Goal: Task Accomplishment & Management: Manage account settings

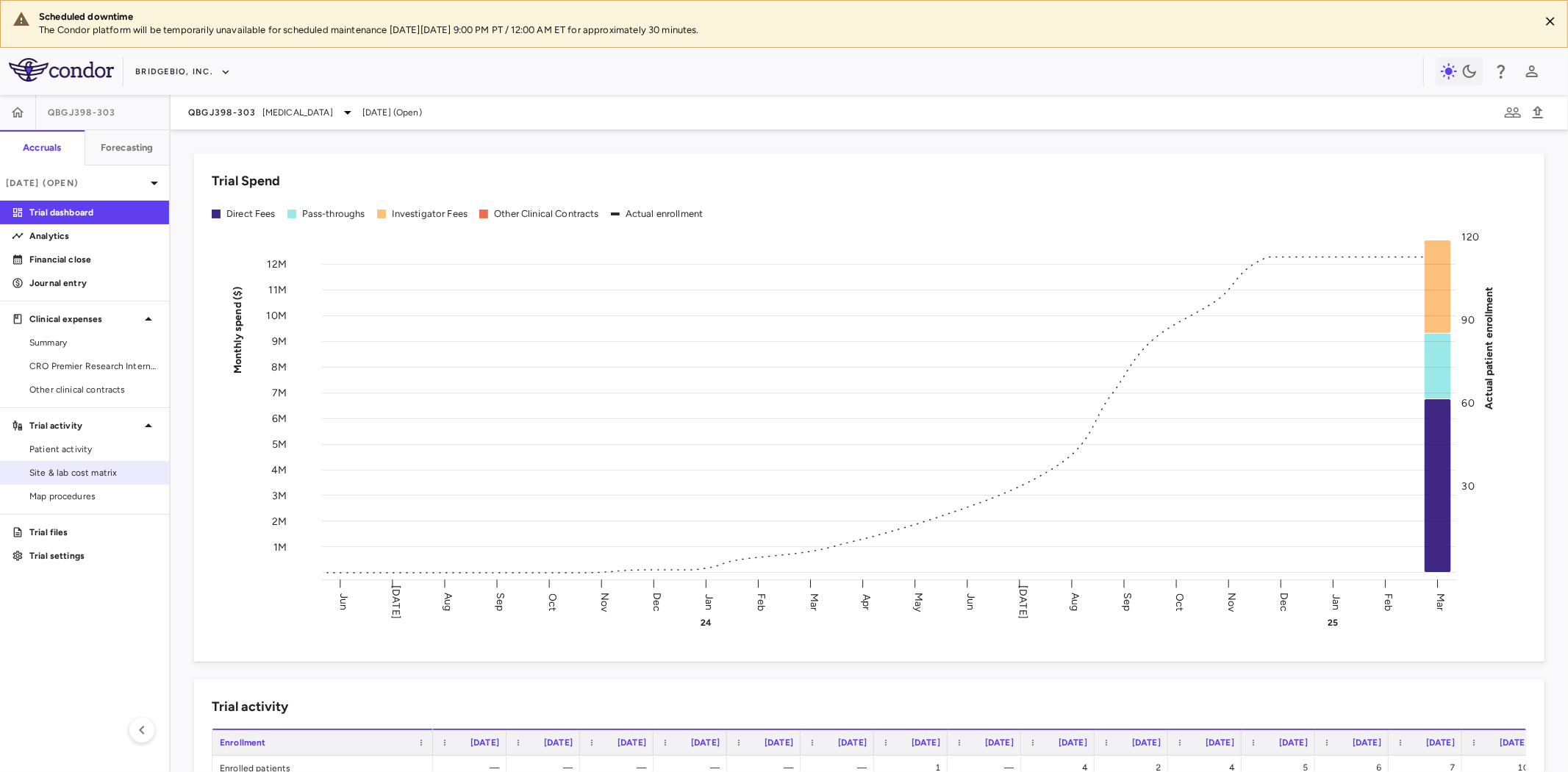
click at [83, 472] on span "Site & lab cost matrix" at bounding box center [94, 472] width 128 height 14
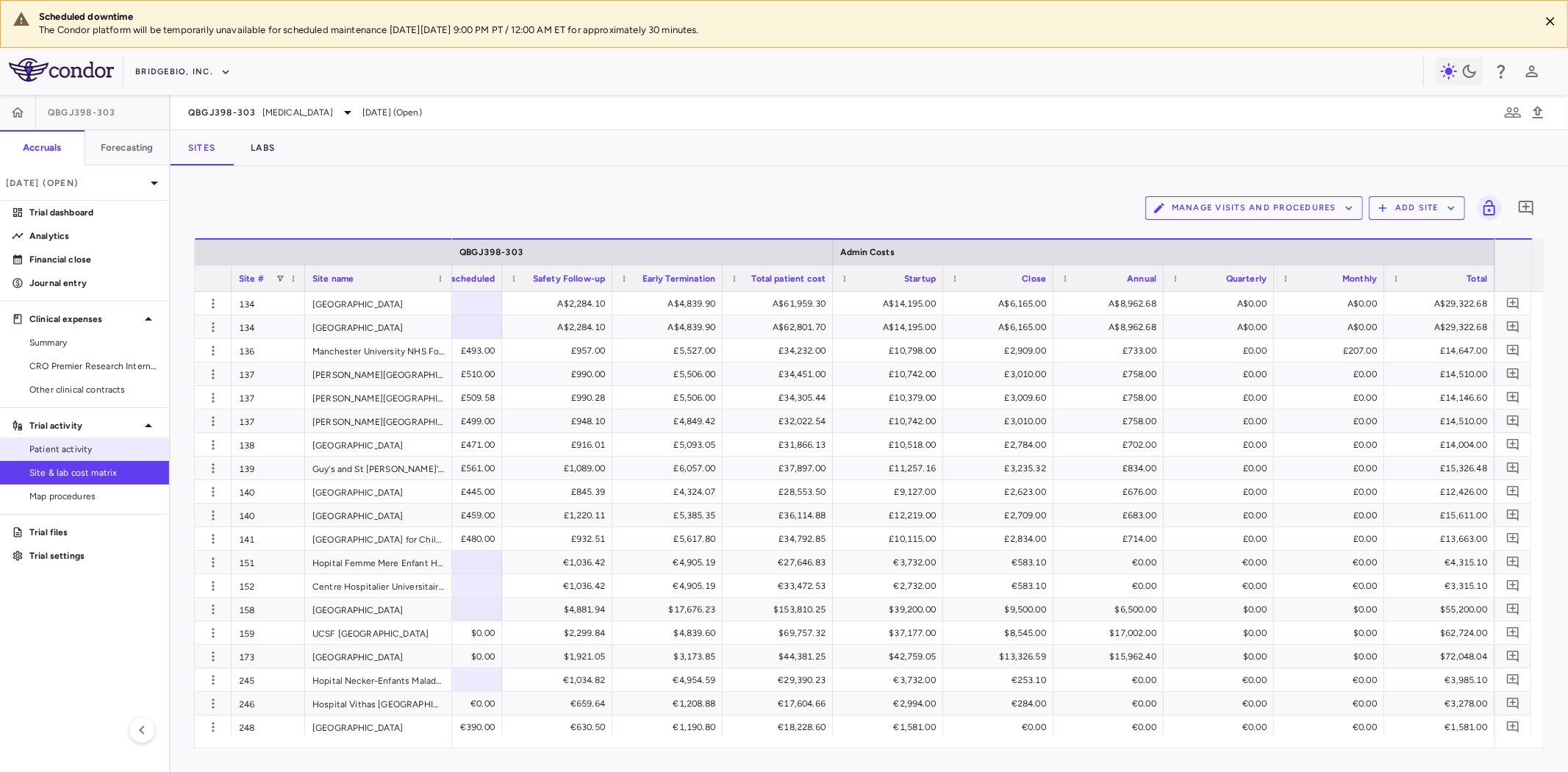
click at [81, 440] on link "Patient activity" at bounding box center [84, 449] width 169 height 22
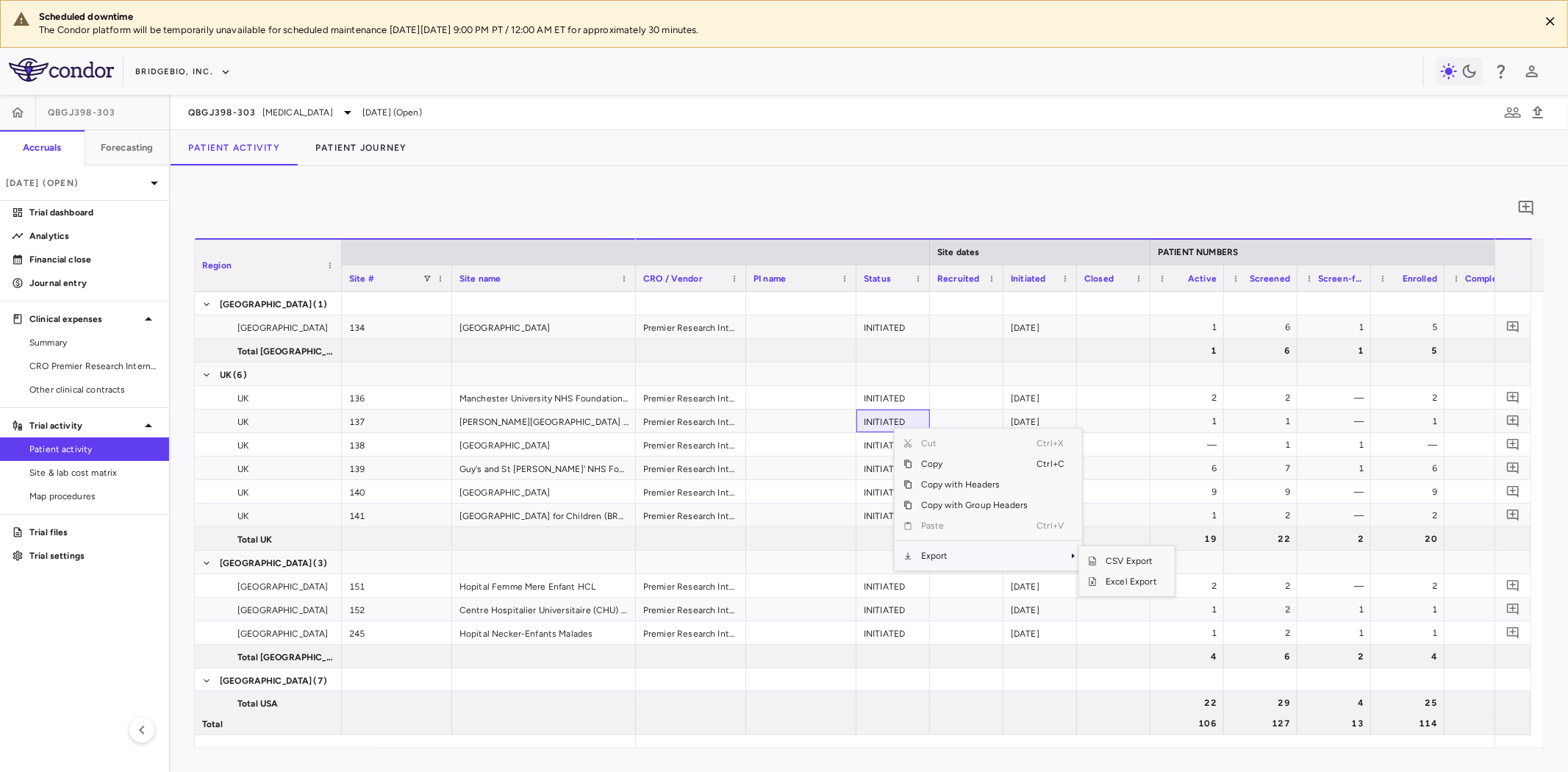
click at [989, 556] on span "Export" at bounding box center [975, 555] width 125 height 21
click at [1134, 555] on span "CSV Export" at bounding box center [1132, 561] width 70 height 21
click at [121, 364] on span "CRO Premier Research International LLC" at bounding box center [94, 366] width 128 height 14
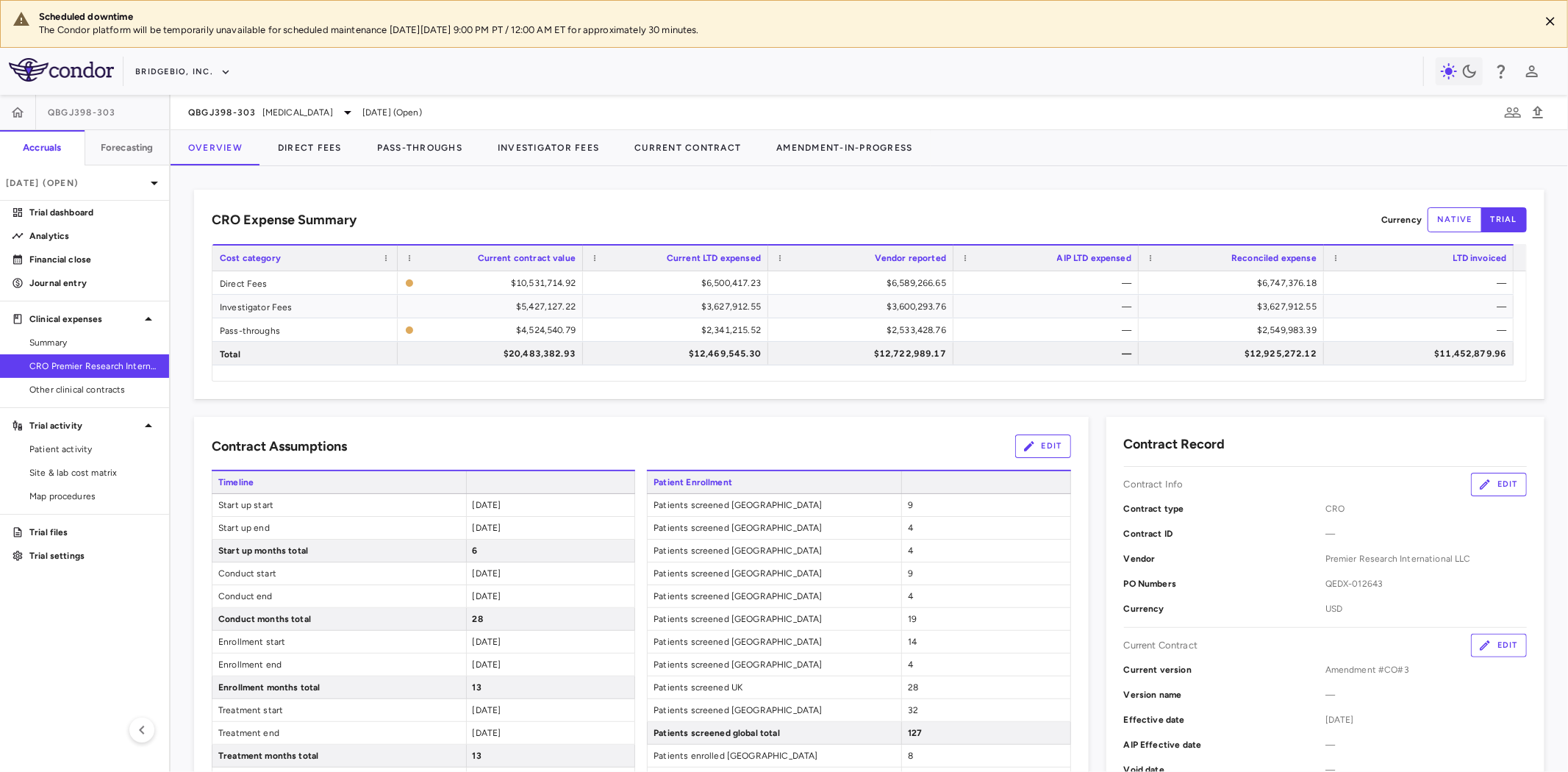
drag, startPoint x: 809, startPoint y: 428, endPoint x: 700, endPoint y: 350, distance: 134.0
click at [425, 148] on button "Pass-Throughs" at bounding box center [420, 147] width 121 height 35
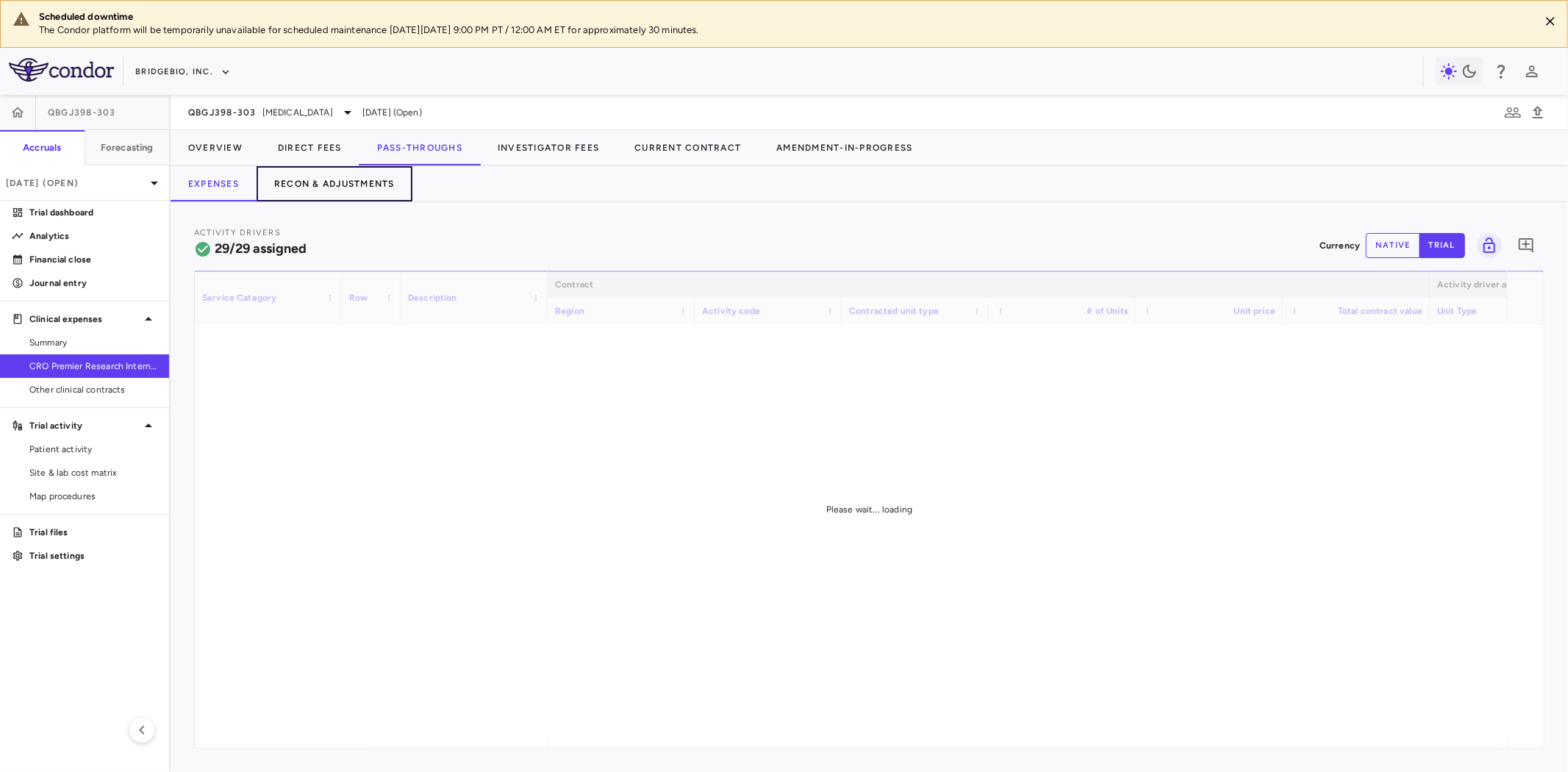
click at [328, 180] on button "Recon & Adjustments" at bounding box center [334, 183] width 156 height 35
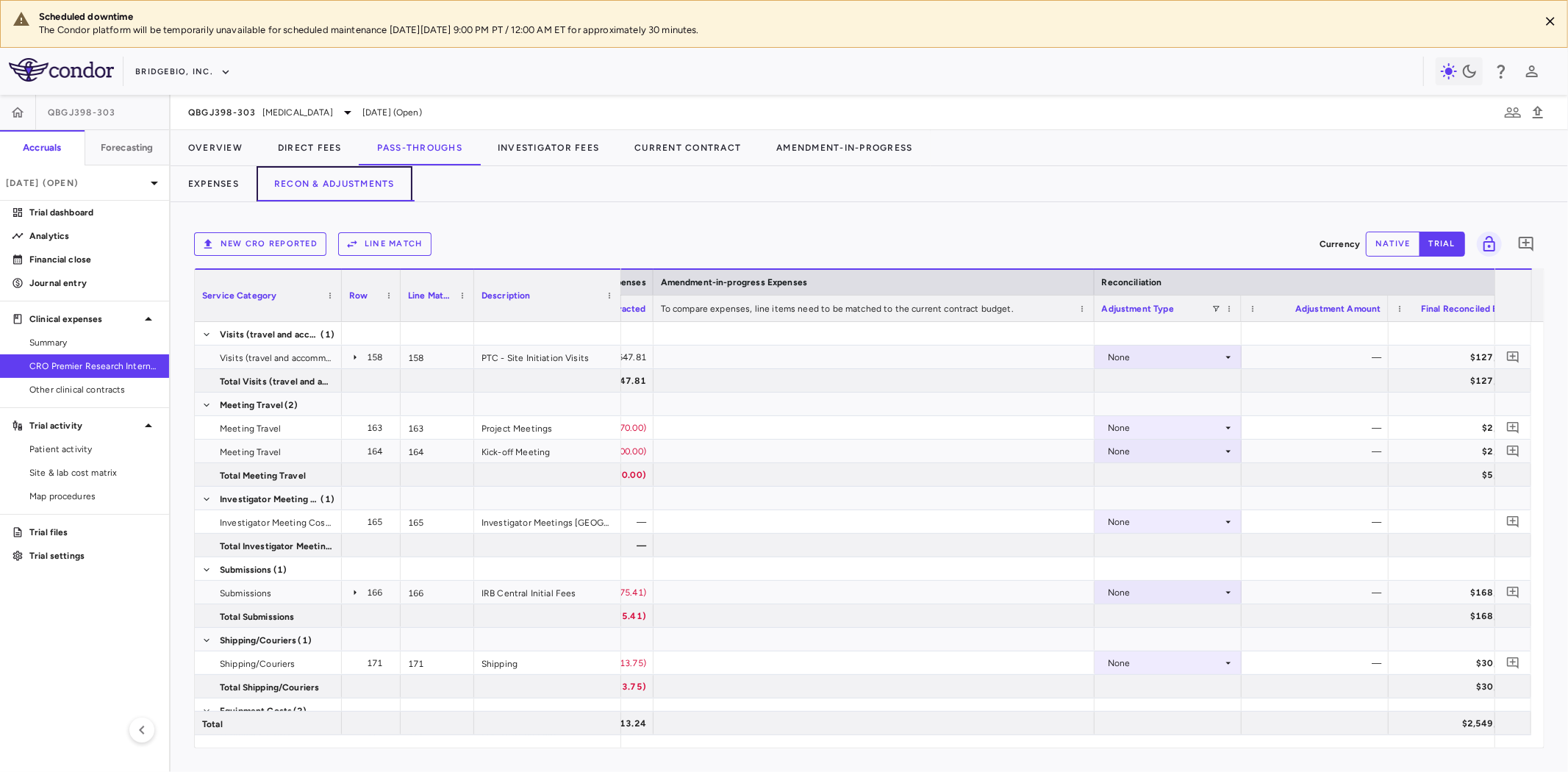
scroll to position [0, 1812]
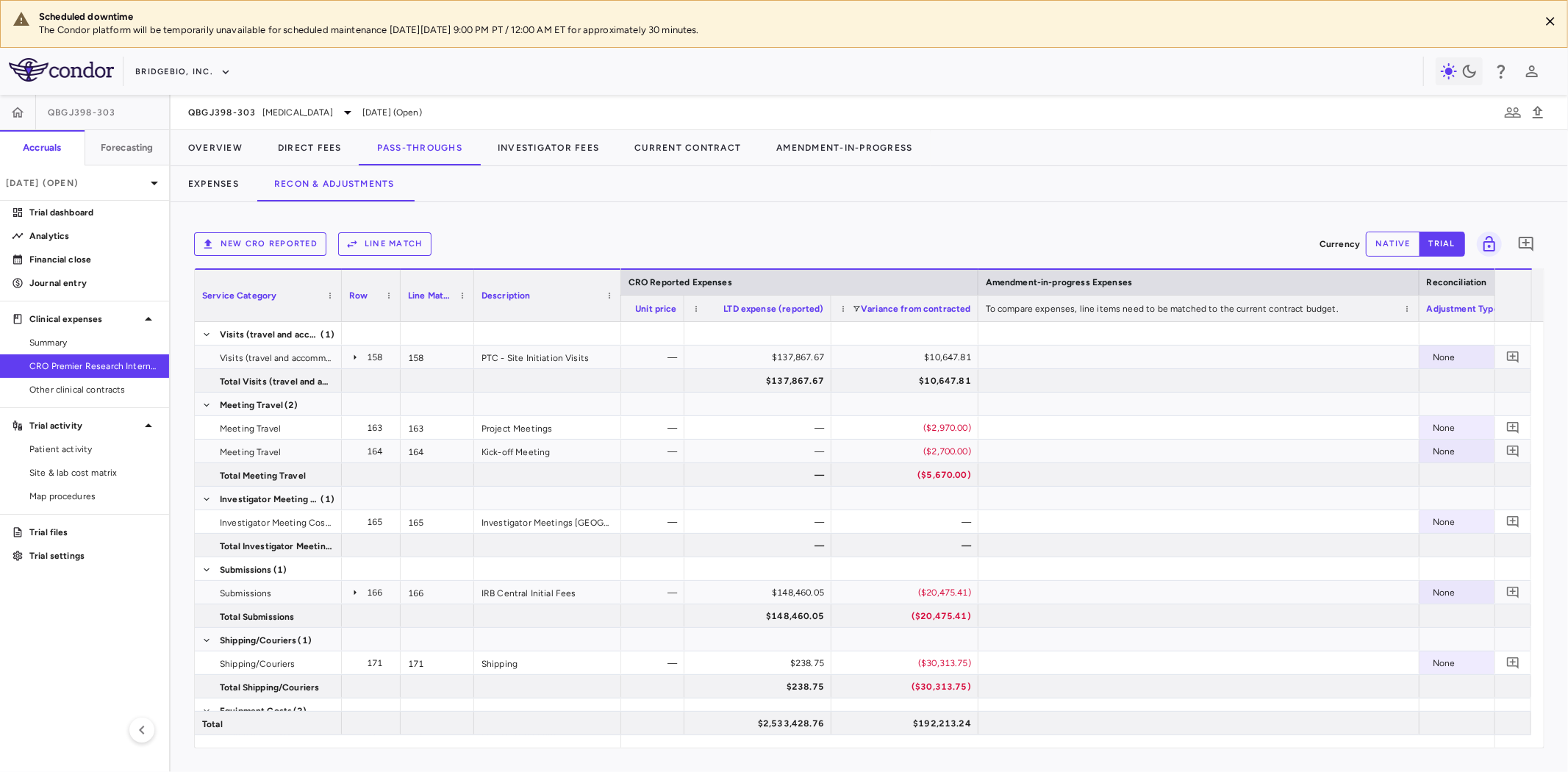
click at [378, 243] on button "Line Match" at bounding box center [384, 244] width 93 height 23
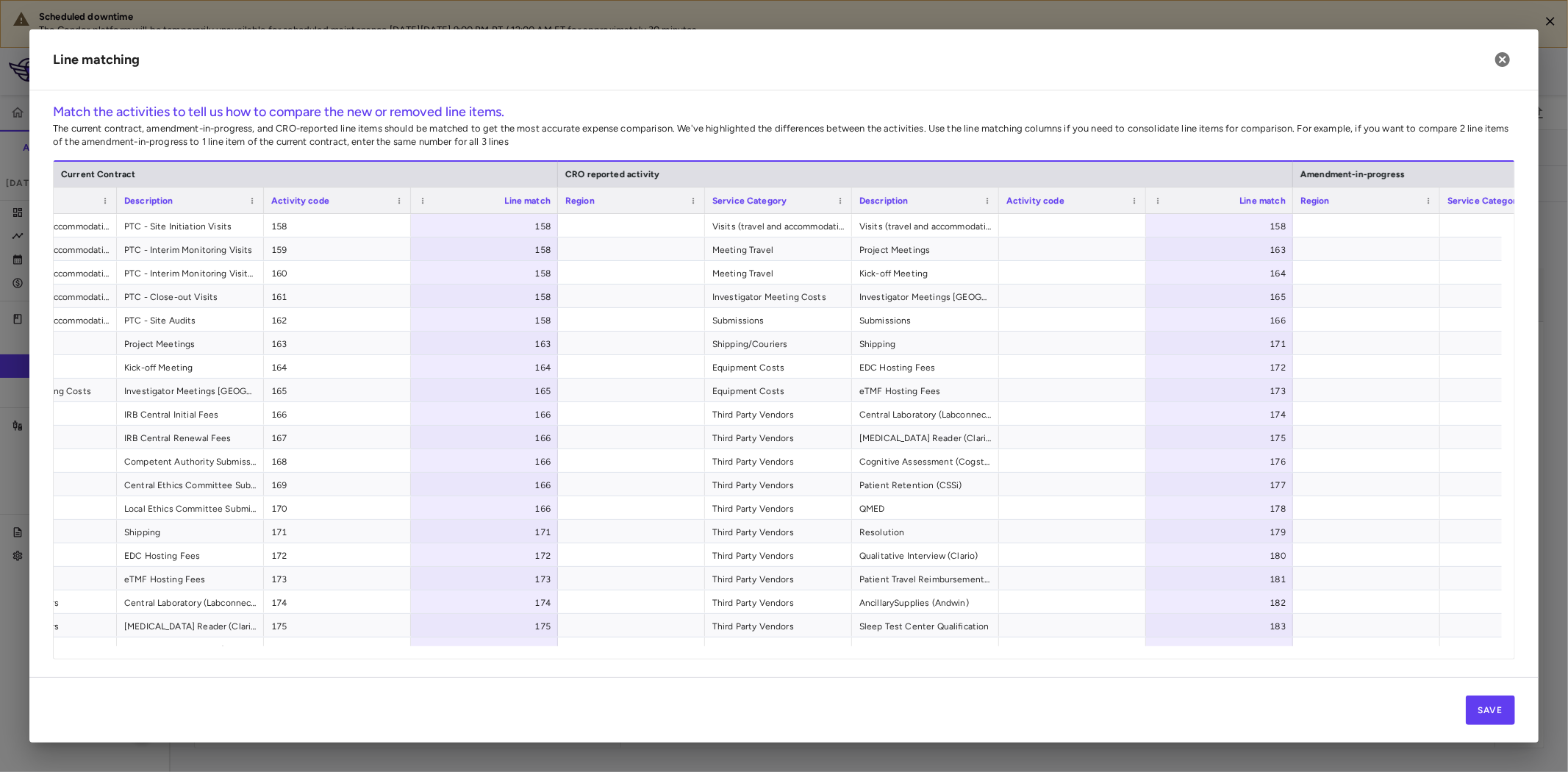
scroll to position [0, 239]
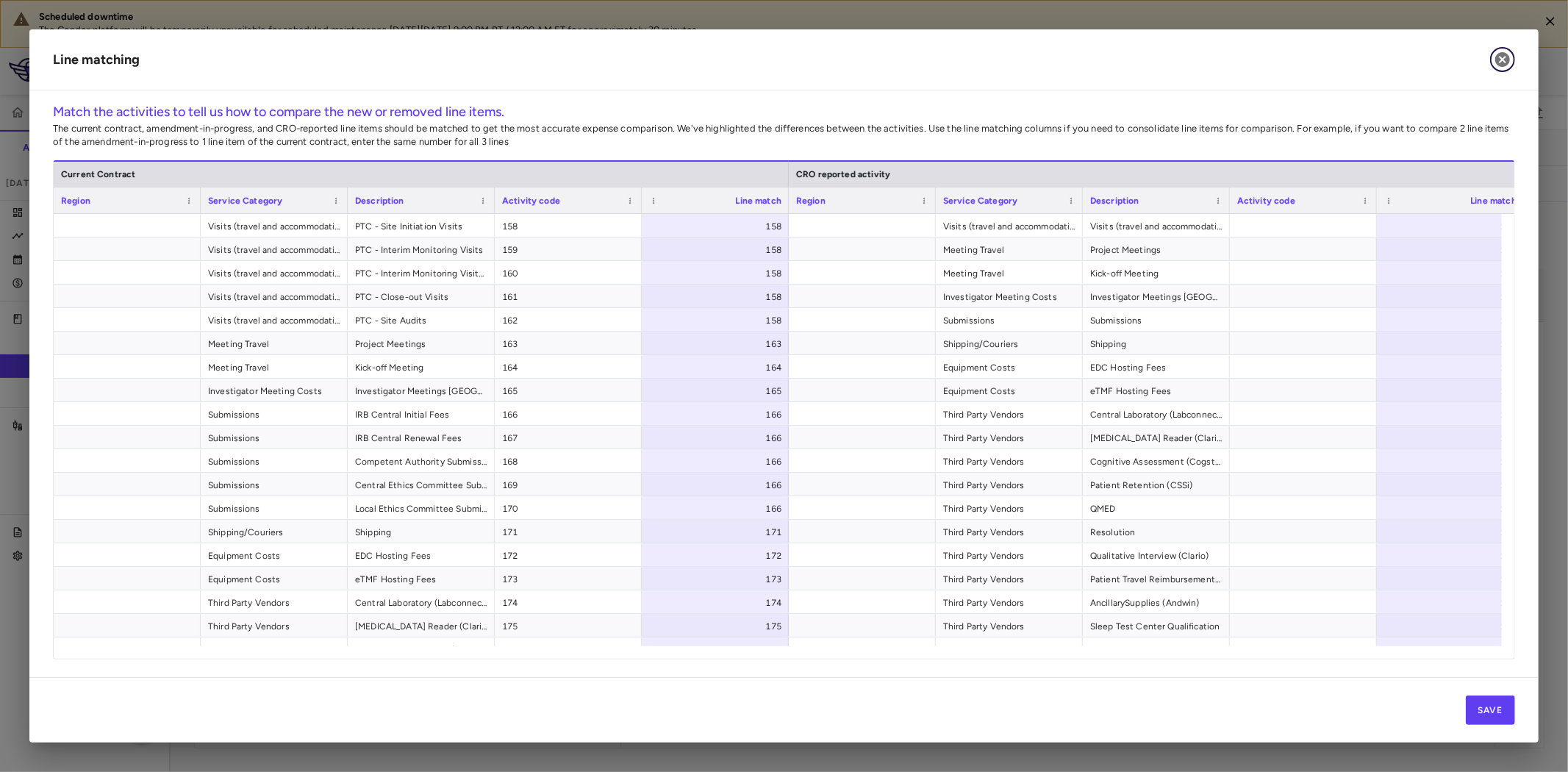
click at [1505, 61] on icon "button" at bounding box center [1503, 60] width 18 height 18
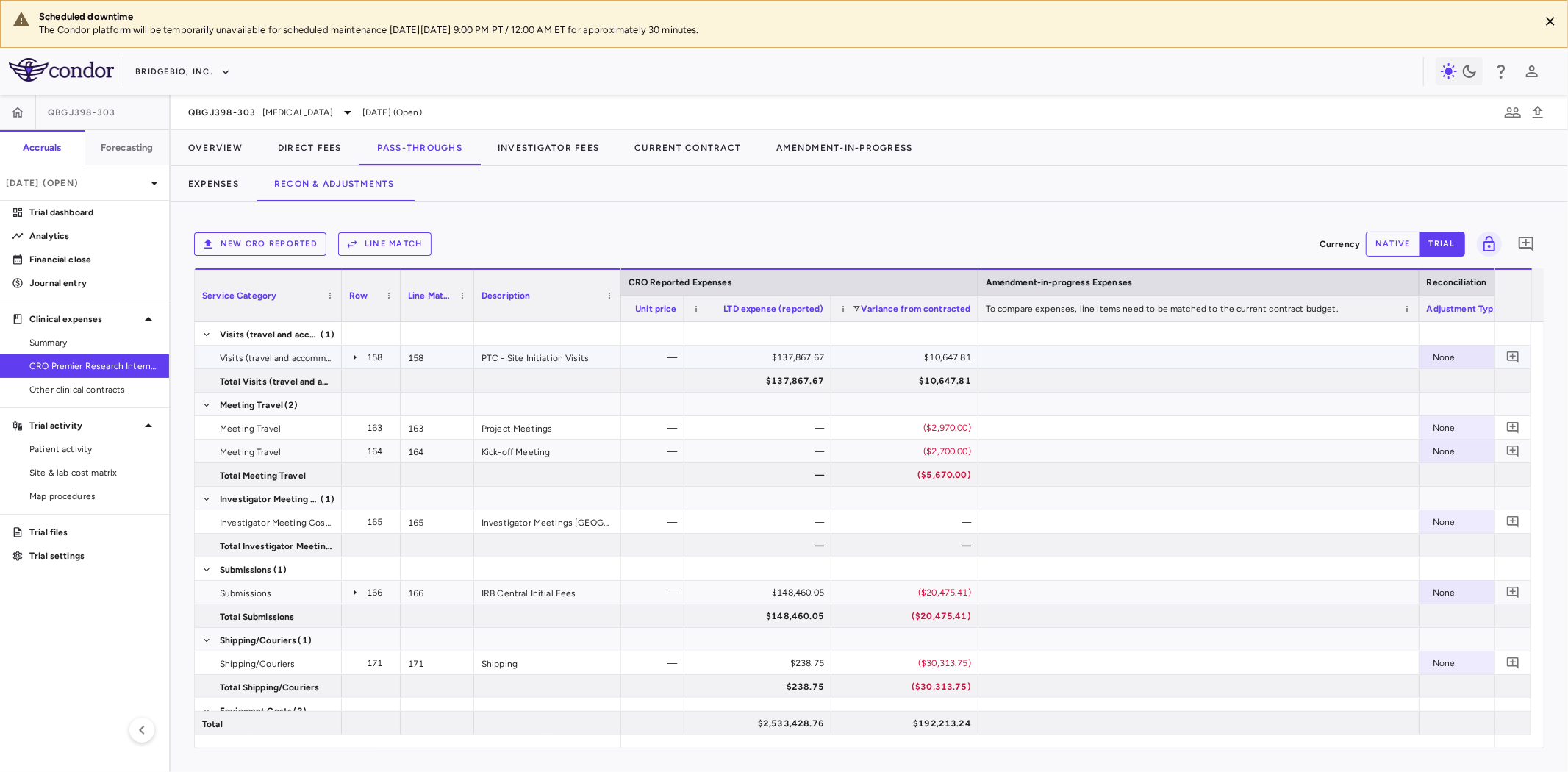
click at [354, 356] on icon at bounding box center [355, 357] width 12 height 12
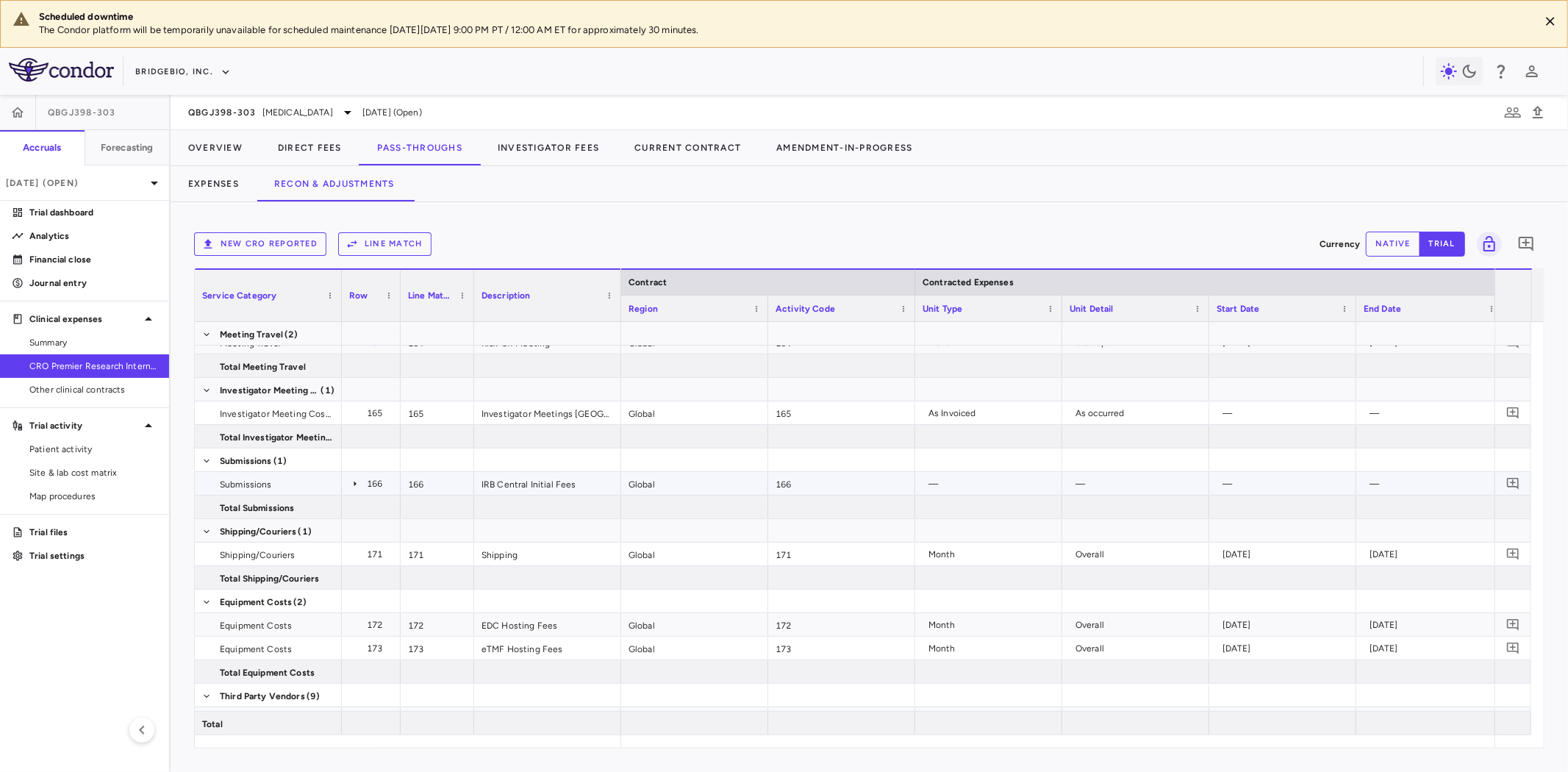
click at [355, 482] on icon at bounding box center [355, 483] width 2 height 5
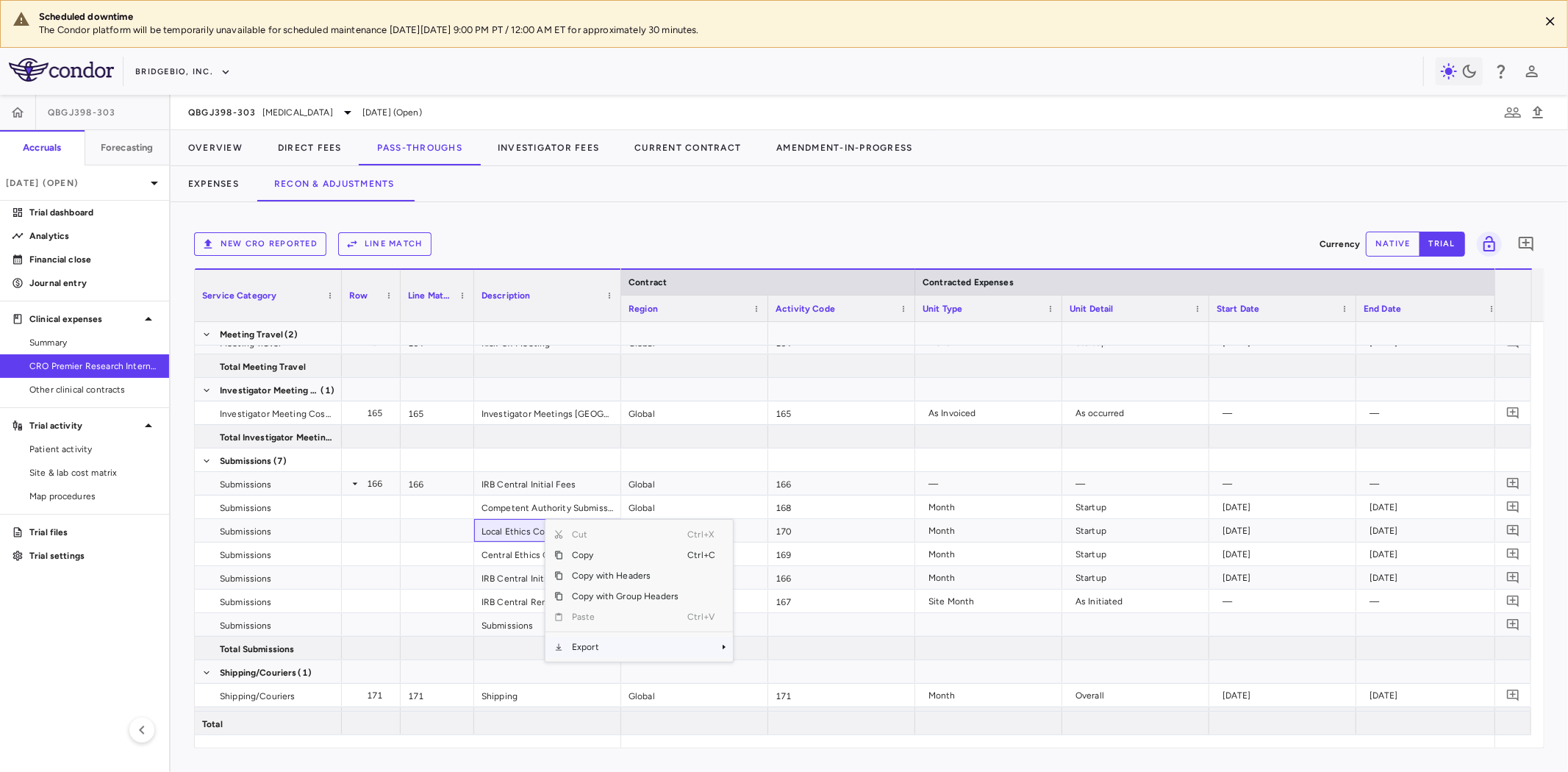
click at [629, 658] on div "Cut Ctrl+X Copy Ctrl+C Copy with Headers Copy with Group Headers Paste Ctrl+V E…" at bounding box center [639, 591] width 188 height 142
click at [770, 672] on span "Excel Export" at bounding box center [782, 672] width 70 height 21
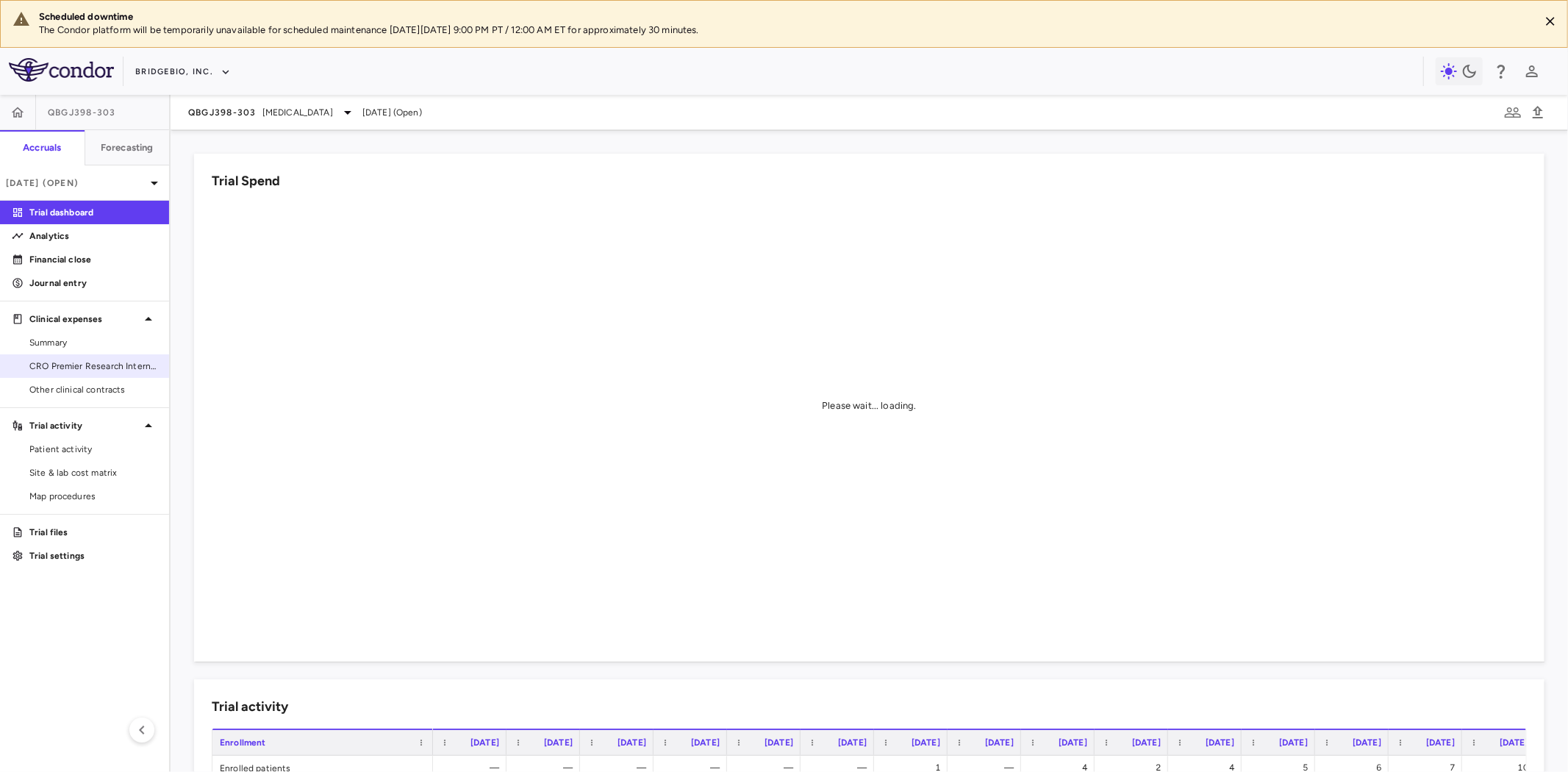
click at [93, 366] on span "CRO Premier Research International LLC" at bounding box center [94, 366] width 128 height 14
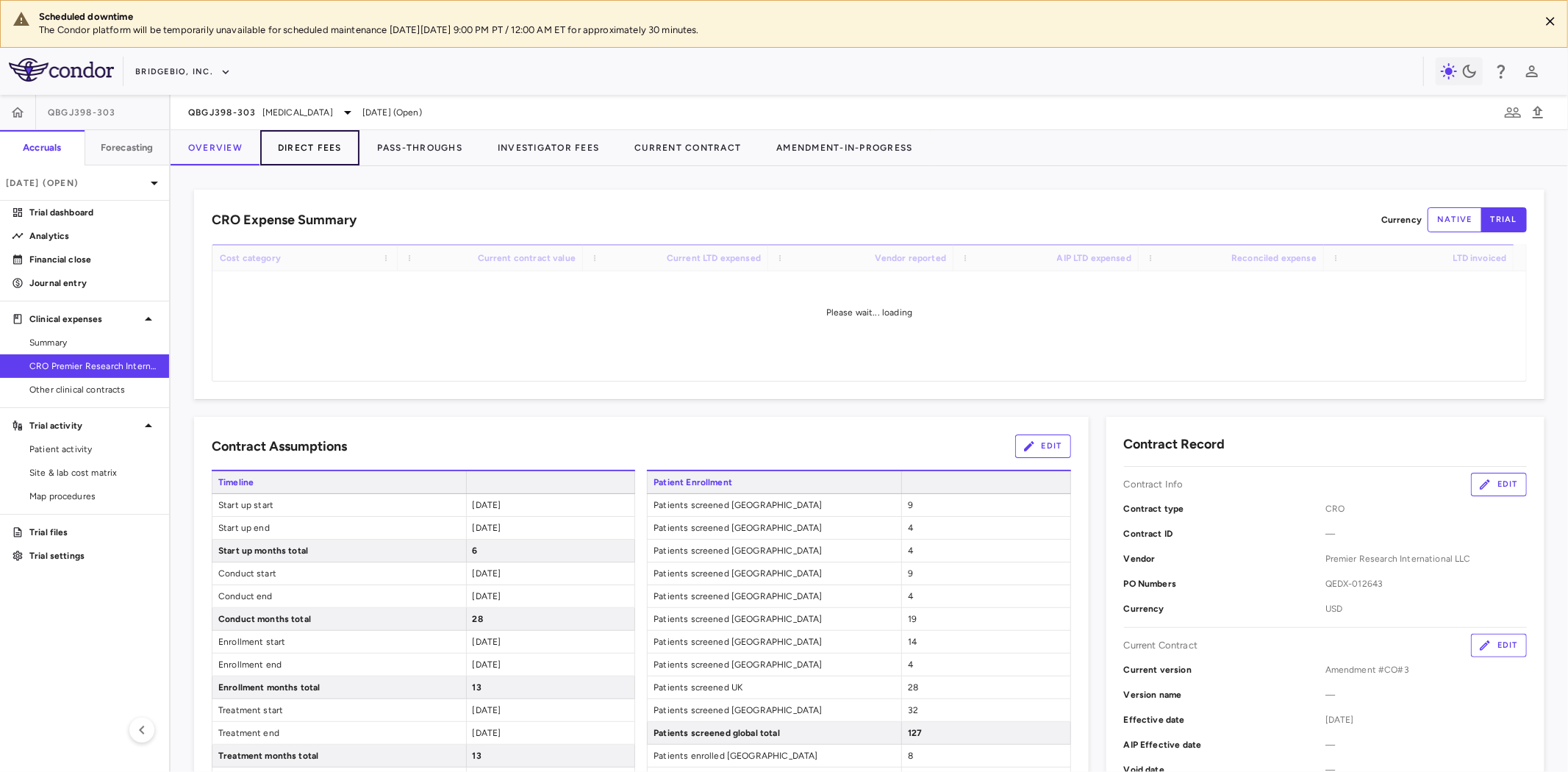
click at [322, 144] on button "Direct Fees" at bounding box center [310, 147] width 99 height 35
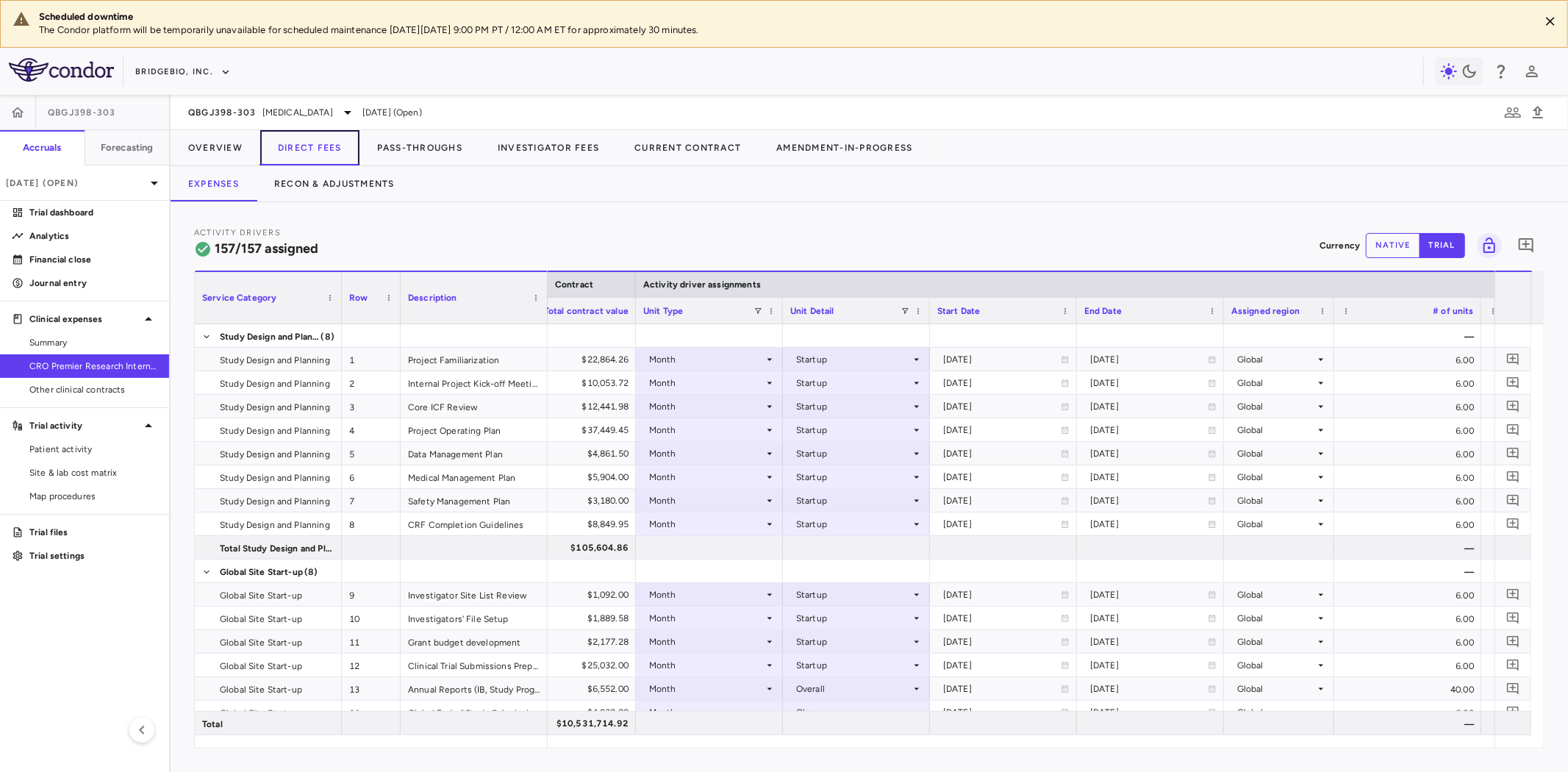
scroll to position [0, 863]
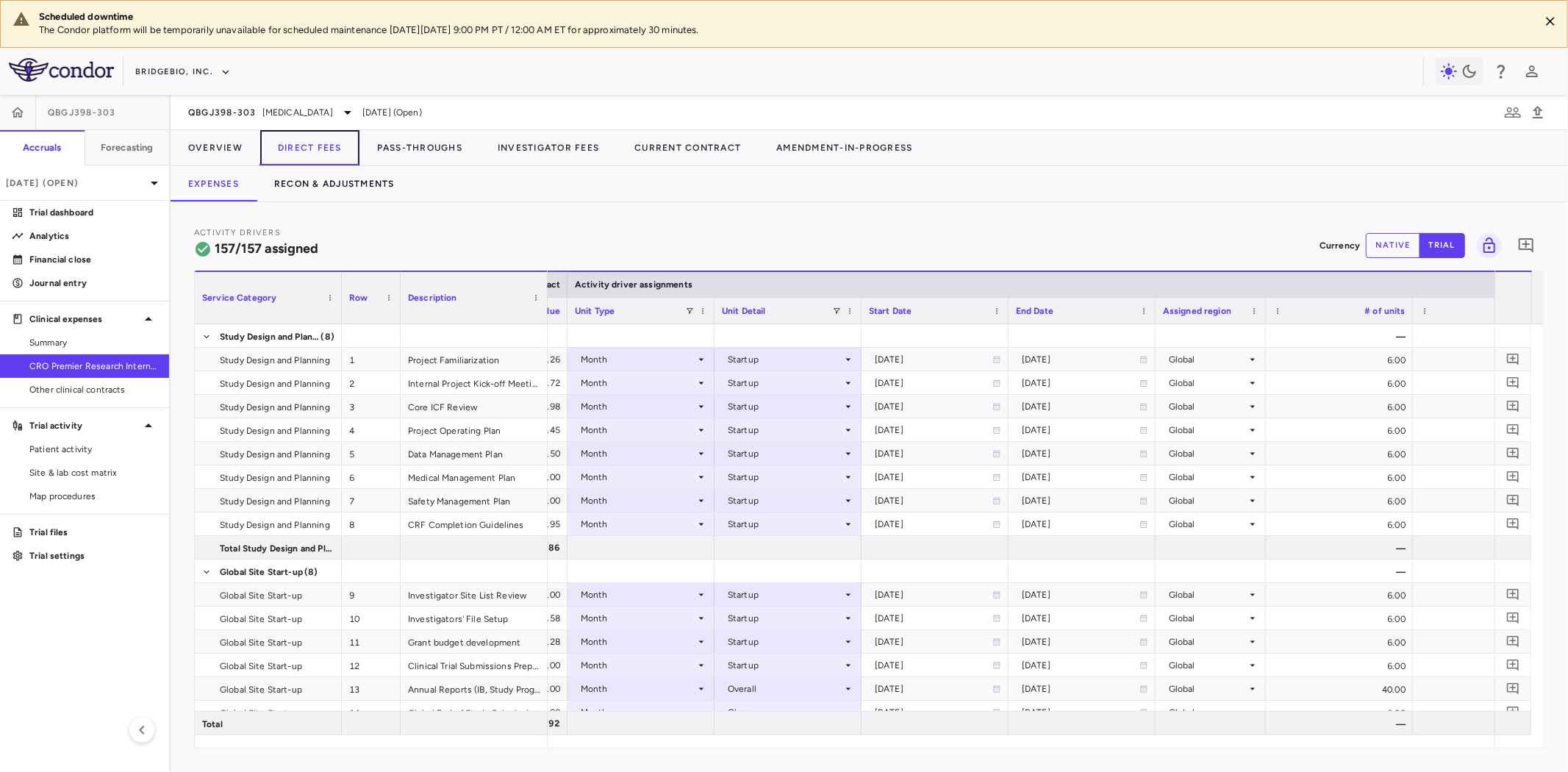
click at [357, 159] on button "Direct Fees" at bounding box center [310, 147] width 99 height 35
click at [363, 175] on button "Recon & Adjustments" at bounding box center [334, 183] width 156 height 35
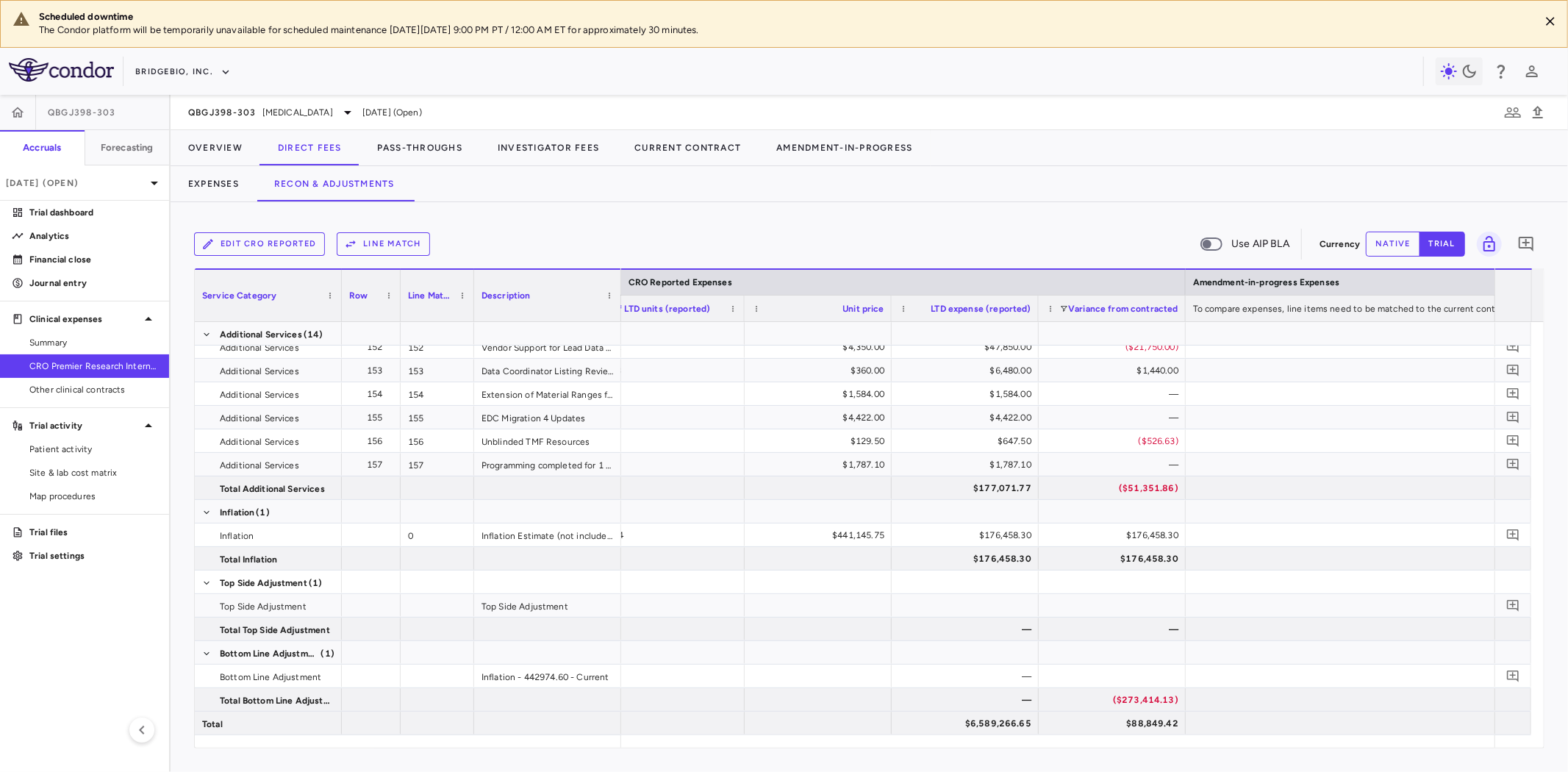
click at [1397, 248] on button "native" at bounding box center [1393, 244] width 54 height 25
click at [1003, 671] on div "$0.00" at bounding box center [968, 676] width 126 height 23
type input "******"
click at [1105, 660] on div at bounding box center [1112, 653] width 133 height 22
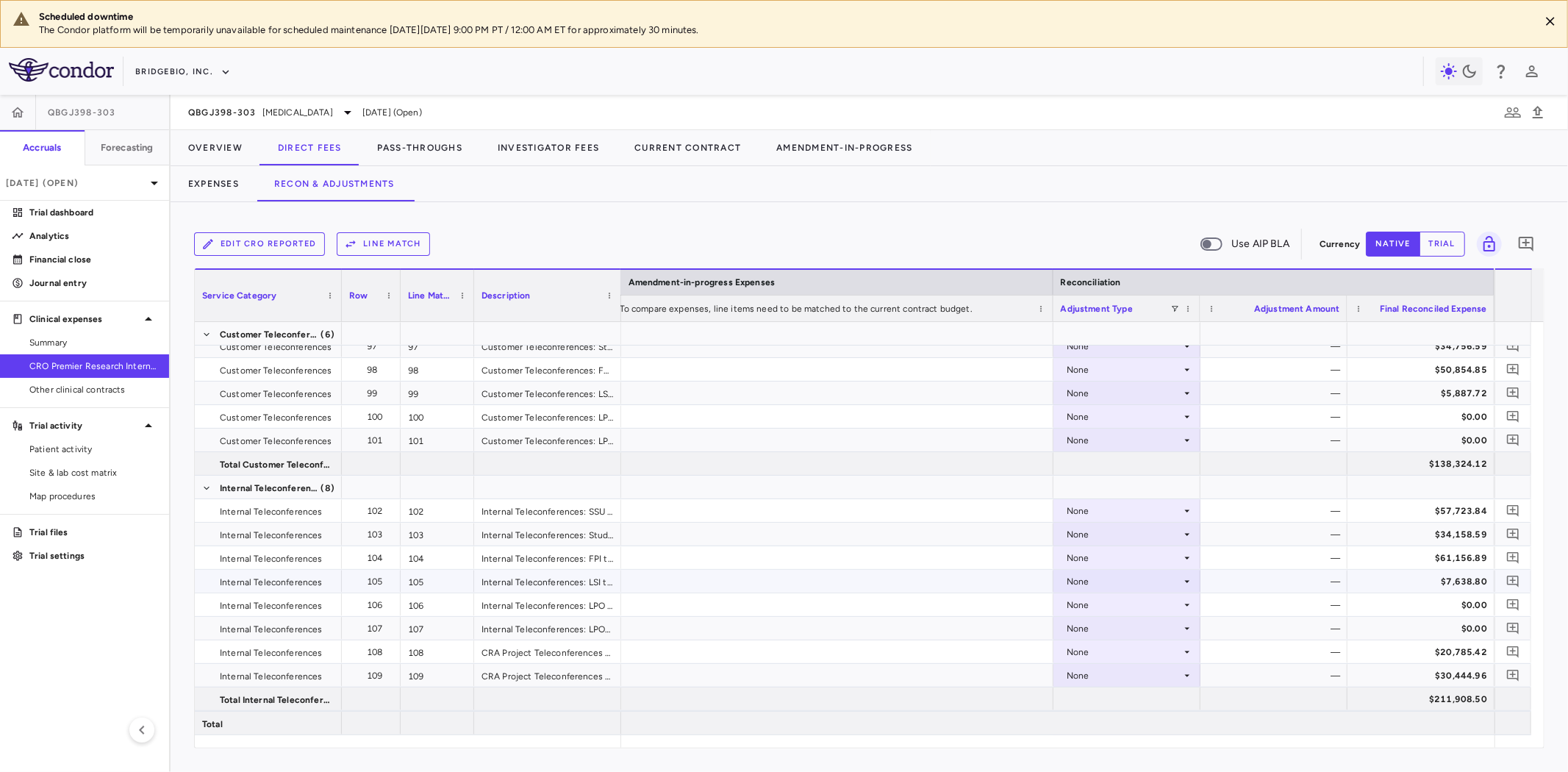
scroll to position [3125, 0]
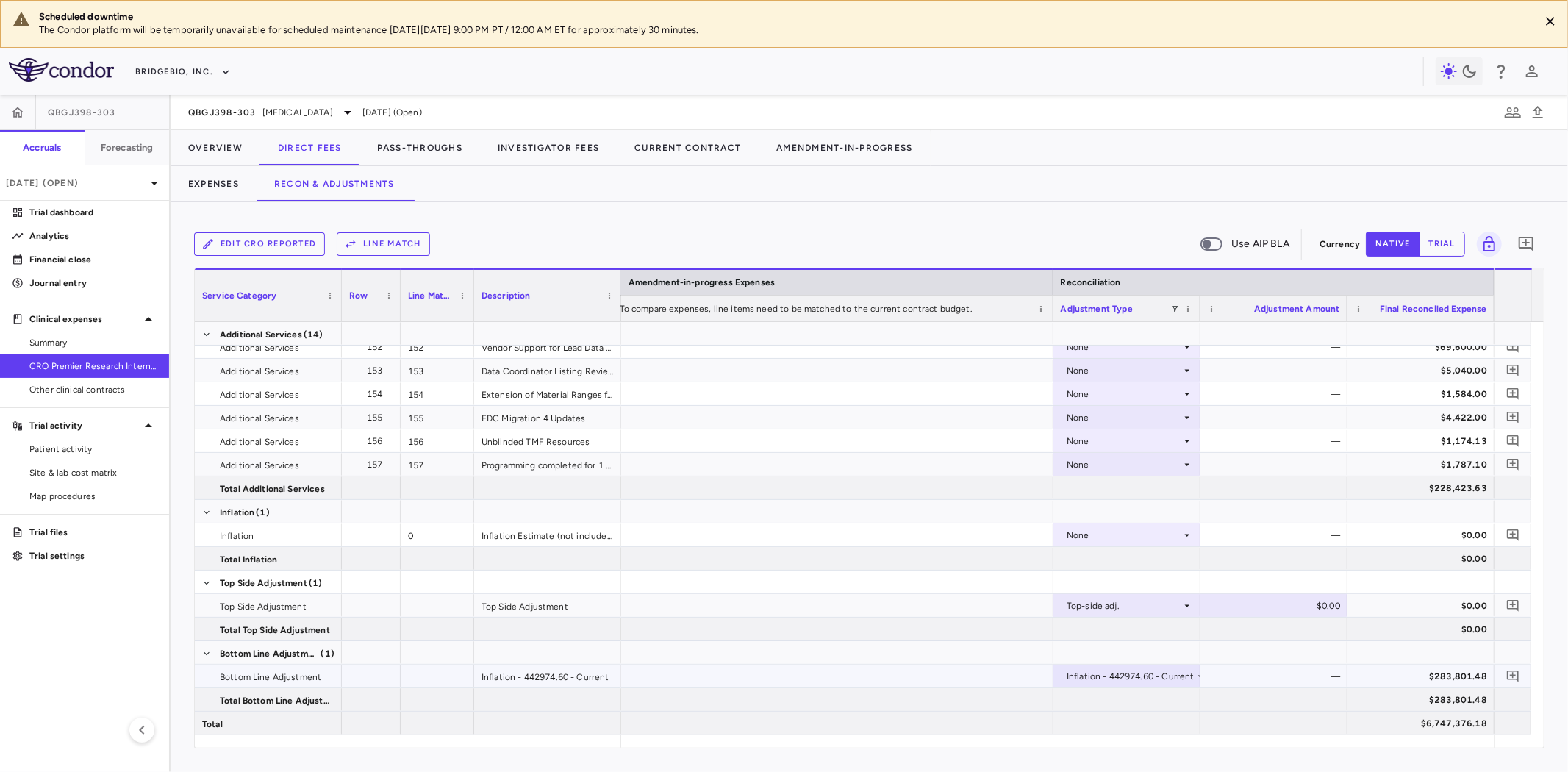
click at [1170, 670] on div "Inflation - 442974.60 - Current" at bounding box center [1131, 676] width 128 height 23
click at [1184, 676] on div at bounding box center [784, 386] width 1568 height 772
click at [1293, 669] on div "—" at bounding box center [1277, 676] width 126 height 23
click at [1390, 634] on div "$0.00" at bounding box center [1424, 629] width 126 height 23
click at [1267, 652] on div at bounding box center [1274, 652] width 147 height 23
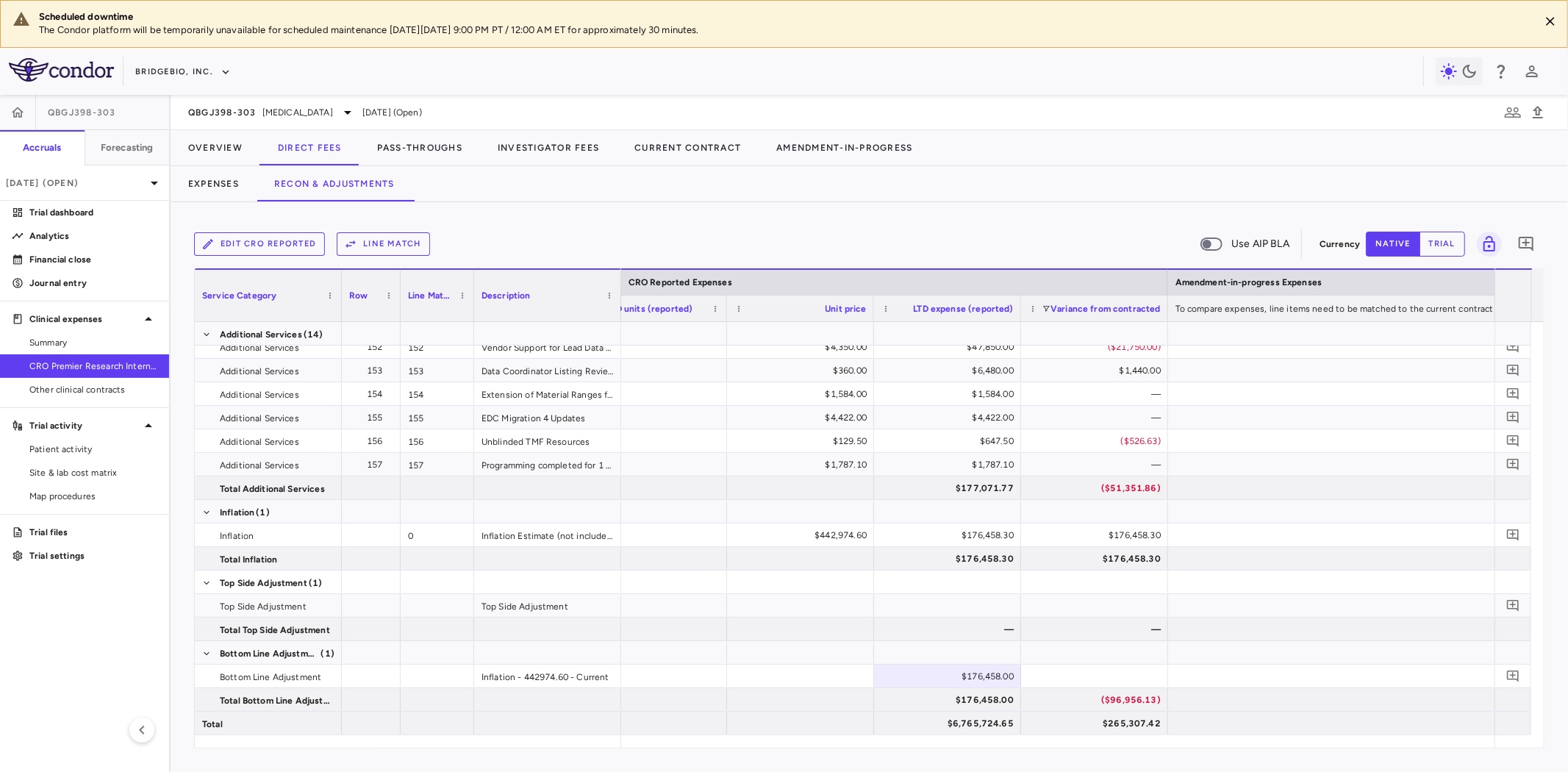
scroll to position [0, 1619]
drag, startPoint x: 66, startPoint y: 524, endPoint x: 475, endPoint y: 343, distance: 447.3
click at [66, 524] on link "Trial files" at bounding box center [84, 532] width 169 height 22
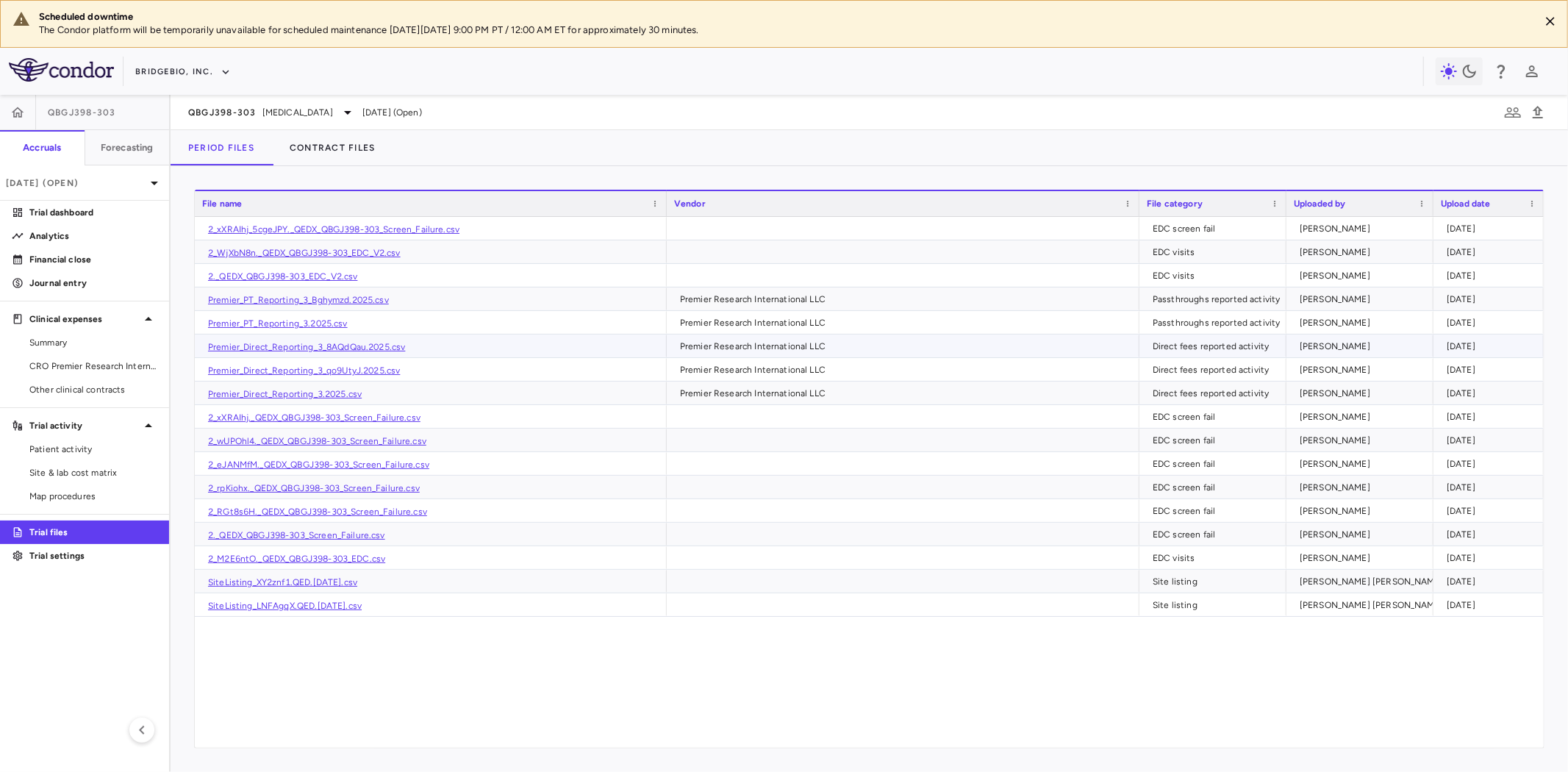
click at [354, 346] on link "Premier_Direct_Reporting_3_8AQdQau.2025.csv" at bounding box center [306, 347] width 197 height 10
drag, startPoint x: 110, startPoint y: 366, endPoint x: 780, endPoint y: 392, distance: 670.5
click at [110, 366] on span "CRO Premier Research International LLC" at bounding box center [94, 366] width 128 height 14
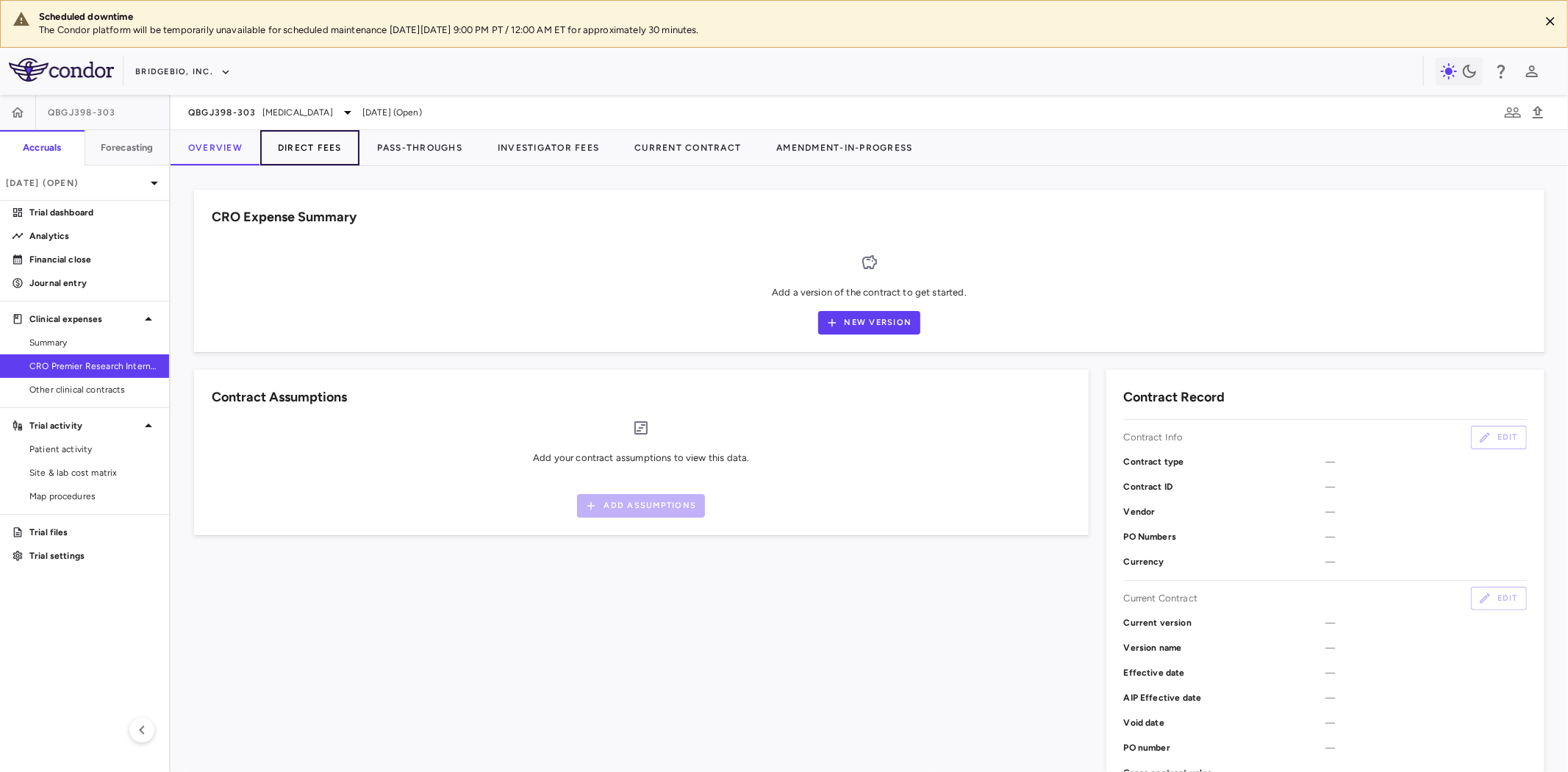
click at [324, 154] on button "Direct Fees" at bounding box center [310, 147] width 99 height 35
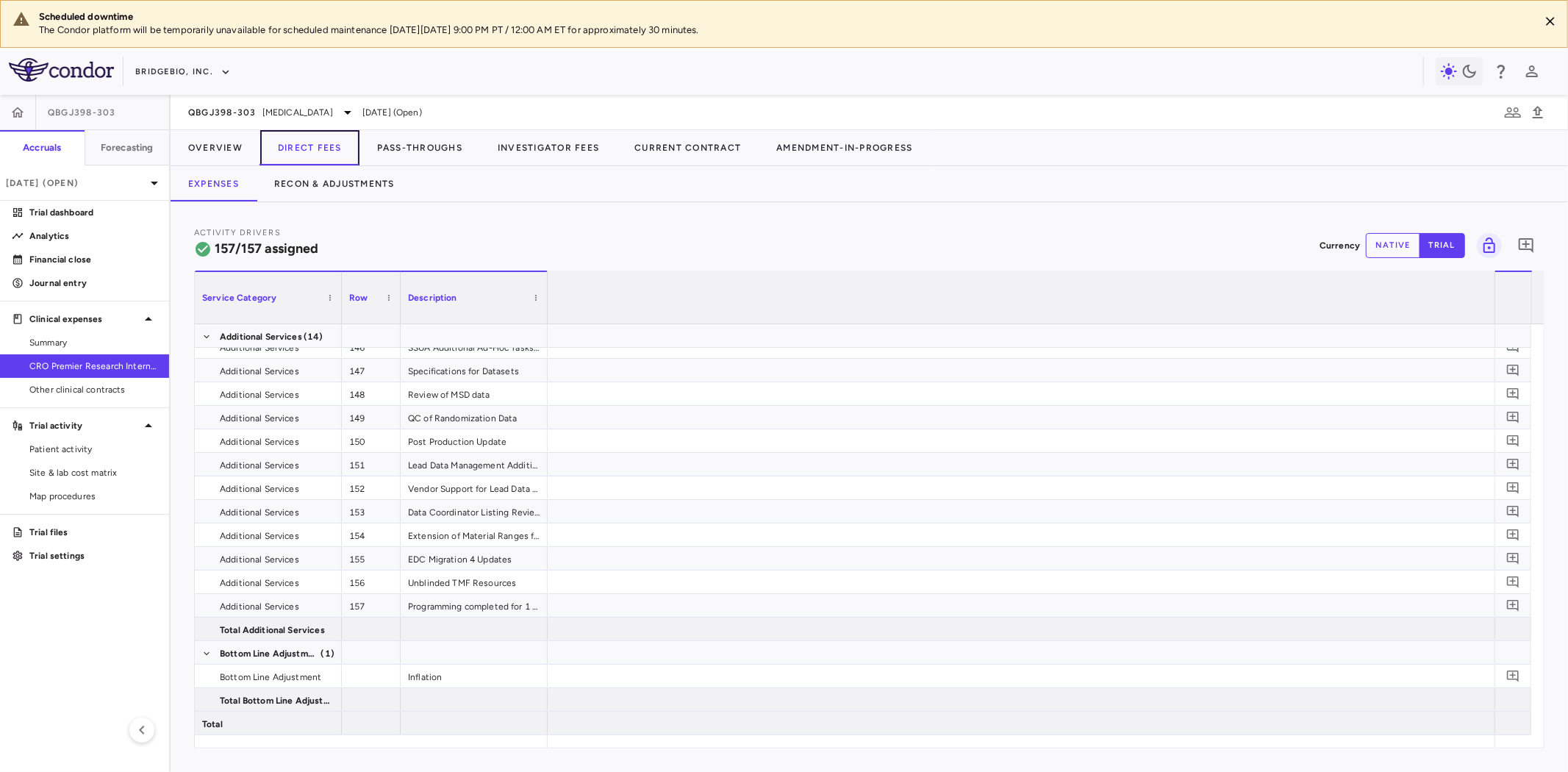
scroll to position [0, 6075]
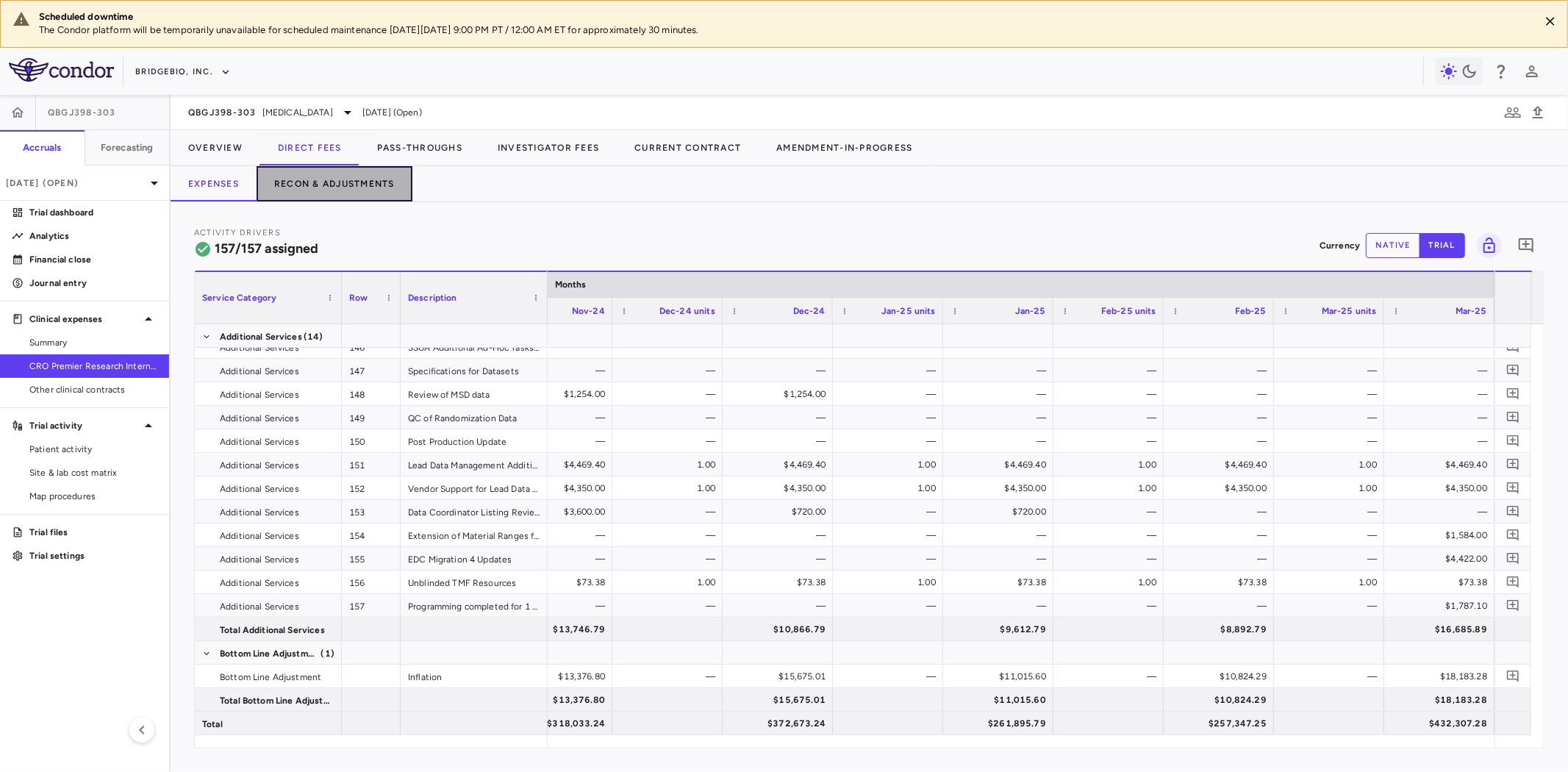
click at [365, 184] on button "Recon & Adjustments" at bounding box center [334, 183] width 156 height 35
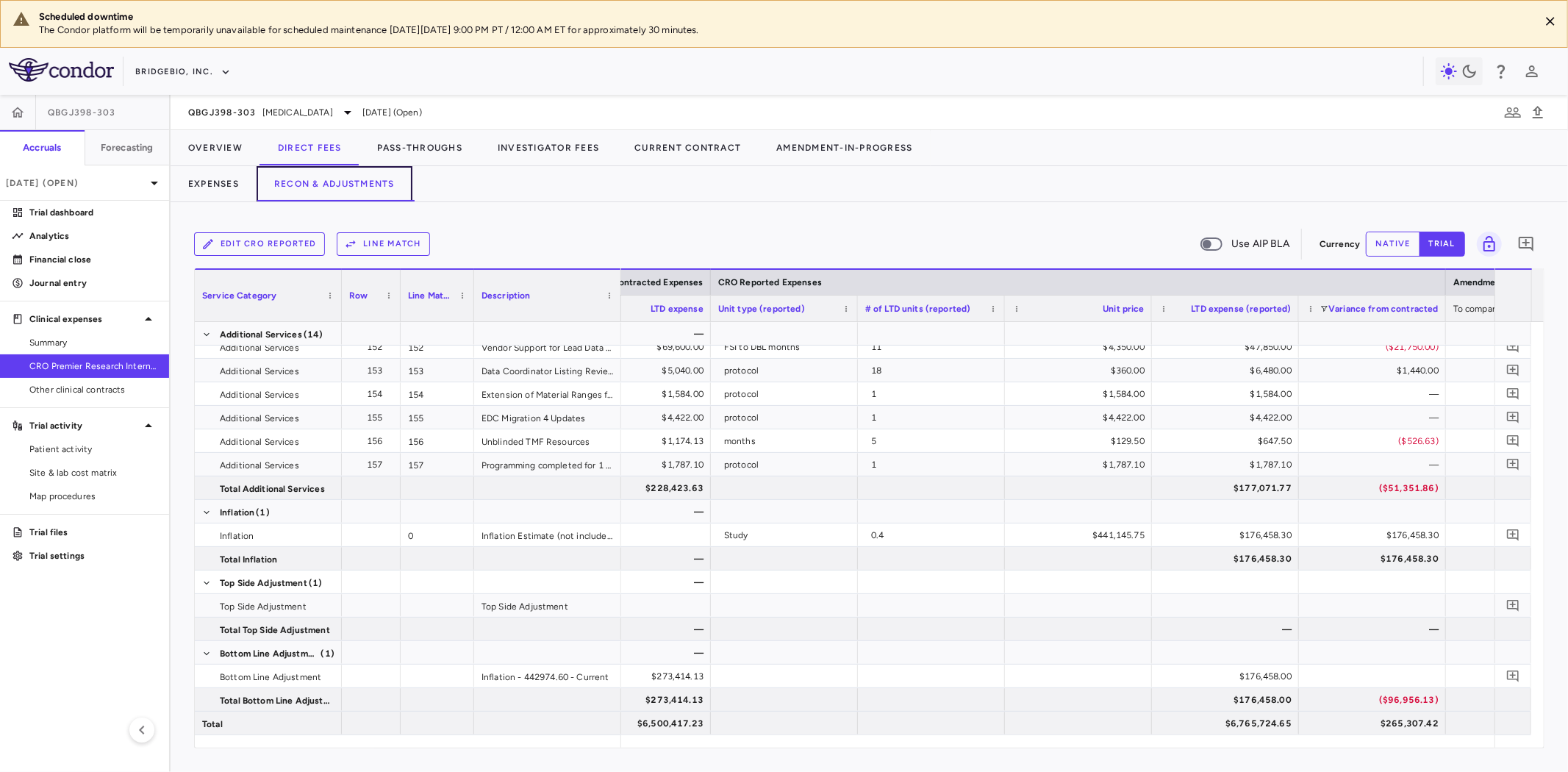
scroll to position [0, 1365]
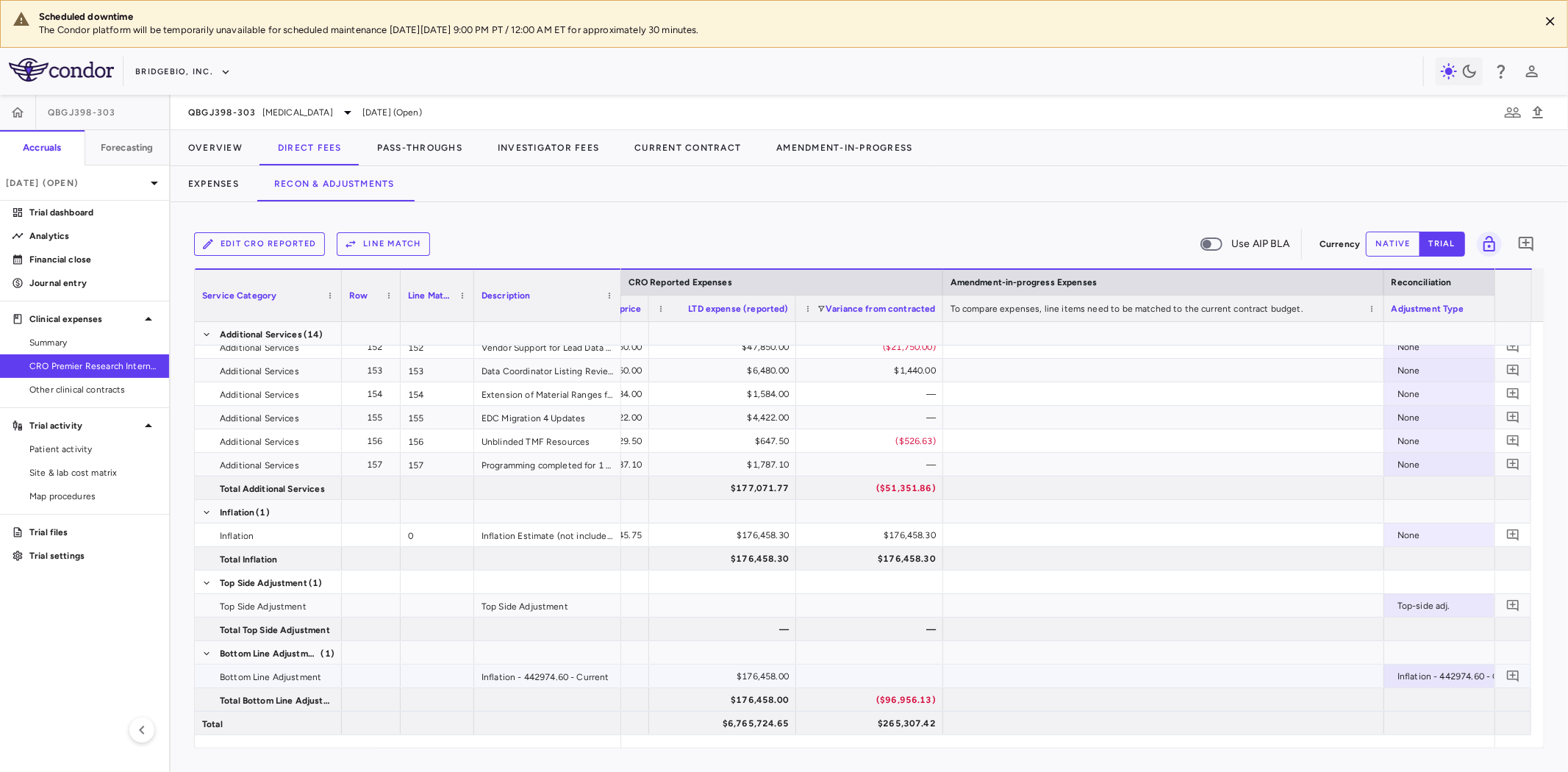
click at [761, 677] on div "$176,458.00" at bounding box center [725, 676] width 126 height 23
click at [1403, 247] on button "native" at bounding box center [1393, 244] width 54 height 25
click at [752, 673] on div "$176,458.00" at bounding box center [725, 676] width 126 height 23
drag, startPoint x: 715, startPoint y: 674, endPoint x: 801, endPoint y: 674, distance: 86.0
click at [801, 674] on div "​ ****** Inflation - 442974.60 - Current —" at bounding box center [300, 676] width 3051 height 23
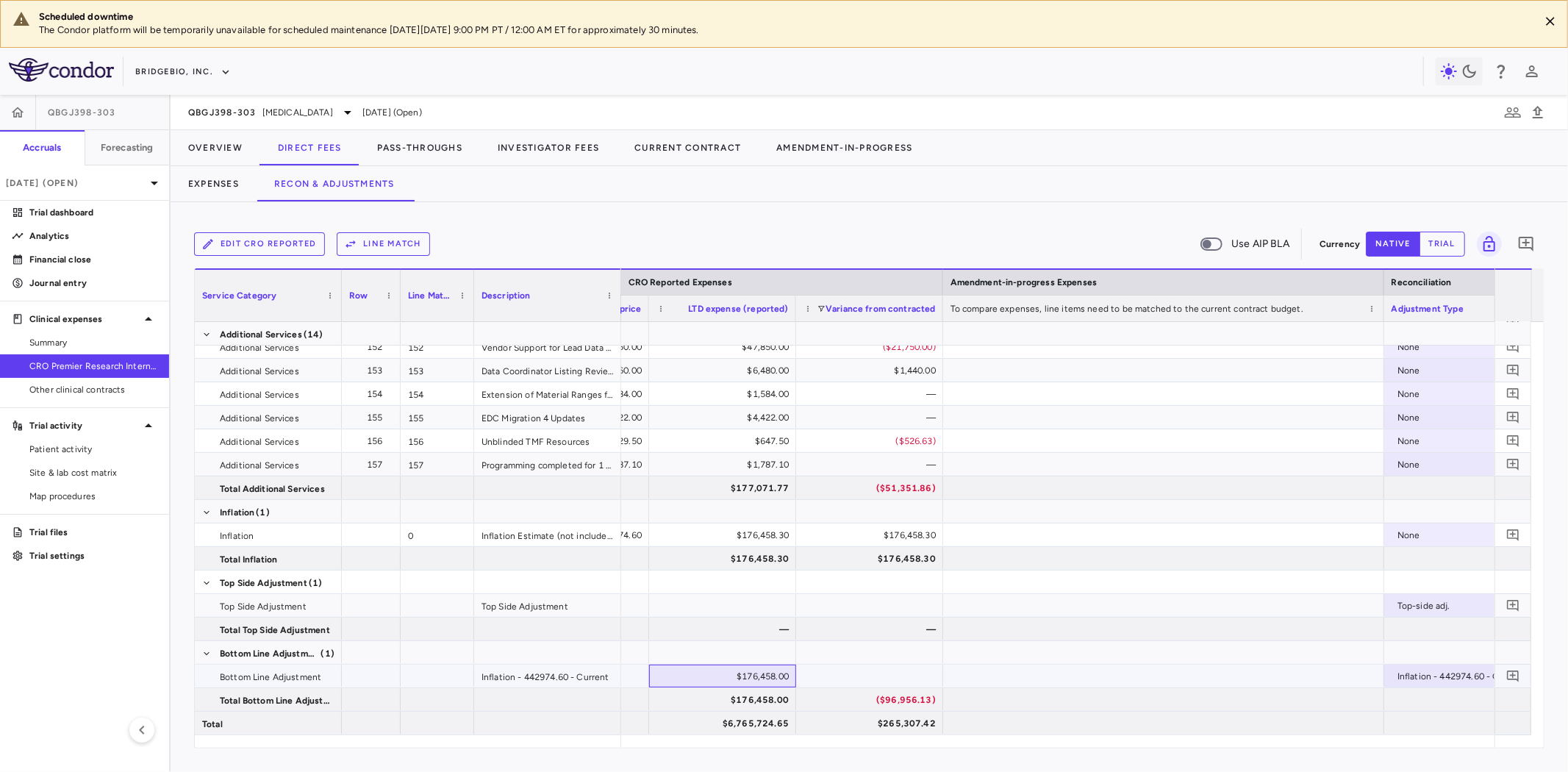
click at [759, 673] on div "$176,458.00" at bounding box center [725, 676] width 126 height 23
drag, startPoint x: 725, startPoint y: 674, endPoint x: 820, endPoint y: 682, distance: 95.3
click at [820, 682] on div "​ ****** Inflation - 442974.60 - Current —" at bounding box center [300, 676] width 3051 height 23
click at [928, 659] on div at bounding box center [870, 653] width 133 height 22
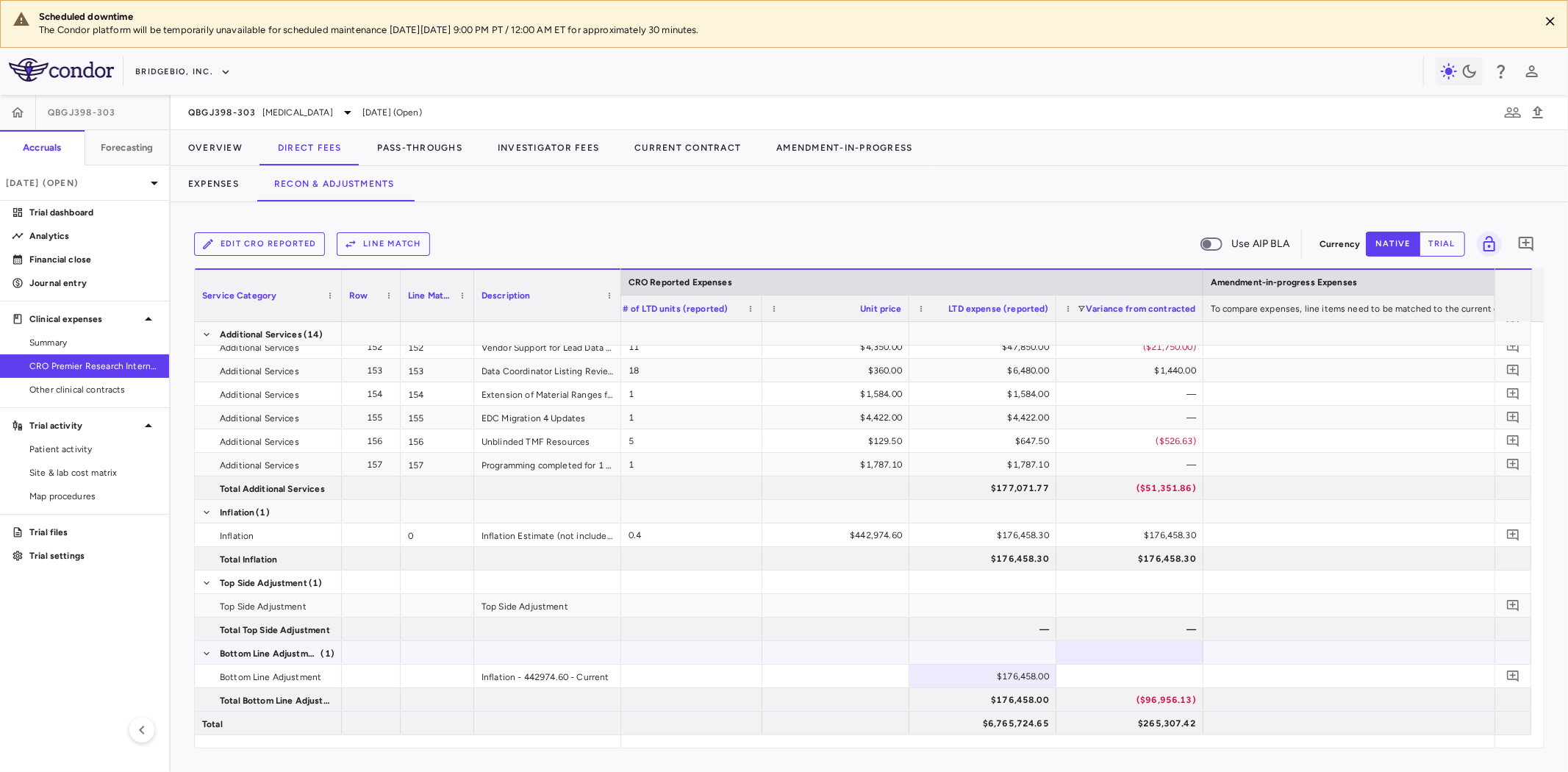
click at [1018, 665] on div "$176,458.00" at bounding box center [983, 675] width 147 height 23
drag, startPoint x: 991, startPoint y: 676, endPoint x: 1060, endPoint y: 681, distance: 69.2
click at [1060, 681] on div "​ ******" at bounding box center [560, 676] width 3051 height 23
type input "*"
click at [1068, 682] on div at bounding box center [1130, 675] width 147 height 23
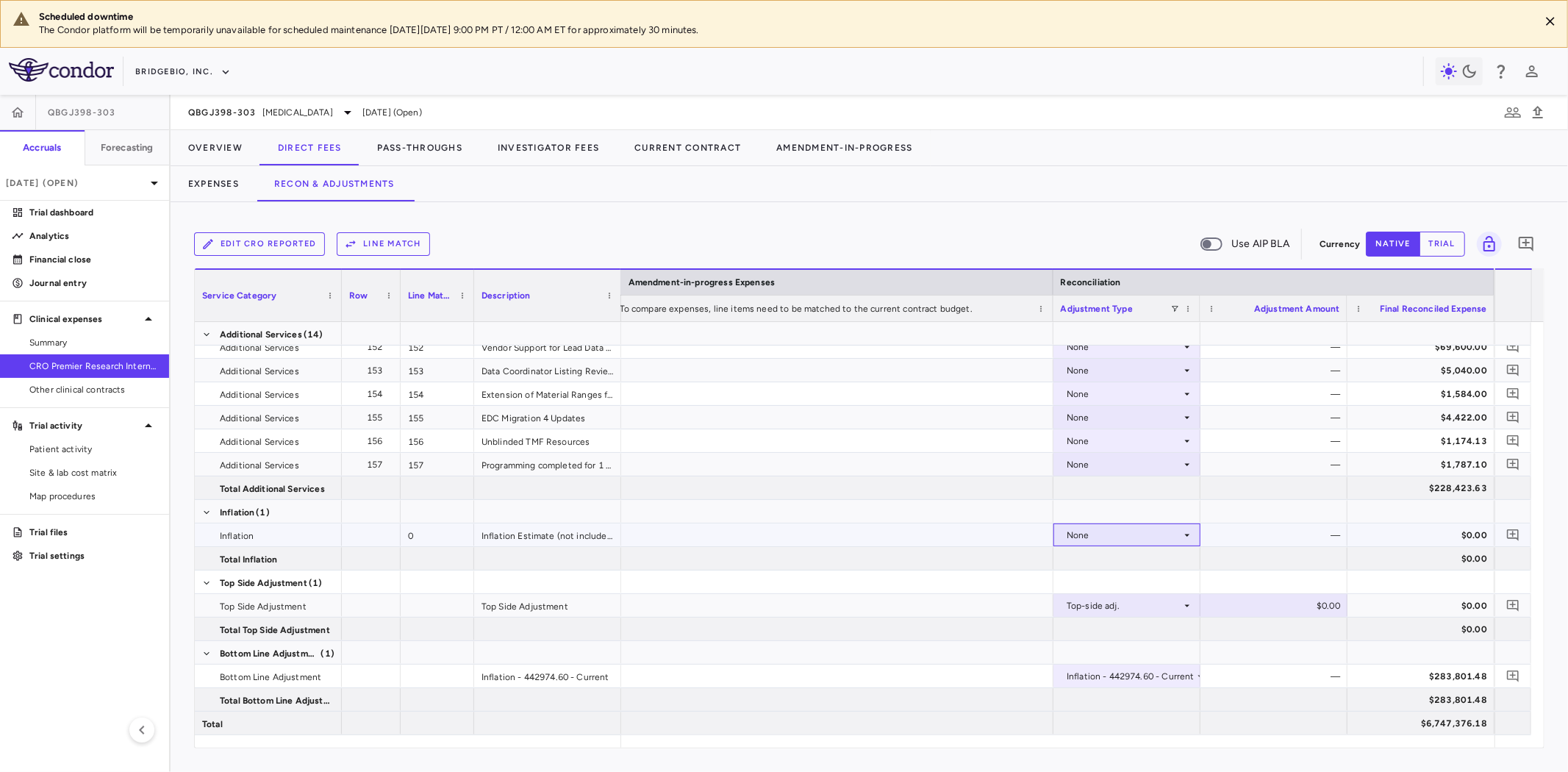
click at [1143, 539] on div "None" at bounding box center [1124, 535] width 115 height 23
click at [1120, 585] on div "CRO Reported" at bounding box center [1118, 585] width 70 height 14
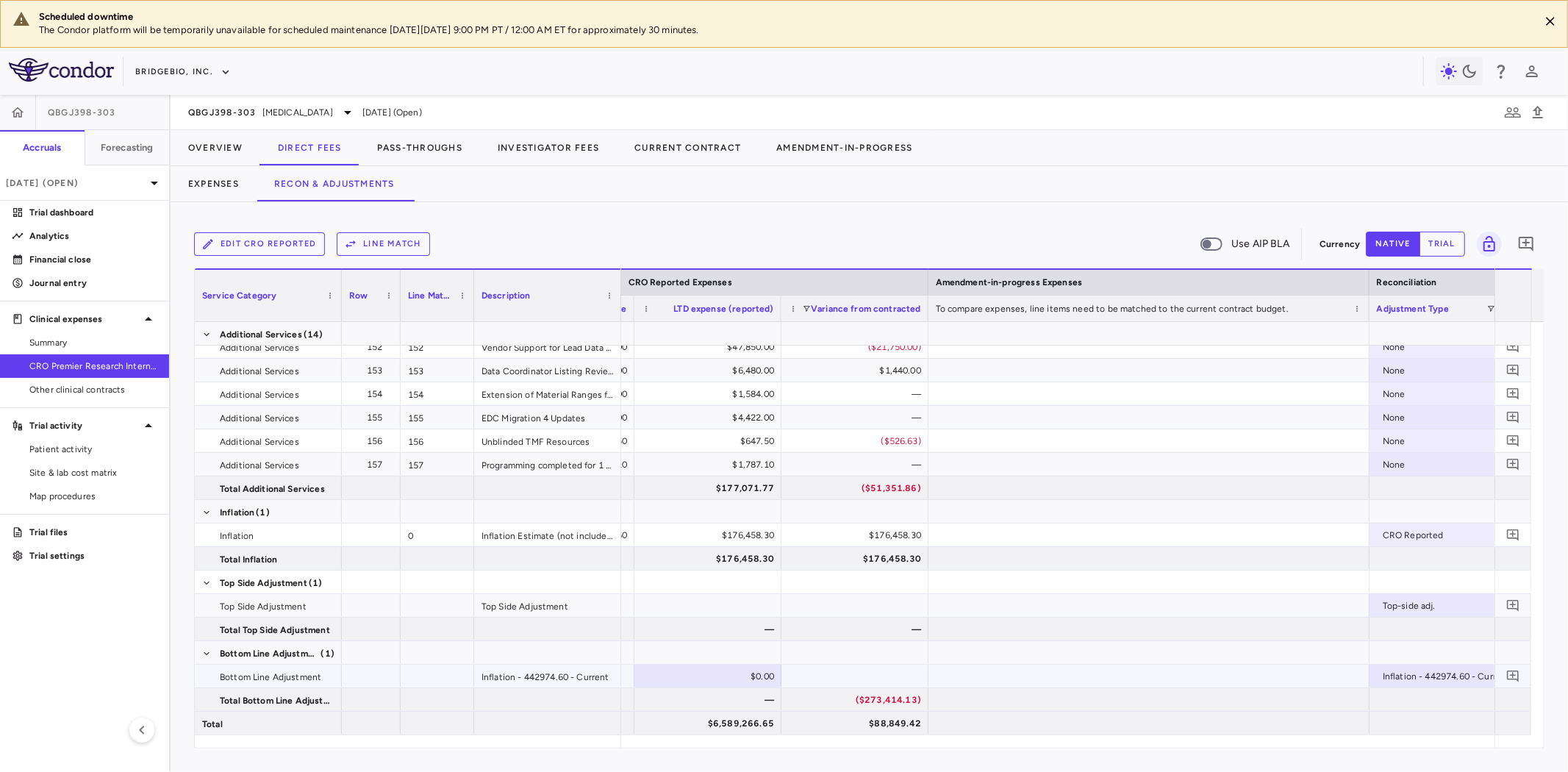
drag, startPoint x: 1306, startPoint y: 669, endPoint x: 1267, endPoint y: 741, distance: 81.9
click at [1306, 669] on div at bounding box center [1149, 675] width 441 height 23
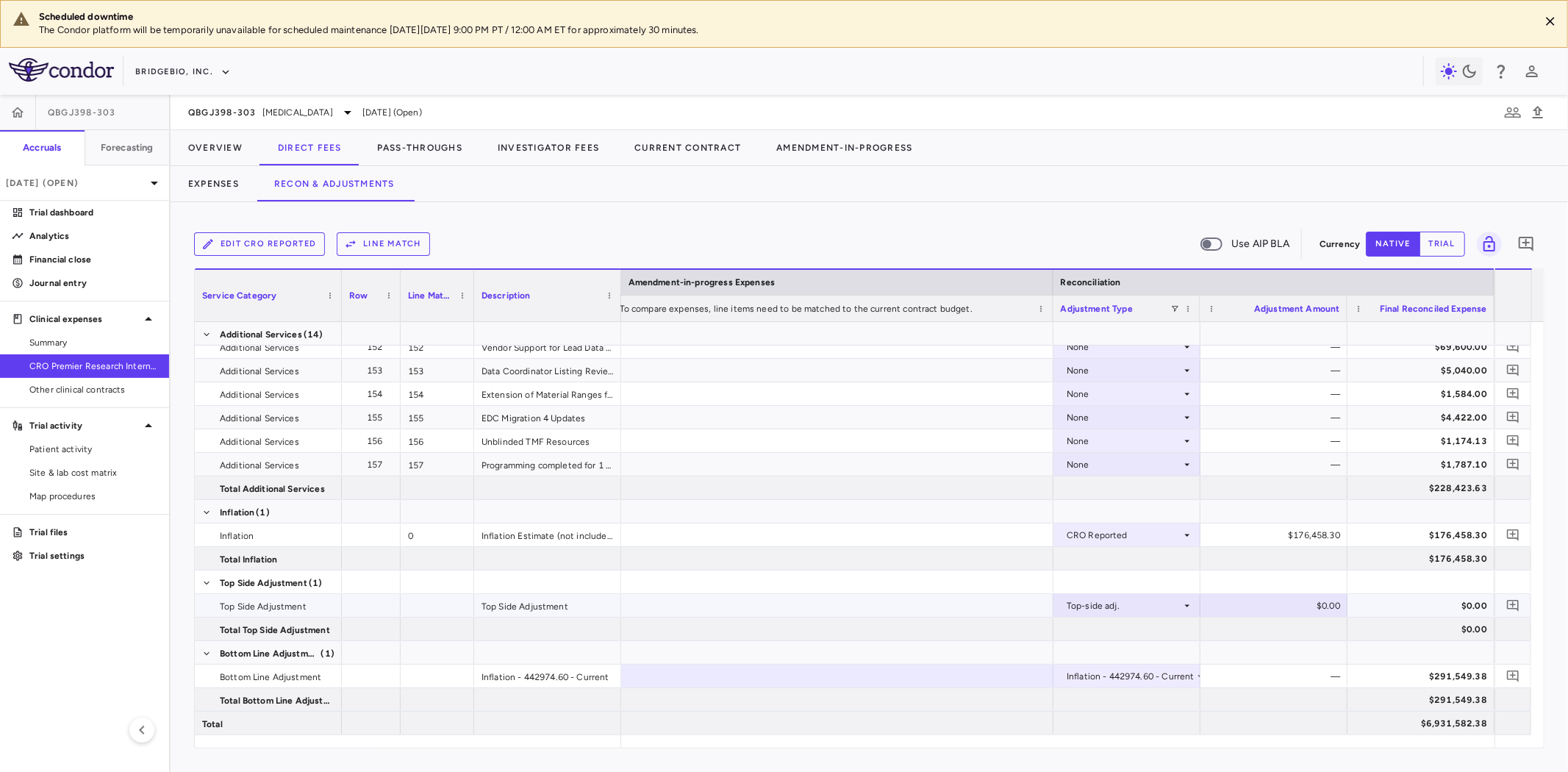
click at [1269, 601] on div "$0.00" at bounding box center [1277, 606] width 126 height 23
type input "**********"
click at [1423, 600] on div "$0.00" at bounding box center [1424, 606] width 126 height 23
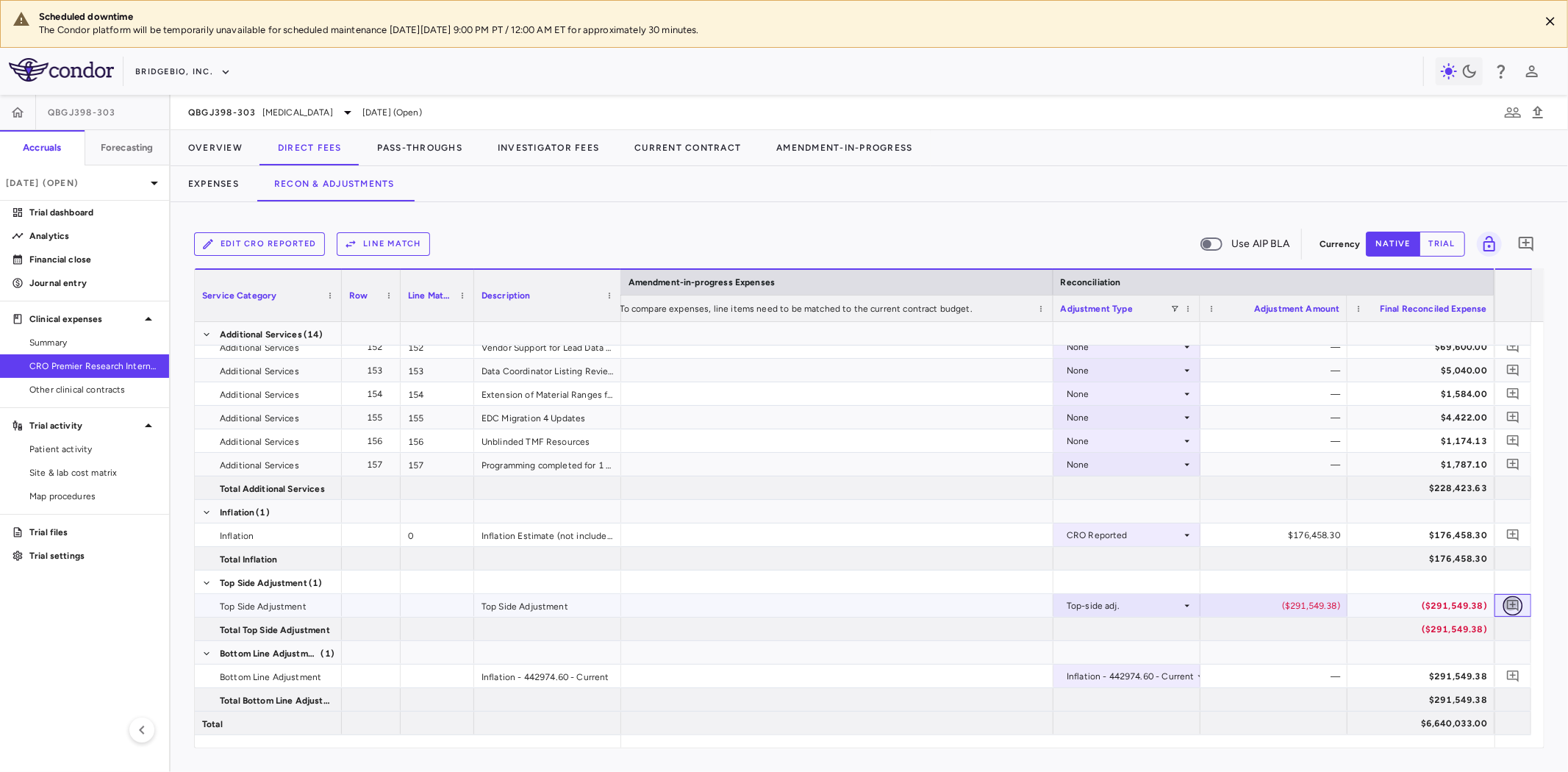
click at [1517, 606] on icon "Add comment" at bounding box center [1513, 605] width 14 height 14
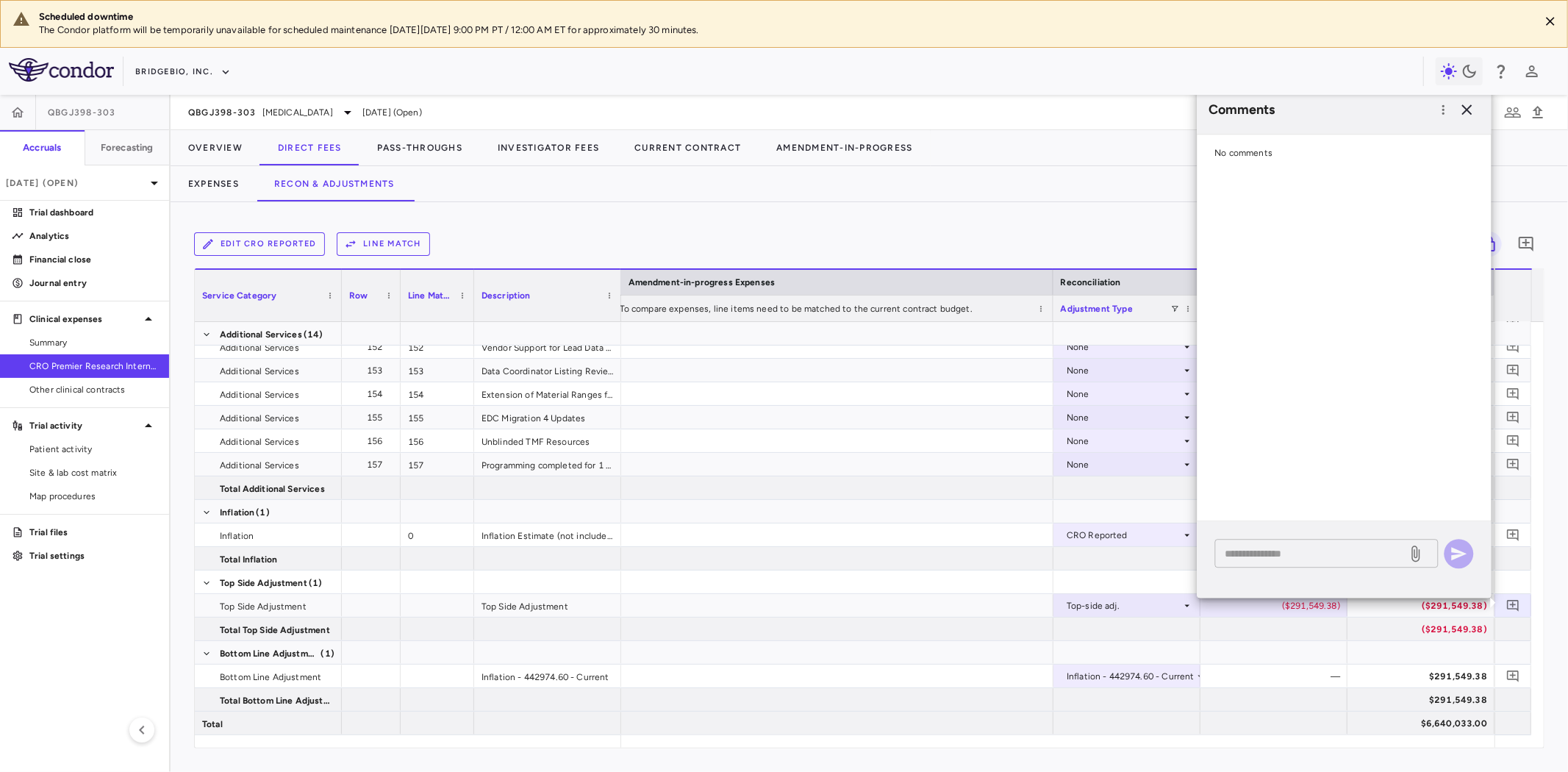
click at [1324, 563] on div "* ​" at bounding box center [1327, 553] width 223 height 29
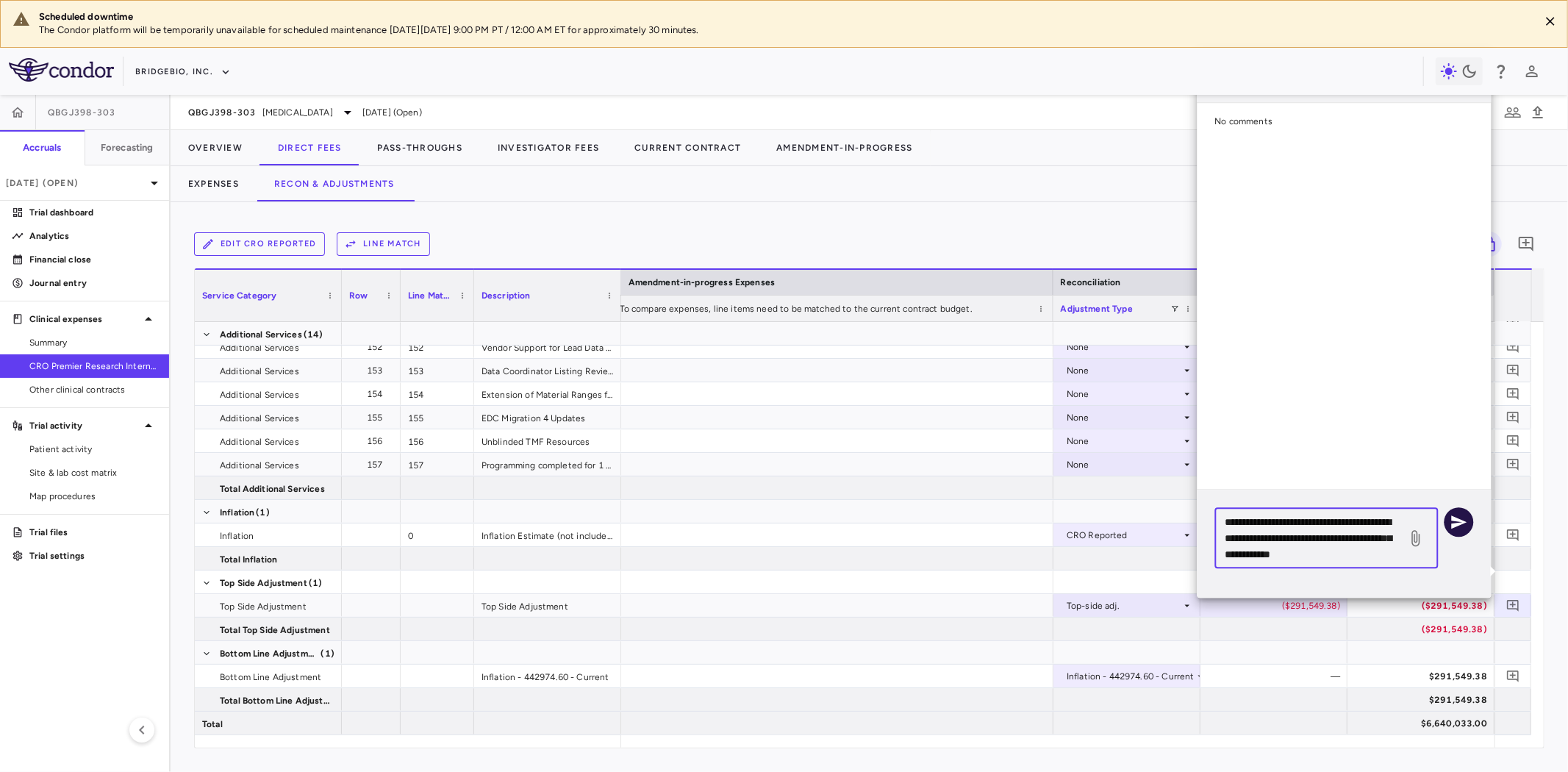
type textarea "**********"
click at [1456, 523] on icon "button" at bounding box center [1460, 522] width 18 height 18
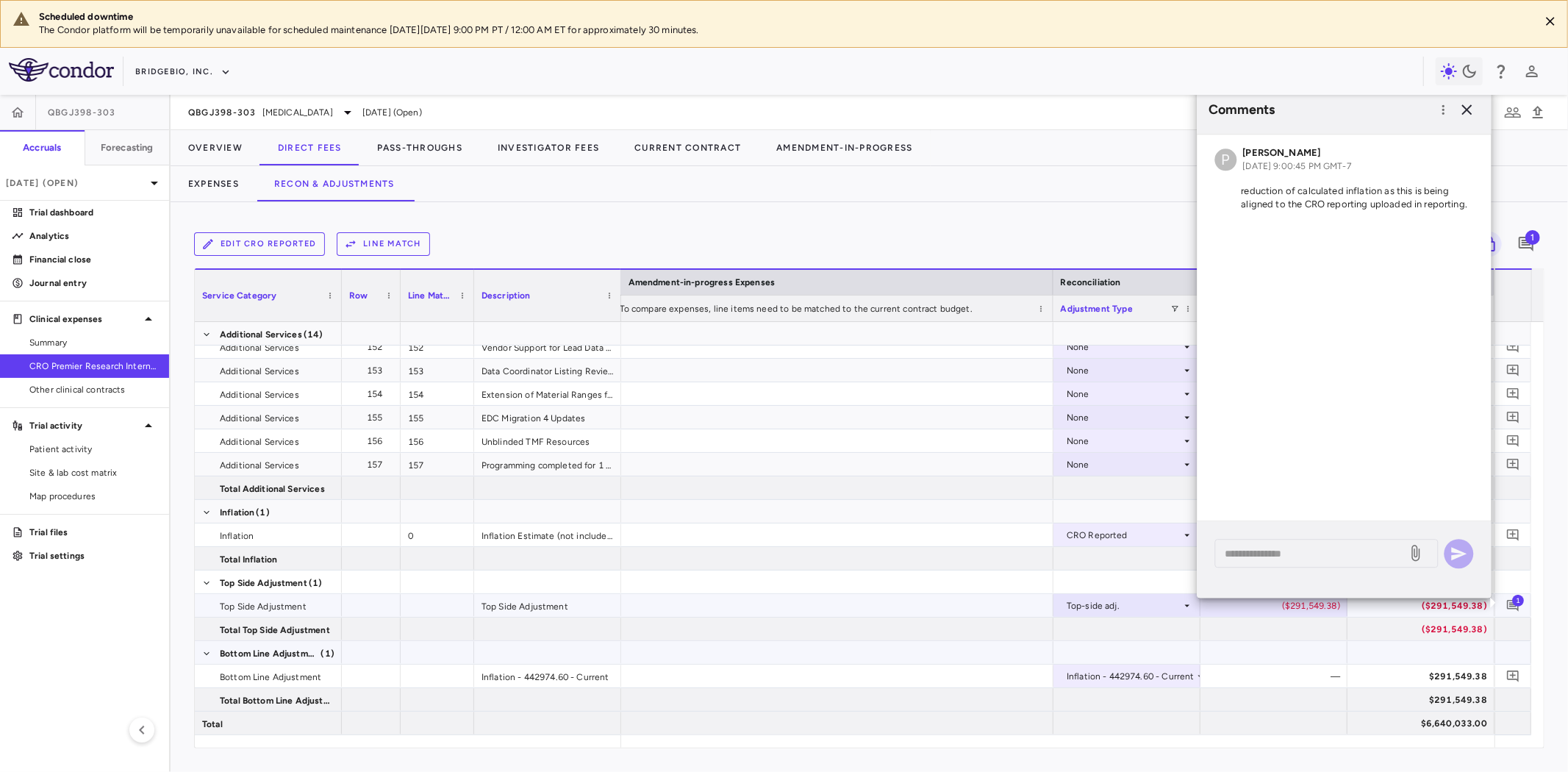
click at [845, 650] on div at bounding box center [833, 652] width 441 height 23
click at [1465, 107] on icon "button" at bounding box center [1467, 109] width 10 height 10
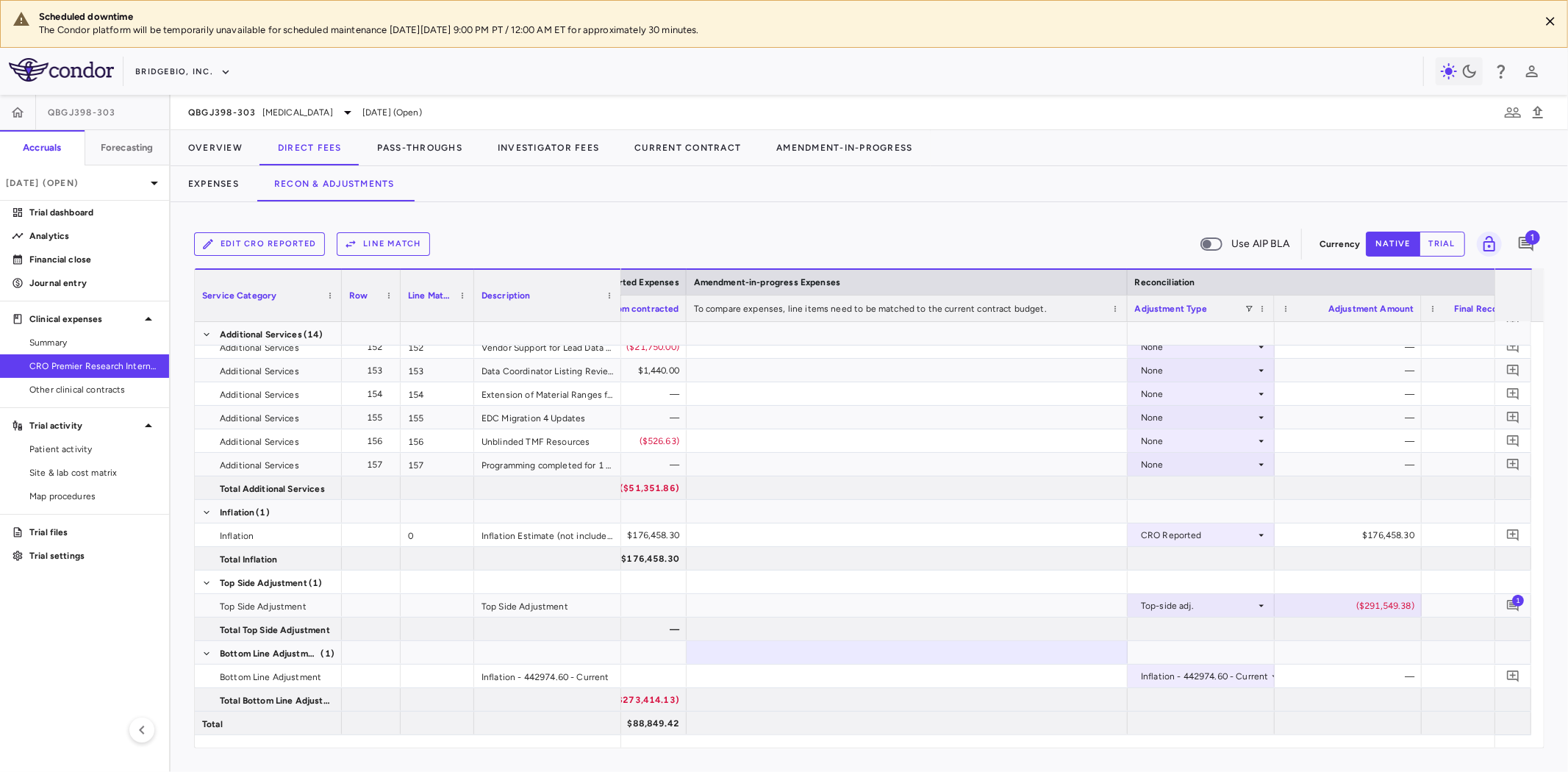
scroll to position [0, 2068]
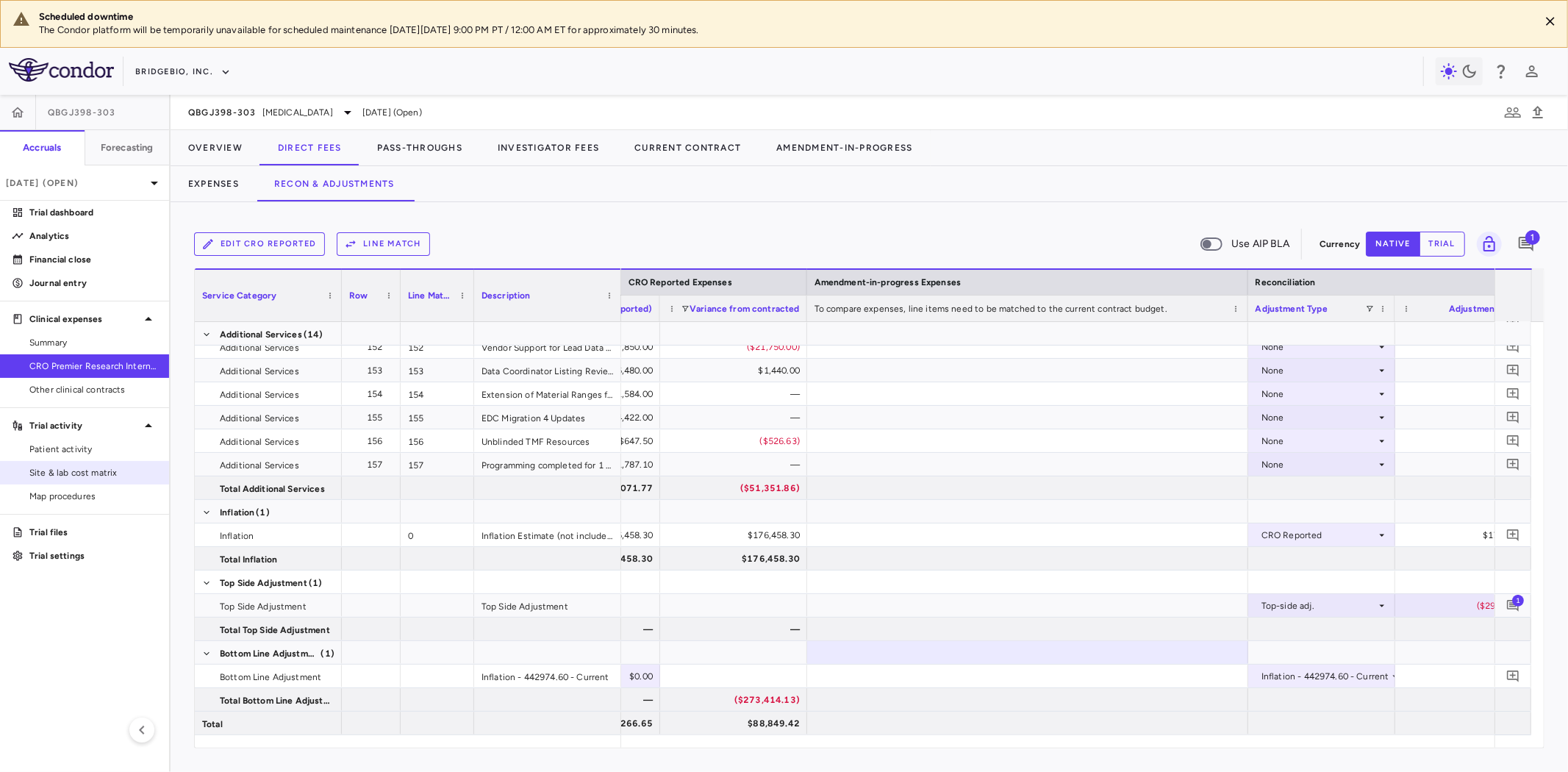
click at [103, 473] on span "Site & lab cost matrix" at bounding box center [94, 472] width 128 height 14
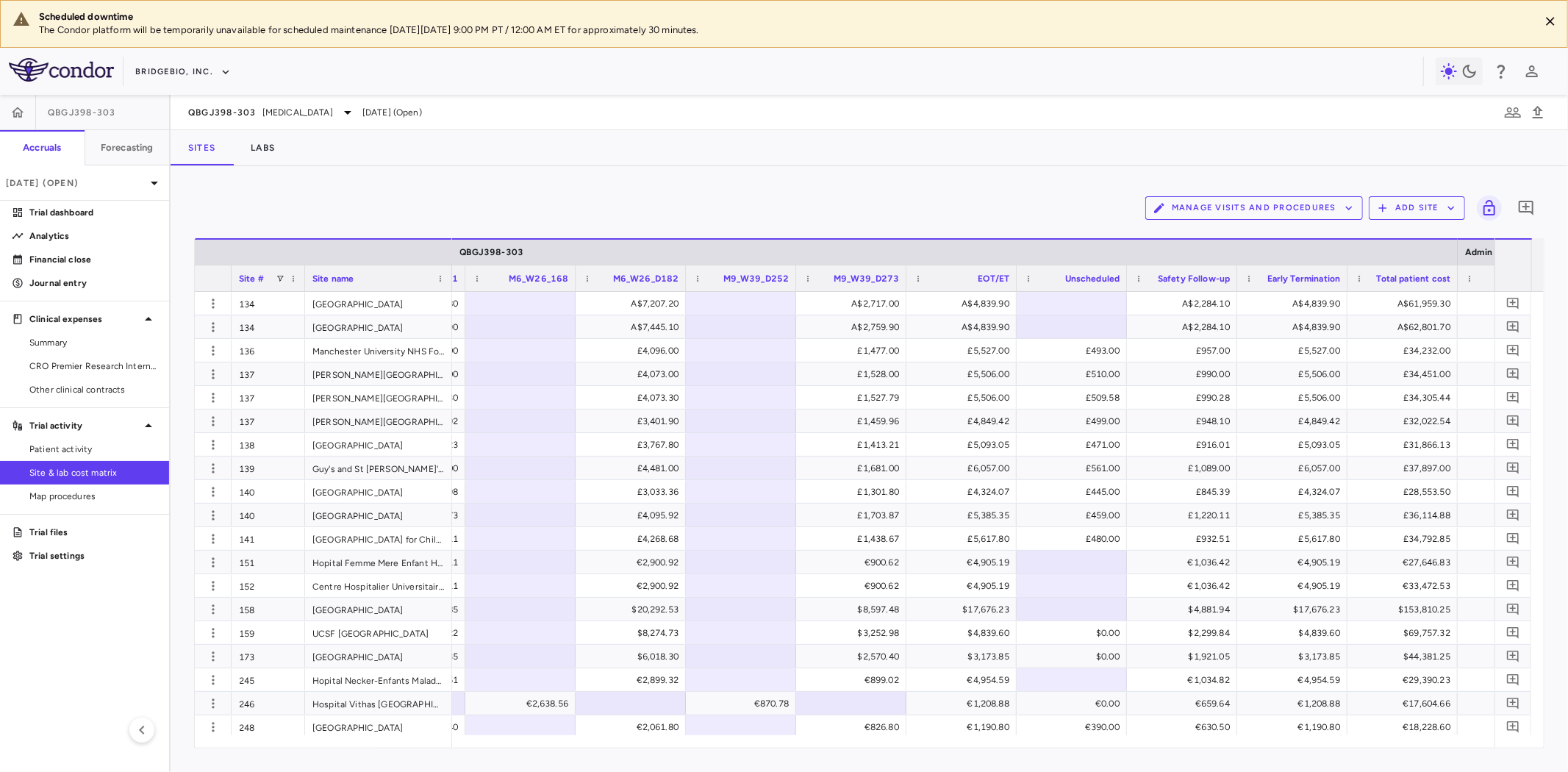
scroll to position [0, 3205]
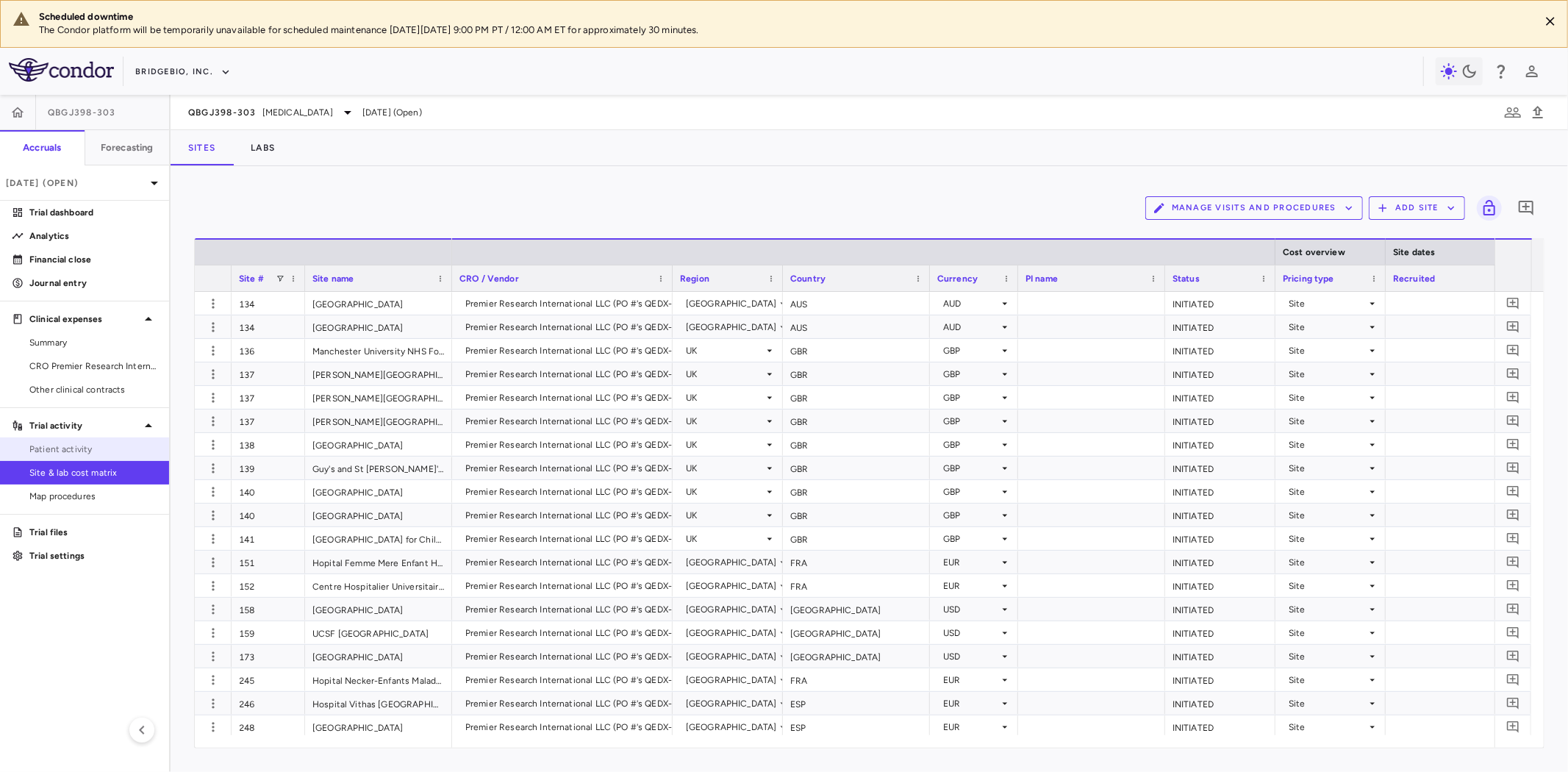
click at [71, 445] on span "Patient activity" at bounding box center [94, 449] width 128 height 14
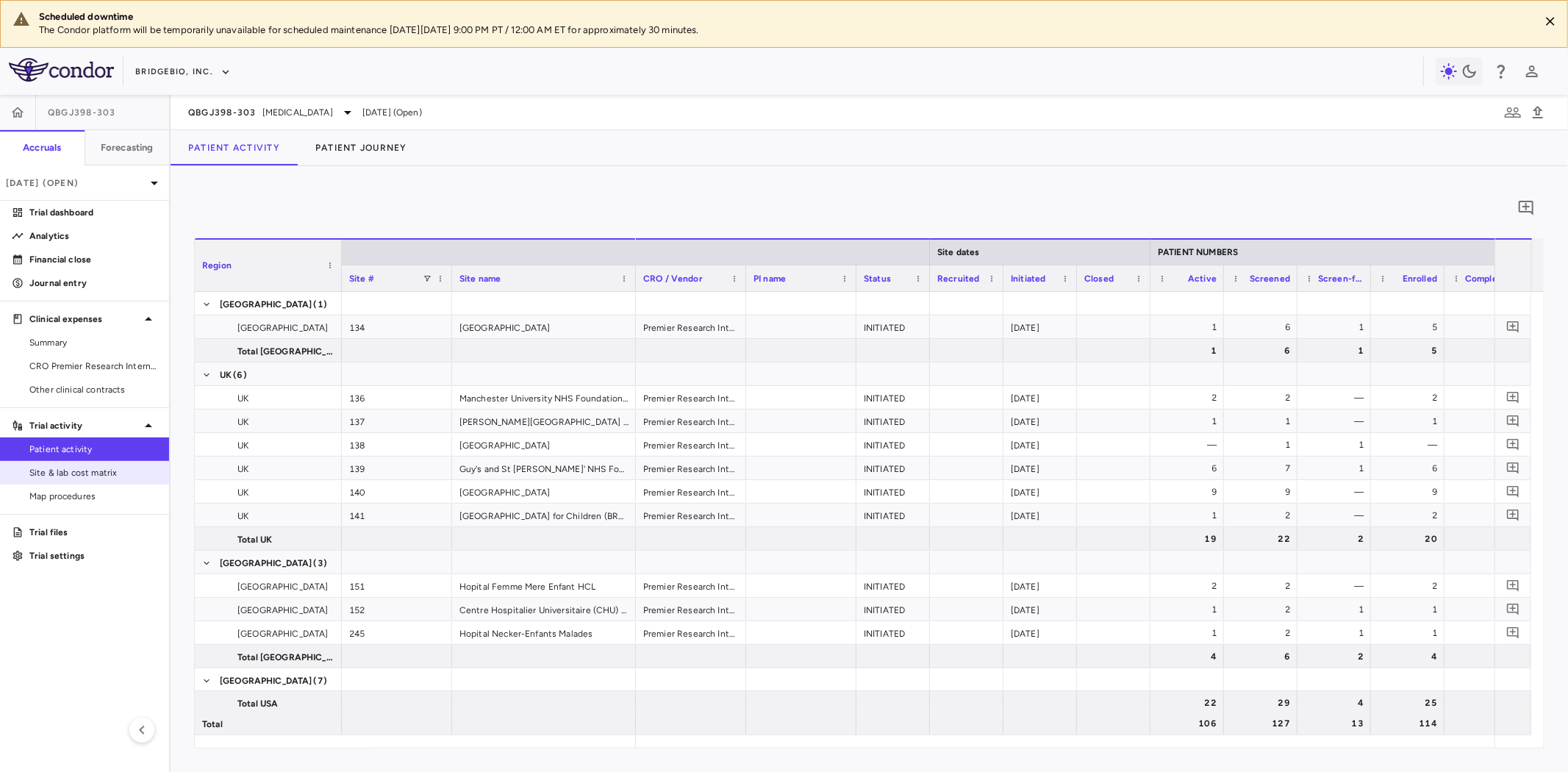
click at [90, 476] on span "Site & lab cost matrix" at bounding box center [94, 472] width 128 height 14
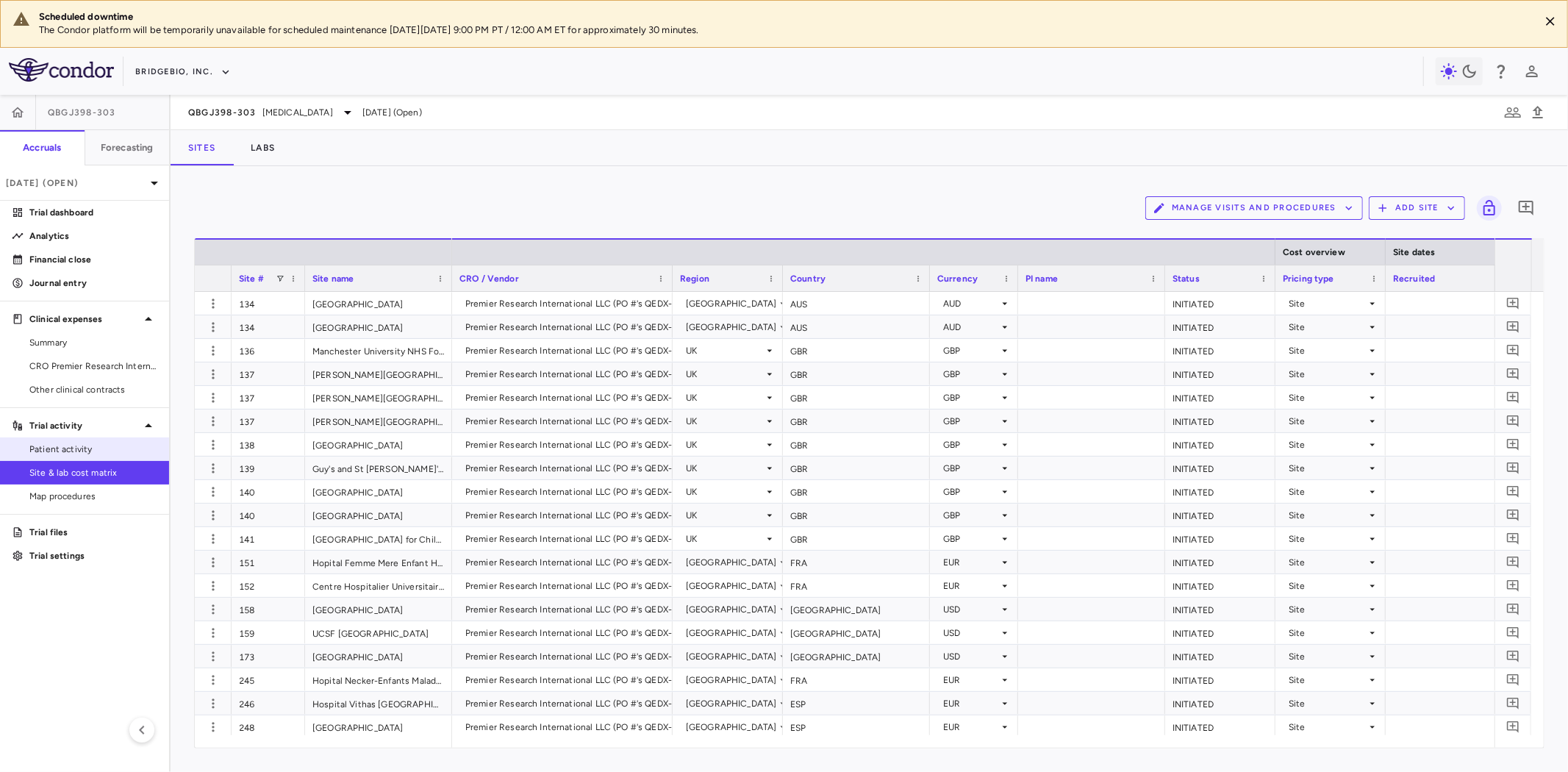
click at [77, 451] on span "Patient activity" at bounding box center [94, 449] width 128 height 14
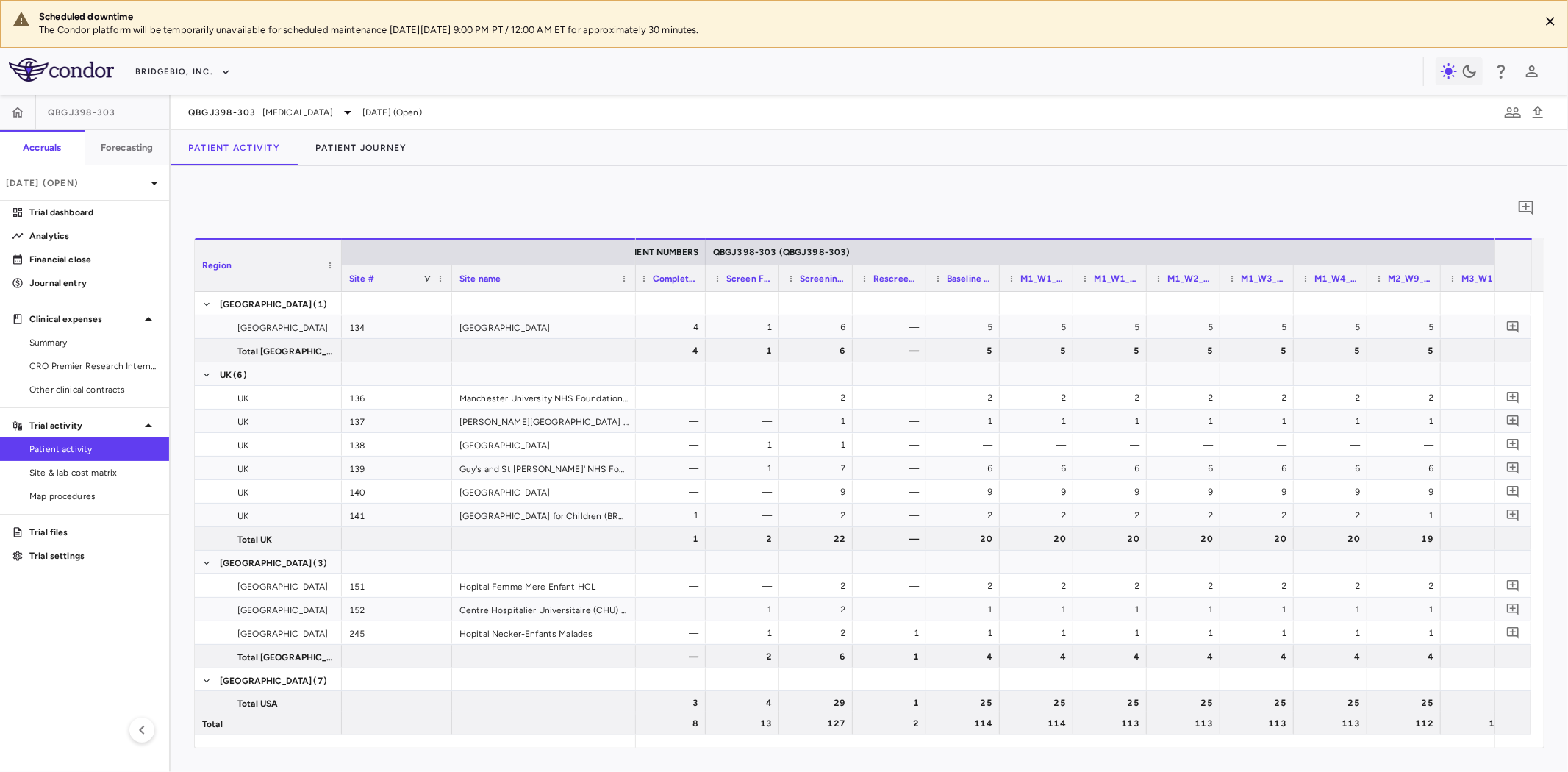
scroll to position [0, 820]
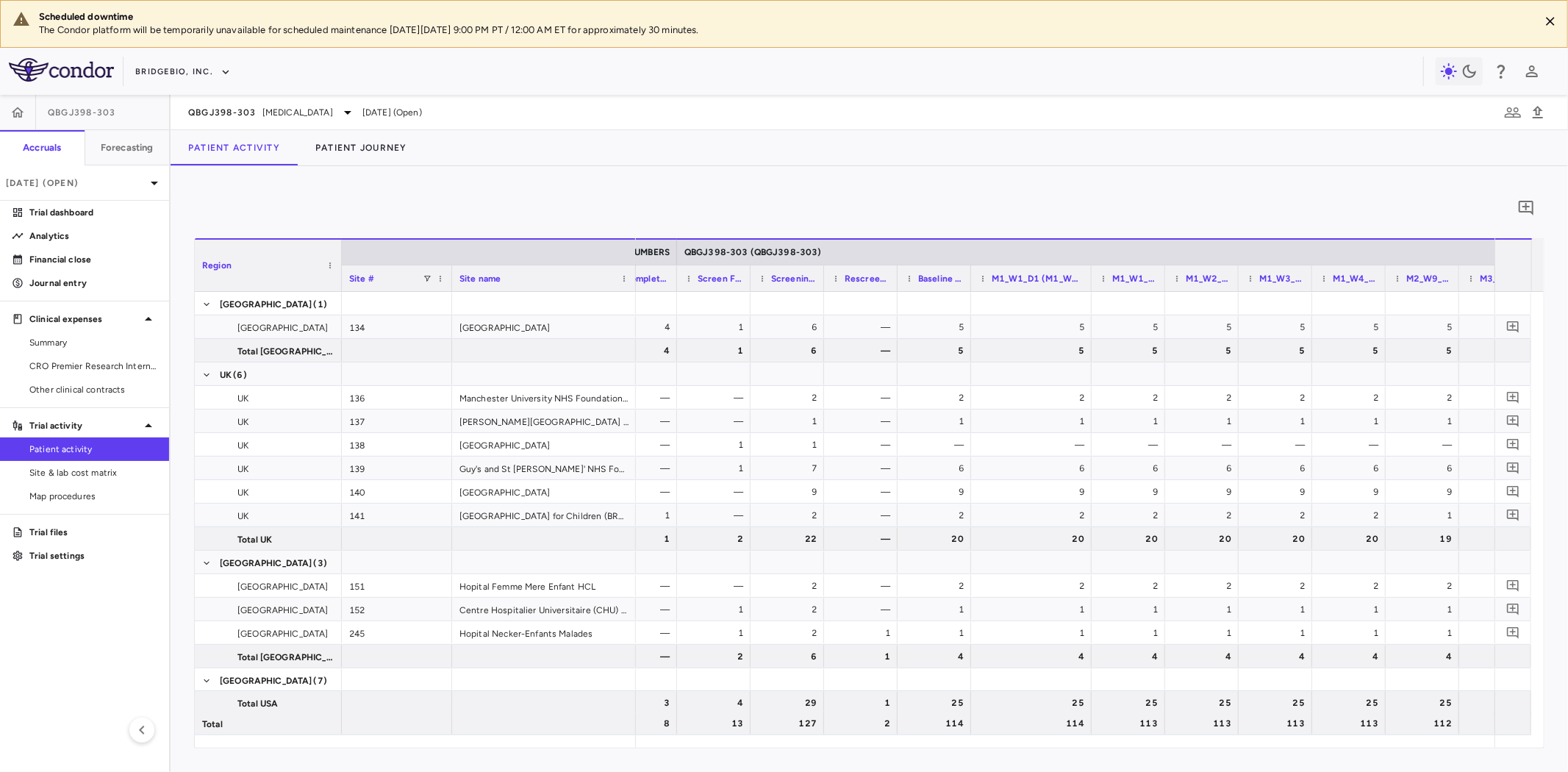
drag, startPoint x: 1041, startPoint y: 278, endPoint x: 1089, endPoint y: 274, distance: 48.2
click at [1089, 274] on div at bounding box center [1091, 278] width 6 height 25
drag, startPoint x: 1162, startPoint y: 268, endPoint x: 1233, endPoint y: 265, distance: 71.1
click at [1233, 265] on div "M1_W1_D2 (M1_W1_D2)" at bounding box center [1164, 277] width 145 height 26
drag, startPoint x: 1306, startPoint y: 272, endPoint x: 1369, endPoint y: 270, distance: 63.0
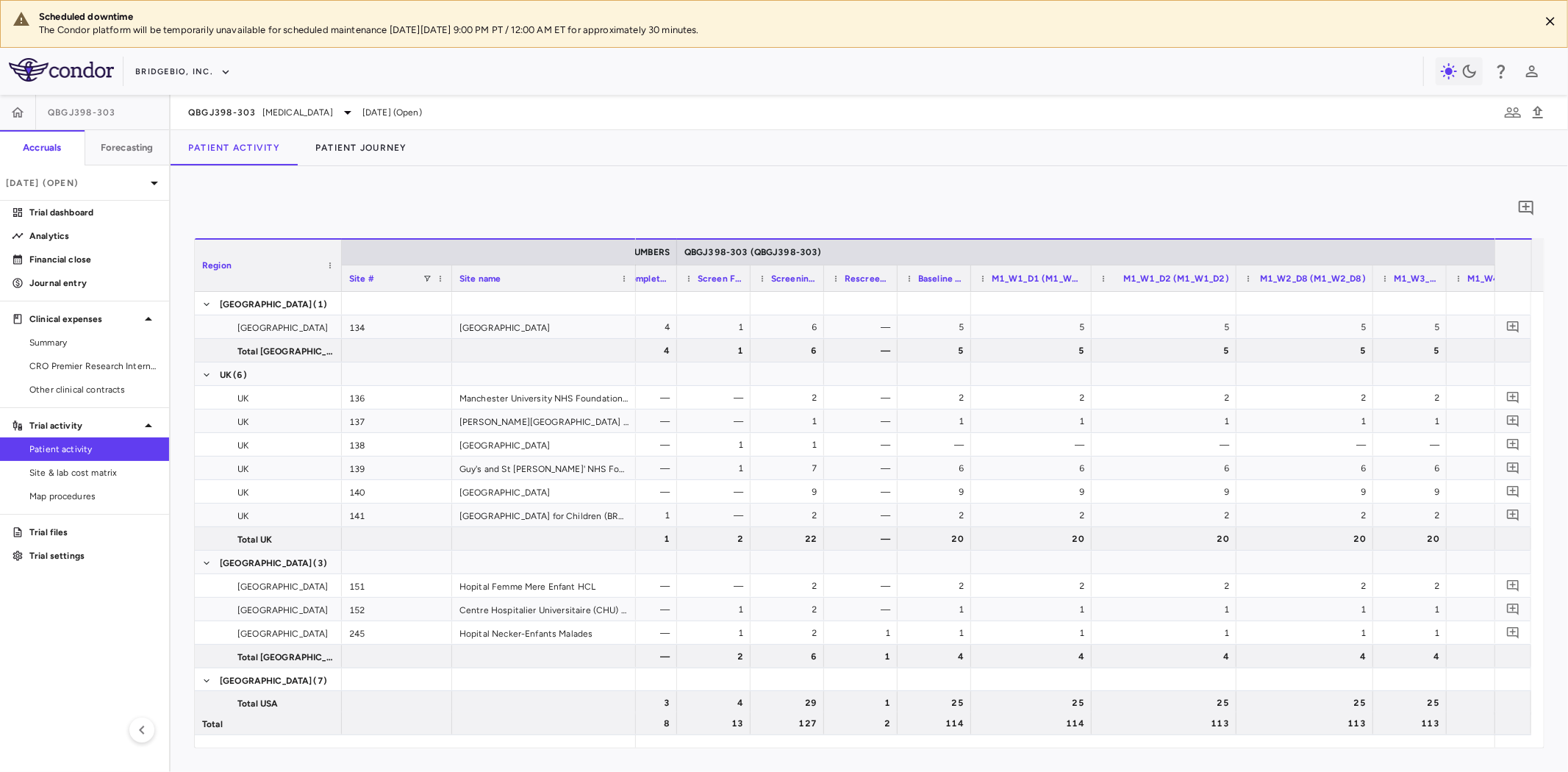
click at [1370, 270] on div at bounding box center [1373, 278] width 6 height 25
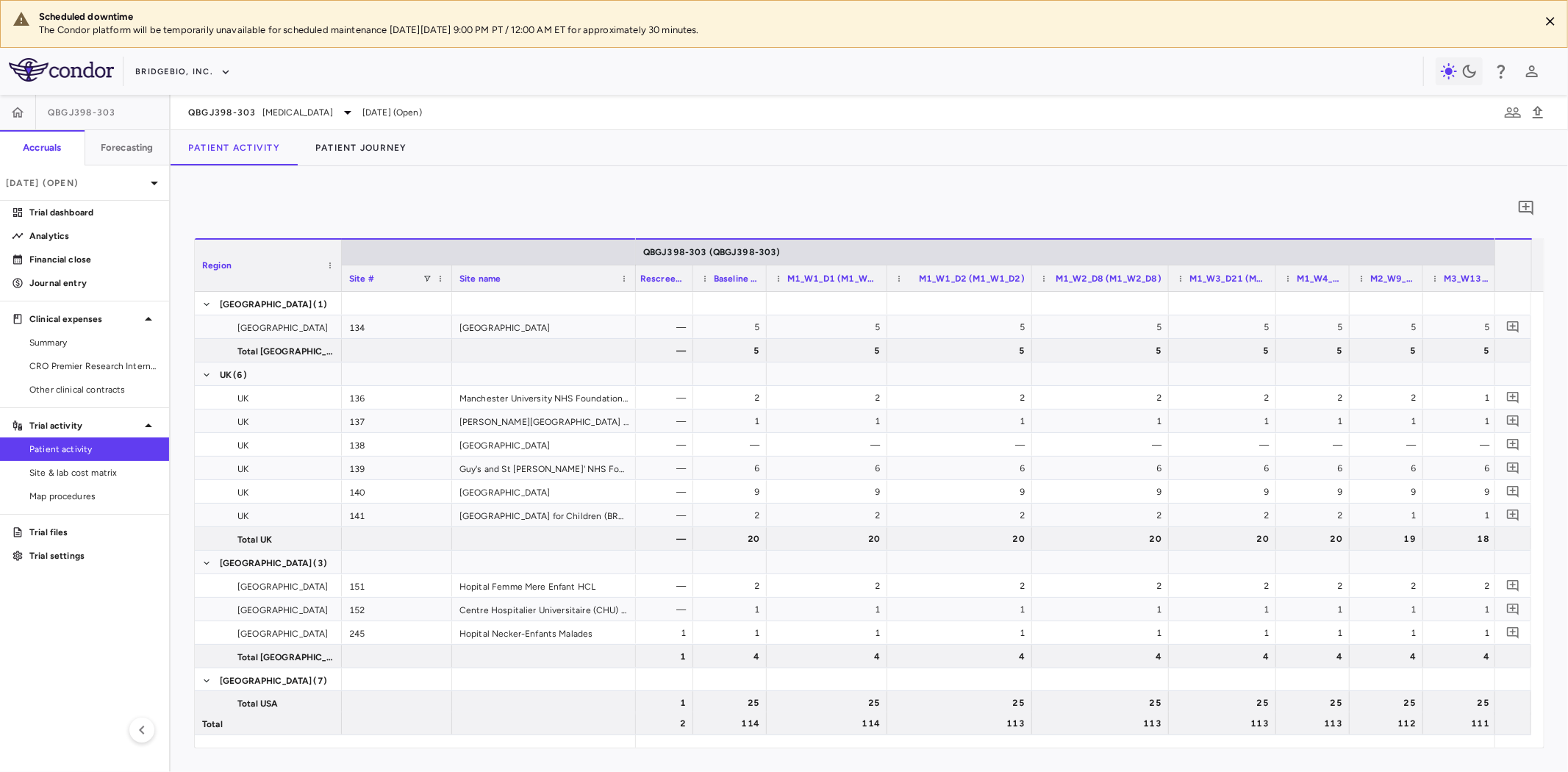
drag, startPoint x: 1239, startPoint y: 274, endPoint x: 1274, endPoint y: 274, distance: 35.0
click at [1274, 274] on div at bounding box center [1275, 278] width 6 height 25
click at [98, 471] on span "Site & lab cost matrix" at bounding box center [94, 472] width 128 height 14
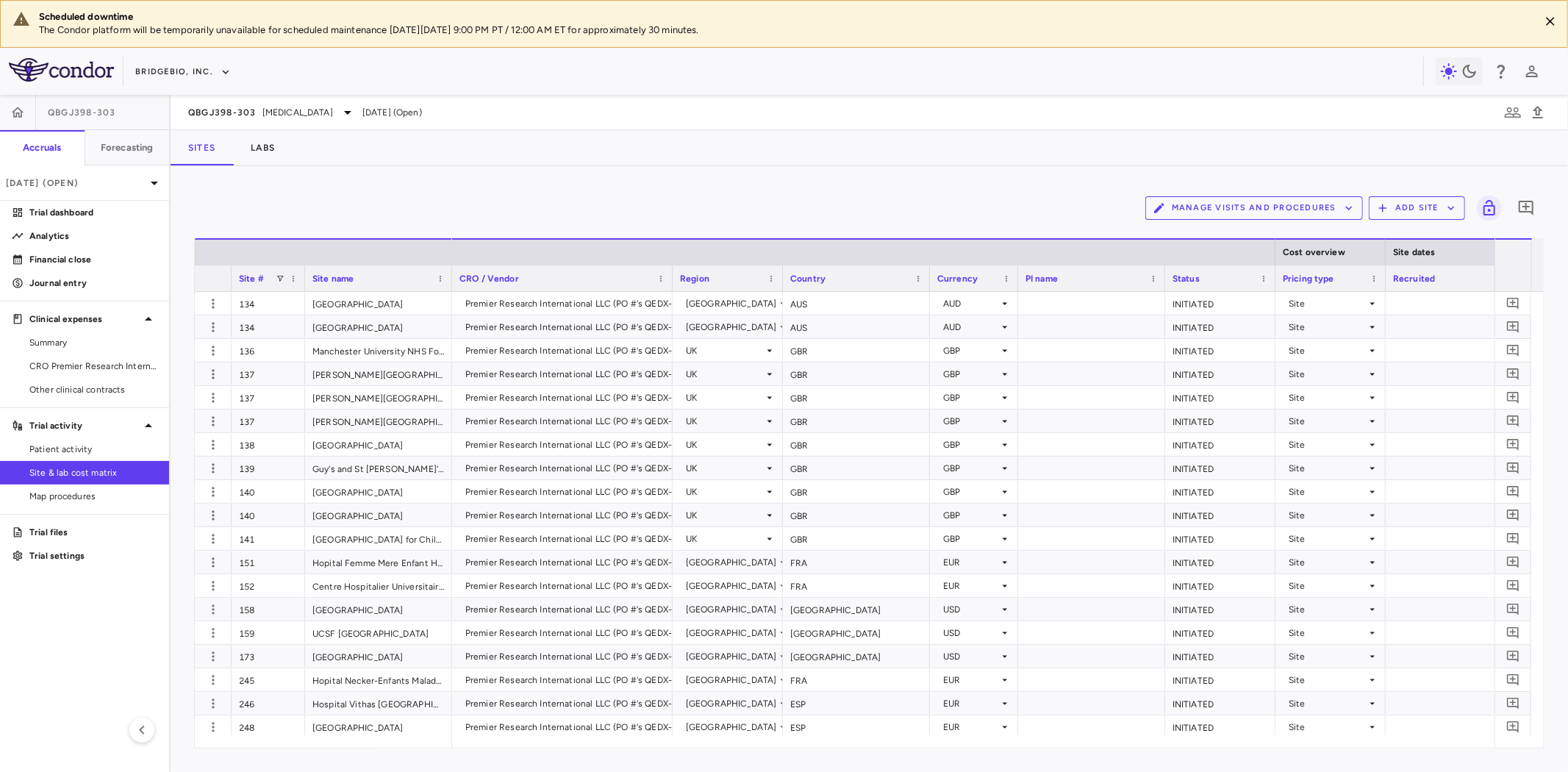
click at [1321, 211] on button "Manage Visits and Procedures" at bounding box center [1254, 208] width 218 height 23
click at [1234, 239] on li "Visit Schedules" at bounding box center [1238, 237] width 156 height 22
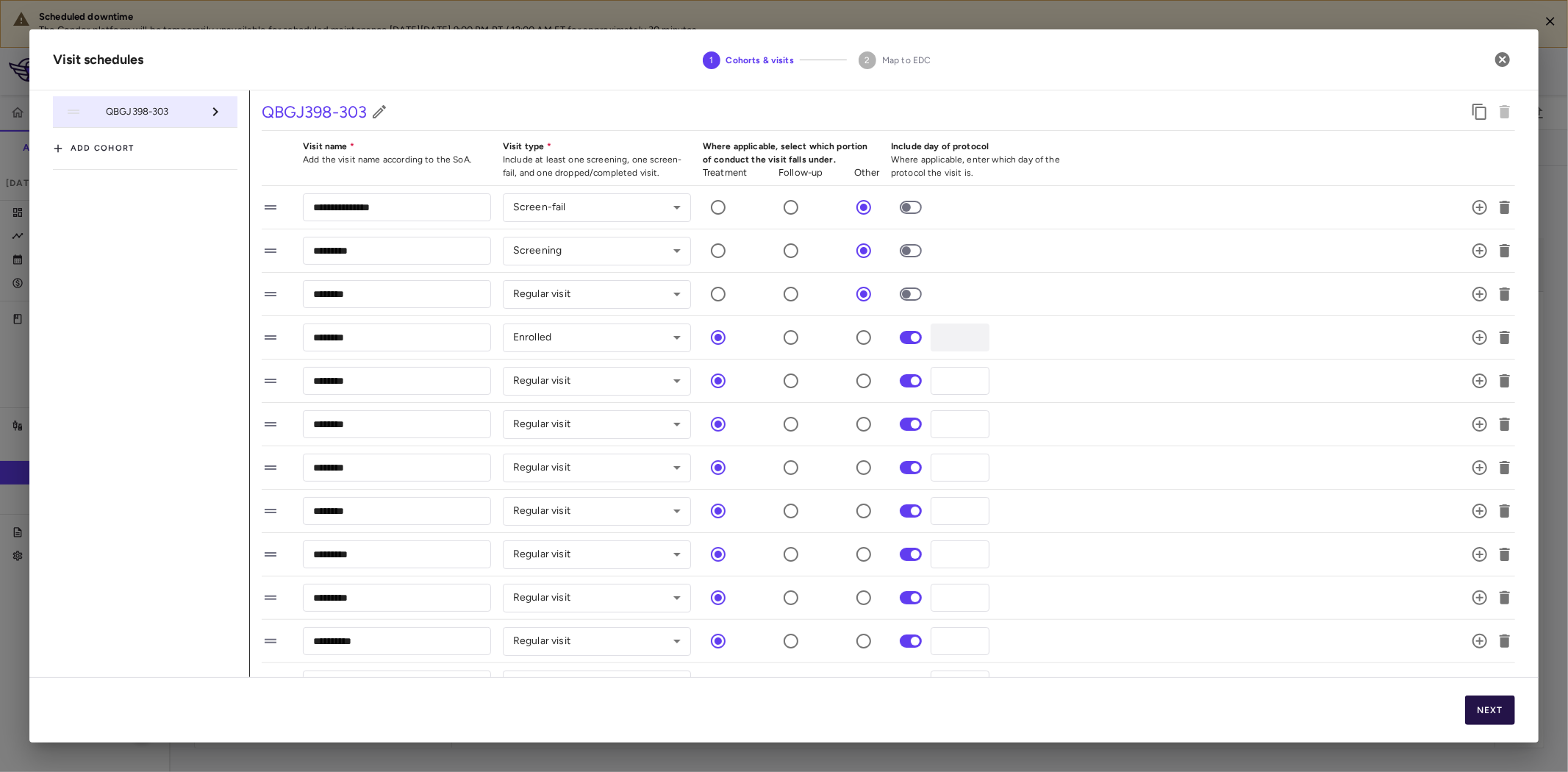
click at [1487, 705] on button "Next" at bounding box center [1489, 710] width 50 height 30
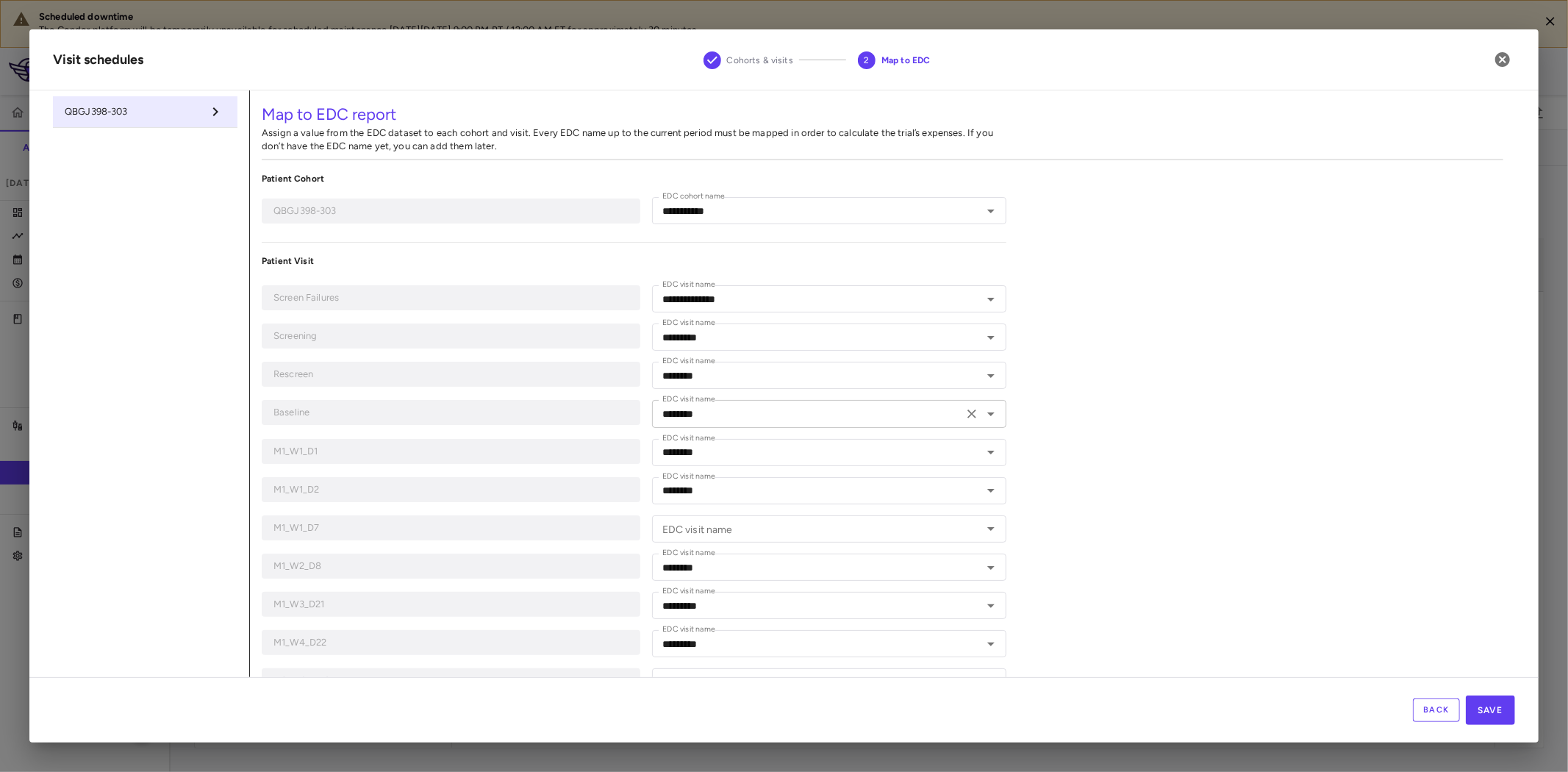
type input "**********"
type input "*********"
type input "********"
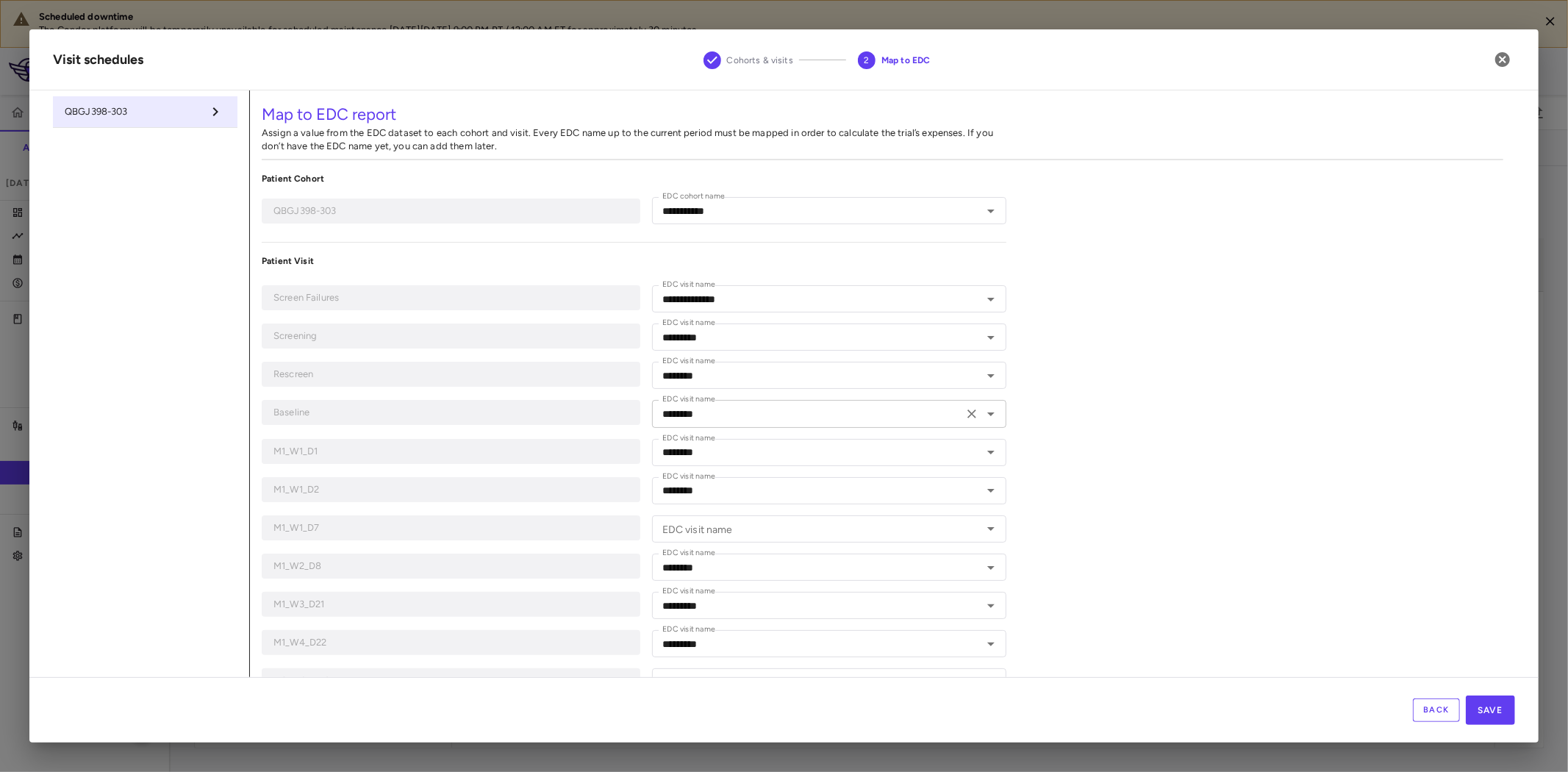
type input "********"
type input "*********"
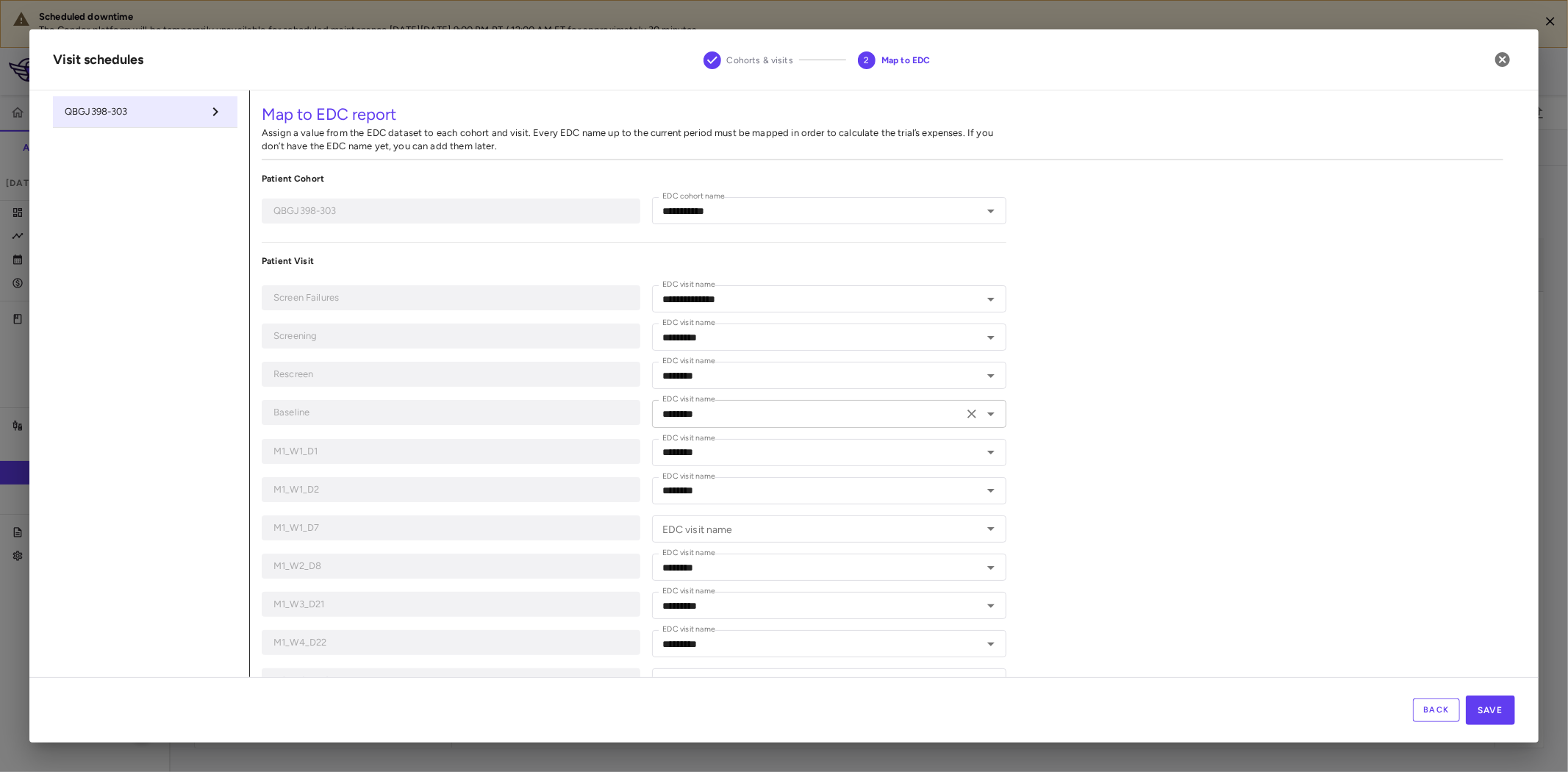
type input "*********"
type input "**********"
type input "******"
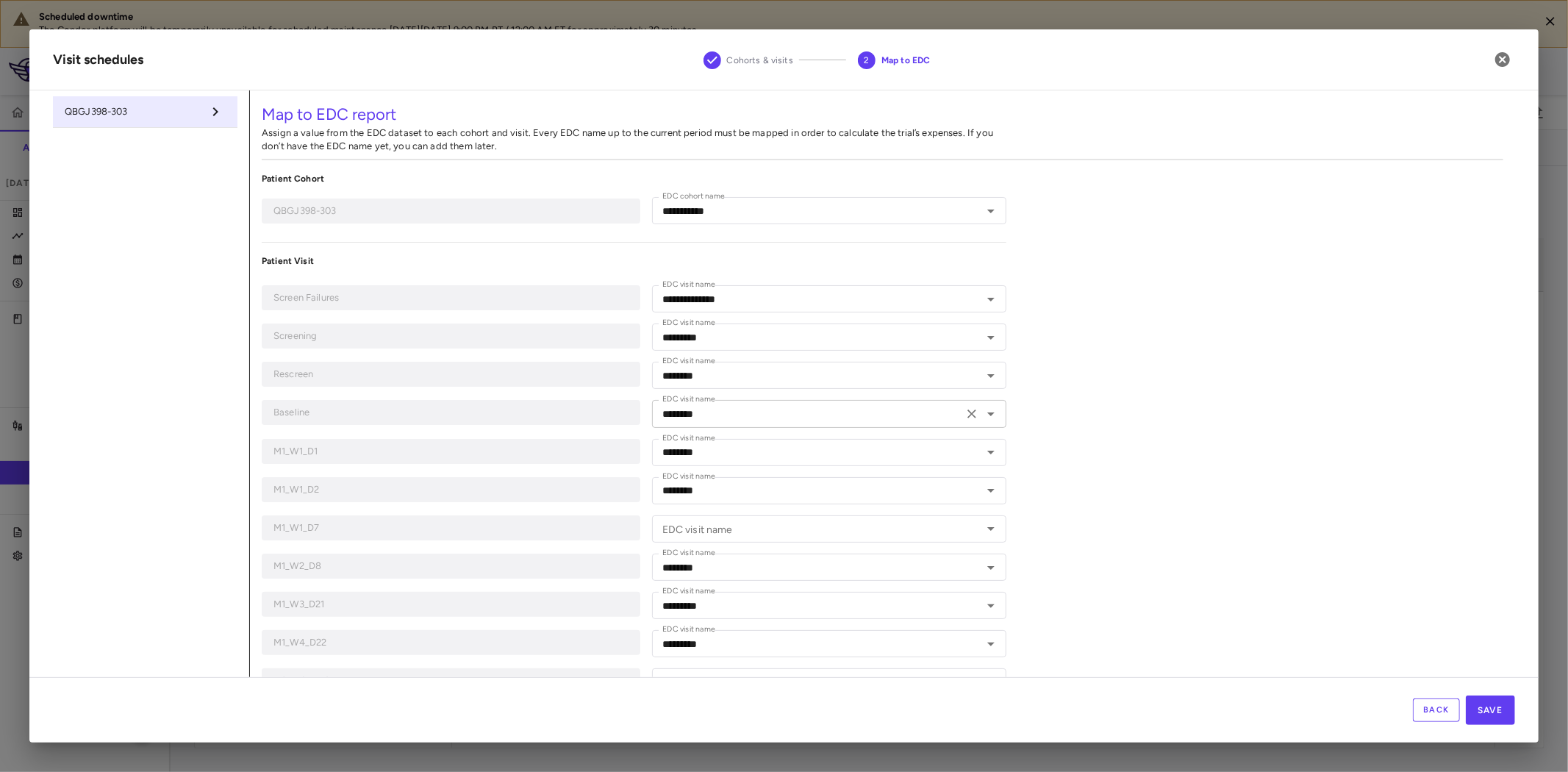
type input "**********"
click at [717, 523] on div "EDC visit name EDC visit name" at bounding box center [829, 529] width 355 height 27
click at [1401, 506] on div "**********" at bounding box center [882, 623] width 1265 height 1065
click at [1500, 51] on icon "button" at bounding box center [1503, 60] width 18 height 18
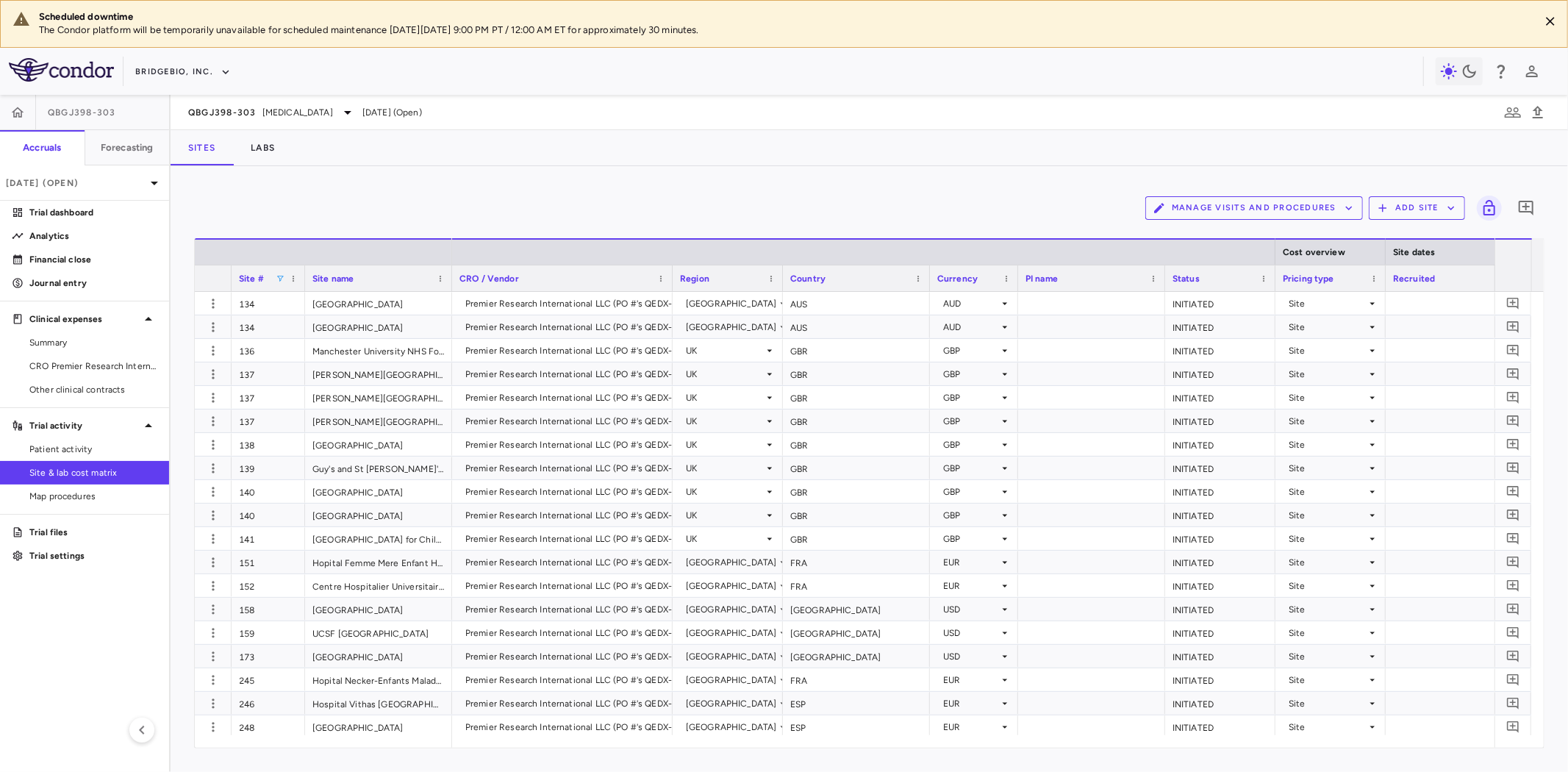
click at [283, 275] on span at bounding box center [280, 279] width 9 height 9
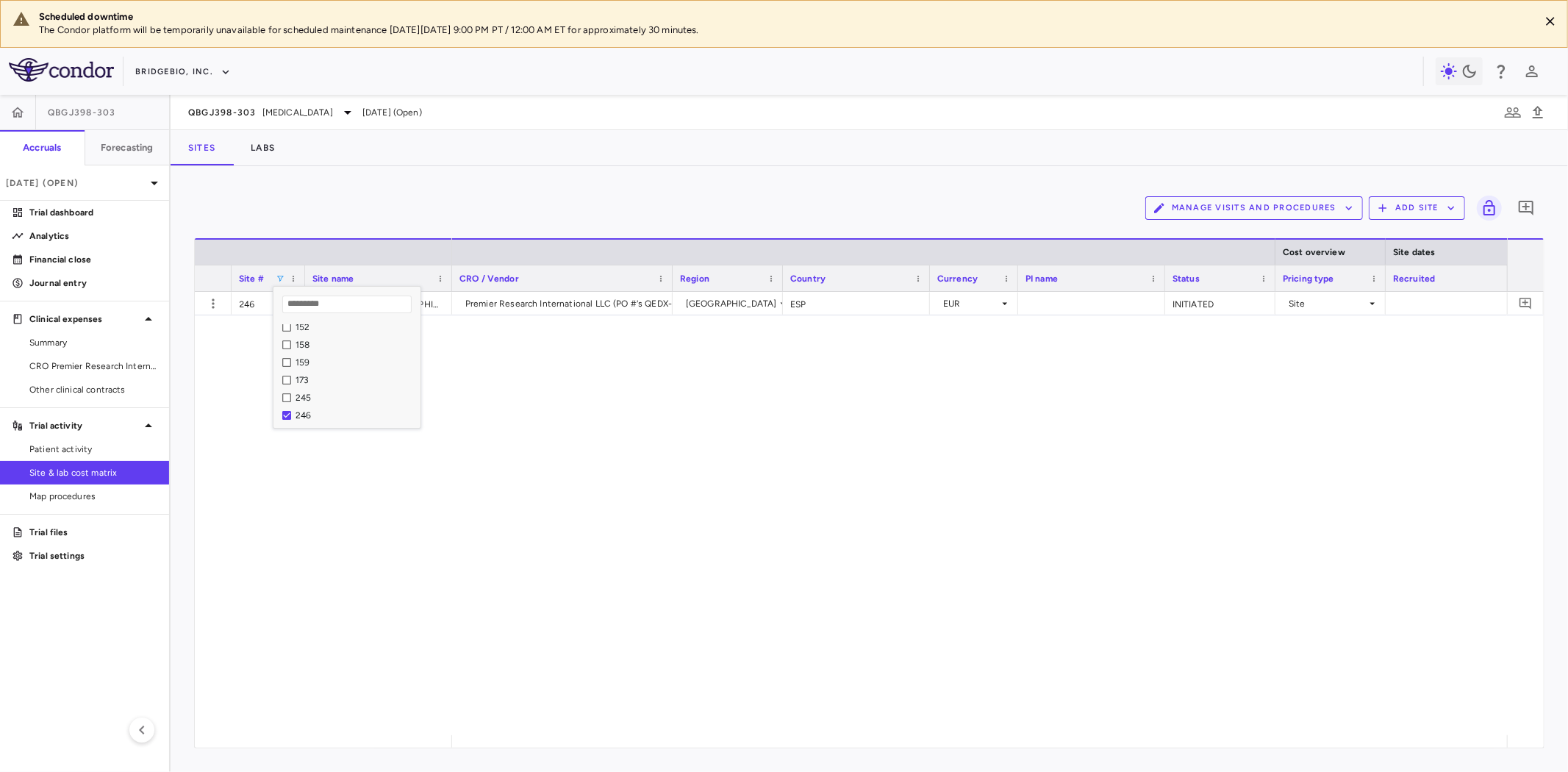
click at [495, 678] on div "Premier Research International LLC (PO #'s QEDX-012643) Spain ESP EUR INITIATED…" at bounding box center [980, 513] width 1055 height 443
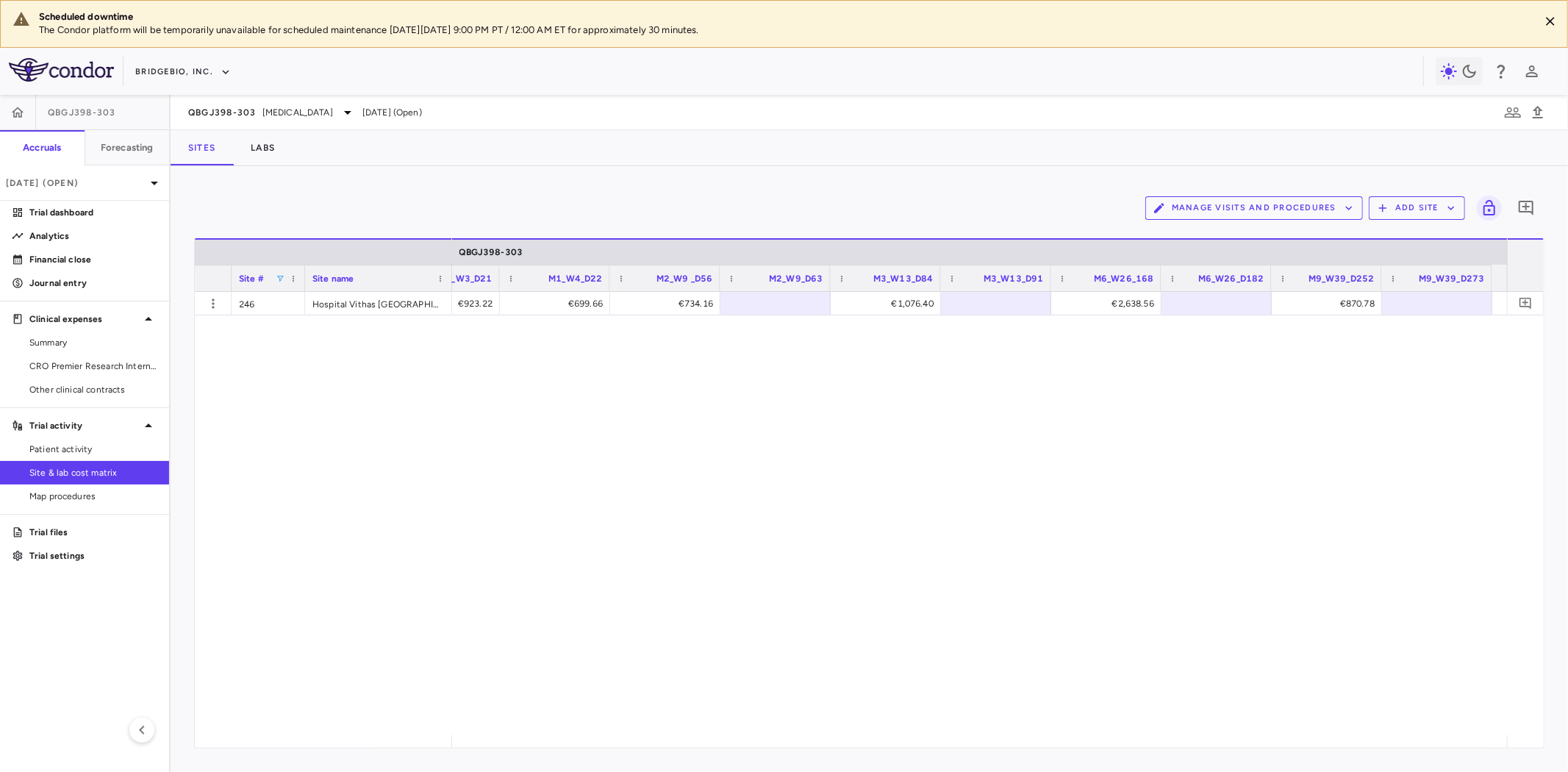
scroll to position [0, 2376]
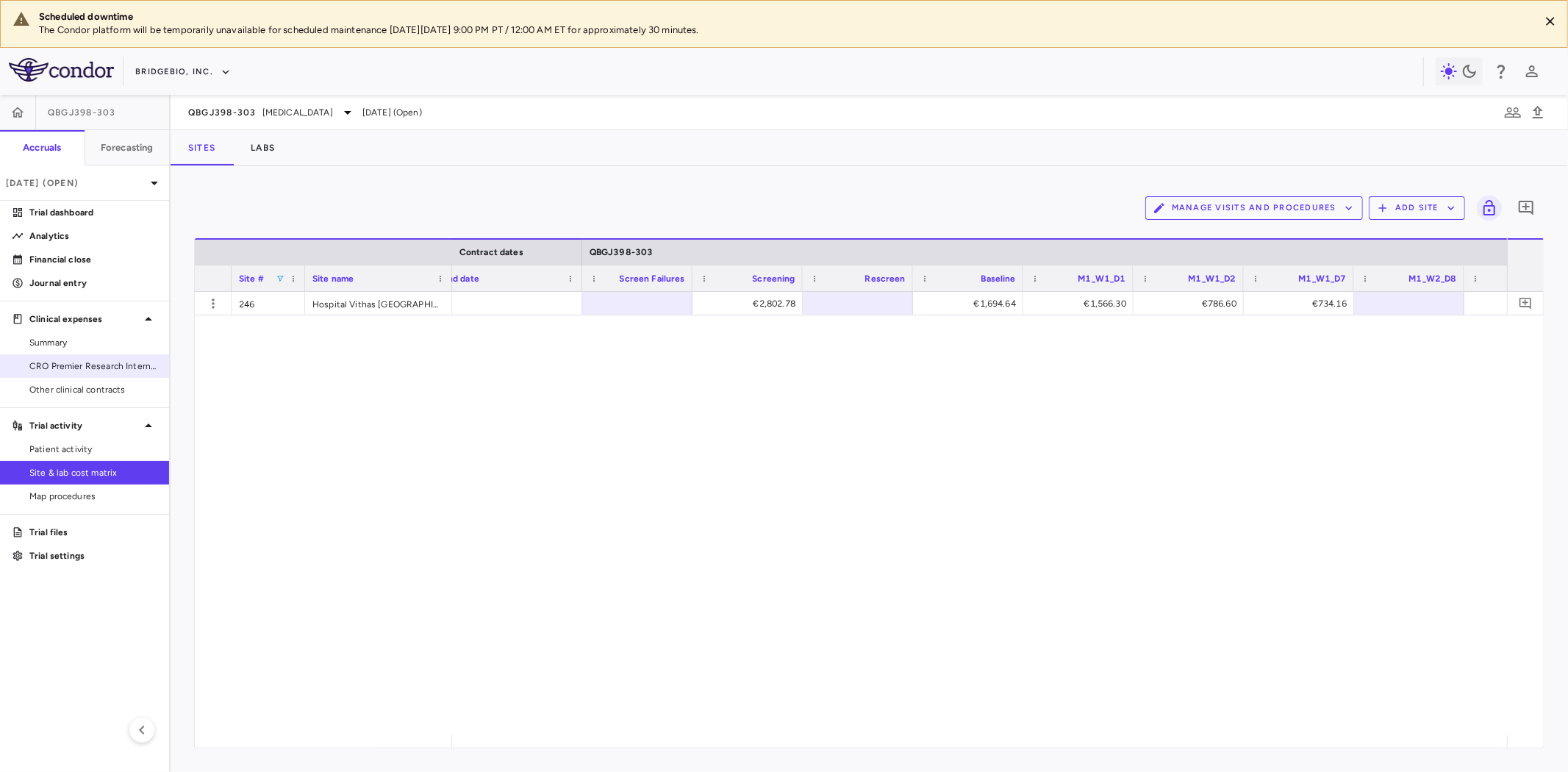
click at [82, 359] on span "CRO Premier Research International LLC" at bounding box center [94, 366] width 128 height 14
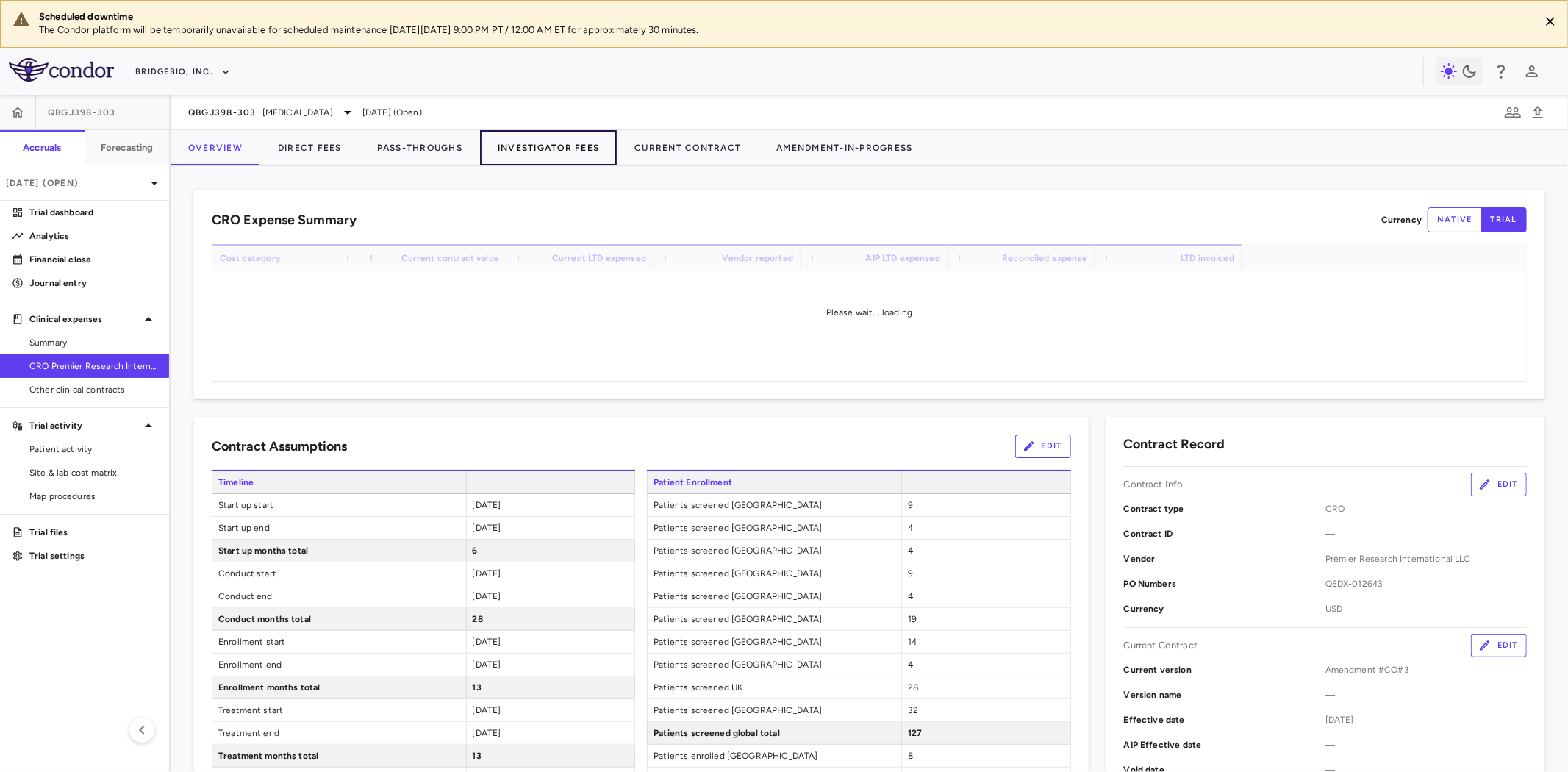
click at [547, 147] on button "Investigator Fees" at bounding box center [548, 147] width 136 height 35
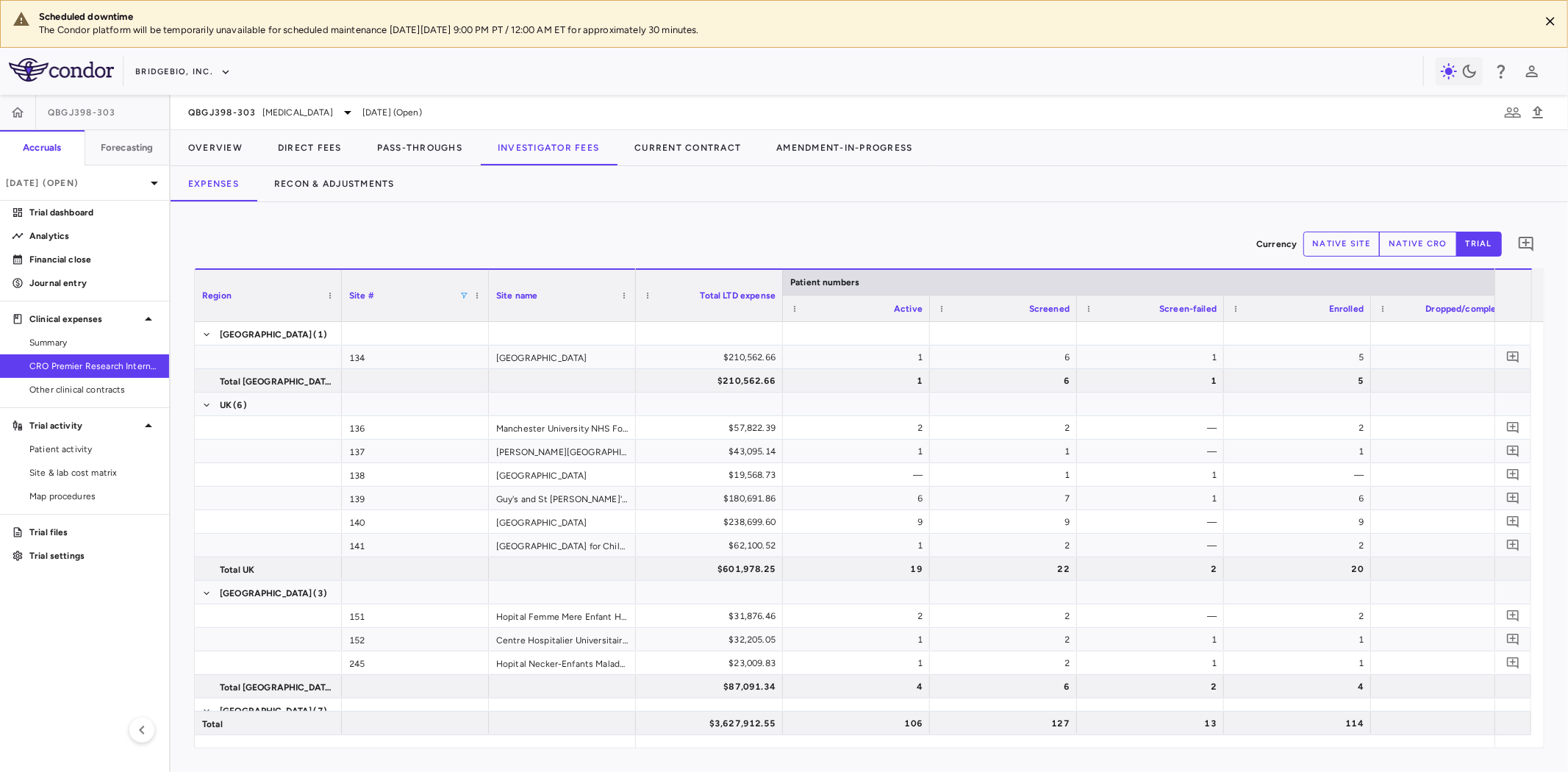
click at [464, 294] on span at bounding box center [464, 295] width 9 height 9
click at [481, 346] on div "(Select All)" at bounding box center [540, 349] width 121 height 10
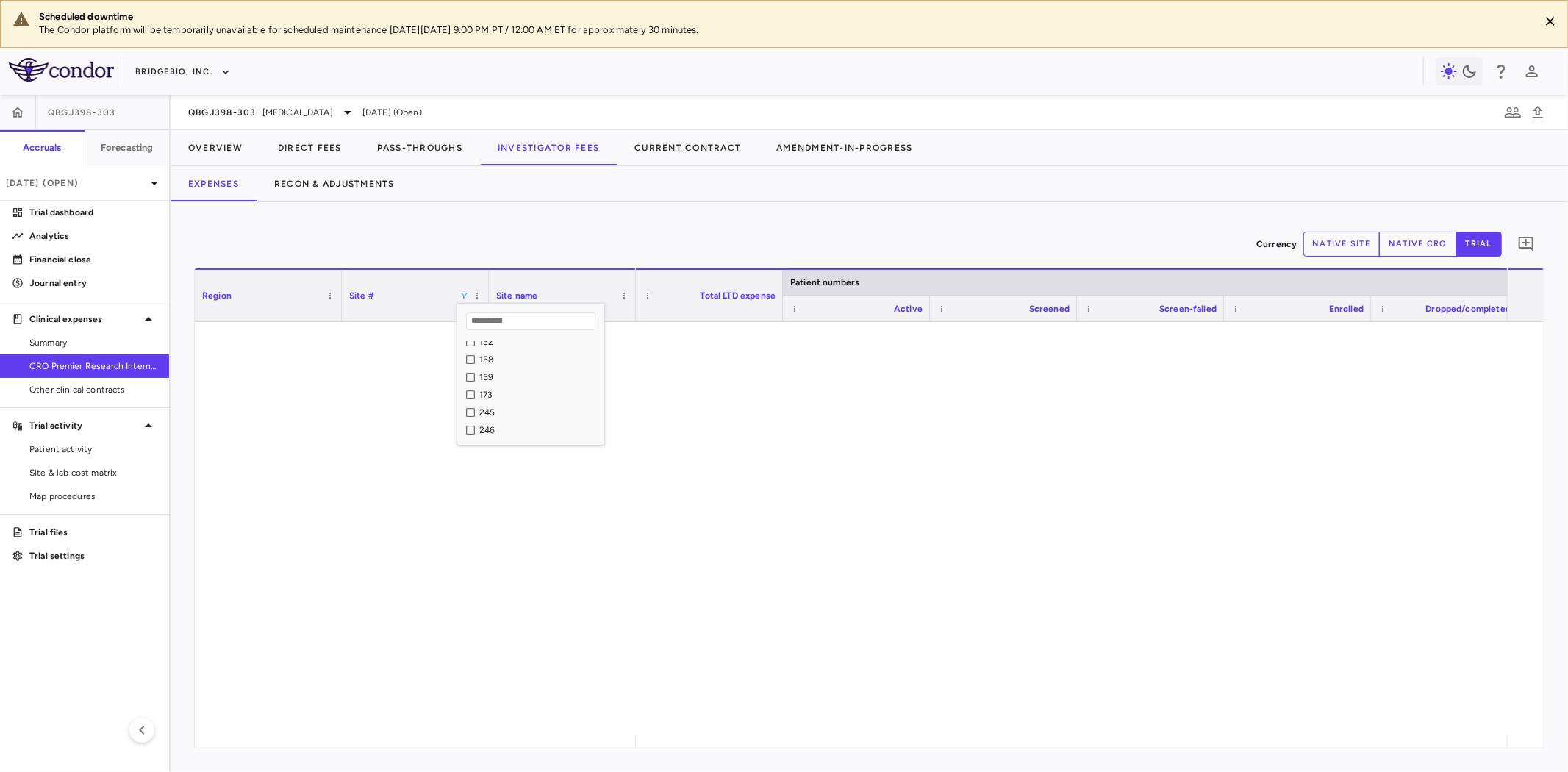
click at [488, 426] on div "246" at bounding box center [540, 430] width 121 height 10
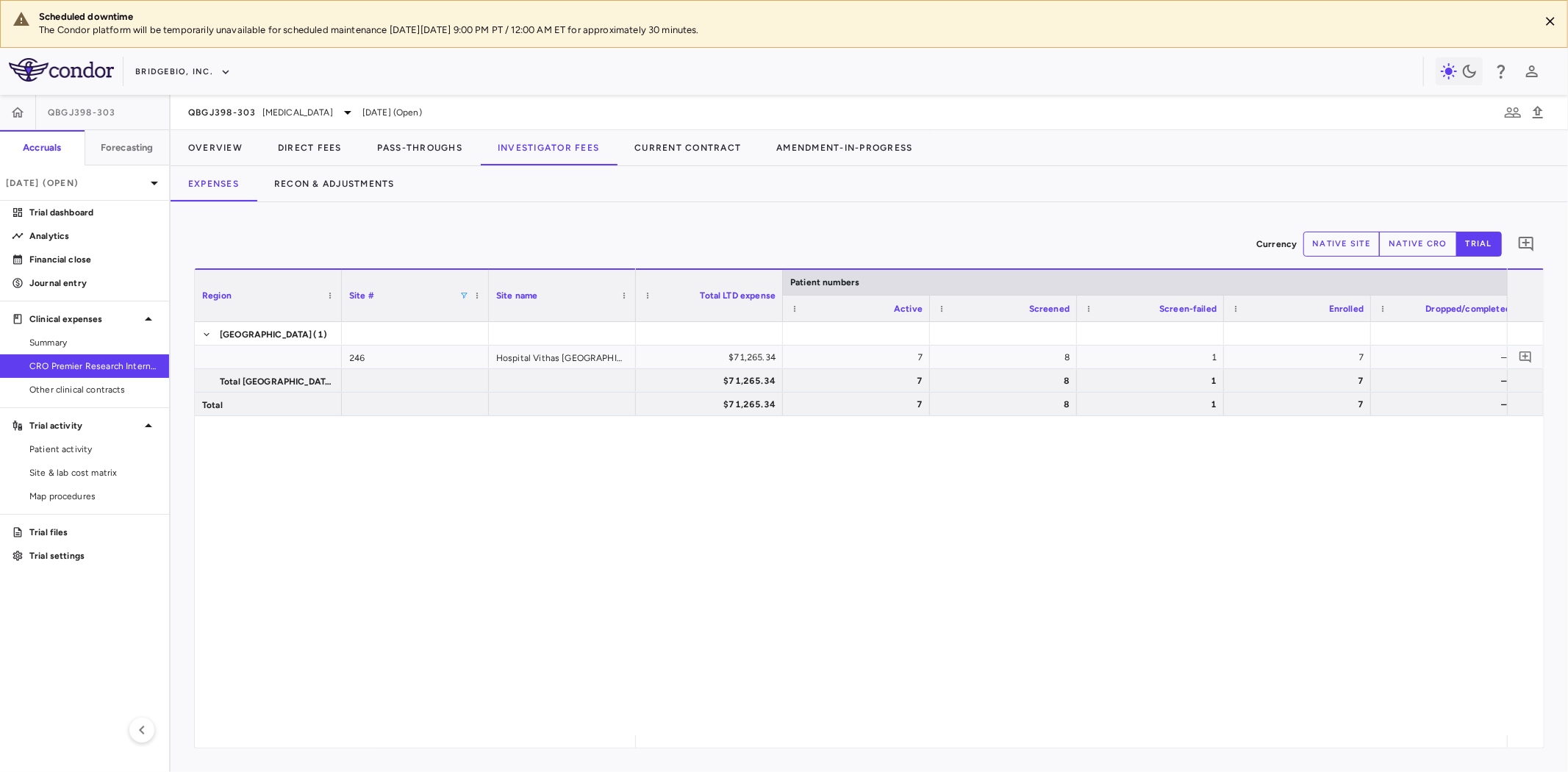
click at [646, 547] on div "$71,265.34 7 8 1 7 — — $71,265.34 7 8 1 7 — — $71,265.34 7 8 1 7 — —" at bounding box center [1071, 528] width 872 height 413
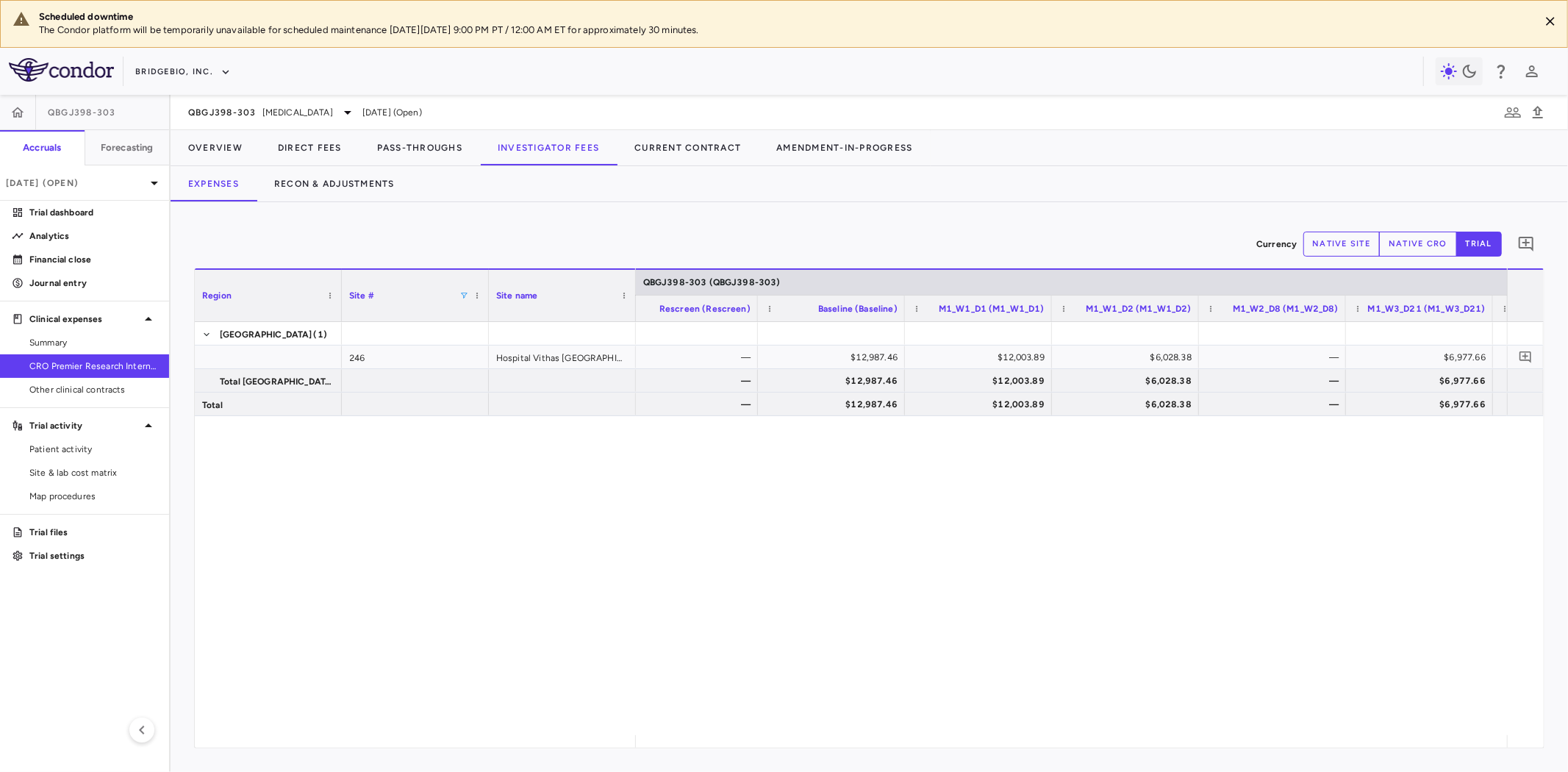
click at [1330, 251] on button "native site" at bounding box center [1341, 244] width 77 height 25
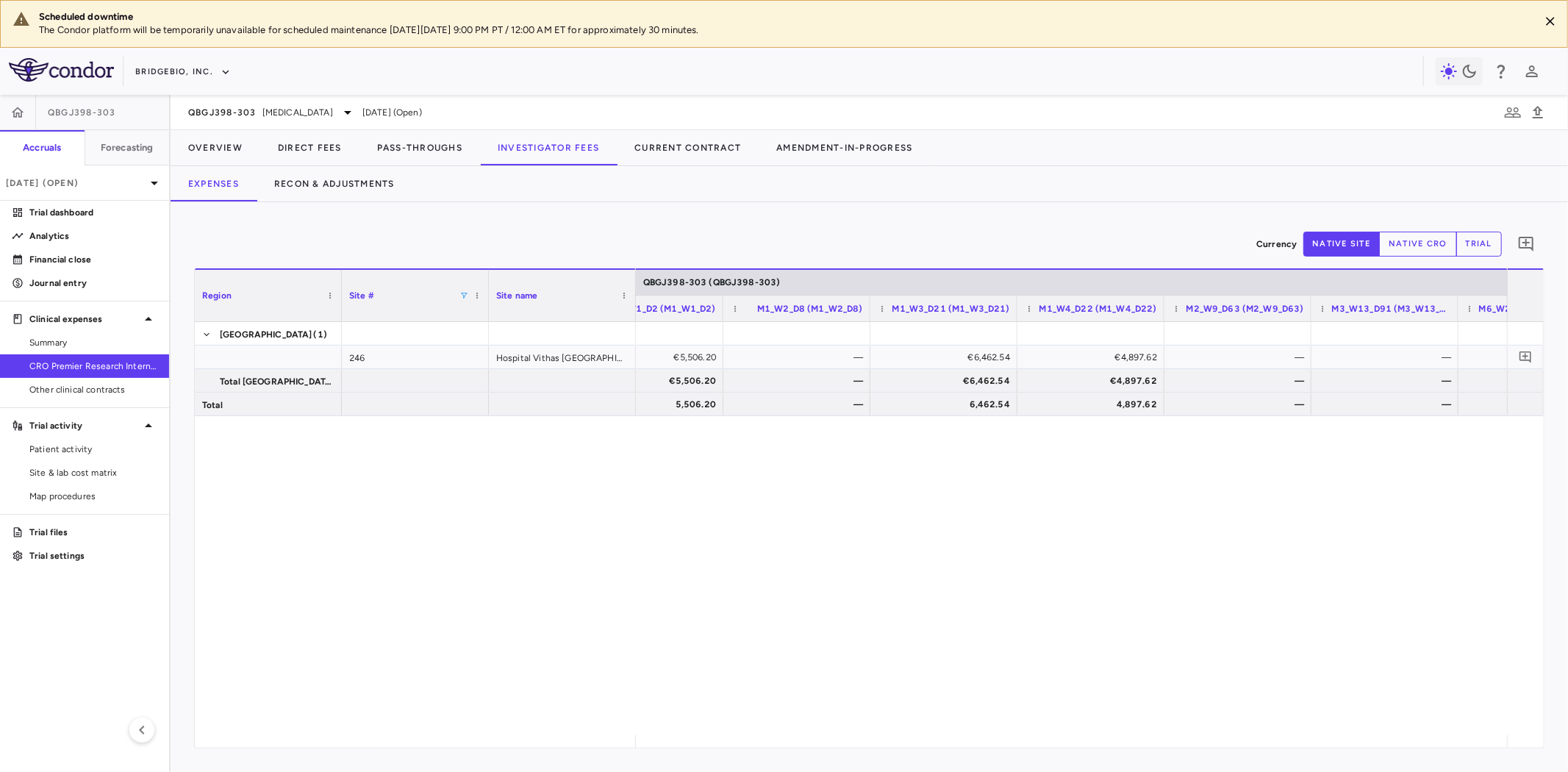
drag, startPoint x: 900, startPoint y: 576, endPoint x: 192, endPoint y: 429, distance: 723.1
click at [900, 576] on div "€5,506.20 — €6,462.54 €4,897.62 — — — — €10,964.10 €5,506.20 — €6,462.54 €4,897…" at bounding box center [1071, 528] width 872 height 413
click at [75, 449] on span "Patient activity" at bounding box center [94, 449] width 128 height 14
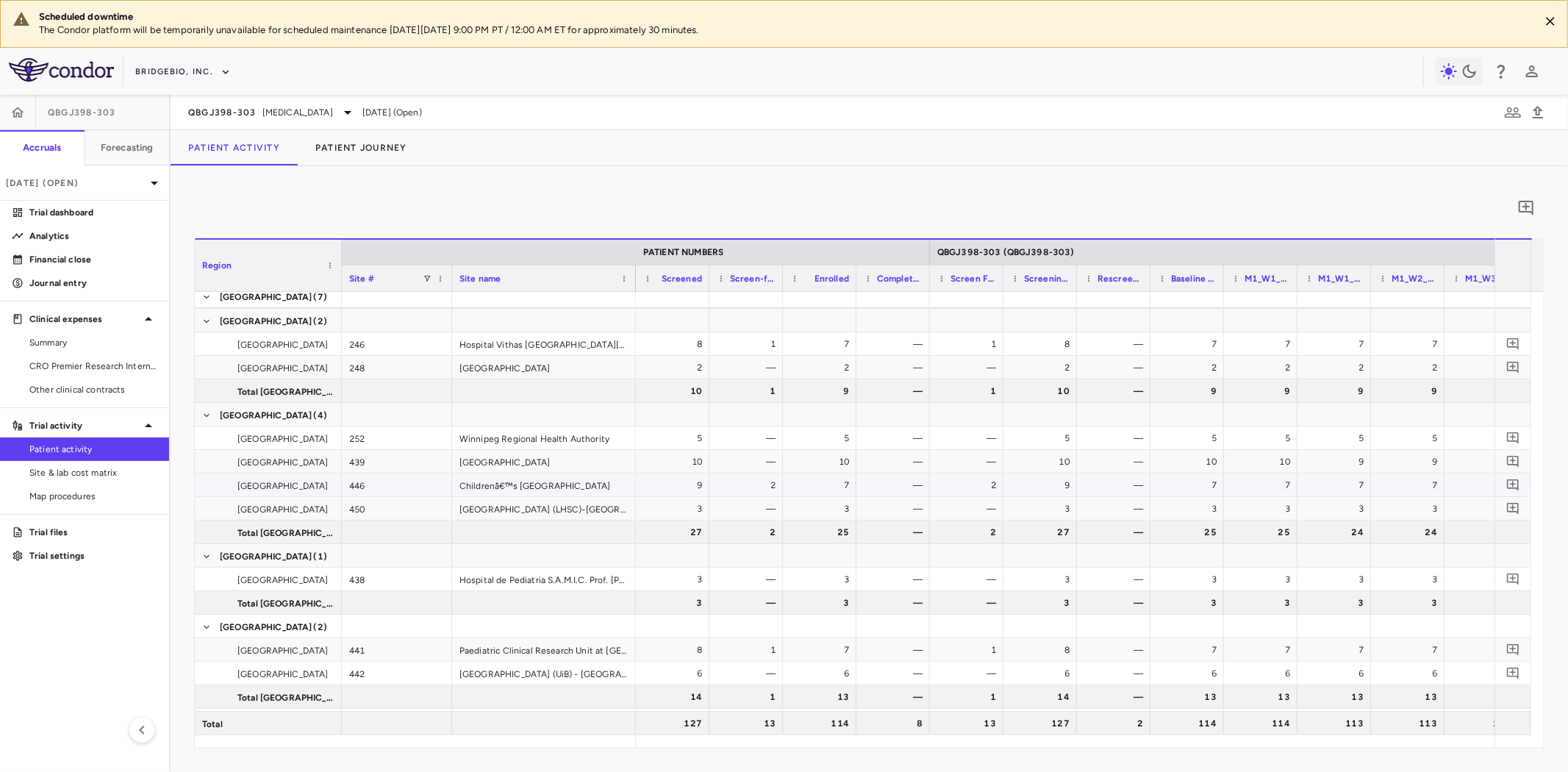
scroll to position [664, 0]
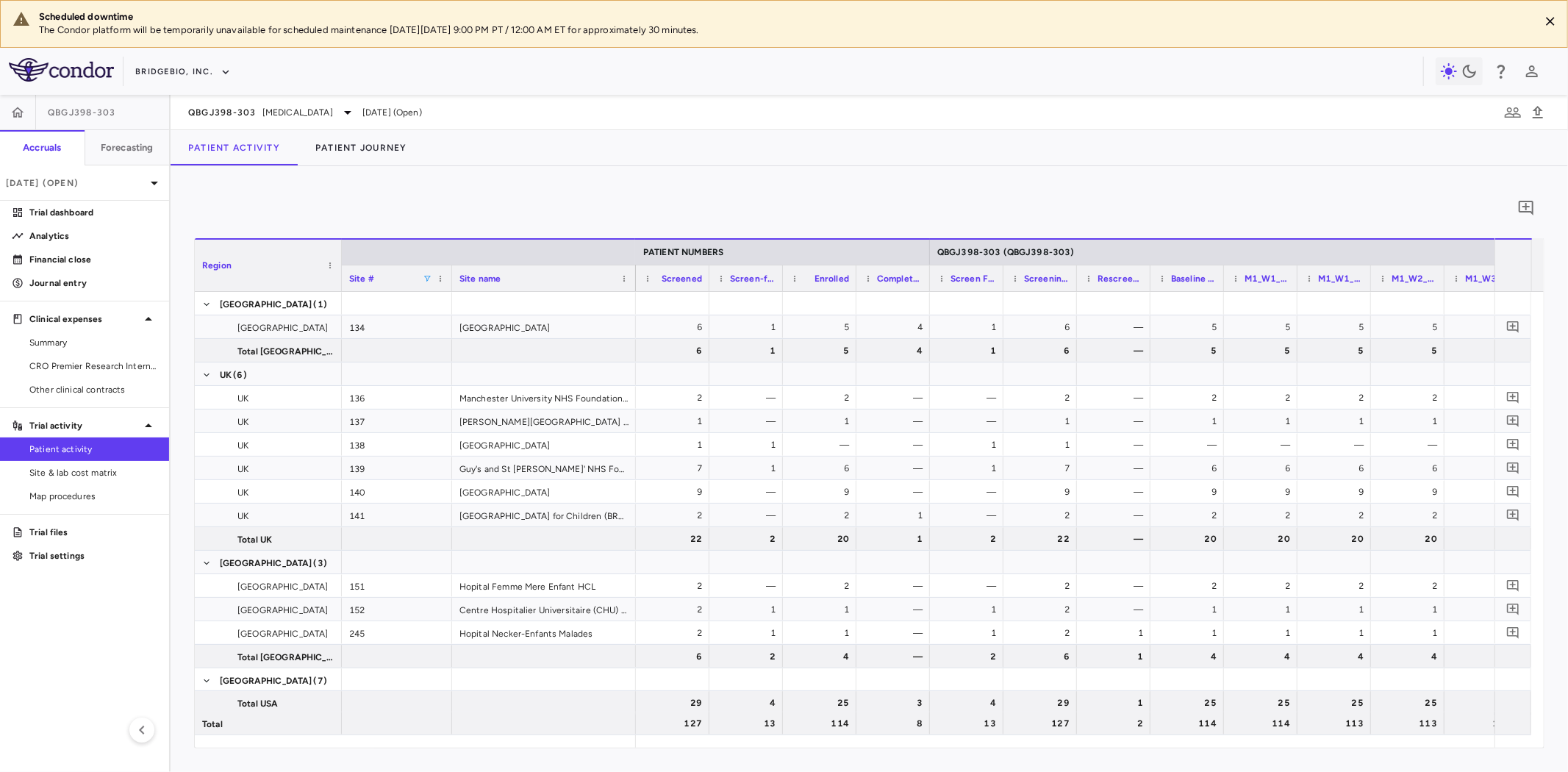
click at [425, 274] on span at bounding box center [427, 279] width 9 height 9
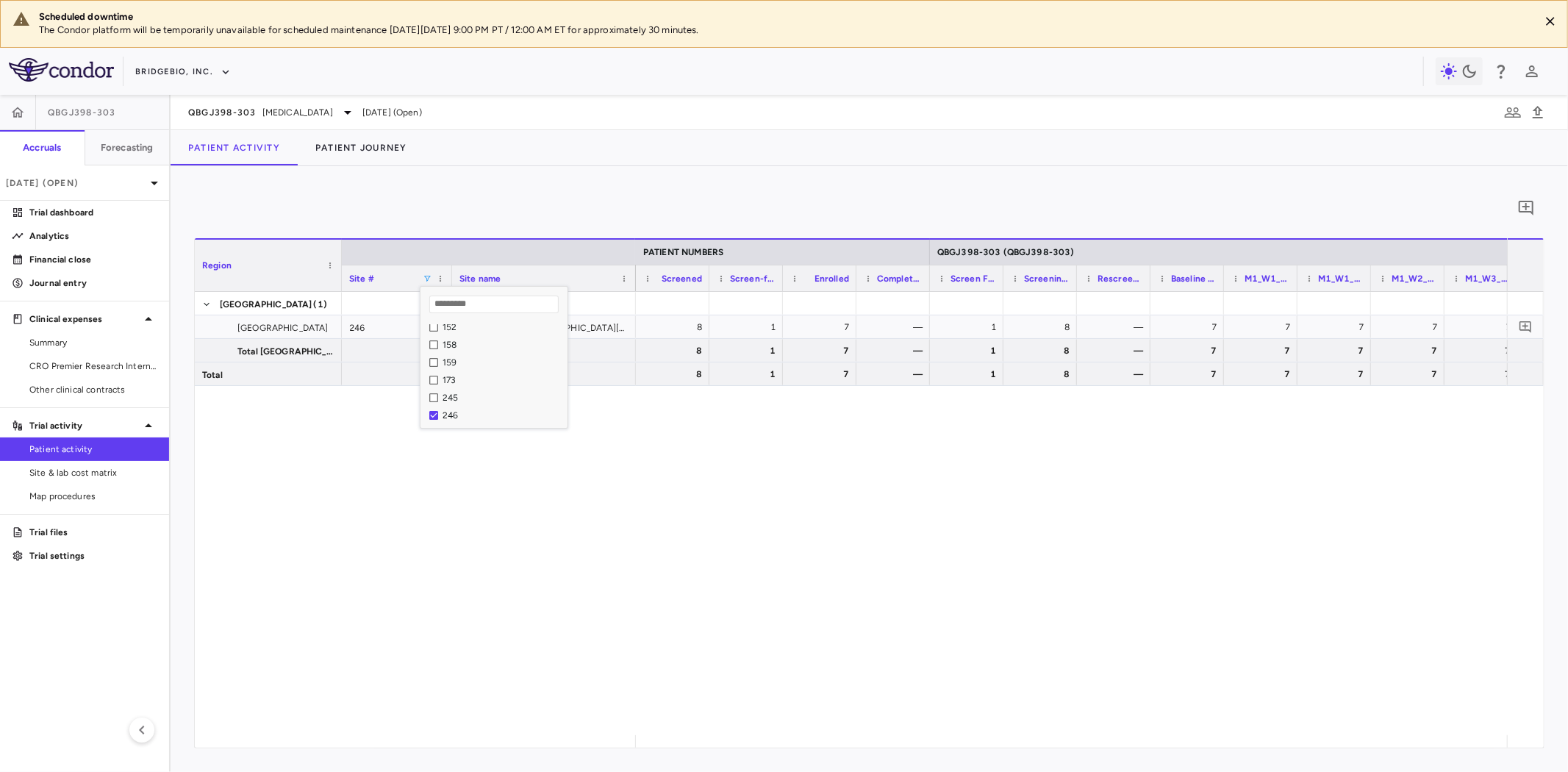
click at [642, 511] on div "2024-08-23 7 8 1 7 — 1 8 — 7 7 7 7 7 7 7 7 8 1 7 — 1 8 — 7 7 7 7 7 7 7 7 8 1 7 …" at bounding box center [1071, 513] width 872 height 443
click at [89, 474] on span "Site & lab cost matrix" at bounding box center [94, 472] width 128 height 14
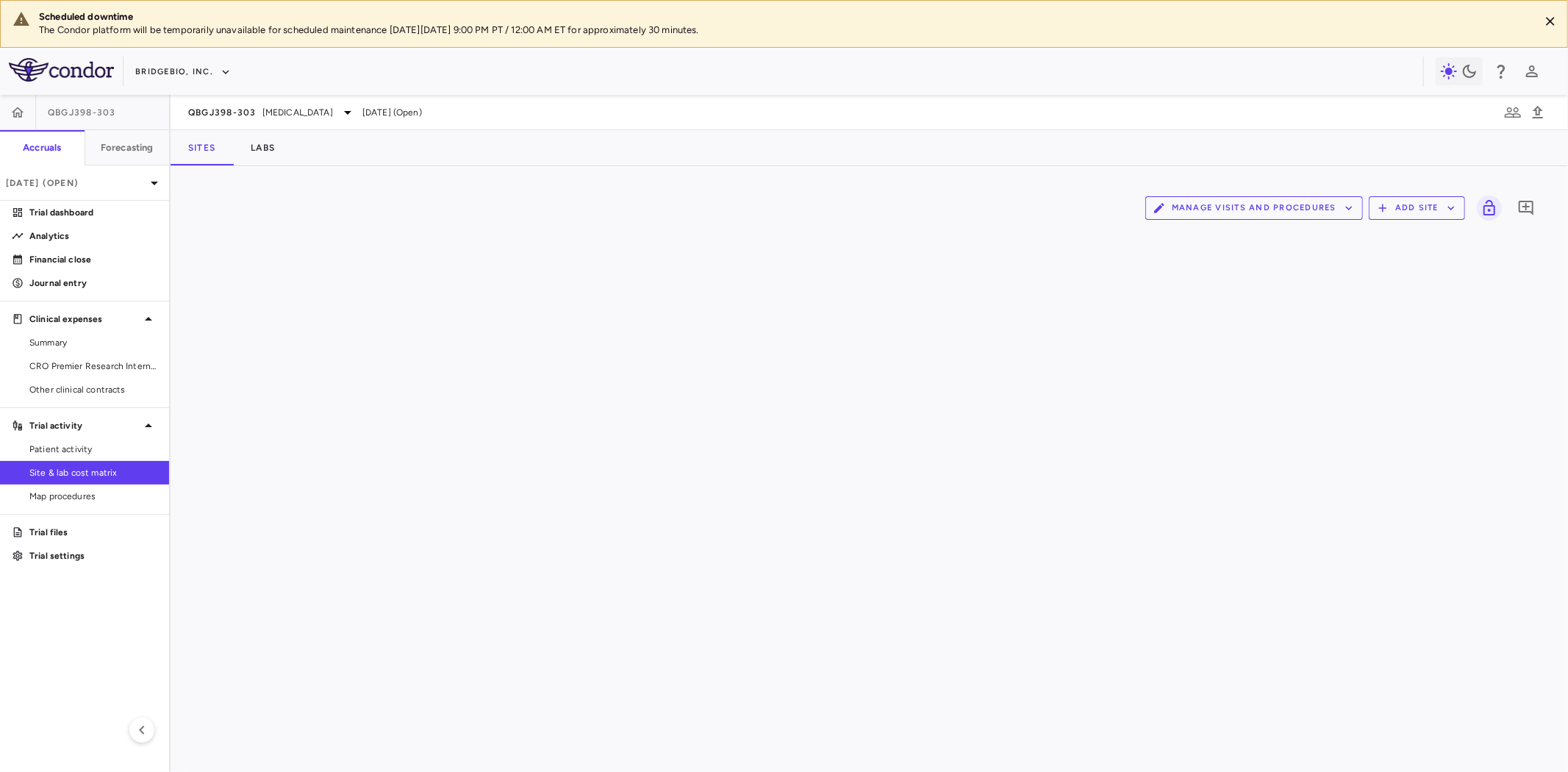
click at [107, 474] on span "Site & lab cost matrix" at bounding box center [94, 472] width 128 height 14
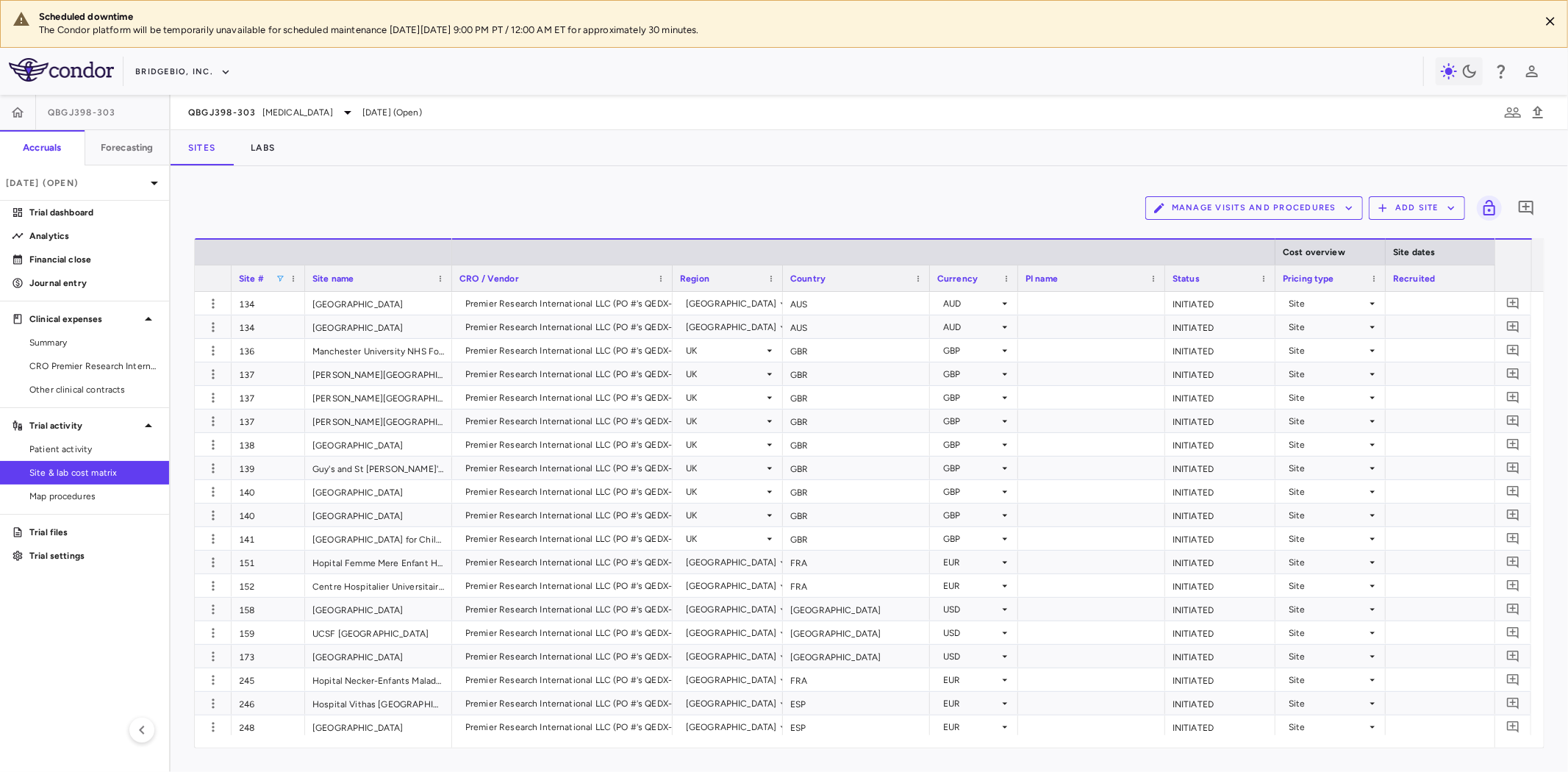
click at [279, 279] on span at bounding box center [280, 279] width 9 height 9
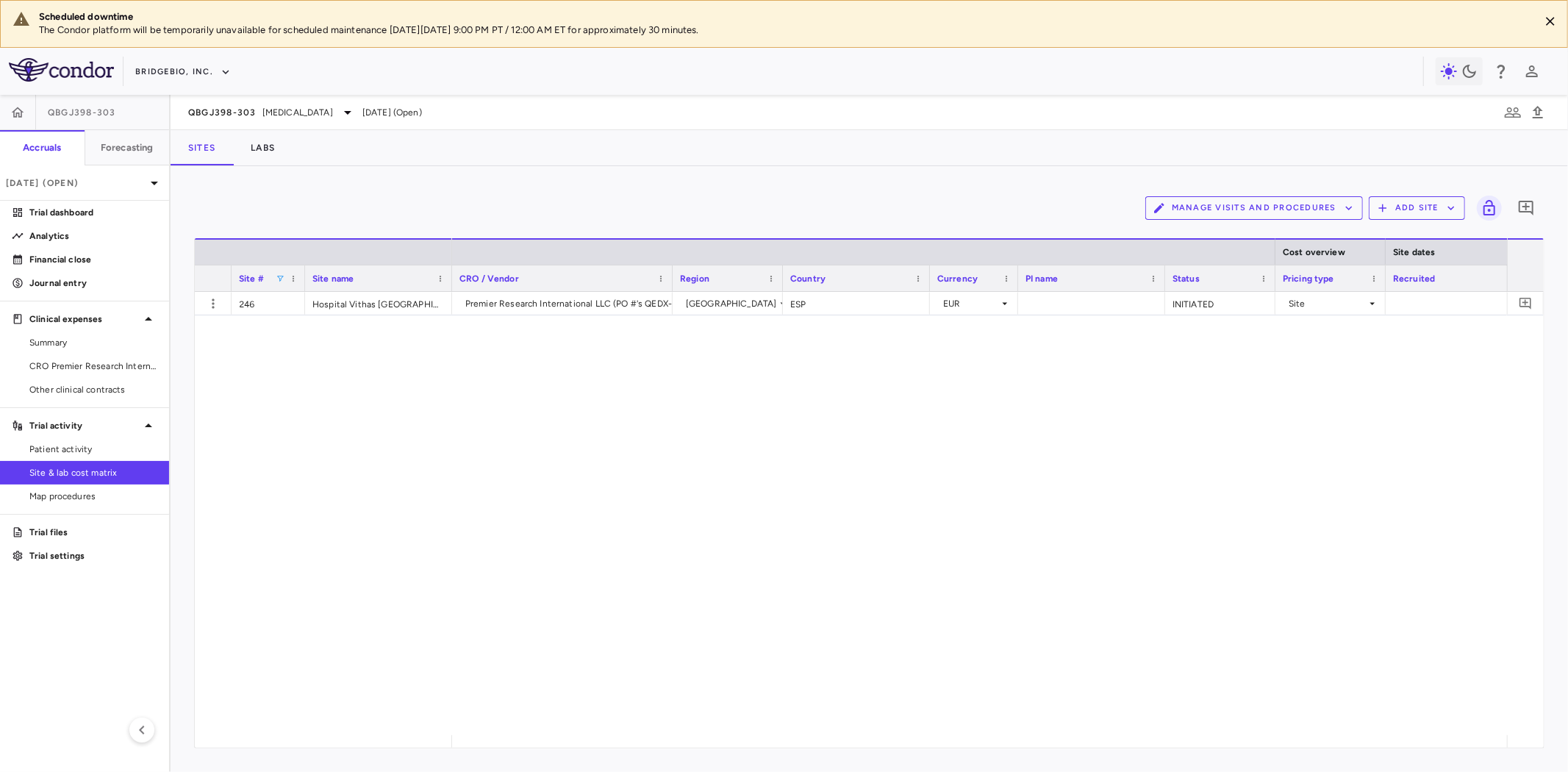
click at [659, 445] on div "Premier Research International LLC (PO #'s QEDX-012643) Spain ESP EUR INITIATED…" at bounding box center [980, 513] width 1055 height 443
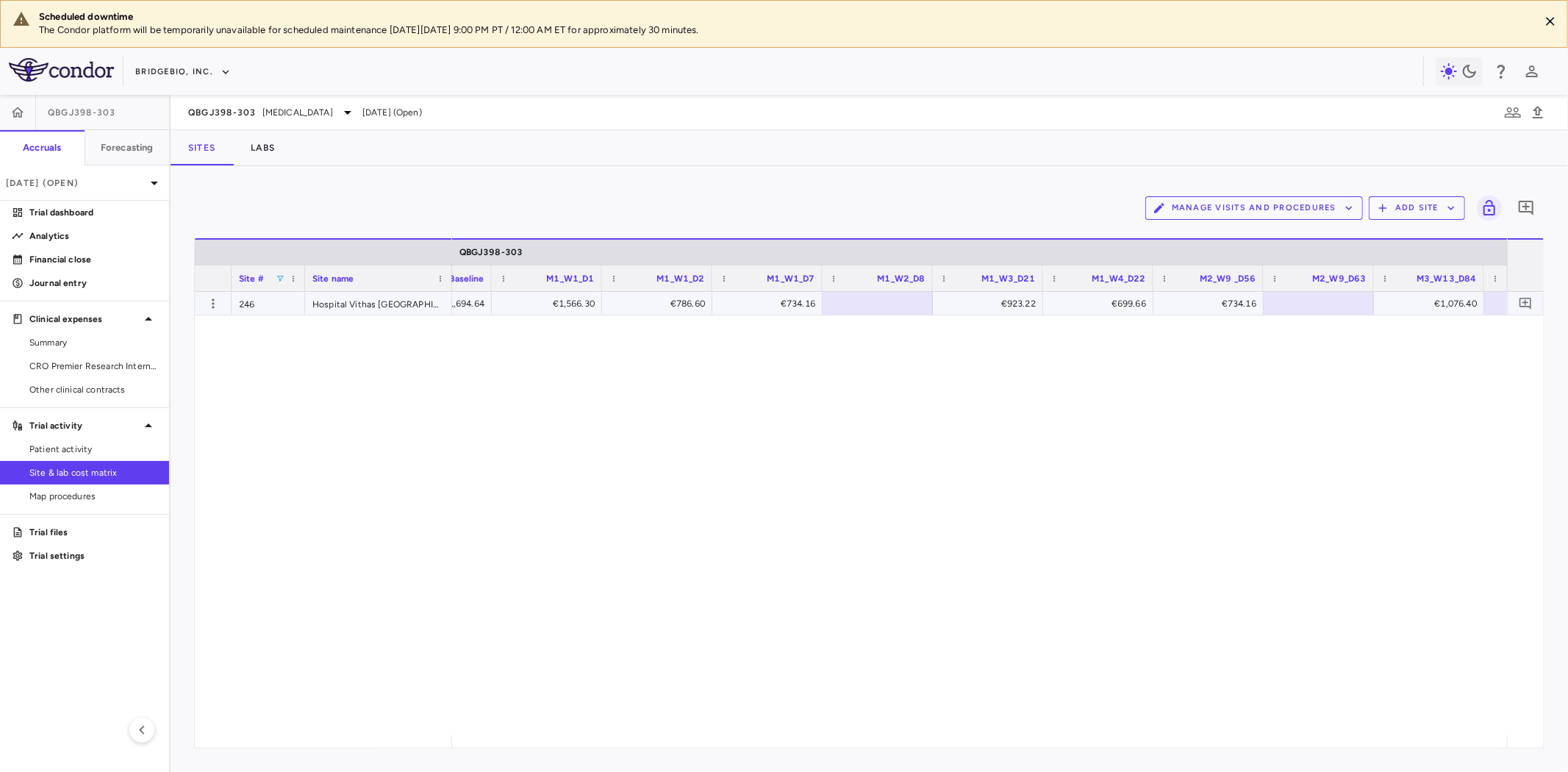
click at [859, 302] on div at bounding box center [878, 303] width 96 height 22
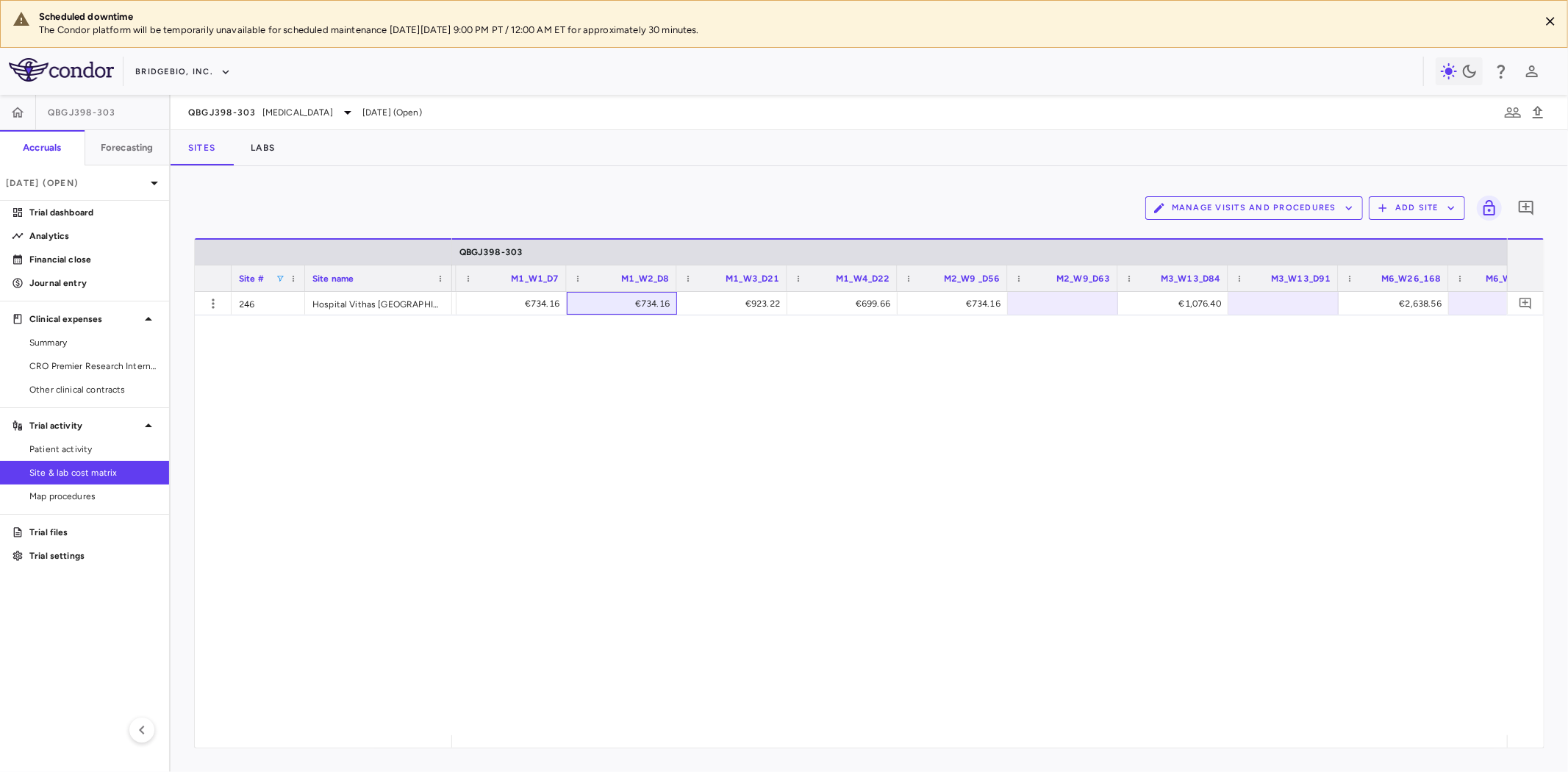
scroll to position [0, 2376]
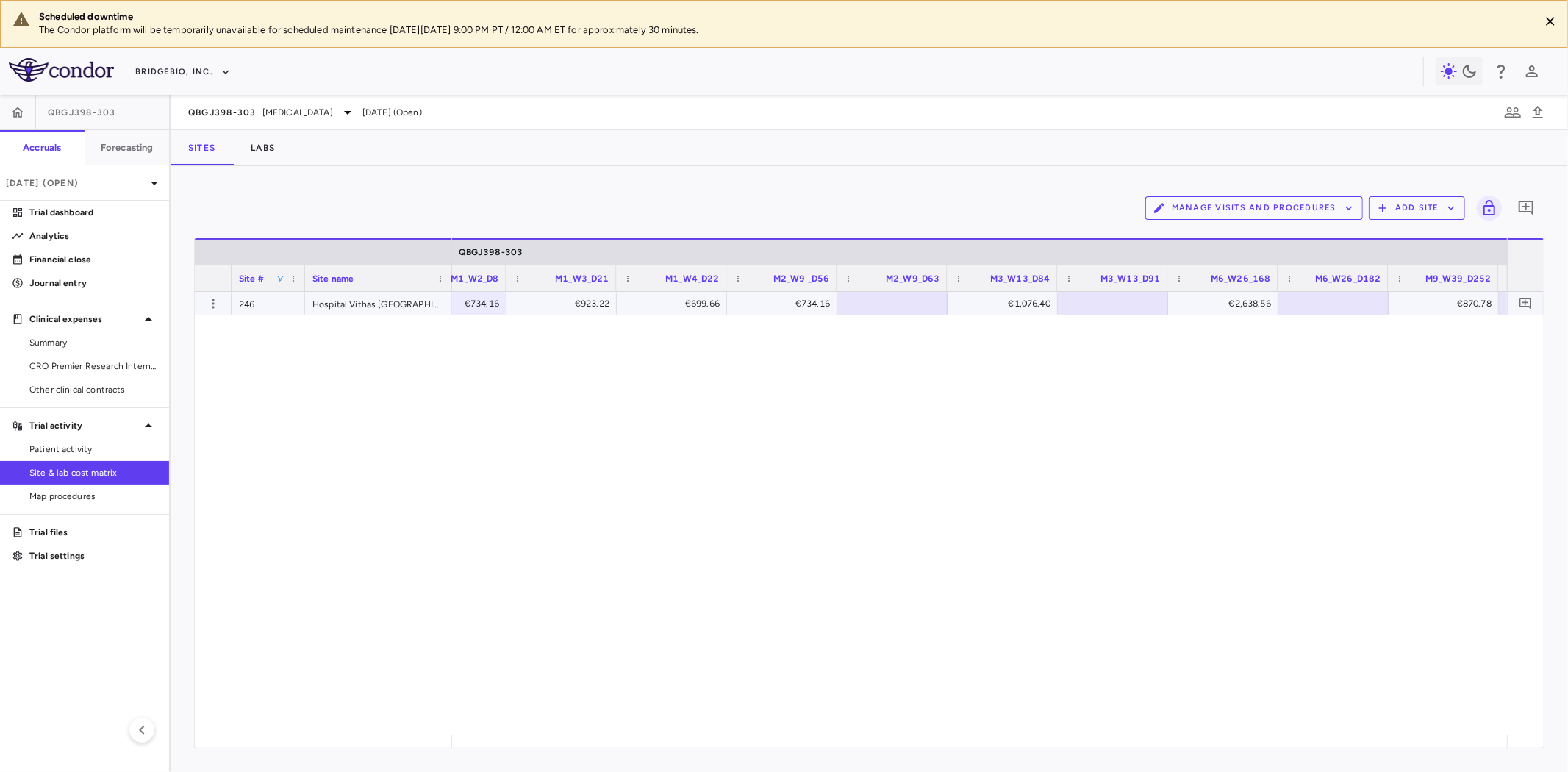
click at [899, 306] on div at bounding box center [892, 303] width 96 height 22
click at [1025, 306] on div "€1,076.40" at bounding box center [1005, 303] width 89 height 23
click at [1133, 299] on div at bounding box center [1114, 303] width 96 height 22
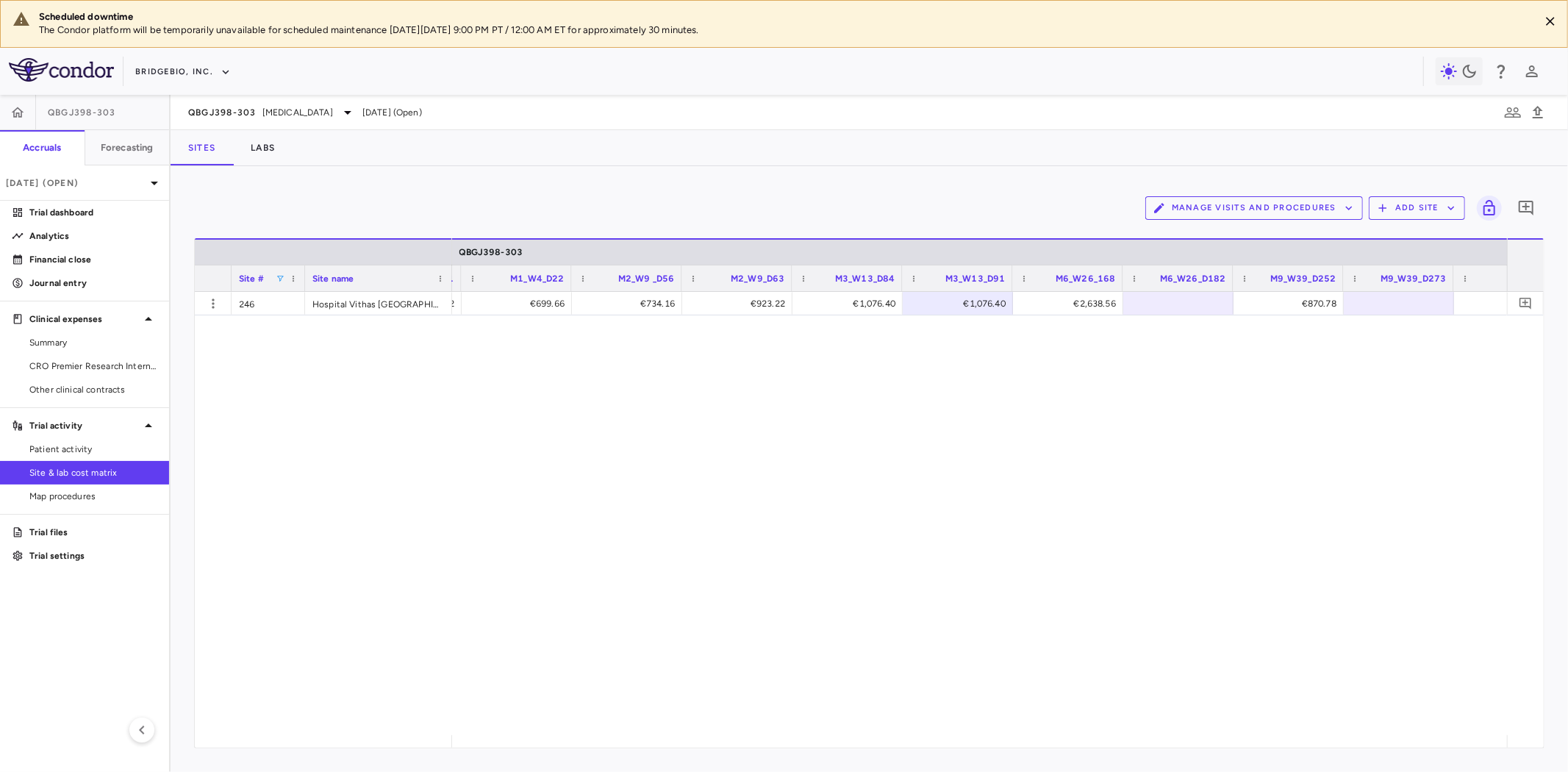
scroll to position [0, 2796]
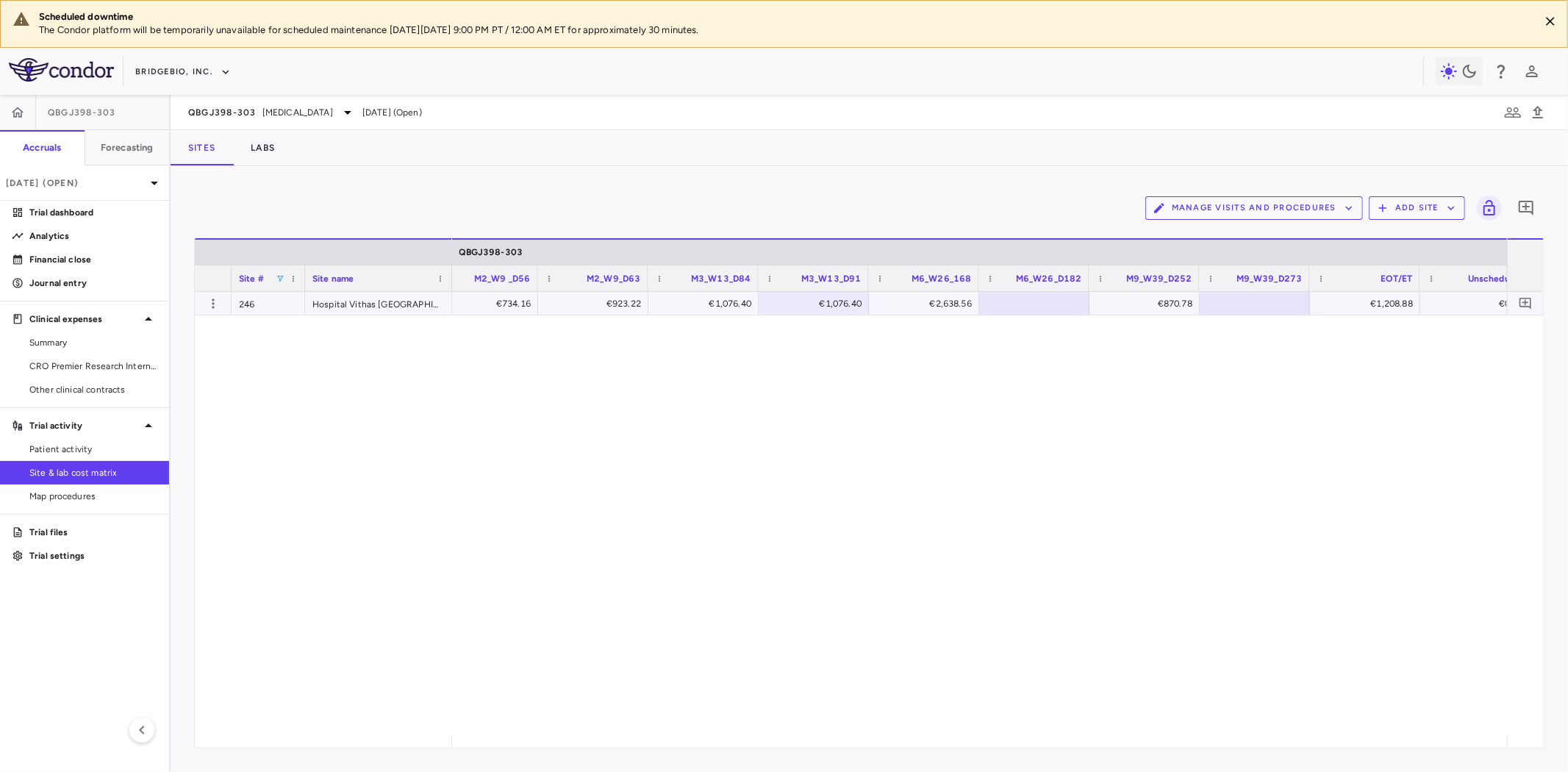
click at [1069, 302] on div at bounding box center [1034, 303] width 96 height 22
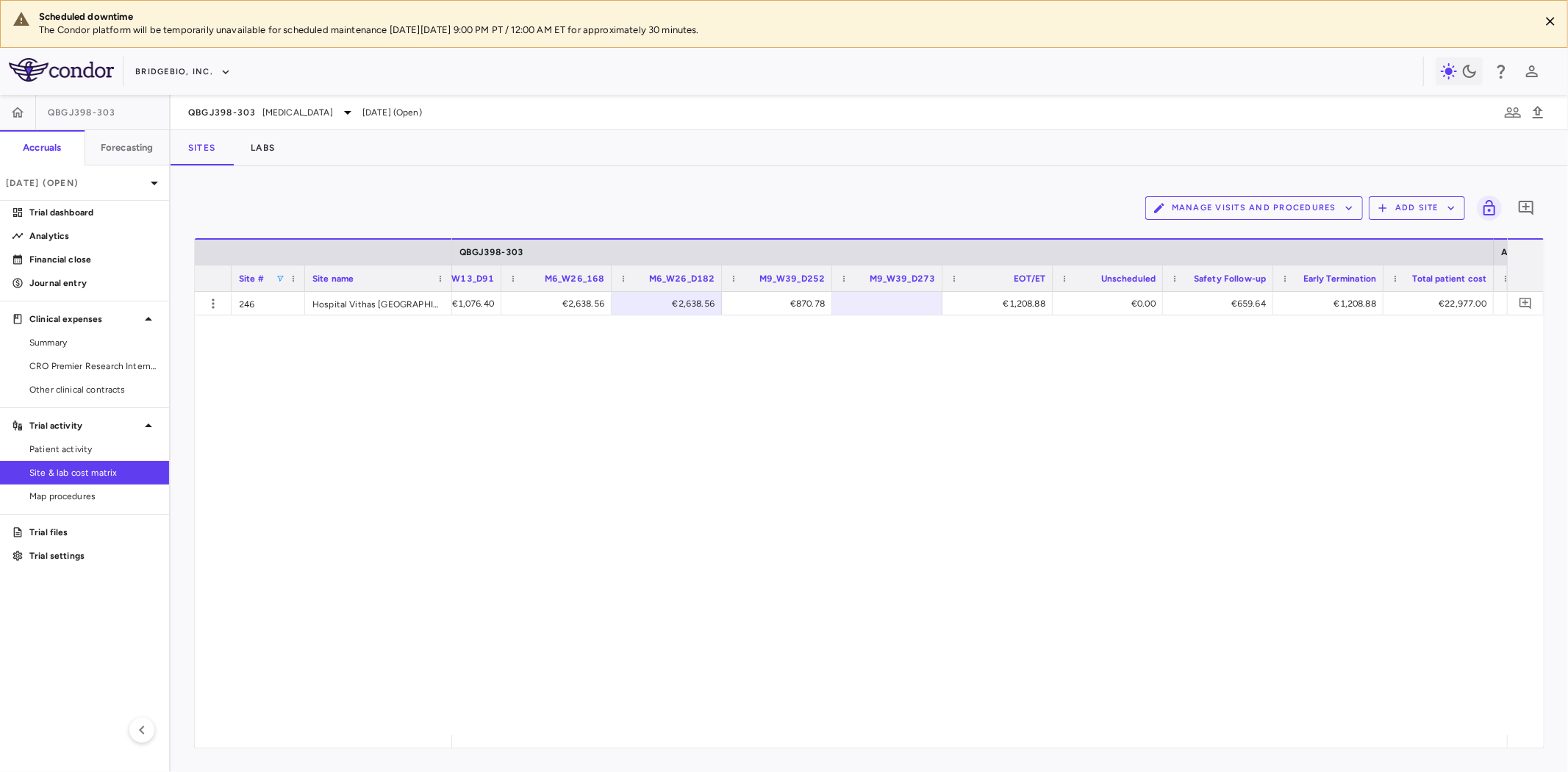
scroll to position [0, 3253]
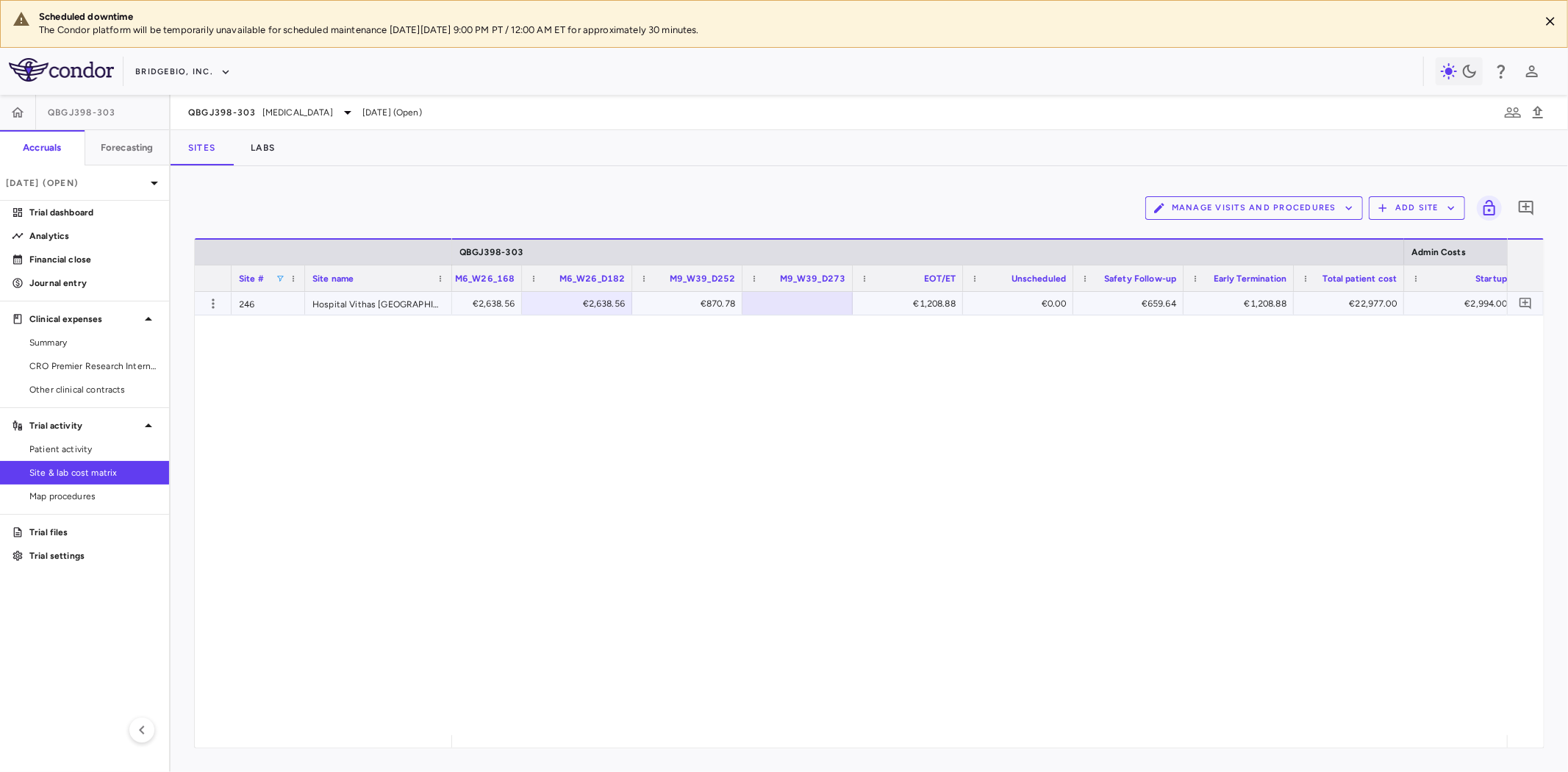
click at [800, 302] on div at bounding box center [798, 303] width 96 height 22
click at [1150, 492] on div "€1,076.40 €2,638.56 €2,638.56 €870.78 €870.78 €1,208.88 €0.00 €659.64 €1,208.88…" at bounding box center [980, 513] width 1055 height 443
click at [496, 532] on div "€1,076.40 €2,638.56 €2,638.56 €870.78 €870.78 €1,208.88 €0.00 €659.64 €1,208.88…" at bounding box center [980, 513] width 1055 height 443
click at [279, 274] on span at bounding box center [280, 279] width 9 height 9
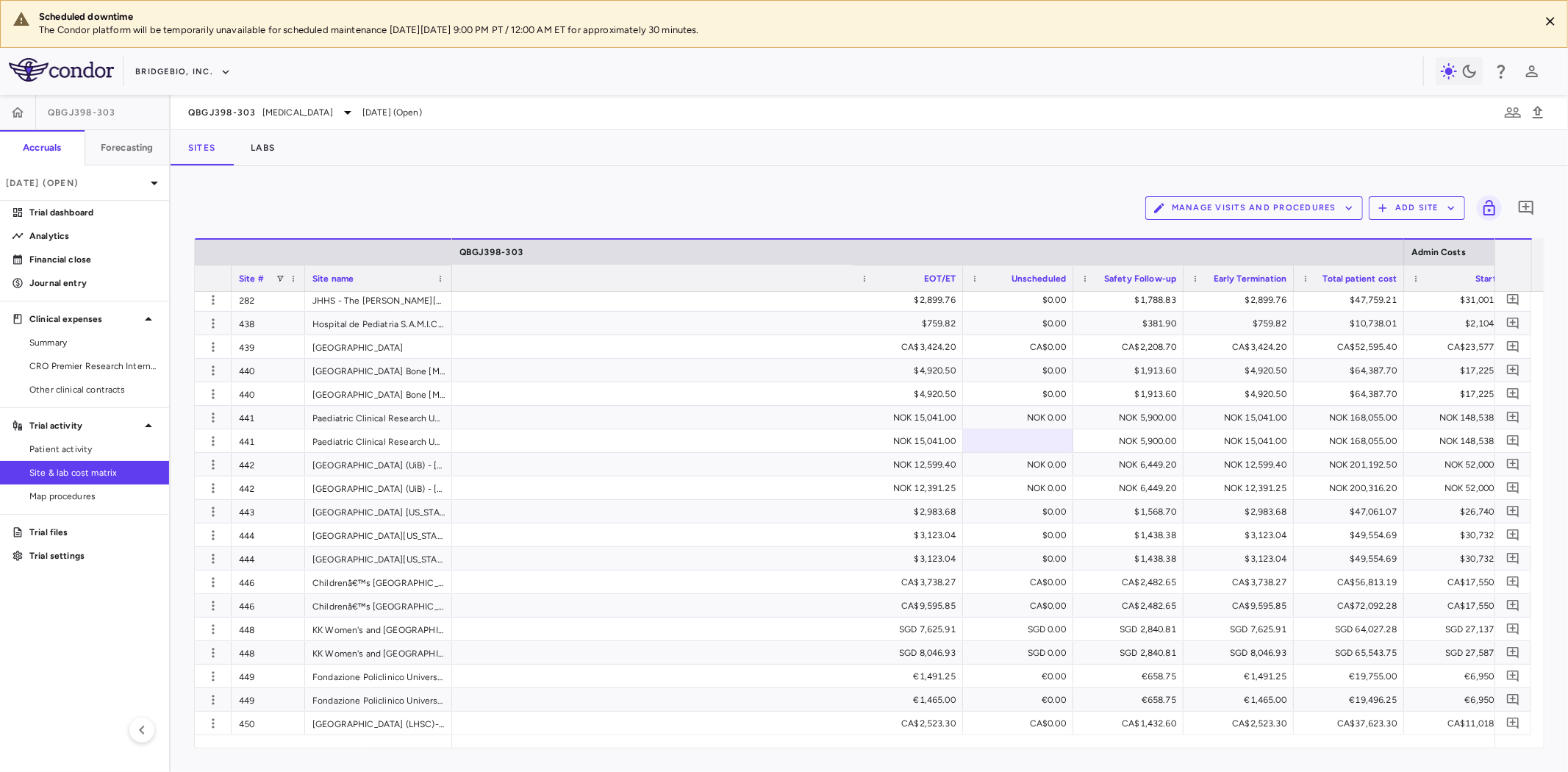
scroll to position [0, 3825]
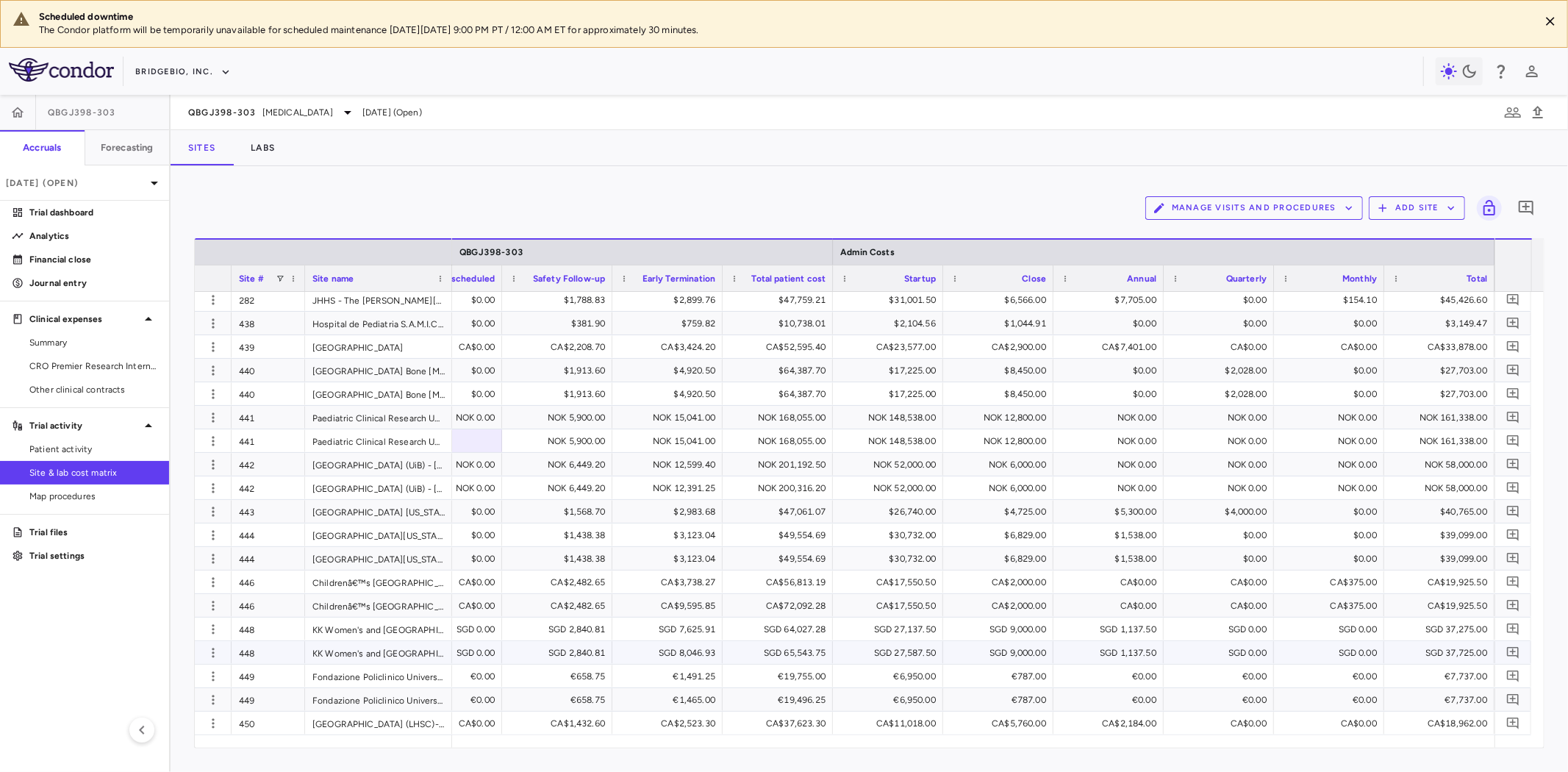
click at [899, 647] on div "SGD 27,587.50" at bounding box center [891, 653] width 89 height 23
click at [1024, 507] on div "$4,725.00" at bounding box center [1001, 512] width 89 height 23
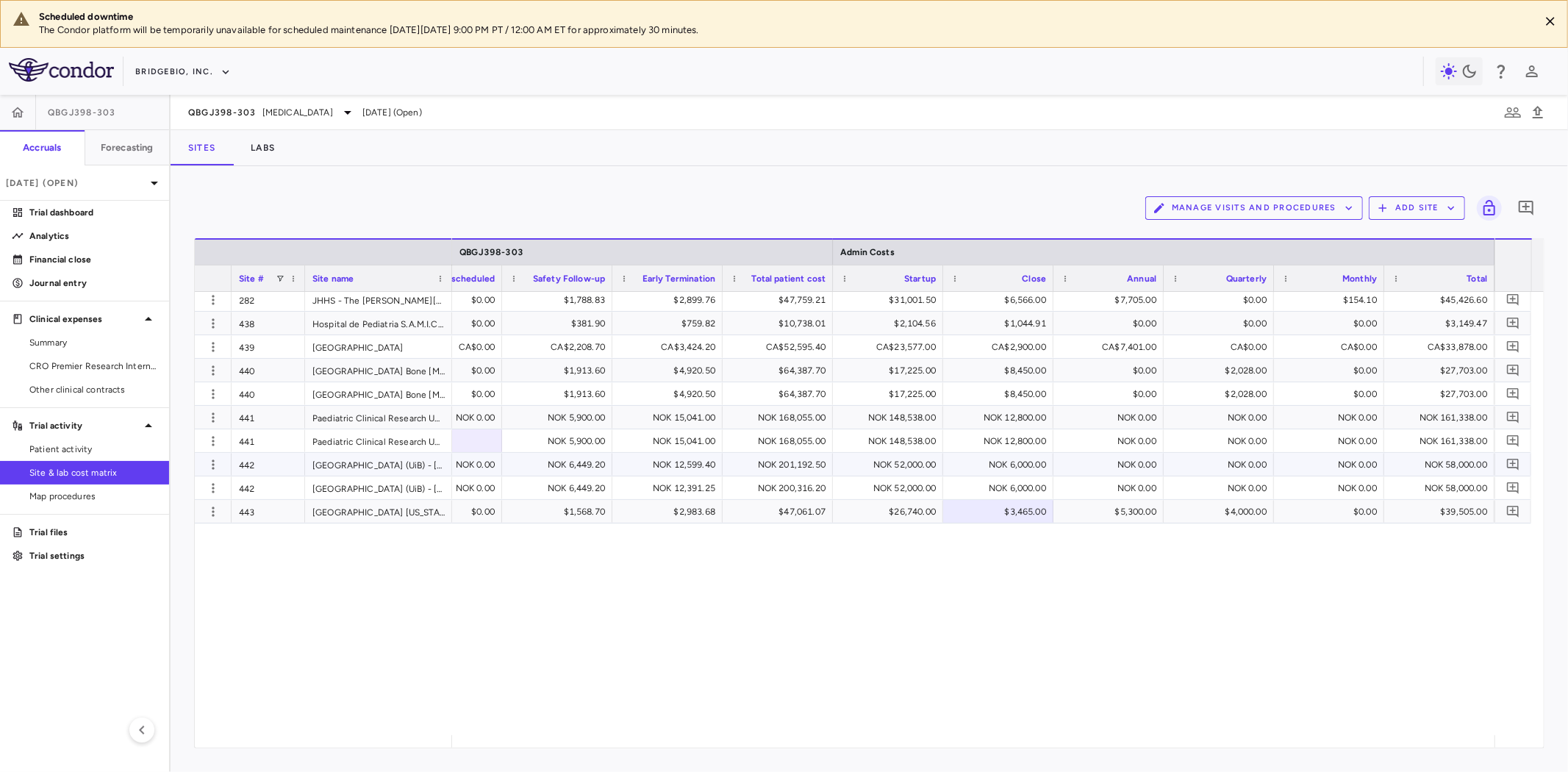
scroll to position [0, 0]
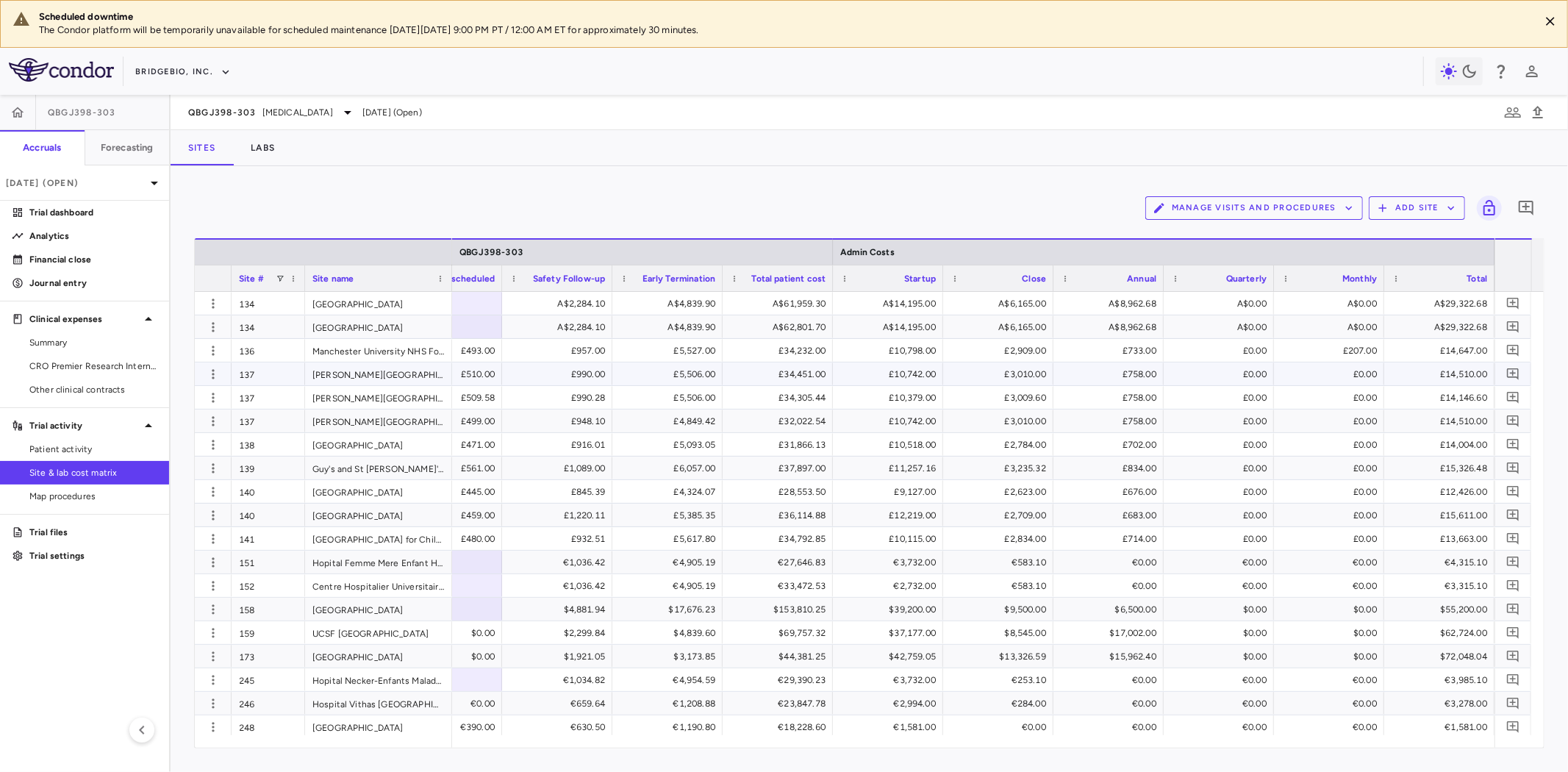
click at [888, 373] on div "£10,742.00" at bounding box center [891, 374] width 89 height 23
click at [1117, 307] on div "A$8,962.68" at bounding box center [1111, 303] width 89 height 23
click at [903, 513] on div "£12,219.00" at bounding box center [891, 516] width 89 height 23
click at [913, 607] on div "$39,200.00" at bounding box center [891, 609] width 89 height 23
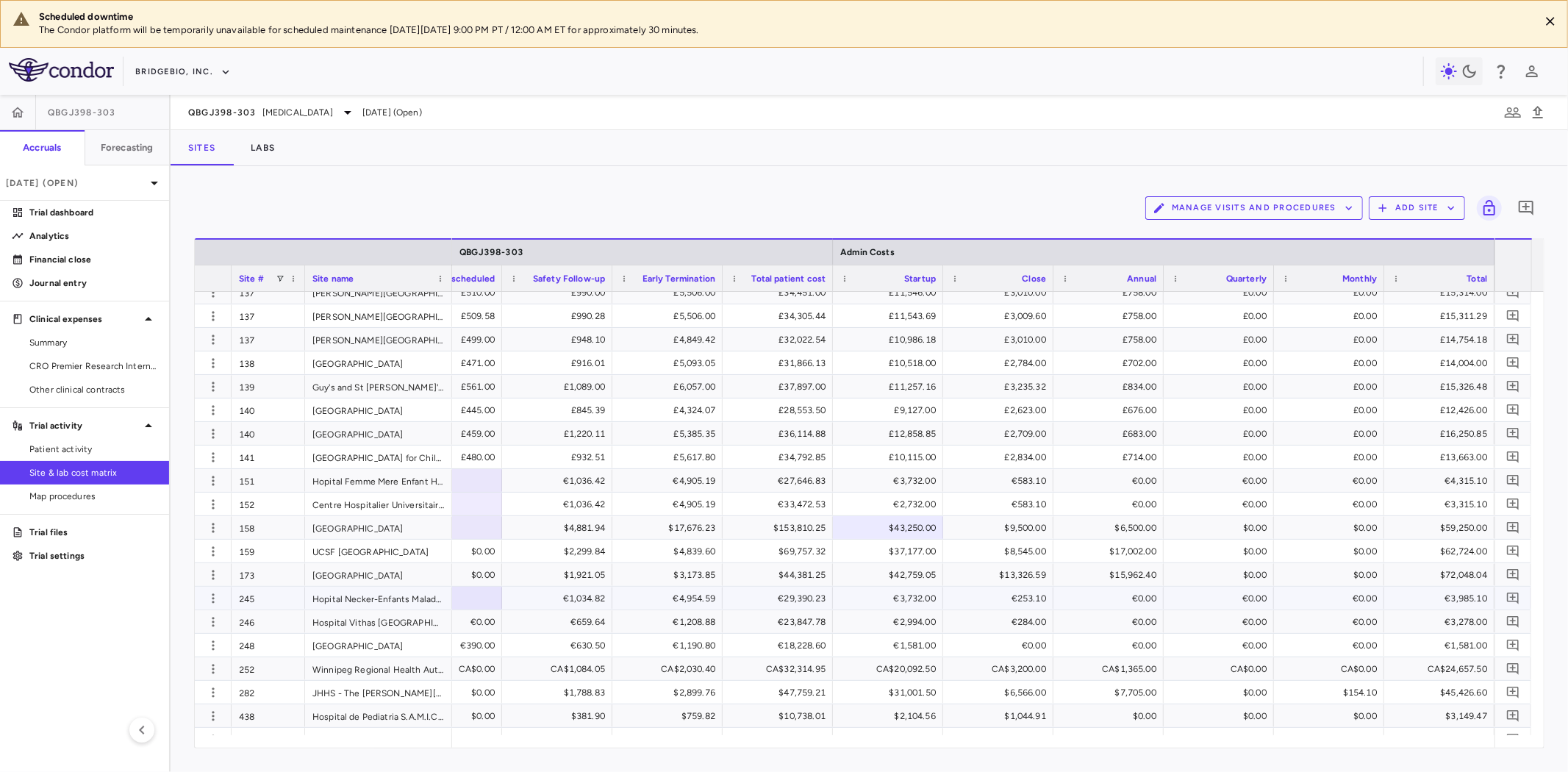
click at [910, 597] on div "€3,732.00" at bounding box center [891, 599] width 89 height 23
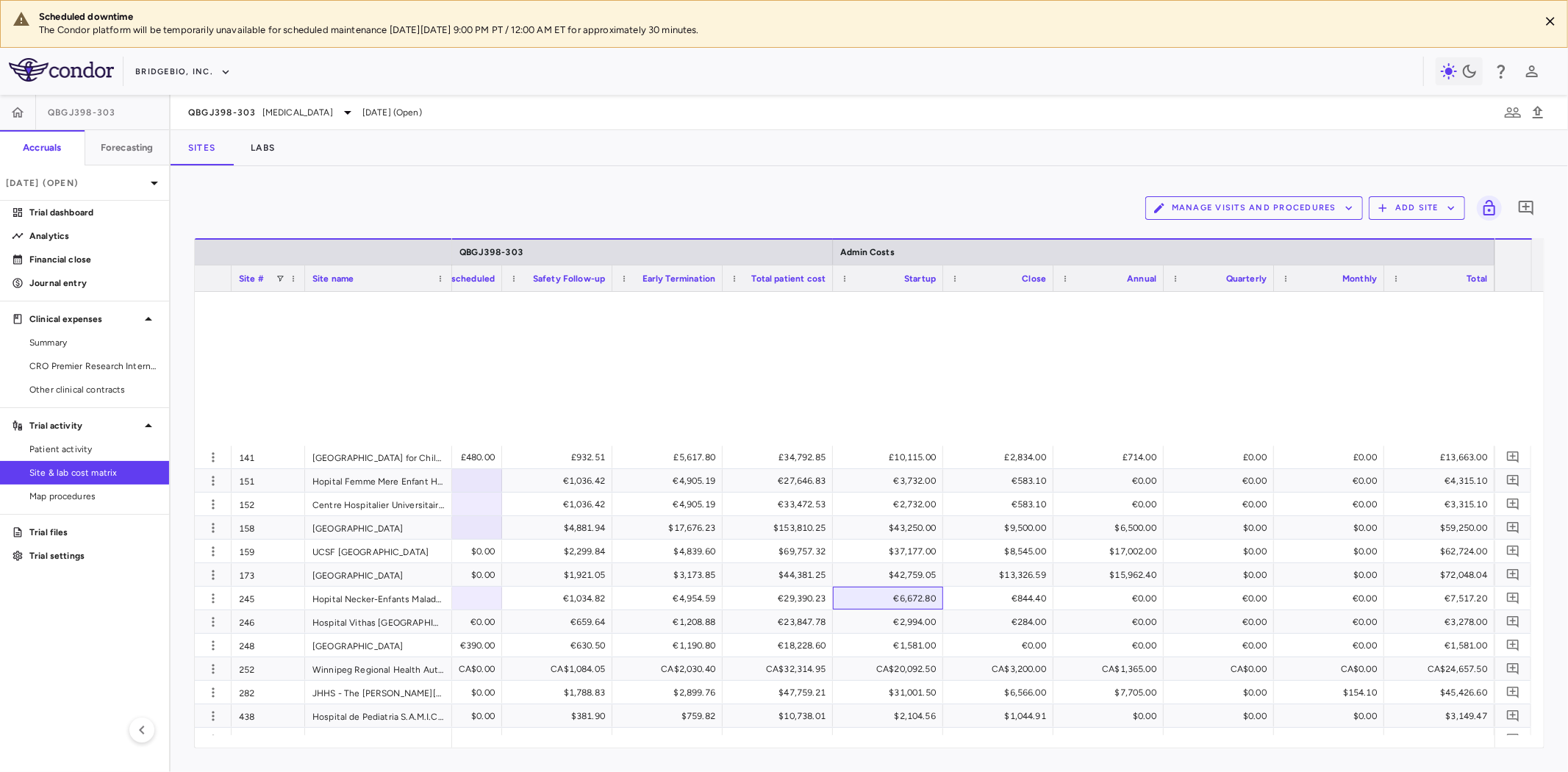
scroll to position [474, 0]
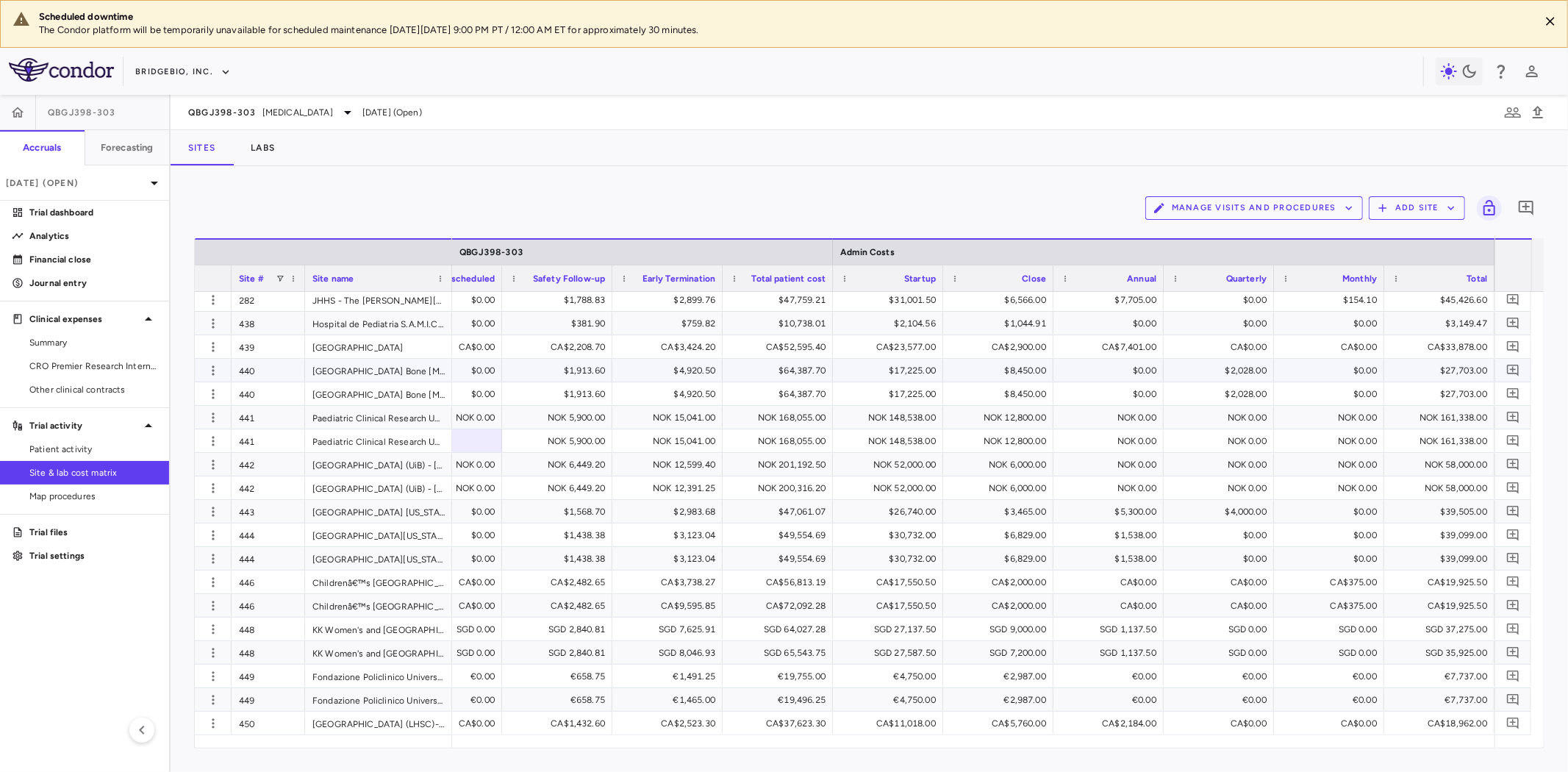
click at [1239, 371] on div "$2,028.00" at bounding box center [1221, 370] width 89 height 23
click at [906, 370] on div "$17,225.00" at bounding box center [891, 370] width 89 height 23
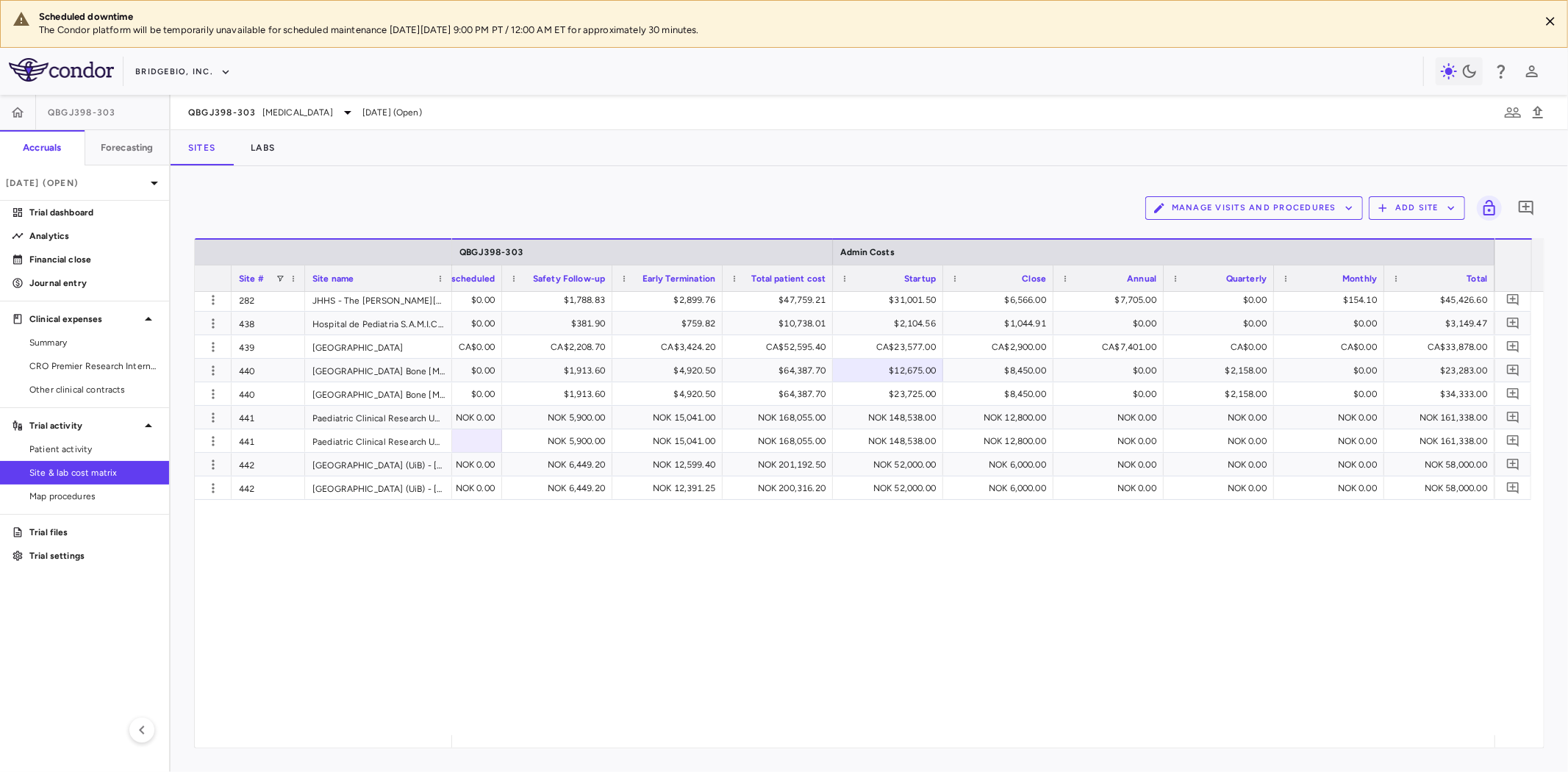
scroll to position [0, 0]
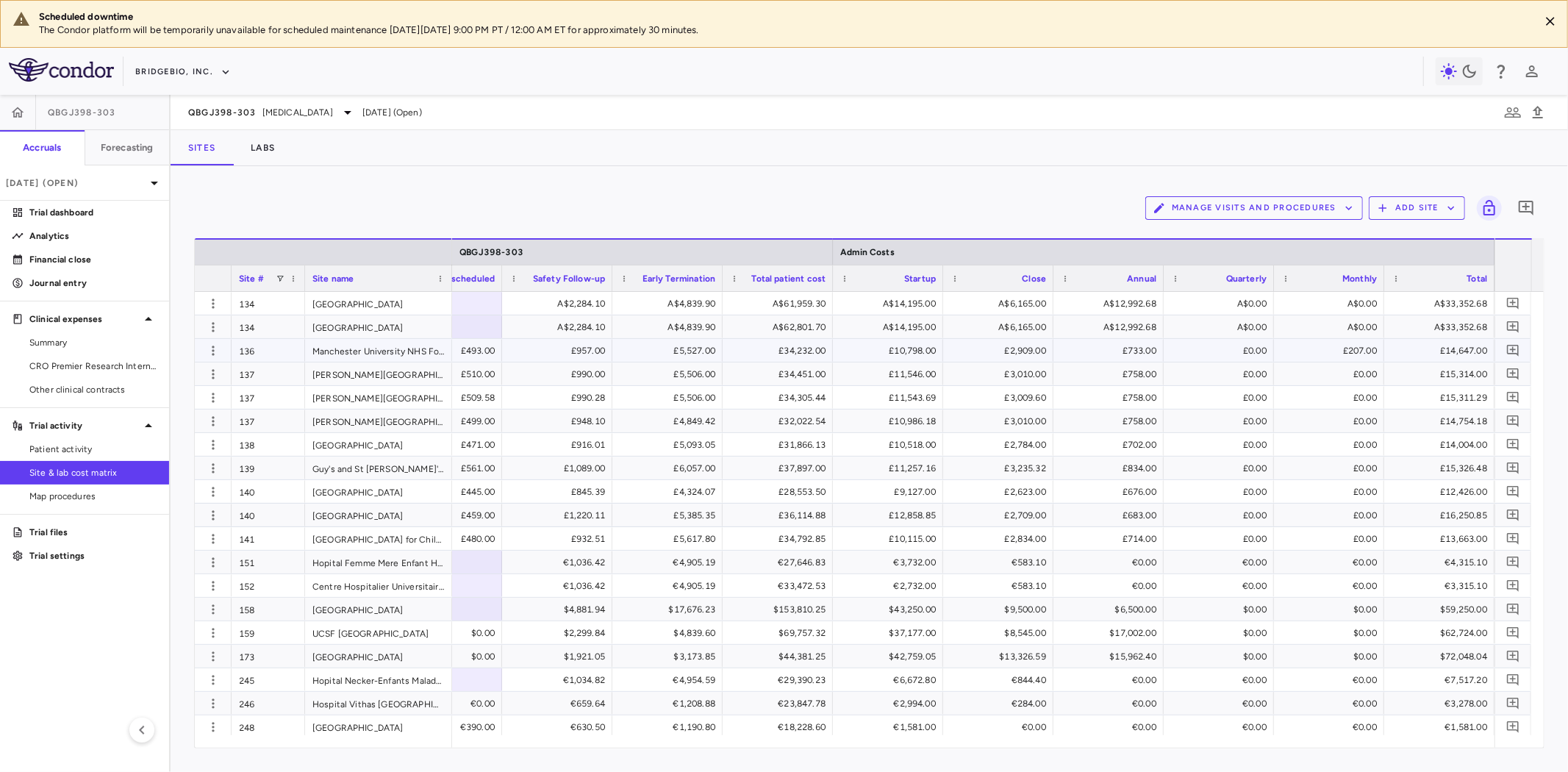
click at [1224, 347] on div "£0.00" at bounding box center [1221, 350] width 89 height 23
click at [1138, 630] on div "$17,002.00" at bounding box center [1111, 633] width 89 height 23
click at [1119, 638] on div at bounding box center [1109, 633] width 96 height 22
click at [1106, 677] on div "€0.00" at bounding box center [1111, 680] width 89 height 23
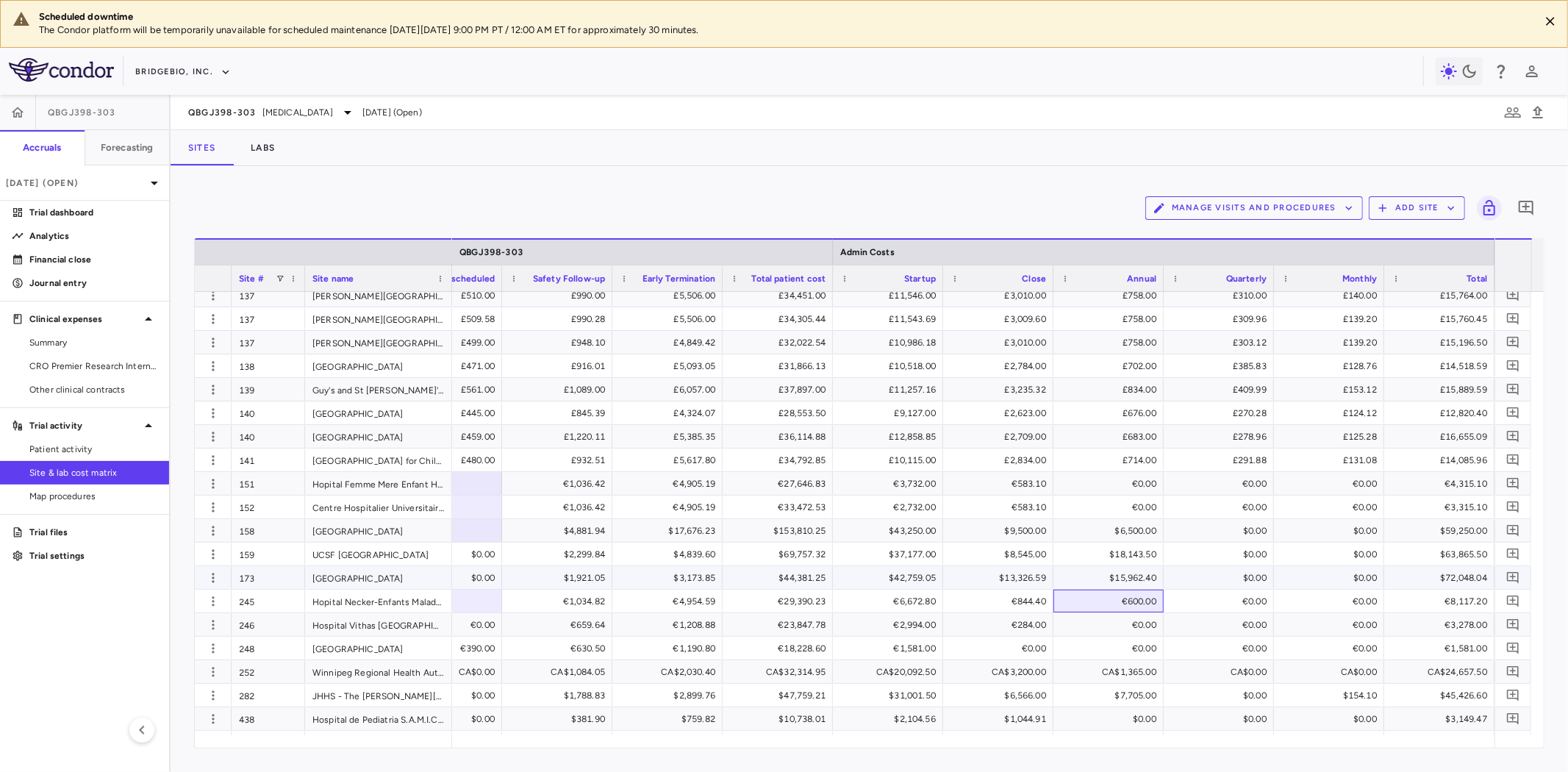
scroll to position [81, 0]
click at [1135, 666] on div "CA$1,365.00" at bounding box center [1111, 669] width 89 height 23
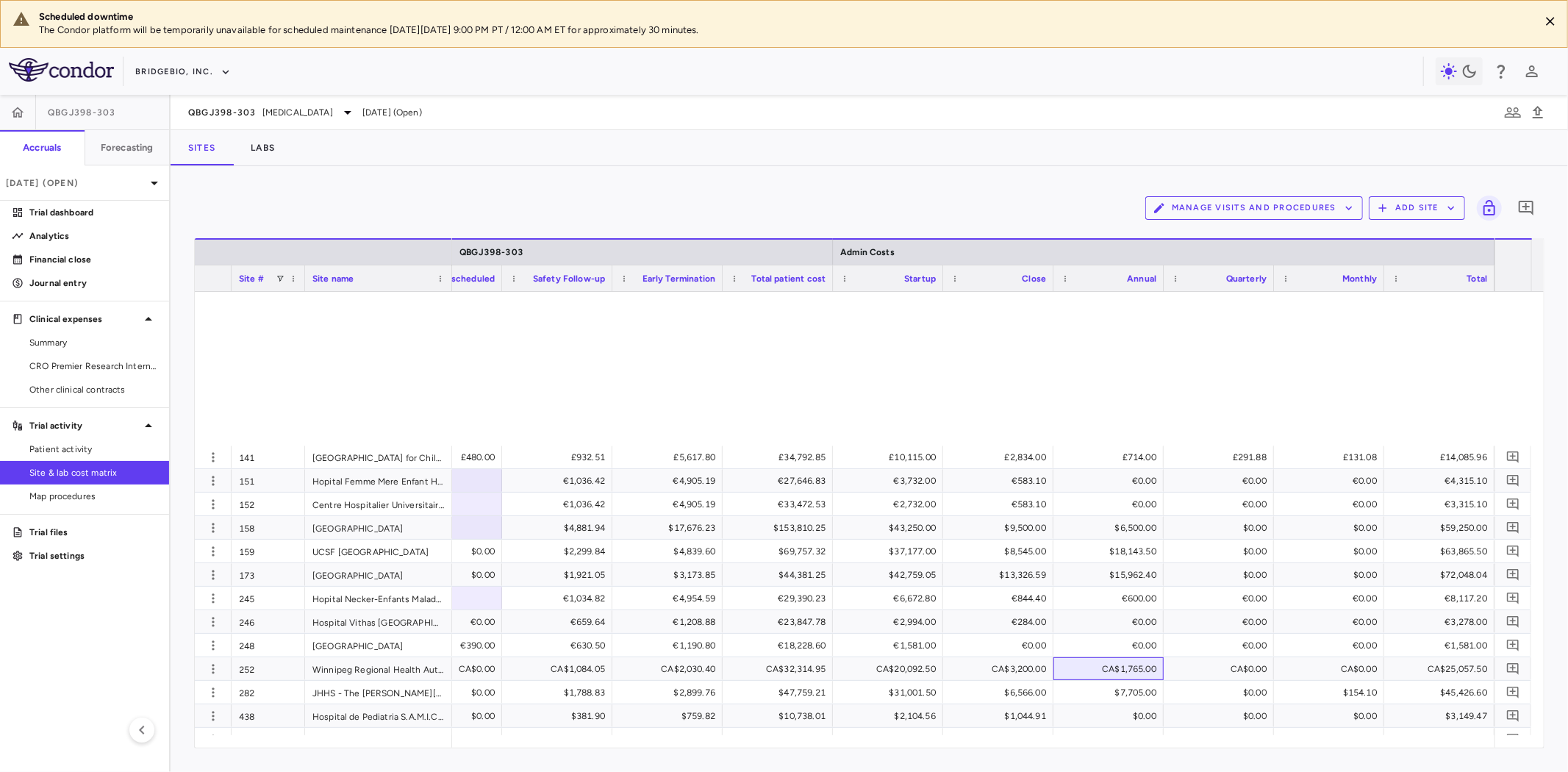
scroll to position [474, 0]
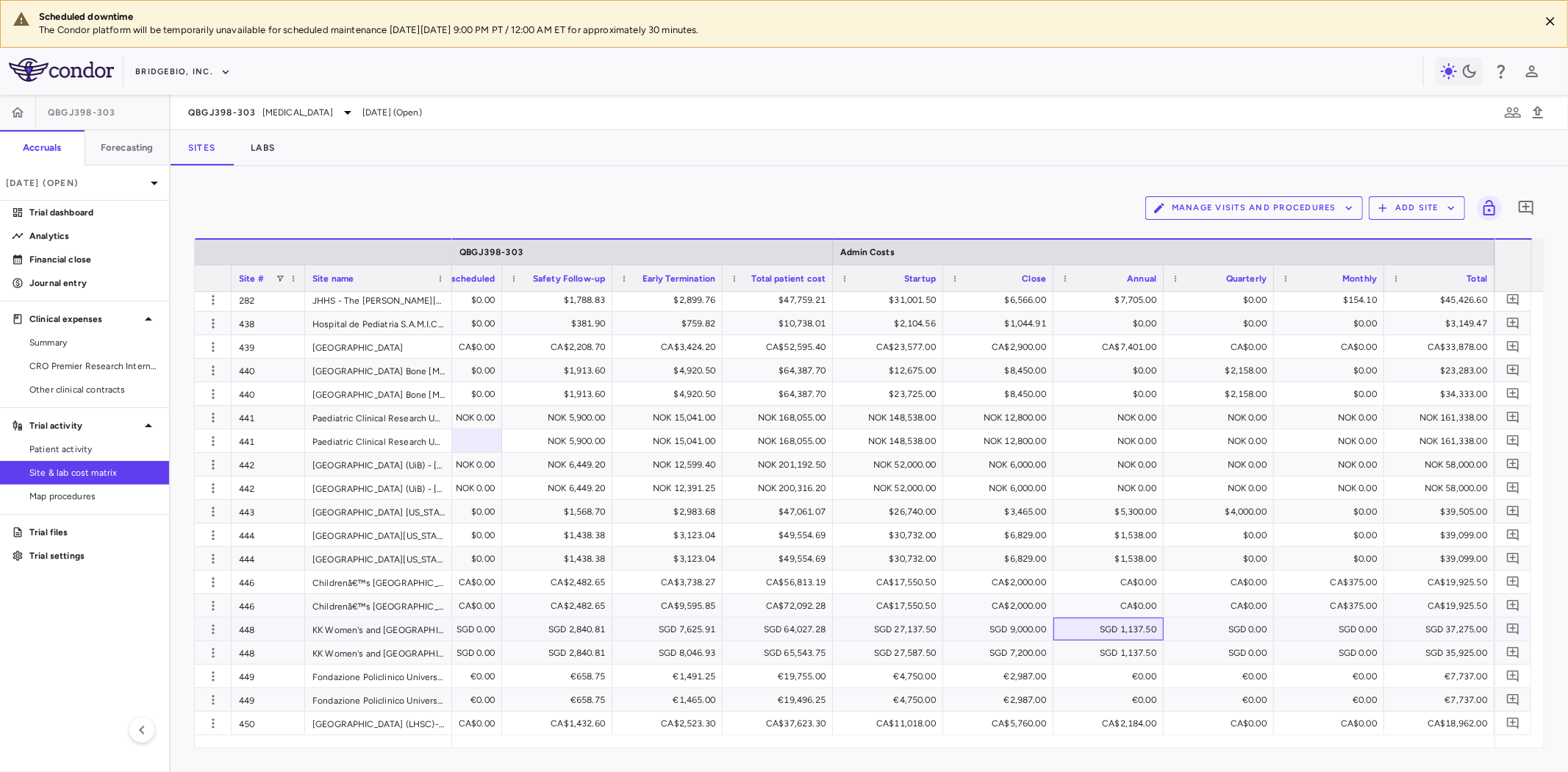
click at [1126, 622] on div "SGD 1,137.50" at bounding box center [1111, 629] width 89 height 23
click at [1125, 626] on div "SGD 1,137.50" at bounding box center [1111, 629] width 89 height 23
click at [1125, 626] on input "******" at bounding box center [1120, 630] width 87 height 24
type input "*"
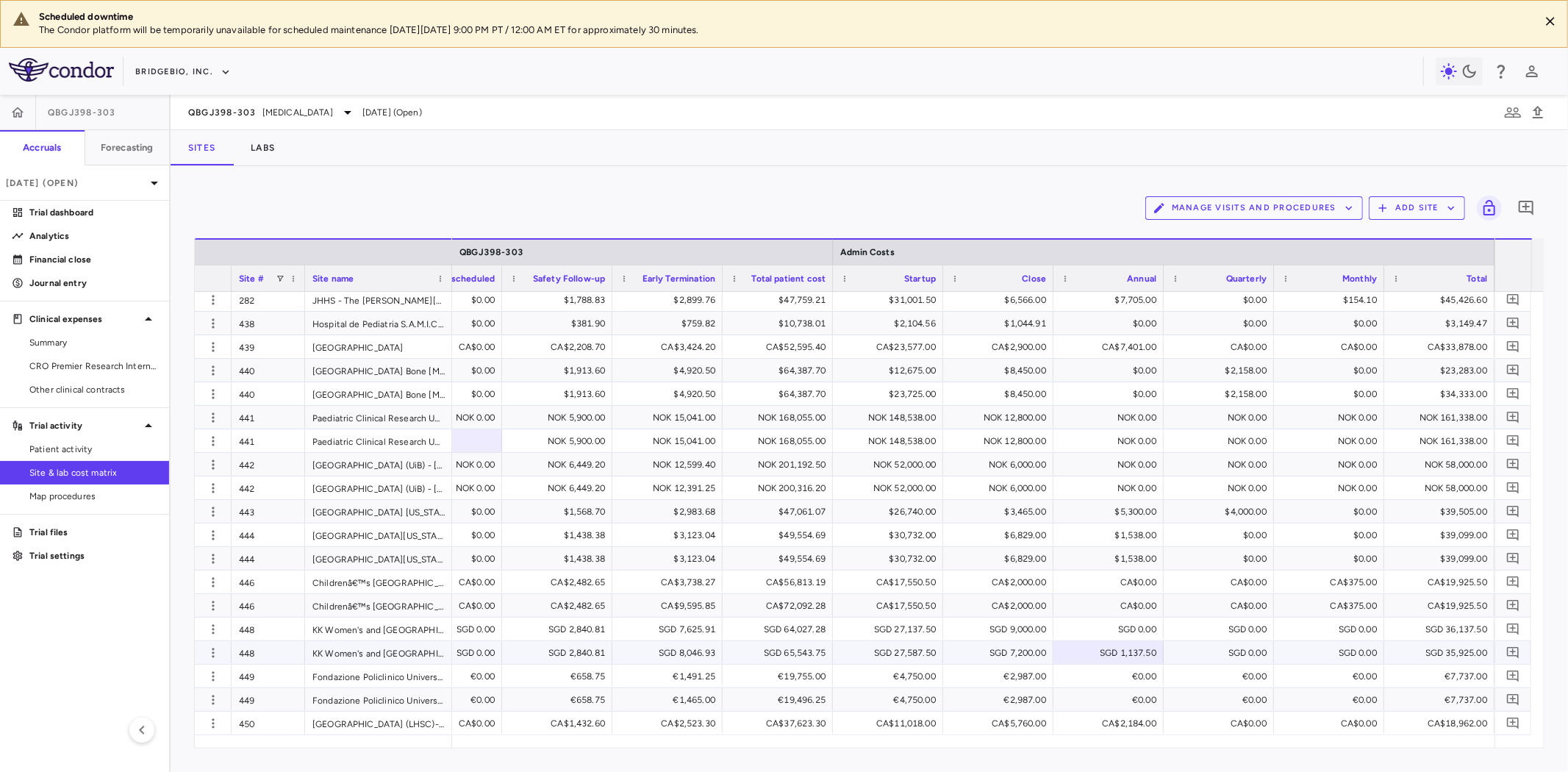
click at [1119, 653] on div "SGD 1,137.50" at bounding box center [1111, 653] width 89 height 23
type input "*"
click at [1124, 559] on div "$1,538.00" at bounding box center [1111, 559] width 89 height 23
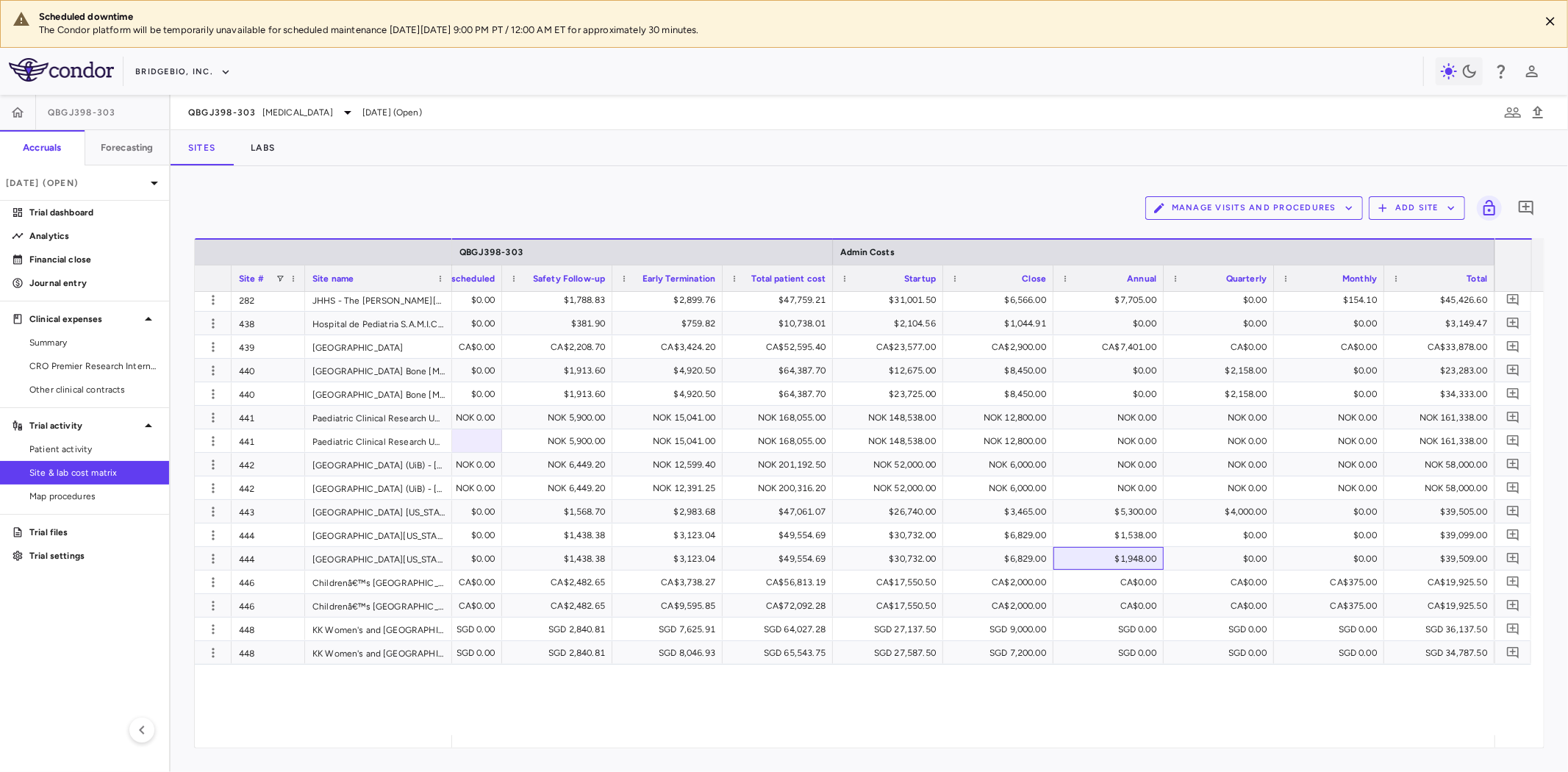
scroll to position [148, 0]
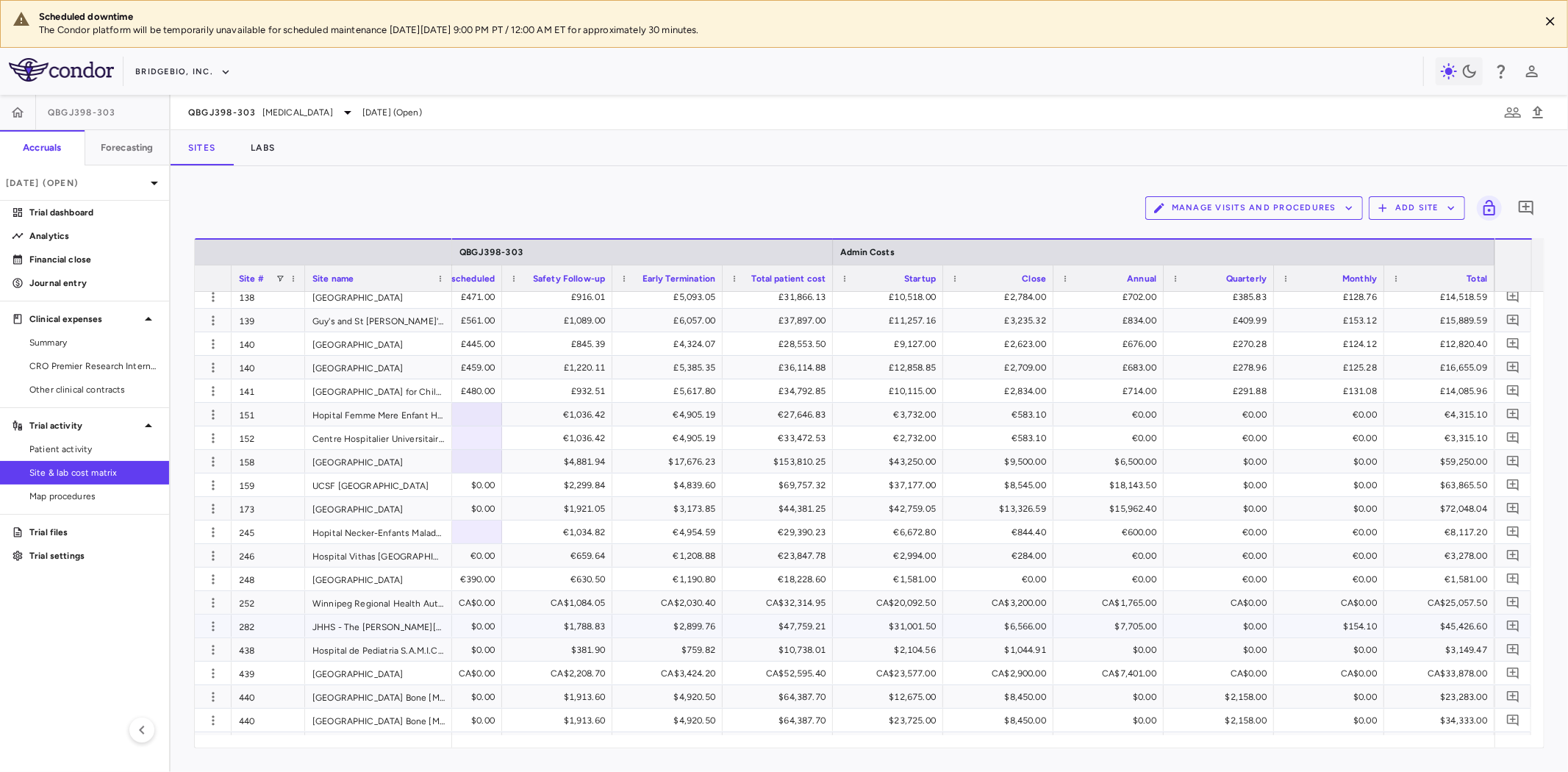
click at [1237, 627] on div "$0.00" at bounding box center [1221, 627] width 89 height 23
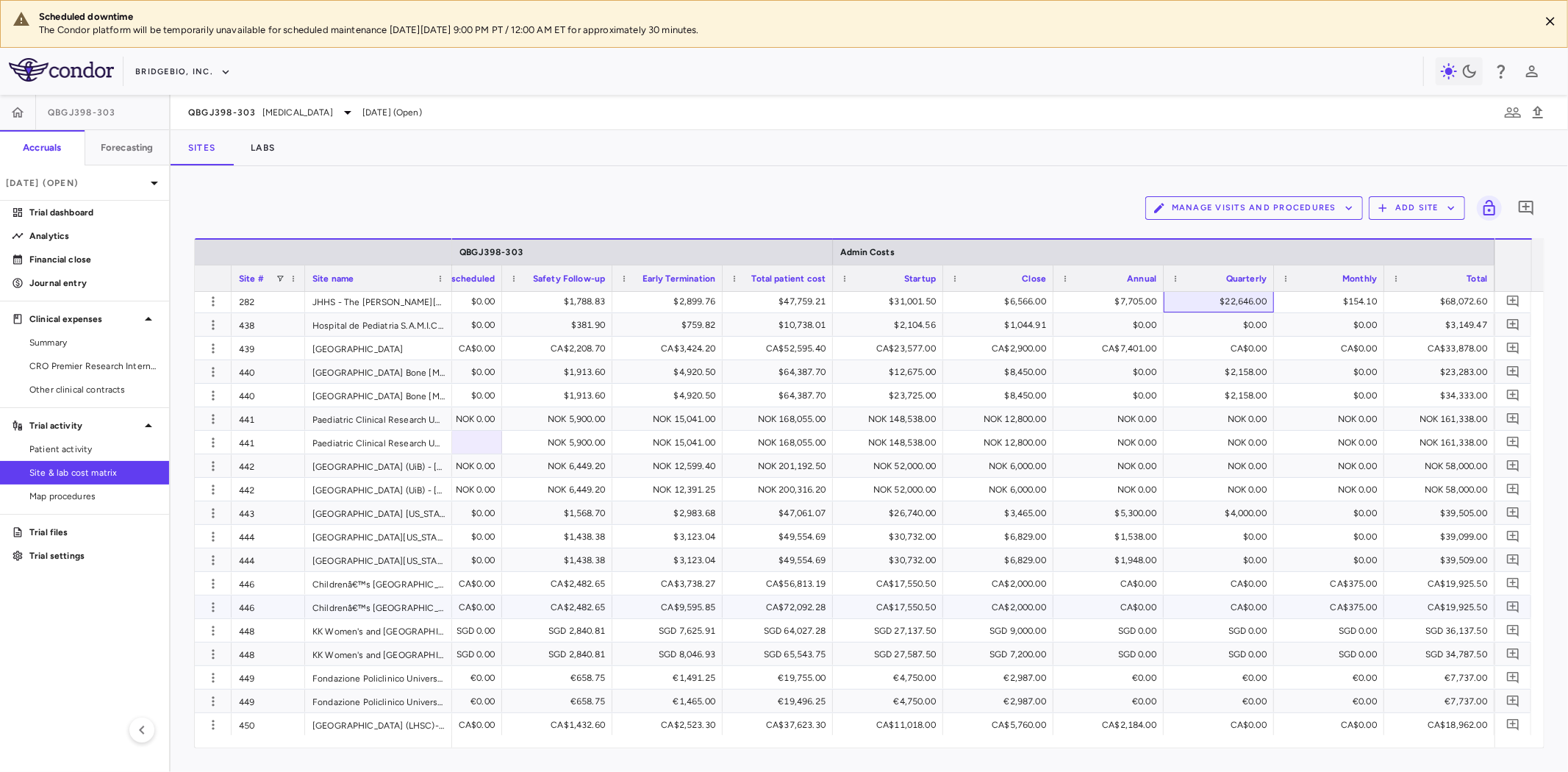
scroll to position [474, 0]
click at [1239, 582] on div "CA$0.00" at bounding box center [1221, 582] width 89 height 23
click at [1335, 574] on div "CA$375.00" at bounding box center [1331, 582] width 89 height 23
drag, startPoint x: 54, startPoint y: 365, endPoint x: 72, endPoint y: 357, distance: 19.7
click at [54, 365] on span "CRO Premier Research International LLC" at bounding box center [94, 366] width 128 height 14
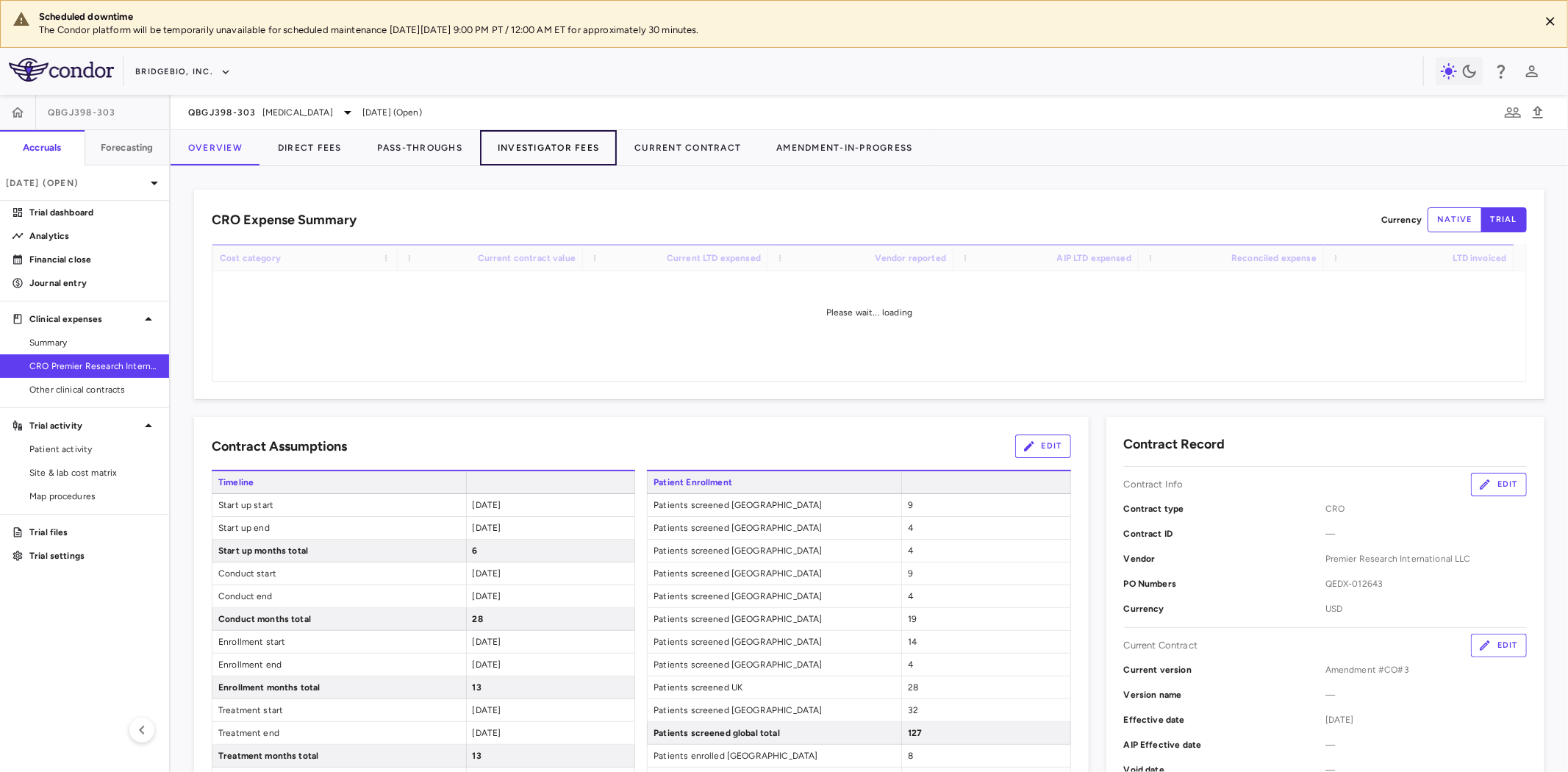
click at [544, 154] on button "Investigator Fees" at bounding box center [548, 147] width 136 height 35
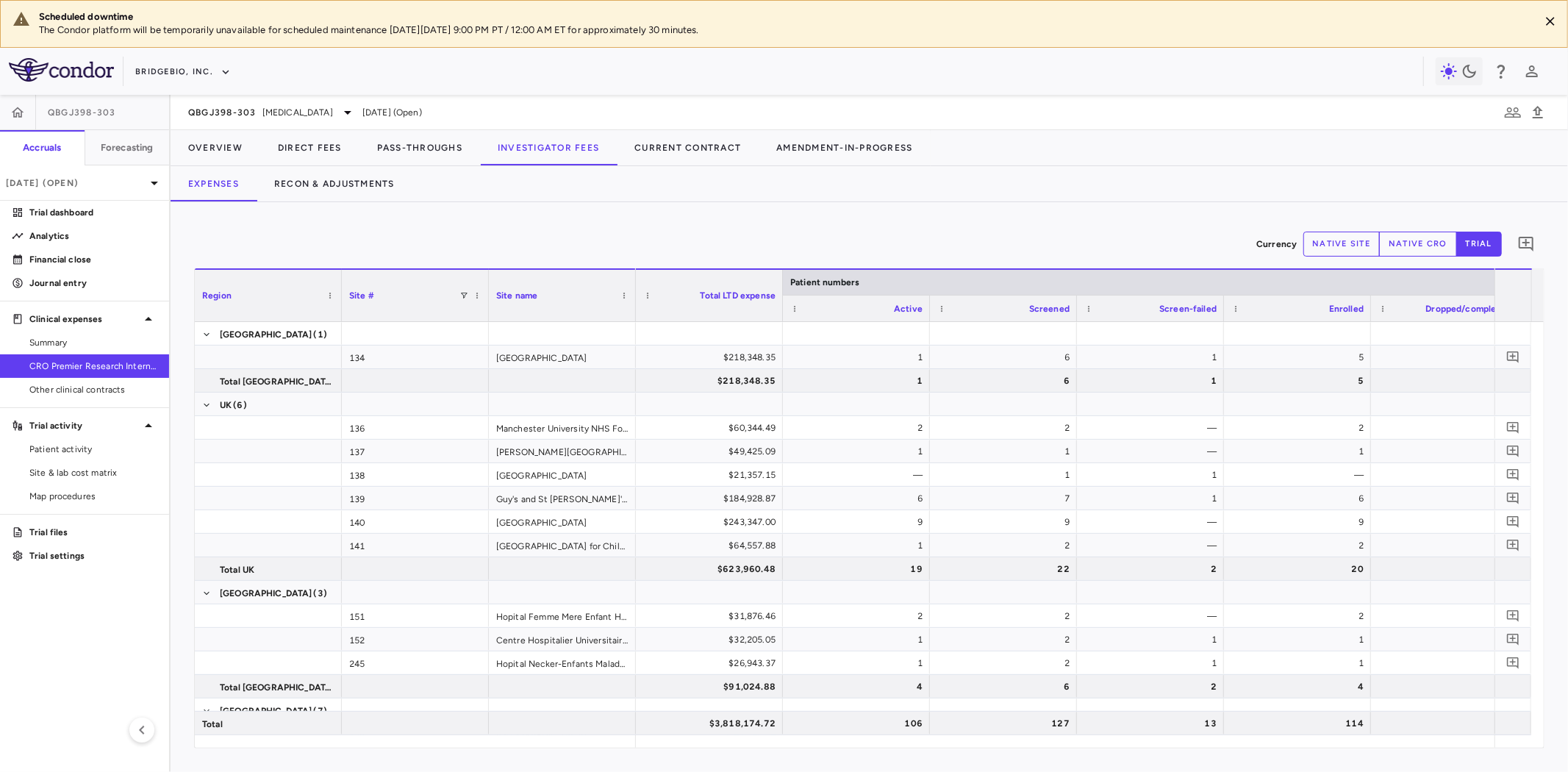
click at [1349, 245] on button "native site" at bounding box center [1341, 244] width 77 height 25
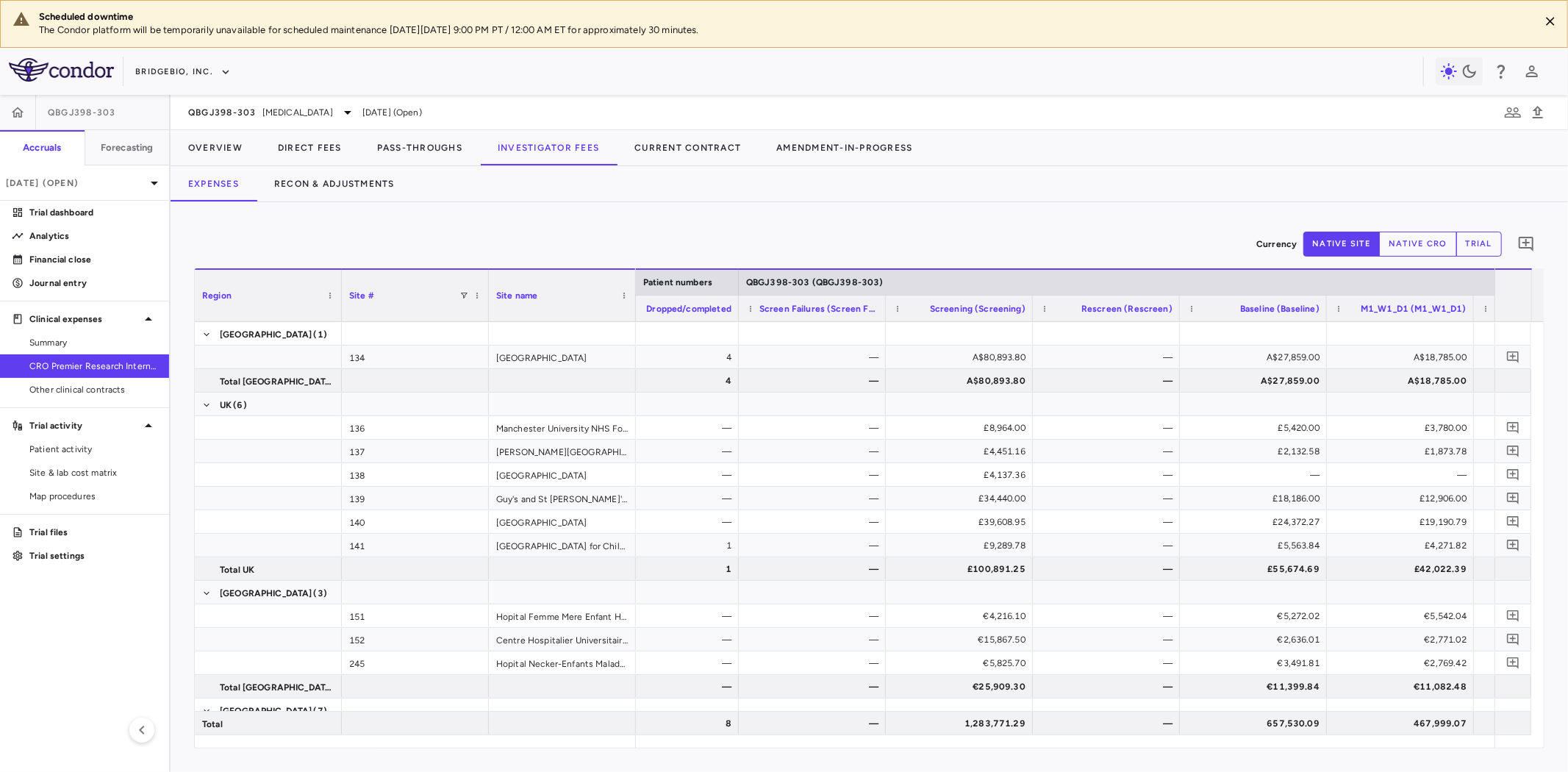
scroll to position [0, 2397]
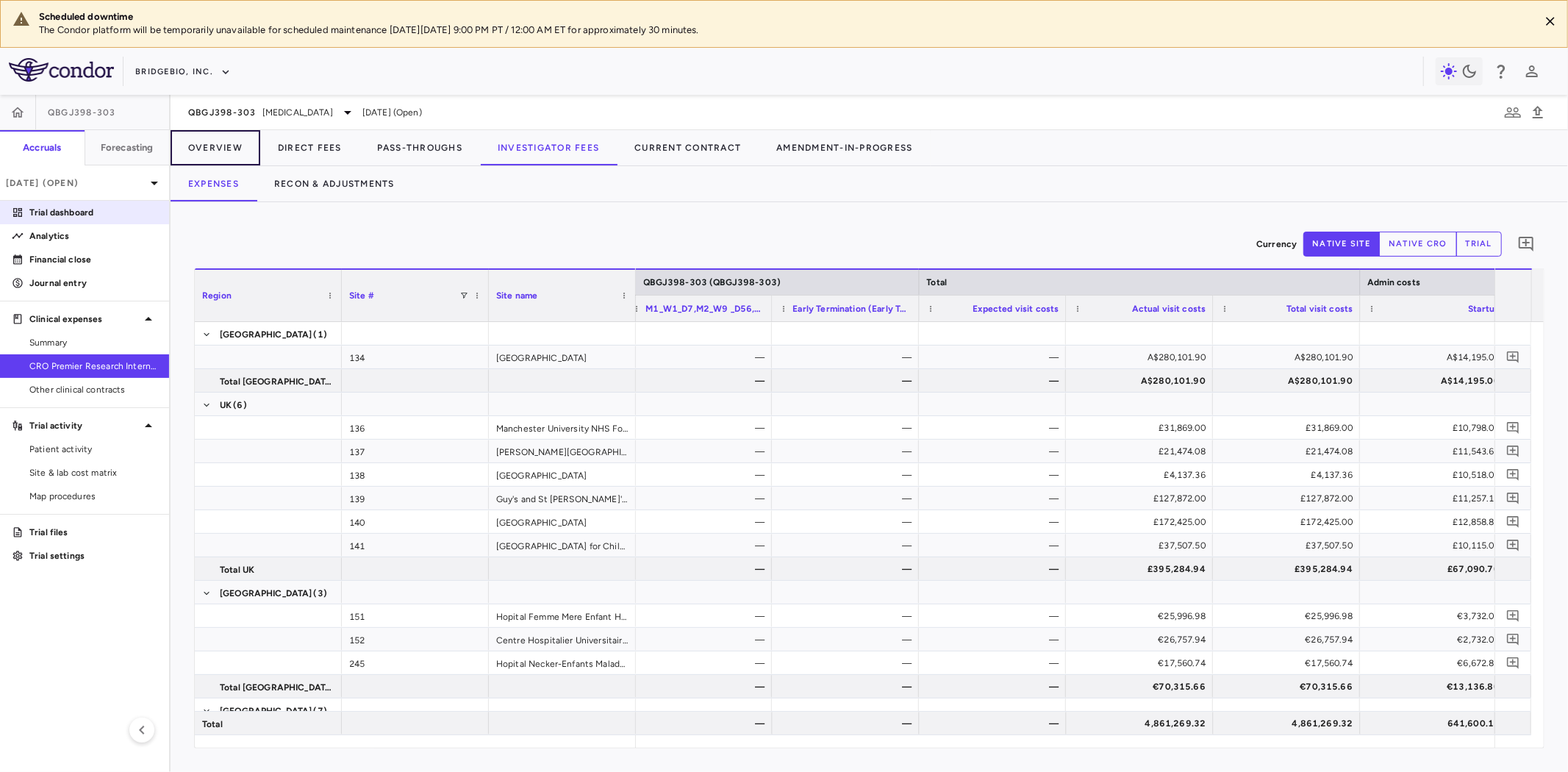
drag, startPoint x: 226, startPoint y: 131, endPoint x: 101, endPoint y: 200, distance: 142.8
click at [226, 131] on button "Overview" at bounding box center [215, 147] width 89 height 35
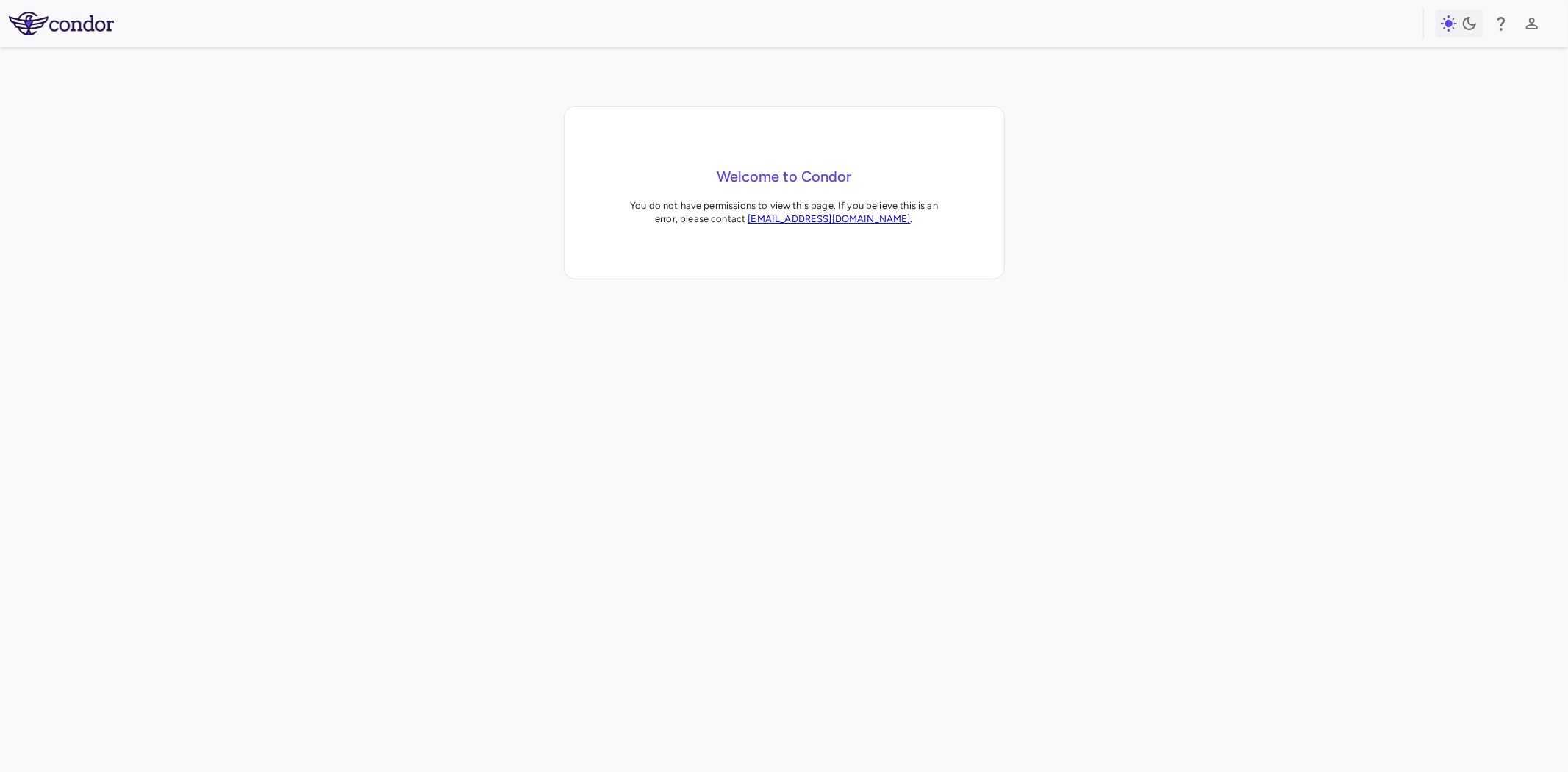
click at [612, 363] on div at bounding box center [784, 665] width 1568 height 772
click at [538, 354] on div at bounding box center [784, 665] width 1568 height 772
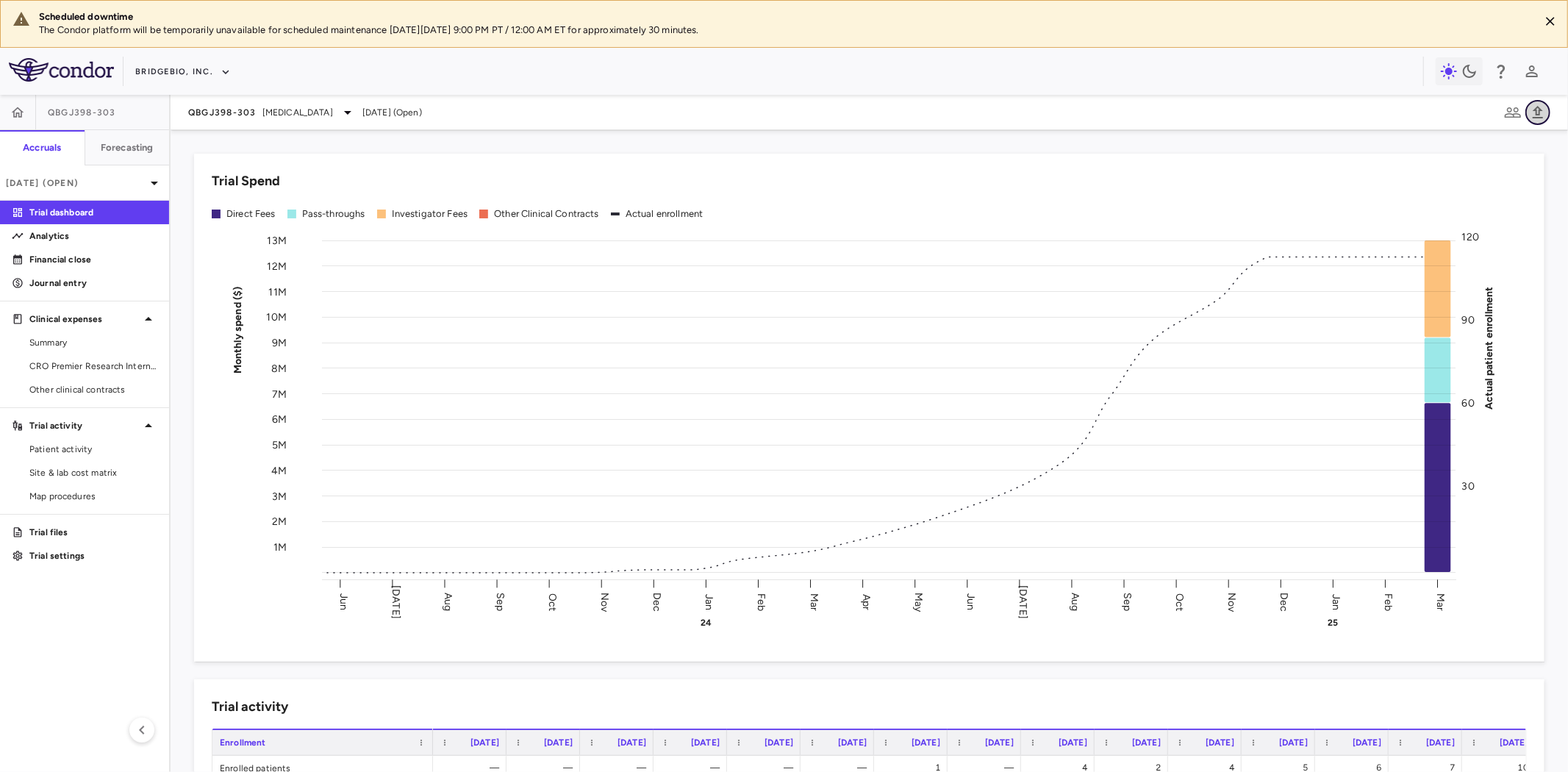
click at [1540, 115] on icon "button" at bounding box center [1538, 113] width 18 height 18
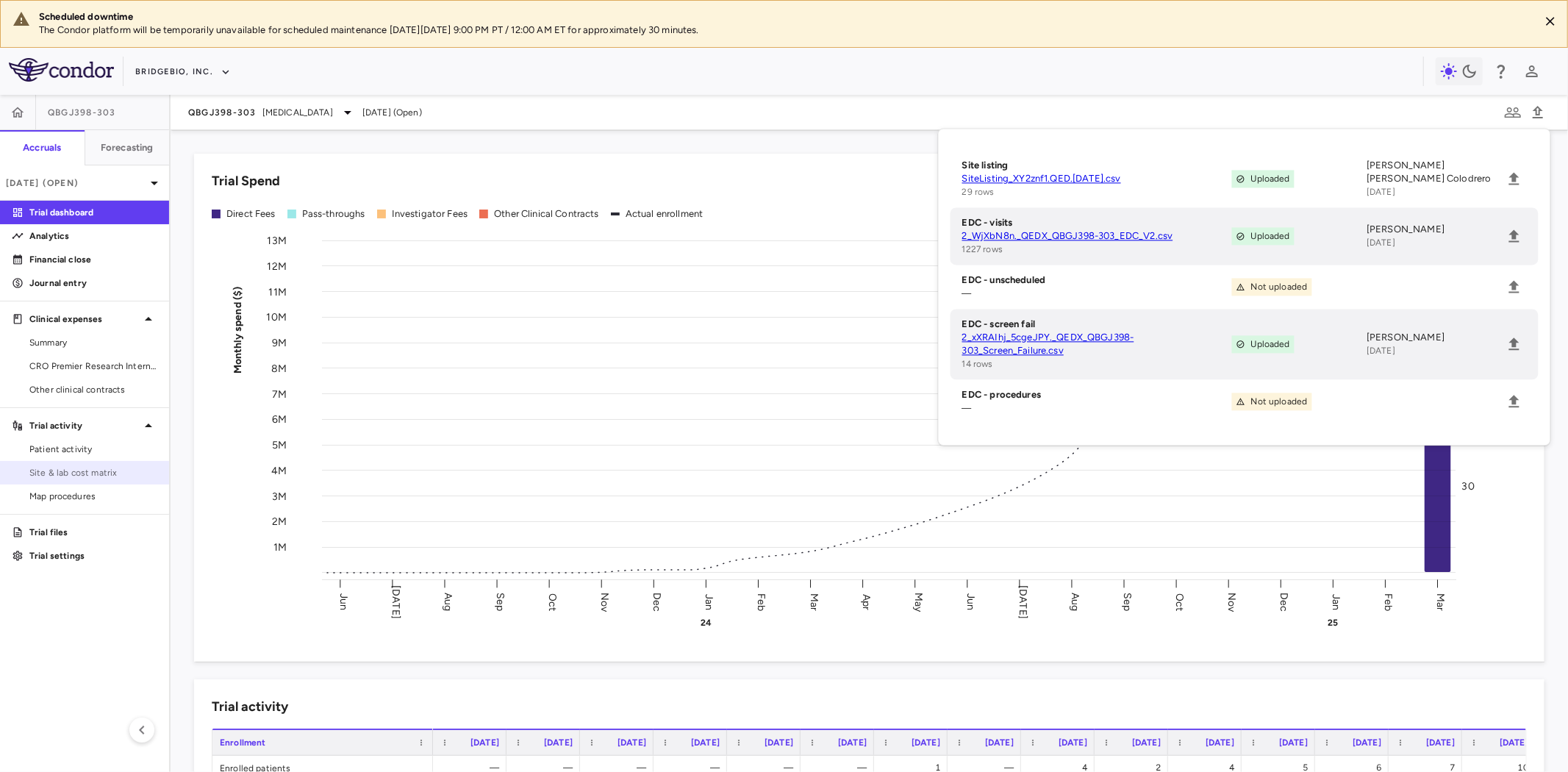
drag, startPoint x: 93, startPoint y: 476, endPoint x: 147, endPoint y: 471, distance: 54.2
click at [93, 476] on span "Site & lab cost matrix" at bounding box center [94, 472] width 128 height 14
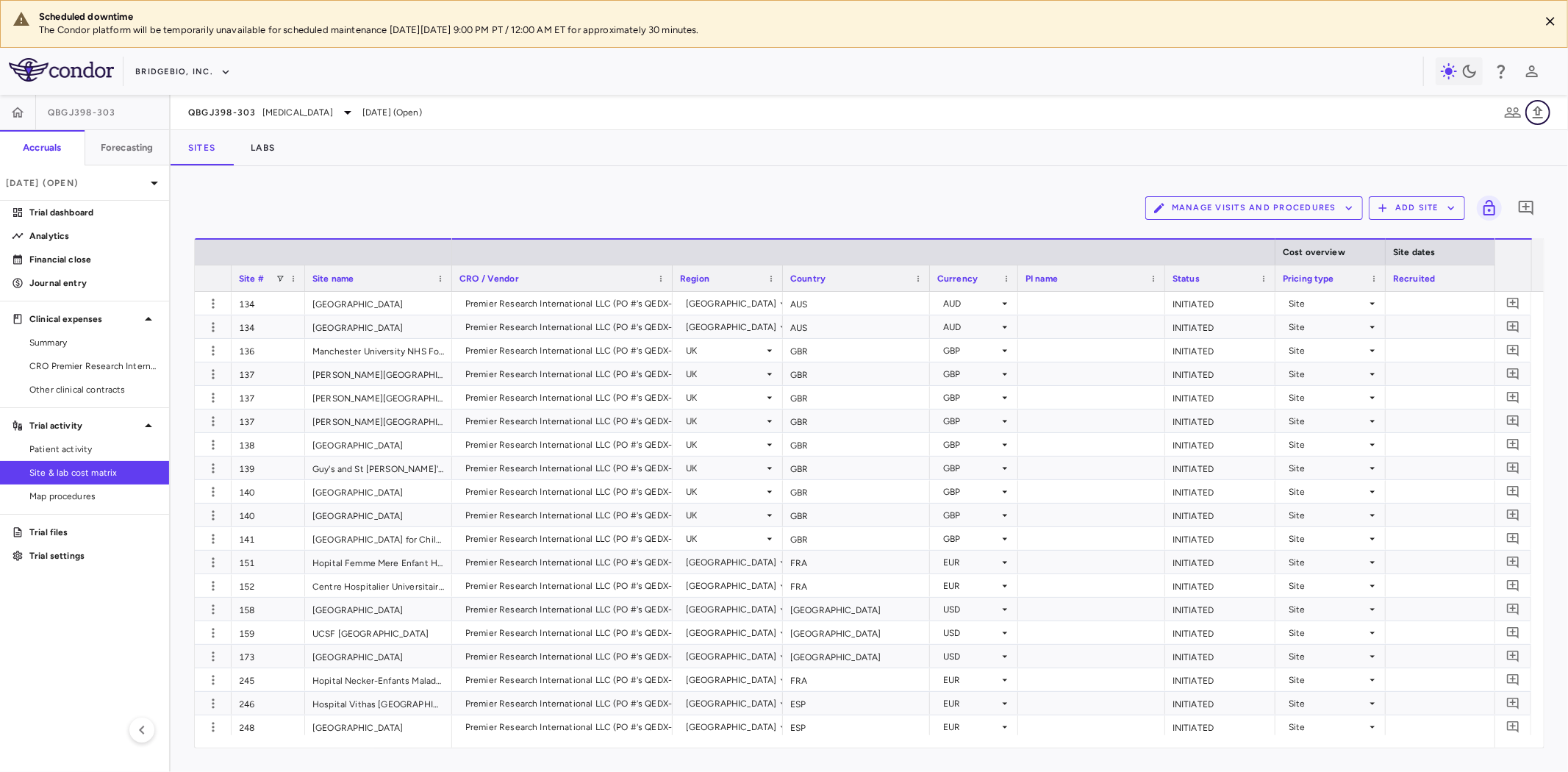
click at [1541, 107] on icon "button" at bounding box center [1538, 113] width 18 height 18
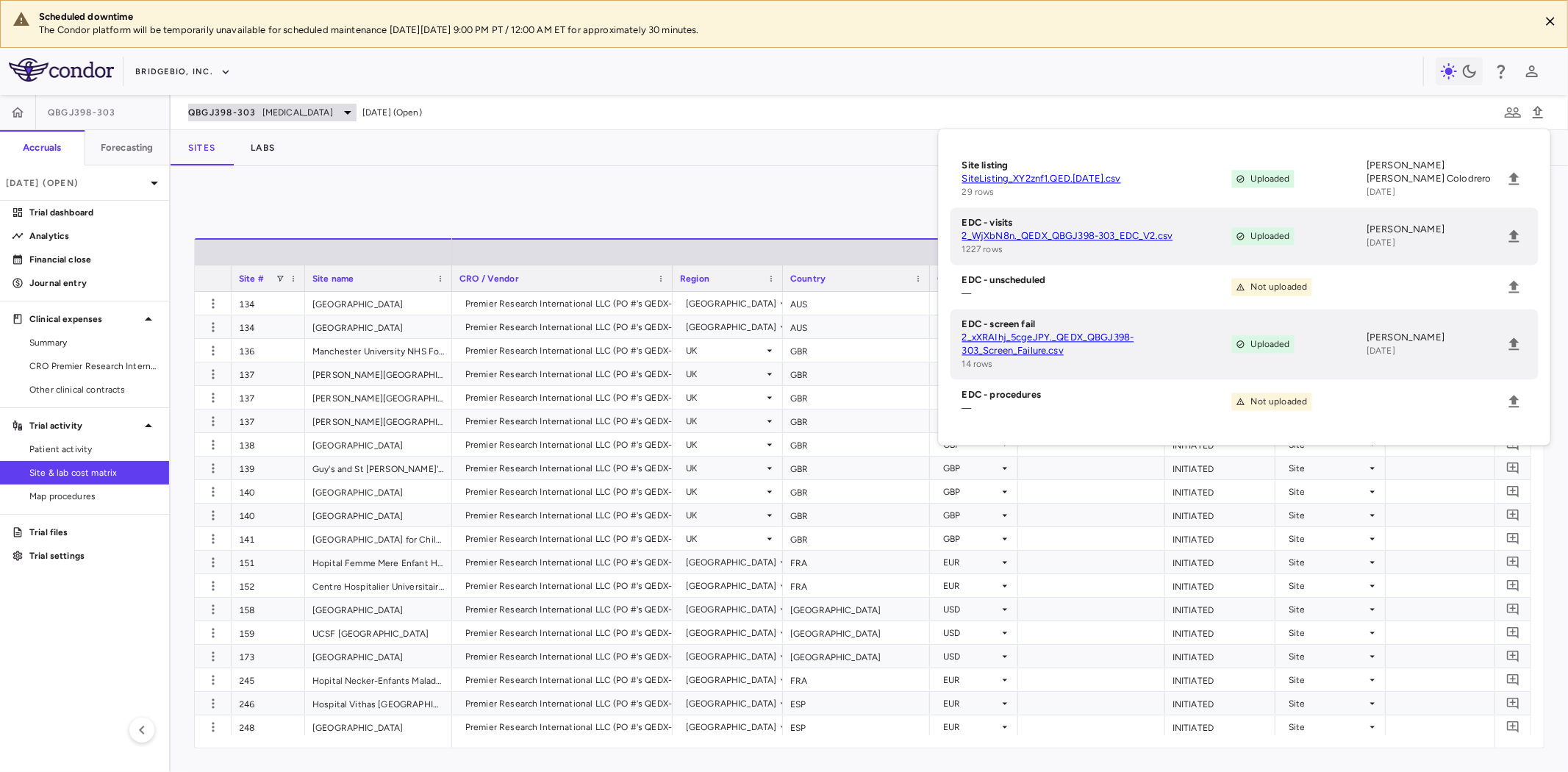
click at [271, 107] on span "Achondroplasia" at bounding box center [298, 112] width 70 height 14
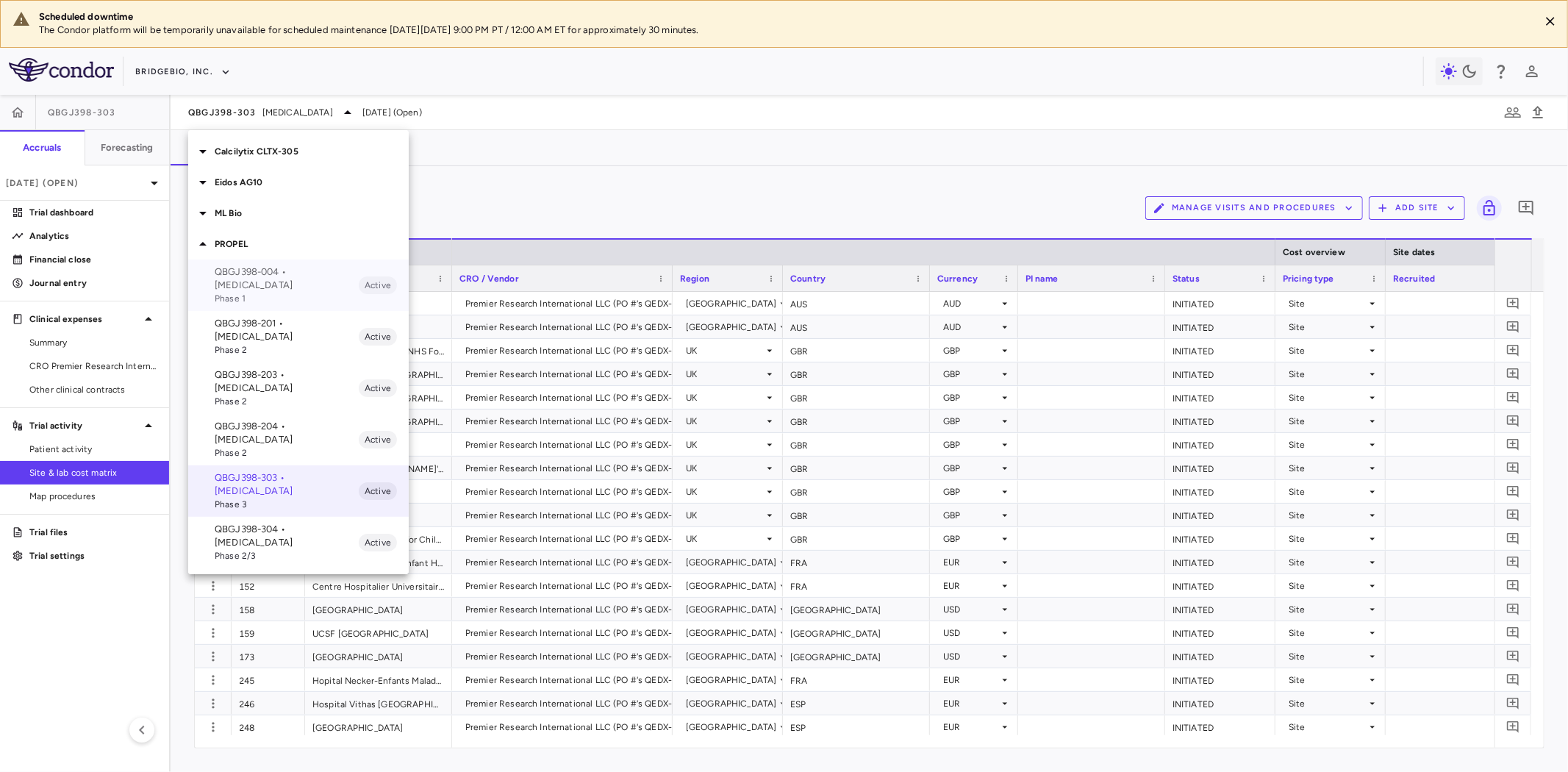
click at [291, 276] on p "QBGJ398-004 • [MEDICAL_DATA]" at bounding box center [287, 278] width 145 height 26
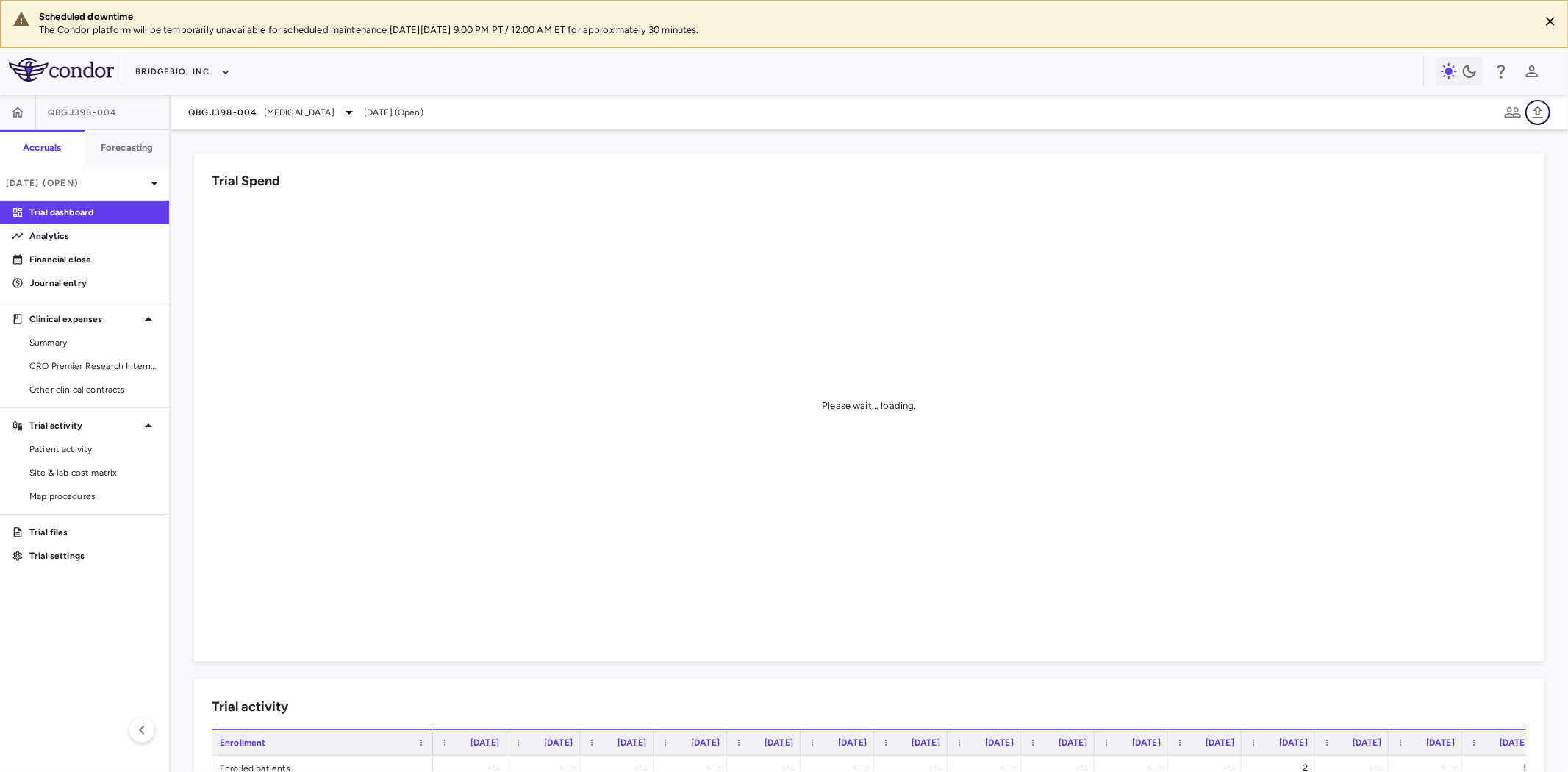
click at [1539, 112] on icon "button" at bounding box center [1538, 113] width 18 height 18
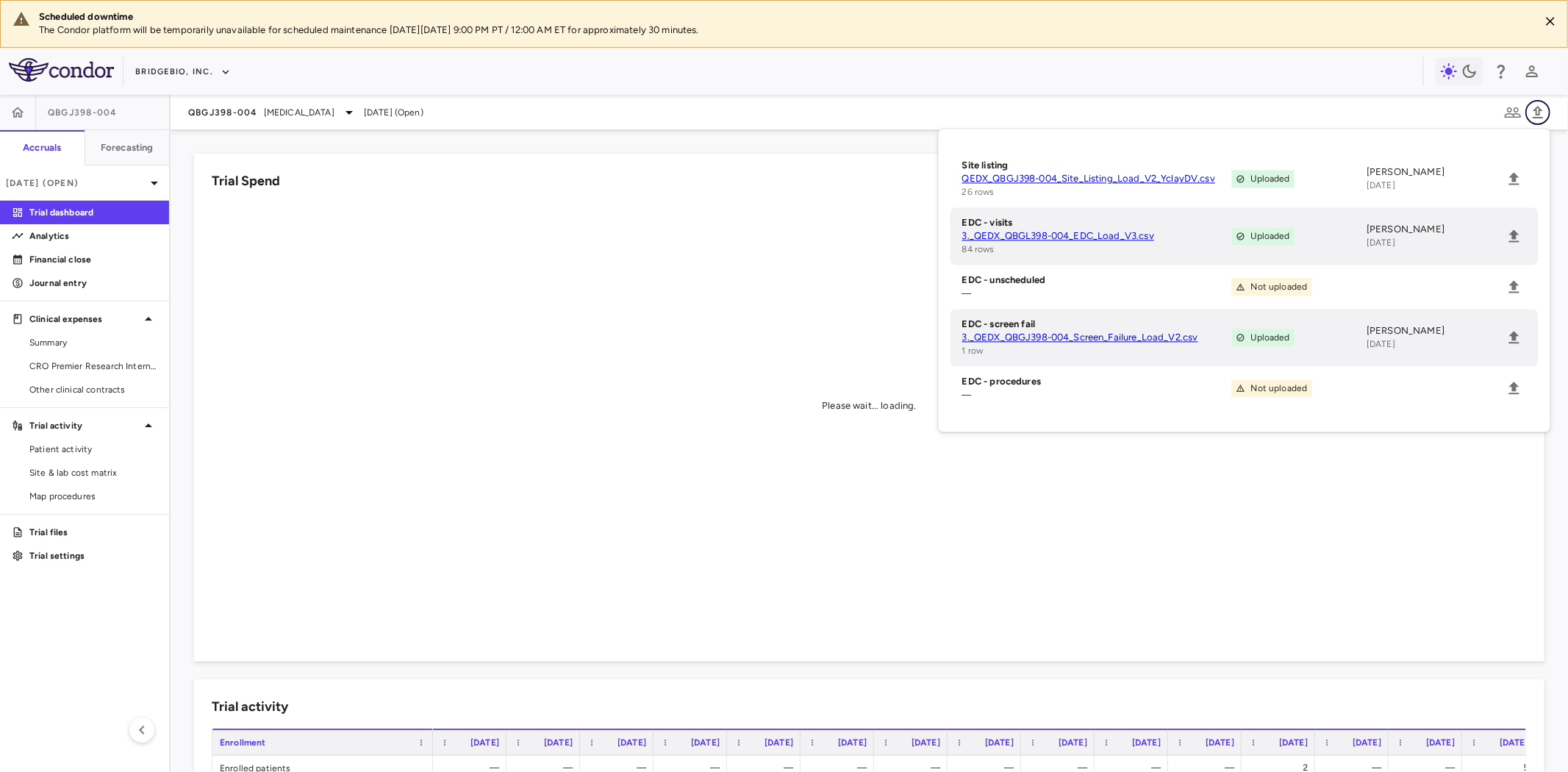
click at [1539, 112] on icon "button" at bounding box center [1538, 113] width 18 height 18
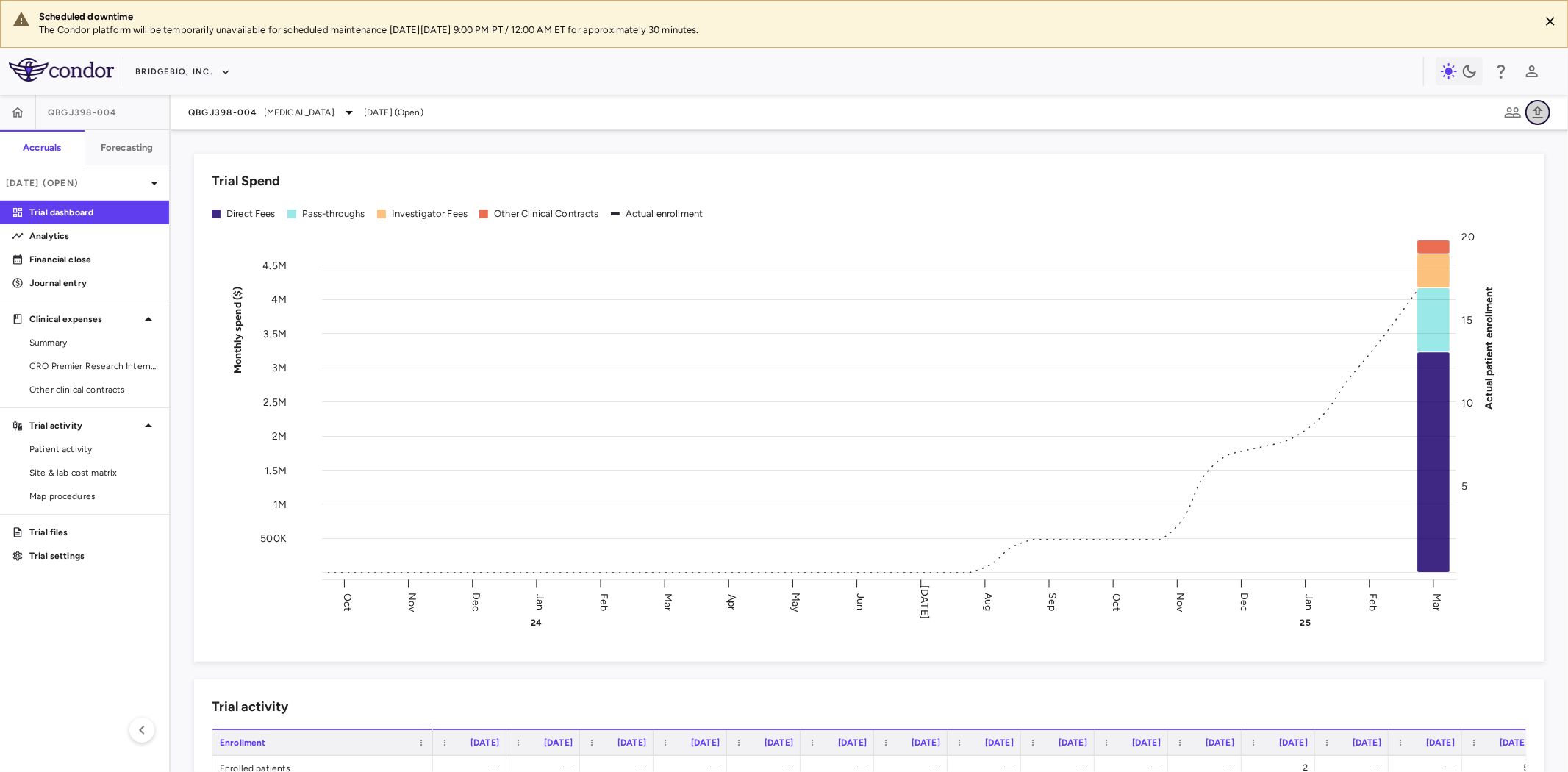
click at [1541, 113] on icon "button" at bounding box center [1538, 113] width 18 height 18
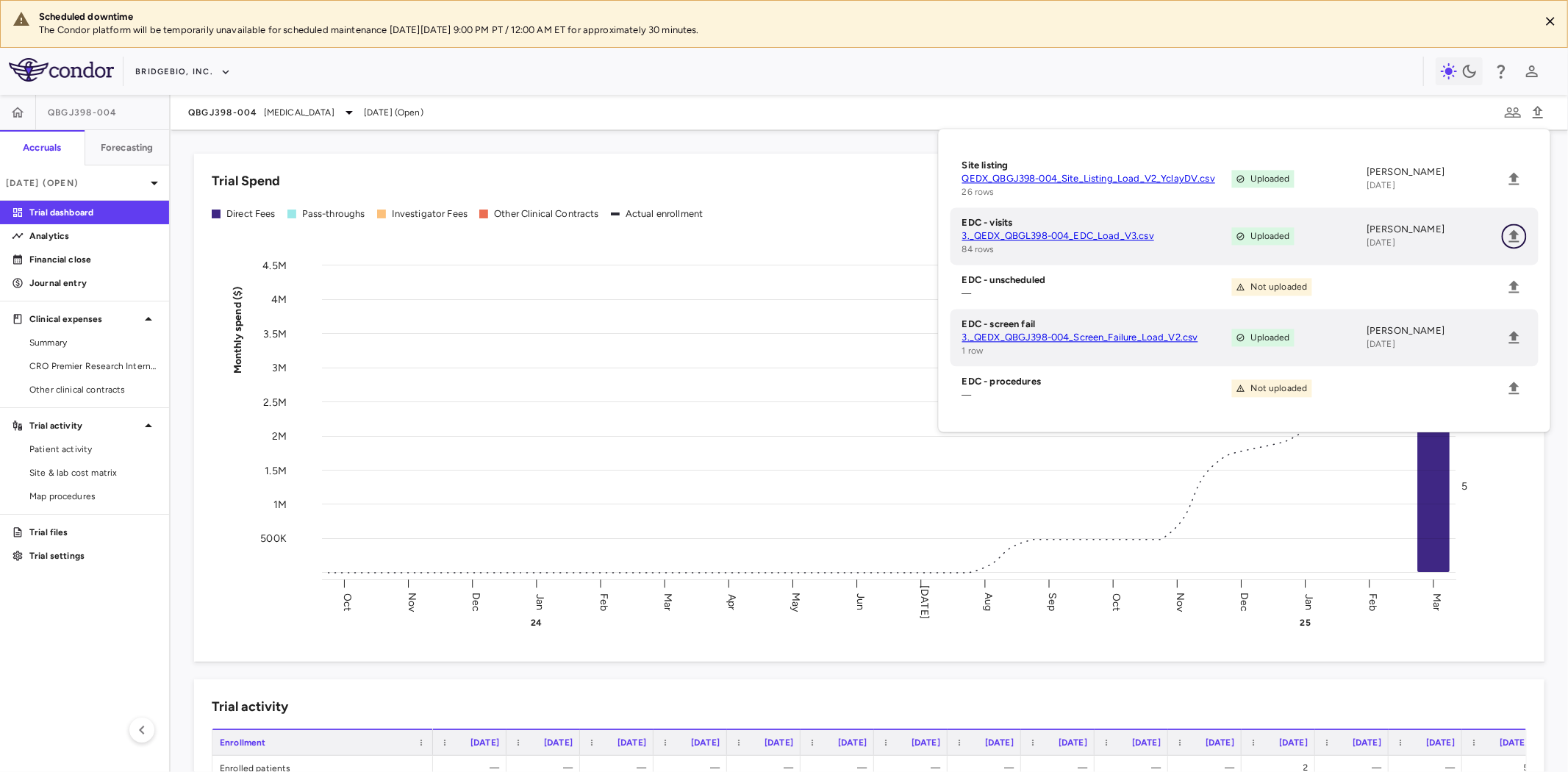
click at [1526, 236] on button "Upload" at bounding box center [1515, 236] width 25 height 25
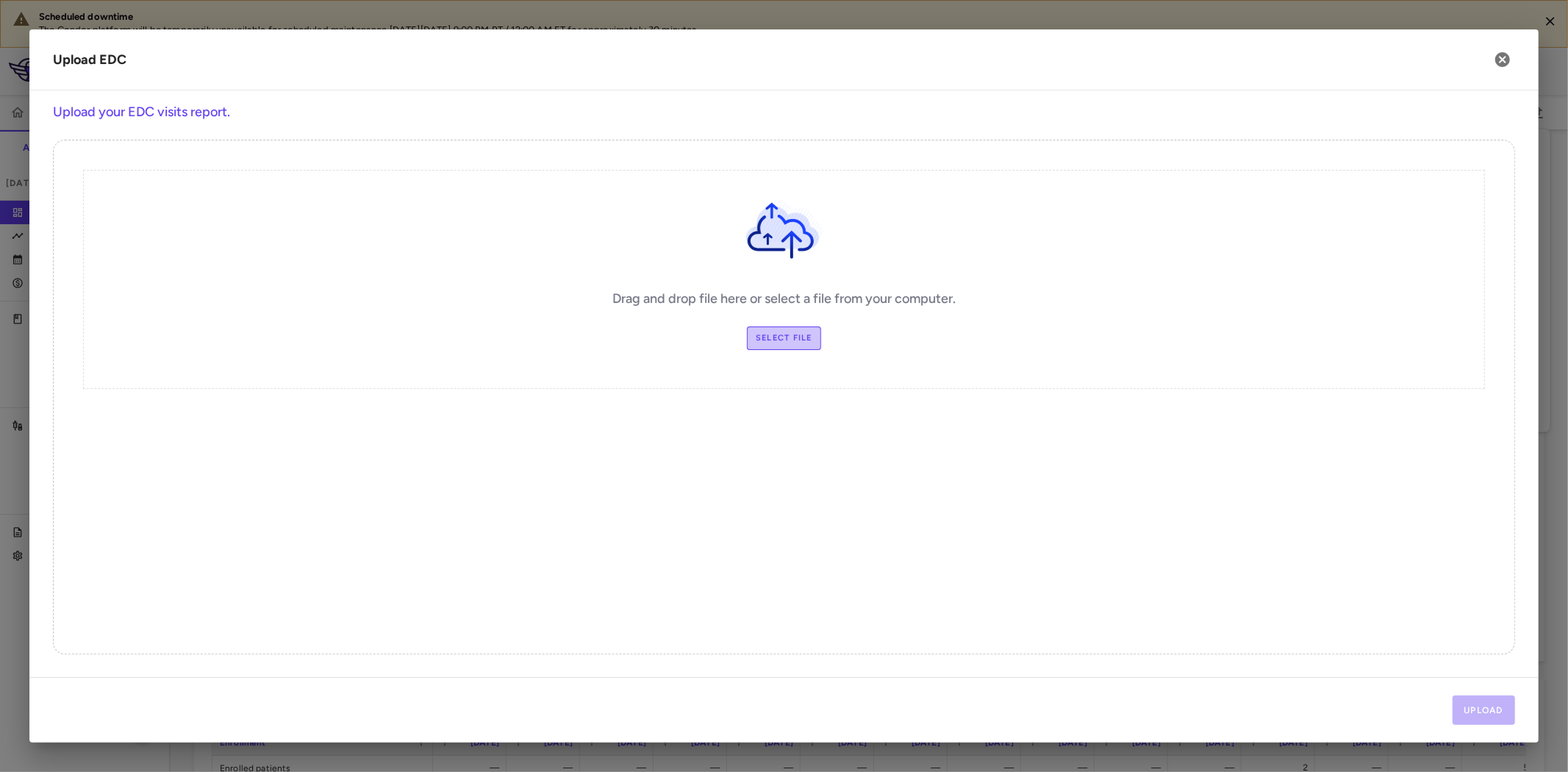
click at [794, 346] on label "Select file" at bounding box center [784, 338] width 74 height 23
click at [0, 0] on input "Select file" at bounding box center [0, 0] width 0 height 0
click at [1489, 701] on button "Upload" at bounding box center [1485, 710] width 63 height 30
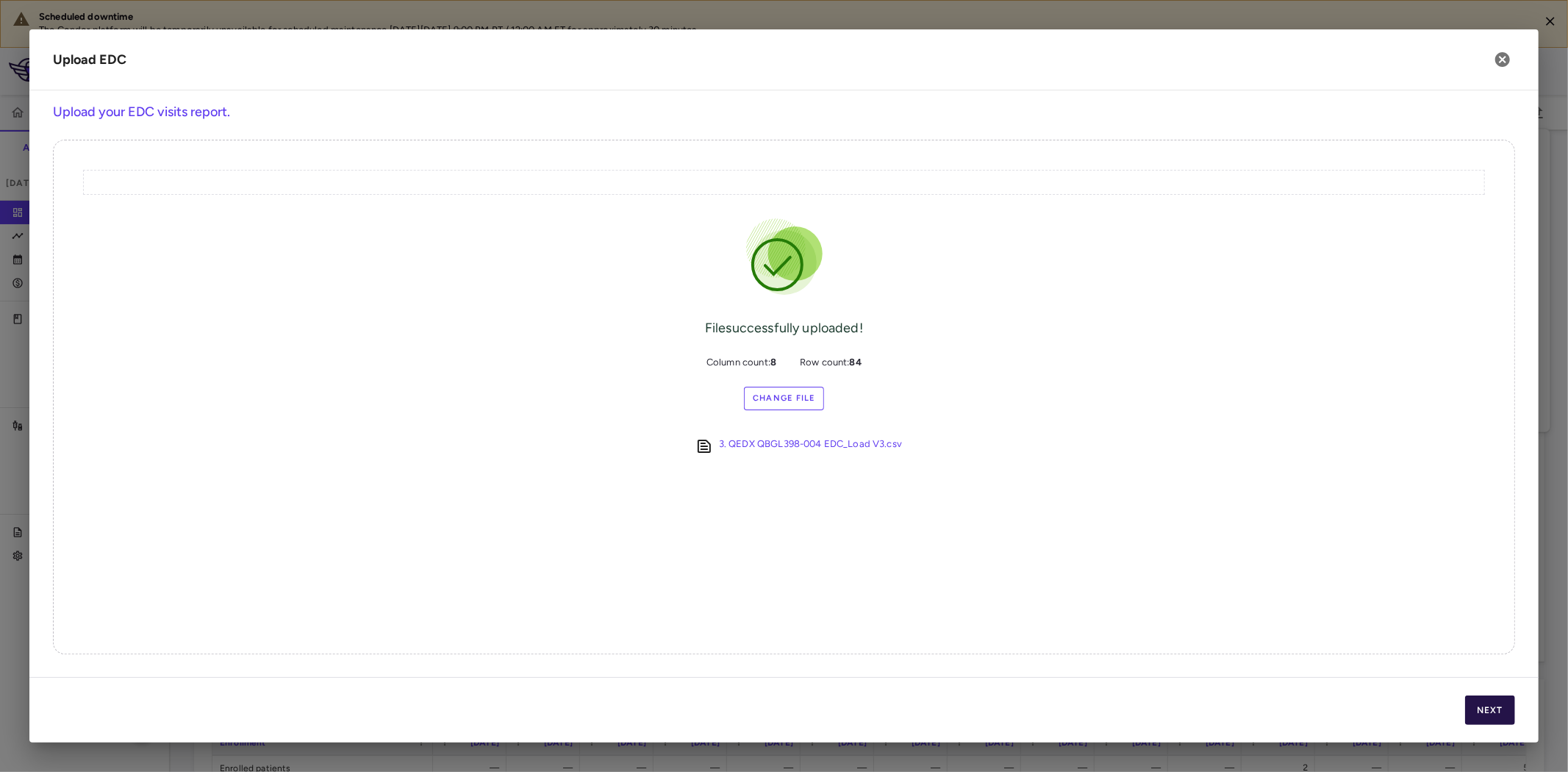
click at [1493, 717] on button "Next" at bounding box center [1489, 710] width 50 height 30
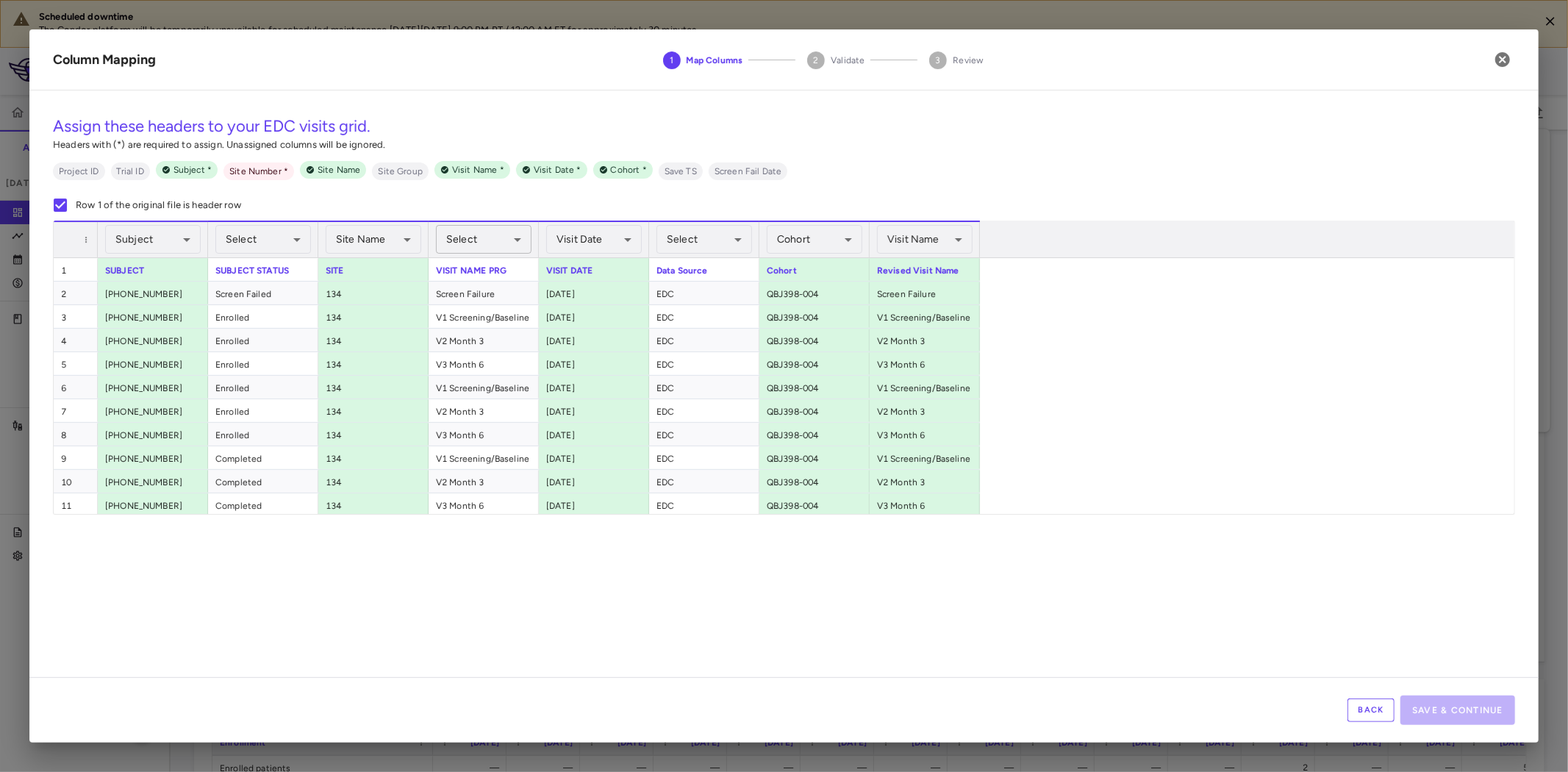
click at [495, 241] on body "Scheduled downtime The Condor platform will be temporarily unavailable for sche…" at bounding box center [784, 386] width 1568 height 772
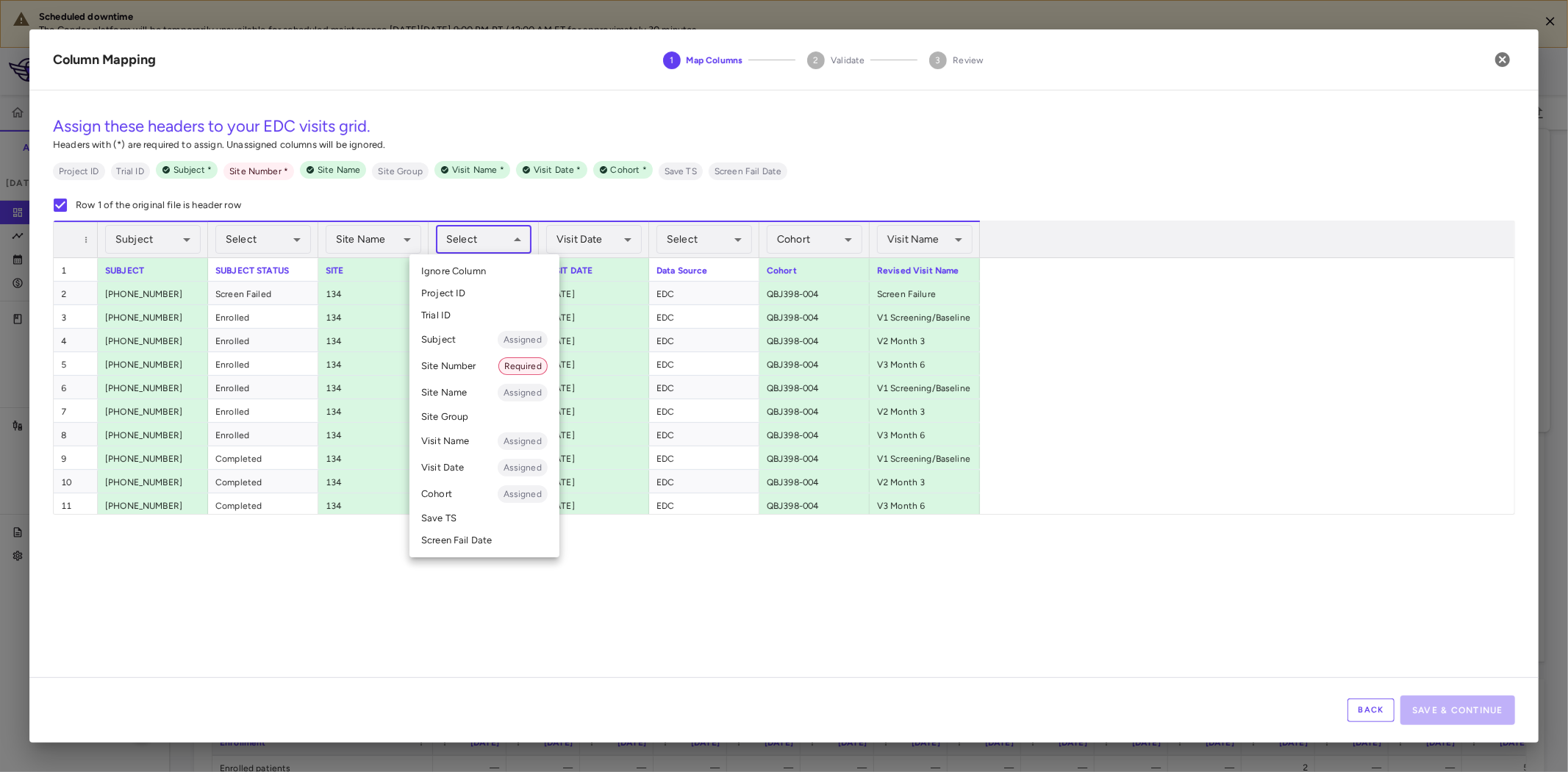
click at [313, 245] on div at bounding box center [784, 386] width 1568 height 772
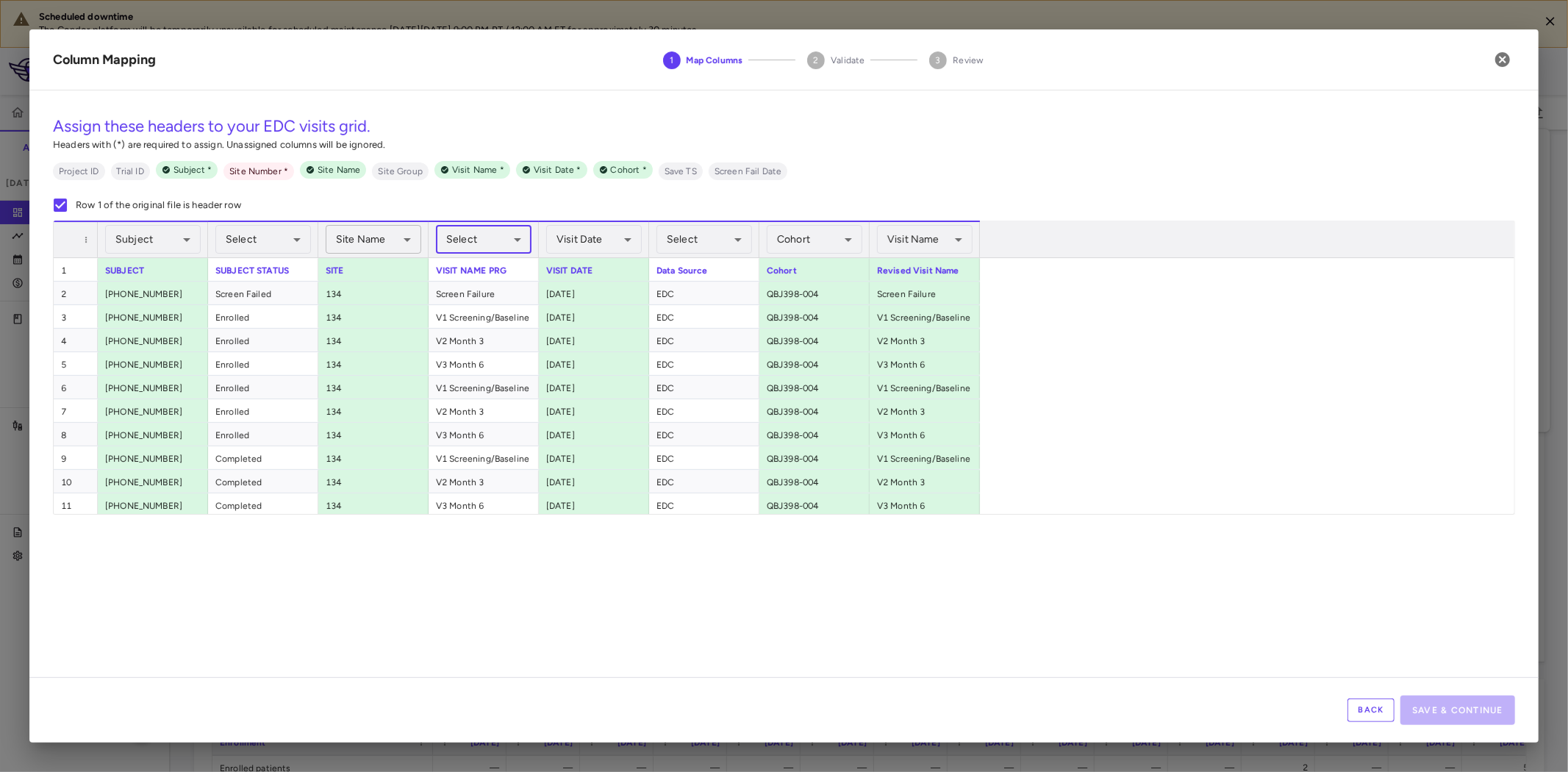
click at [366, 233] on body "Scheduled downtime The Condor platform will be temporarily unavailable for sche…" at bounding box center [784, 386] width 1568 height 772
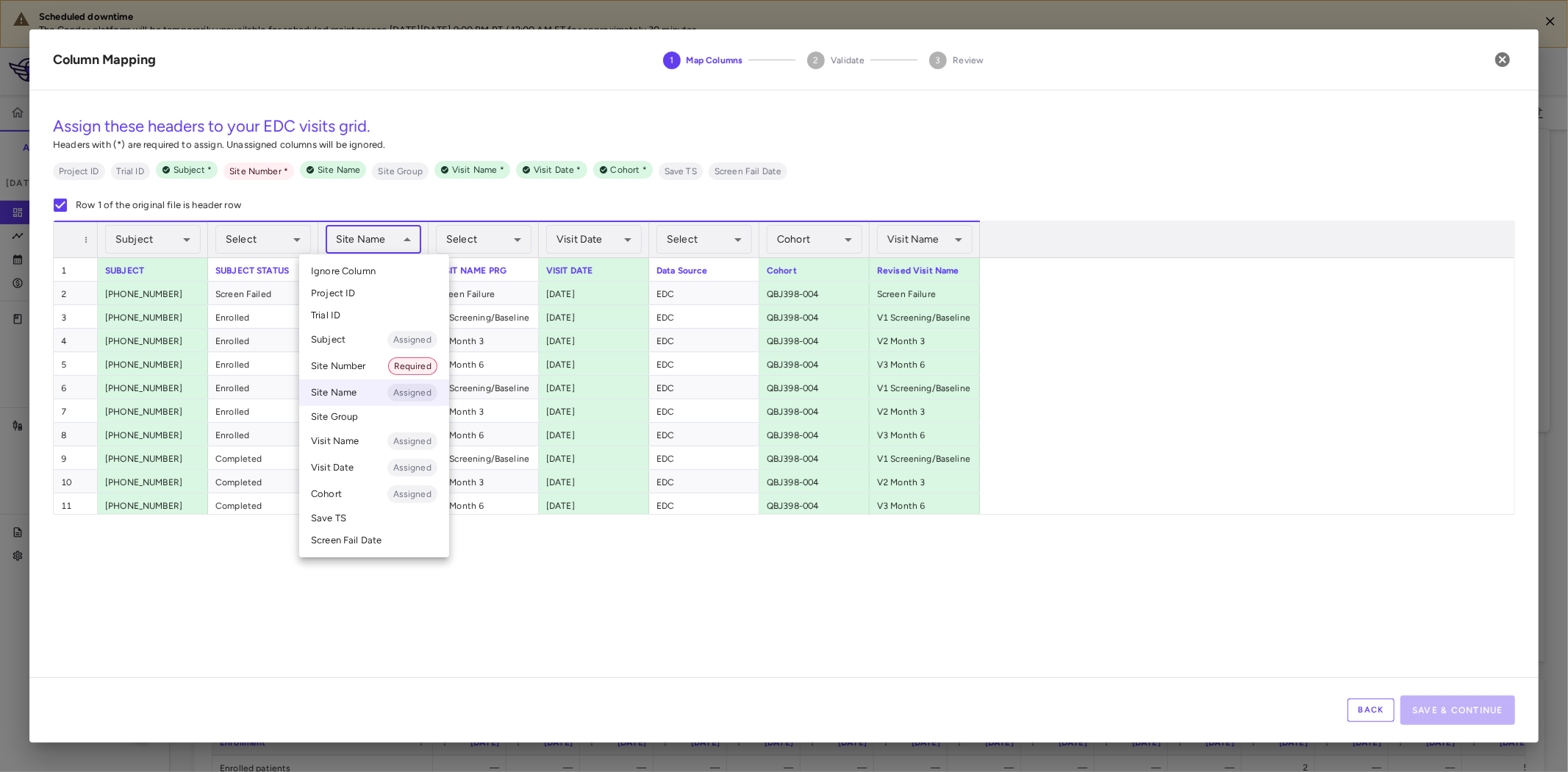
click at [372, 362] on li "Site Number Required" at bounding box center [374, 366] width 150 height 26
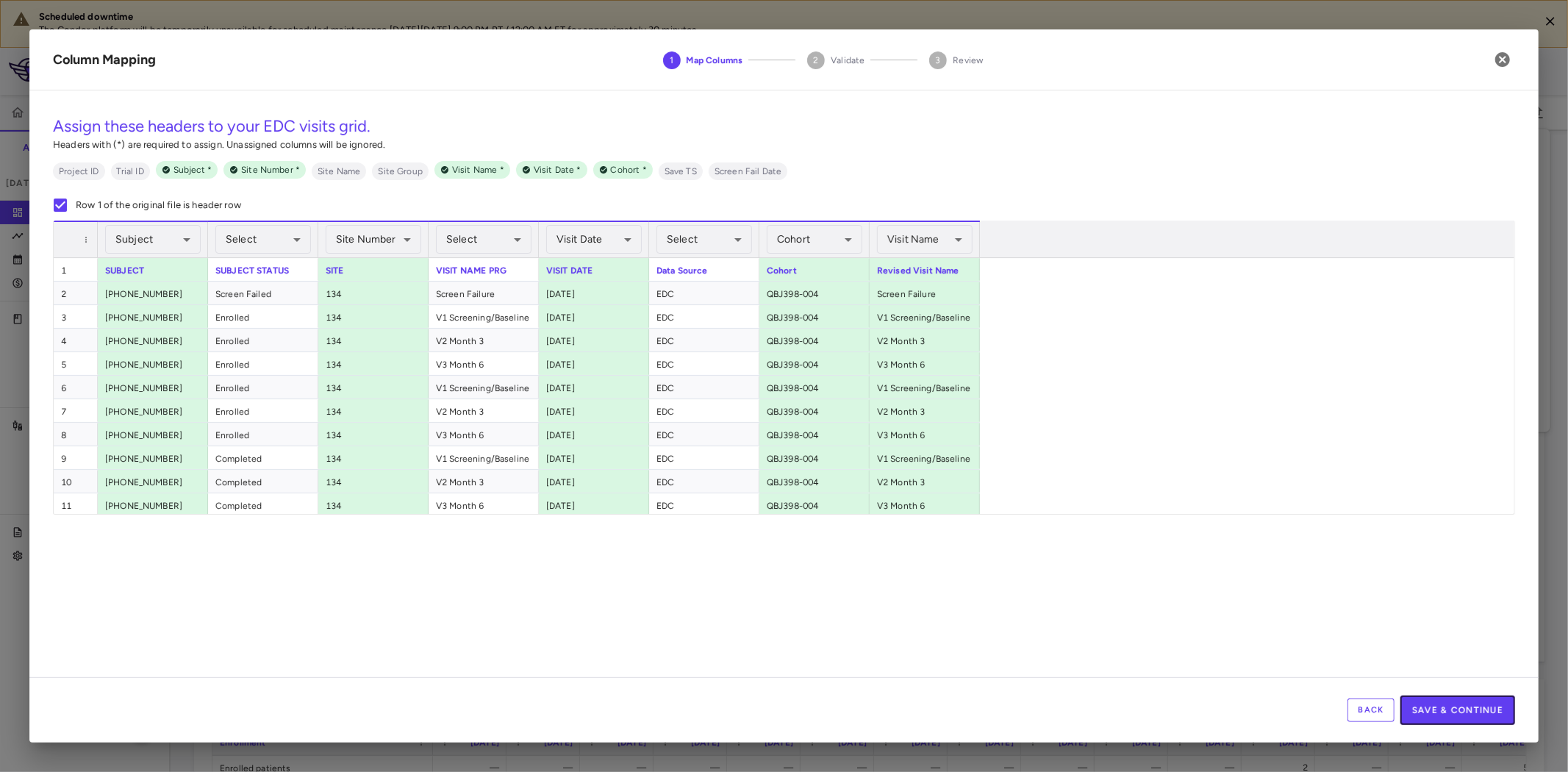
click at [1492, 715] on button "Save & Continue" at bounding box center [1458, 710] width 115 height 30
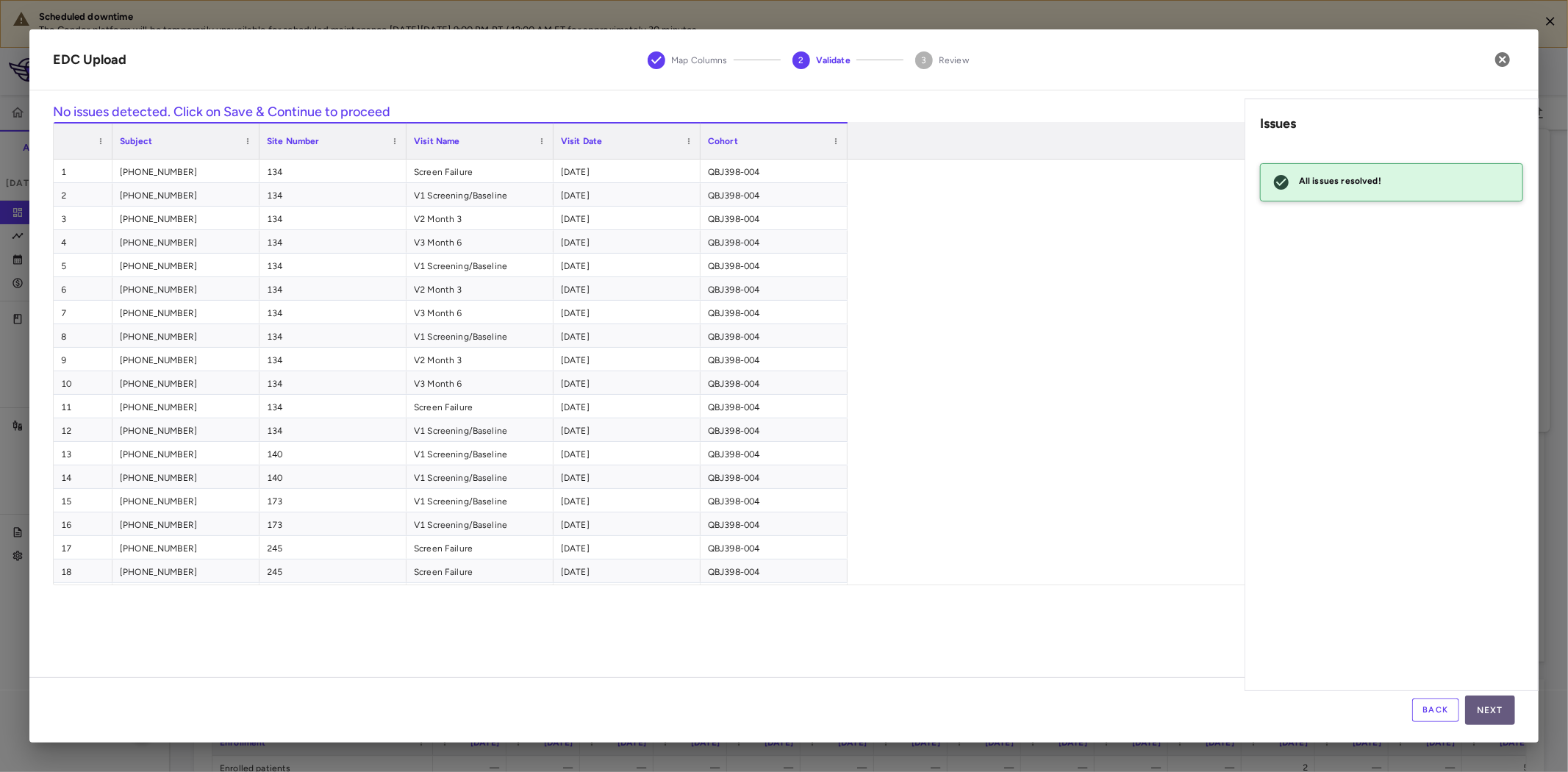
click at [1485, 697] on button "Next" at bounding box center [1489, 710] width 50 height 30
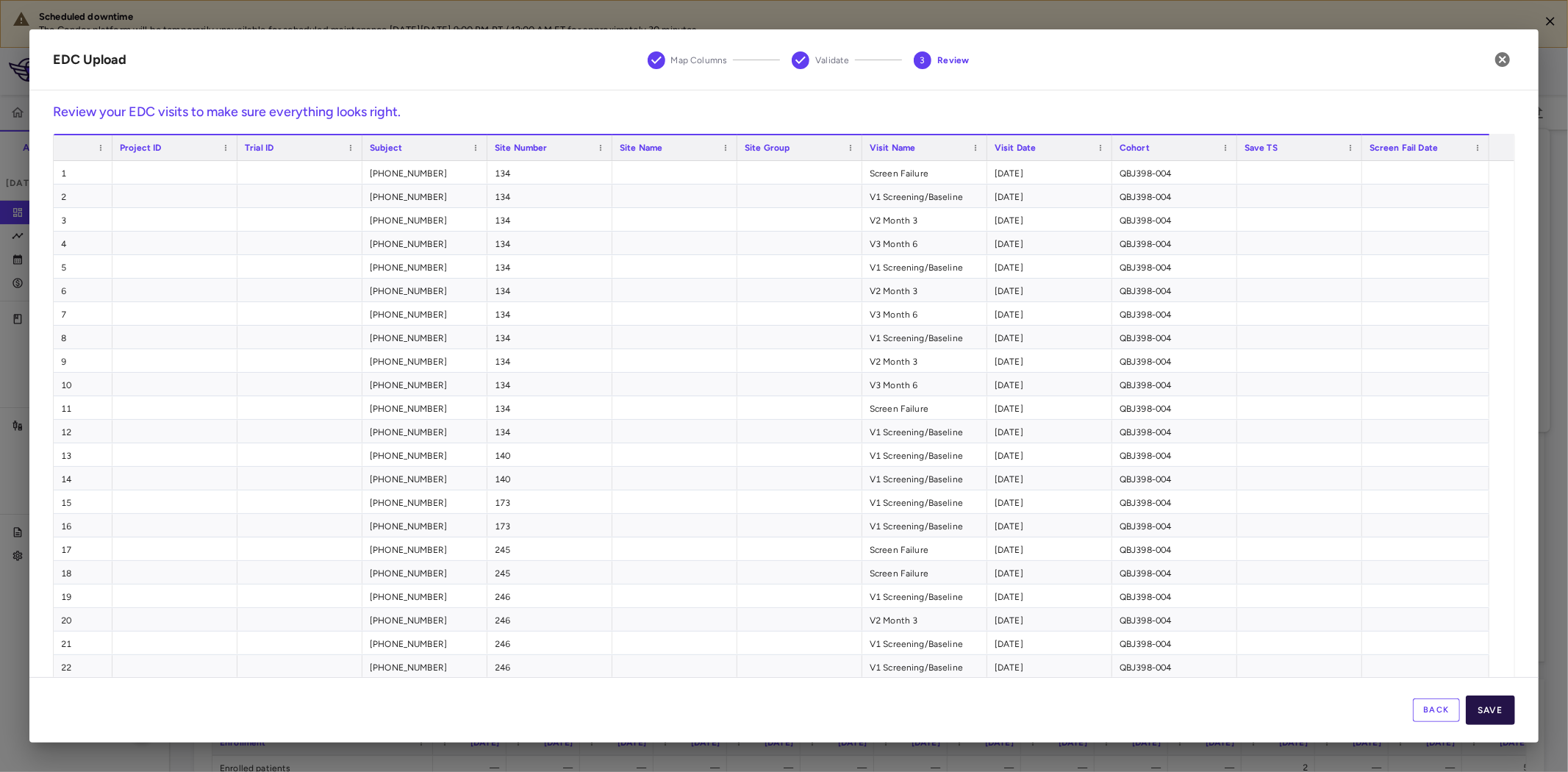
click at [1496, 704] on button "Save" at bounding box center [1490, 710] width 50 height 30
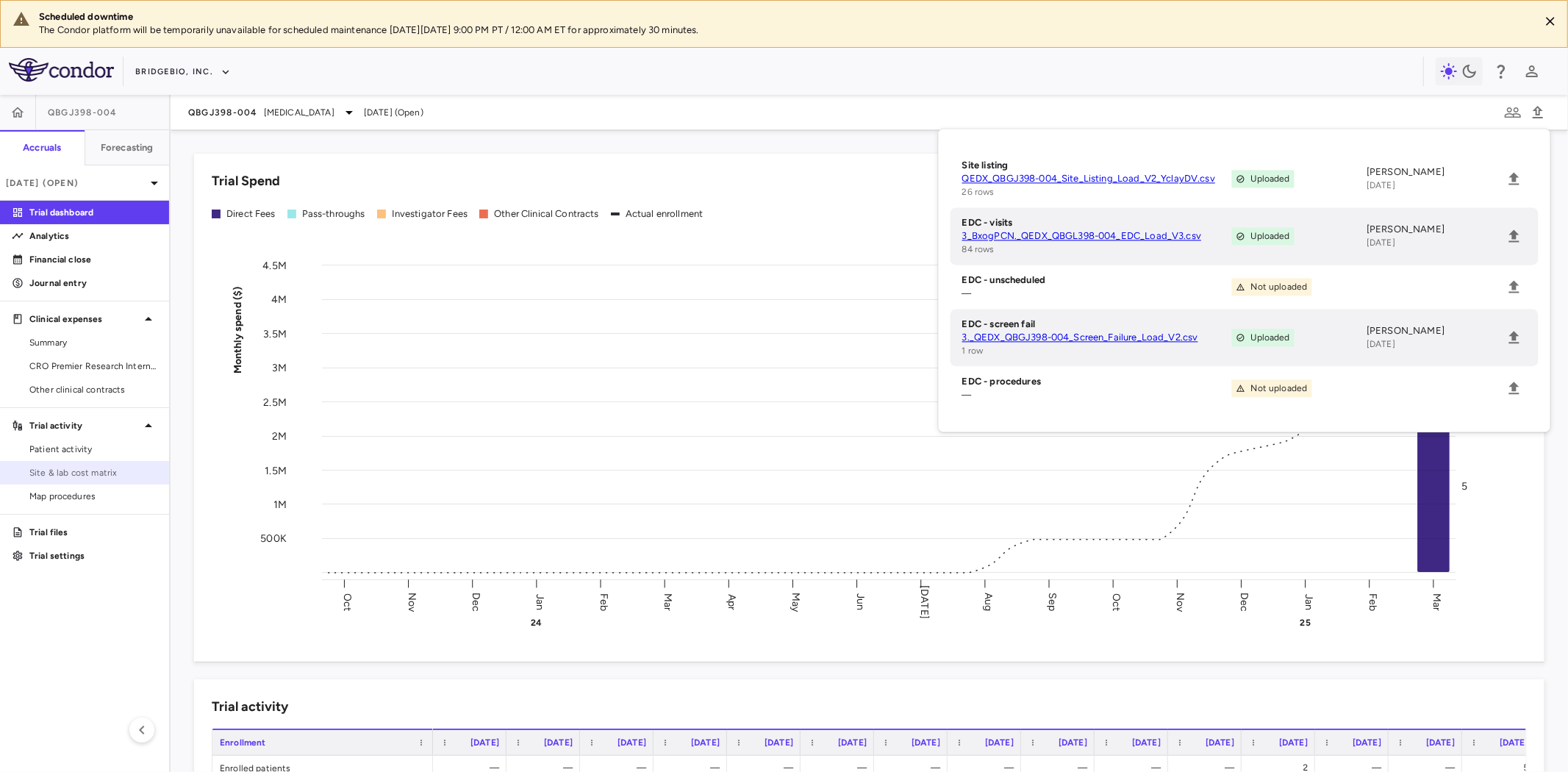
click at [101, 473] on span "Site & lab cost matrix" at bounding box center [94, 472] width 128 height 14
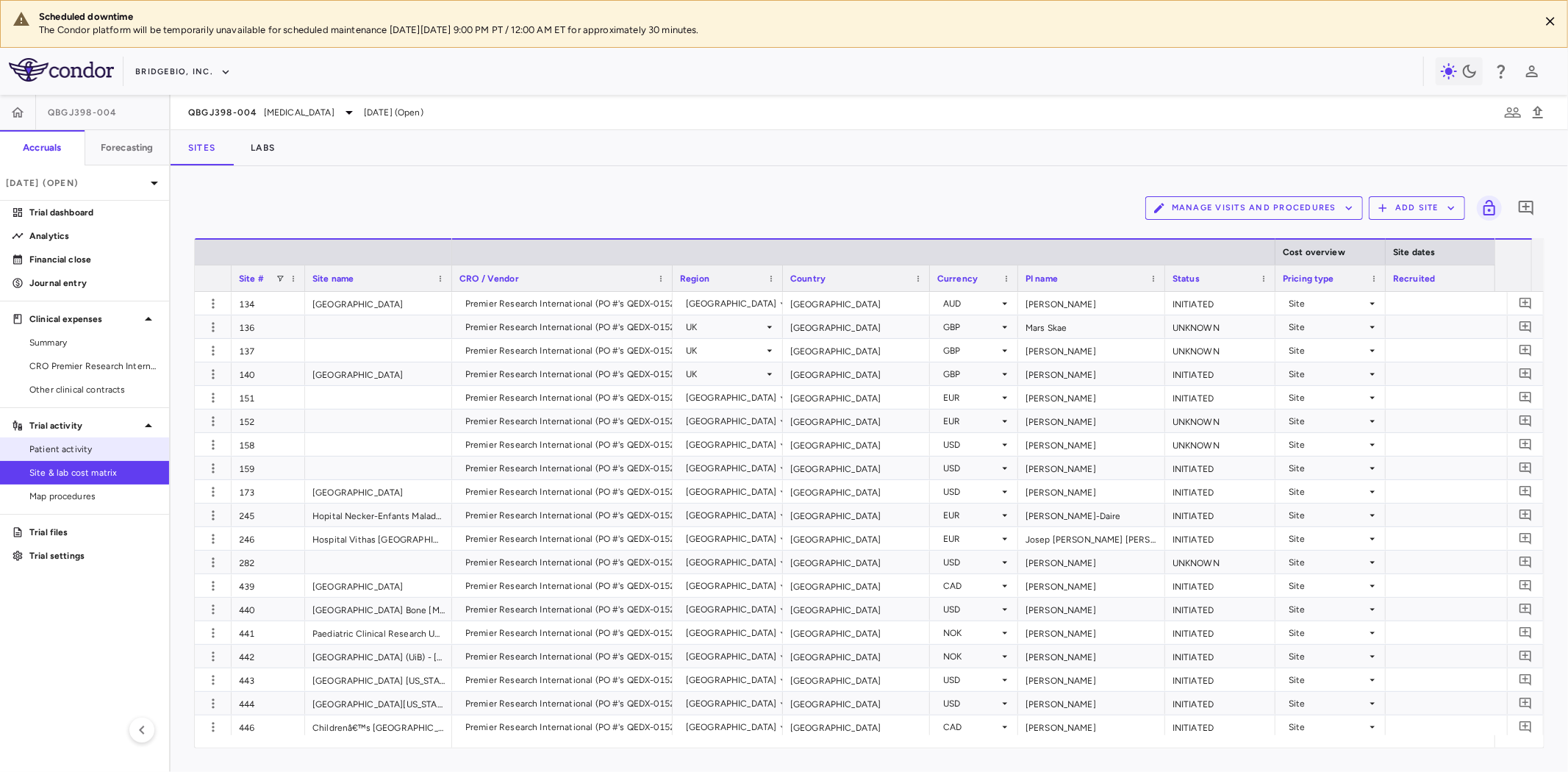
click at [89, 443] on span "Patient activity" at bounding box center [94, 449] width 128 height 14
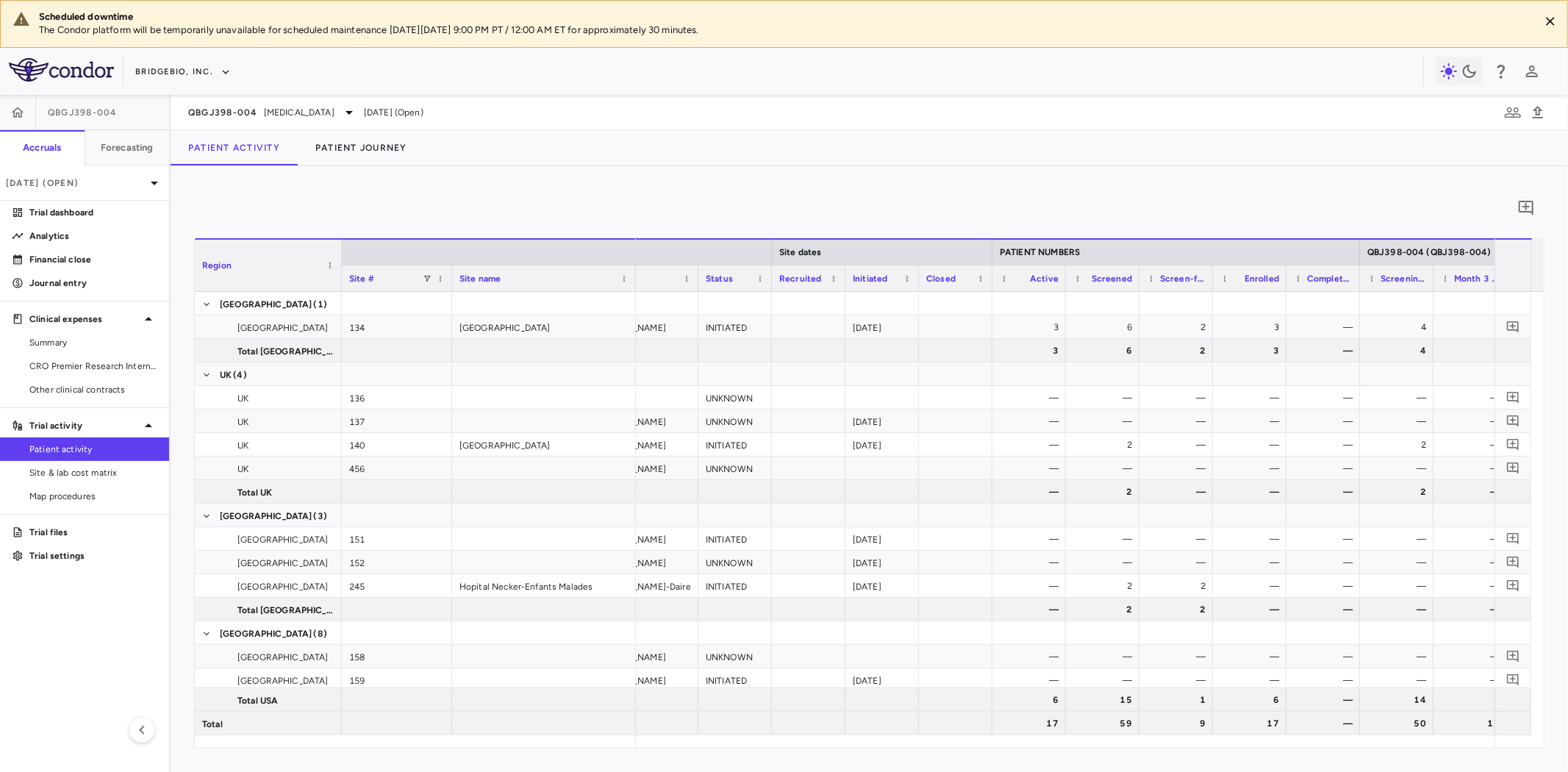
scroll to position [0, 181]
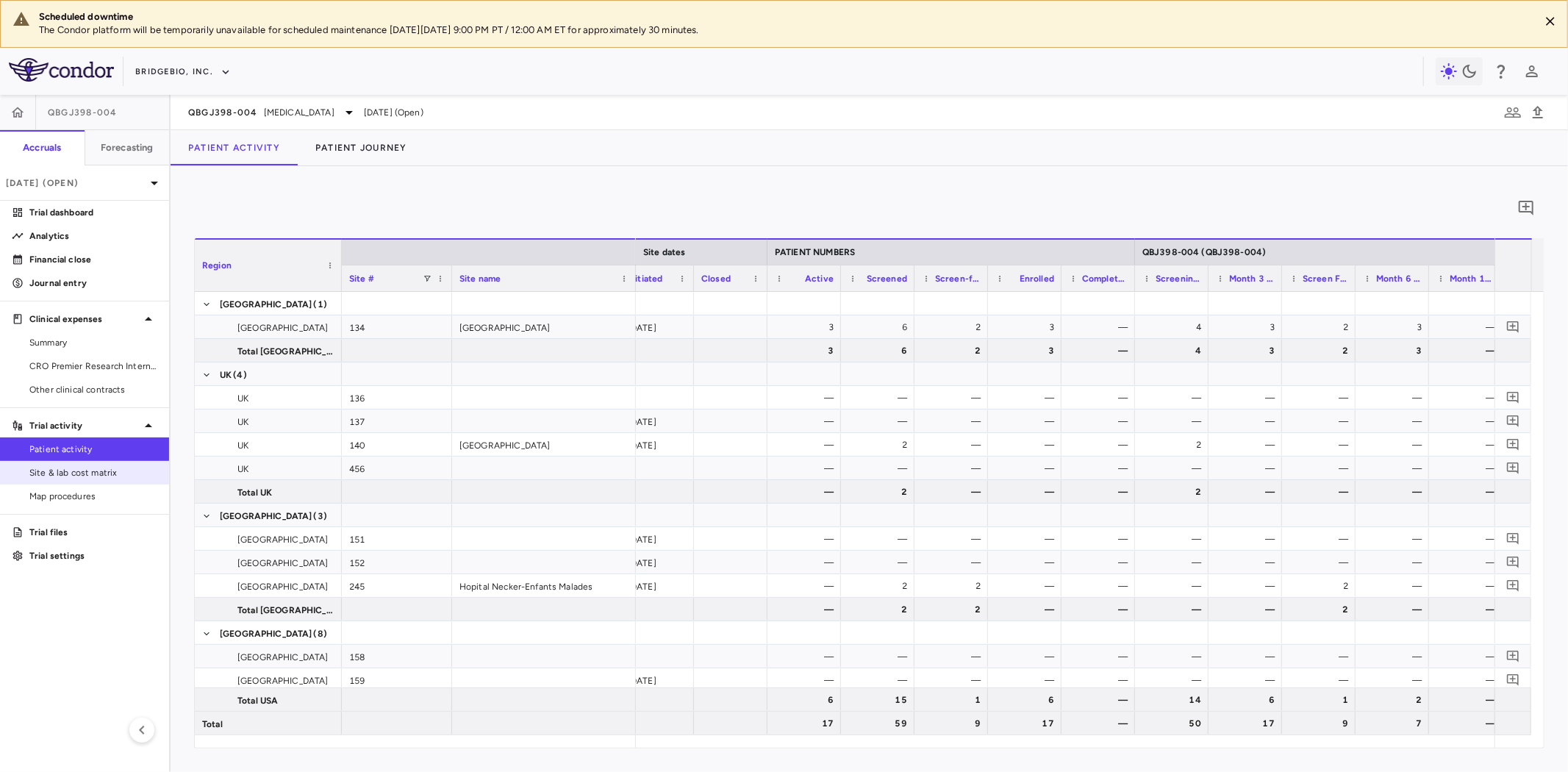
click at [101, 467] on span "Site & lab cost matrix" at bounding box center [94, 472] width 128 height 14
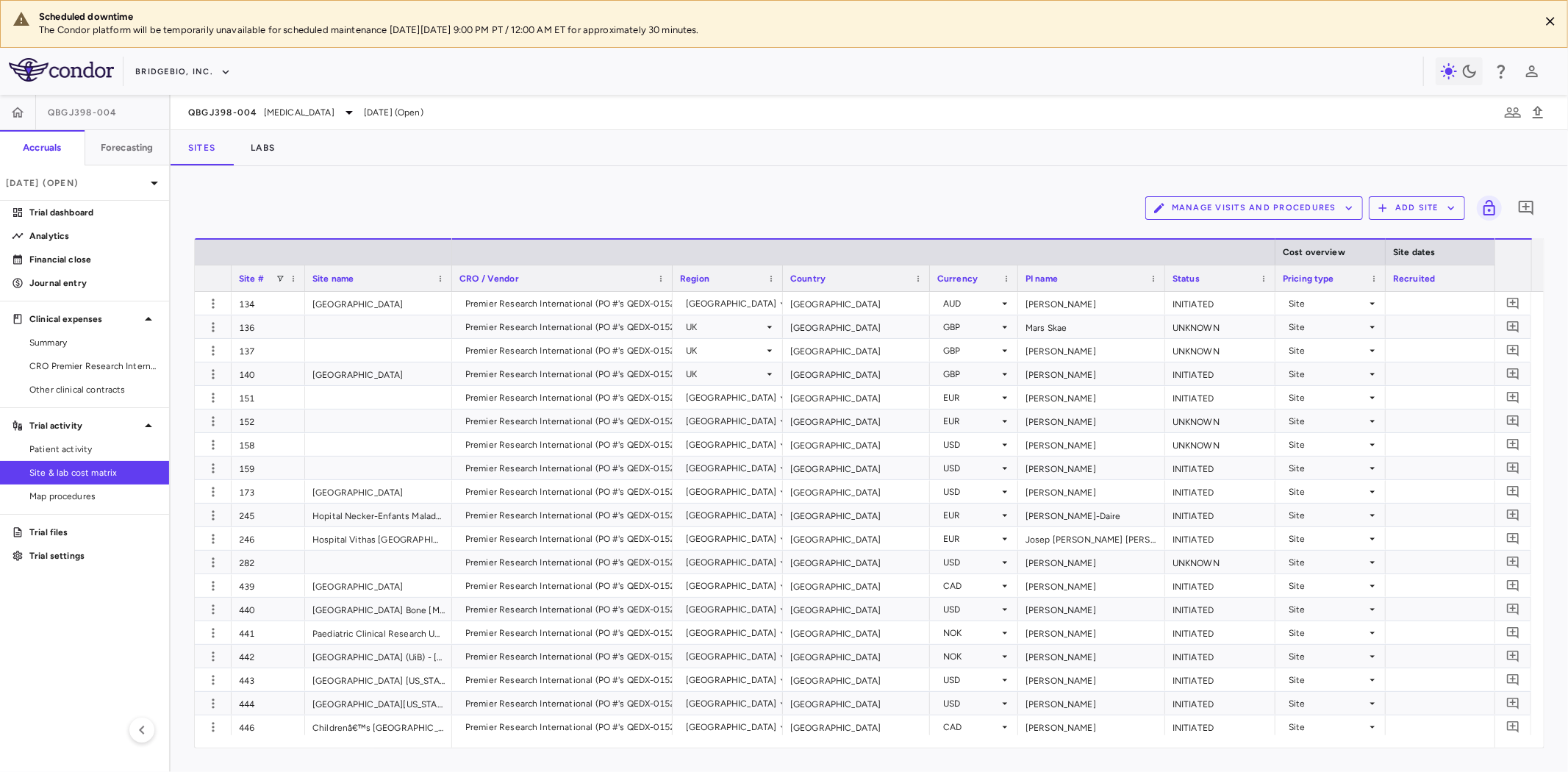
click at [1287, 209] on button "Manage Visits and Procedures" at bounding box center [1254, 208] width 218 height 23
click at [1236, 236] on li "Visit Schedules" at bounding box center [1238, 237] width 156 height 22
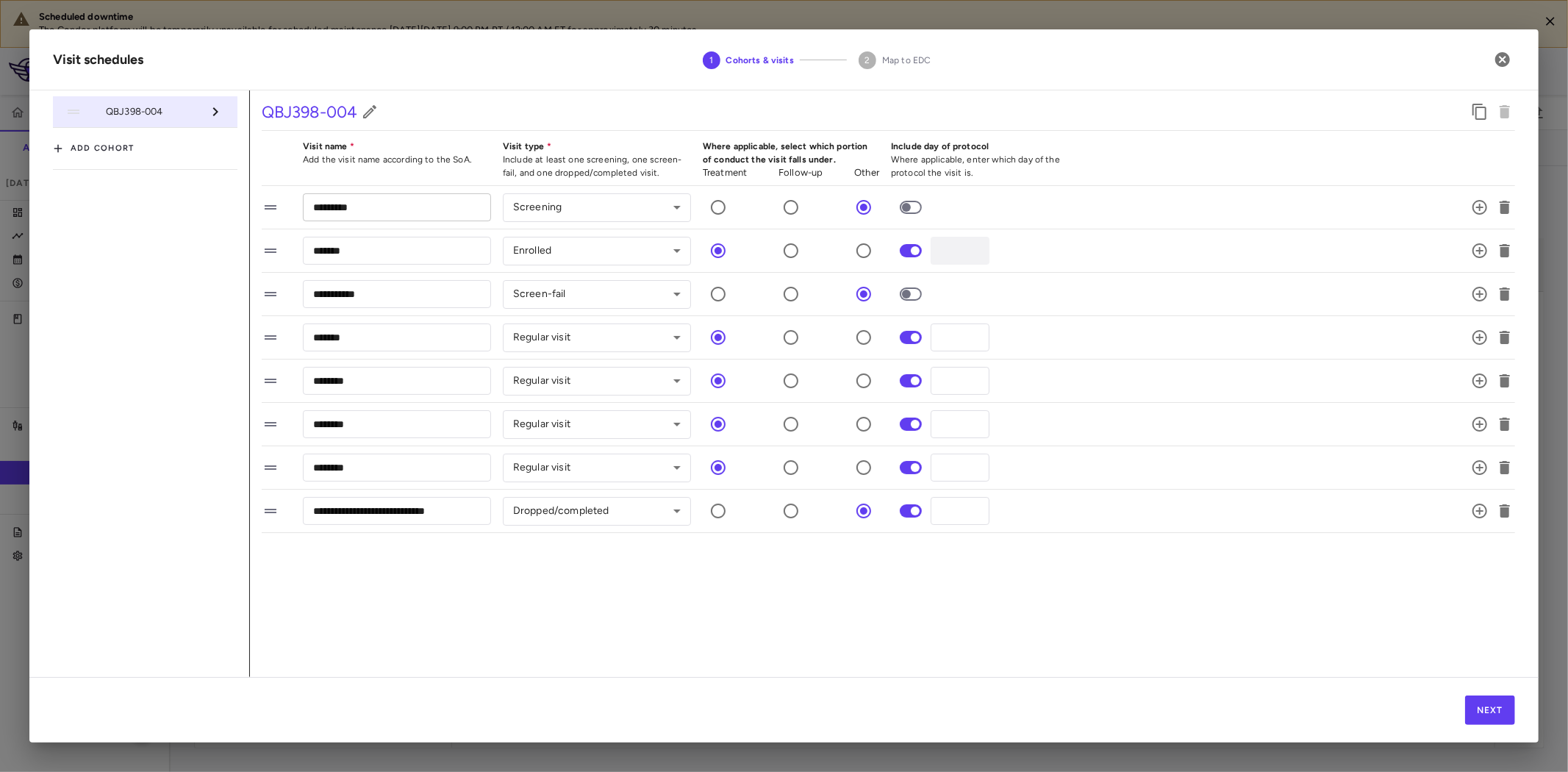
click at [421, 204] on input "*********" at bounding box center [397, 207] width 188 height 27
type input "**********"
click at [670, 203] on body "Scheduled downtime The Condor platform will be temporarily unavailable for sche…" at bounding box center [784, 386] width 1568 height 772
click at [574, 258] on li "Enrolled" at bounding box center [597, 261] width 188 height 22
type input "********"
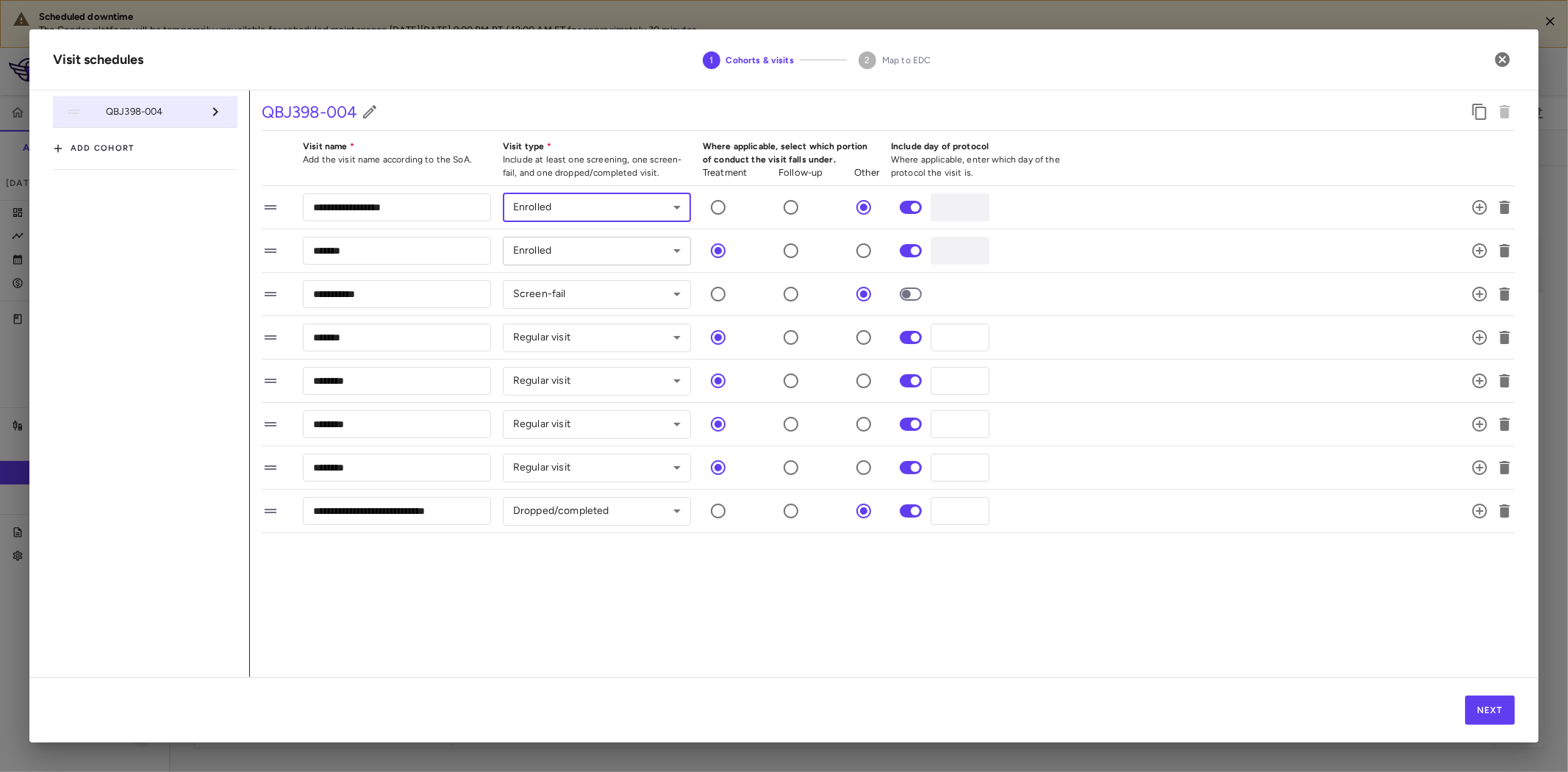
click at [590, 255] on body "Scheduled downtime The Condor platform will be temporarily unavailable for sche…" at bounding box center [784, 386] width 1568 height 772
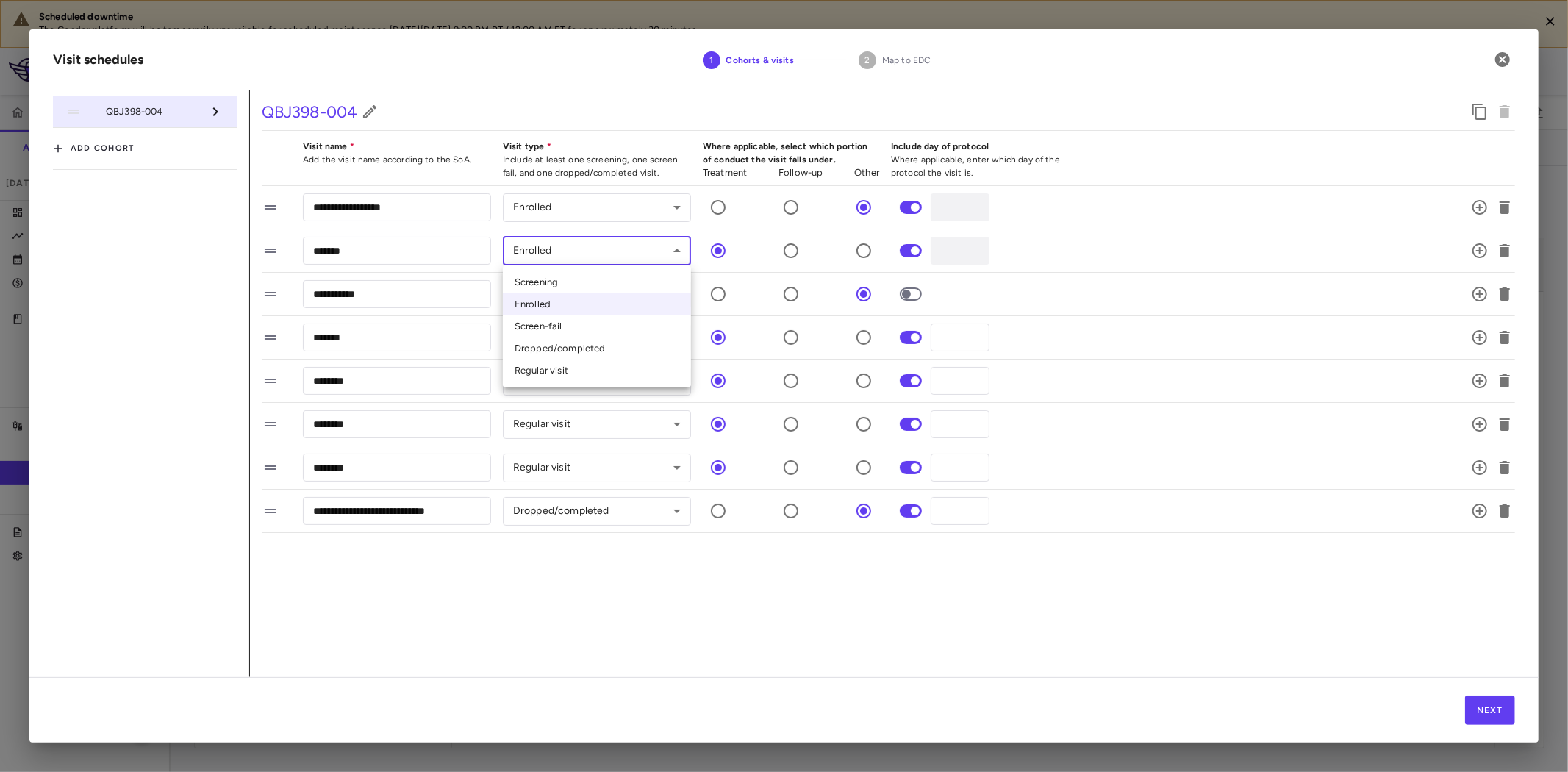
click at [560, 365] on li "Regular visit" at bounding box center [597, 370] width 188 height 22
type input "*********"
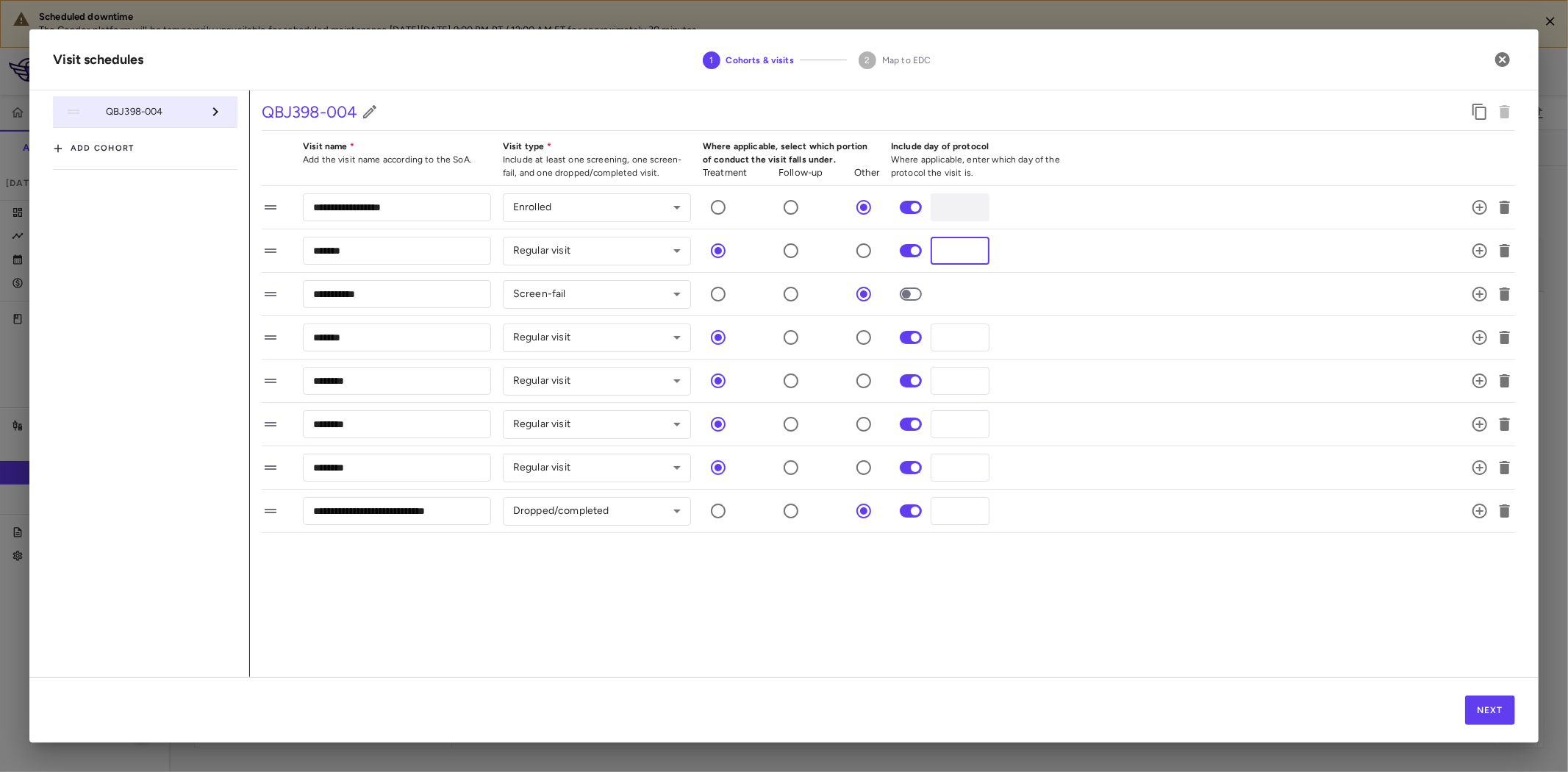
drag, startPoint x: 958, startPoint y: 247, endPoint x: 897, endPoint y: 257, distance: 61.8
click at [897, 256] on div "******* ​ Regular visit ********* ​ * ​" at bounding box center [871, 250] width 1218 height 31
type input "**"
click at [1107, 286] on div "**********" at bounding box center [871, 294] width 1218 height 31
click at [1470, 698] on button "Next" at bounding box center [1489, 710] width 50 height 30
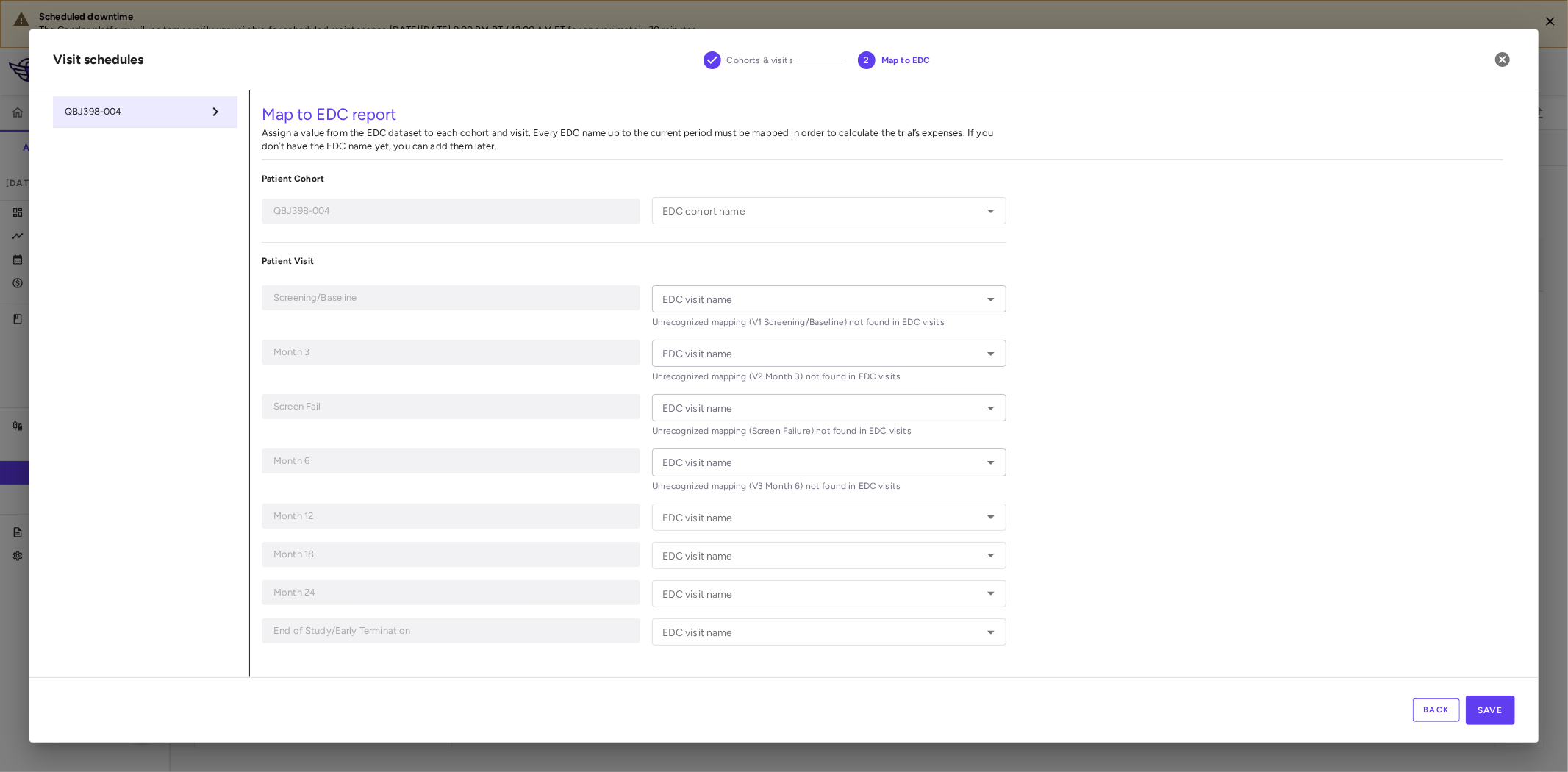
type input "**********"
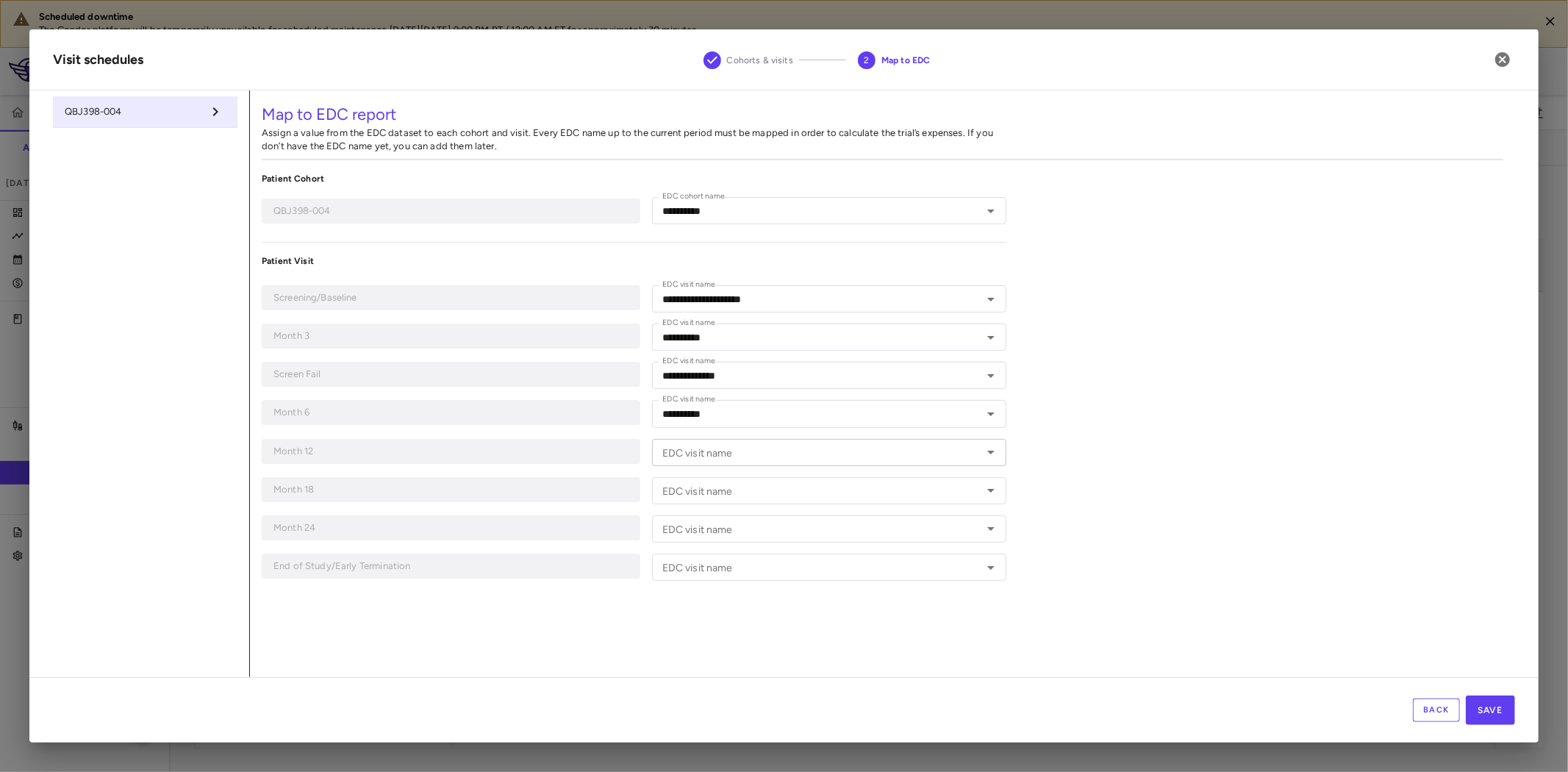
click at [795, 441] on div "EDC visit name" at bounding box center [829, 452] width 355 height 27
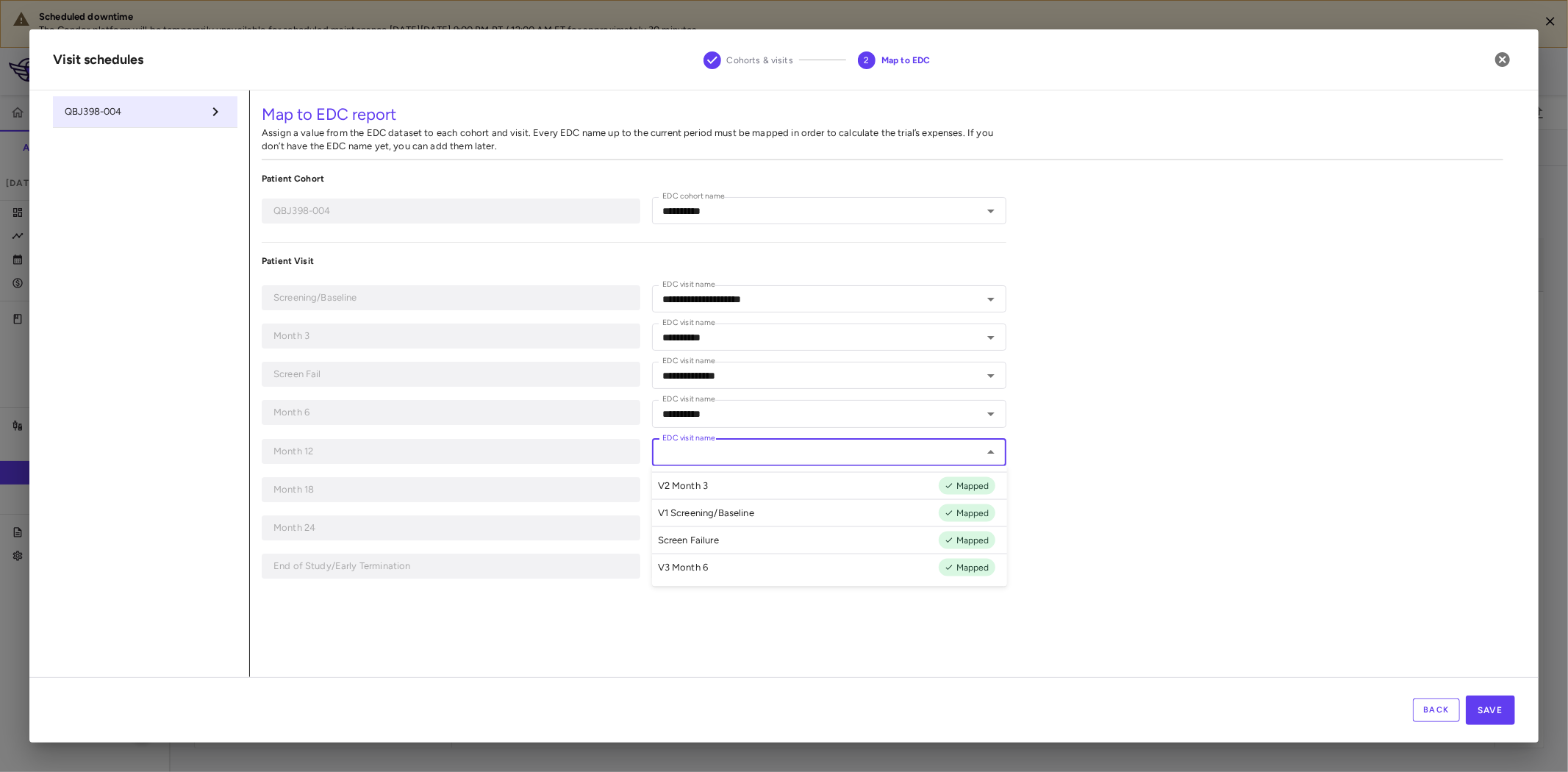
click at [1219, 498] on div "**********" at bounding box center [882, 384] width 1265 height 587
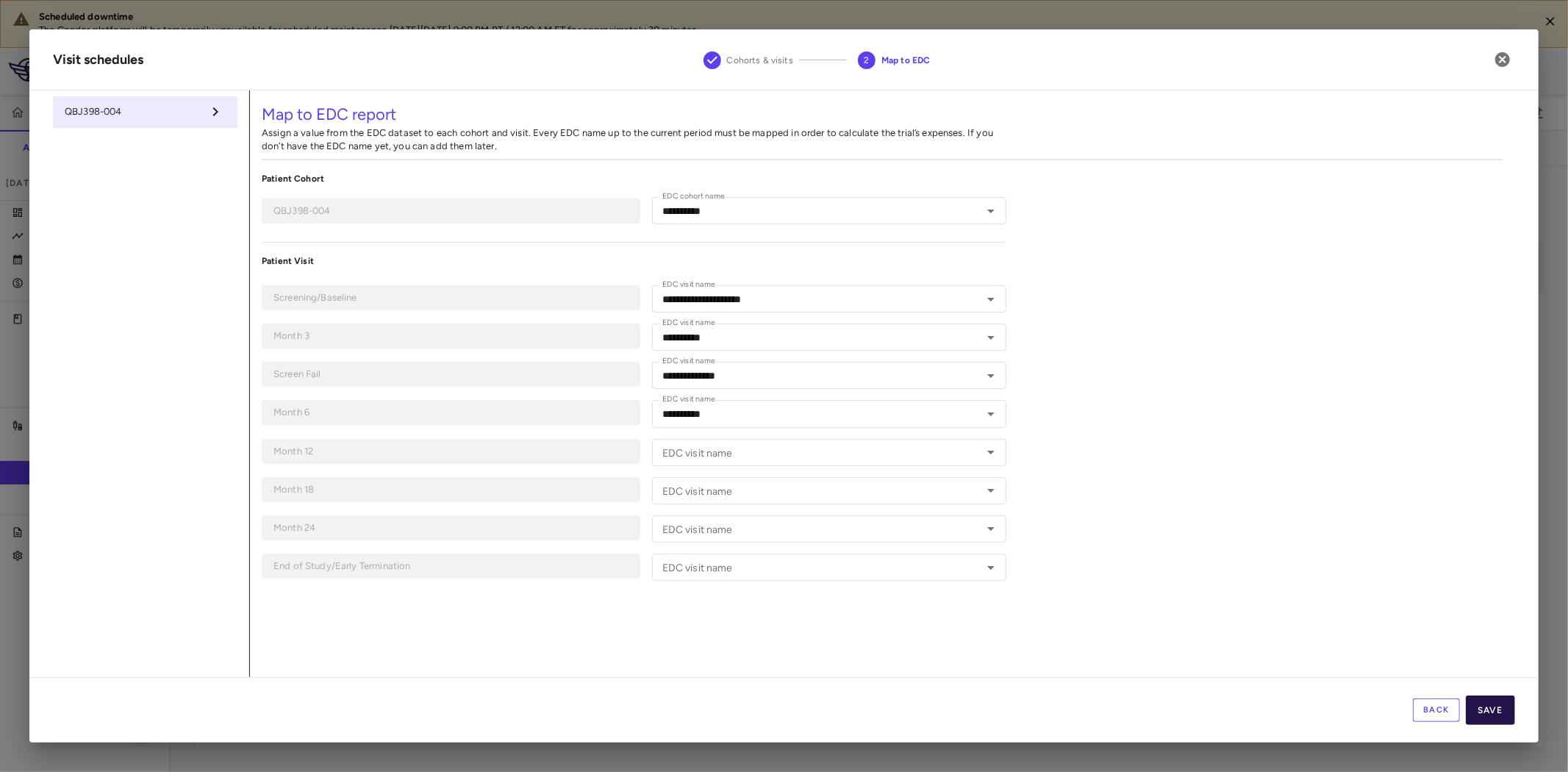
click at [1505, 712] on button "Save" at bounding box center [1490, 710] width 50 height 30
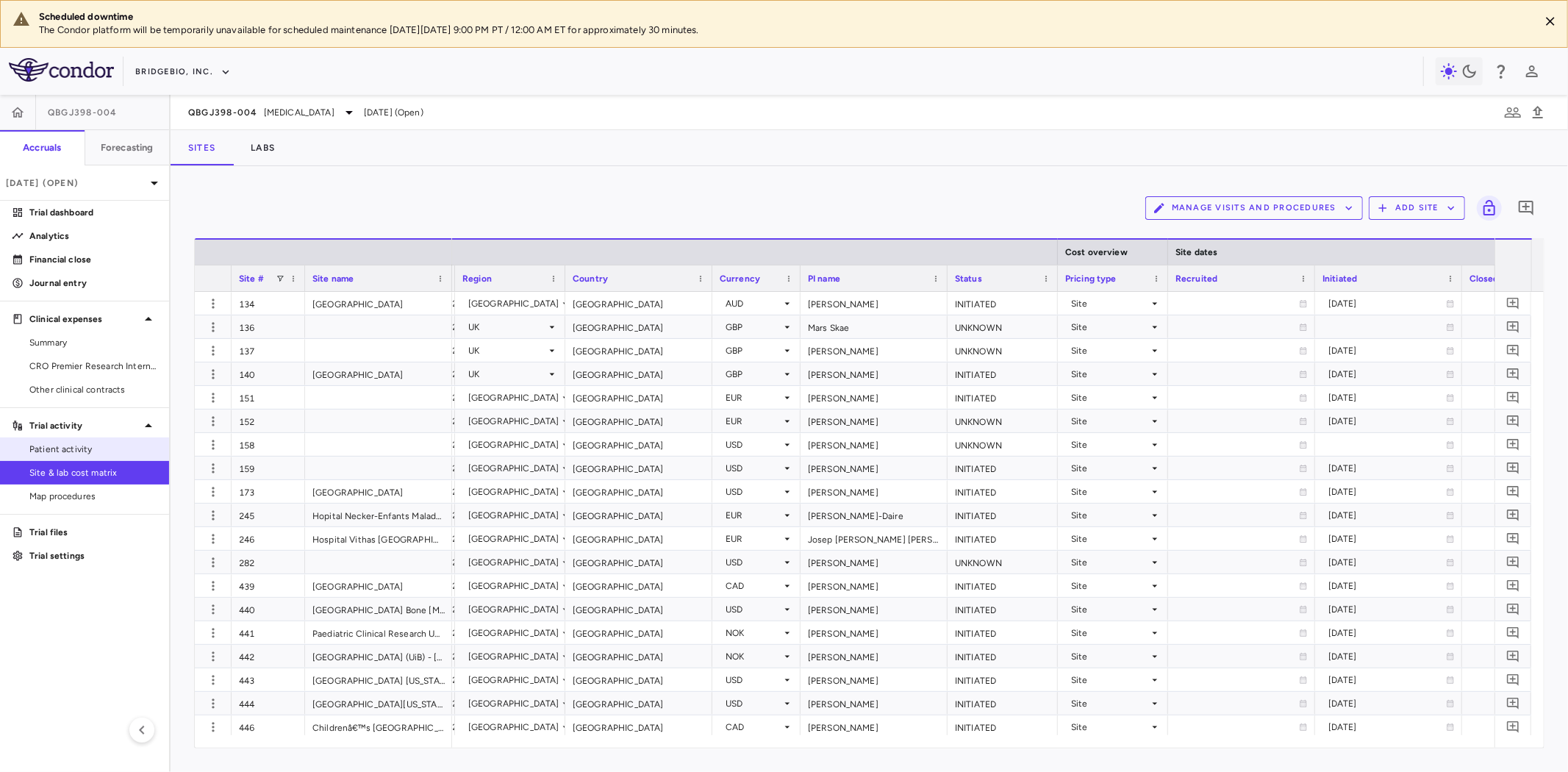
click at [105, 451] on span "Patient activity" at bounding box center [94, 449] width 128 height 14
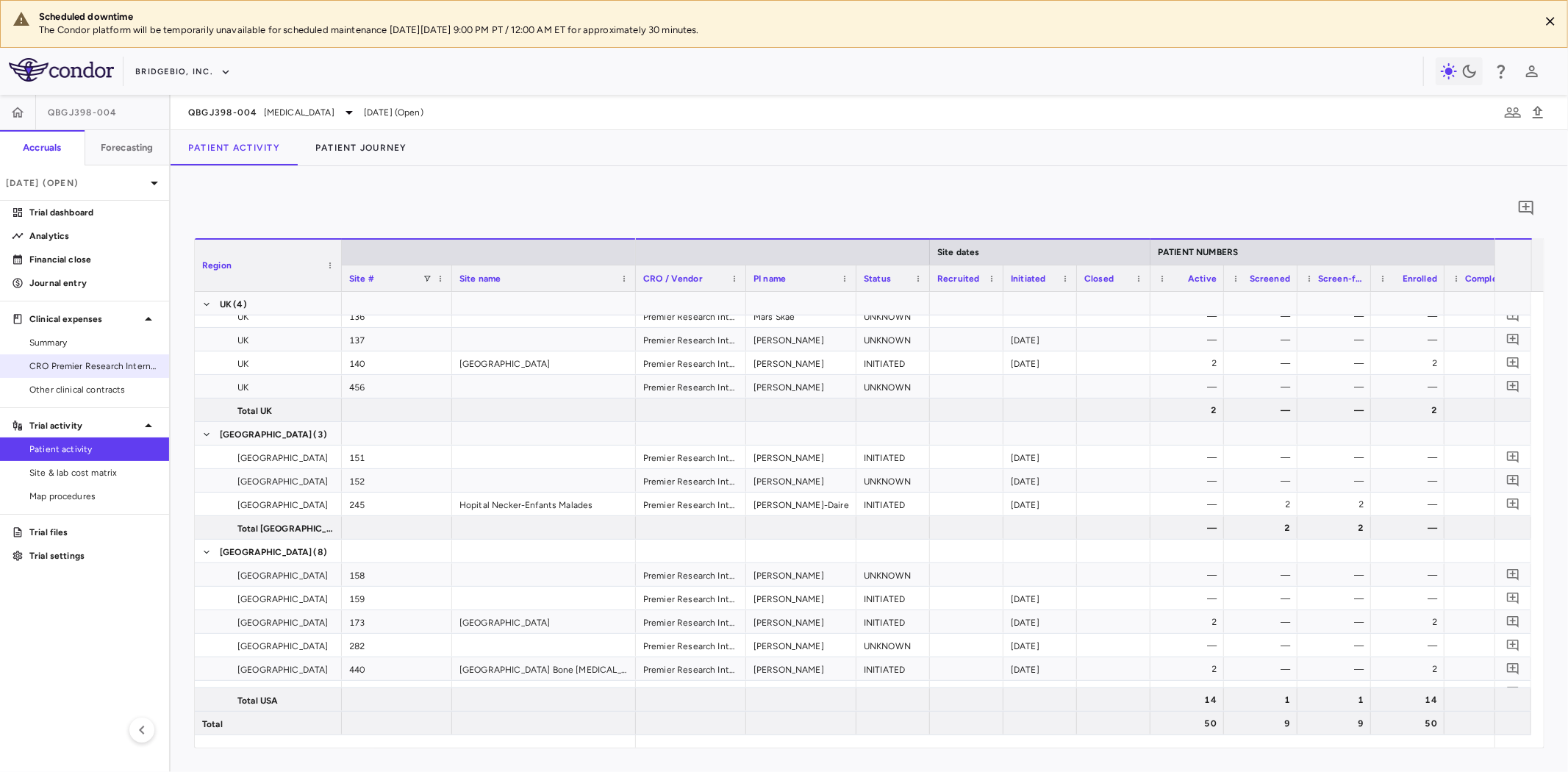
click at [89, 366] on span "CRO Premier Research International" at bounding box center [94, 366] width 128 height 14
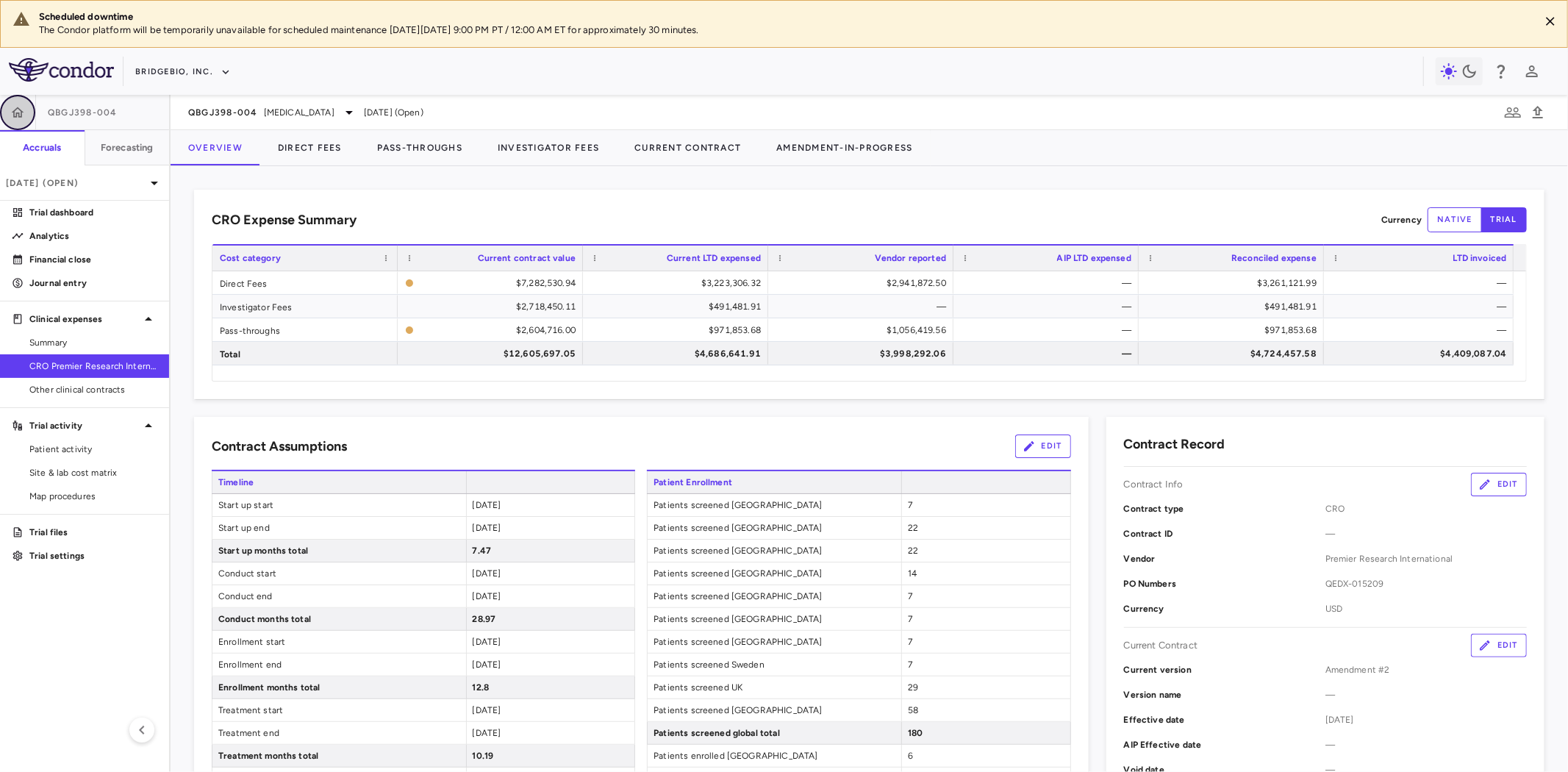
click at [18, 118] on icon "button" at bounding box center [17, 112] width 14 height 14
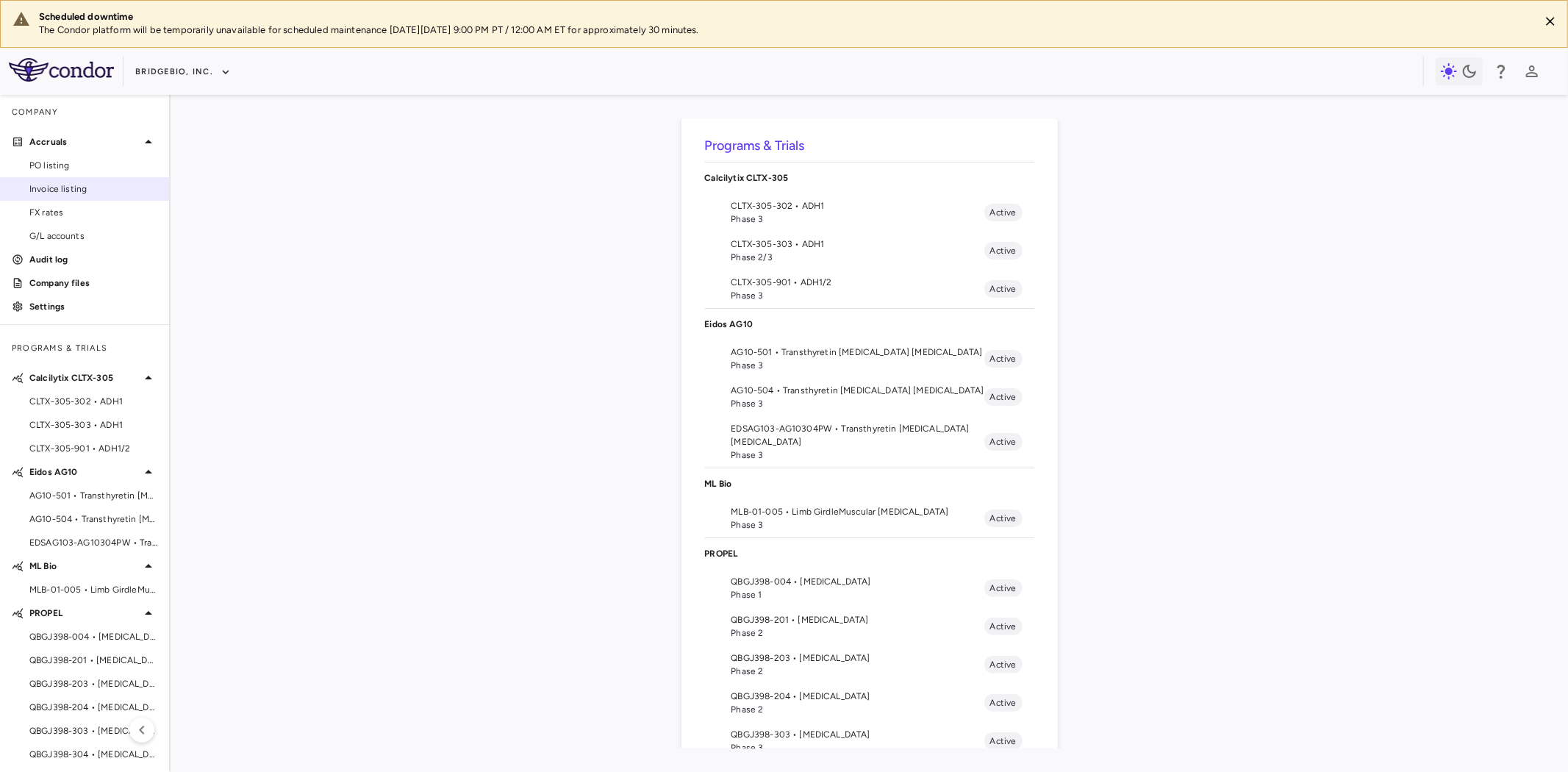
click at [62, 180] on link "Invoice listing" at bounding box center [84, 189] width 169 height 22
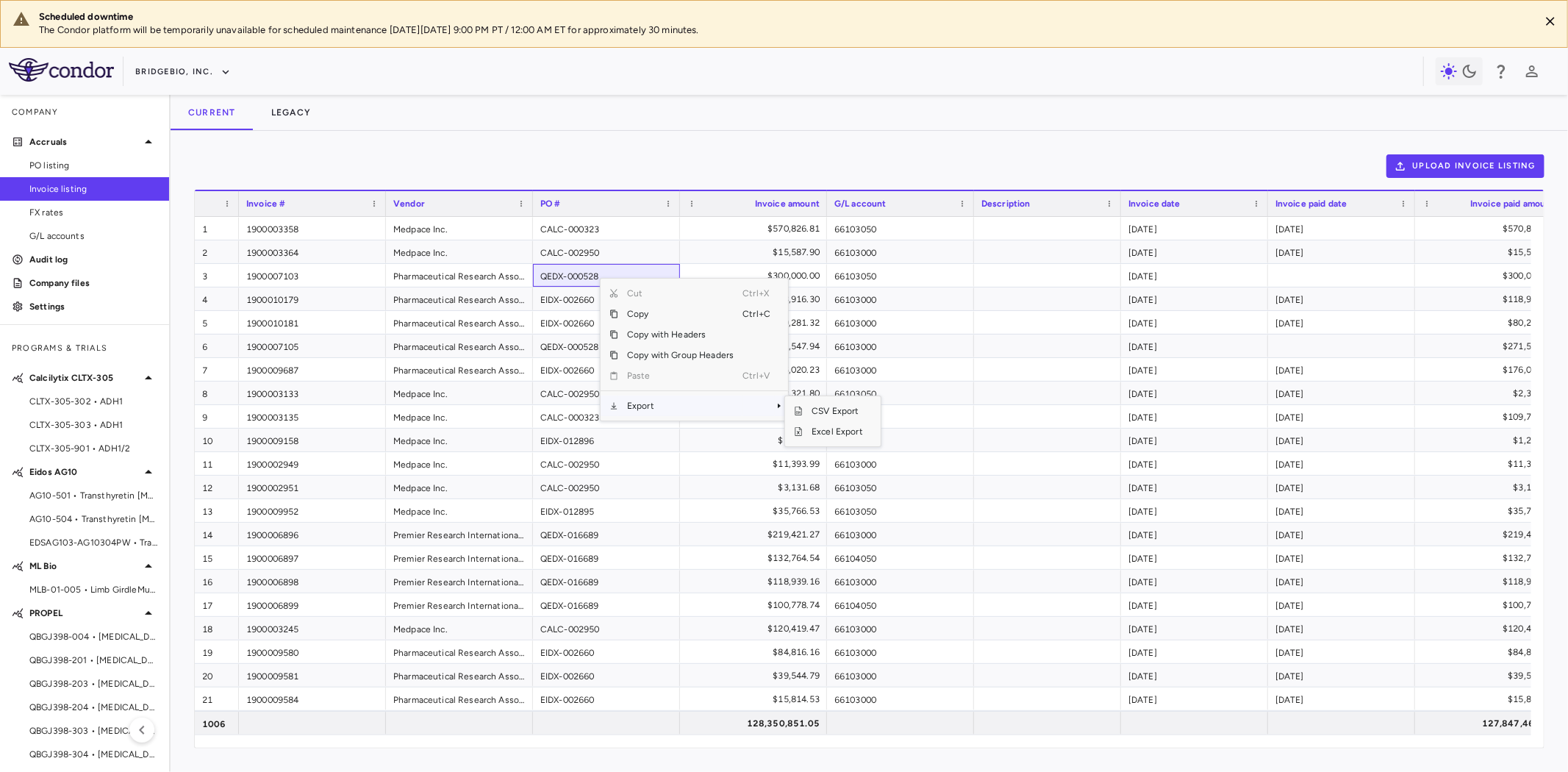
click at [695, 401] on span "Export" at bounding box center [681, 405] width 125 height 21
click at [836, 433] on span "Excel Export" at bounding box center [837, 431] width 70 height 21
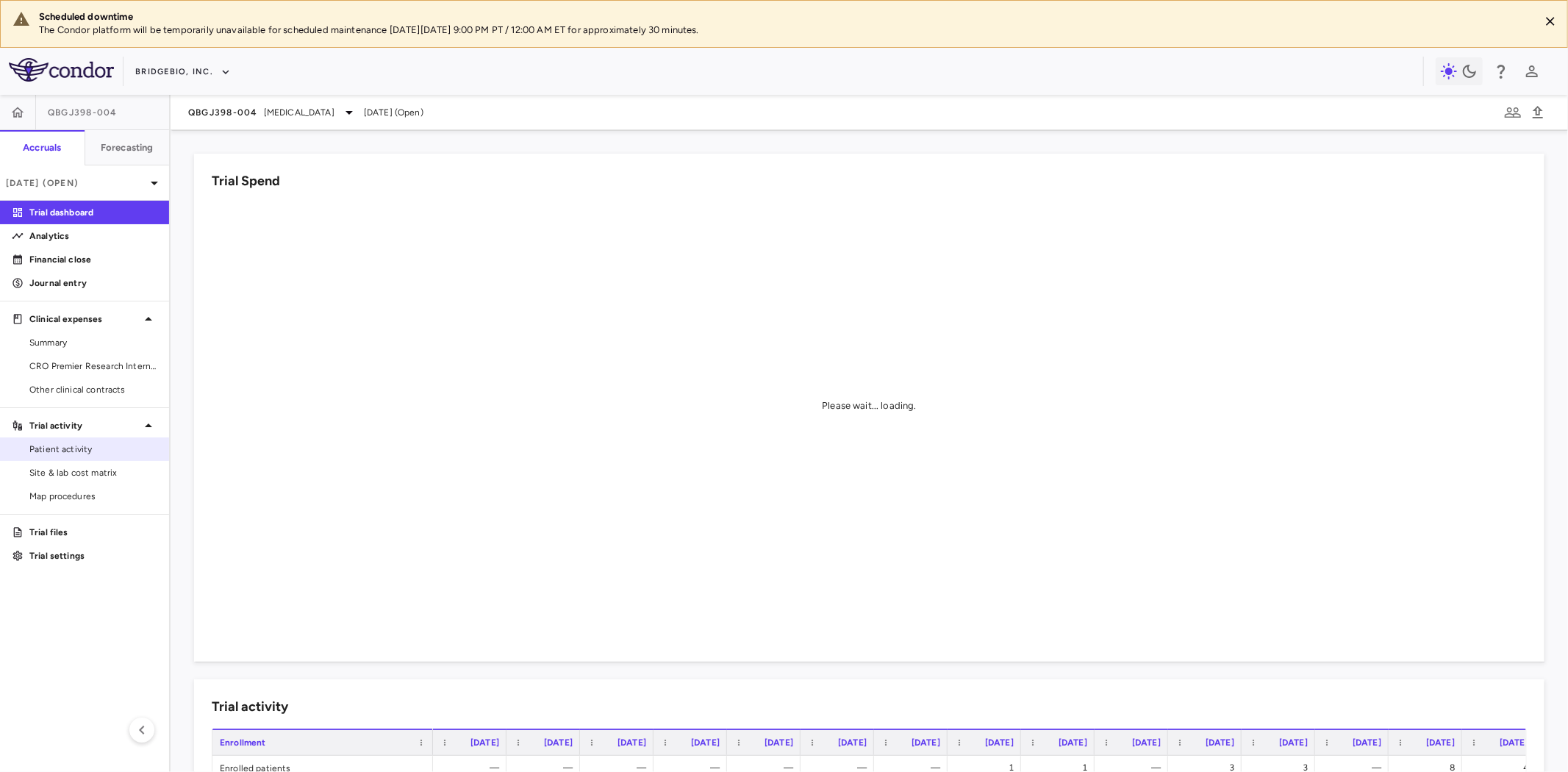
click at [81, 451] on span "Patient activity" at bounding box center [94, 449] width 128 height 14
click at [255, 104] on div "QBGJ398-004 [MEDICAL_DATA]" at bounding box center [273, 113] width 170 height 18
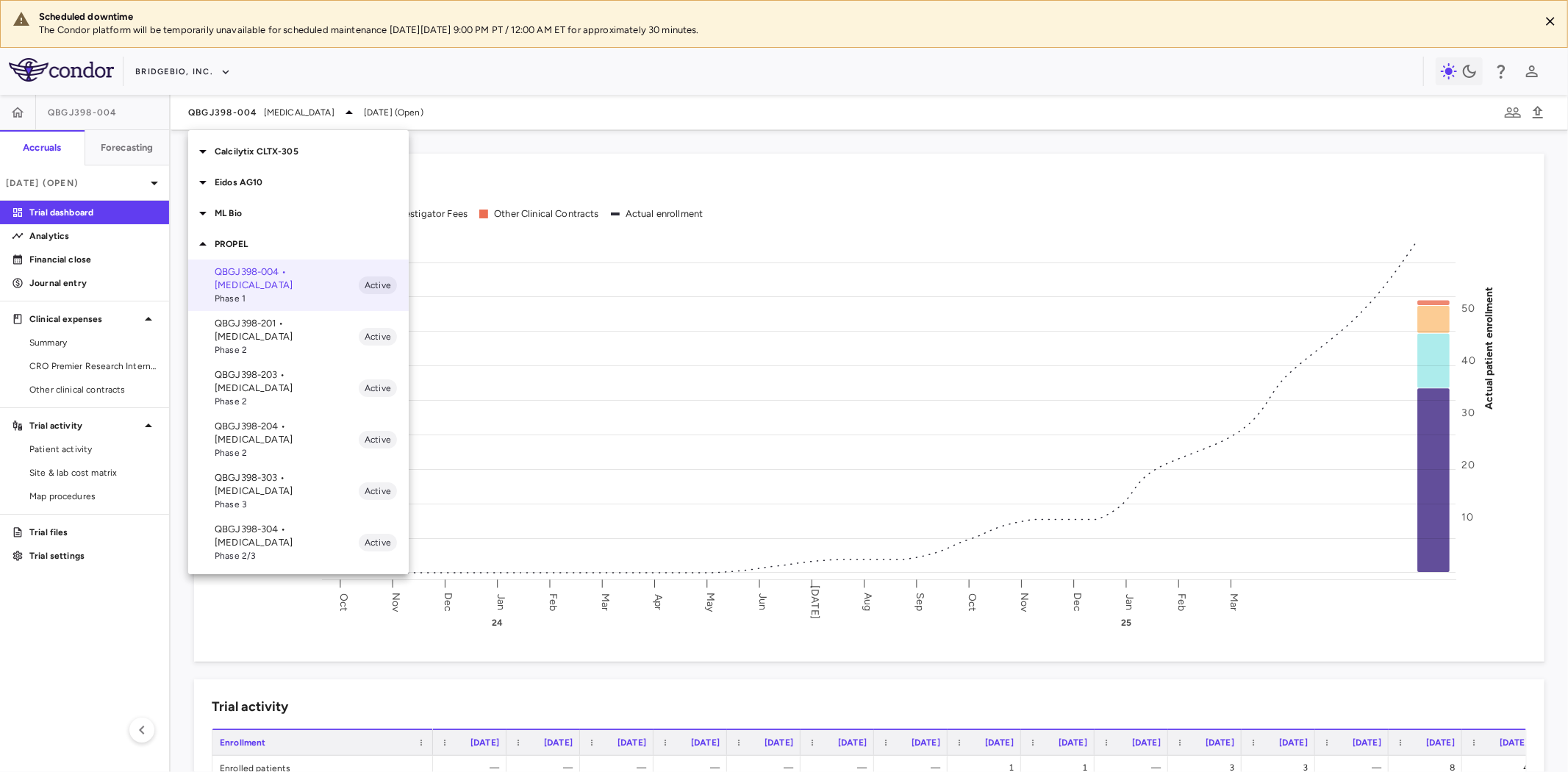
click at [241, 208] on p "ML Bio" at bounding box center [312, 213] width 194 height 14
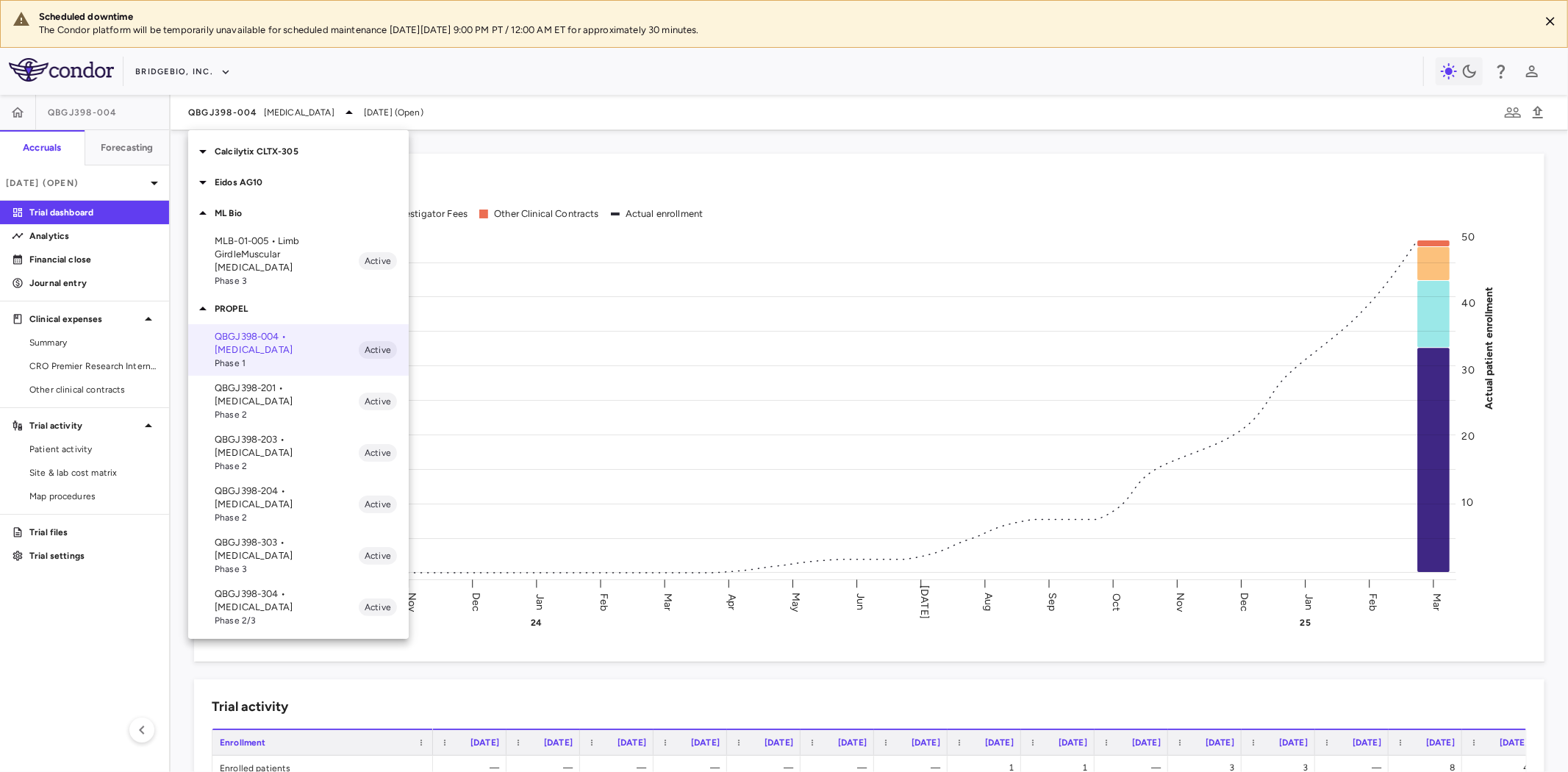
click at [256, 274] on span "Phase 3" at bounding box center [287, 281] width 145 height 14
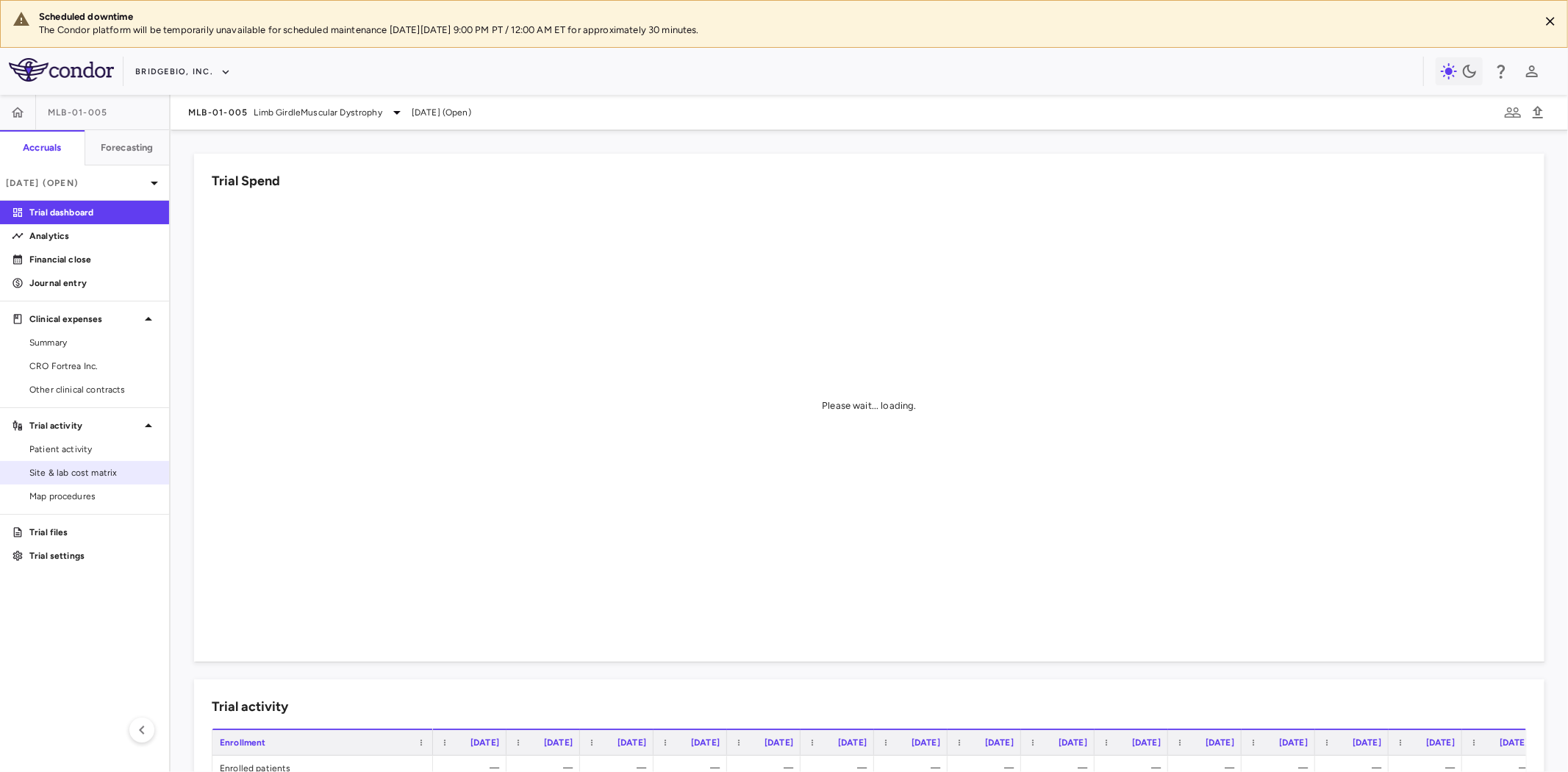
click at [91, 472] on span "Site & lab cost matrix" at bounding box center [94, 472] width 128 height 14
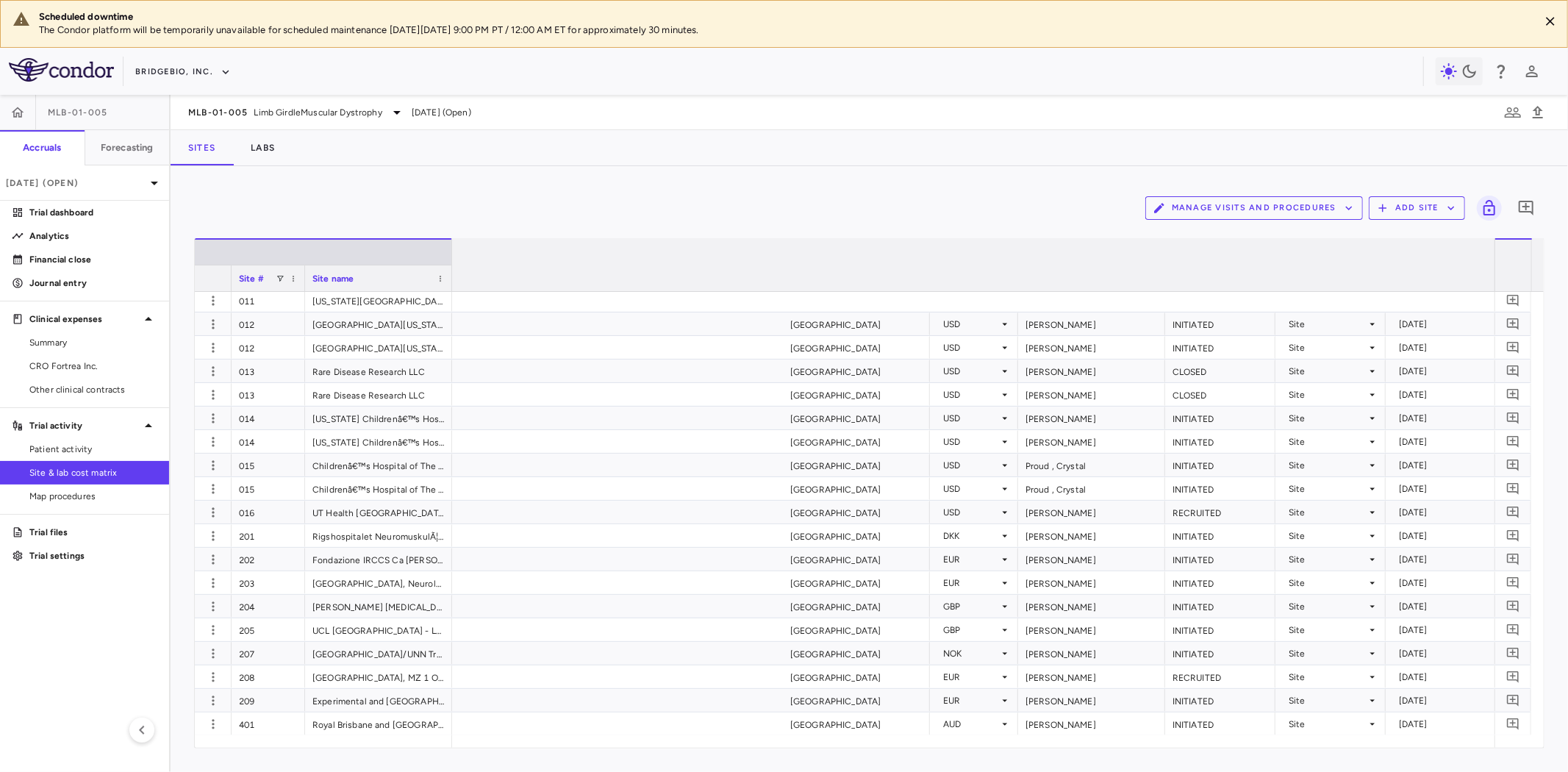
scroll to position [0, 6802]
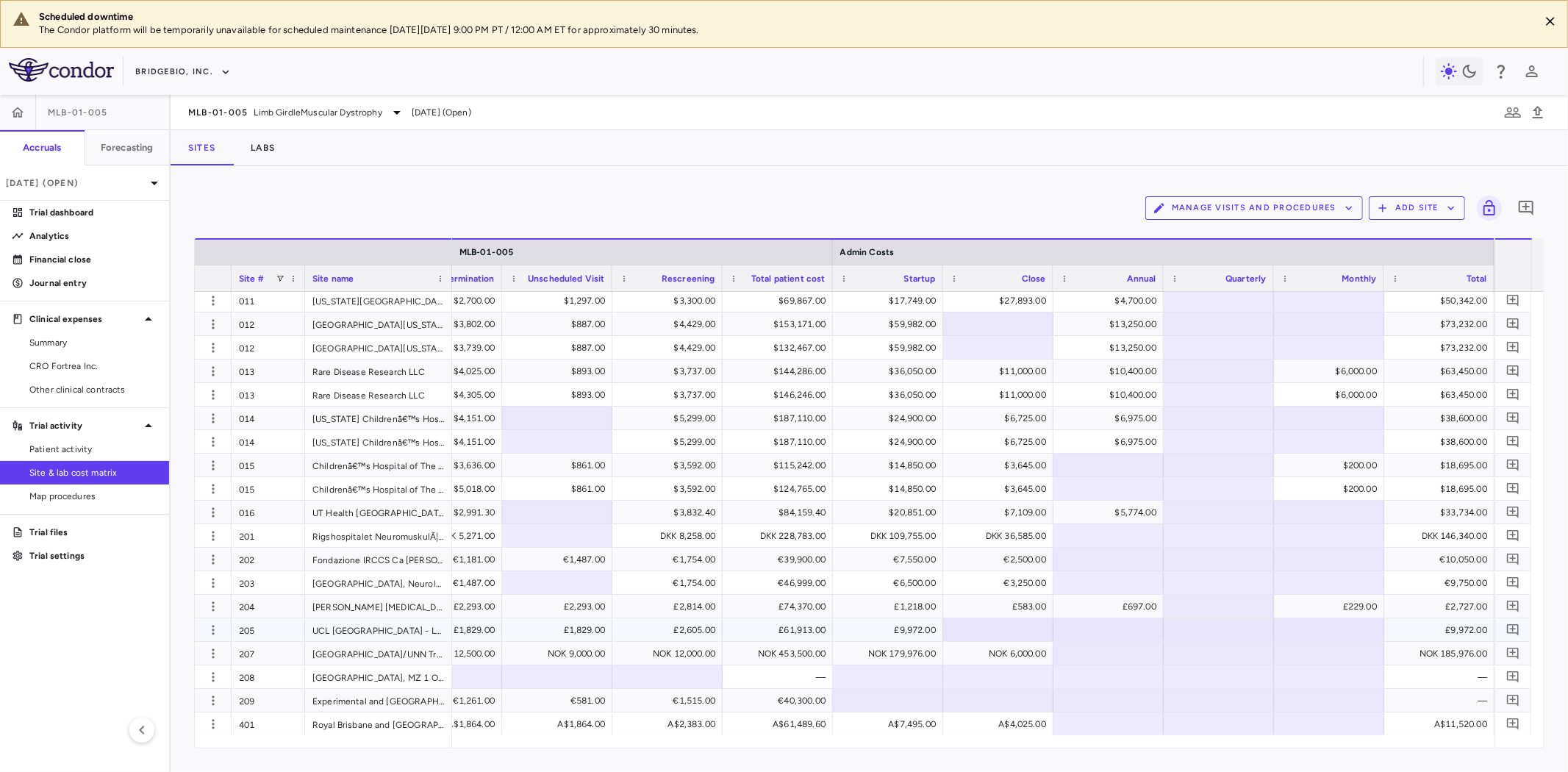
click at [1318, 632] on div at bounding box center [1330, 629] width 96 height 22
type input "******"
click at [1134, 625] on div at bounding box center [1109, 629] width 96 height 22
click at [1105, 721] on div at bounding box center [1109, 724] width 96 height 22
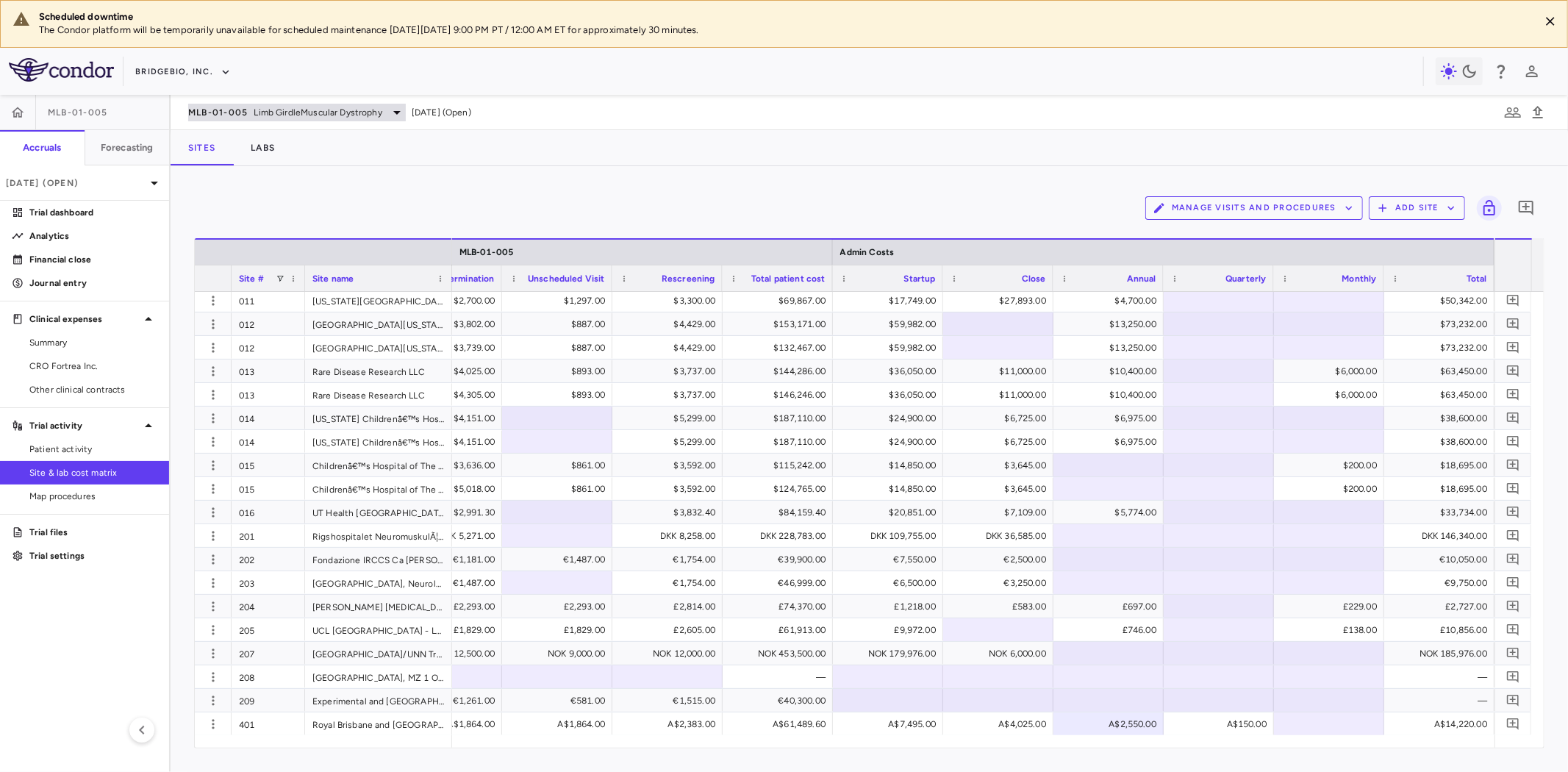
click at [248, 114] on div "MLB-01-005 Limb GirdleMuscular [MEDICAL_DATA]" at bounding box center [296, 113] width 218 height 18
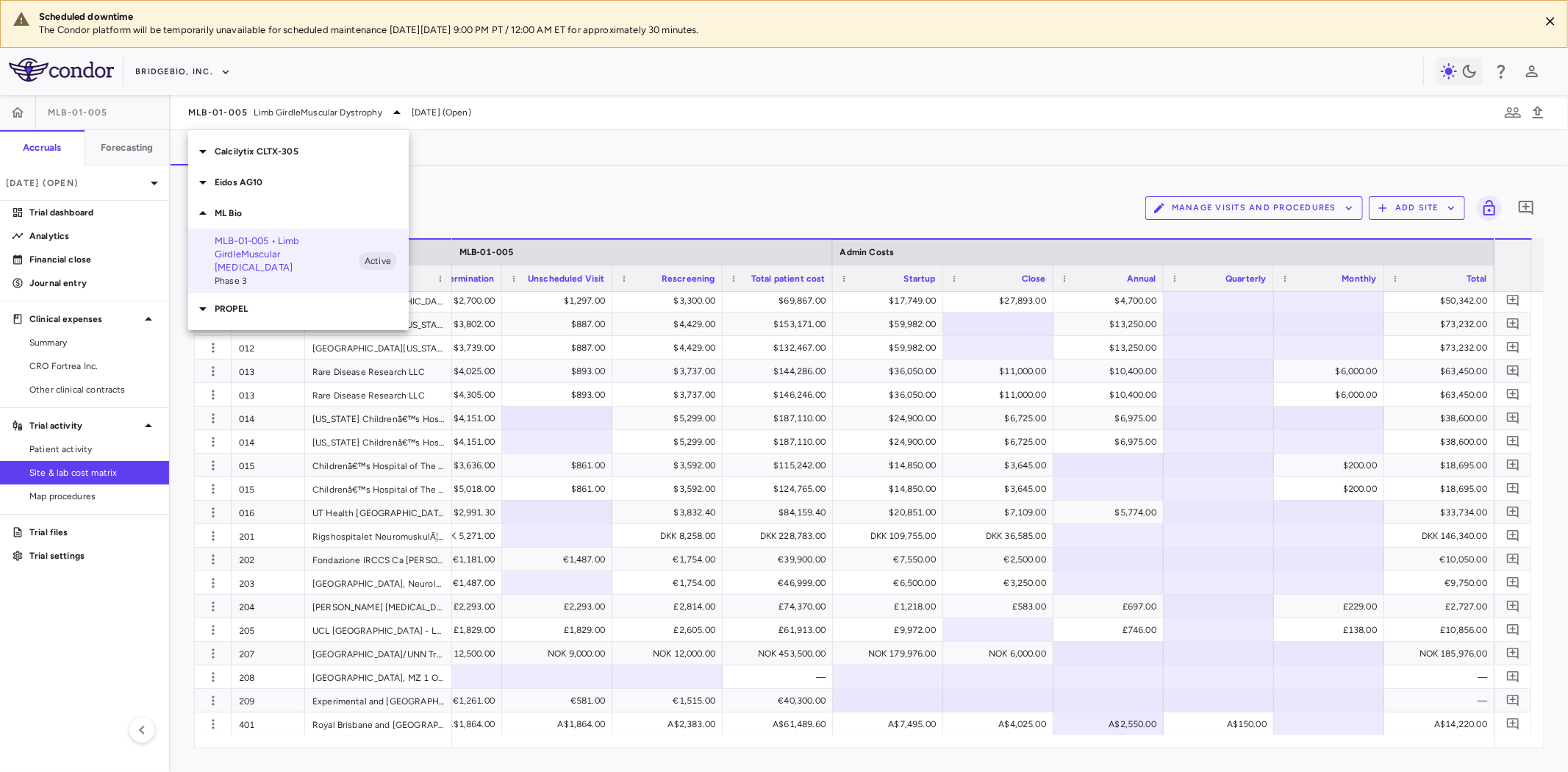
click at [233, 293] on div "PROPEL" at bounding box center [298, 309] width 220 height 31
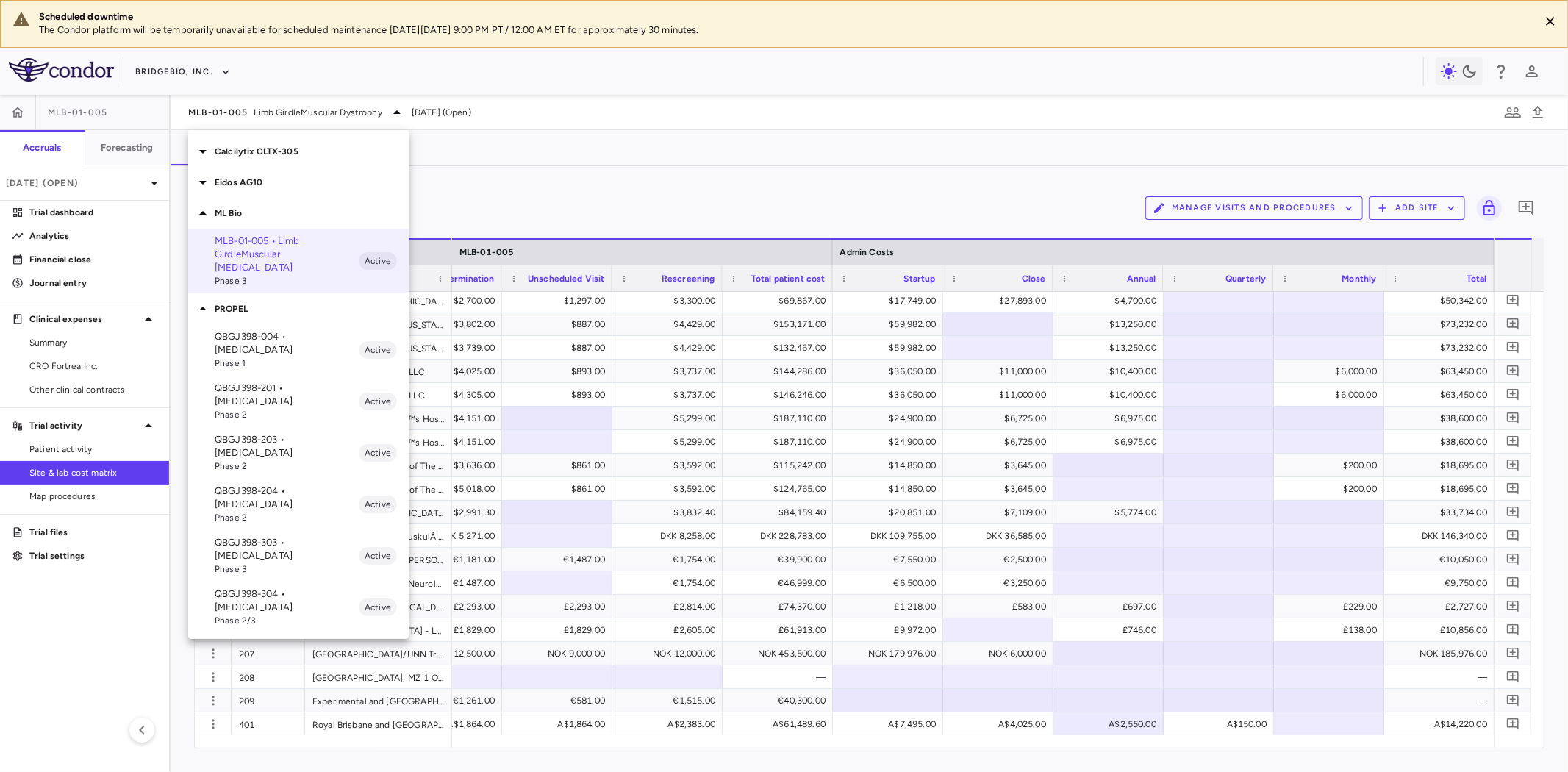
click at [313, 460] on span "Phase 2" at bounding box center [287, 466] width 145 height 14
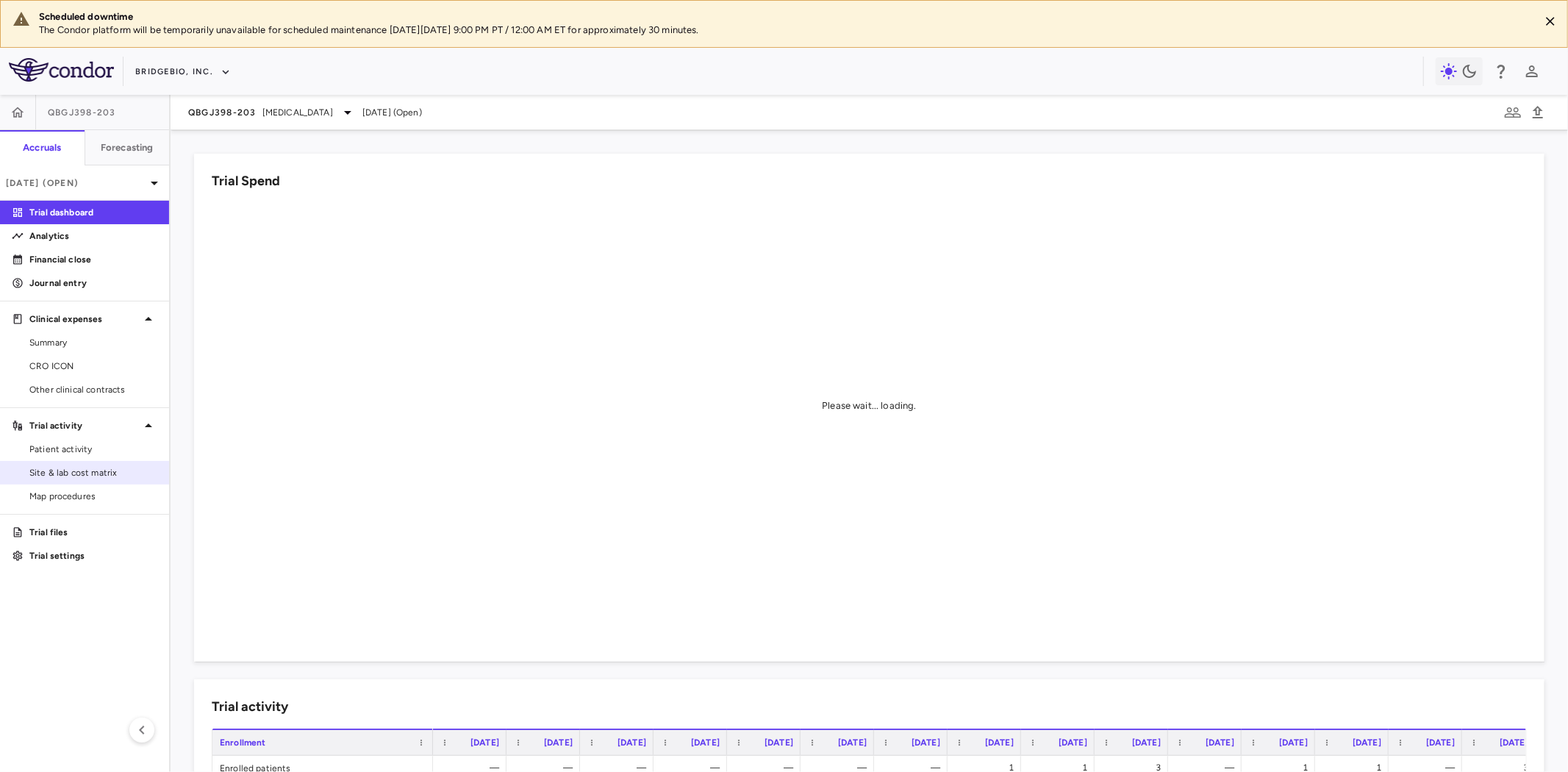
click at [92, 461] on link "Site & lab cost matrix" at bounding box center [84, 472] width 169 height 22
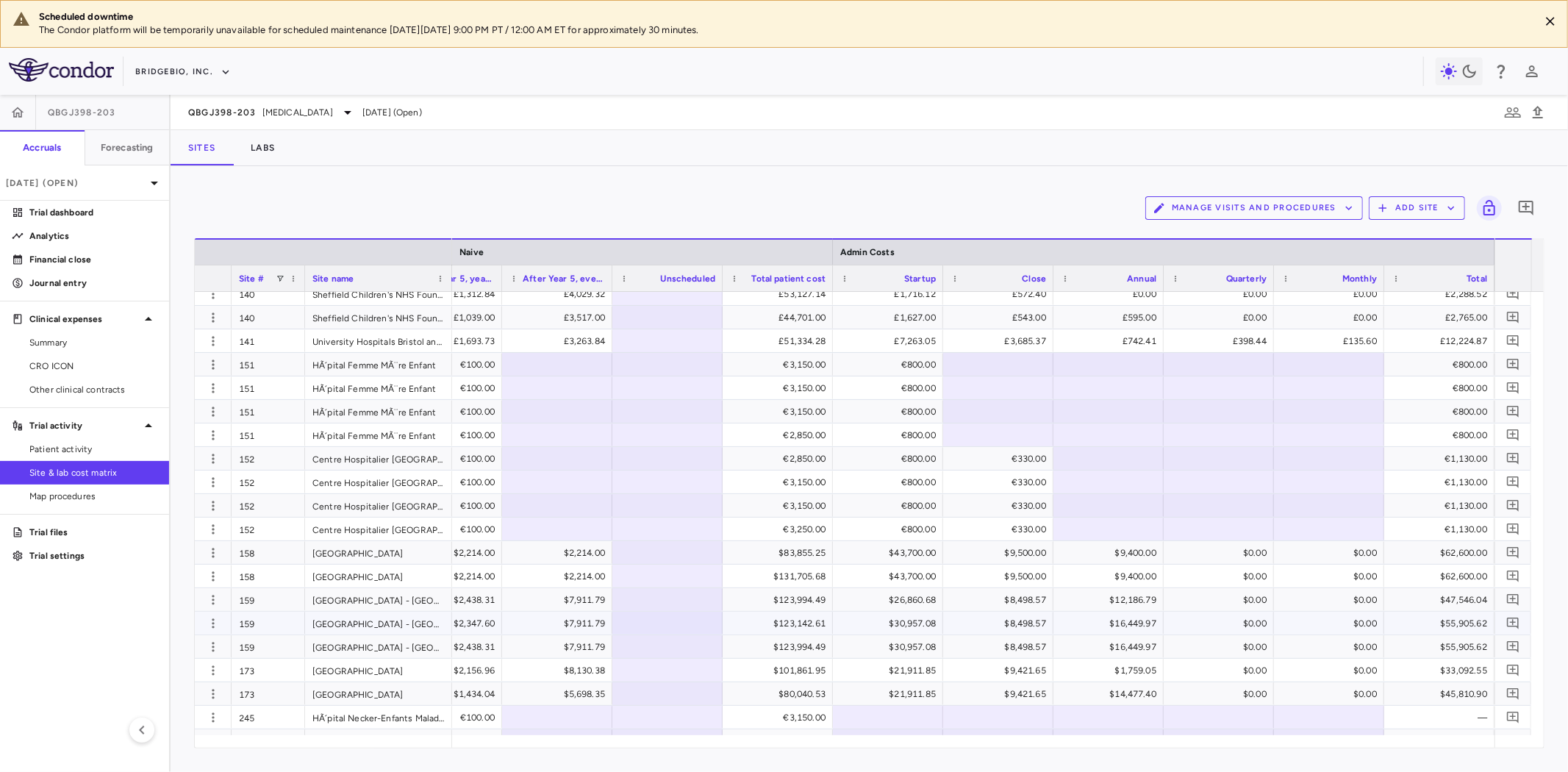
scroll to position [408, 0]
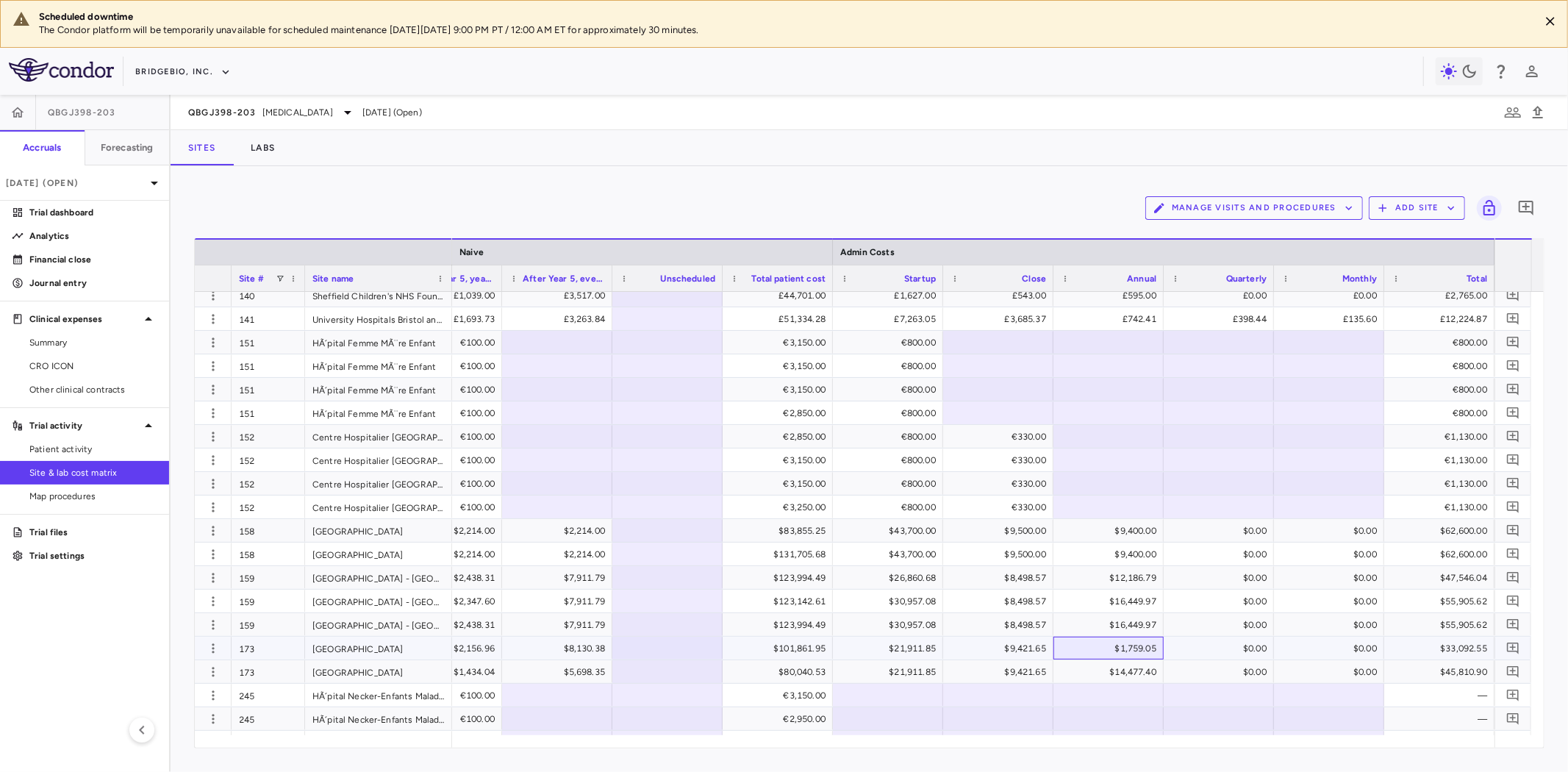
click at [1122, 643] on div "$1,759.05" at bounding box center [1111, 648] width 89 height 23
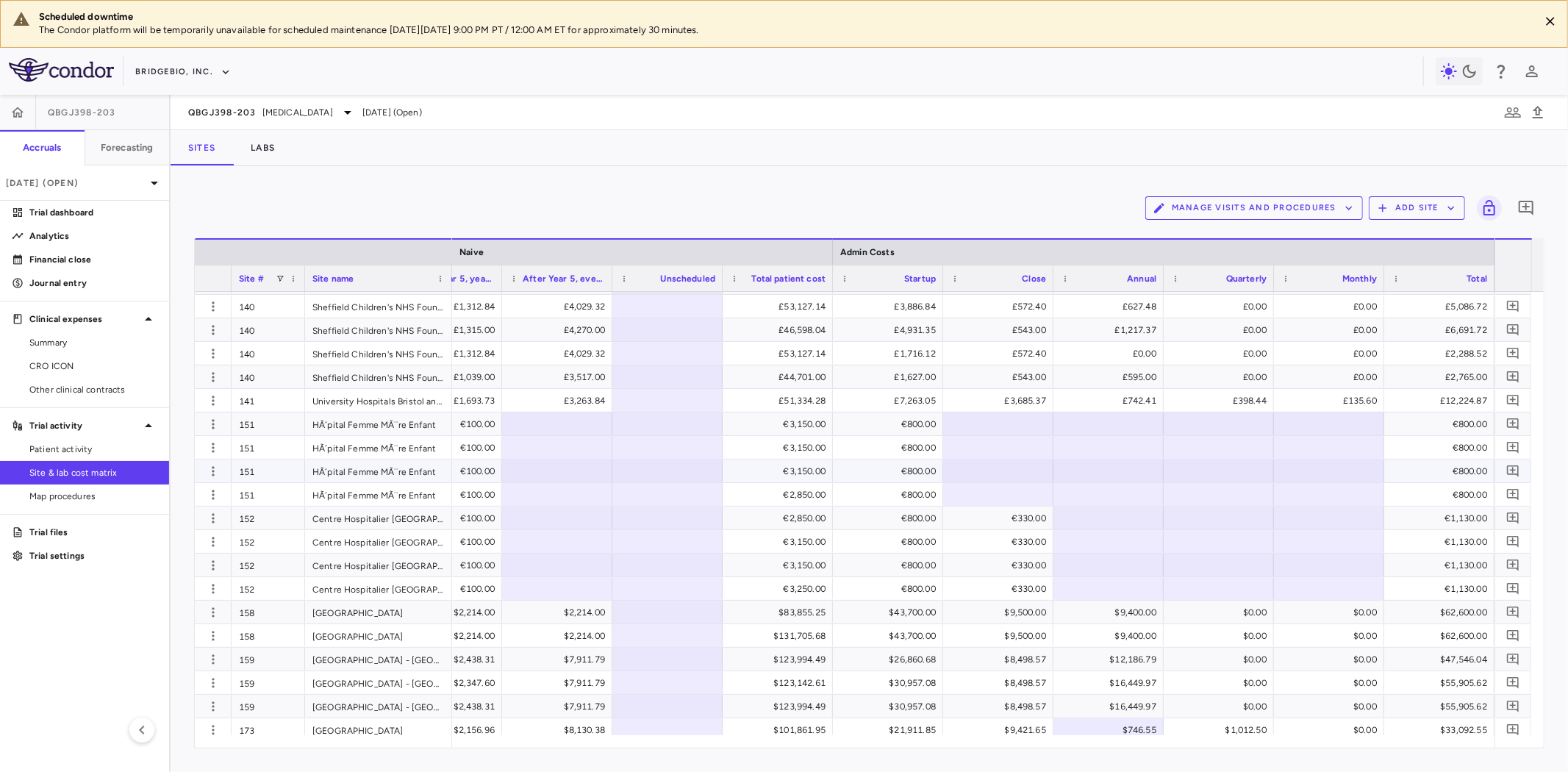
scroll to position [163, 0]
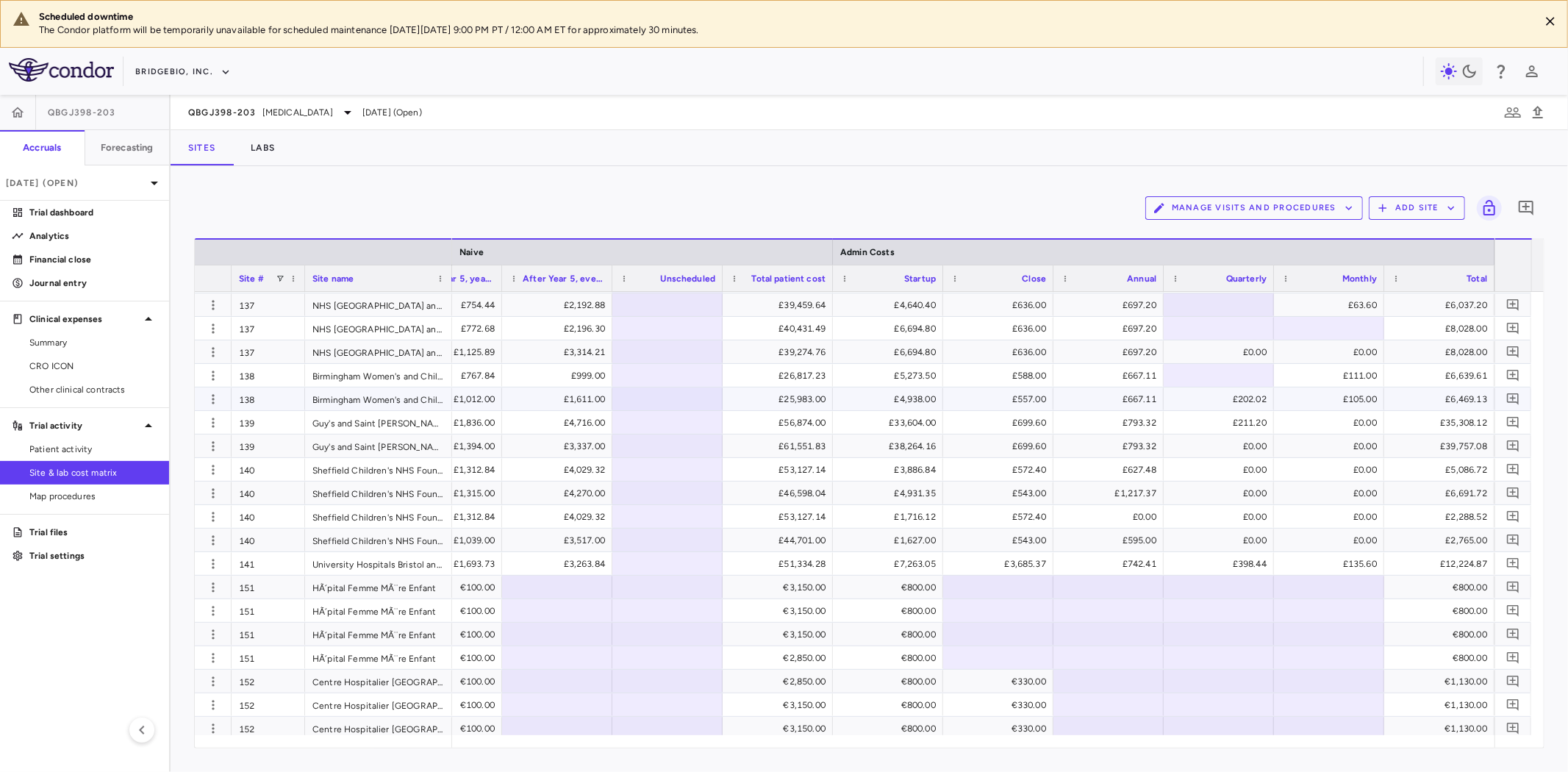
click at [1239, 397] on div "£202.02" at bounding box center [1221, 399] width 89 height 23
click at [1236, 419] on div "£211.20" at bounding box center [1221, 423] width 89 height 23
click at [1236, 420] on div "£211.20" at bounding box center [1221, 423] width 89 height 23
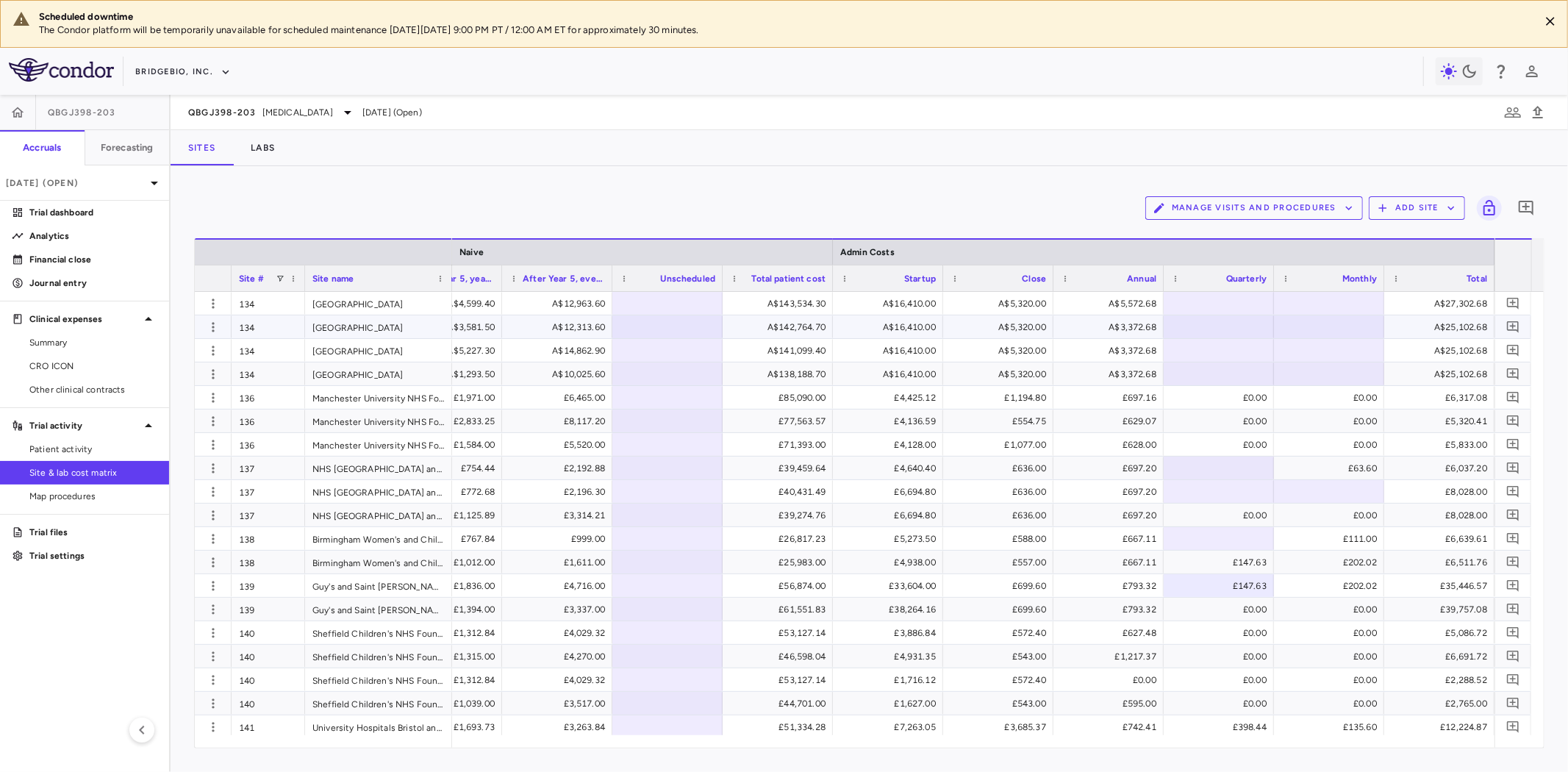
click at [1128, 328] on div "A$3,372.68" at bounding box center [1111, 327] width 89 height 23
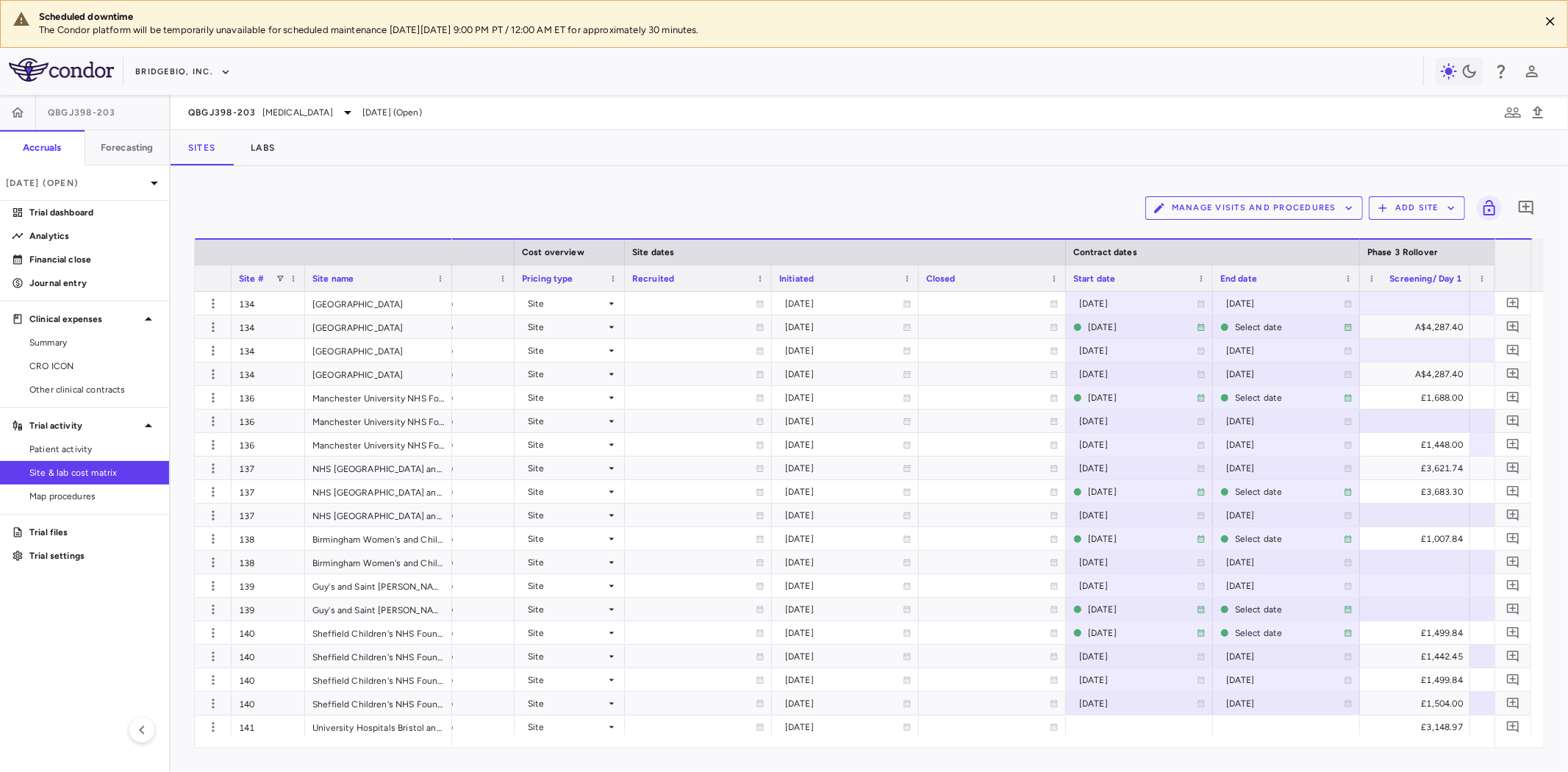
scroll to position [0, 785]
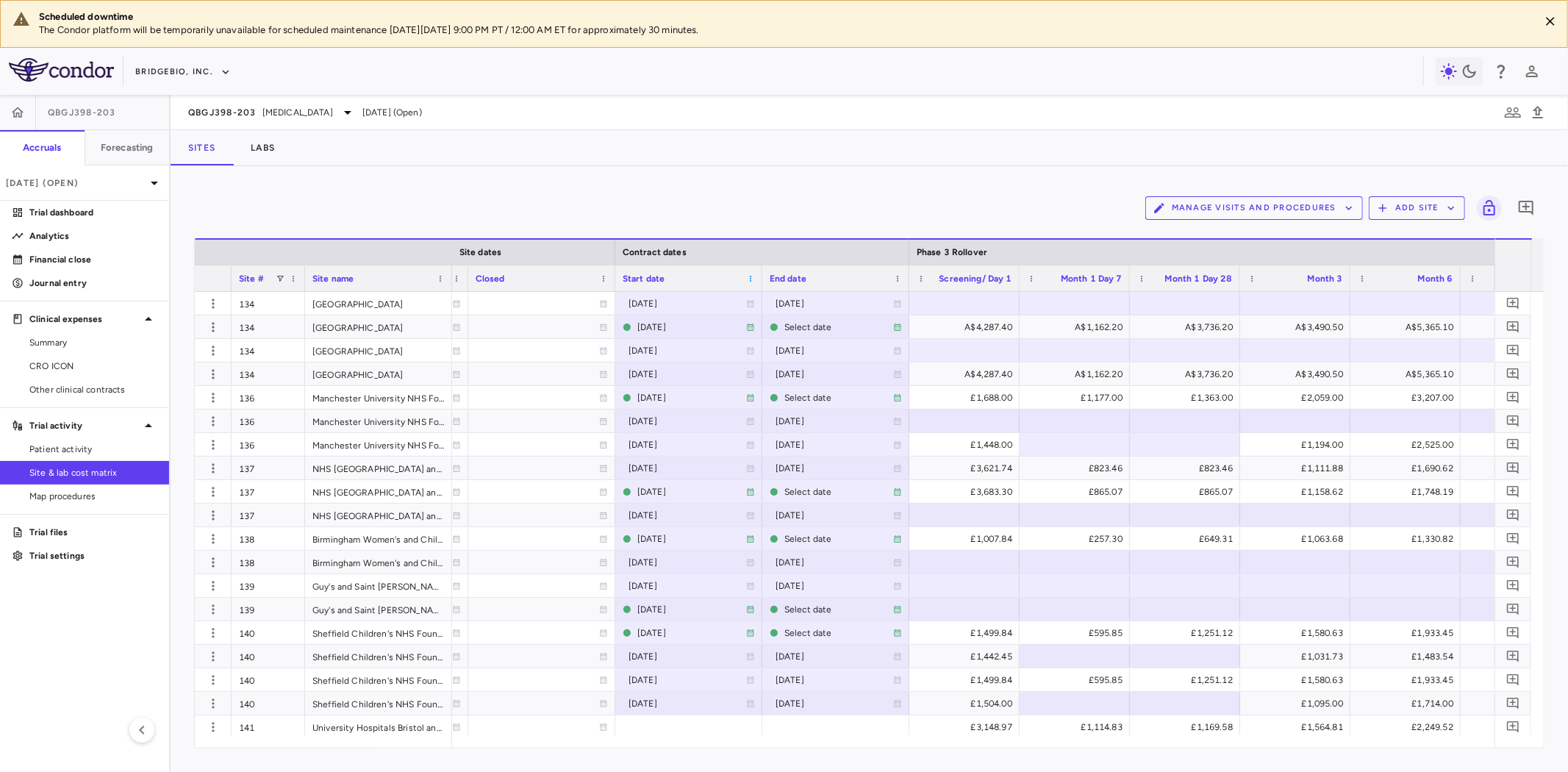
click at [749, 275] on span at bounding box center [751, 279] width 9 height 9
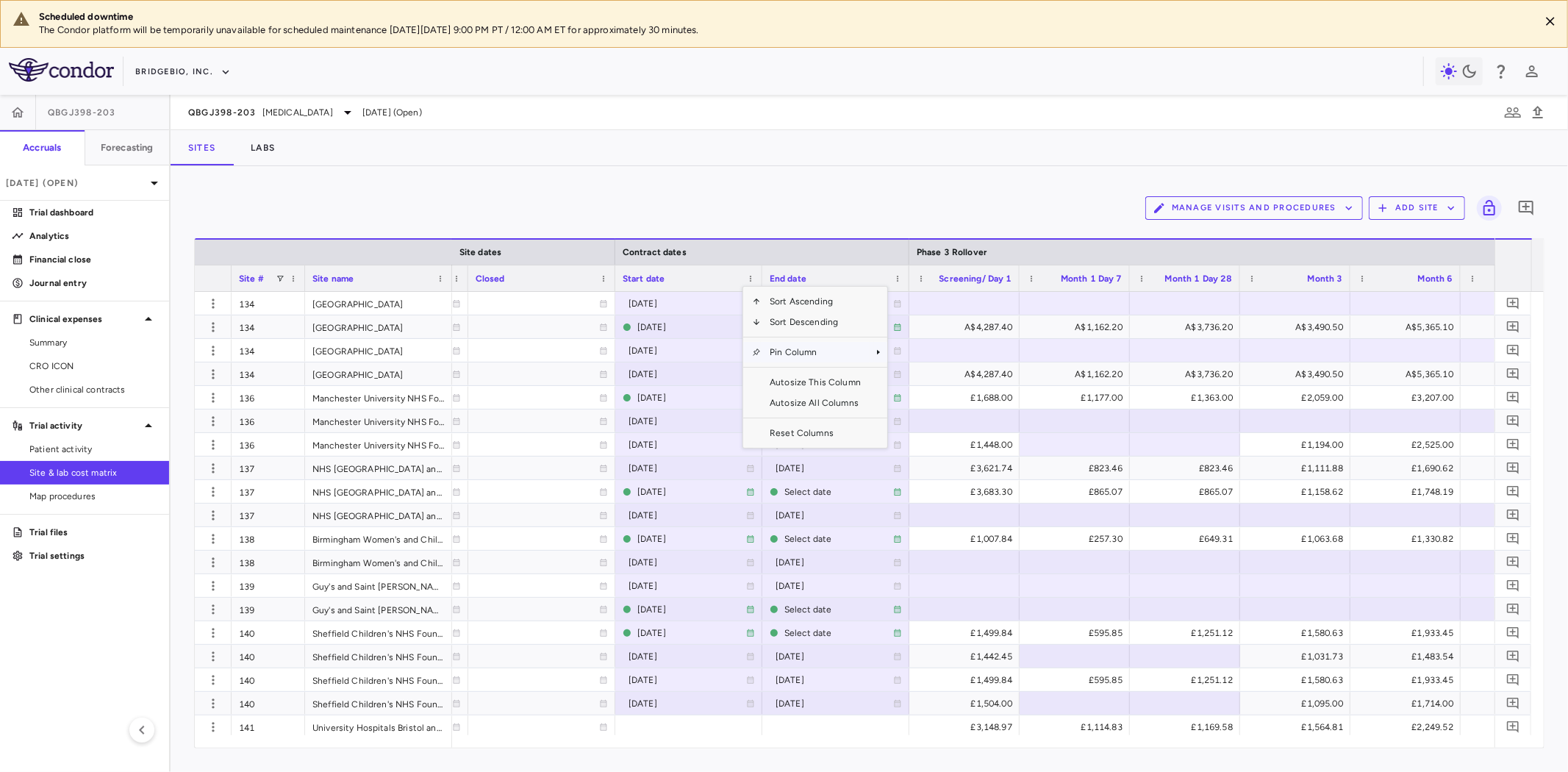
click at [817, 353] on span "Pin Column" at bounding box center [816, 352] width 108 height 21
click at [922, 384] on span "Pin Left" at bounding box center [929, 377] width 55 height 21
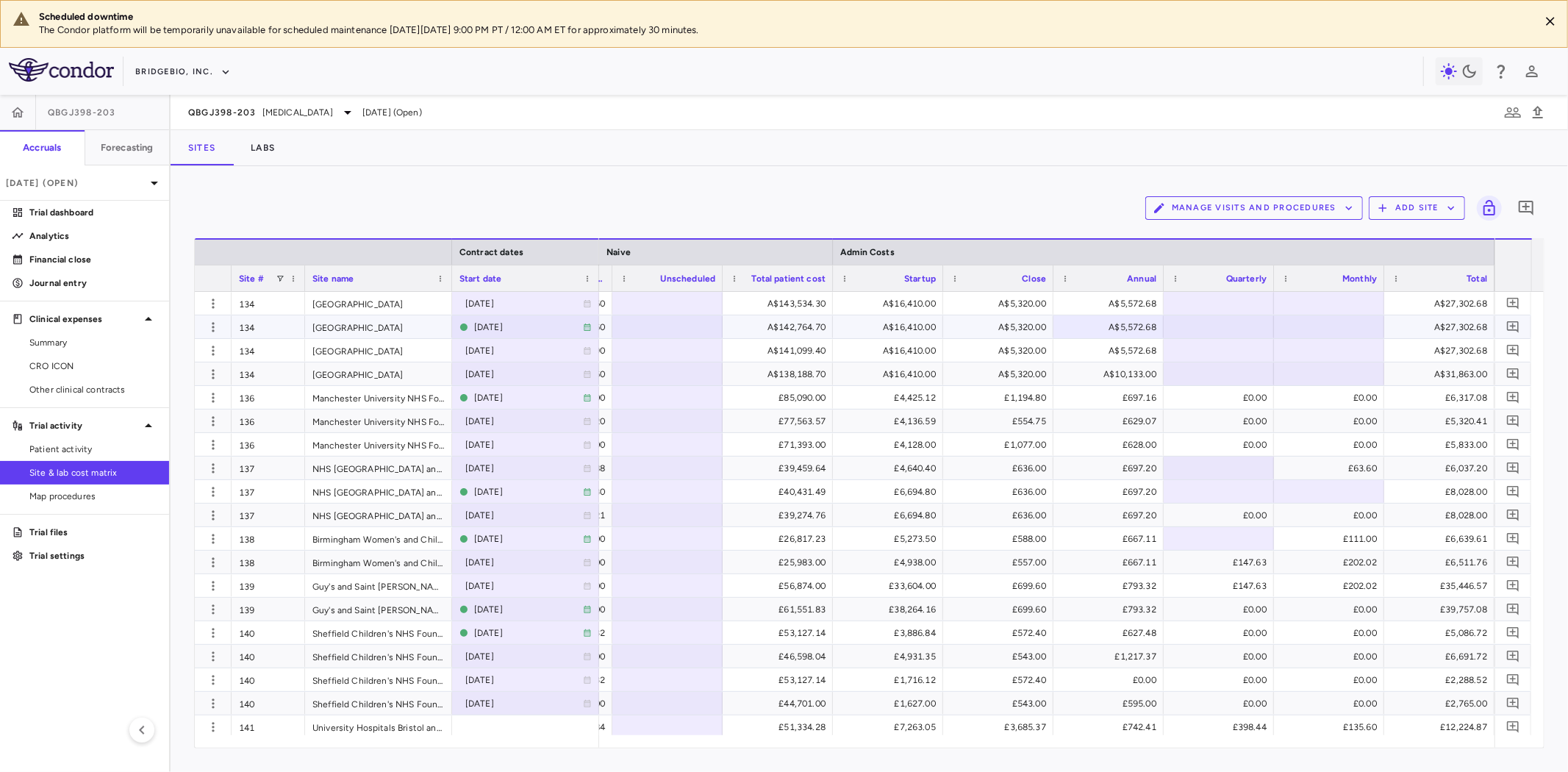
click at [885, 331] on div "A$16,410.00" at bounding box center [891, 327] width 89 height 23
click at [797, 371] on div "A$138,188.70" at bounding box center [780, 374] width 89 height 23
click at [891, 375] on div "A$16,410.00" at bounding box center [891, 374] width 89 height 23
click at [907, 300] on div "A$16,410.00" at bounding box center [891, 303] width 89 height 23
click at [901, 358] on div "A$16,410.00" at bounding box center [891, 350] width 89 height 23
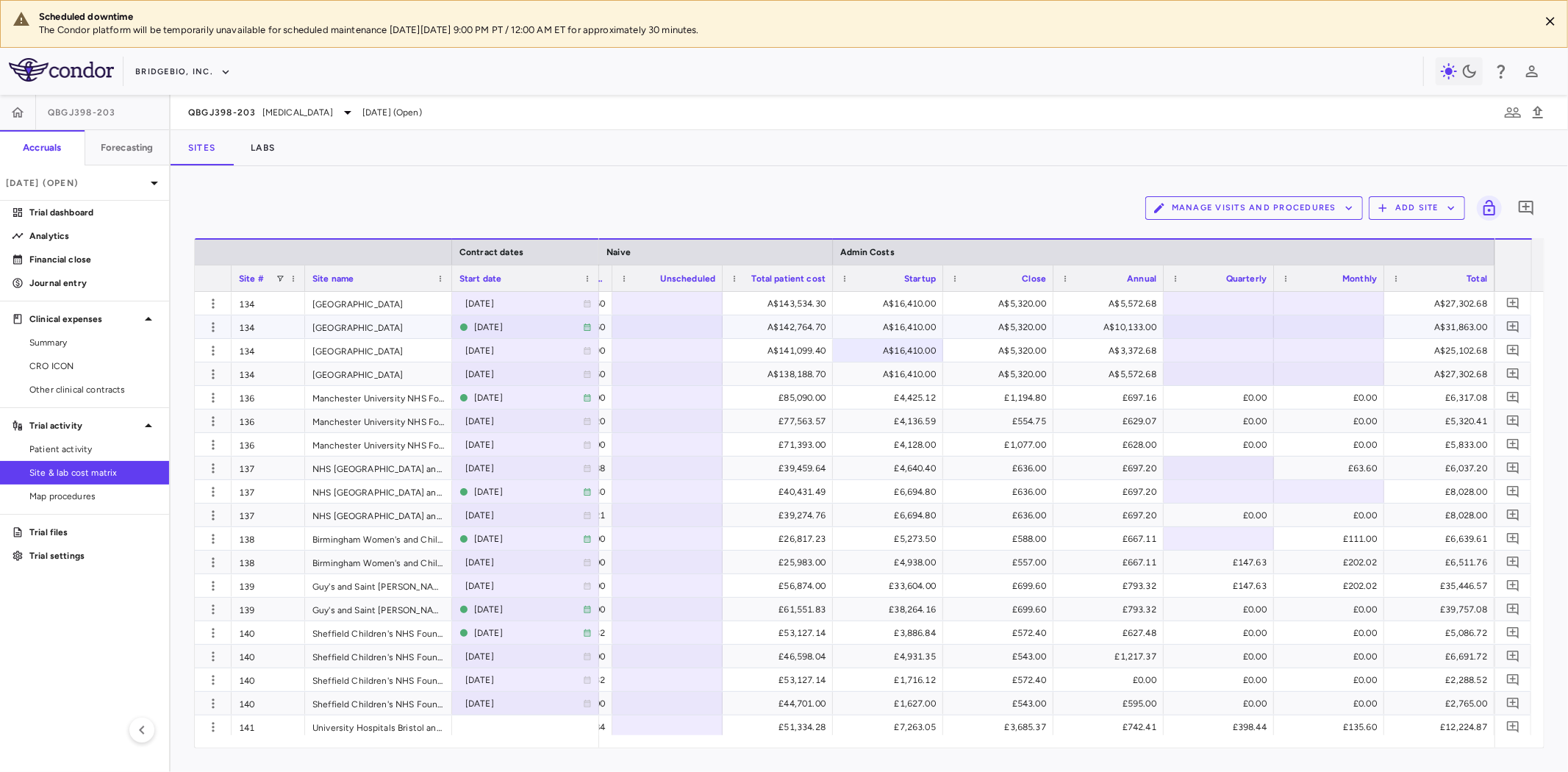
click at [1027, 328] on div "A$5,320.00" at bounding box center [1001, 327] width 89 height 23
click at [68, 372] on link "CRO ICON" at bounding box center [84, 366] width 169 height 22
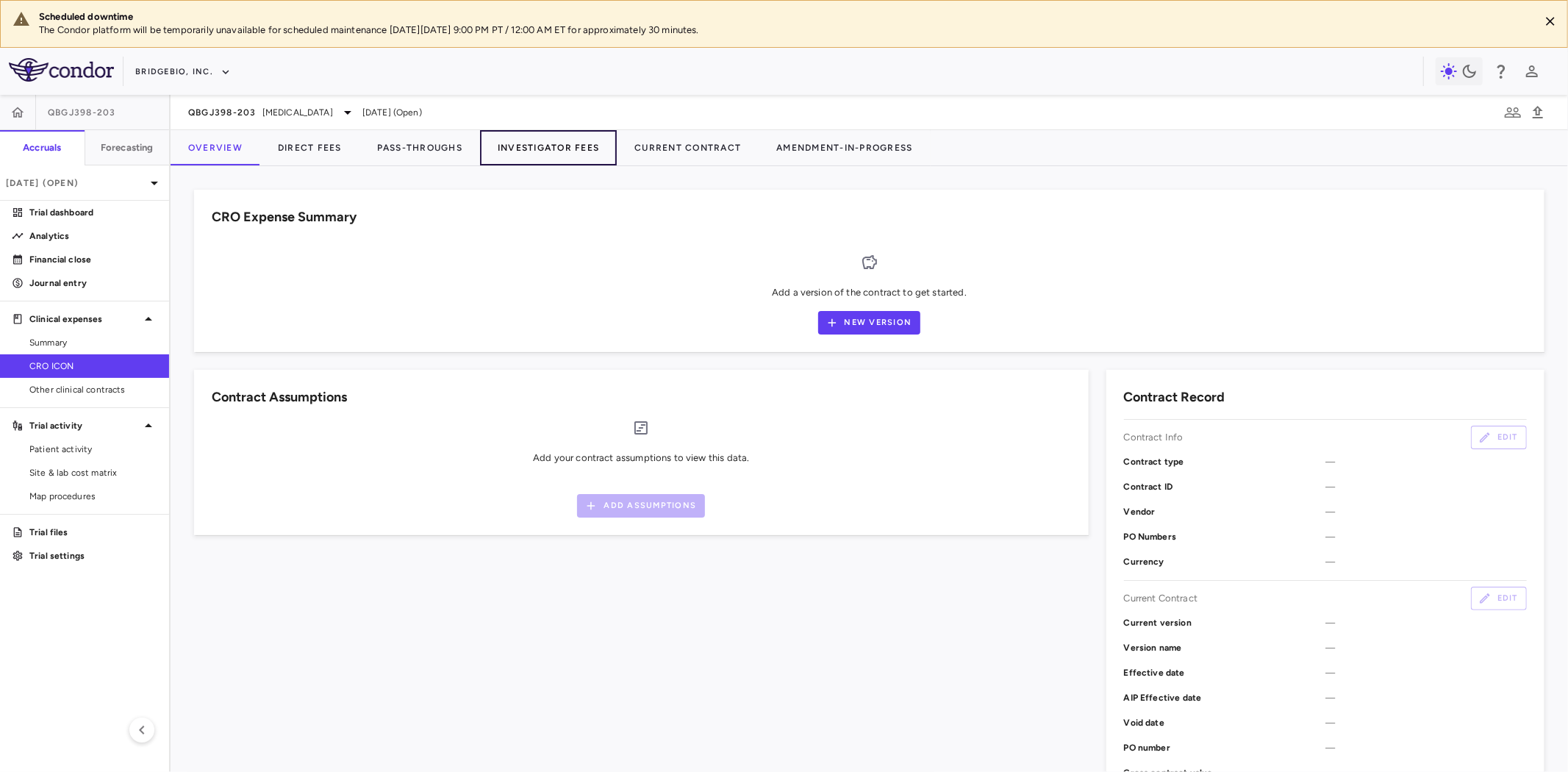
click at [570, 152] on button "Investigator Fees" at bounding box center [548, 147] width 136 height 35
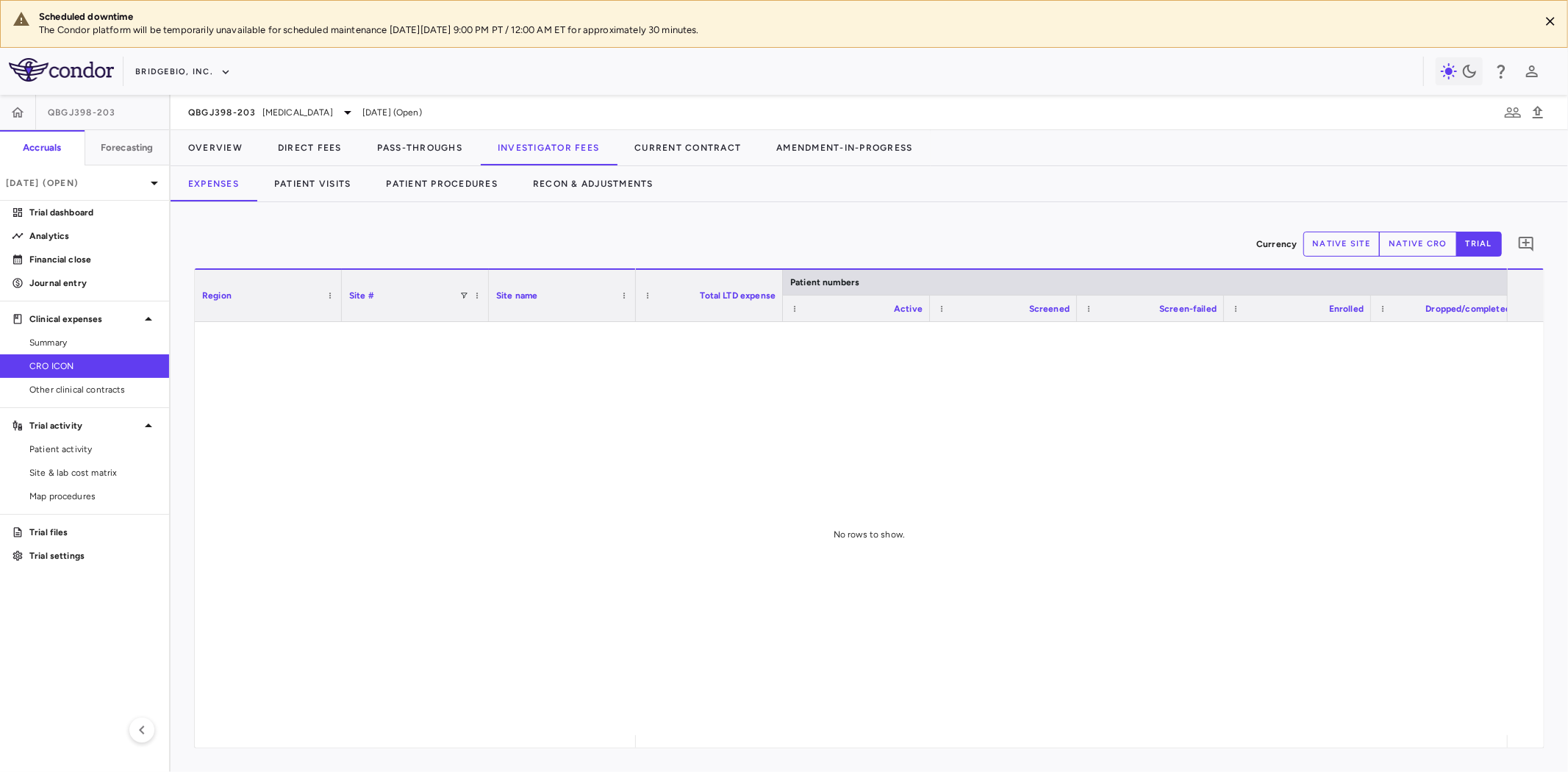
click at [1319, 244] on button "native site" at bounding box center [1341, 244] width 77 height 25
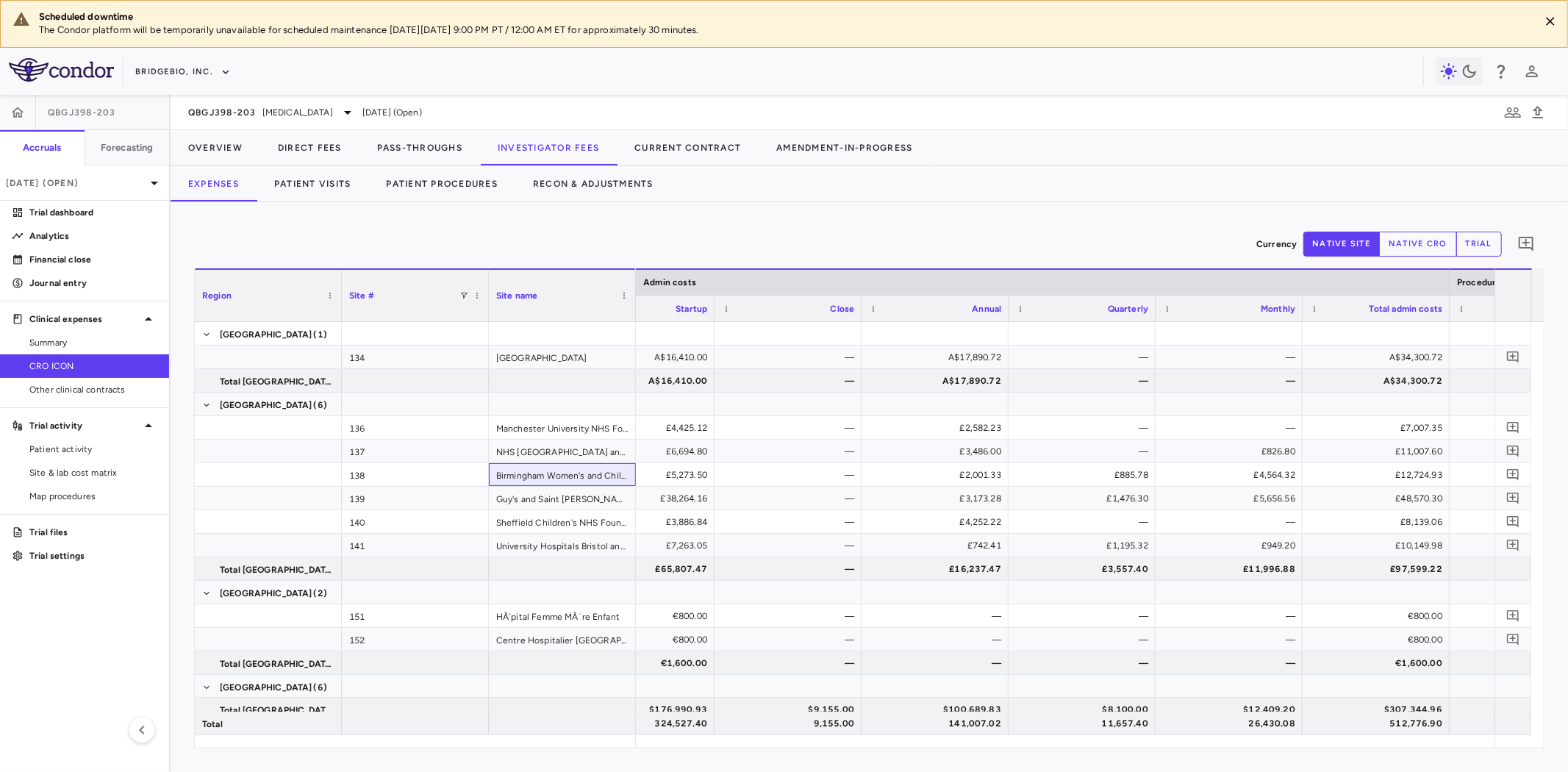
scroll to position [0, 8321]
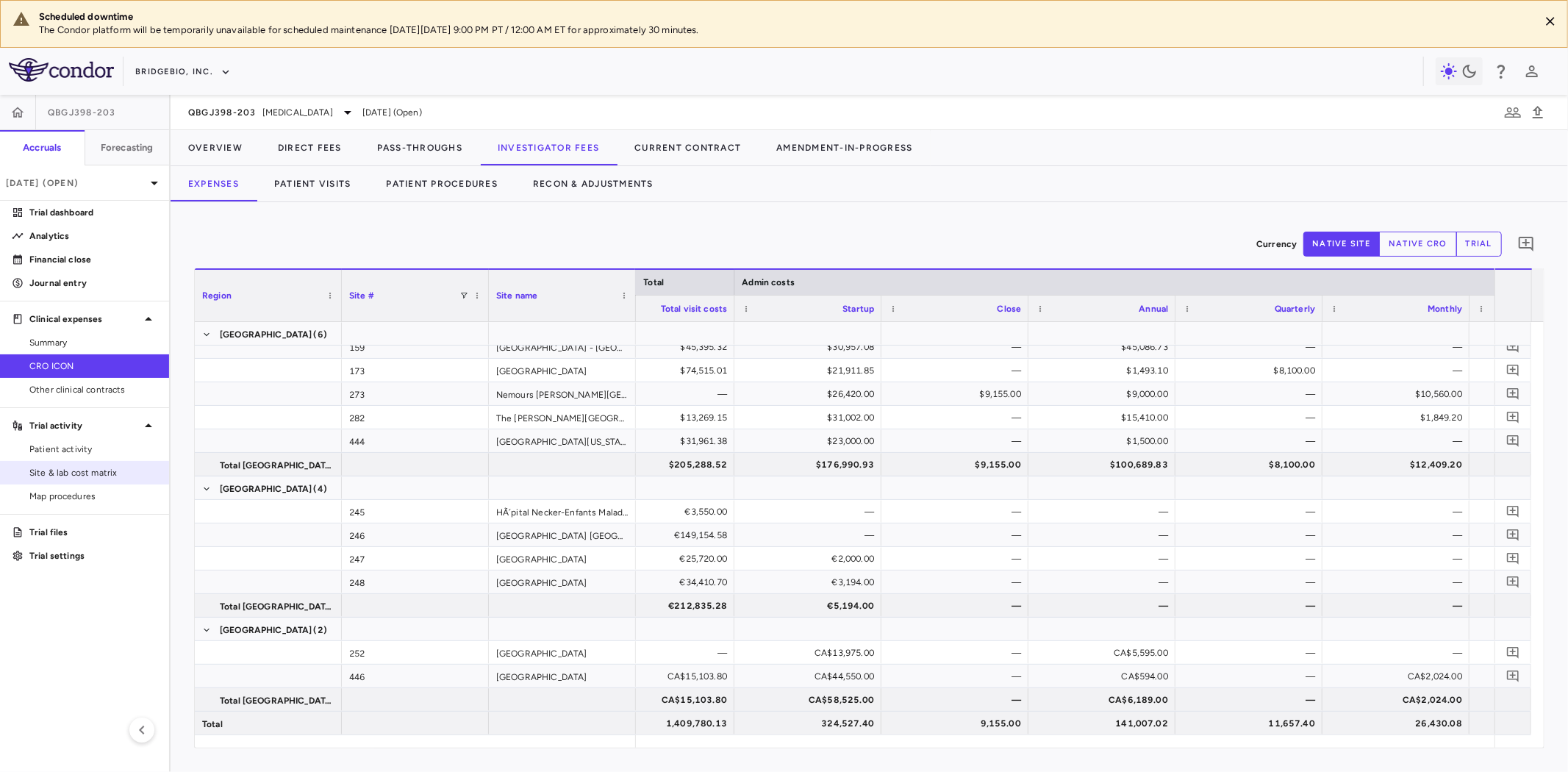
click at [87, 469] on span "Site & lab cost matrix" at bounding box center [94, 472] width 128 height 14
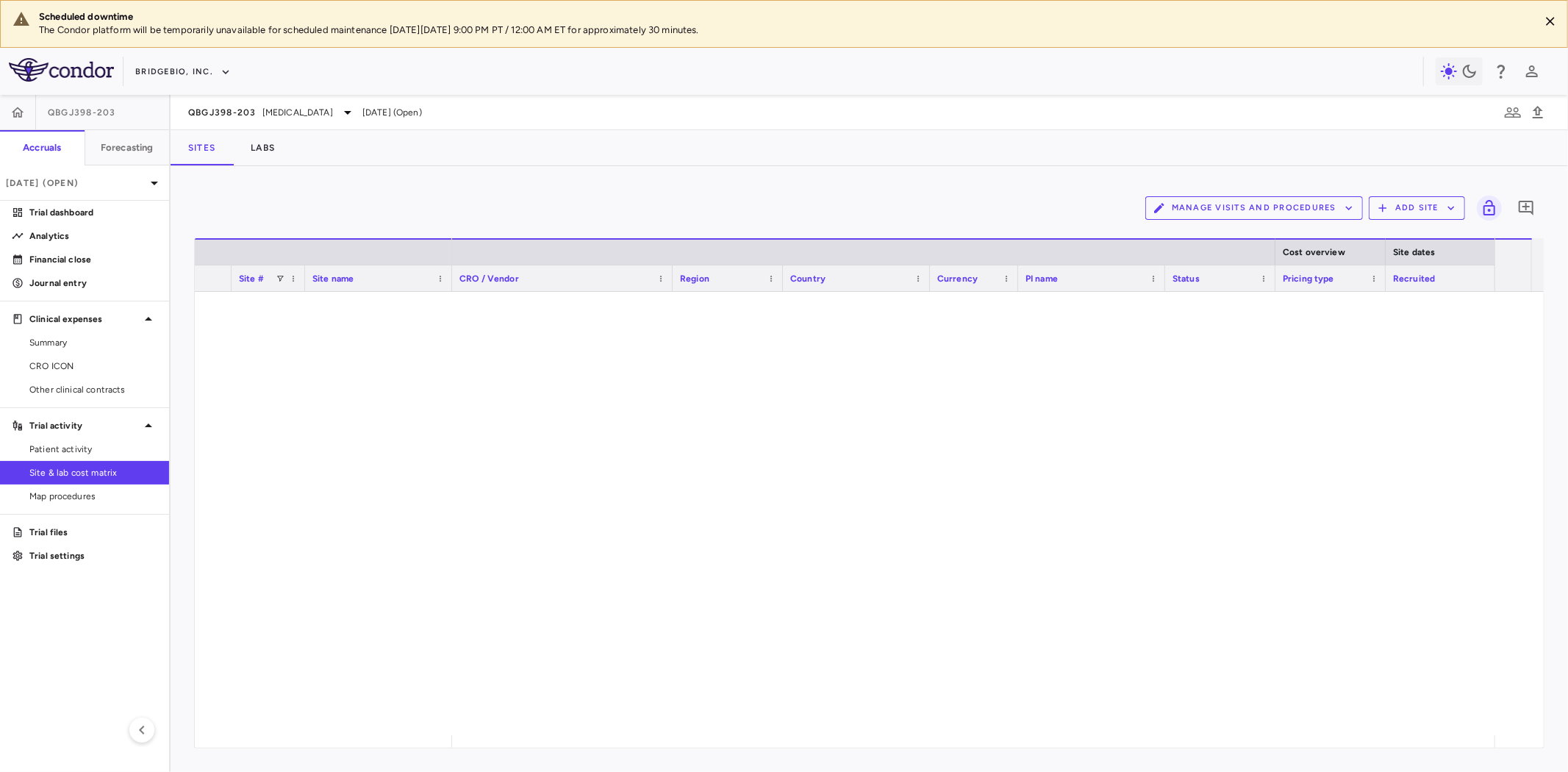
scroll to position [921, 0]
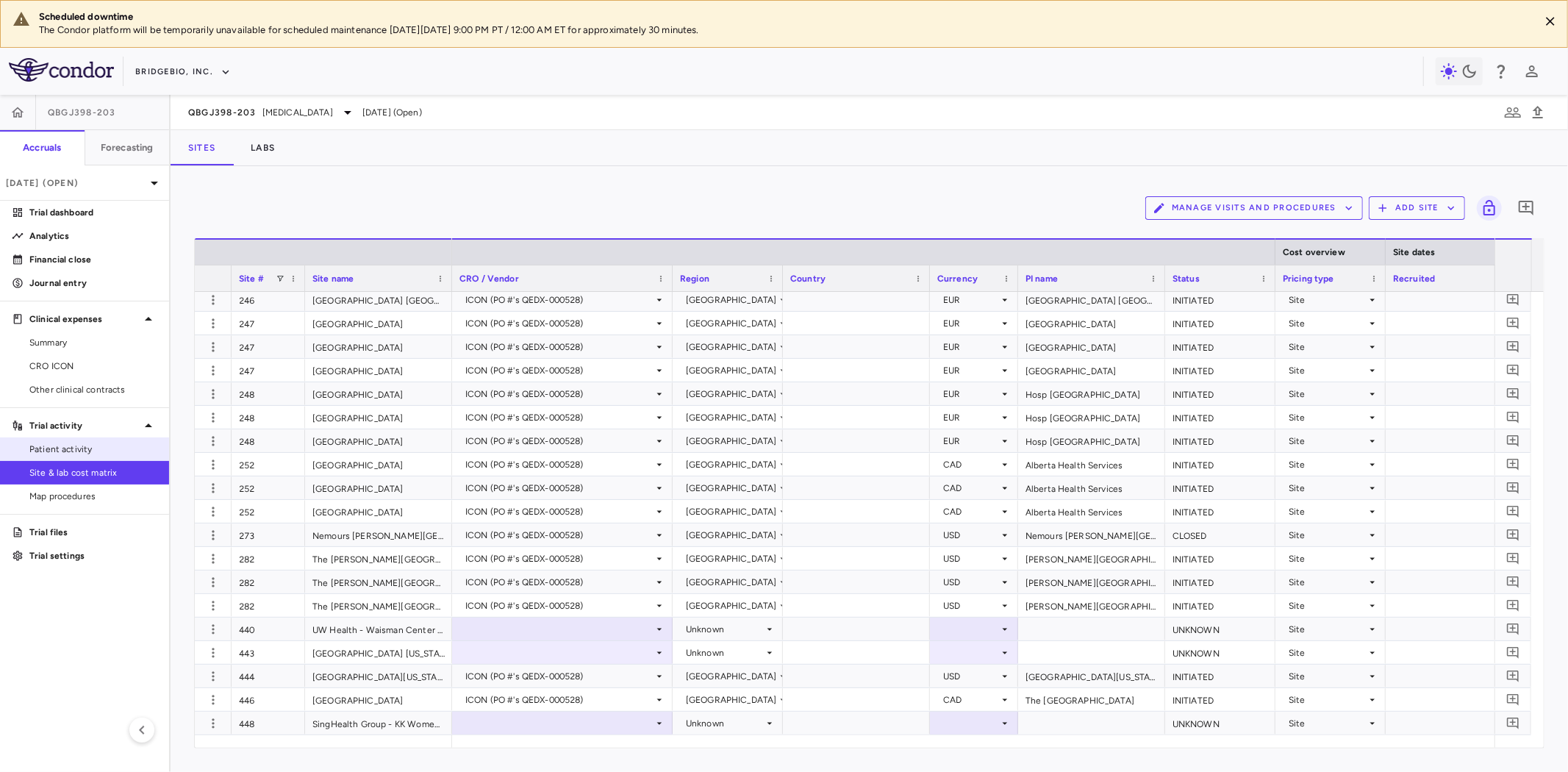
click at [98, 451] on span "Patient activity" at bounding box center [94, 449] width 128 height 14
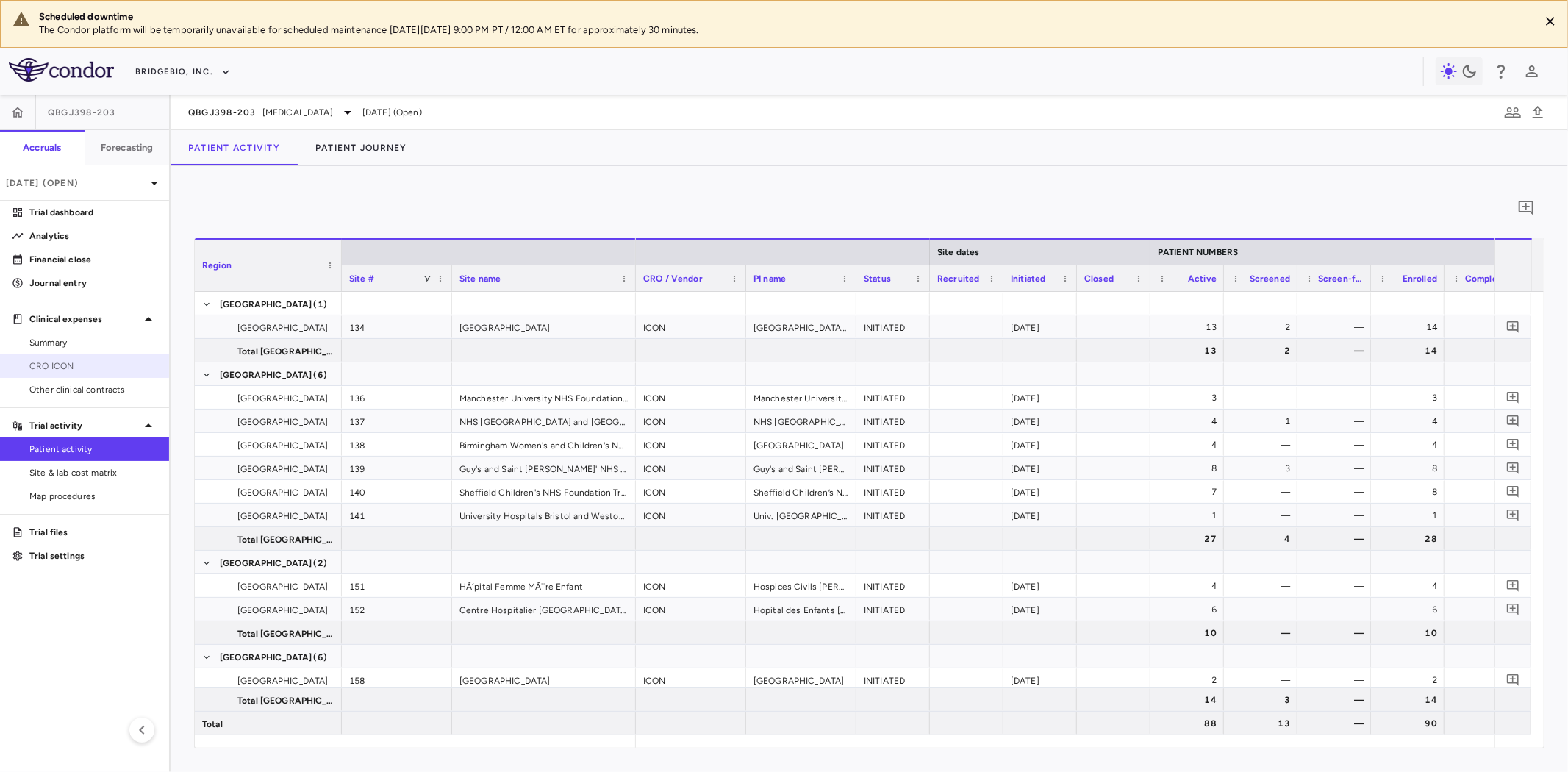
click at [72, 362] on span "CRO ICON" at bounding box center [94, 366] width 128 height 14
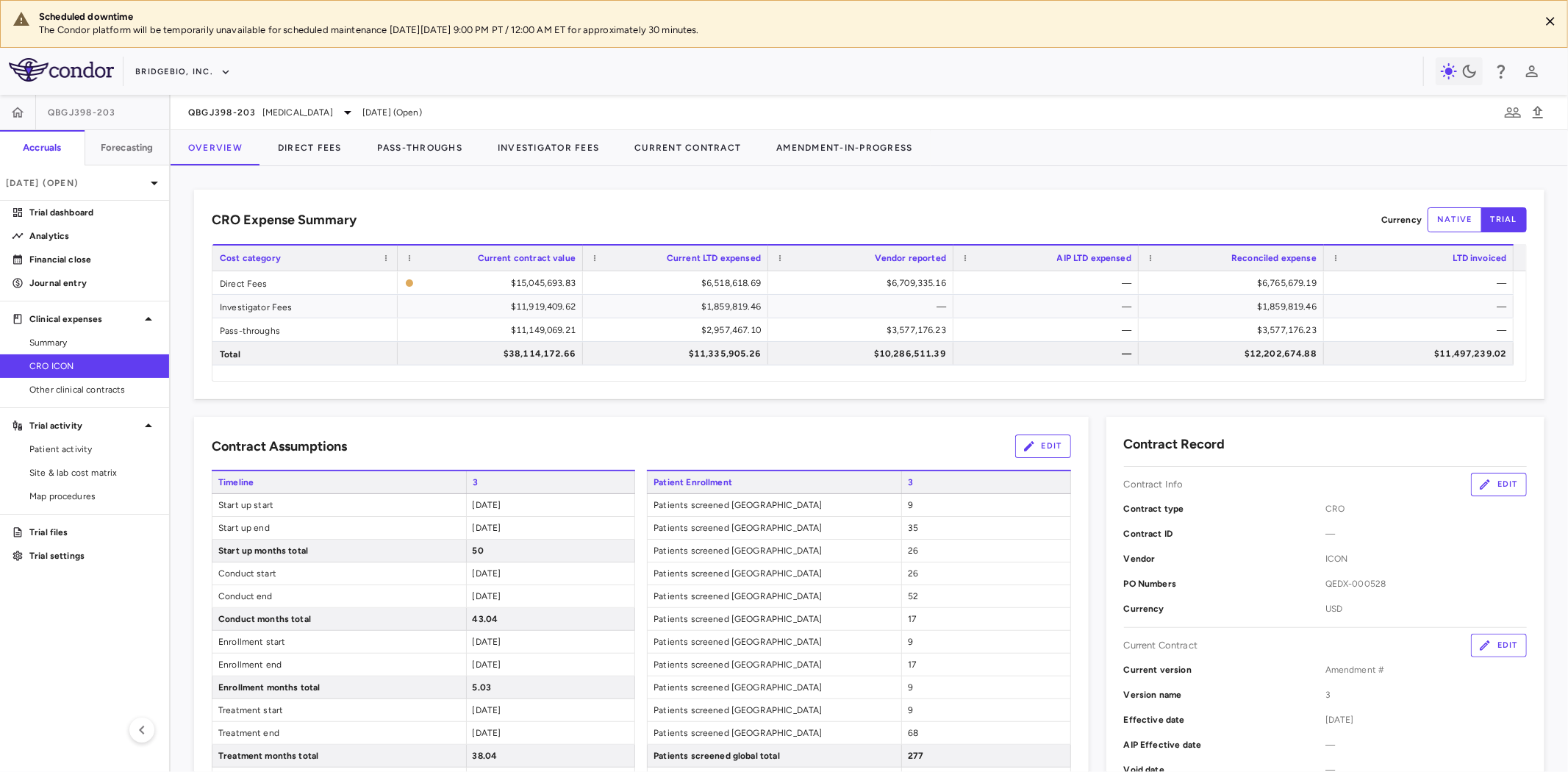
drag, startPoint x: 77, startPoint y: 470, endPoint x: 817, endPoint y: 473, distance: 740.0
click at [77, 470] on span "Site & lab cost matrix" at bounding box center [94, 472] width 128 height 14
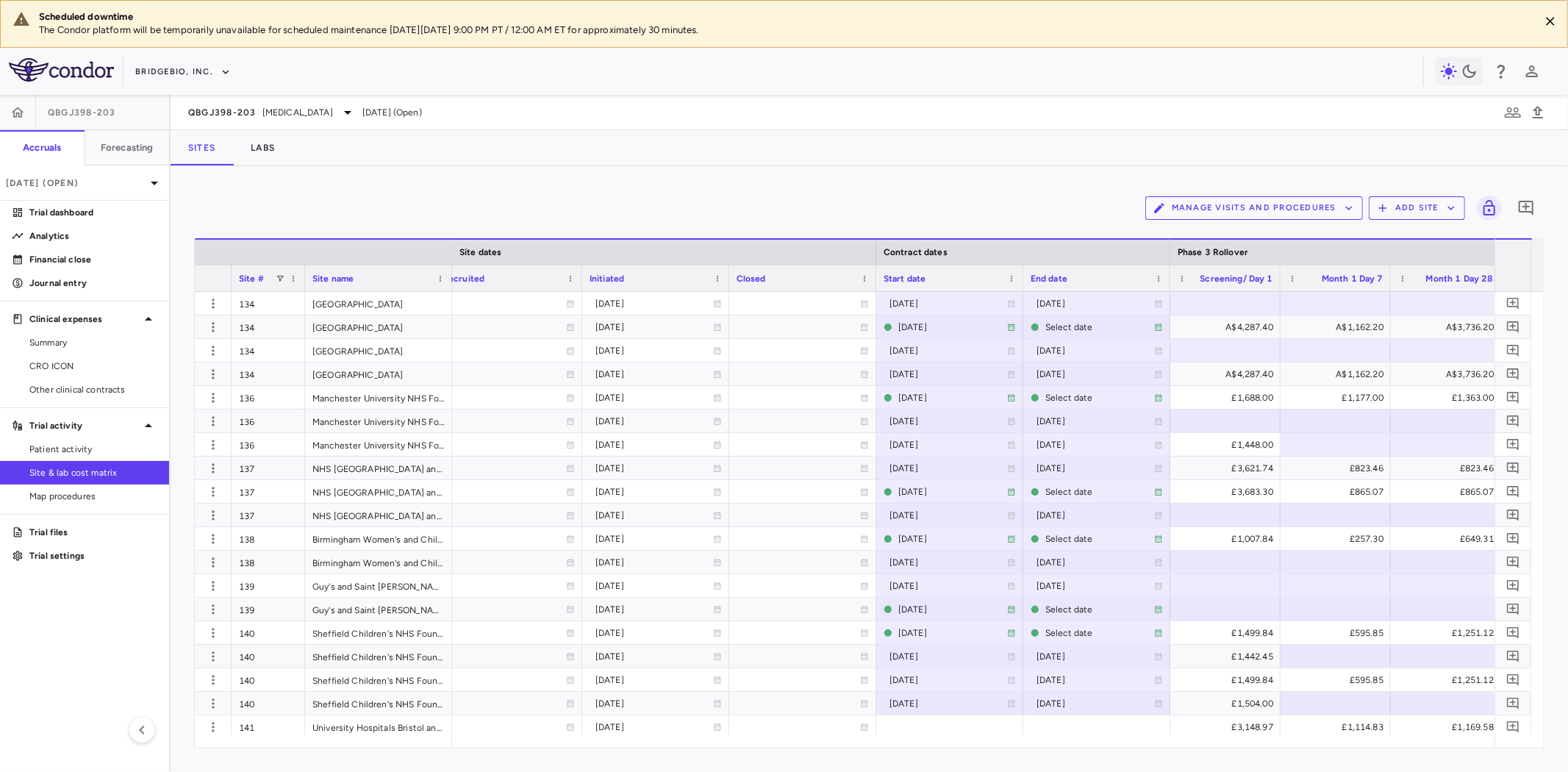
scroll to position [0, 863]
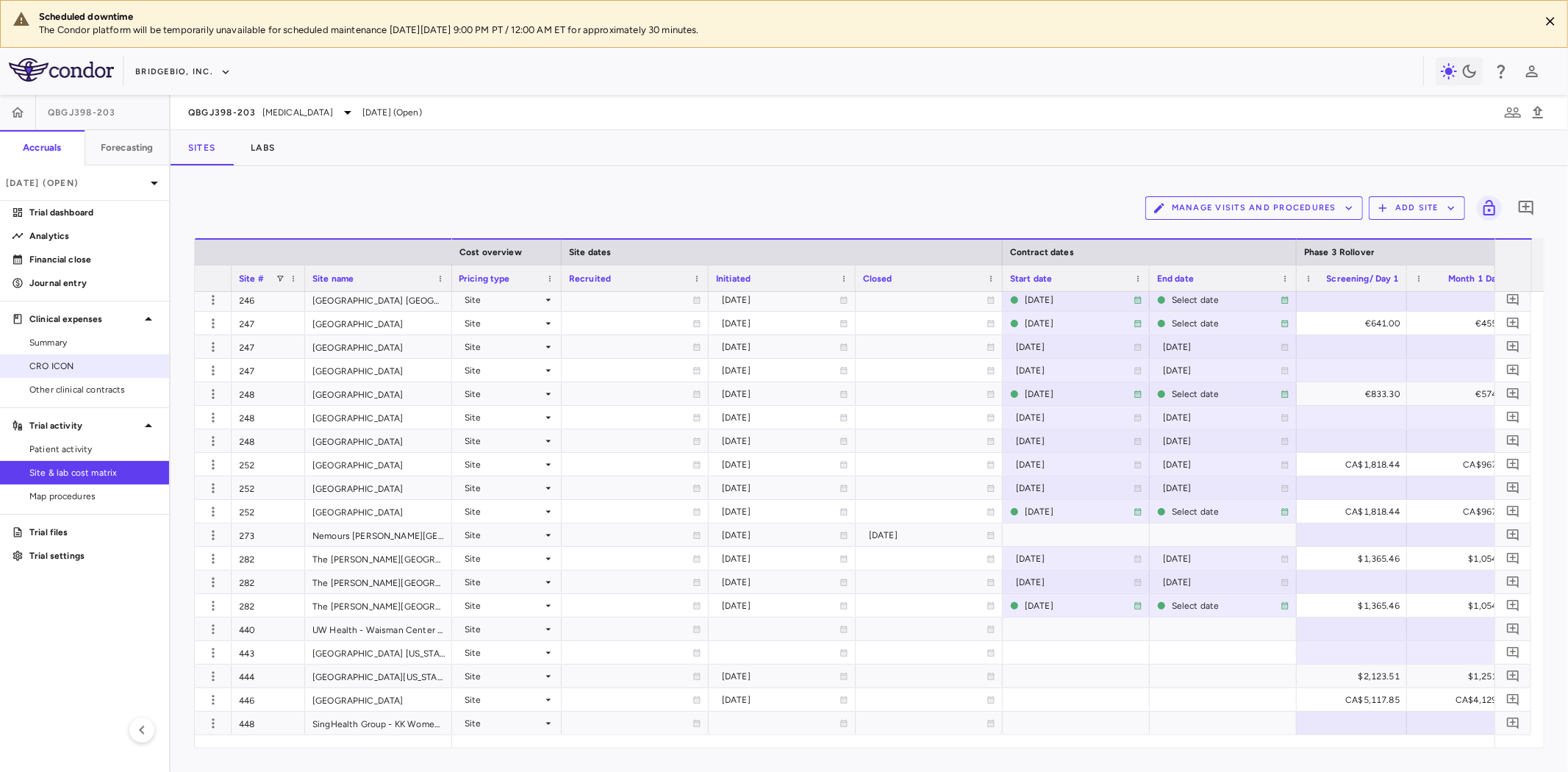
click at [61, 369] on span "CRO ICON" at bounding box center [94, 366] width 128 height 14
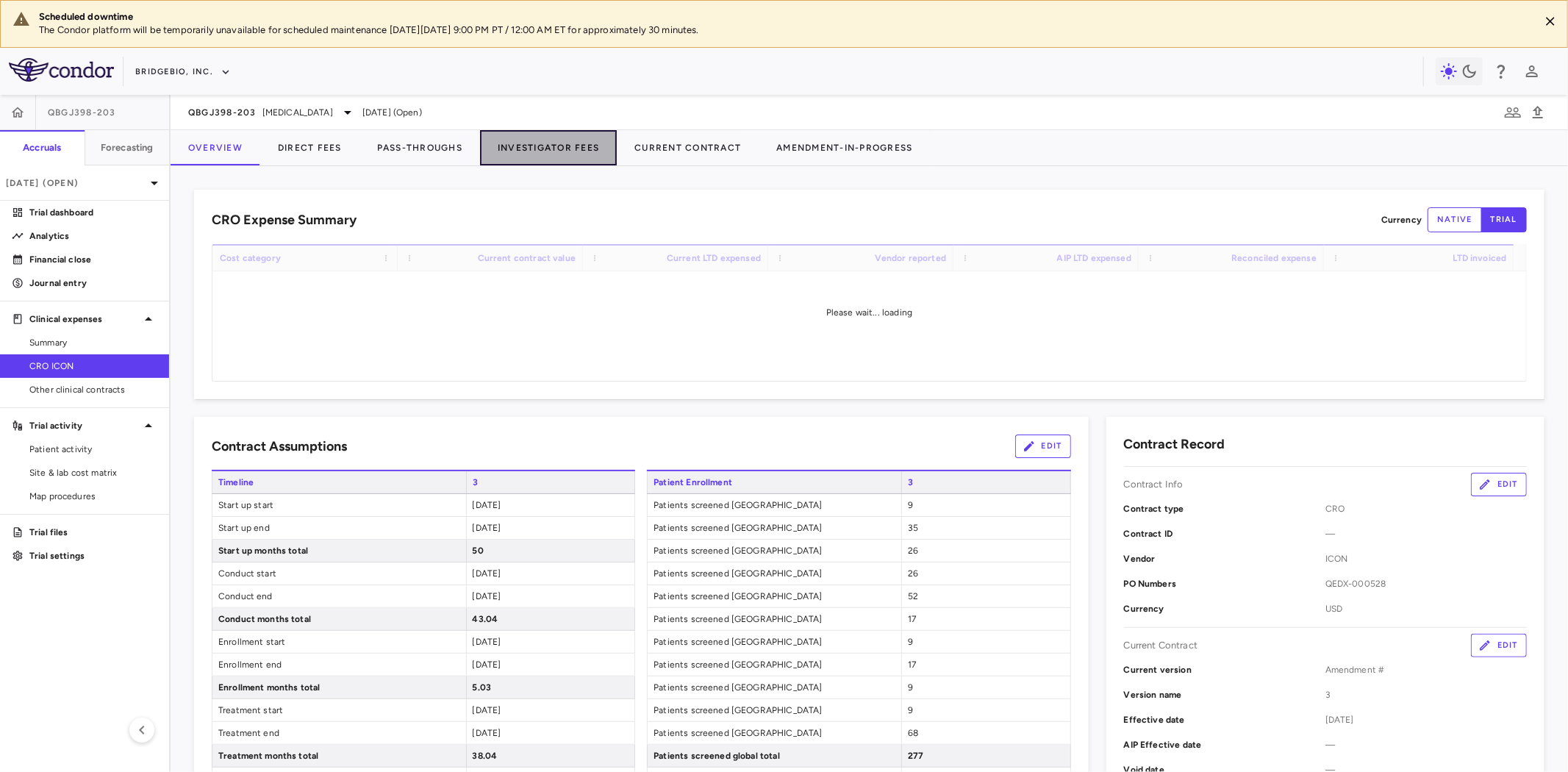
click at [537, 135] on button "Investigator Fees" at bounding box center [548, 147] width 136 height 35
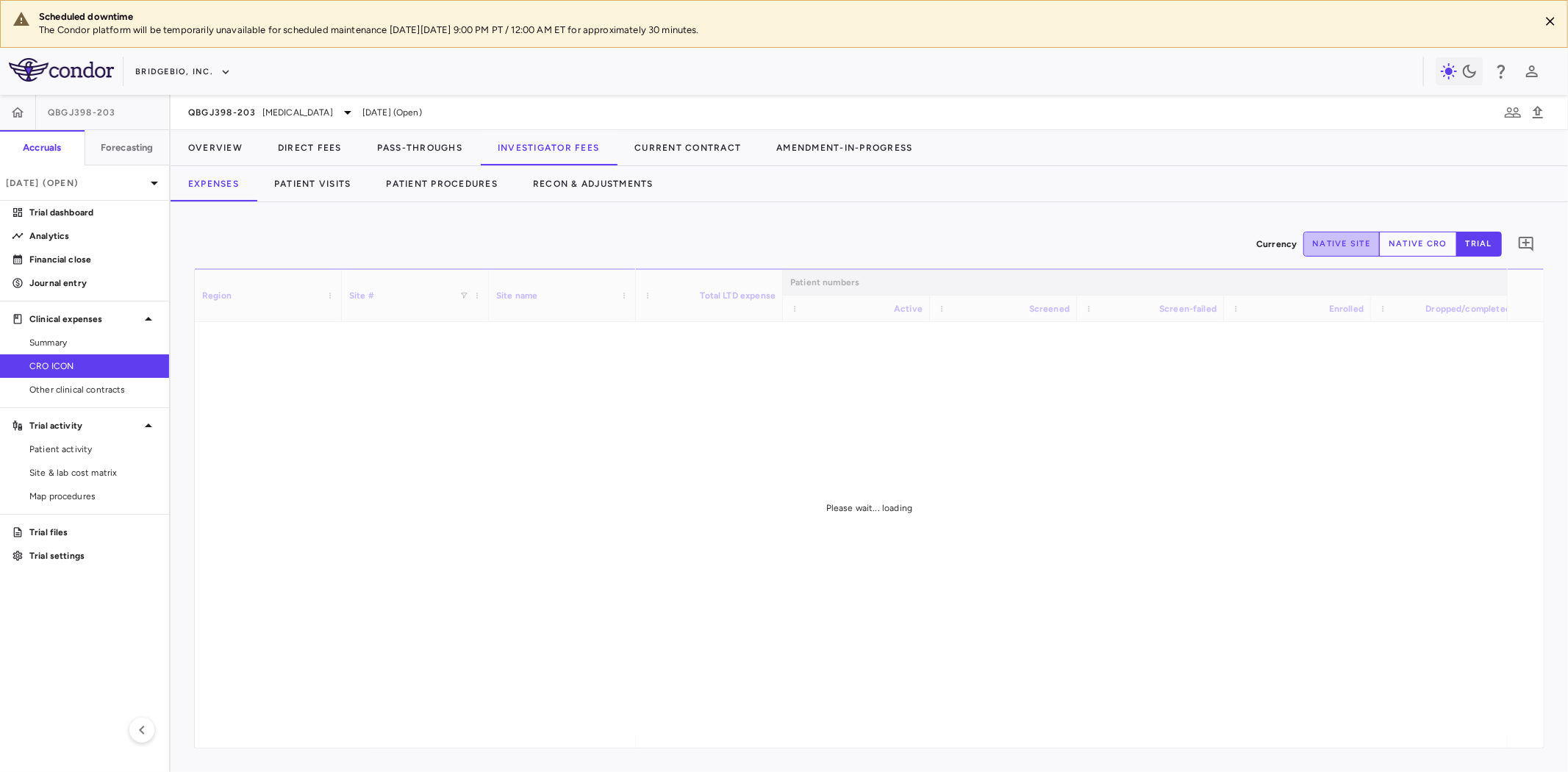
click at [1358, 243] on button "native site" at bounding box center [1341, 244] width 77 height 25
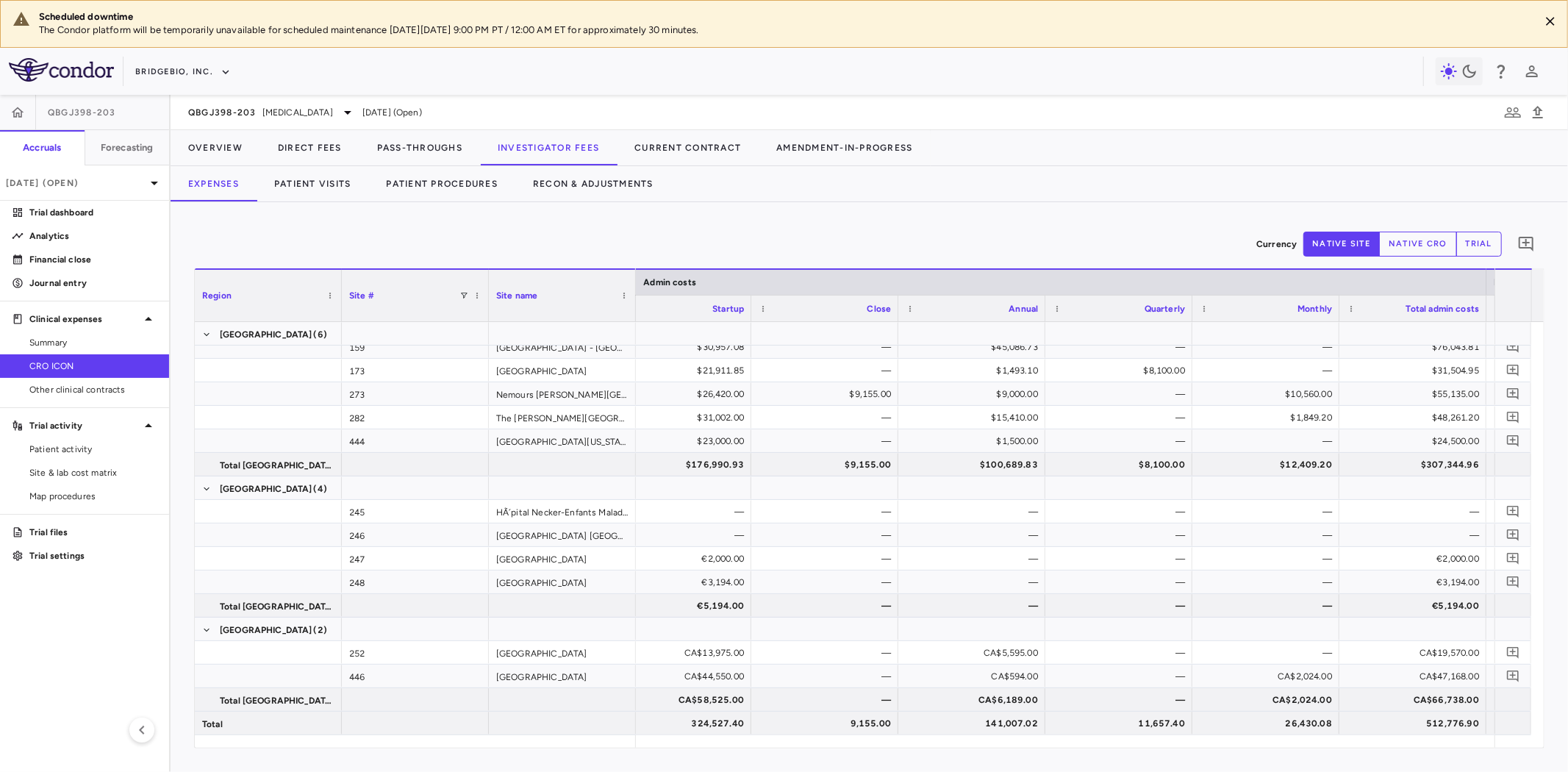
scroll to position [0, 8339]
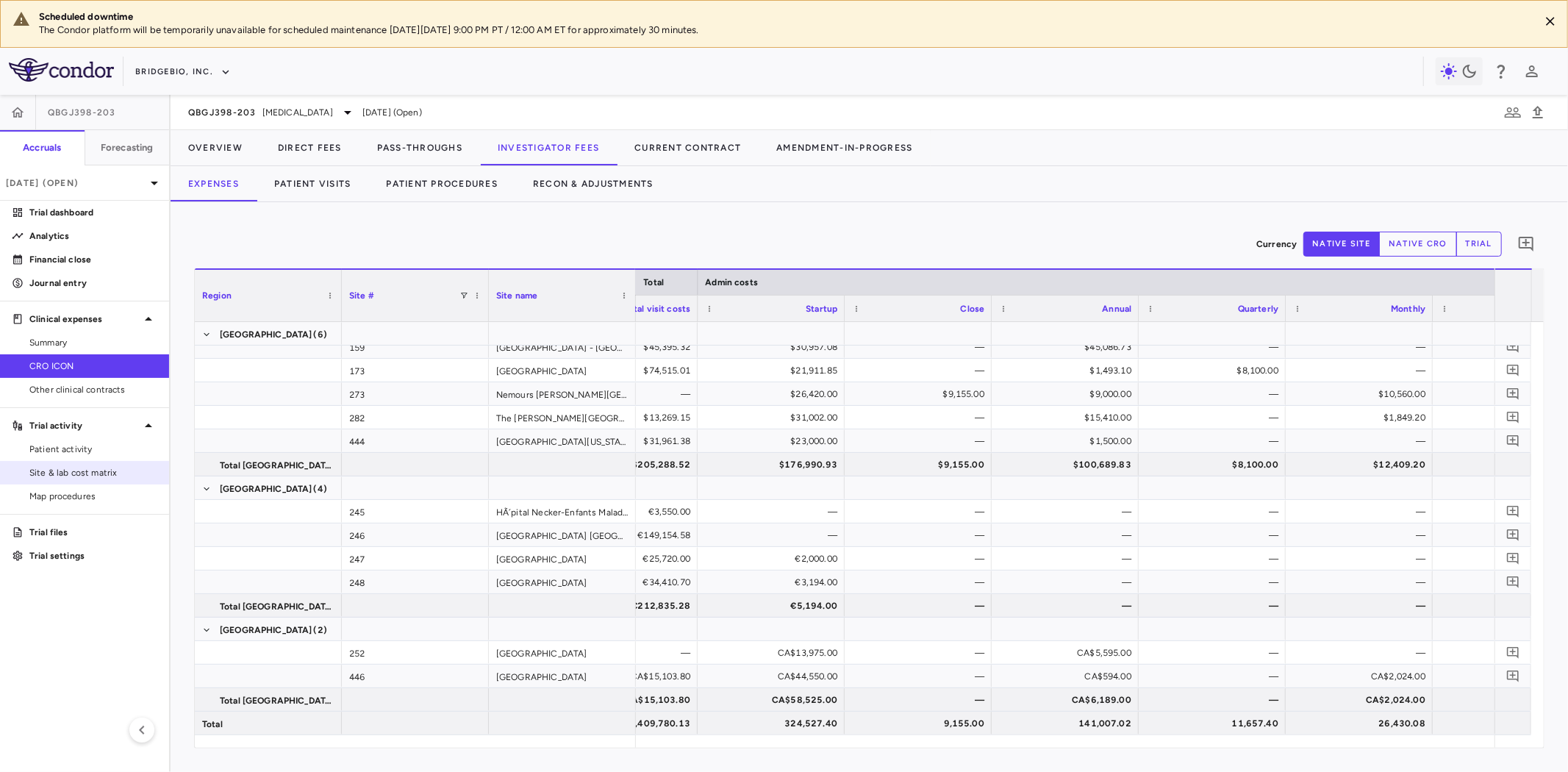
click at [85, 472] on span "Site & lab cost matrix" at bounding box center [94, 472] width 128 height 14
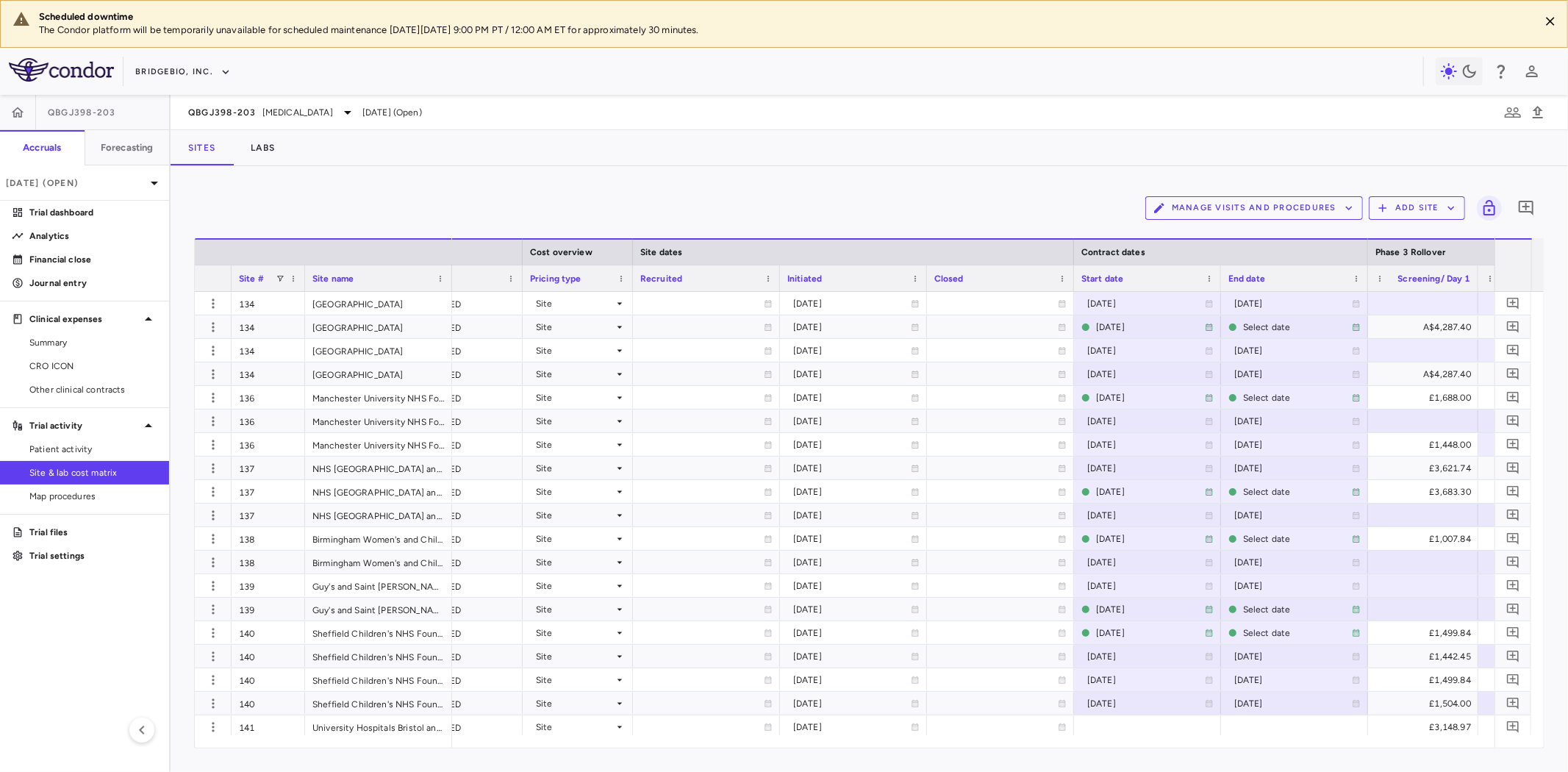
scroll to position [0, 761]
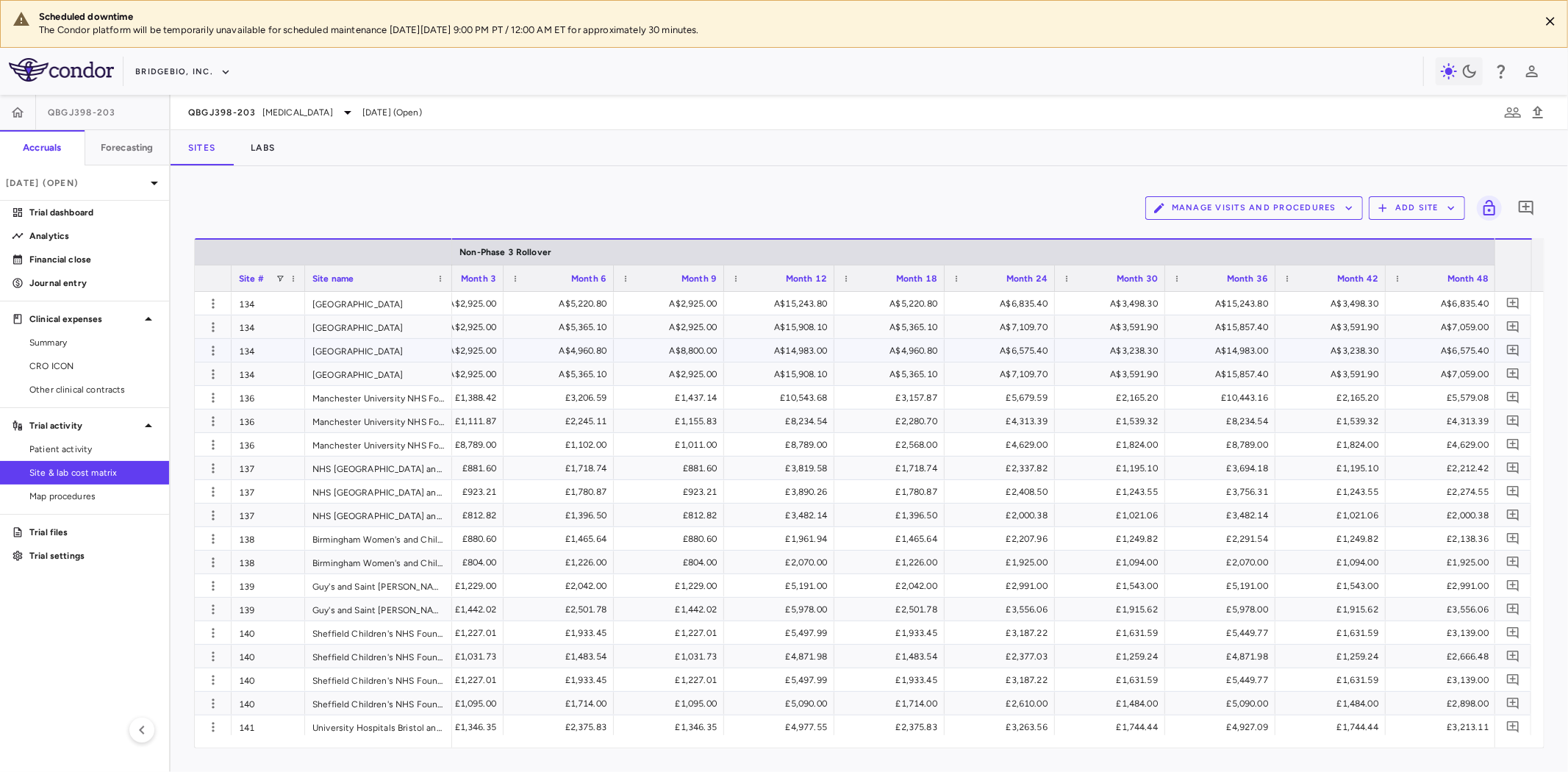
click at [693, 356] on div "A$8,800.00" at bounding box center [671, 350] width 89 height 23
click at [1537, 111] on icon "button" at bounding box center [1537, 112] width 10 height 13
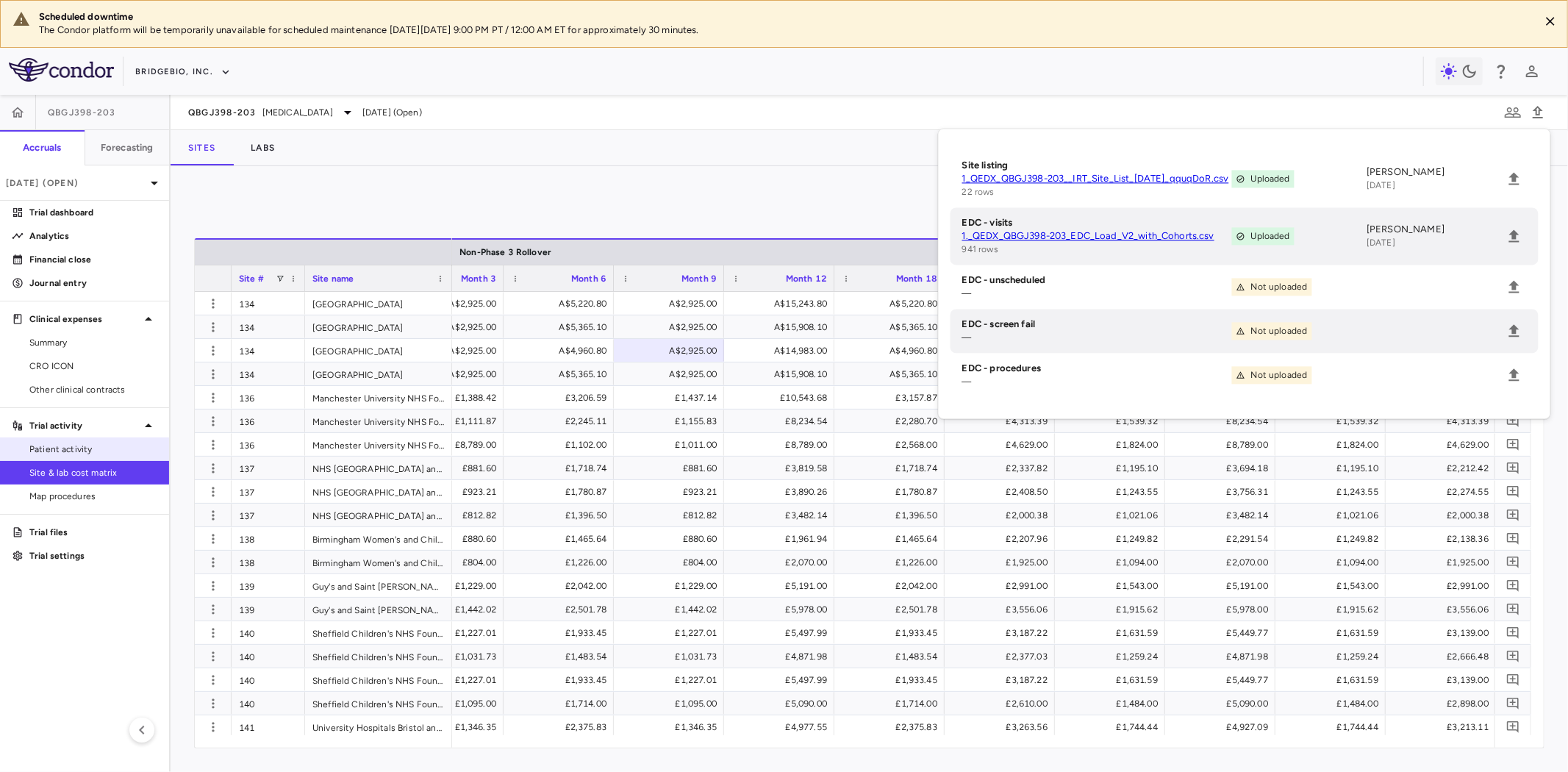
click at [78, 445] on span "Patient activity" at bounding box center [94, 449] width 128 height 14
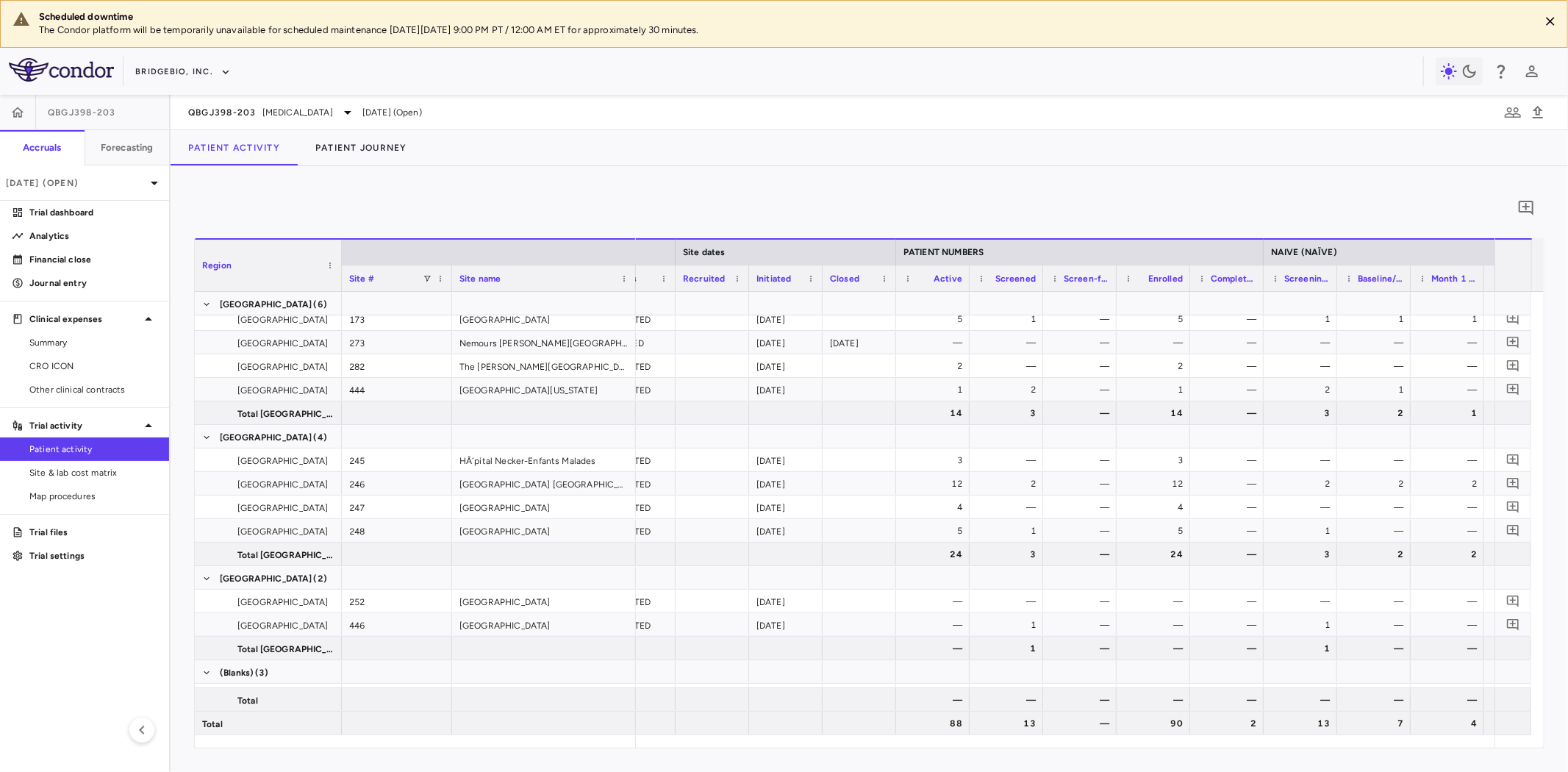
scroll to position [0, 263]
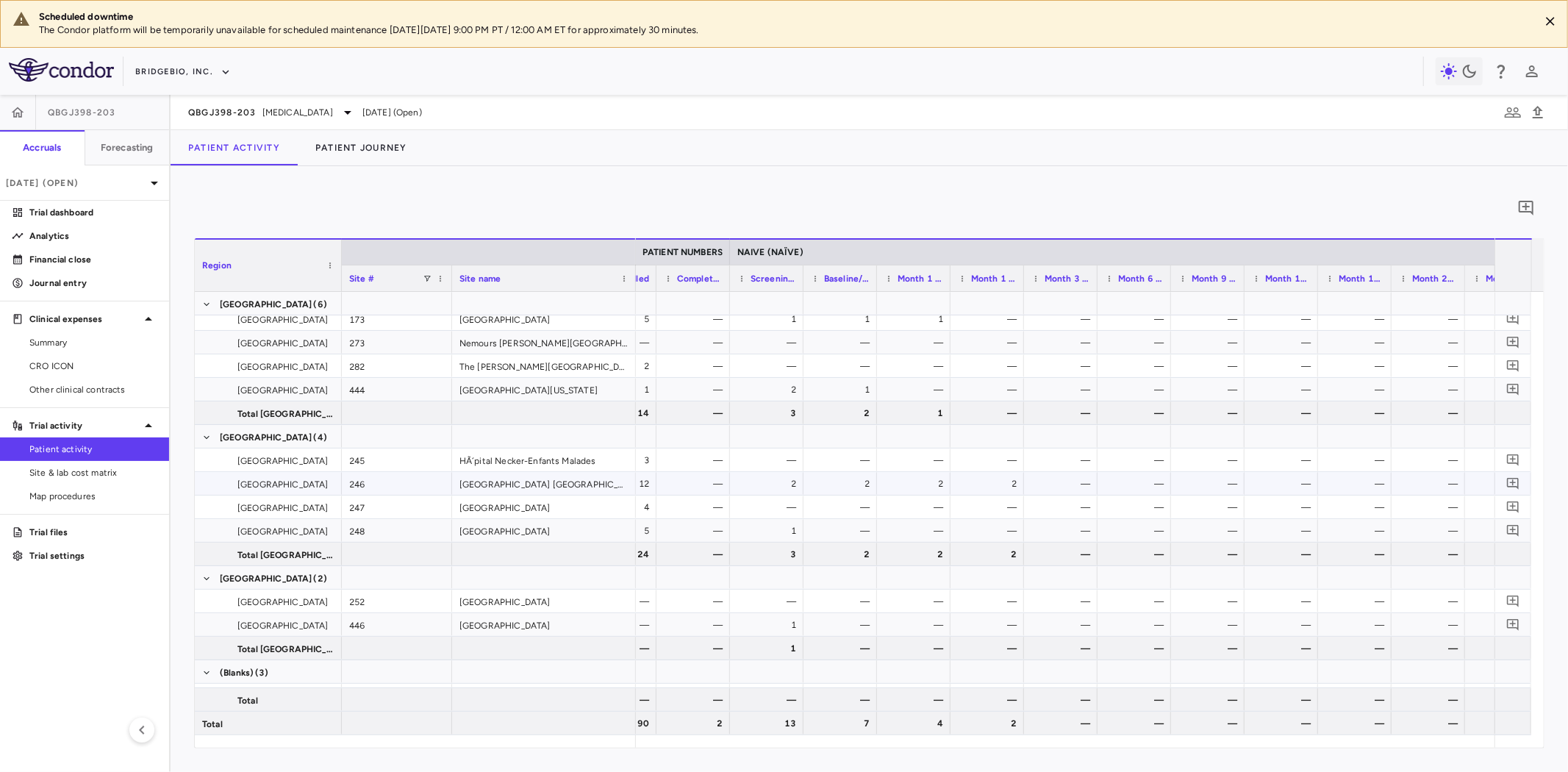
click at [1068, 480] on div "—" at bounding box center [1064, 484] width 53 height 23
click at [123, 474] on span "Site & lab cost matrix" at bounding box center [94, 472] width 128 height 14
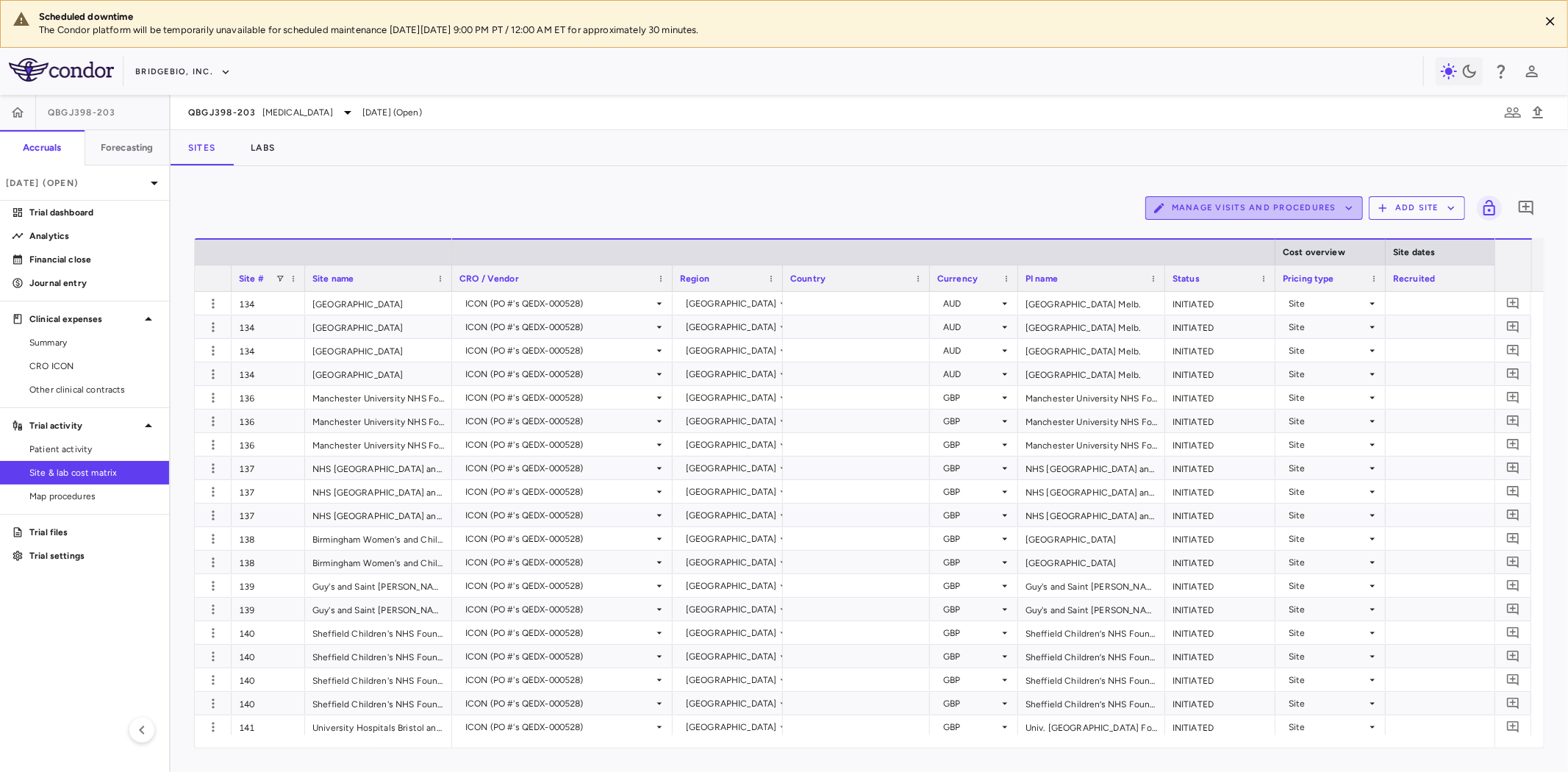
click at [1343, 204] on icon "button" at bounding box center [1349, 208] width 14 height 14
click at [1227, 239] on li "Visit Schedules" at bounding box center [1238, 237] width 156 height 22
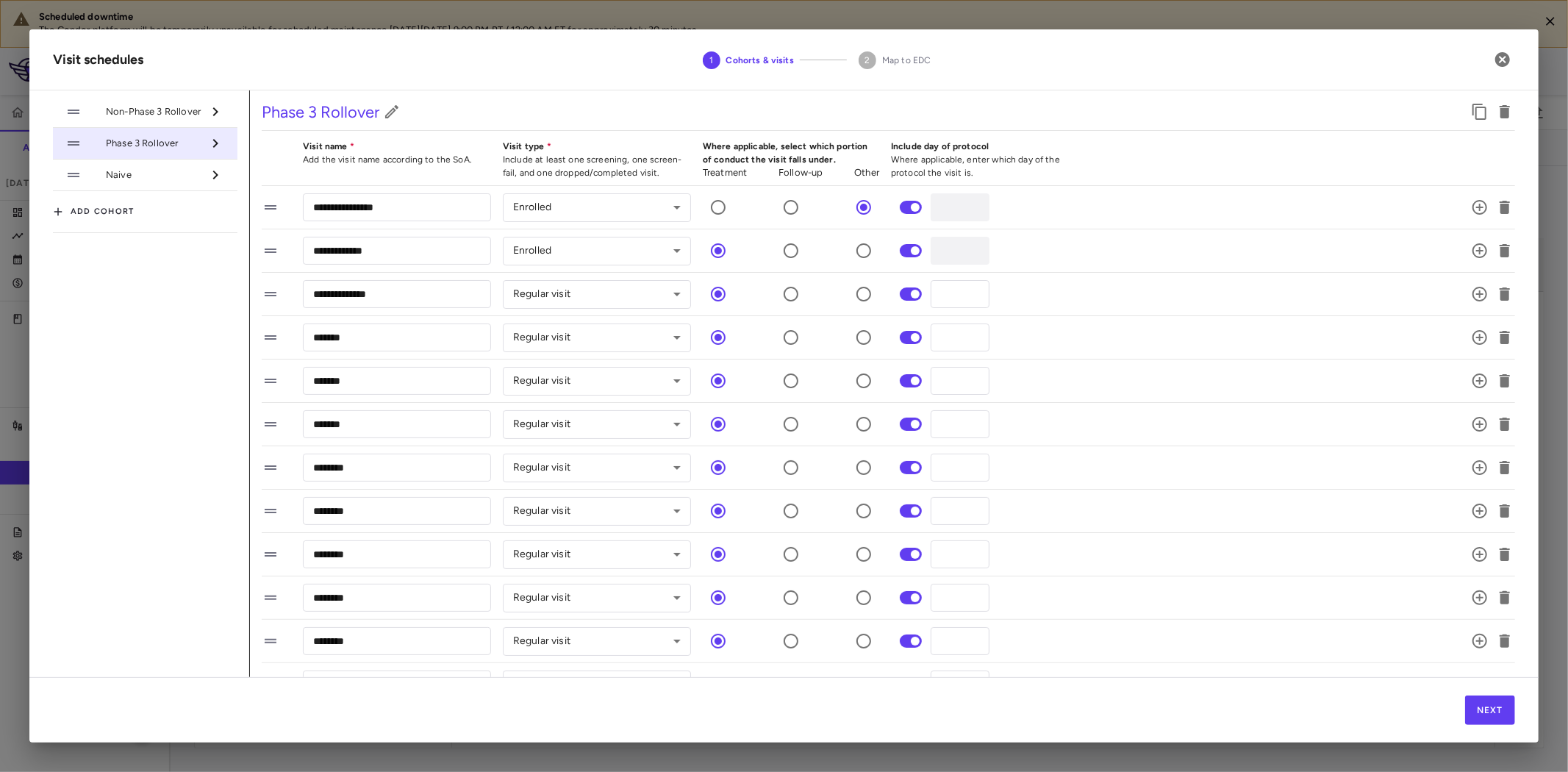
click at [140, 180] on span "Naive" at bounding box center [154, 174] width 97 height 14
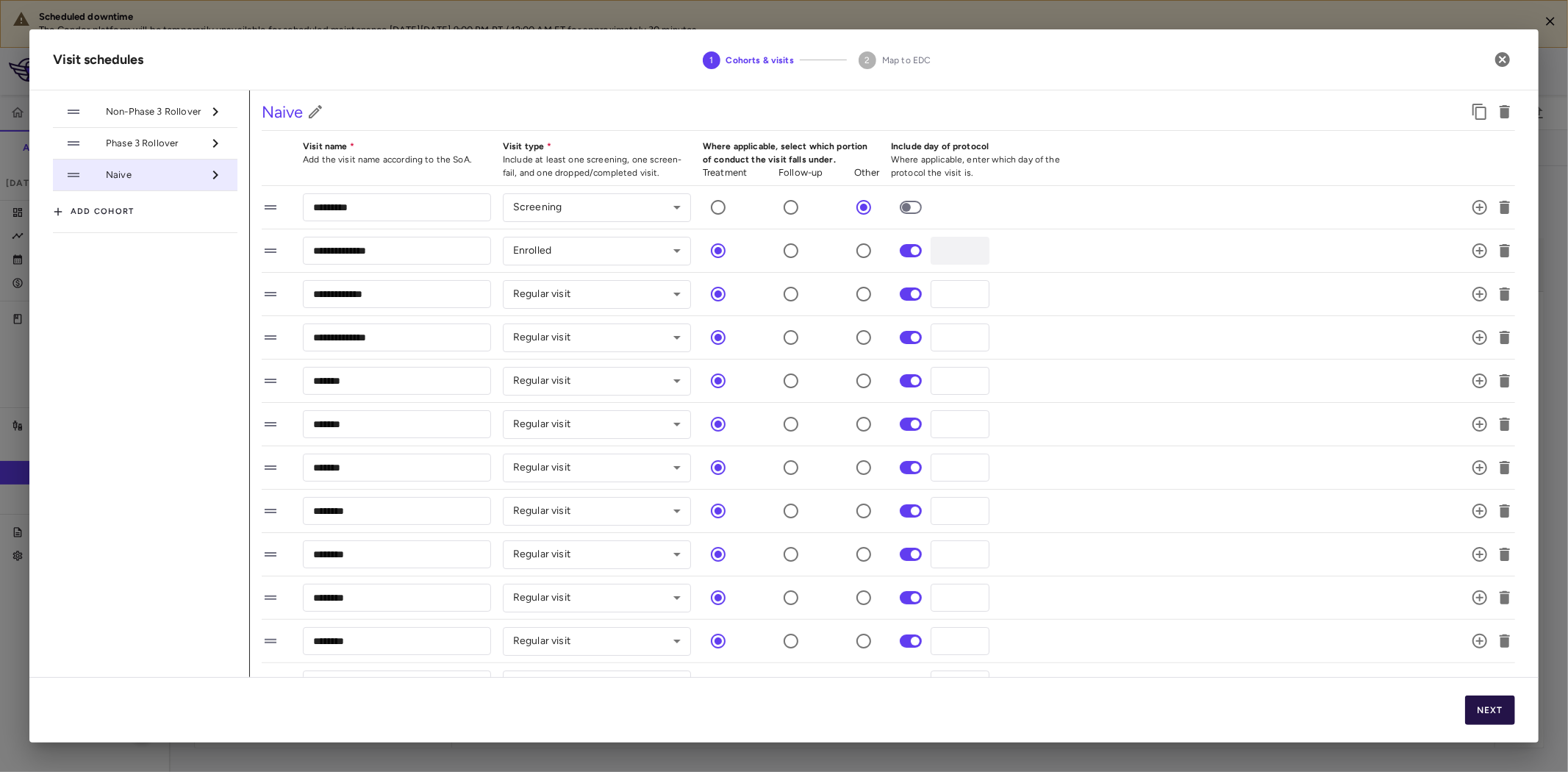
click at [1471, 704] on button "Next" at bounding box center [1489, 710] width 50 height 30
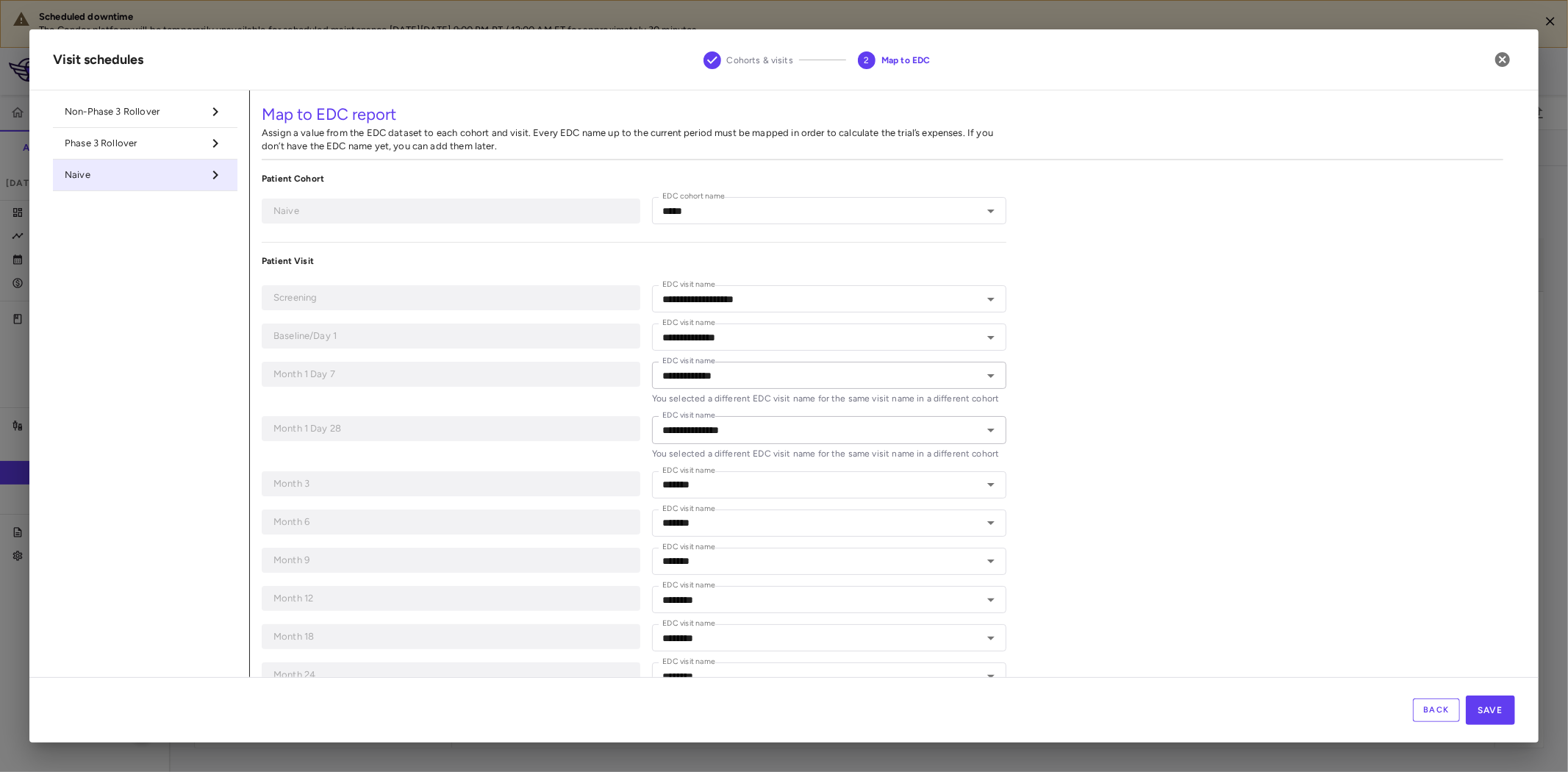
type input "*****"
type input "**********"
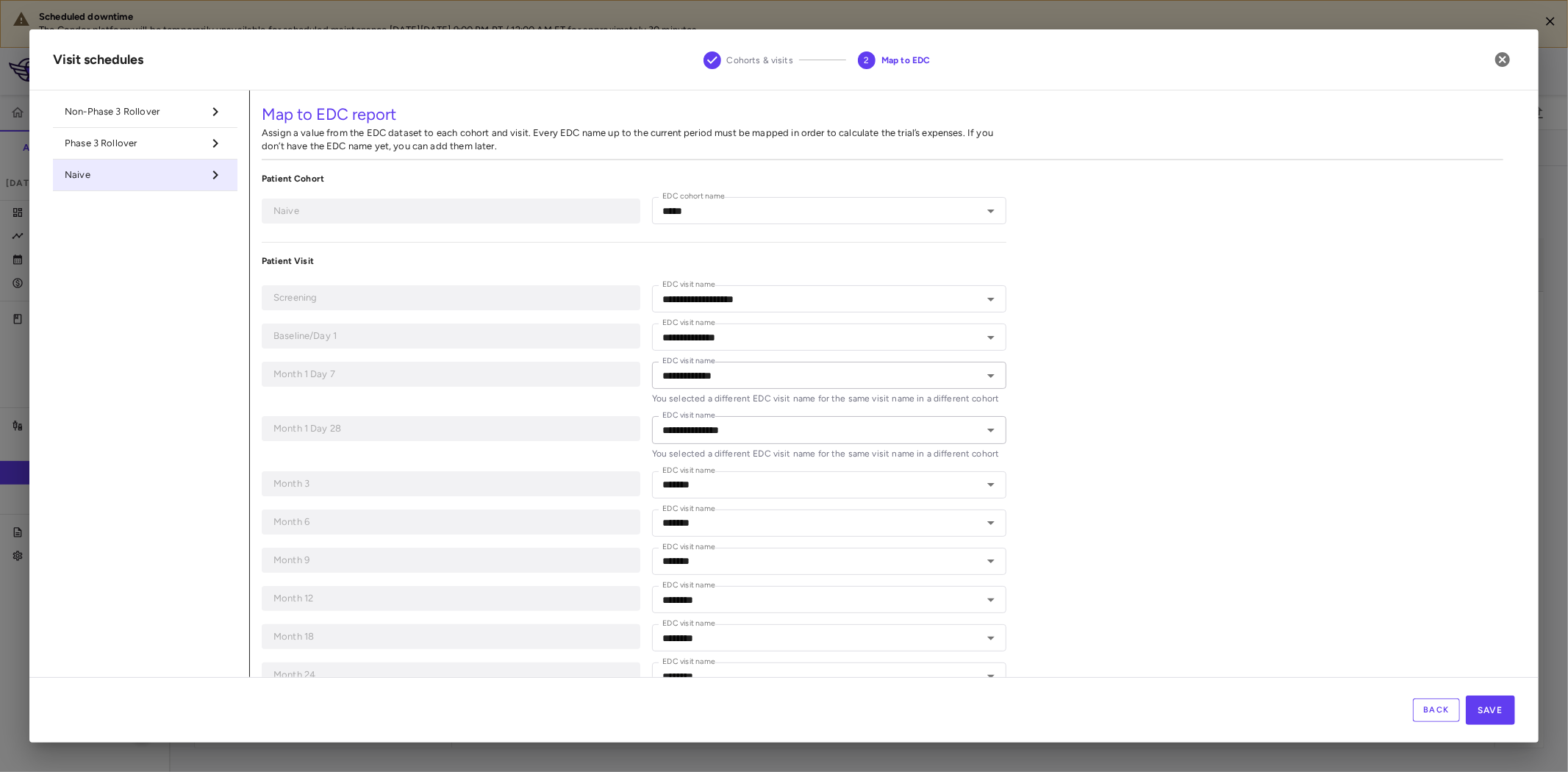
type input "*******"
type input "********"
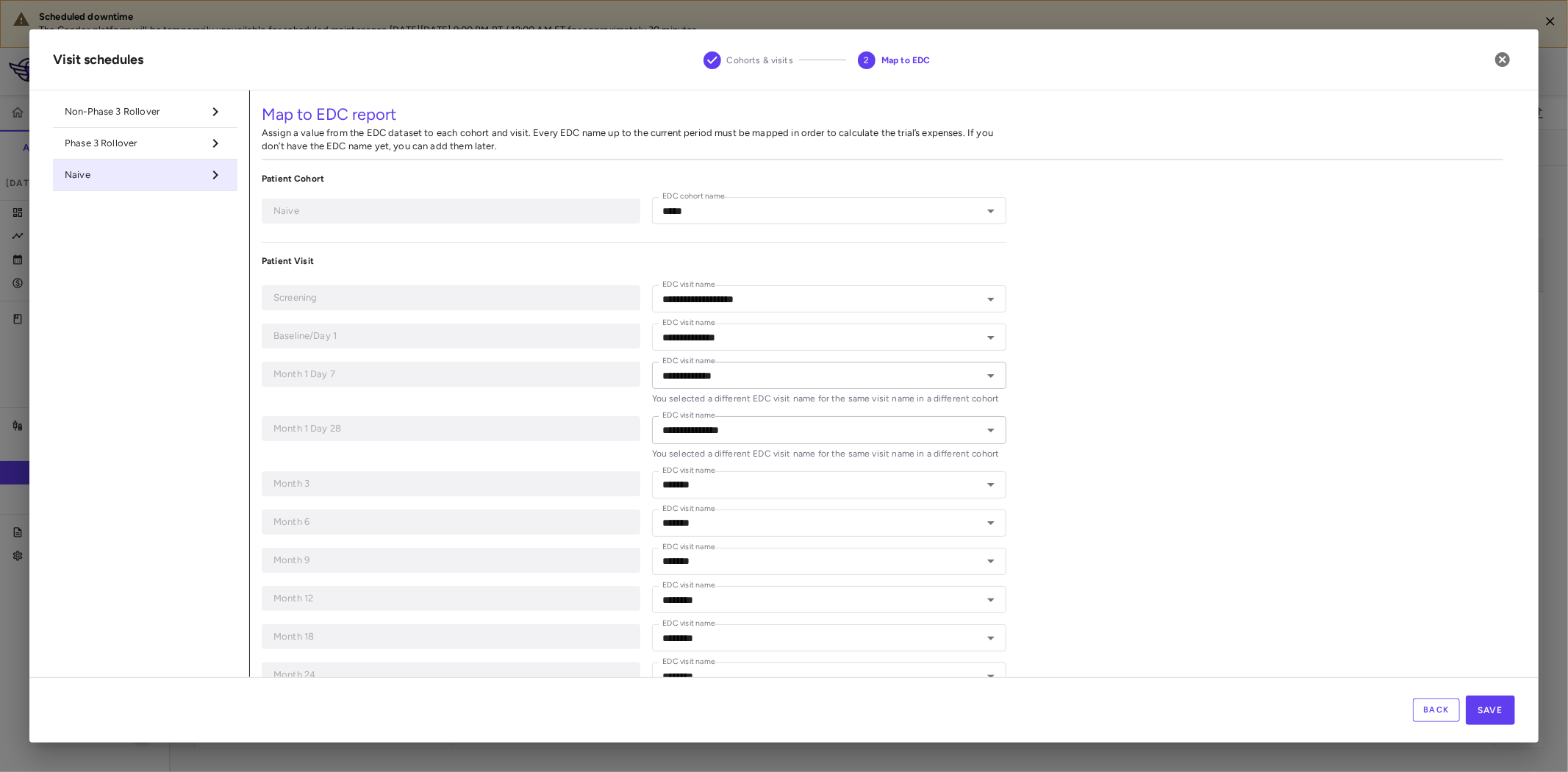
type input "********"
type input "**********"
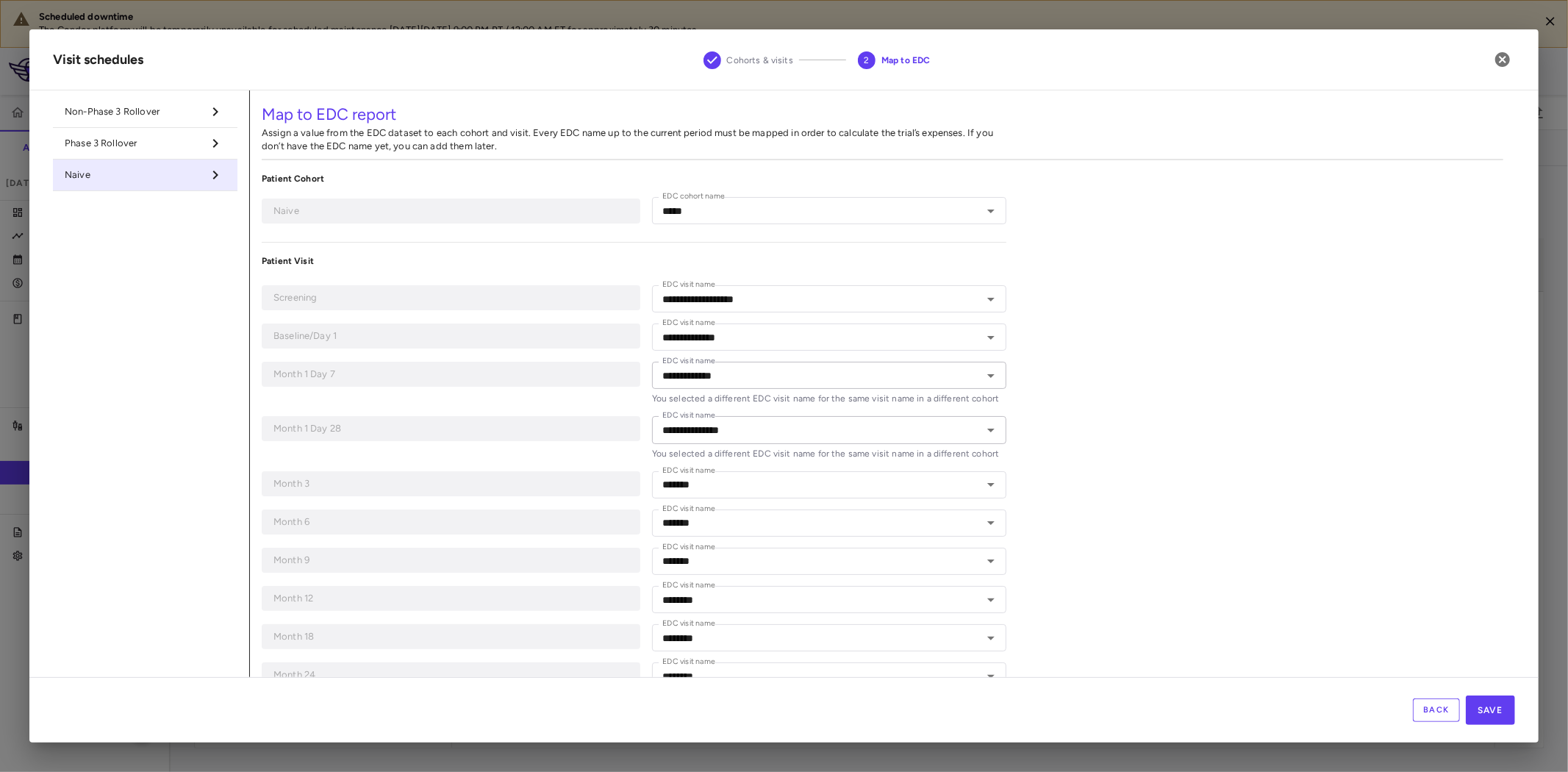
type input "**********"
click at [91, 172] on span "Naive" at bounding box center [134, 174] width 137 height 14
click at [215, 174] on div at bounding box center [214, 175] width 23 height 25
click at [499, 460] on div "**********" at bounding box center [634, 438] width 745 height 43
click at [754, 483] on input "*******" at bounding box center [807, 485] width 303 height 18
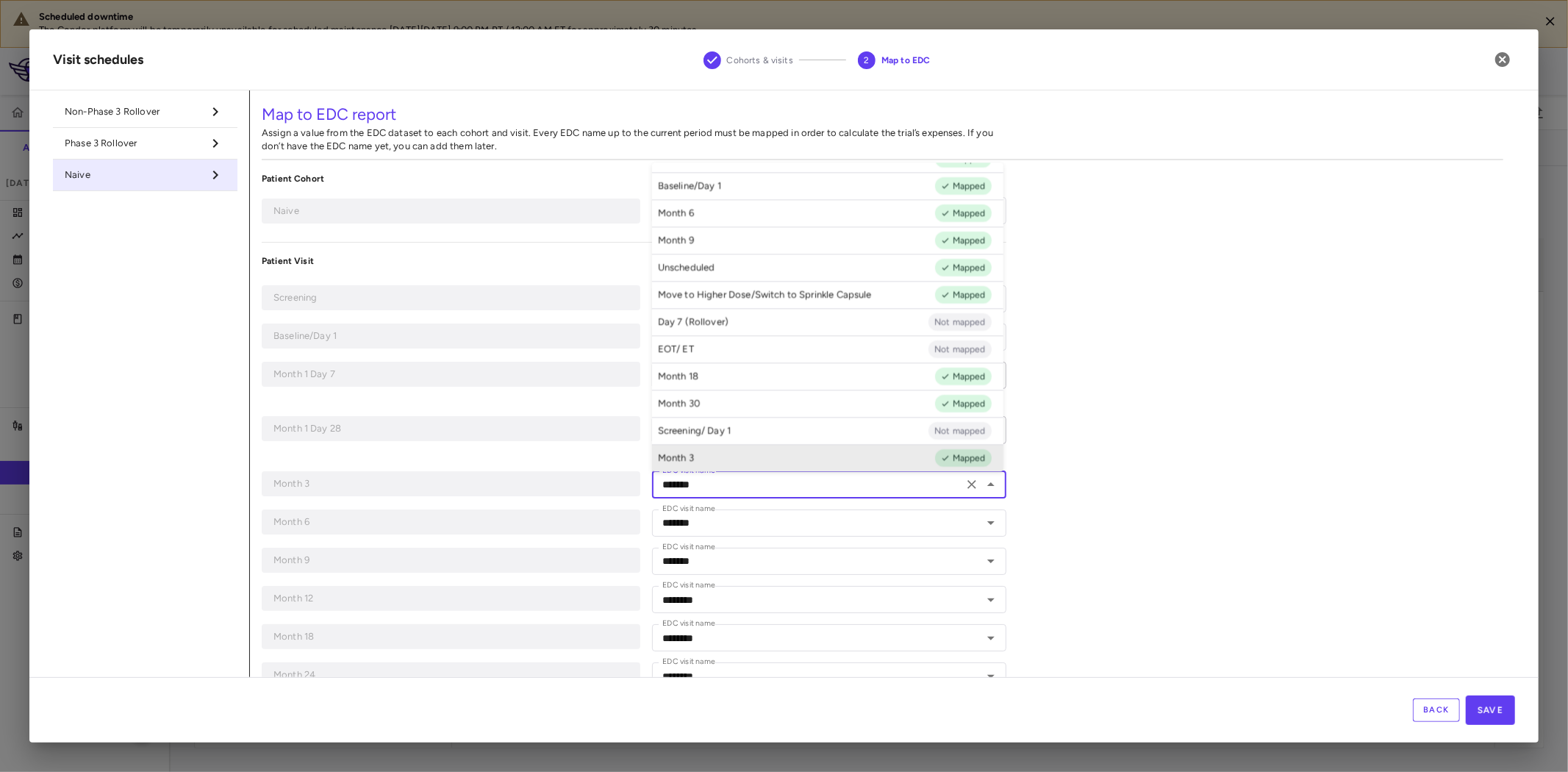
click at [754, 483] on input "*******" at bounding box center [807, 485] width 303 height 18
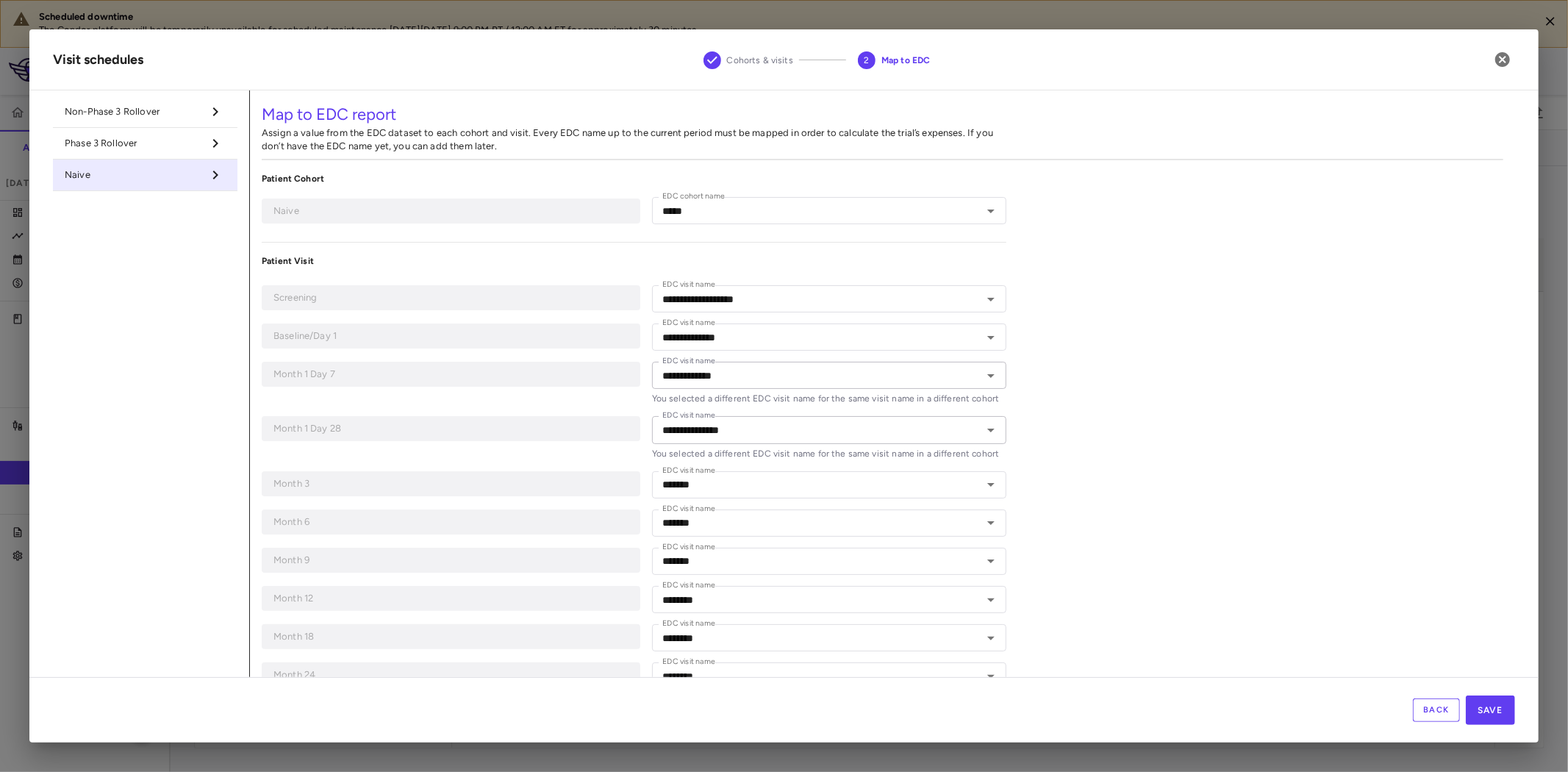
click at [1144, 463] on div "**********" at bounding box center [882, 658] width 1265 height 1137
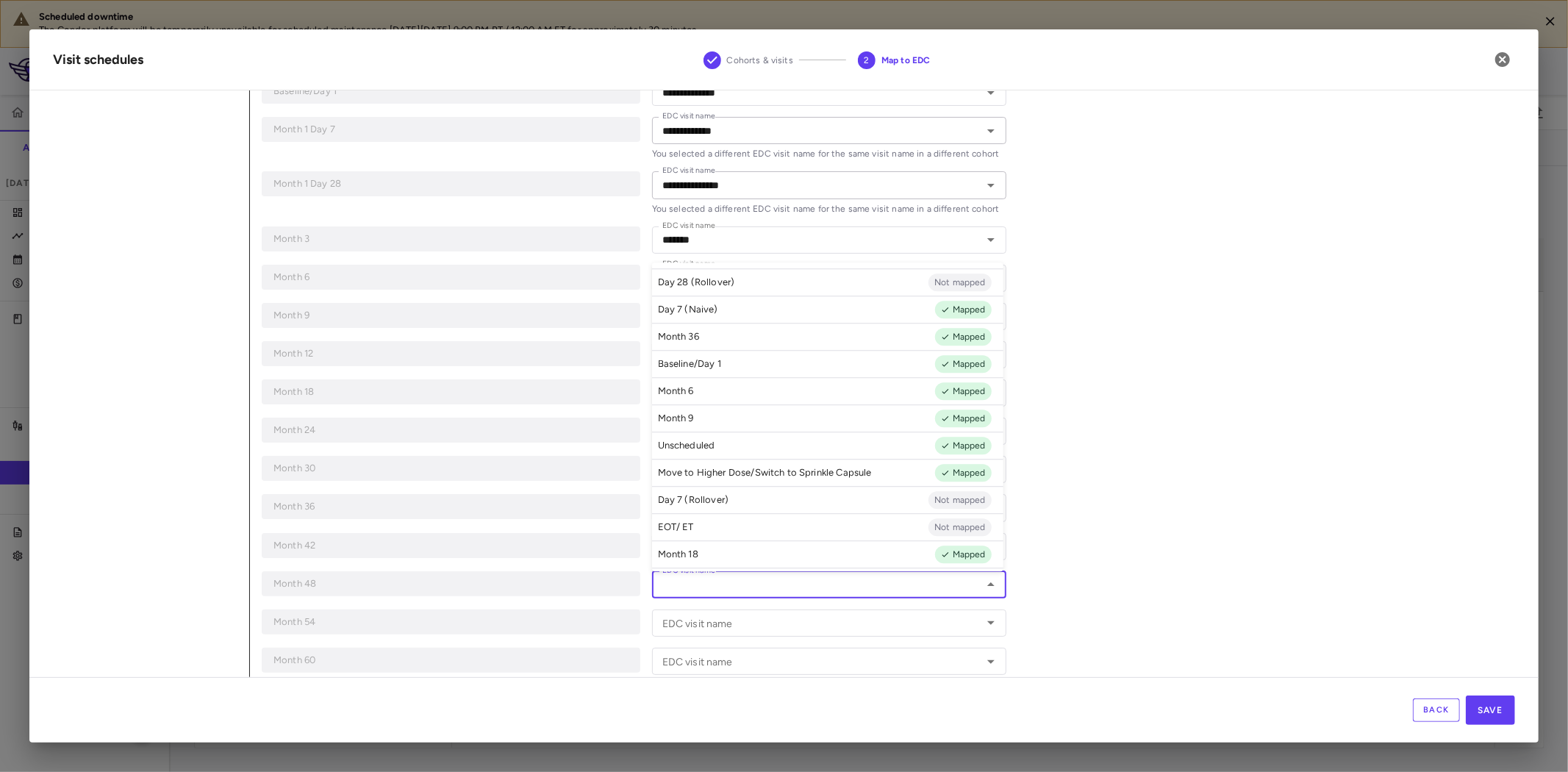
click at [725, 583] on div "EDC visit name EDC visit name" at bounding box center [829, 585] width 355 height 27
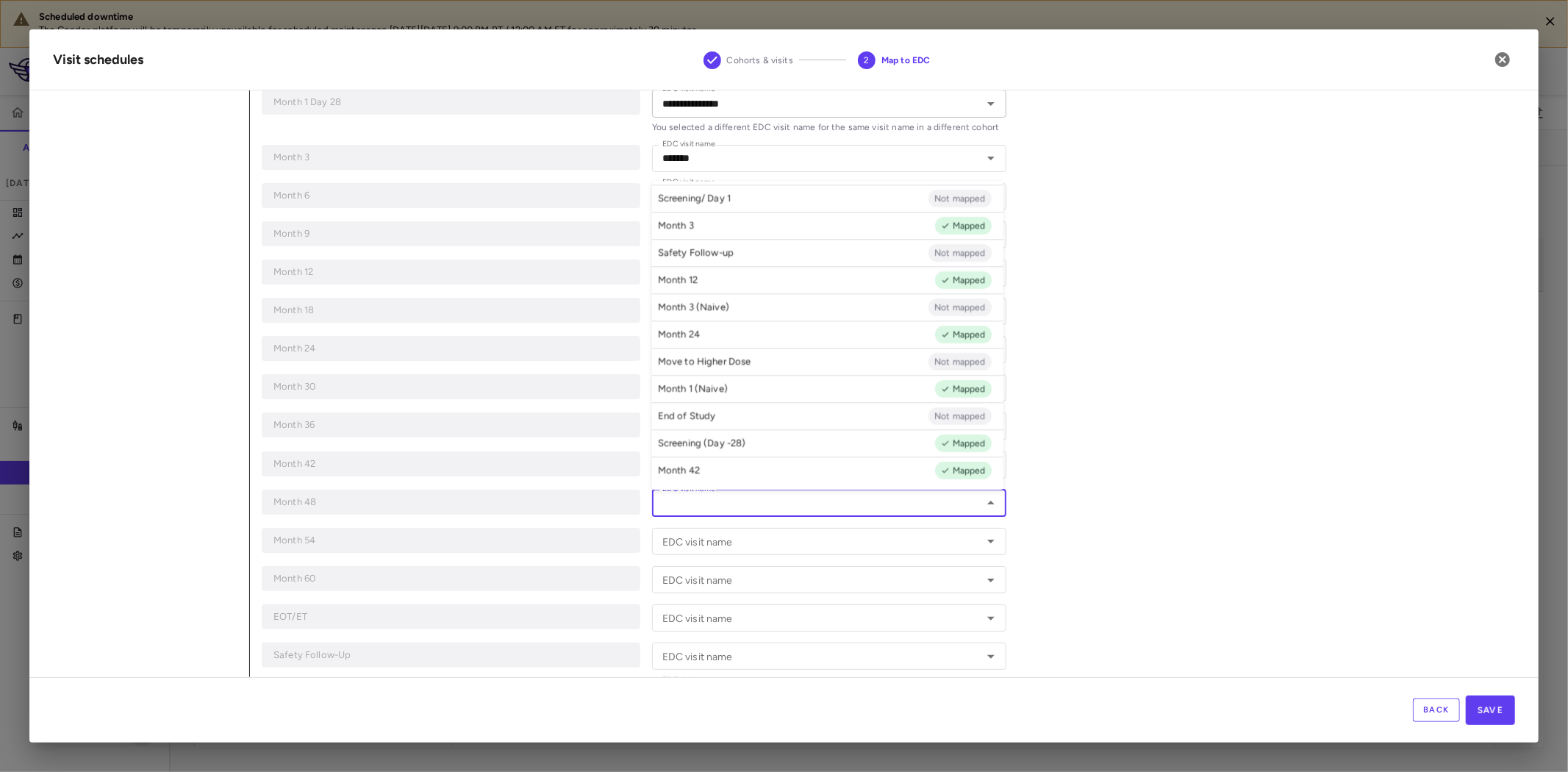
click at [1201, 481] on div "**********" at bounding box center [882, 332] width 1265 height 1137
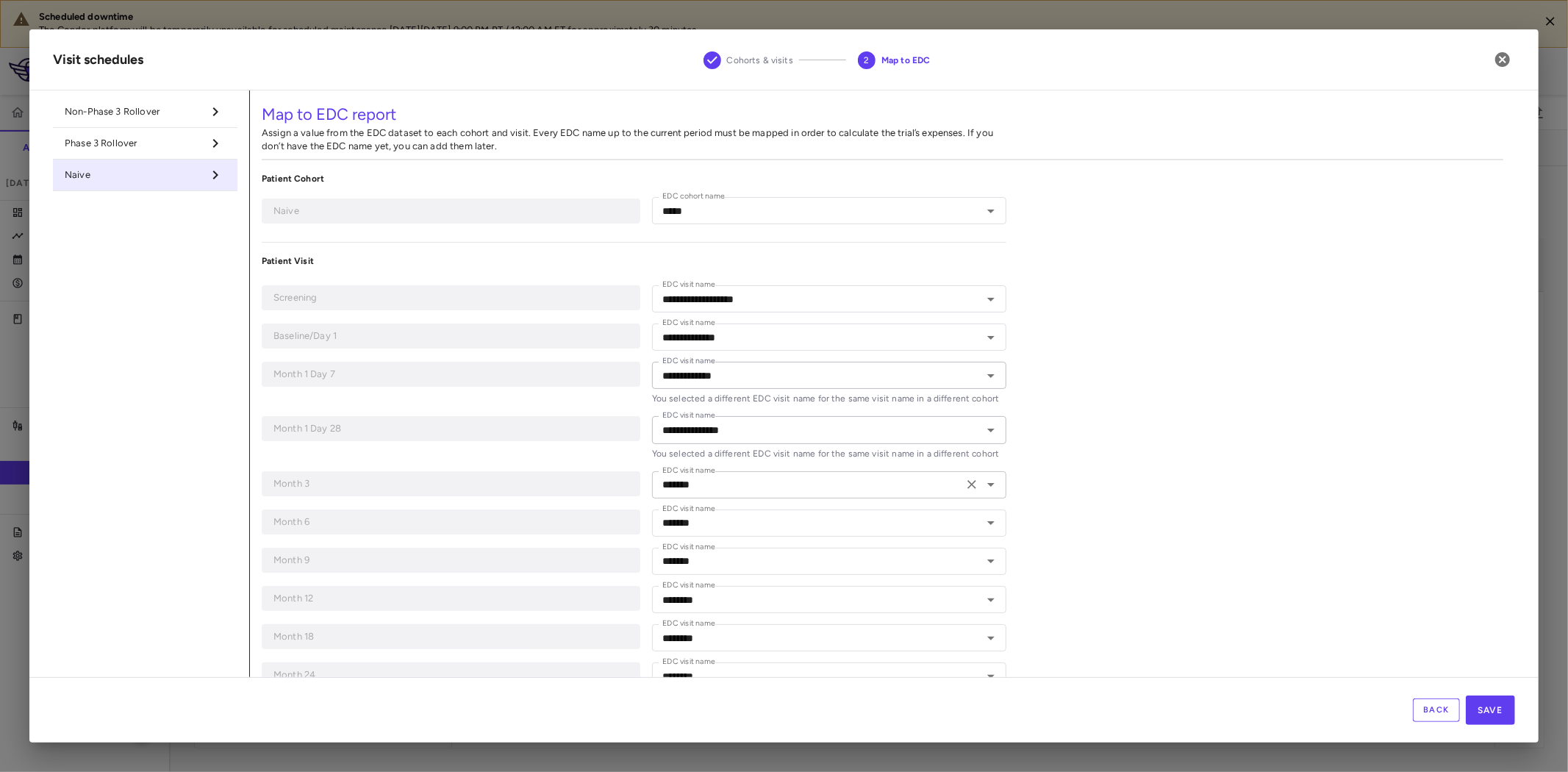
click at [777, 489] on input "*******" at bounding box center [807, 485] width 303 height 18
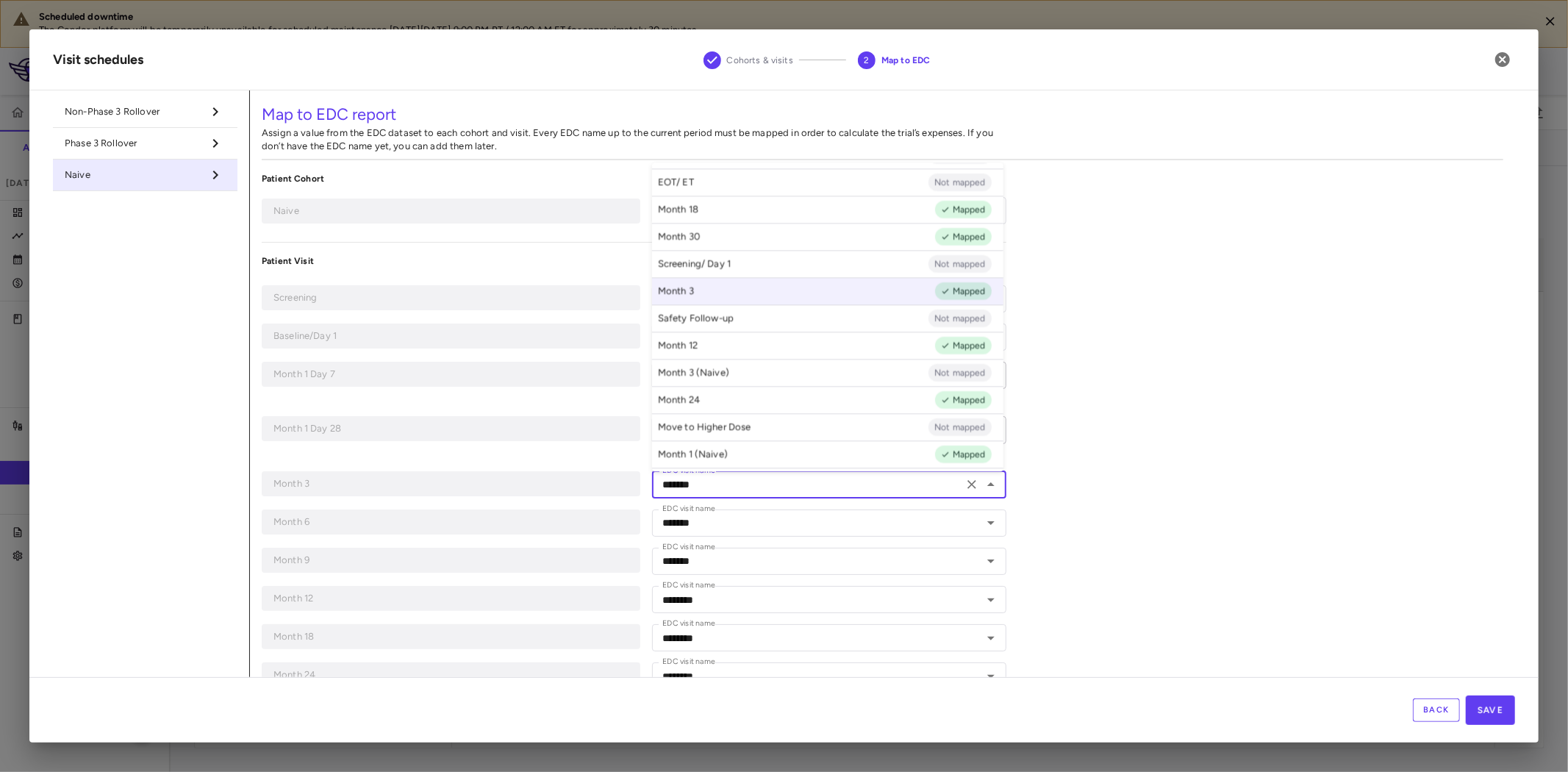
click at [789, 370] on li "Month 3 (Naive) Not mapped" at bounding box center [827, 372] width 351 height 27
type input "**********"
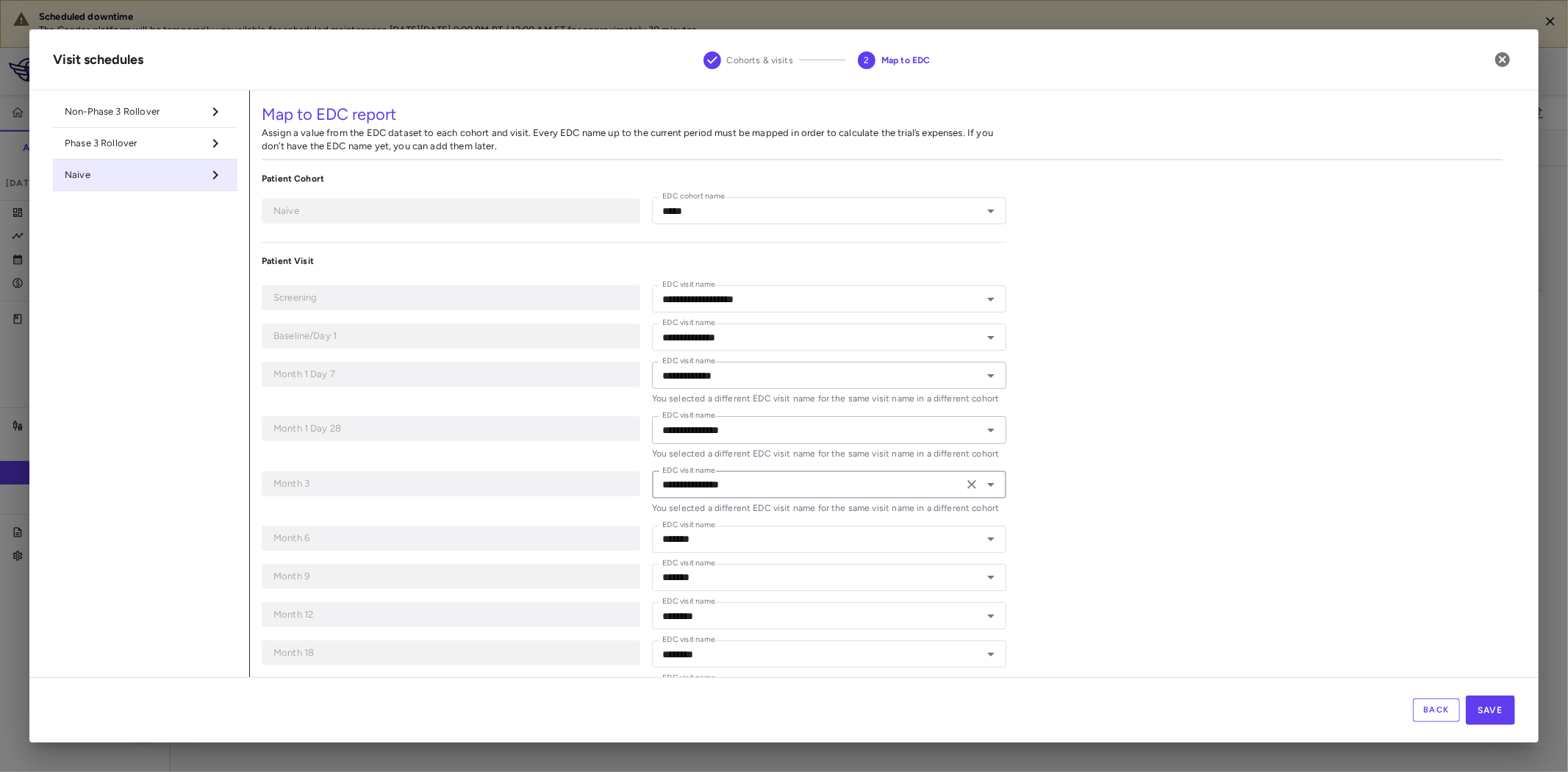
click at [1181, 502] on div "**********" at bounding box center [882, 666] width 1265 height 1152
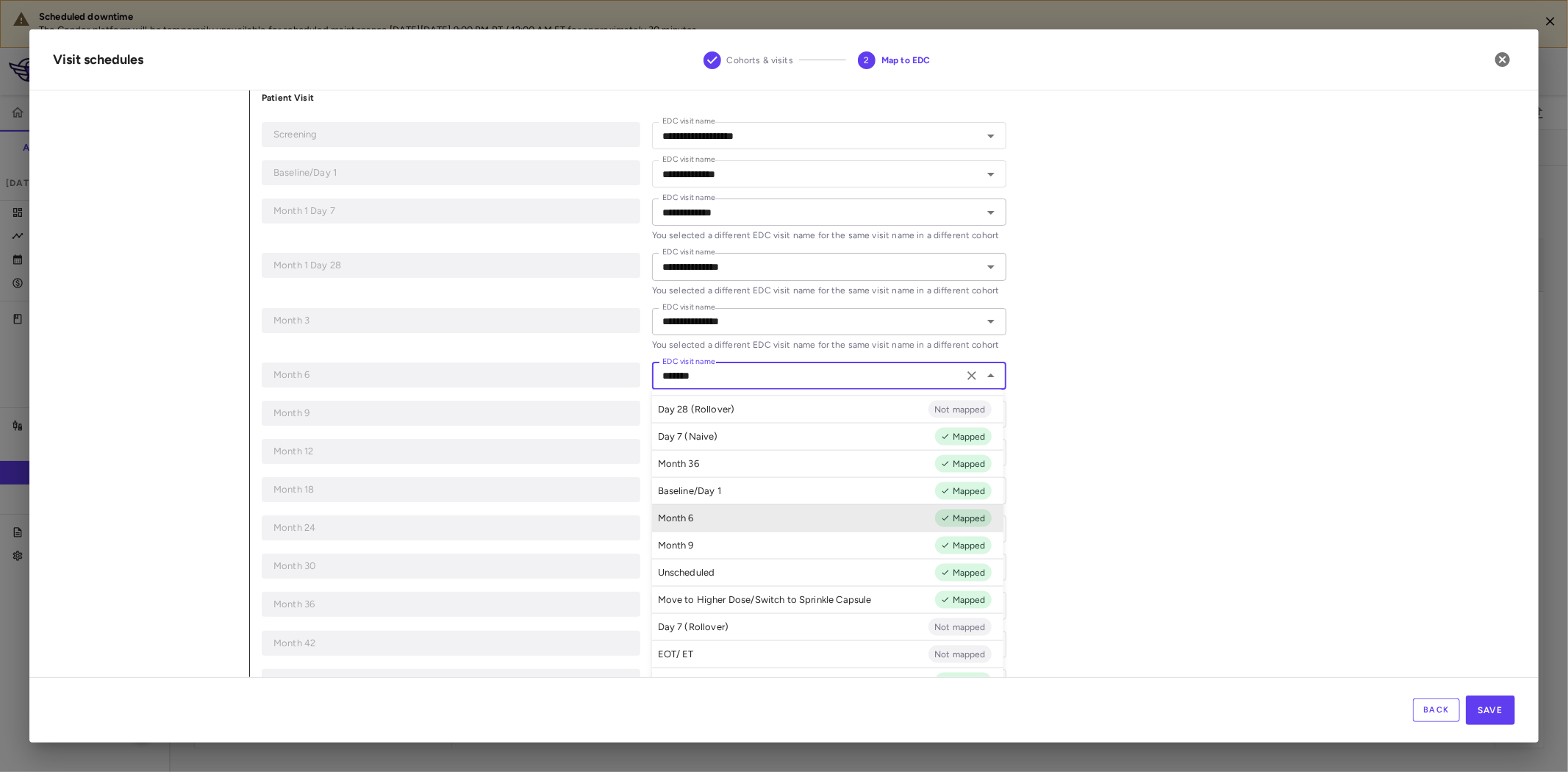
click at [803, 377] on input "*******" at bounding box center [807, 376] width 303 height 18
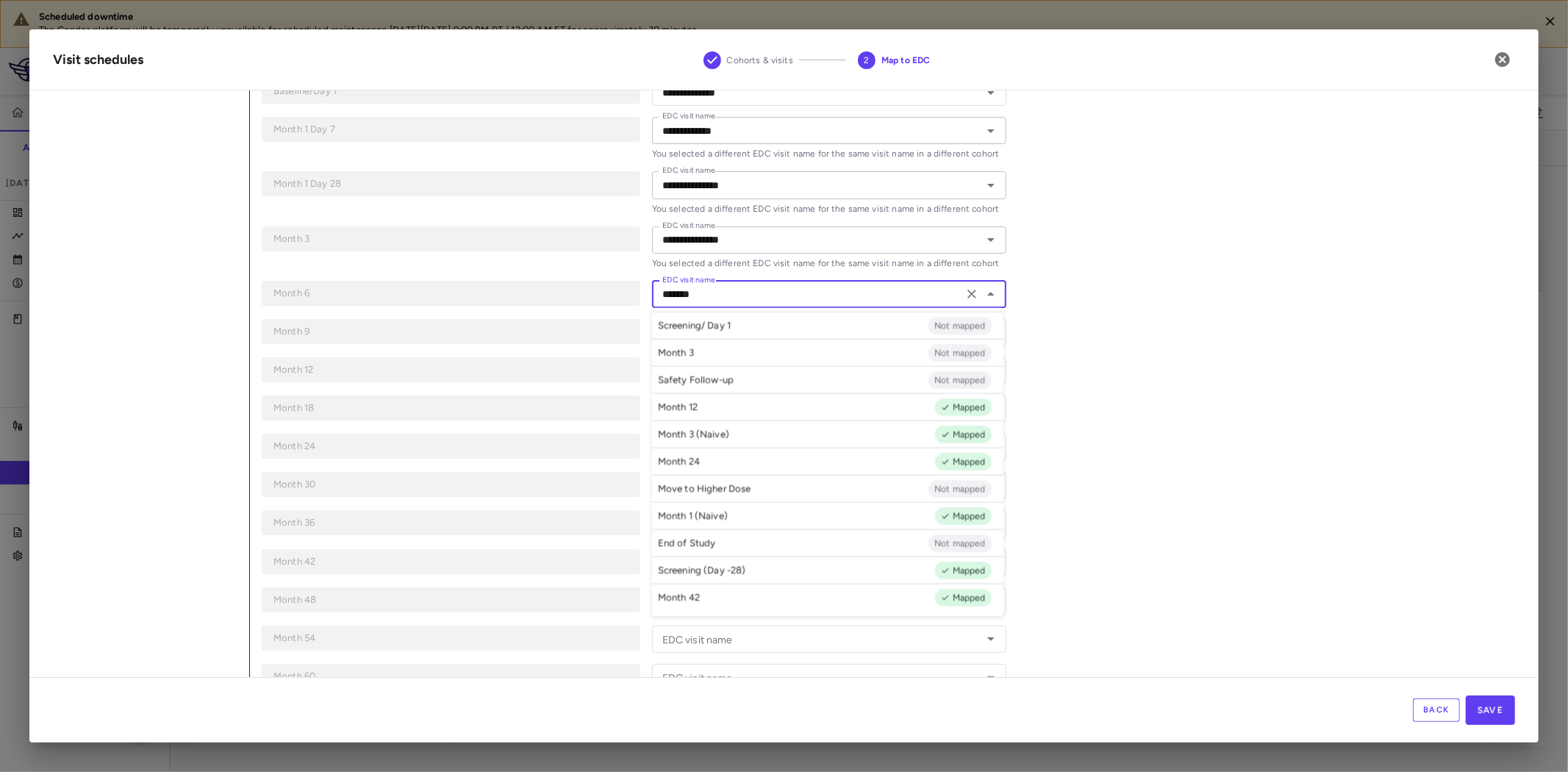
click at [1196, 423] on div "**********" at bounding box center [882, 422] width 1265 height 1152
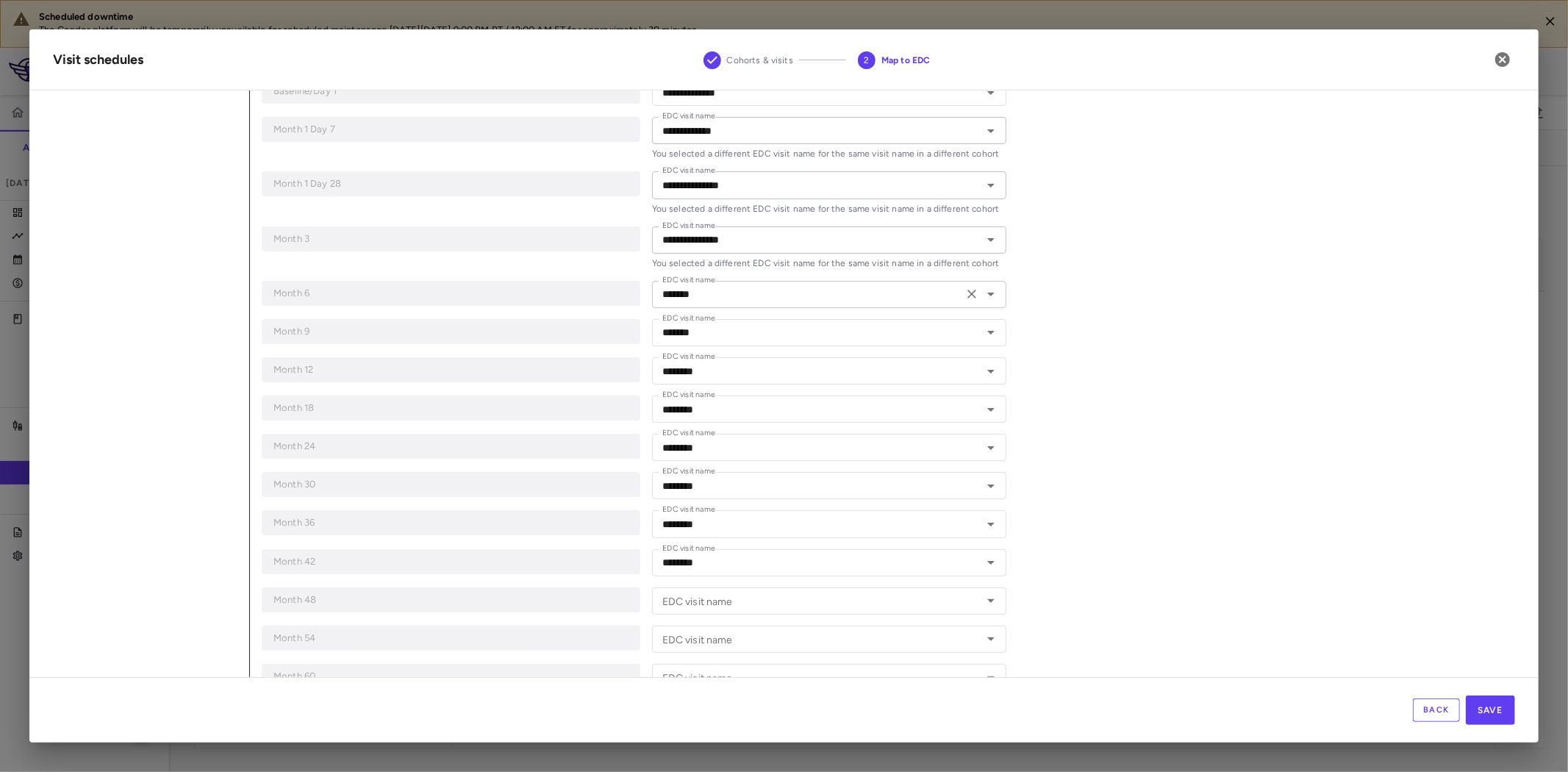
click at [781, 294] on input "*******" at bounding box center [807, 294] width 303 height 18
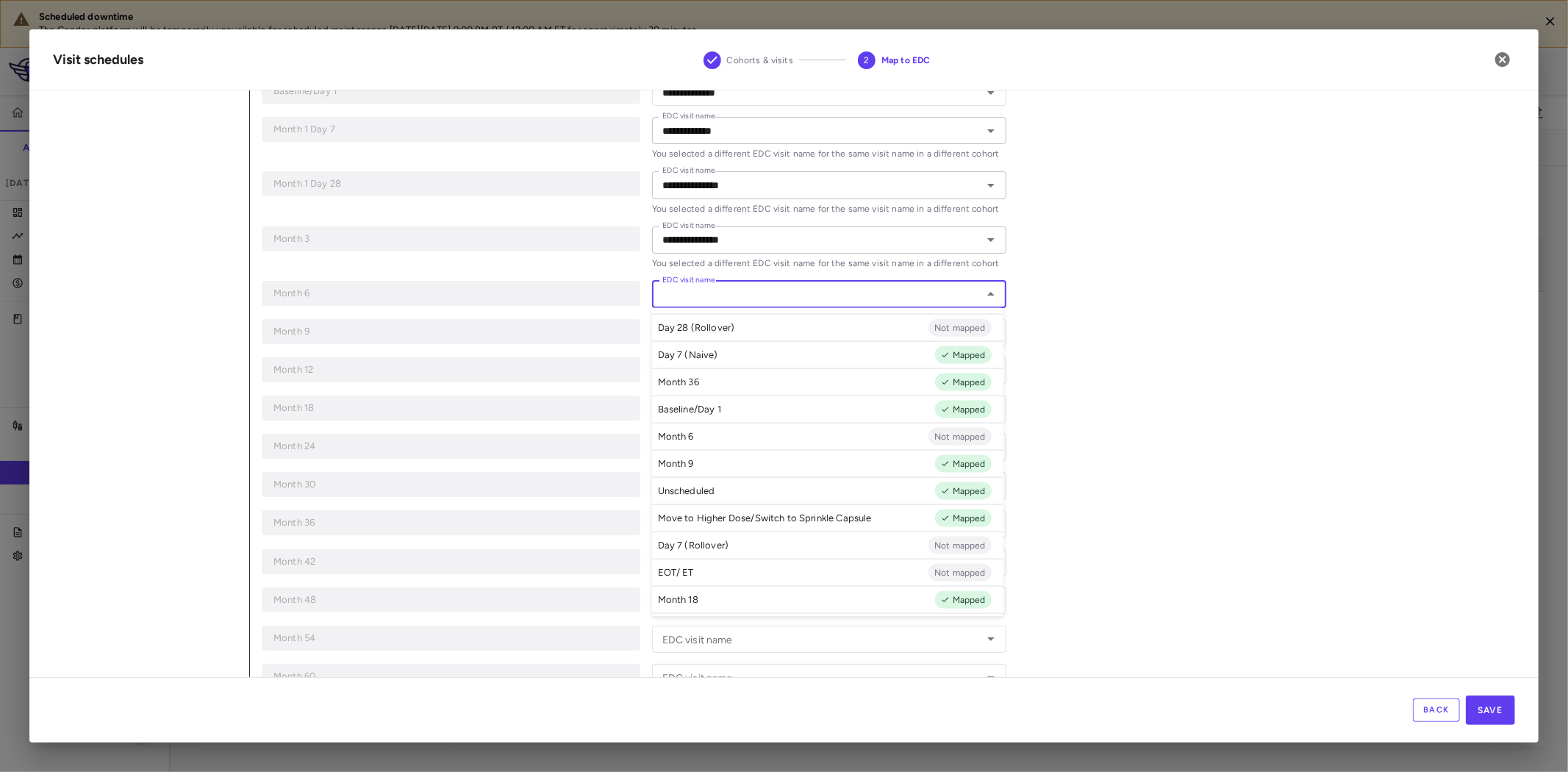
click at [481, 344] on div "Month 9 EDC visit name ******* EDC visit name" at bounding box center [634, 332] width 745 height 27
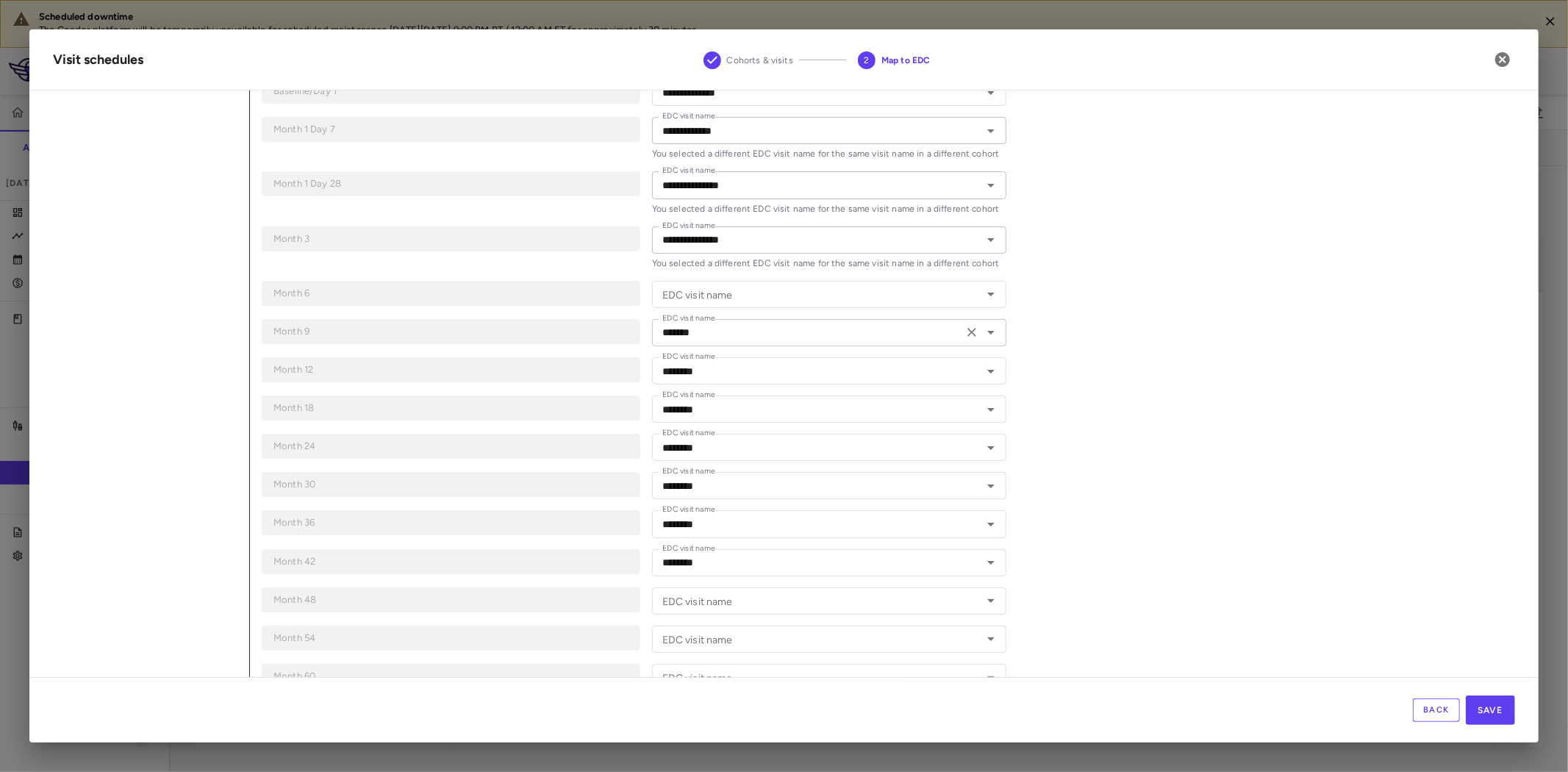
click at [693, 330] on input "*******" at bounding box center [807, 332] width 303 height 18
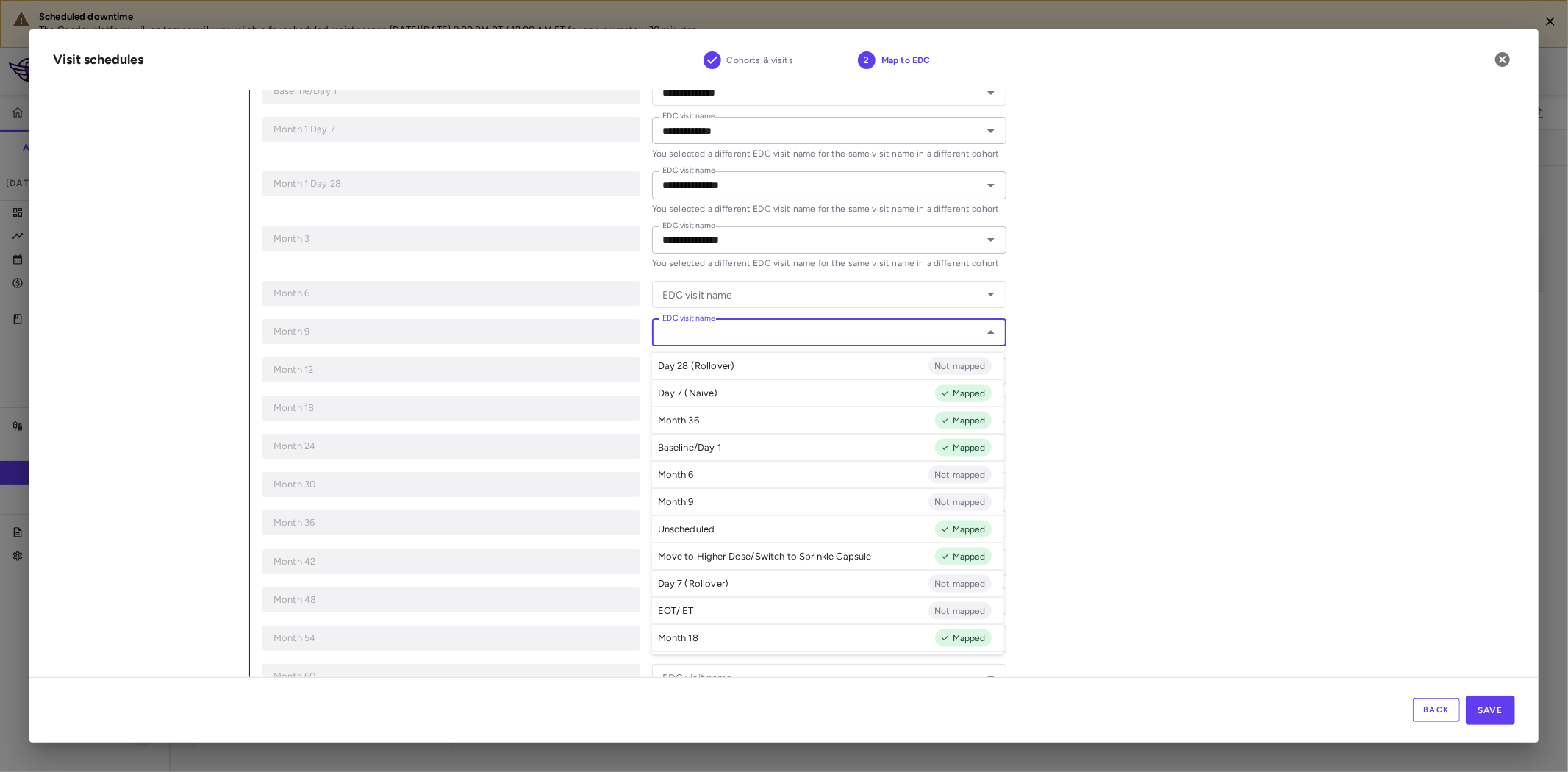
click at [522, 386] on div "**********" at bounding box center [634, 456] width 745 height 1059
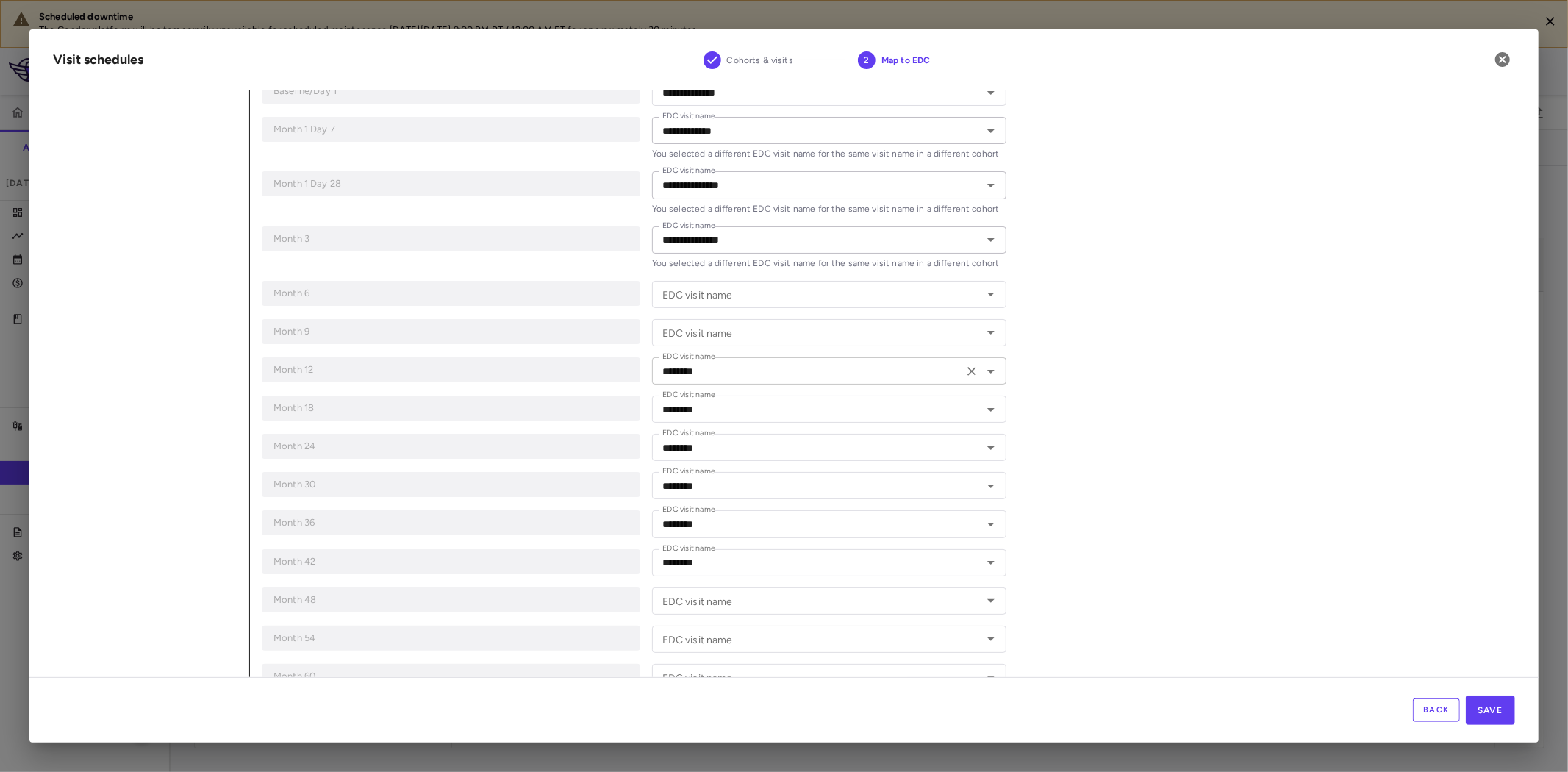
click at [667, 368] on input "********" at bounding box center [807, 371] width 303 height 18
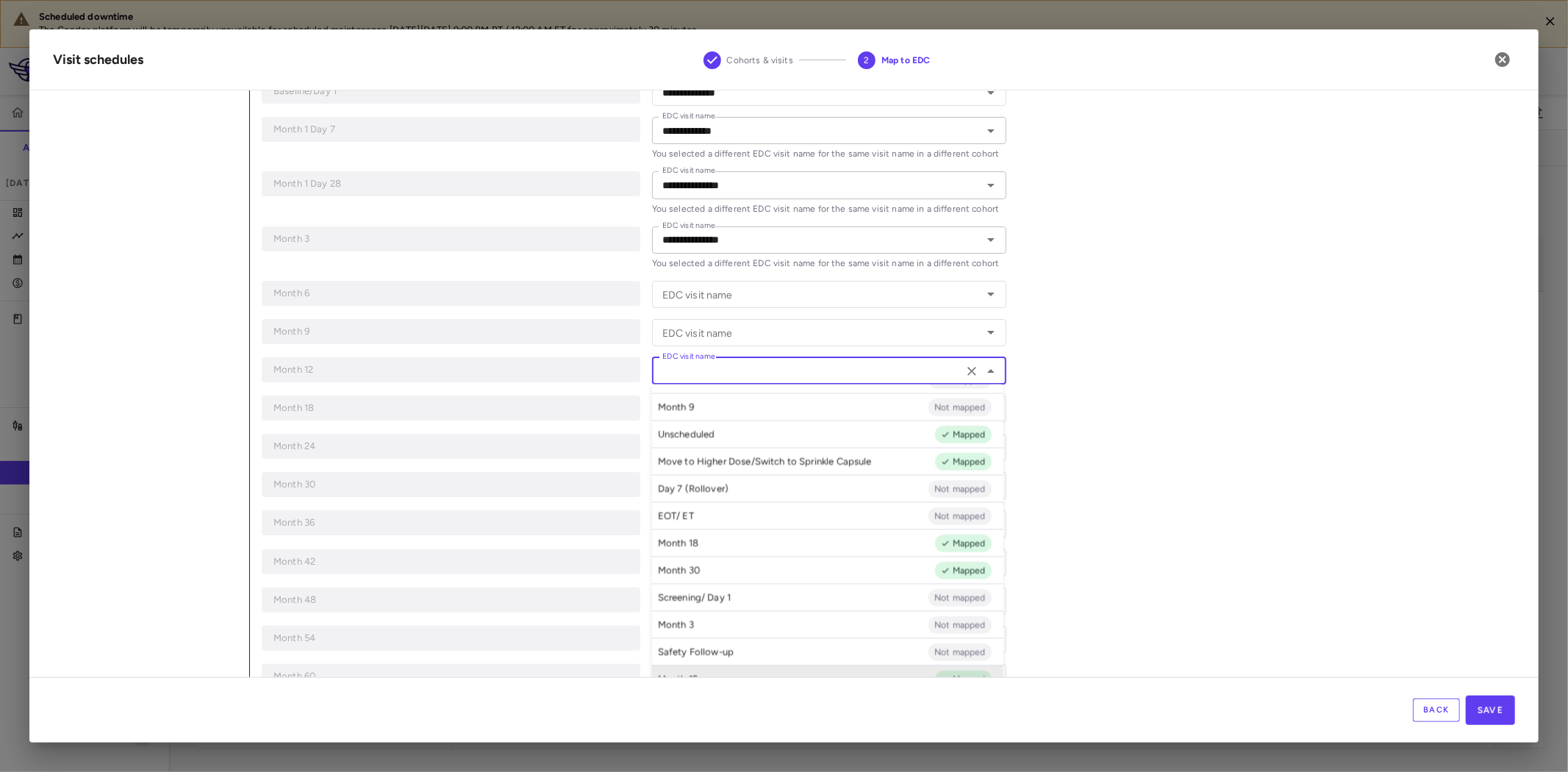
scroll to position [0, 0]
click at [570, 417] on div "Month 18" at bounding box center [451, 408] width 378 height 25
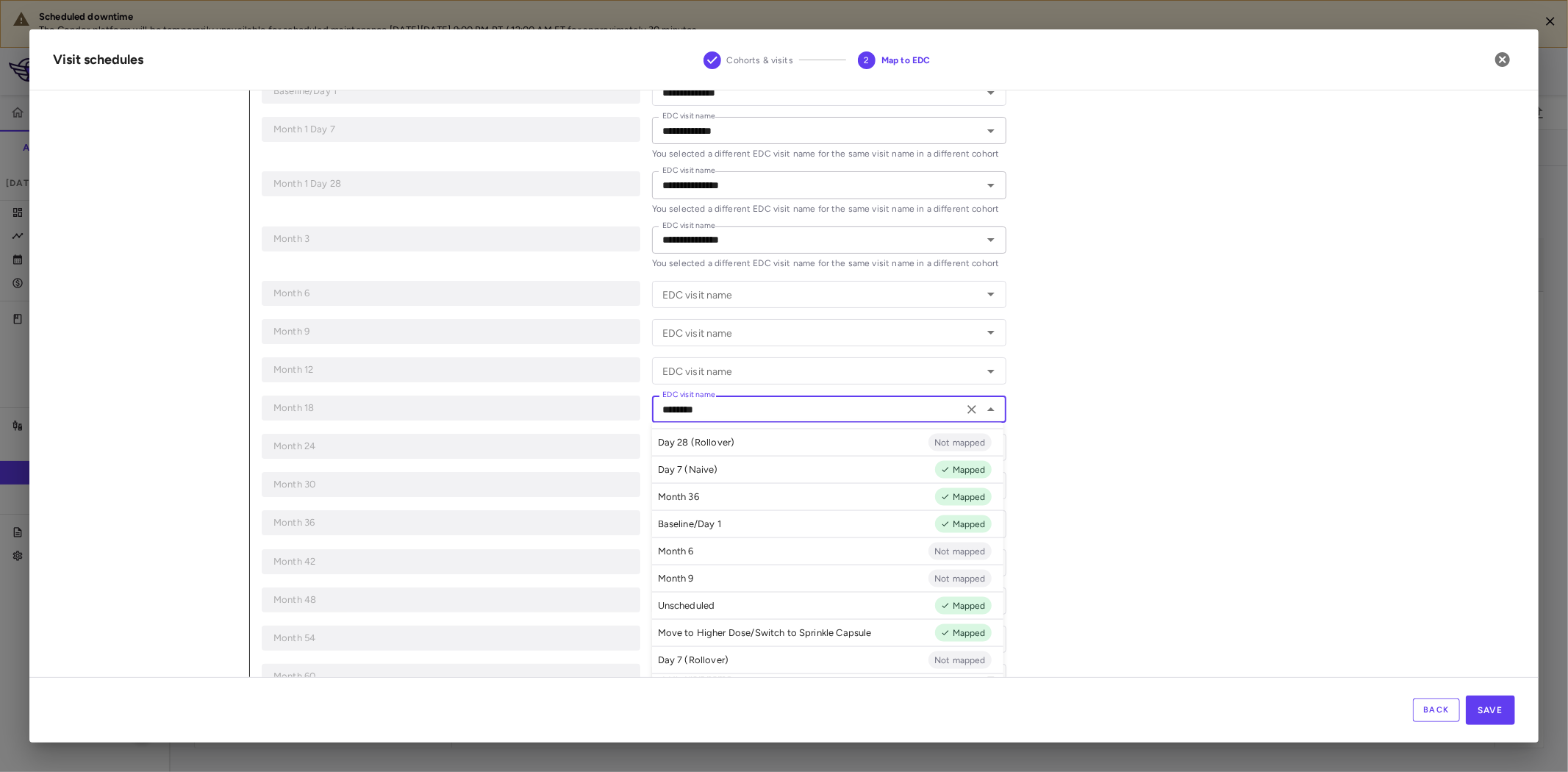
click at [688, 409] on input "********" at bounding box center [807, 409] width 303 height 18
click at [564, 461] on div "**********" at bounding box center [634, 456] width 745 height 1059
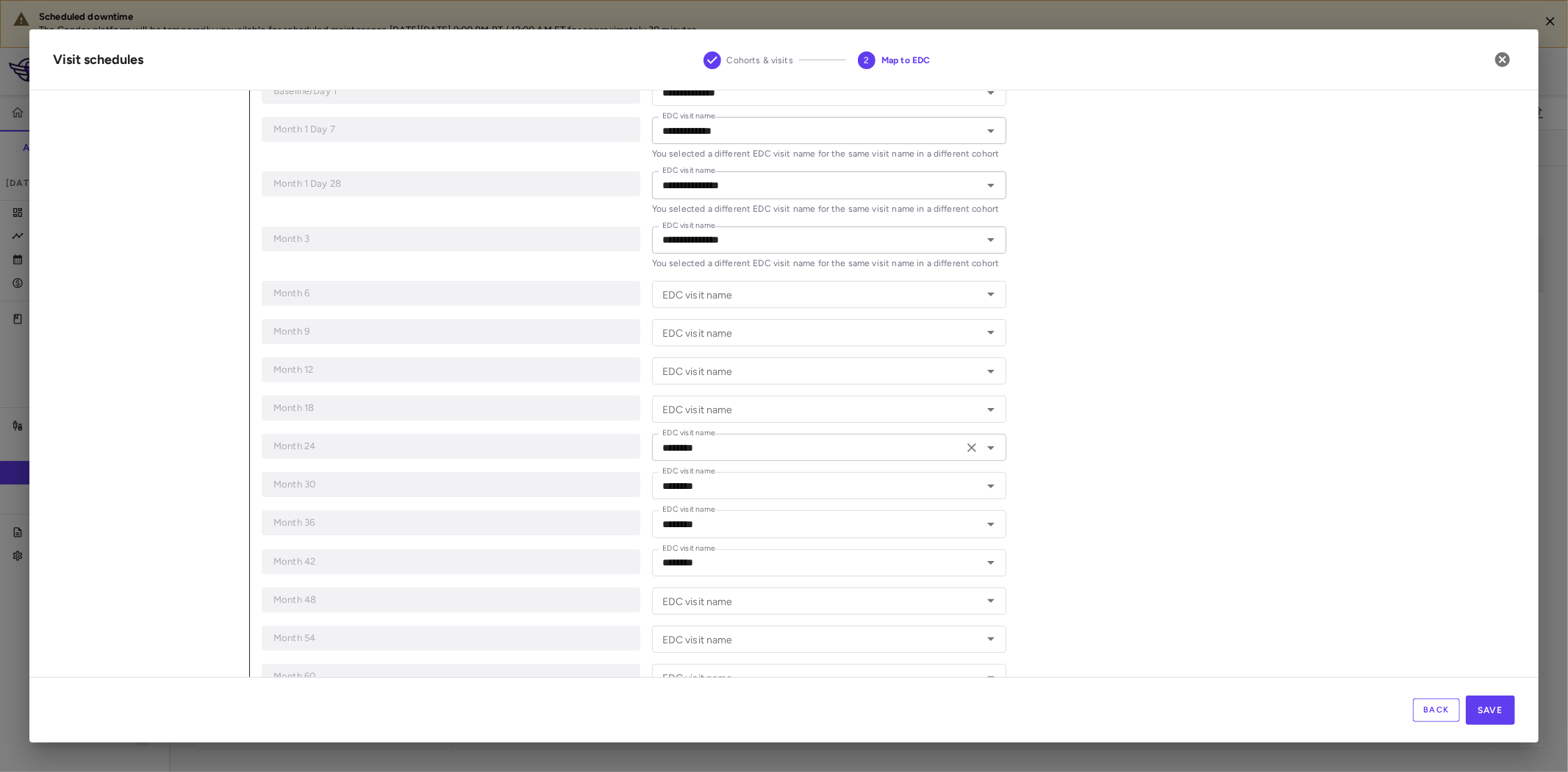
click at [672, 445] on input "********" at bounding box center [807, 447] width 303 height 18
click at [567, 482] on p "Month 30" at bounding box center [451, 484] width 355 height 14
click at [691, 481] on input "********" at bounding box center [807, 485] width 303 height 18
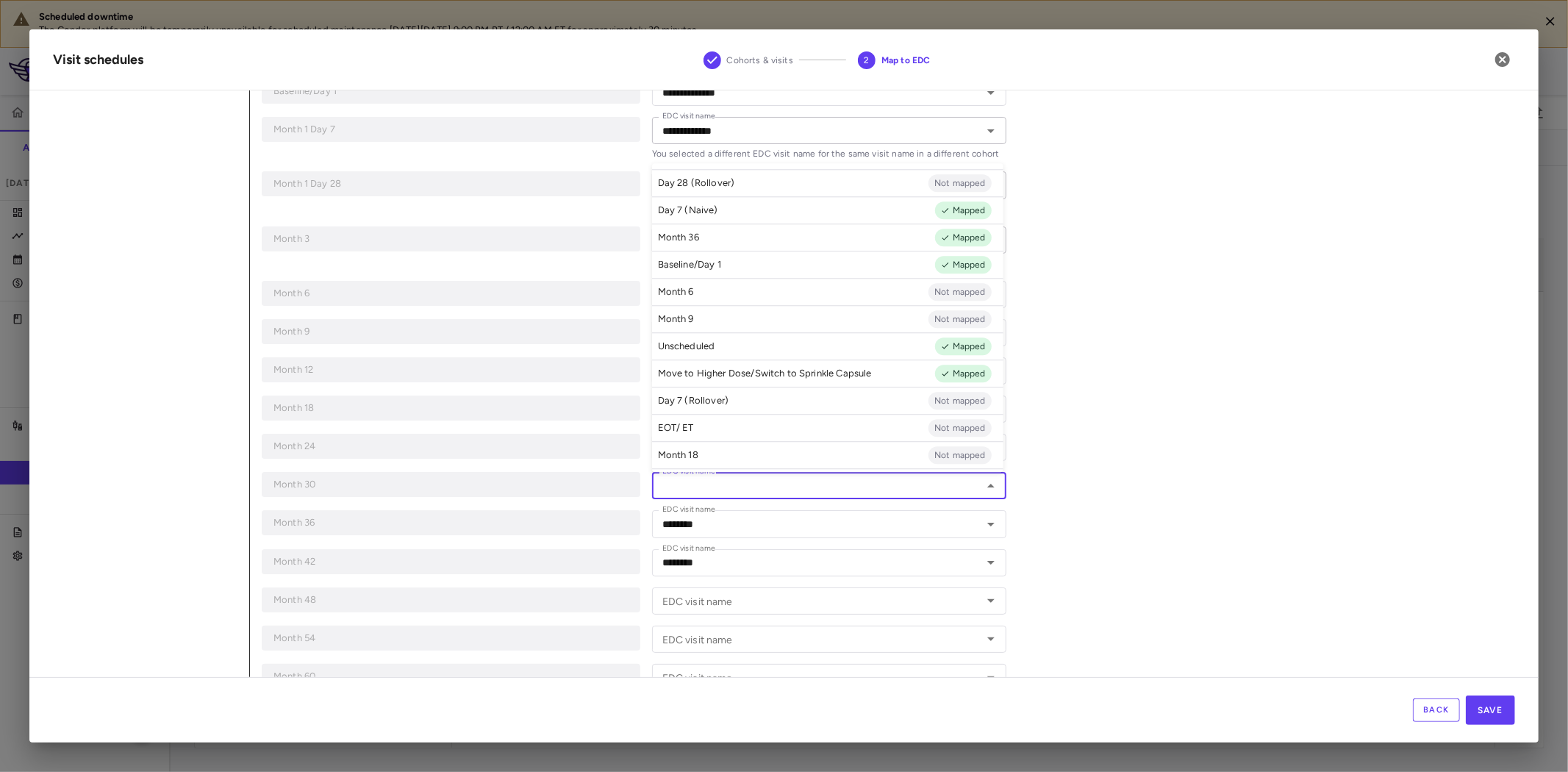
click at [605, 510] on div "Month 36" at bounding box center [451, 523] width 378 height 25
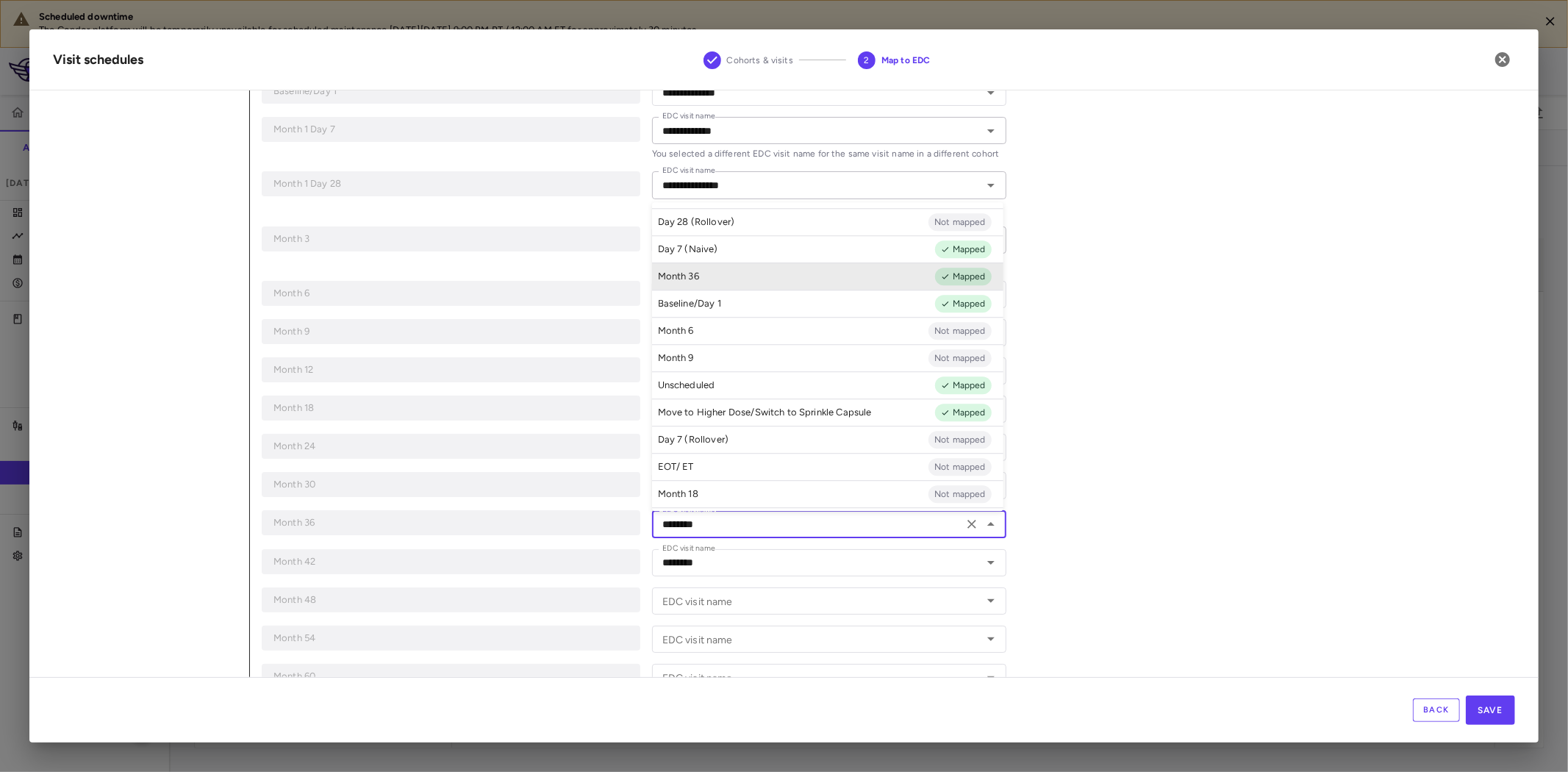
click at [675, 524] on input "********" at bounding box center [807, 524] width 303 height 18
click at [593, 550] on div "Month 42" at bounding box center [451, 562] width 378 height 25
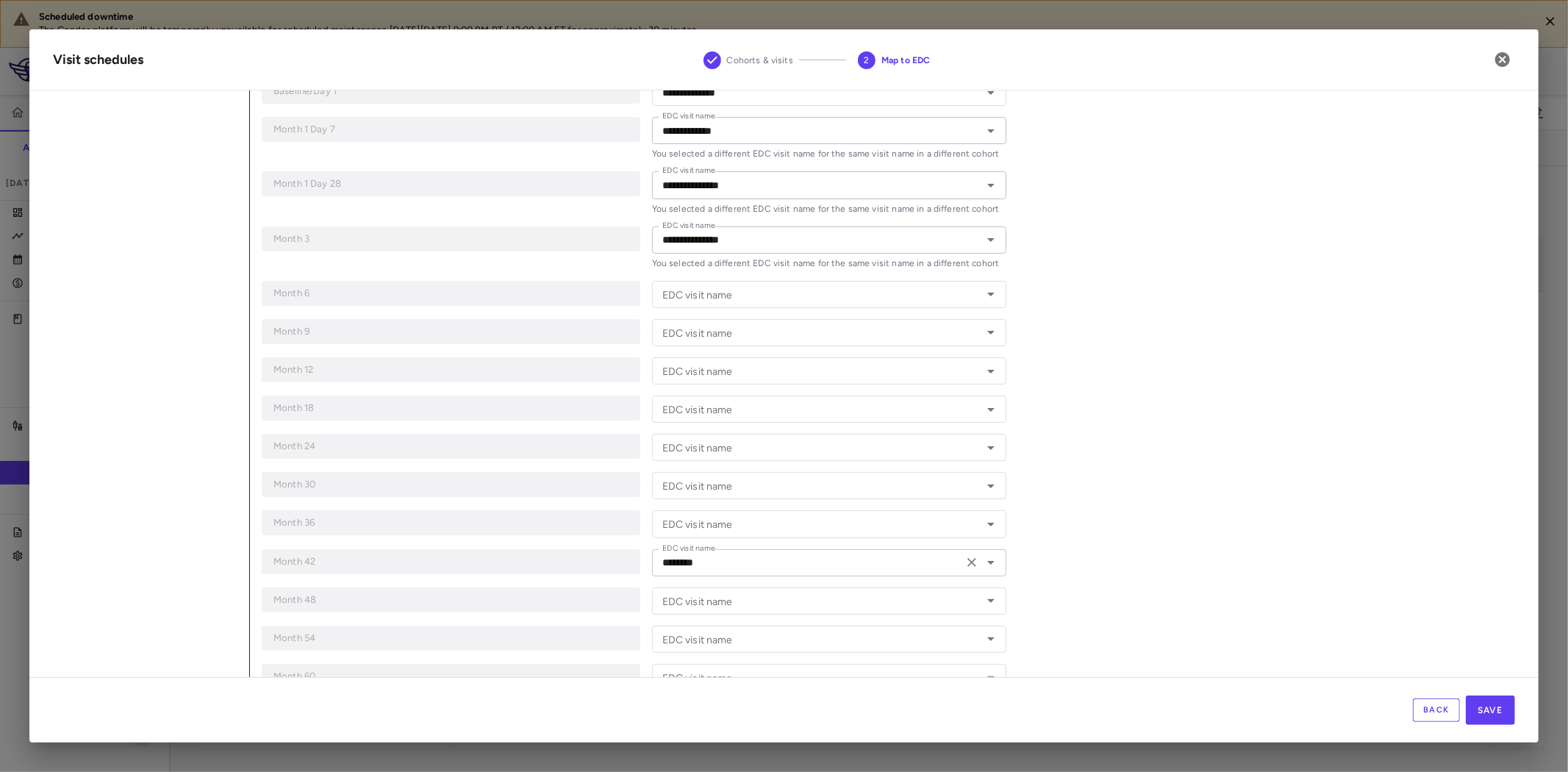
click at [695, 557] on input "********" at bounding box center [807, 563] width 303 height 18
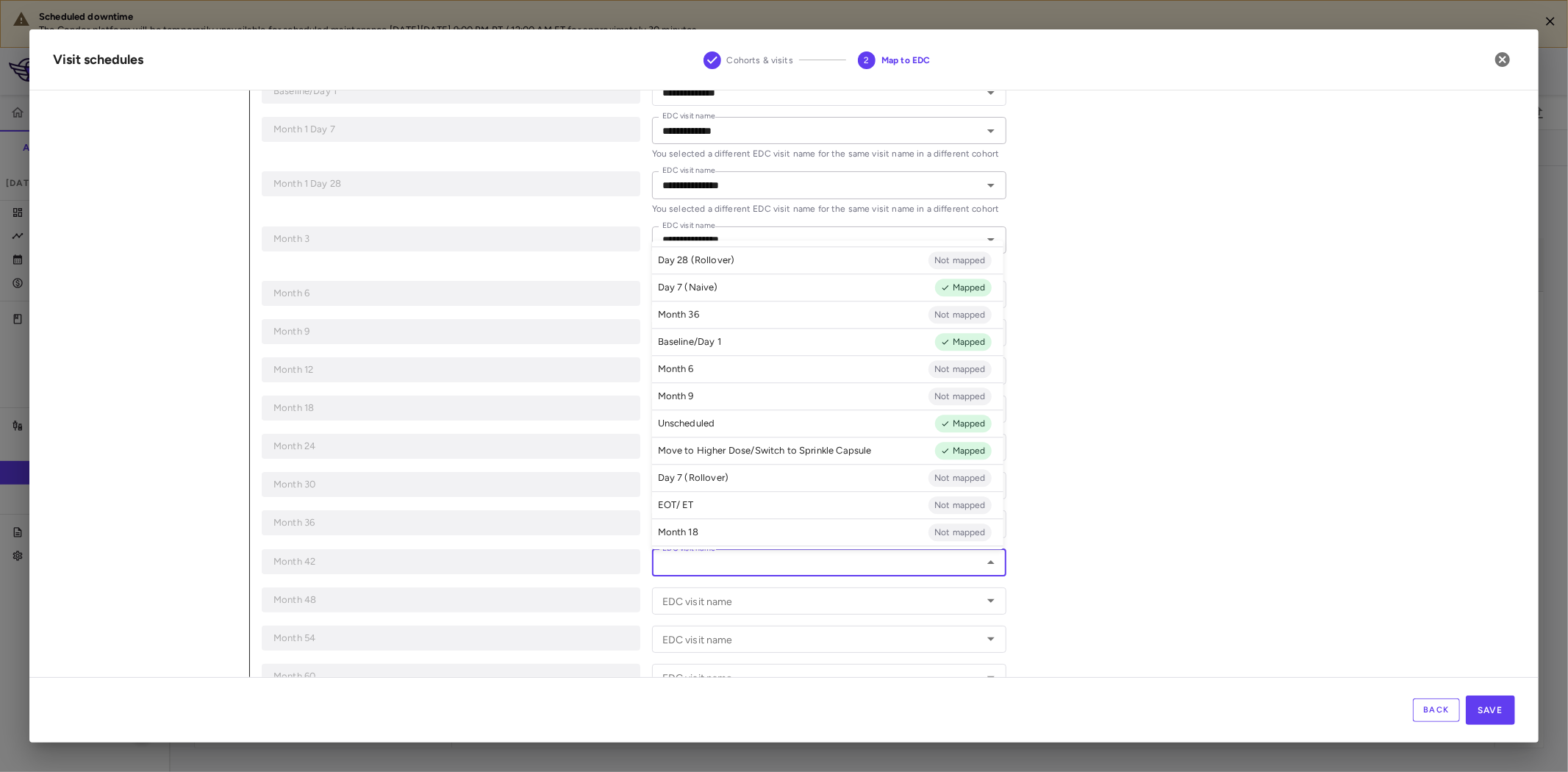
click at [466, 552] on div "Month 42" at bounding box center [451, 562] width 378 height 25
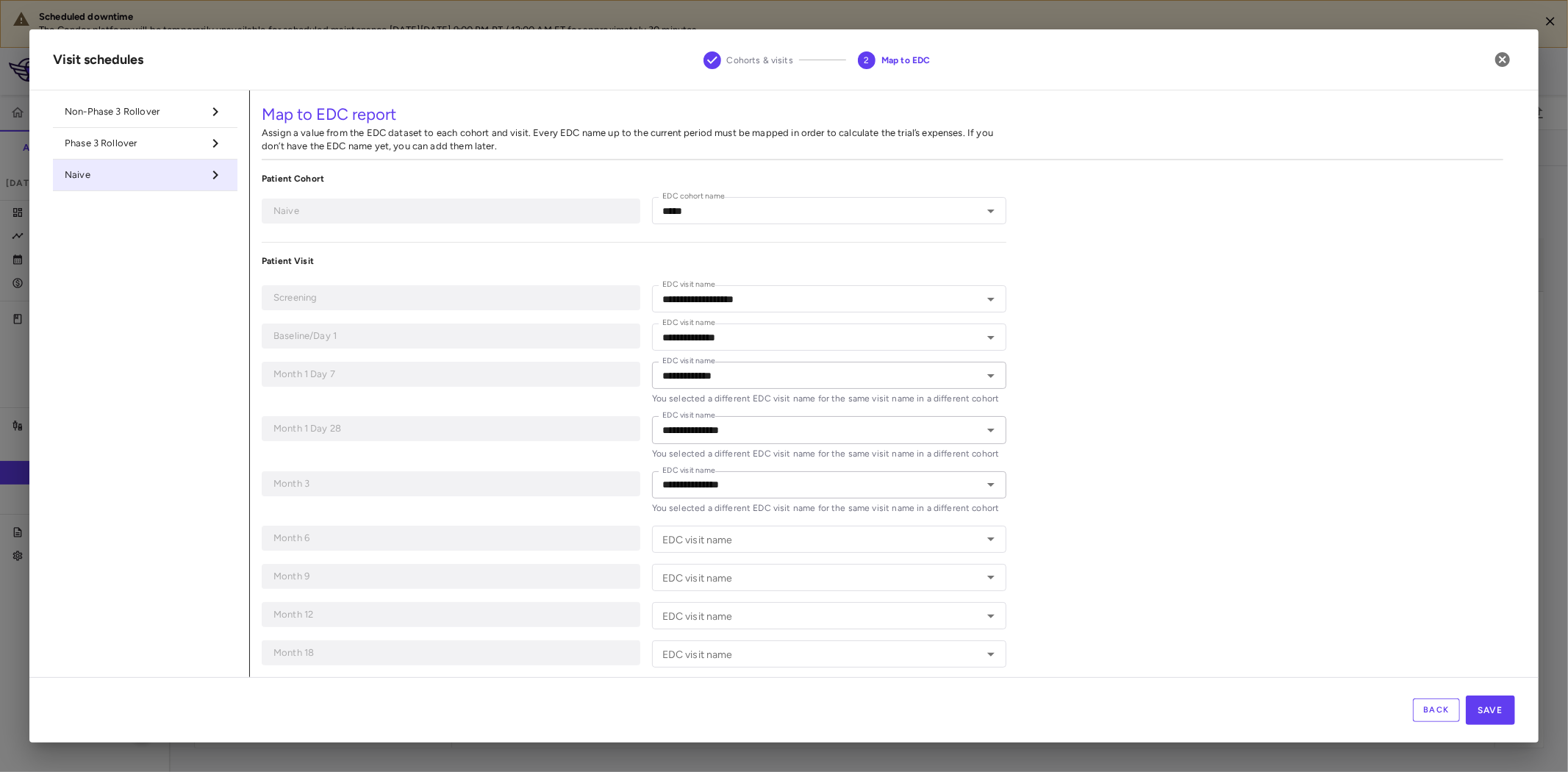
click at [173, 143] on span "Phase 3 Rollover" at bounding box center [134, 143] width 137 height 14
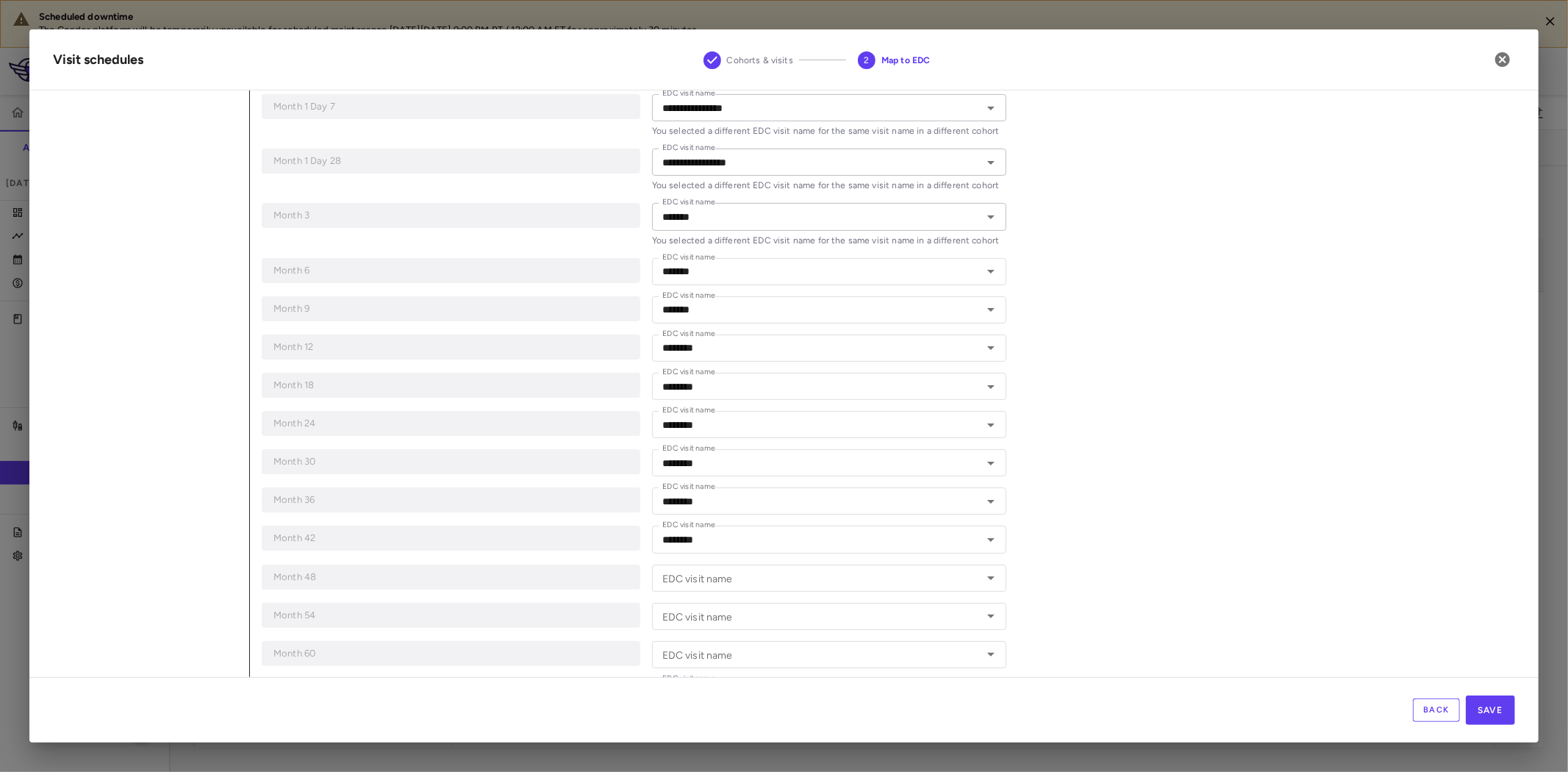
scroll to position [489, 0]
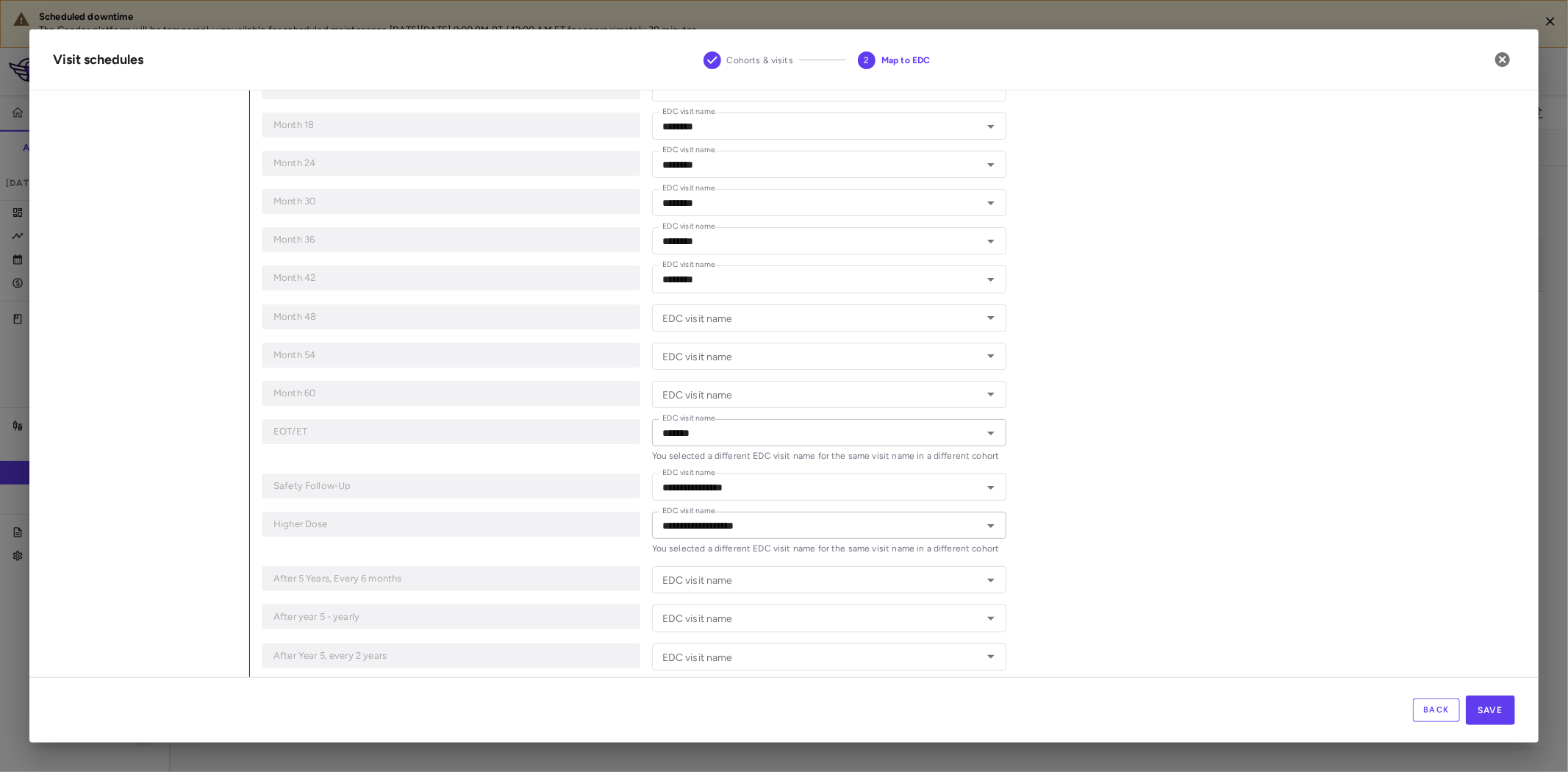
click at [708, 300] on div "**********" at bounding box center [634, 200] width 745 height 1037
click at [710, 314] on div "EDC visit name EDC visit name" at bounding box center [829, 318] width 355 height 27
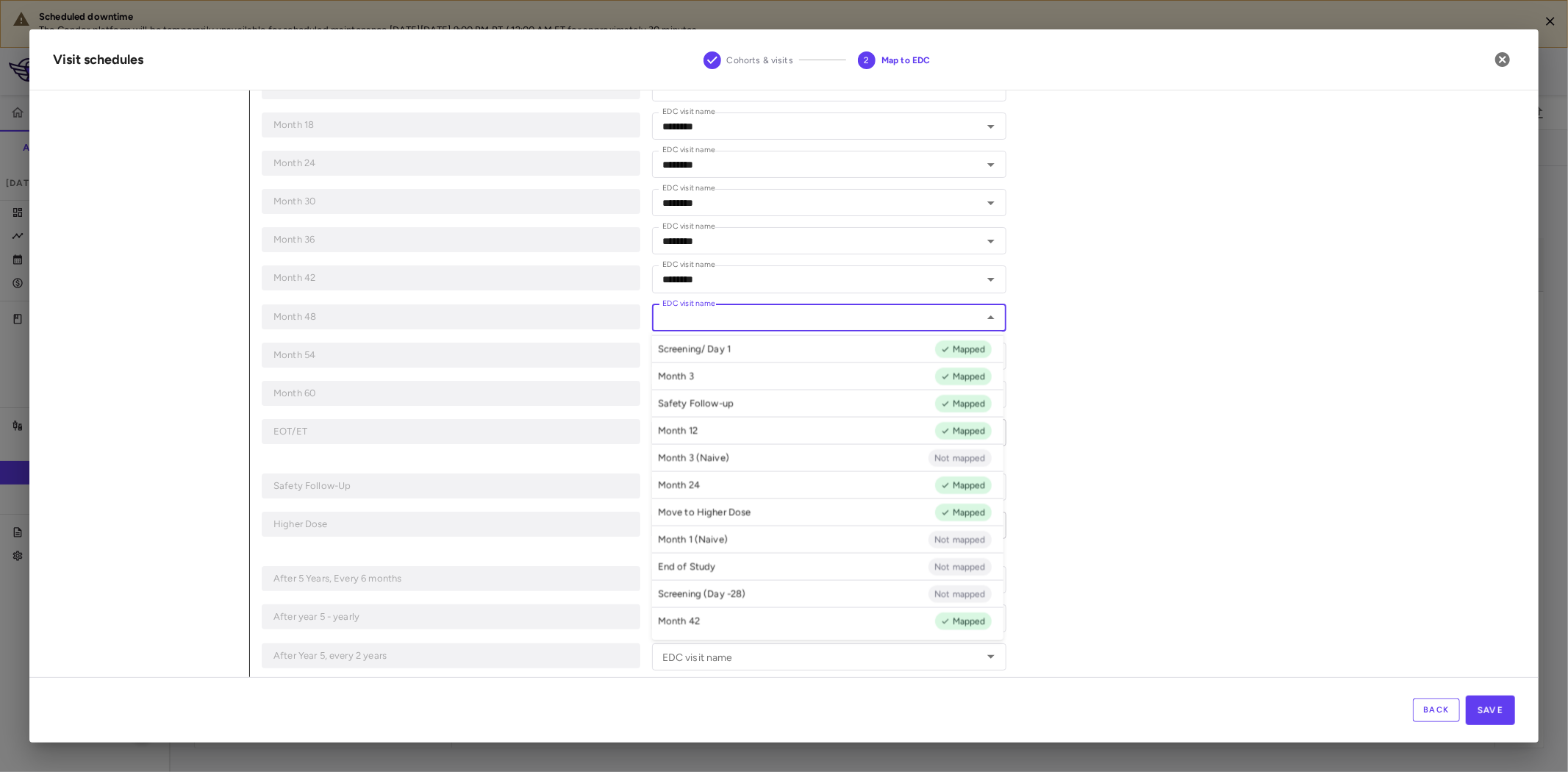
scroll to position [544, 0]
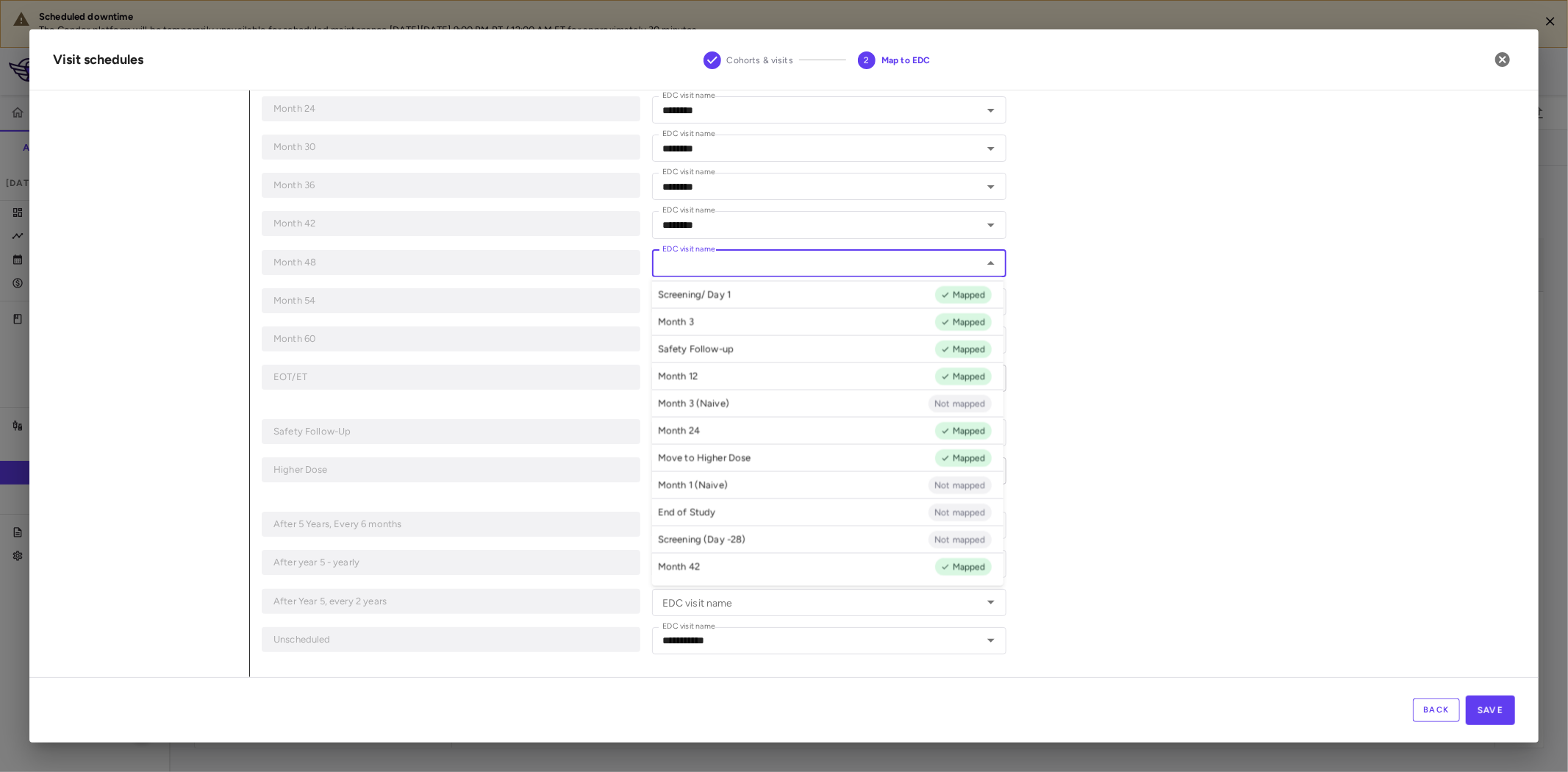
click at [1169, 461] on div "**********" at bounding box center [882, 112] width 1265 height 1130
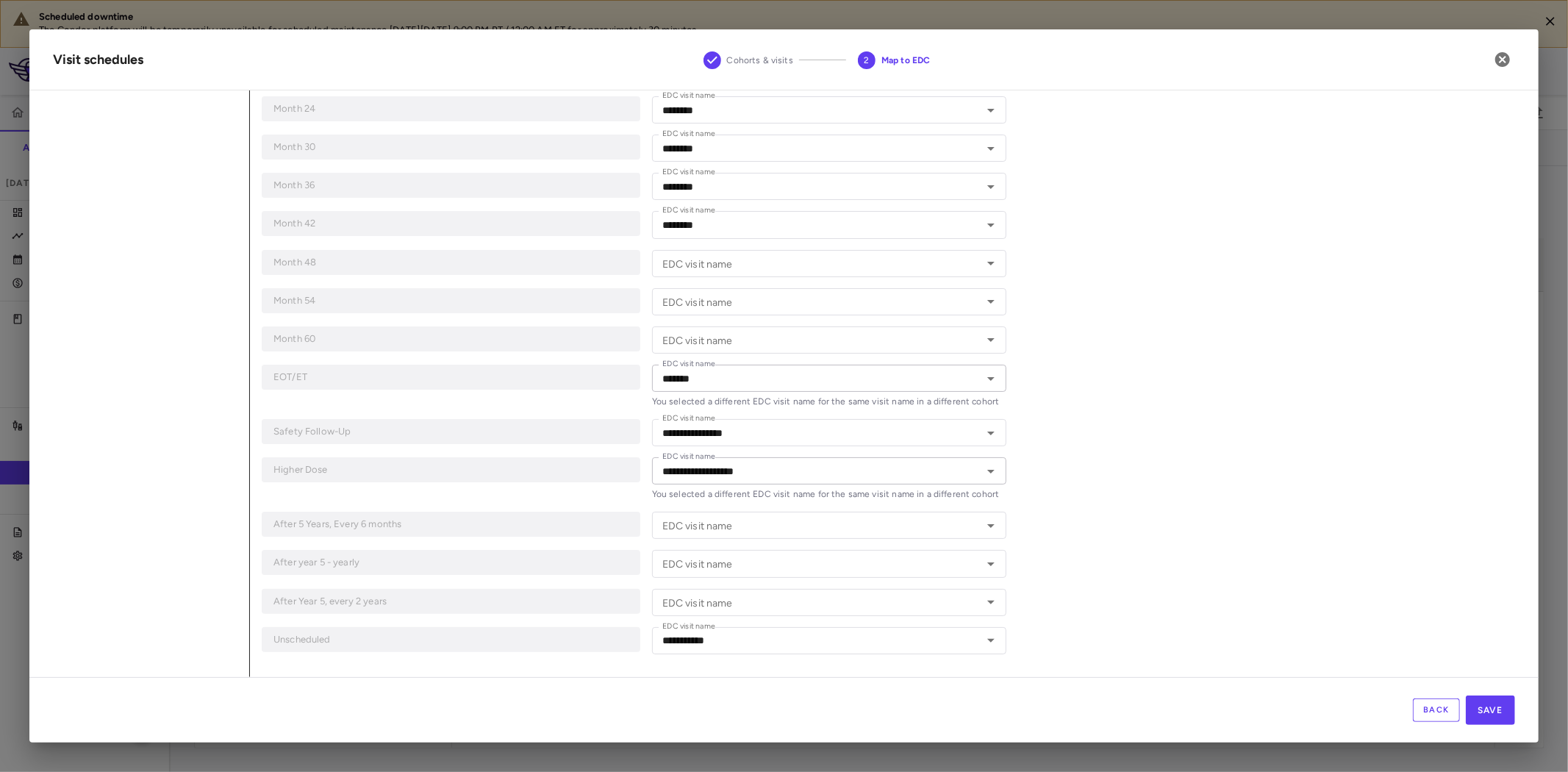
scroll to position [0, 0]
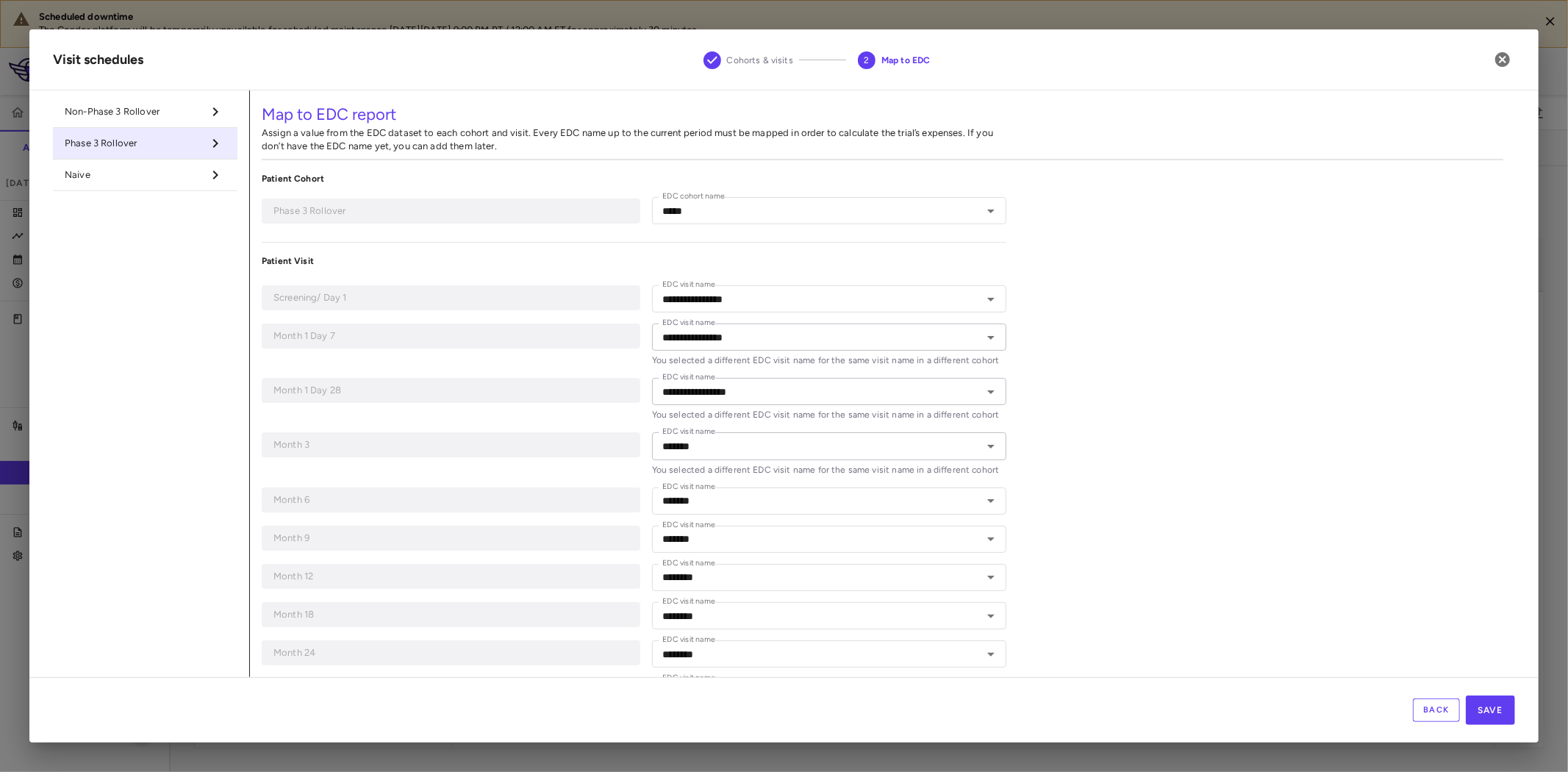
click at [148, 111] on span "Non-Phase 3 Rollover" at bounding box center [134, 111] width 137 height 14
type input "*********"
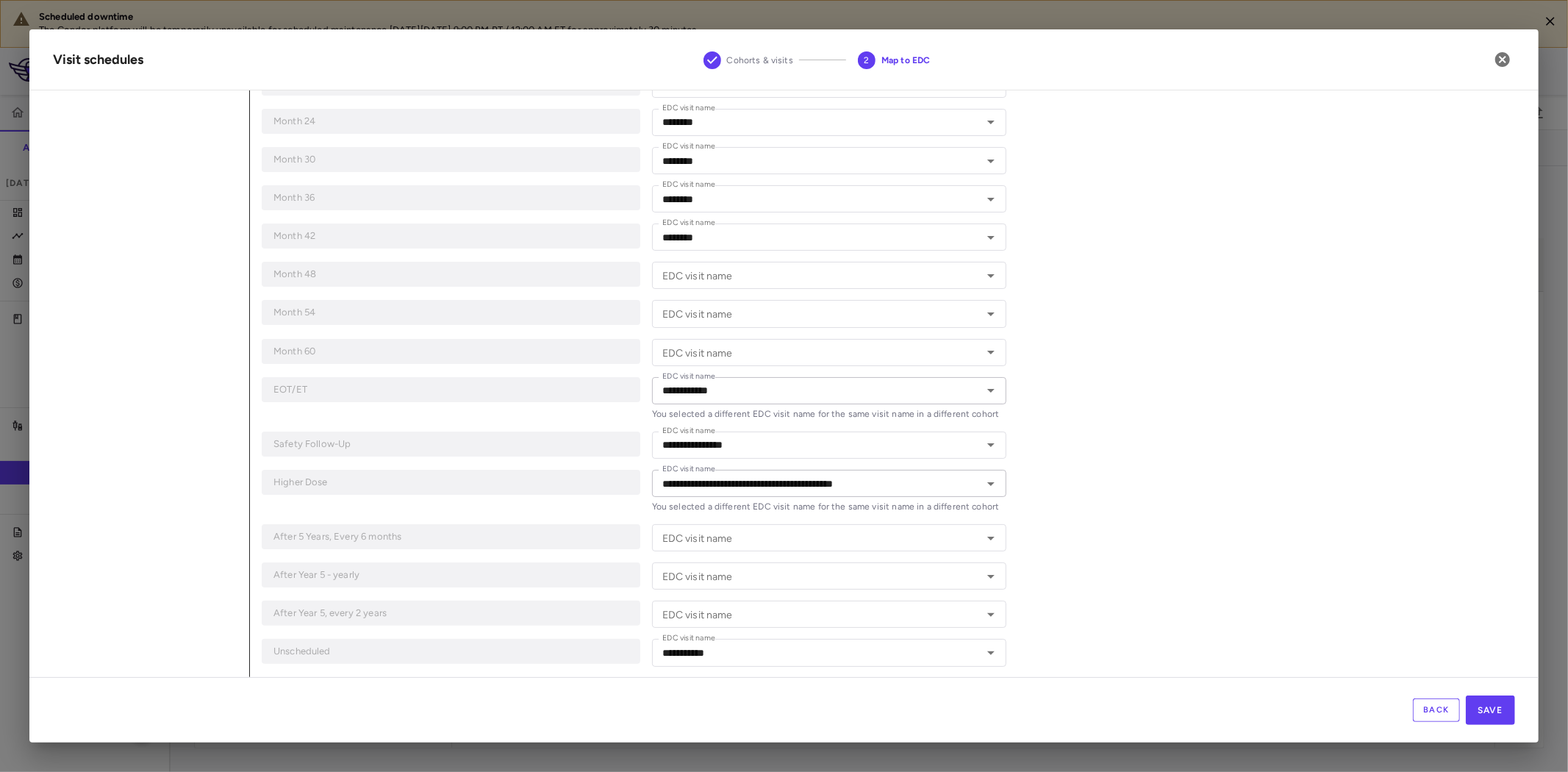
scroll to position [434, 0]
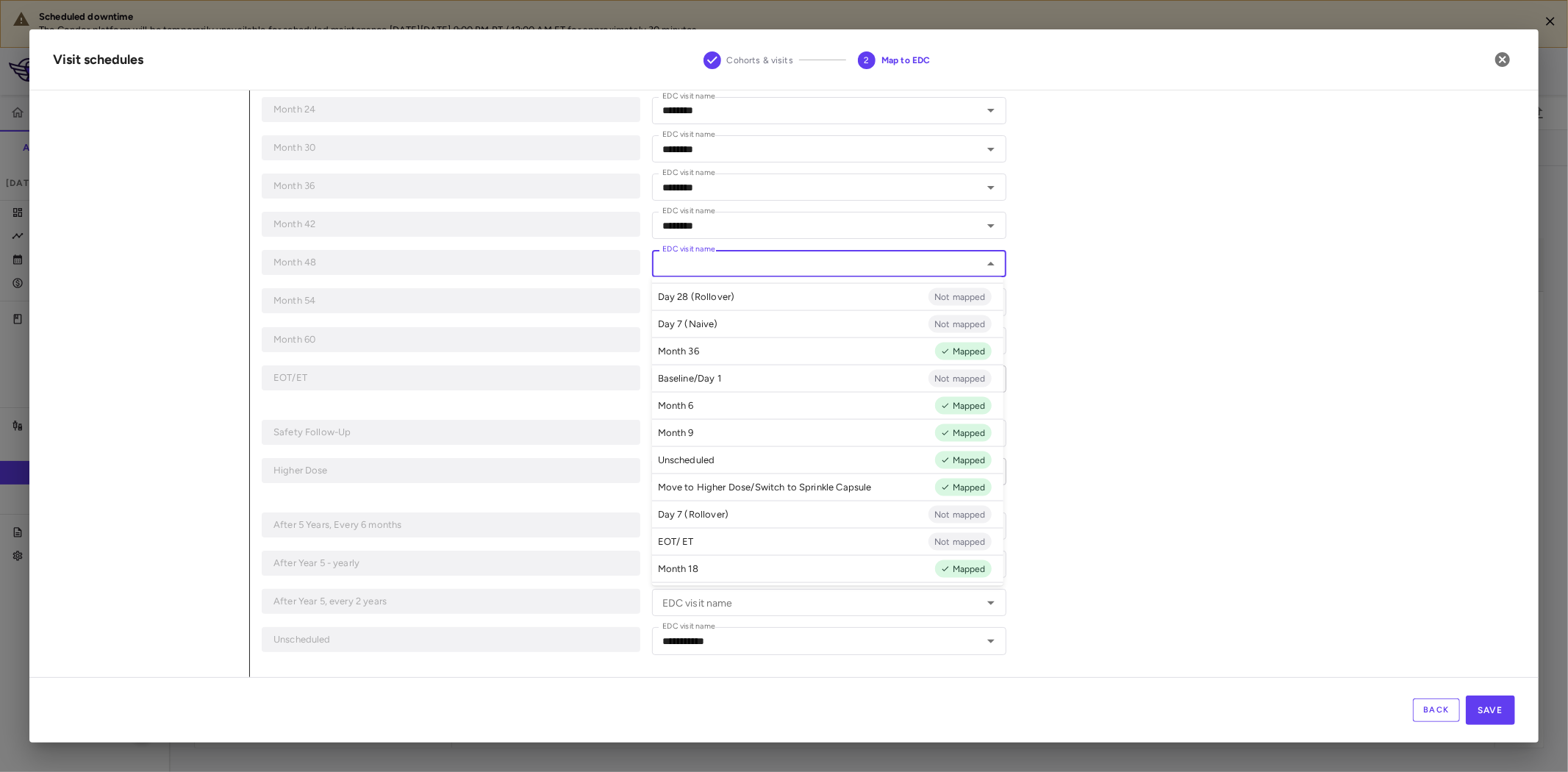
click at [684, 265] on input "EDC visit name" at bounding box center [817, 264] width 322 height 18
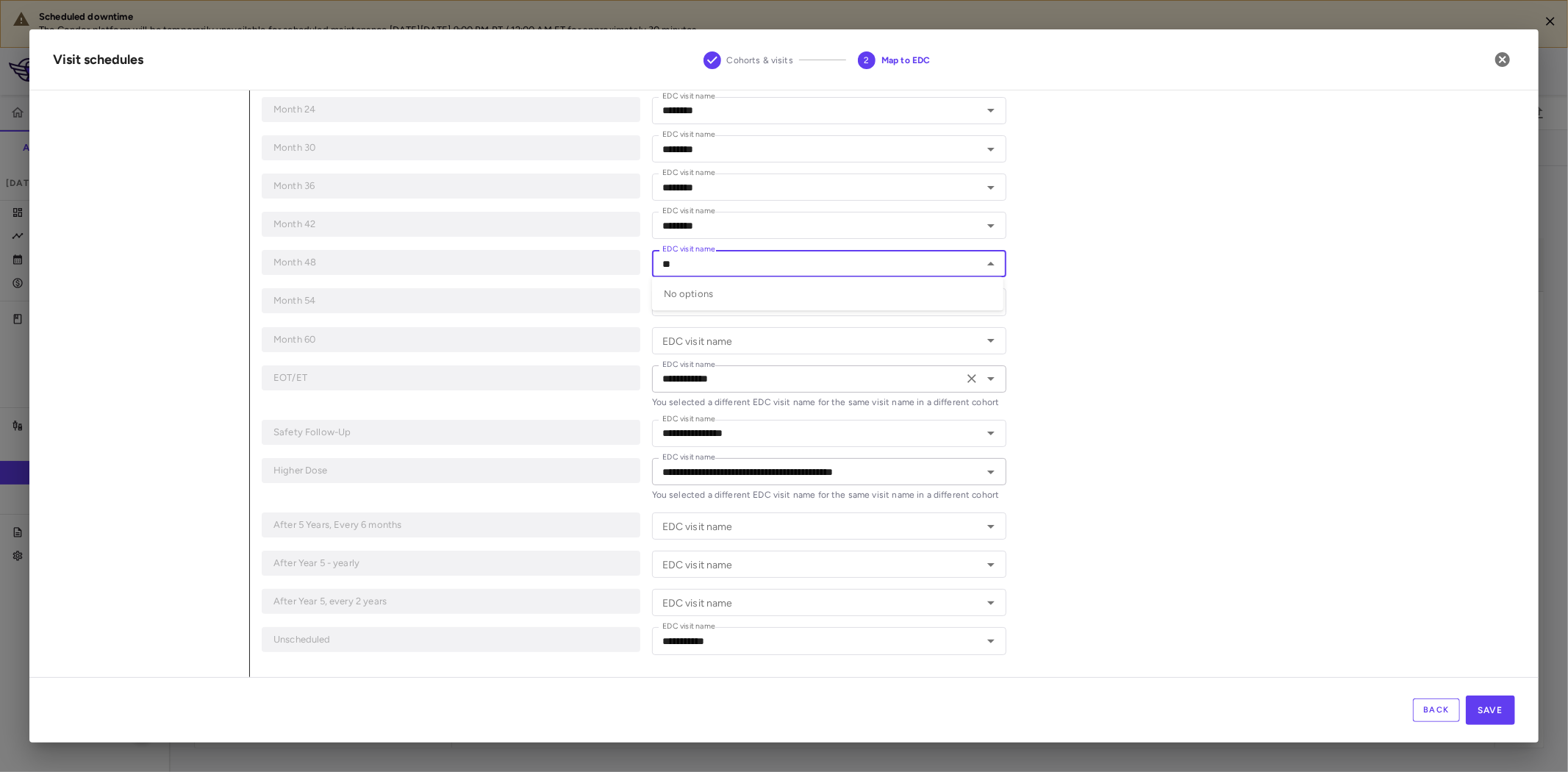
type input "*"
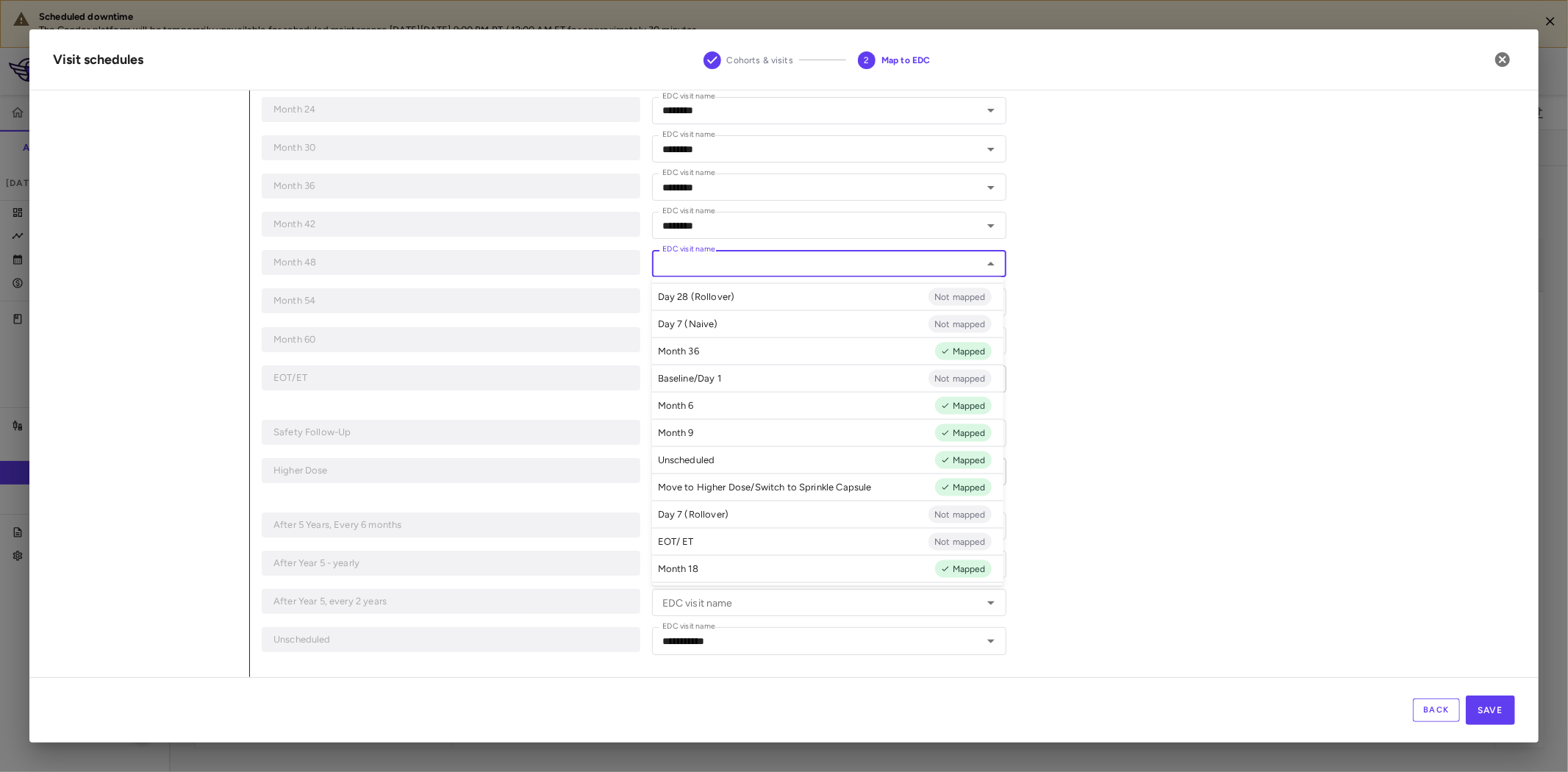
click at [1161, 406] on div "**********" at bounding box center [882, 167] width 1265 height 1022
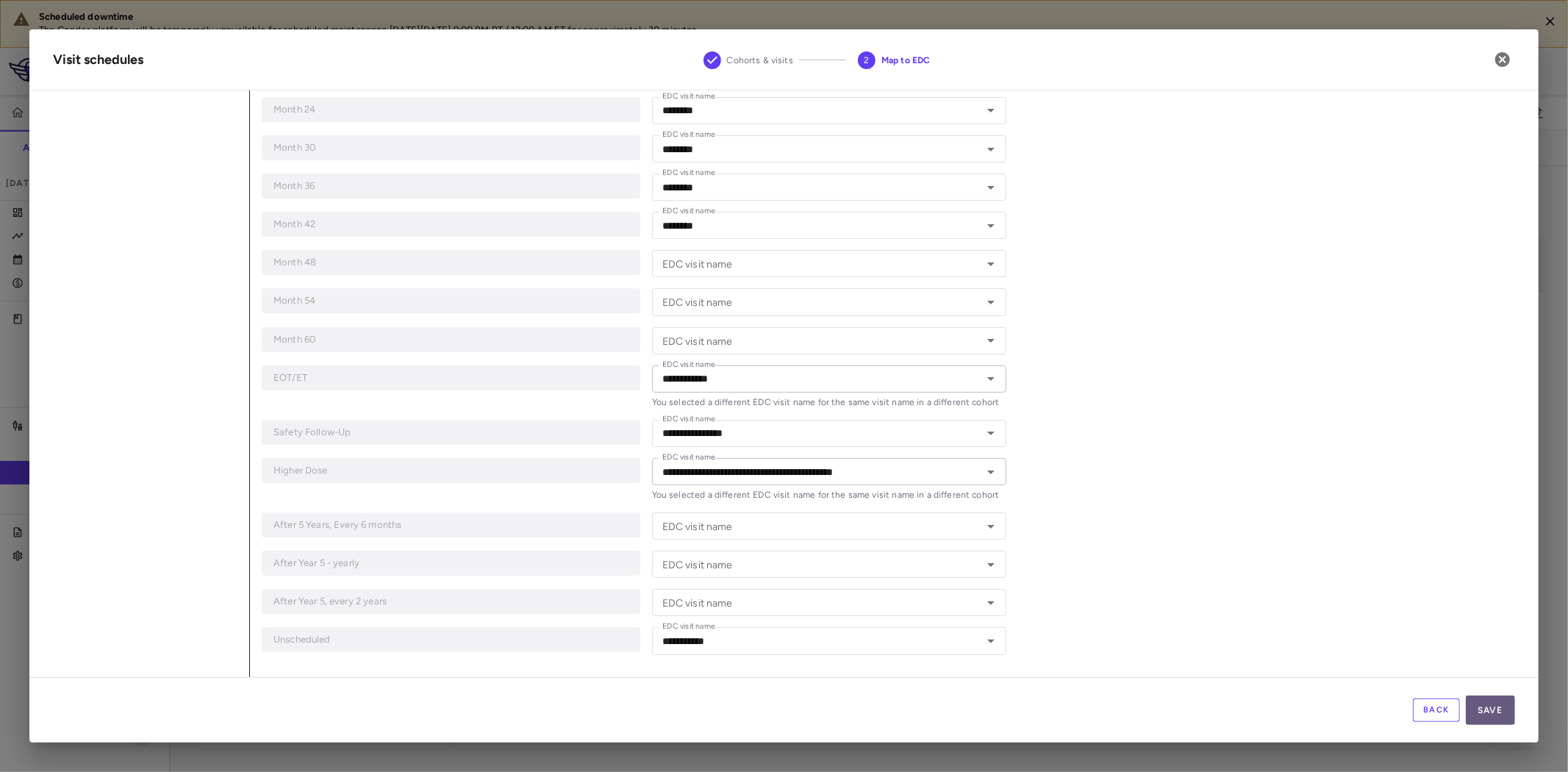
click at [1494, 713] on button "Save" at bounding box center [1490, 710] width 50 height 30
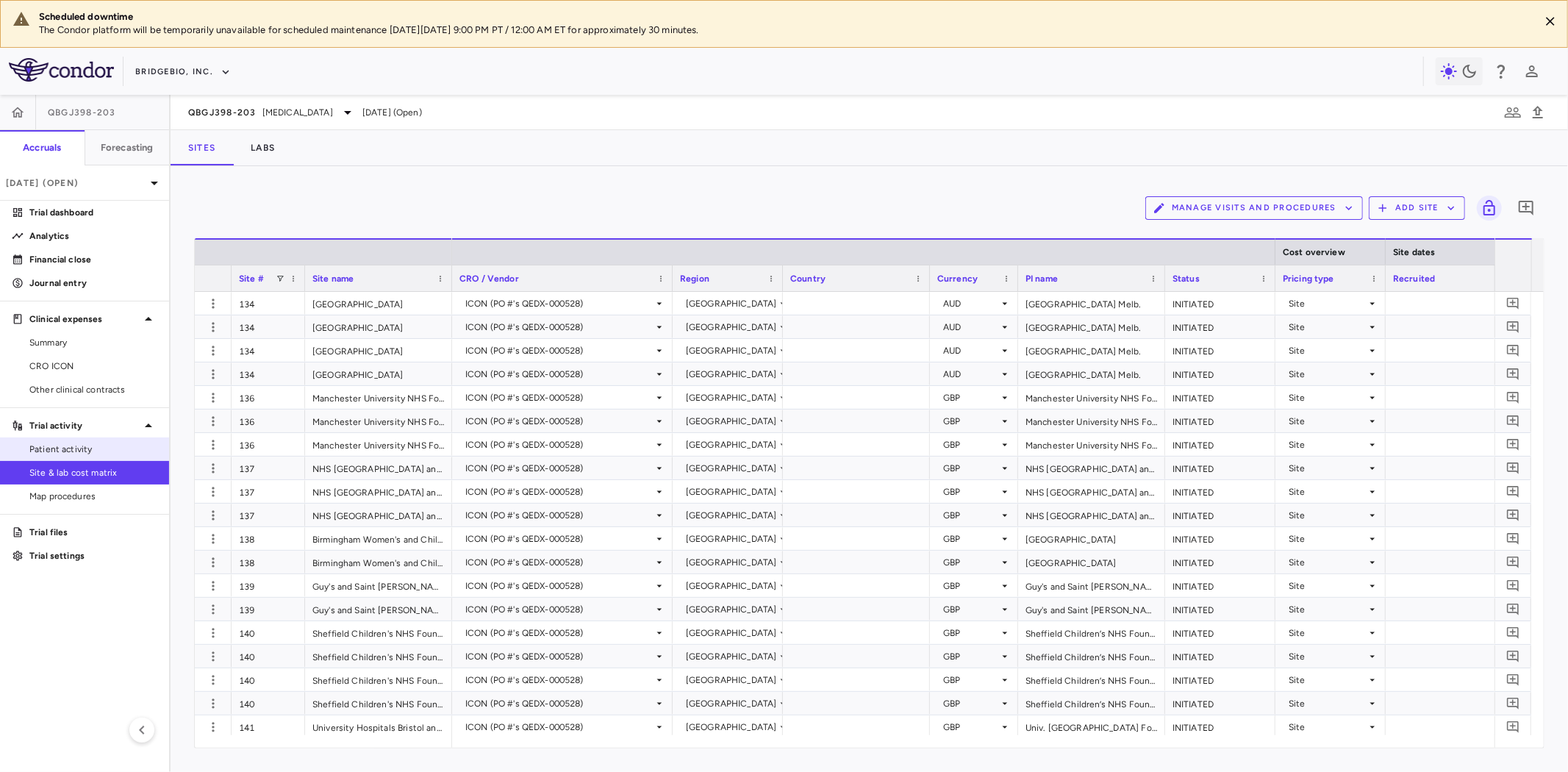
click at [87, 451] on span "Patient activity" at bounding box center [94, 449] width 128 height 14
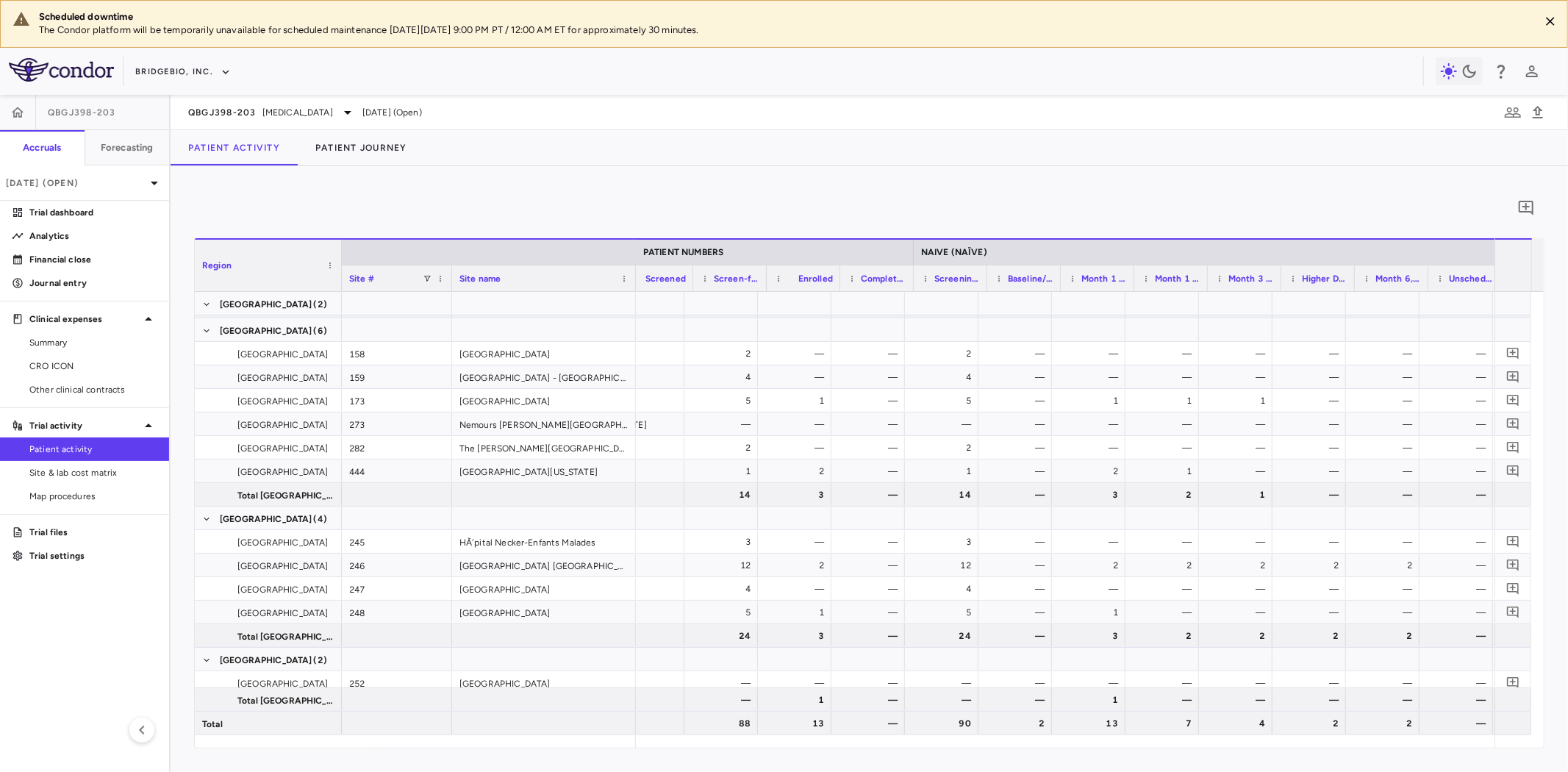
scroll to position [0, 604]
click at [378, 150] on button "Patient Journey" at bounding box center [361, 147] width 127 height 35
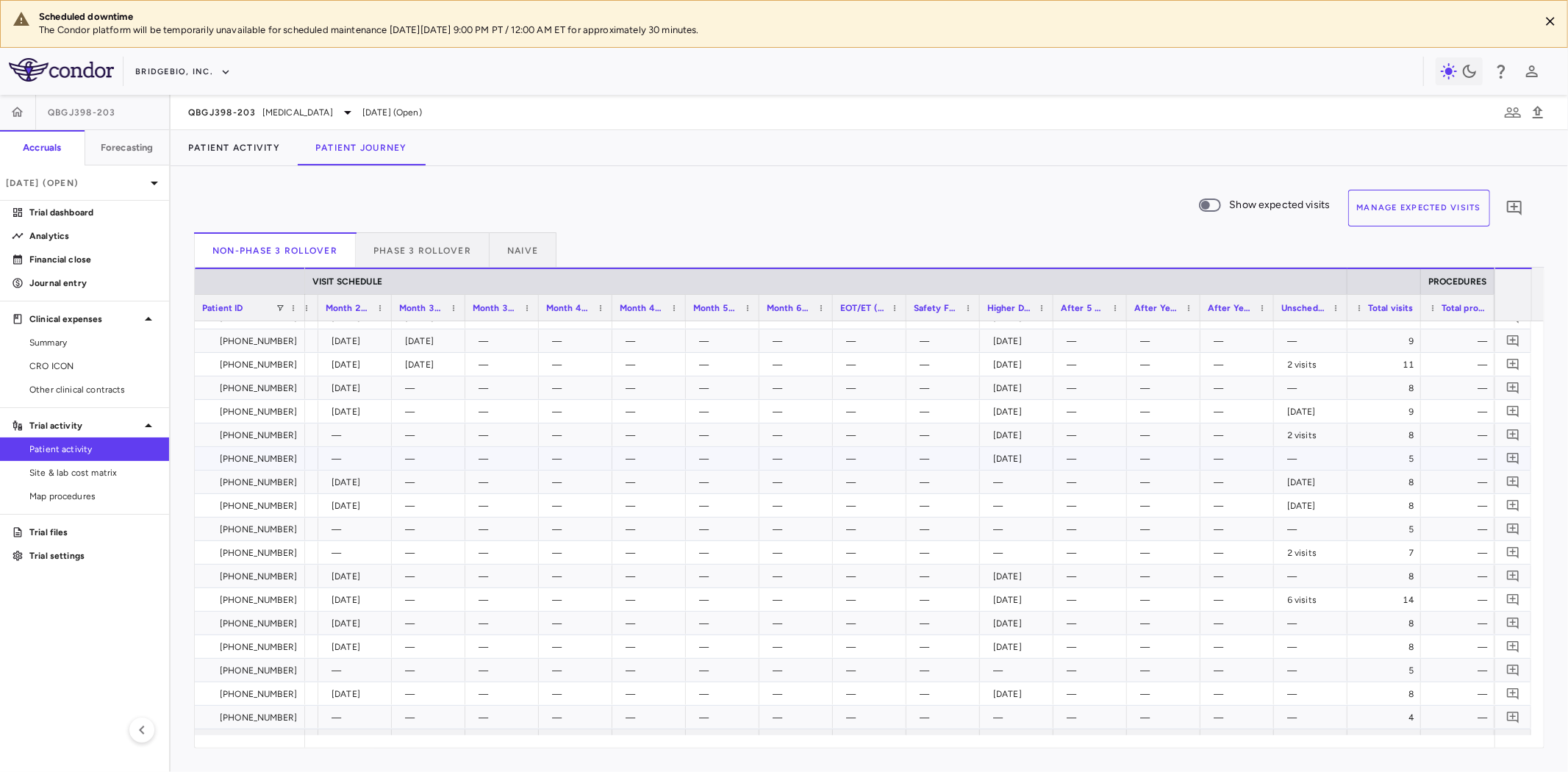
scroll to position [1397, 0]
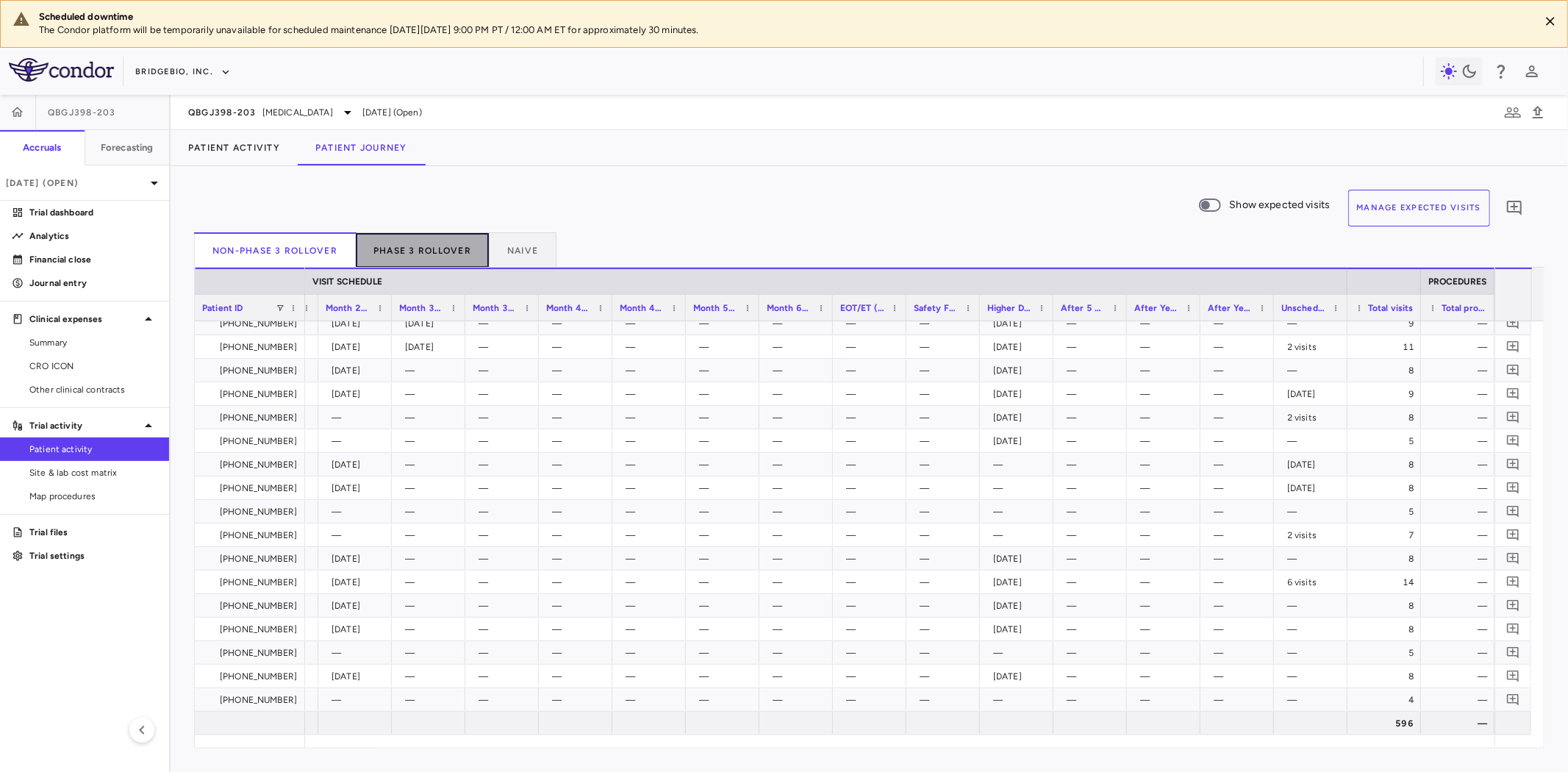
click at [432, 259] on button "Phase 3 Rollover" at bounding box center [423, 249] width 134 height 35
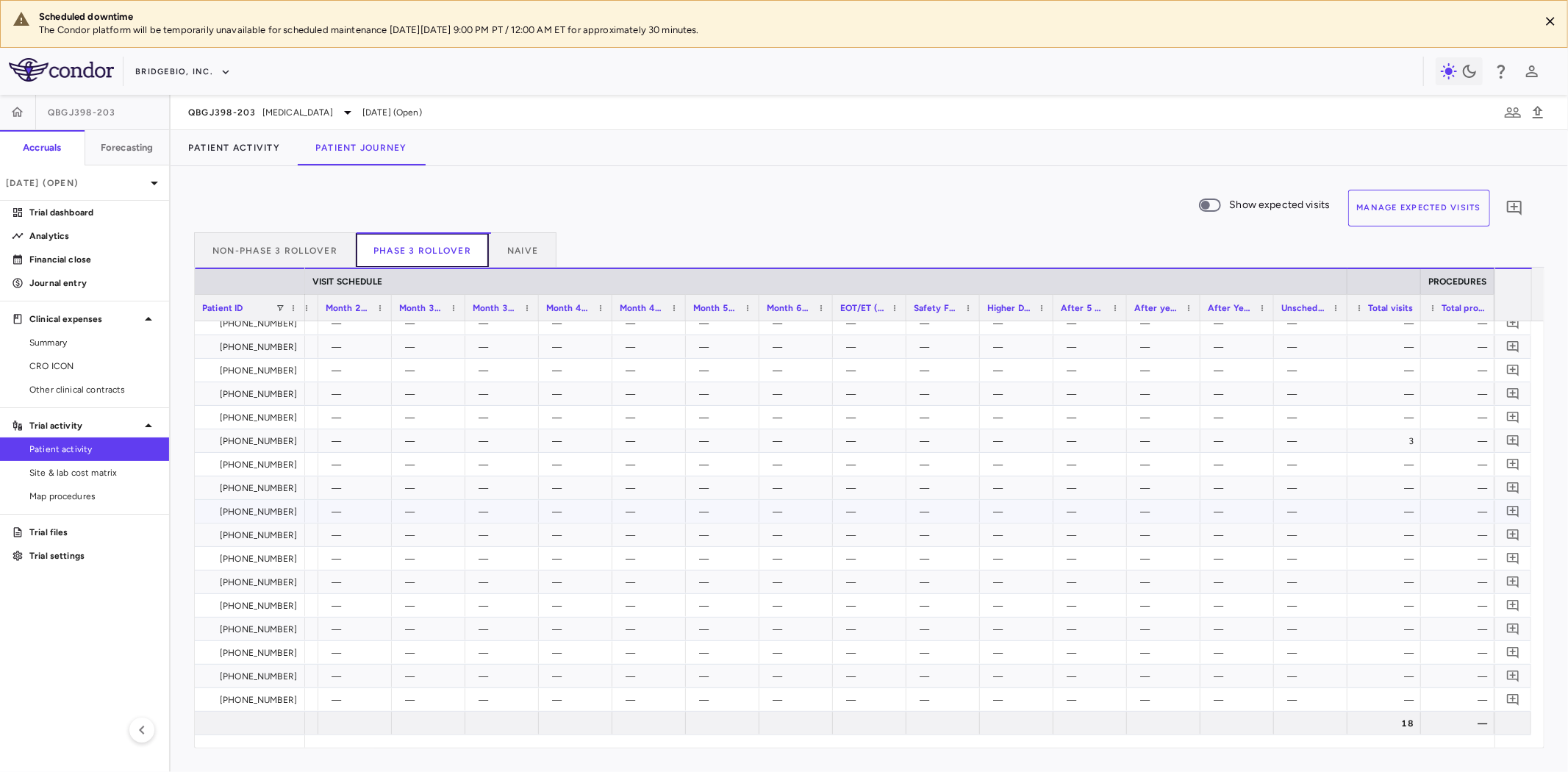
scroll to position [197, 0]
click at [512, 247] on button "Naive" at bounding box center [523, 249] width 67 height 35
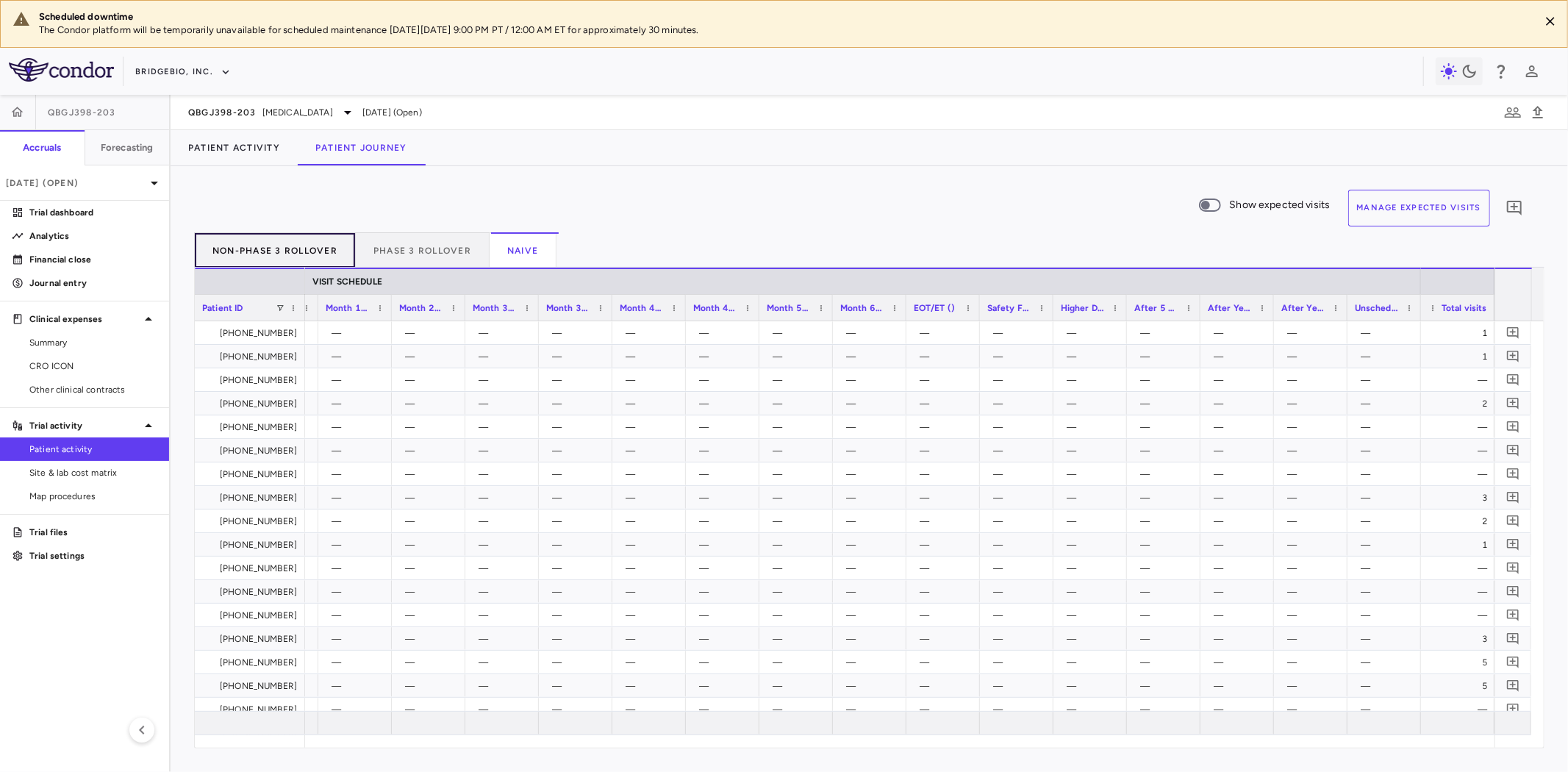
click at [292, 248] on button "Non-Phase 3 Rollover" at bounding box center [275, 249] width 162 height 35
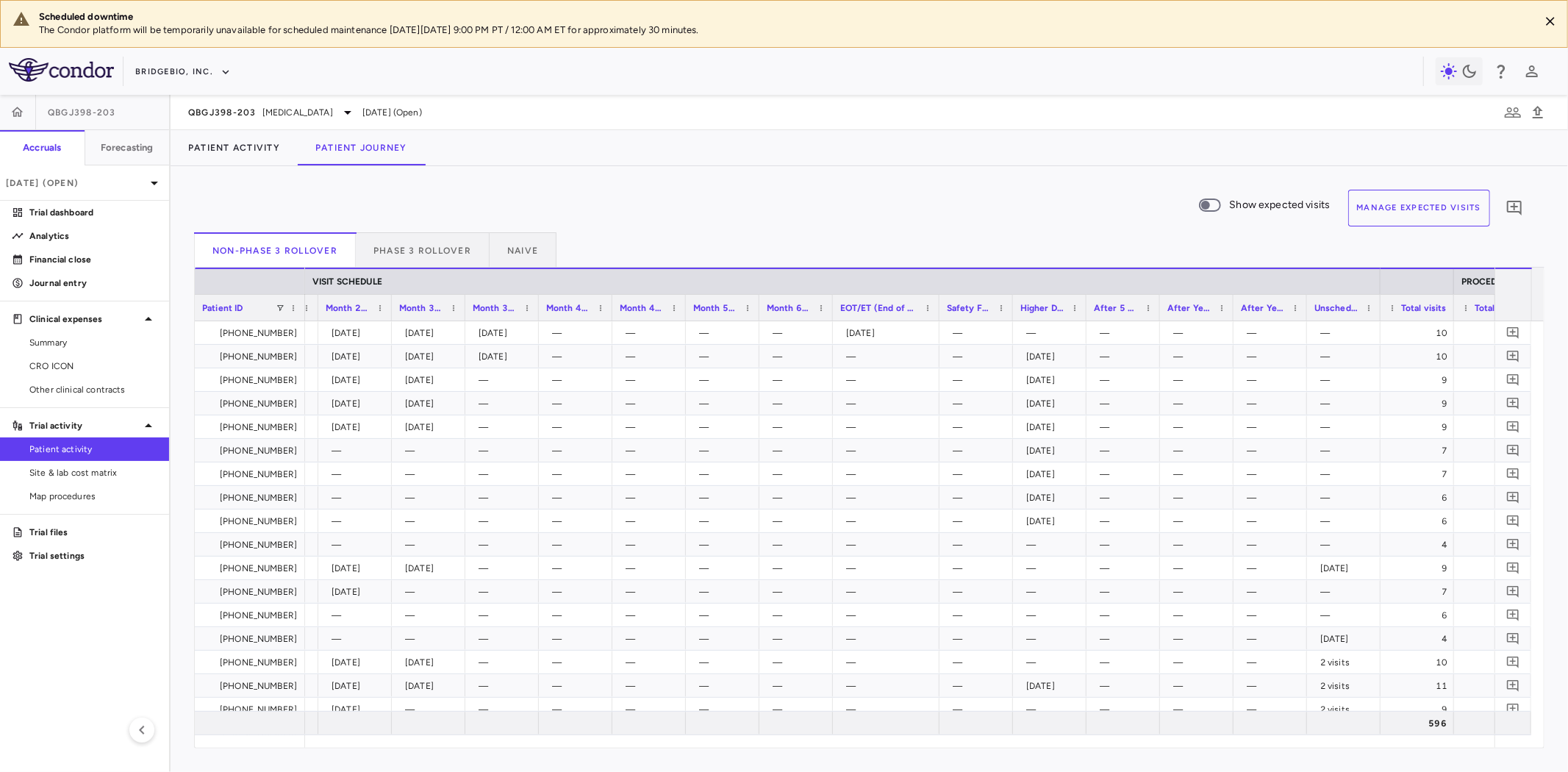
drag, startPoint x: 906, startPoint y: 300, endPoint x: 939, endPoint y: 303, distance: 33.1
click at [939, 302] on div "Month 12 (Month 12) Month 18 (Month 18) Month 24 (Month 24) Month 30 (Month 30)" at bounding box center [518, 307] width 2019 height 26
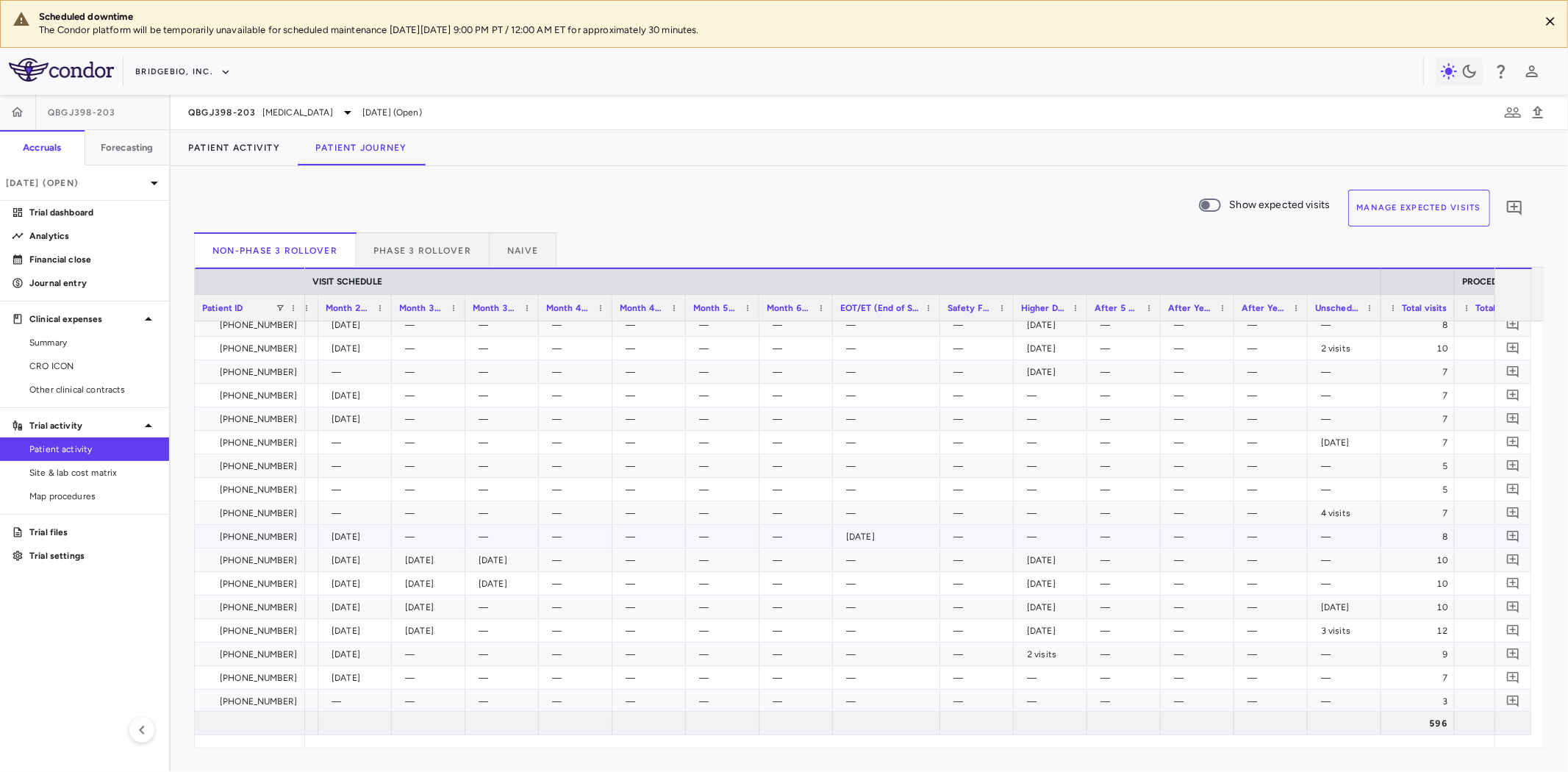
click at [870, 526] on div "[DATE]" at bounding box center [890, 536] width 87 height 23
click at [277, 304] on span at bounding box center [280, 308] width 9 height 9
click at [306, 334] on input "Search filter values" at bounding box center [347, 334] width 129 height 18
type input "***"
click at [854, 196] on div "Show expected visits Manage Expected Visits 0" at bounding box center [863, 210] width 1339 height 42
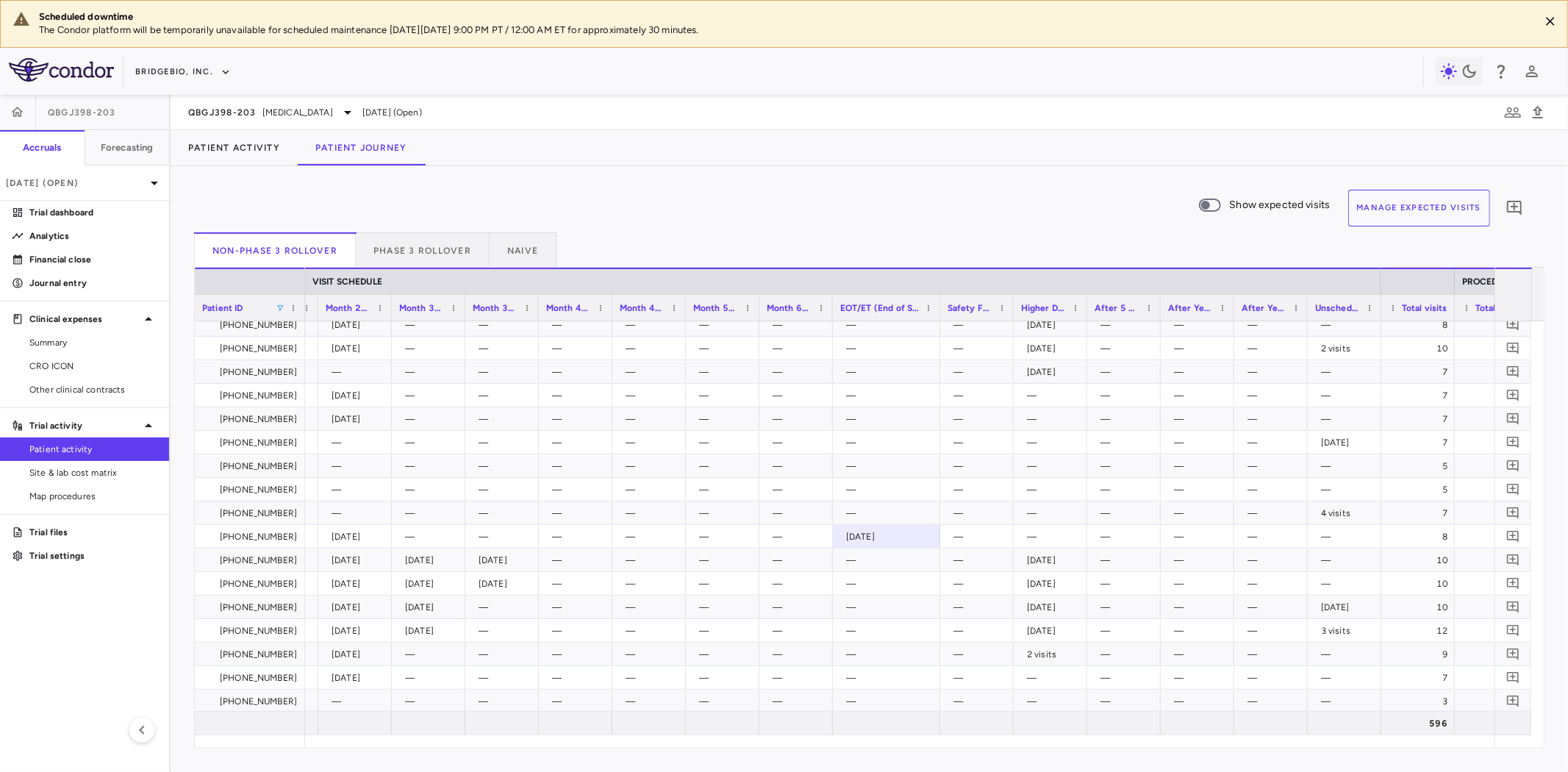
click at [279, 305] on span at bounding box center [280, 308] width 9 height 9
drag, startPoint x: 309, startPoint y: 333, endPoint x: 267, endPoint y: 339, distance: 42.4
click at [267, 339] on div "Drag here to set row groups Drag here to set column labels Patient ID VISIT SCH…" at bounding box center [869, 507] width 1350 height 480
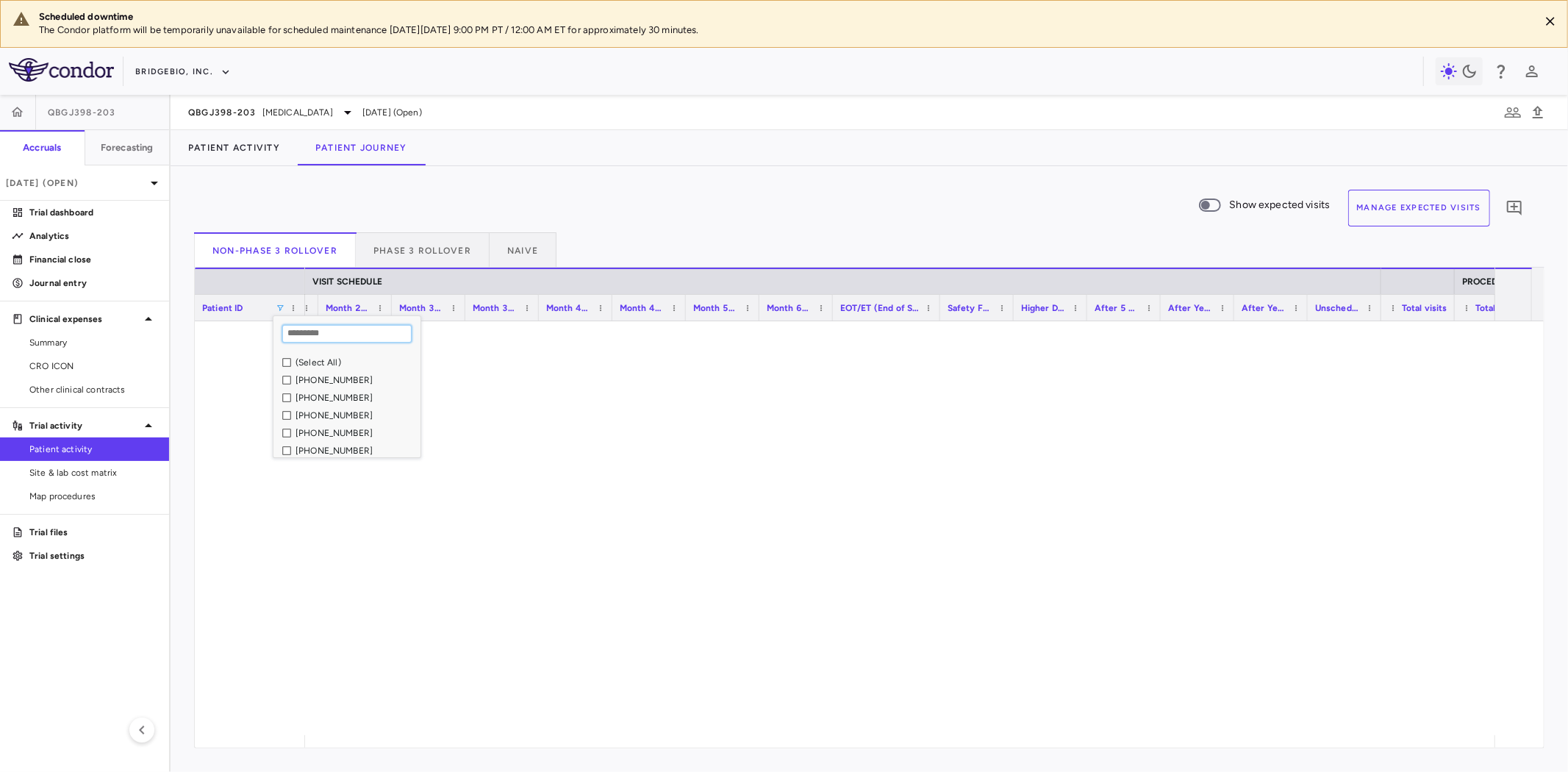
click at [312, 332] on input "Search filter values" at bounding box center [347, 334] width 129 height 18
type input "***"
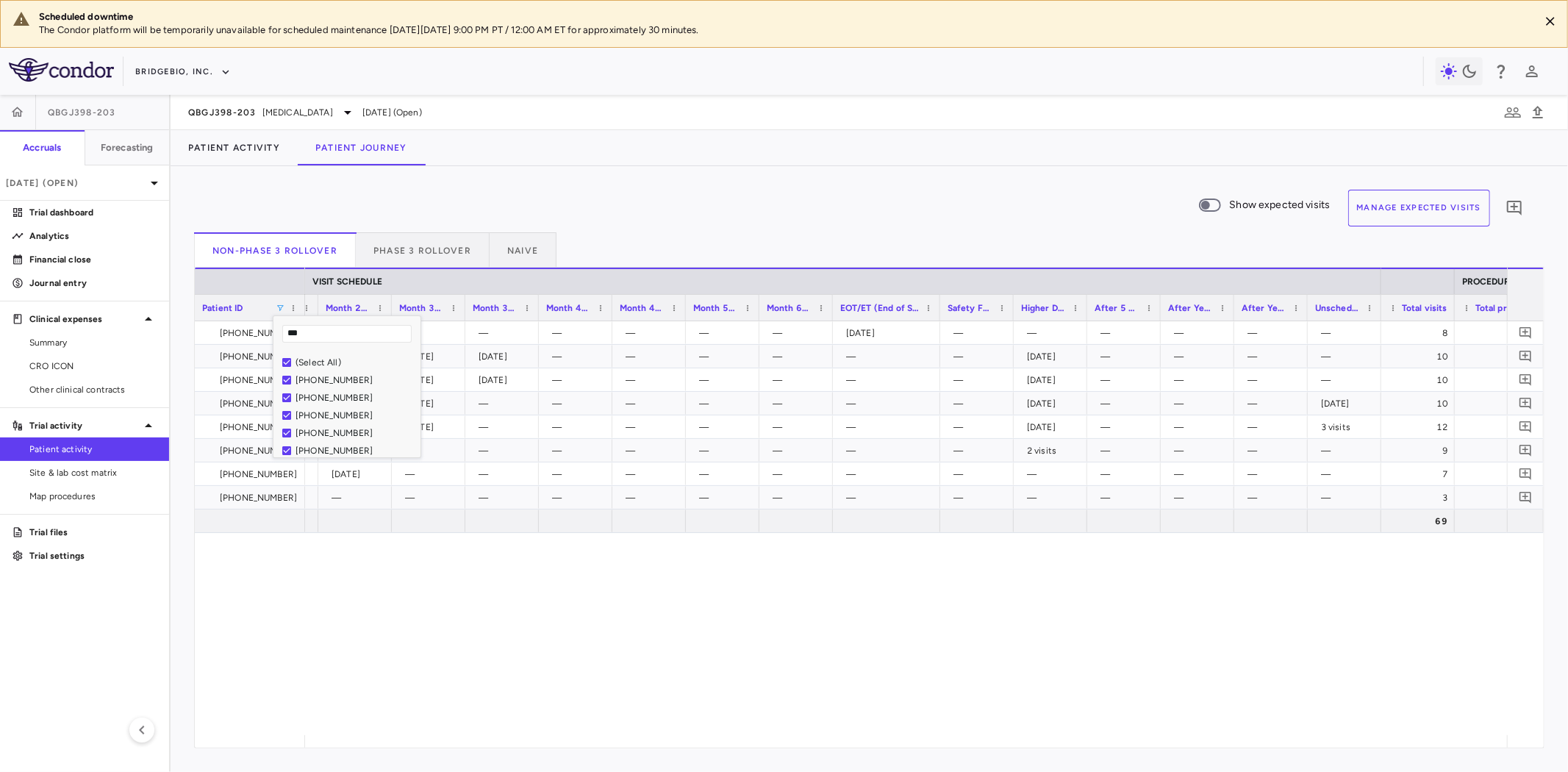
click at [801, 596] on div "[DATE] [DATE] [DATE] [DATE] — — — — — — [DATE] — — — — — — 8 — [DATE] [DATE] [D…" at bounding box center [906, 528] width 1202 height 414
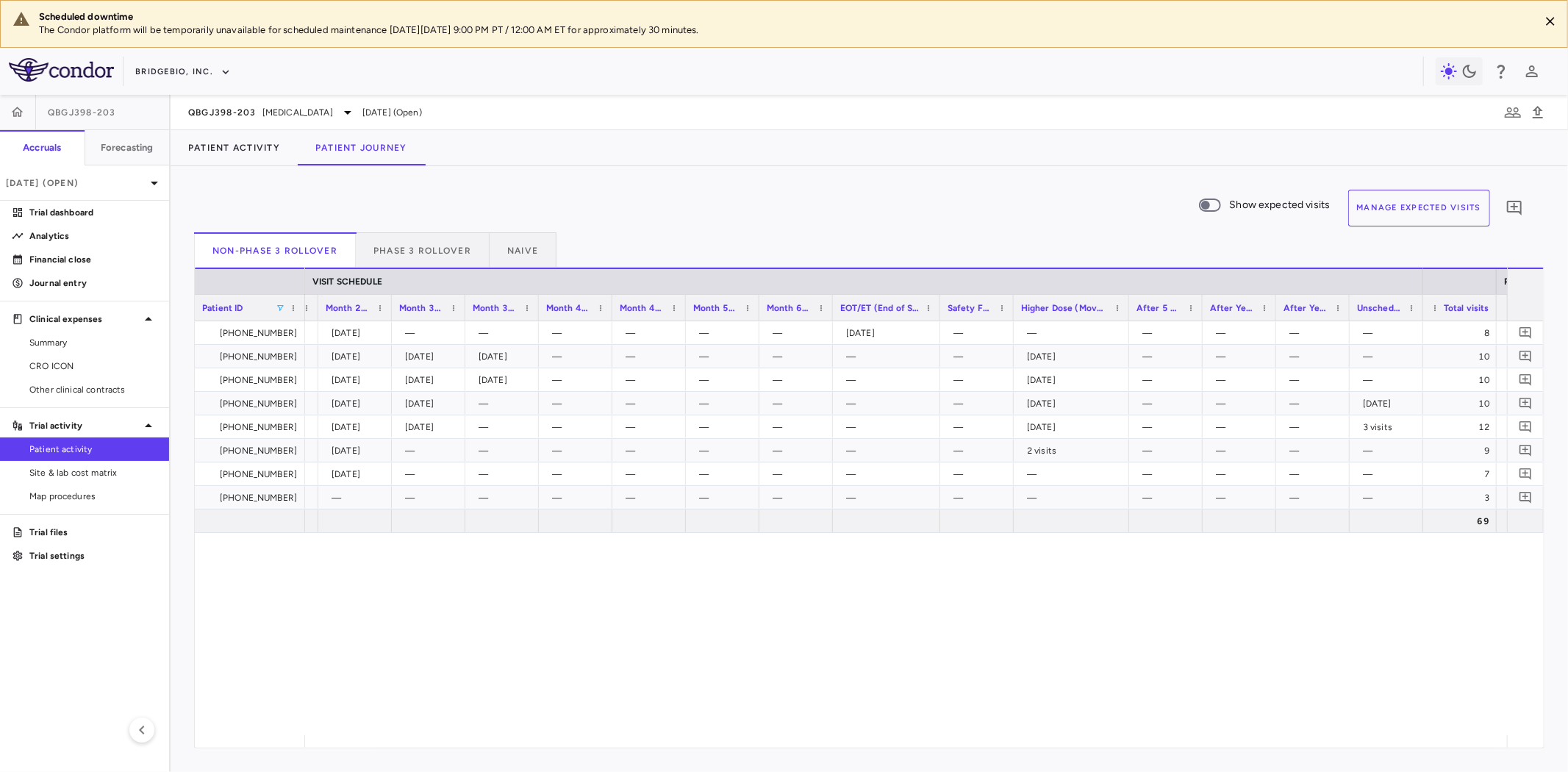
drag, startPoint x: 1085, startPoint y: 310, endPoint x: 1133, endPoint y: 309, distance: 48.0
click at [1132, 309] on div at bounding box center [1128, 307] width 6 height 25
click at [1136, 302] on div "After 5 Years, Every 6 months ()" at bounding box center [1172, 307] width 73 height 26
drag, startPoint x: 1131, startPoint y: 303, endPoint x: 1185, endPoint y: 305, distance: 54.0
click at [1185, 305] on div "Higher Dose (Move to Higher Dose/Switch to Sprinkle Capsule)" at bounding box center [1100, 307] width 172 height 26
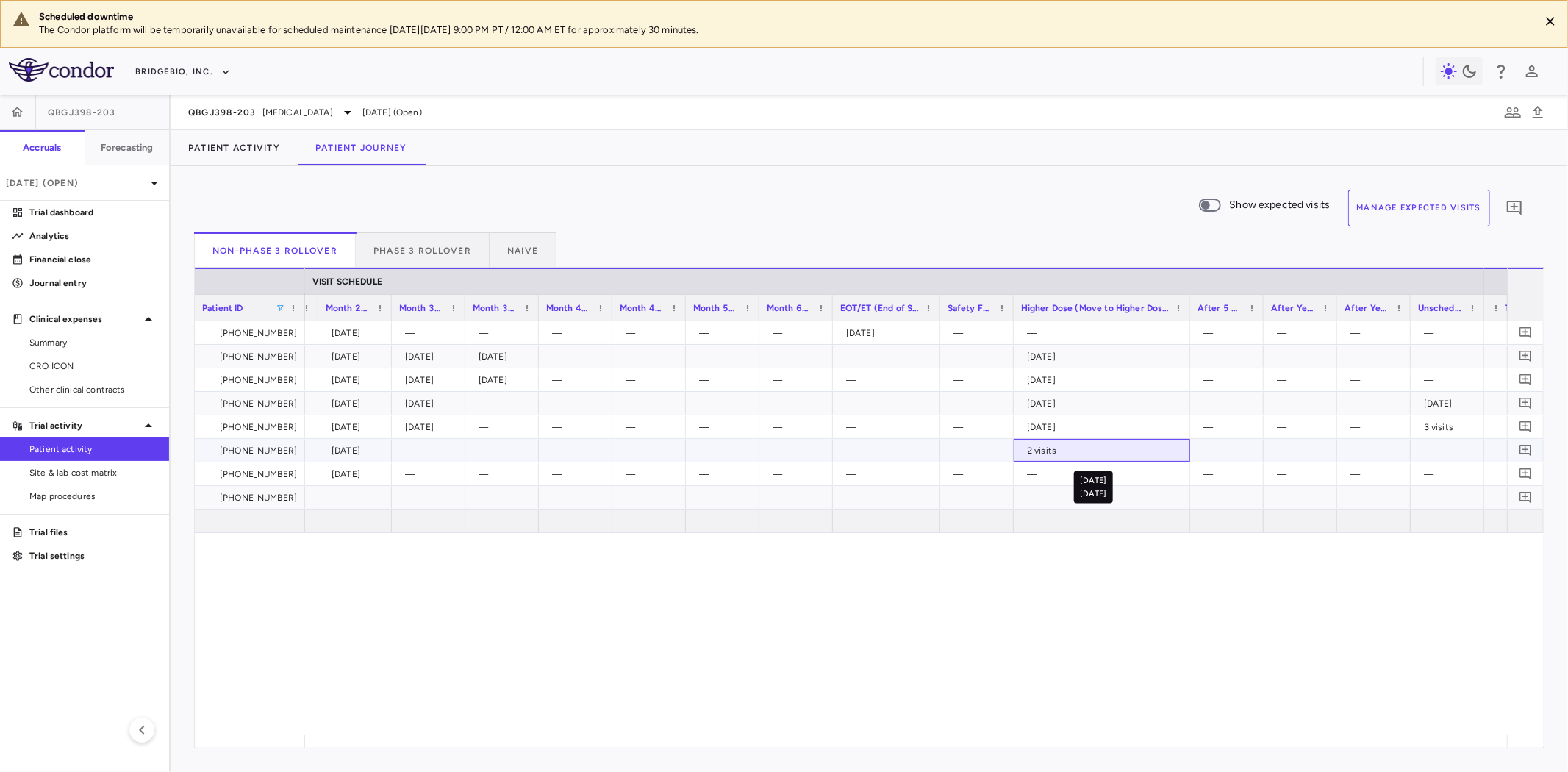
click at [1066, 451] on div "2 visits" at bounding box center [1105, 451] width 156 height 23
click at [279, 304] on span at bounding box center [280, 308] width 9 height 9
type input "*"
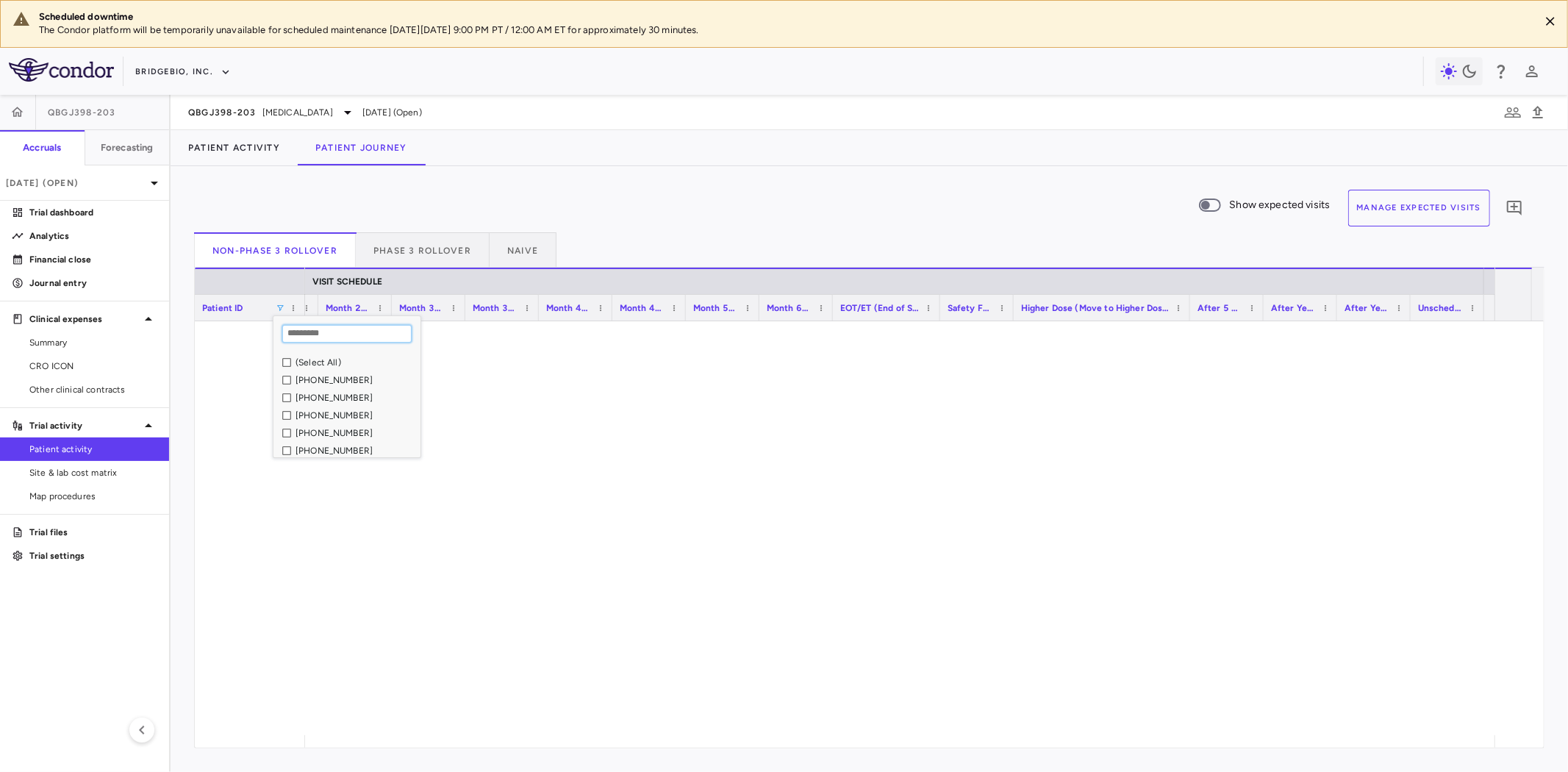
click at [314, 325] on input "Search filter values" at bounding box center [347, 334] width 129 height 18
type input "***"
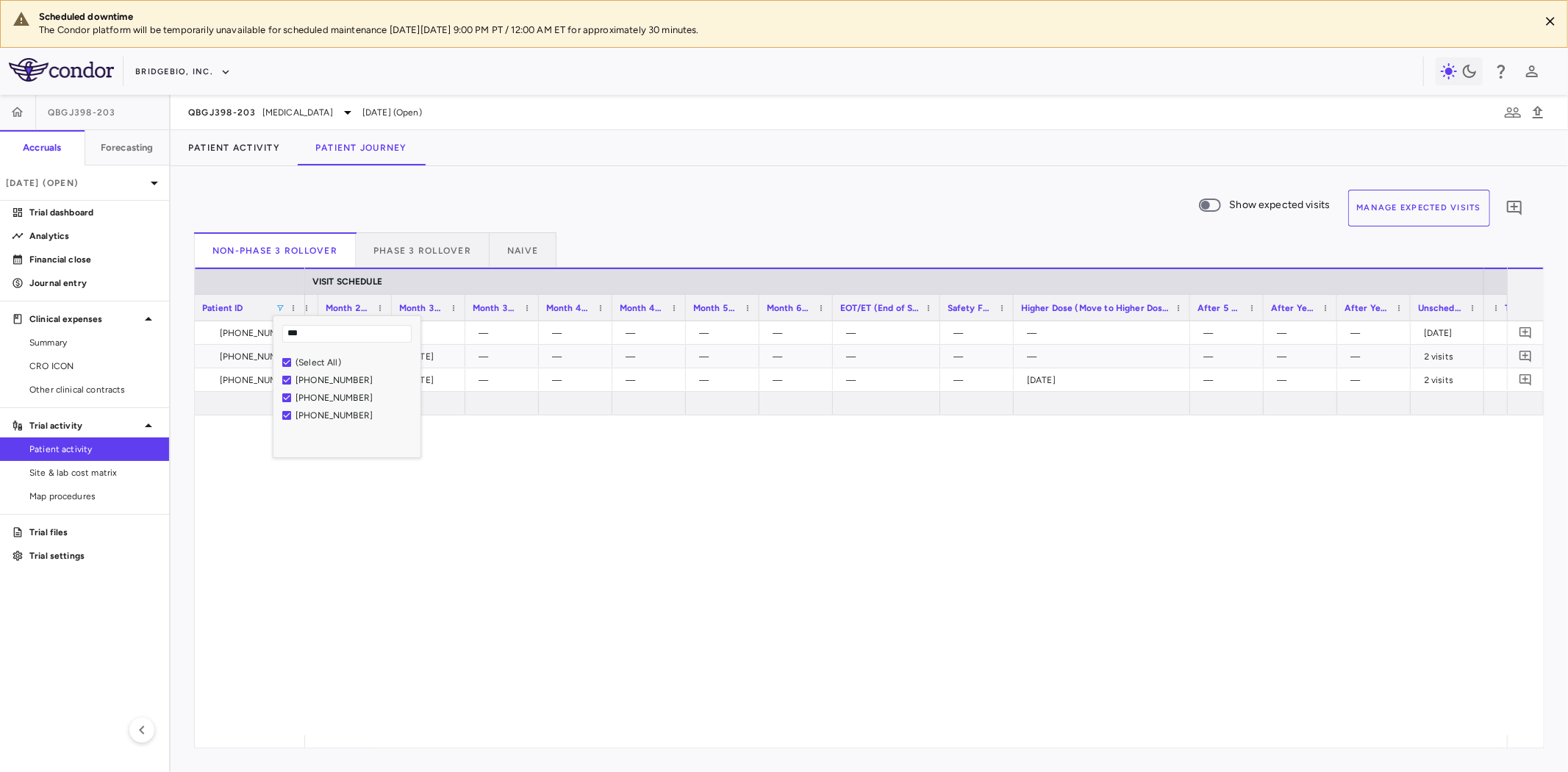
click at [948, 584] on div "— — — — — — — — — — — — — — — — [DATE] 4 — [DATE] [DATE] [DATE] [DATE] [DATE] —…" at bounding box center [906, 528] width 1202 height 414
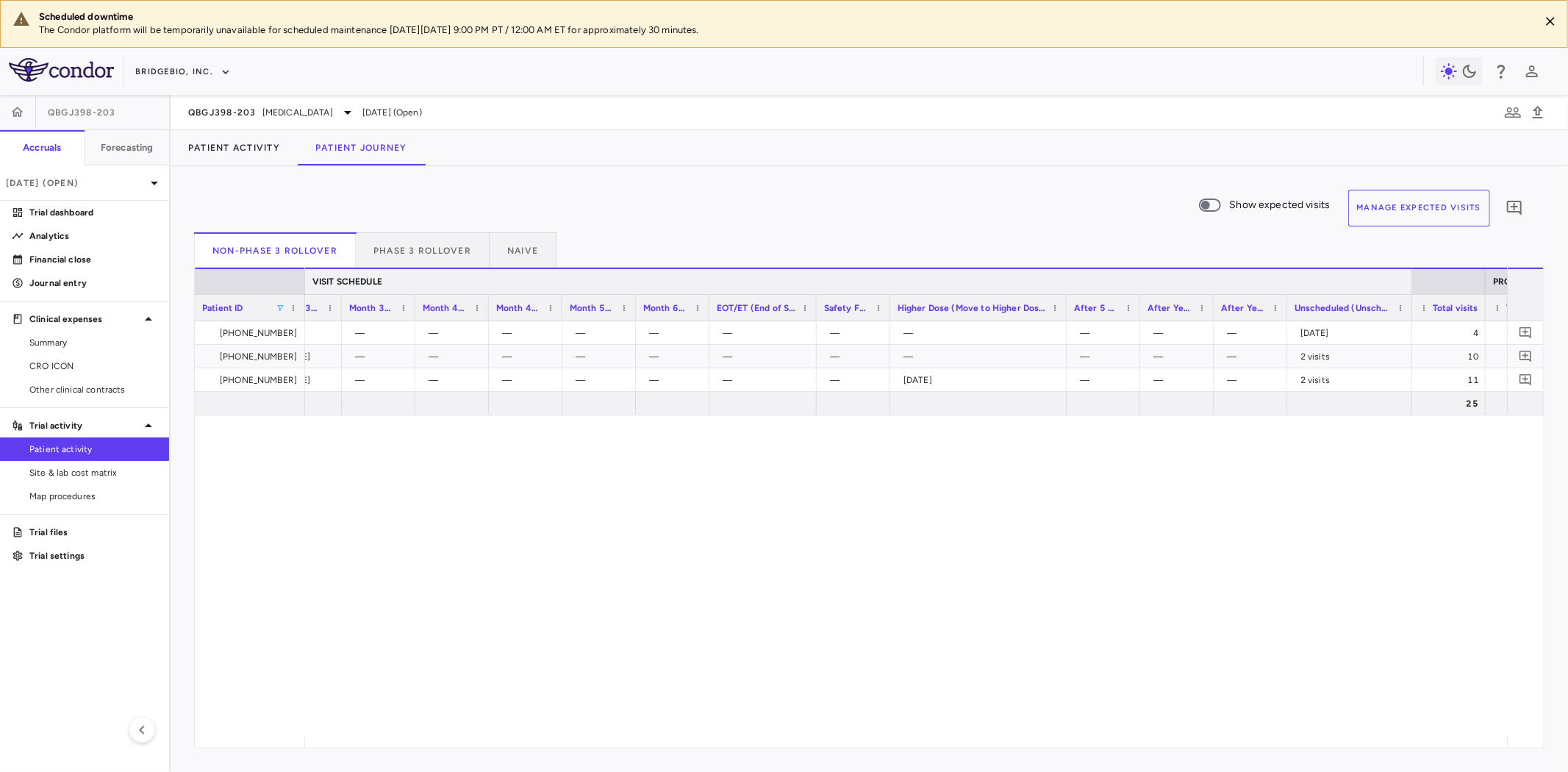
drag, startPoint x: 1358, startPoint y: 297, endPoint x: 1410, endPoint y: 291, distance: 52.3
click at [1410, 291] on div "VISIT SCHEDULE PROCEDURES Month 18 (Month 18) Month 24 (Month 24) Month 30 (Mon…" at bounding box center [472, 293] width 2173 height 53
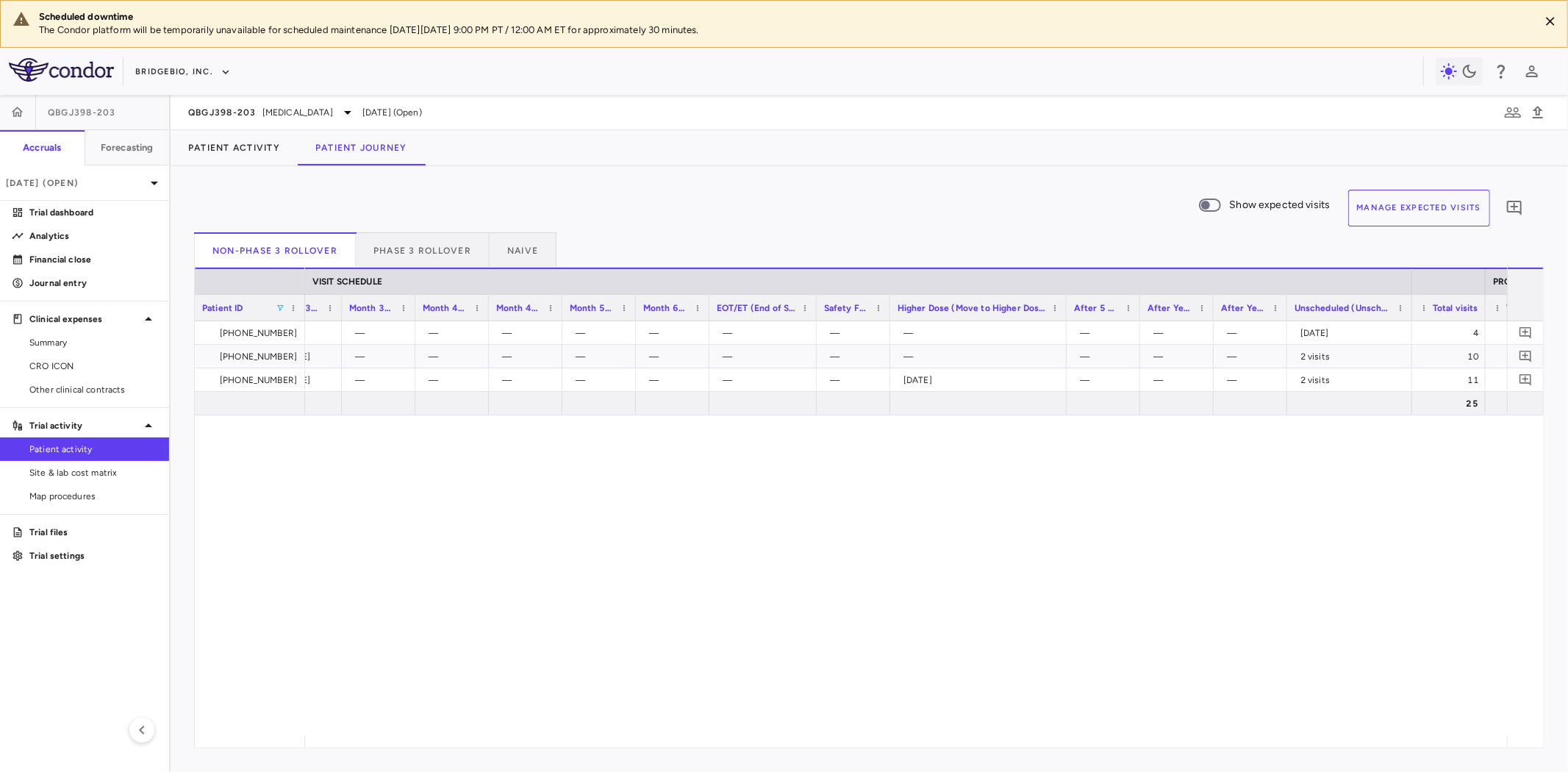
click at [277, 303] on span at bounding box center [280, 308] width 9 height 9
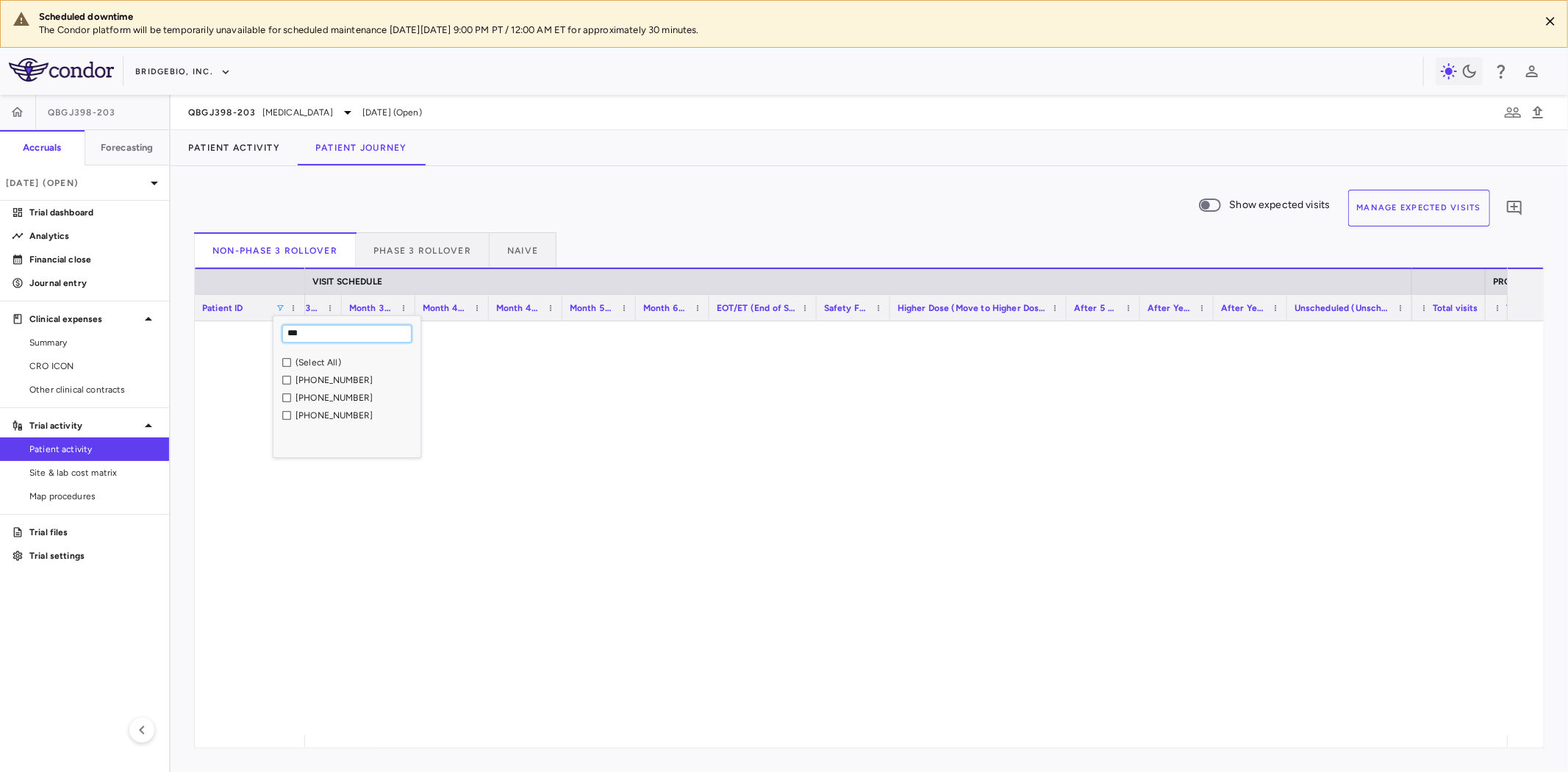
drag, startPoint x: 306, startPoint y: 334, endPoint x: 288, endPoint y: 334, distance: 18.0
click at [288, 334] on input "***" at bounding box center [347, 334] width 129 height 18
click at [293, 334] on input "Search filter values" at bounding box center [347, 334] width 129 height 18
type input "***"
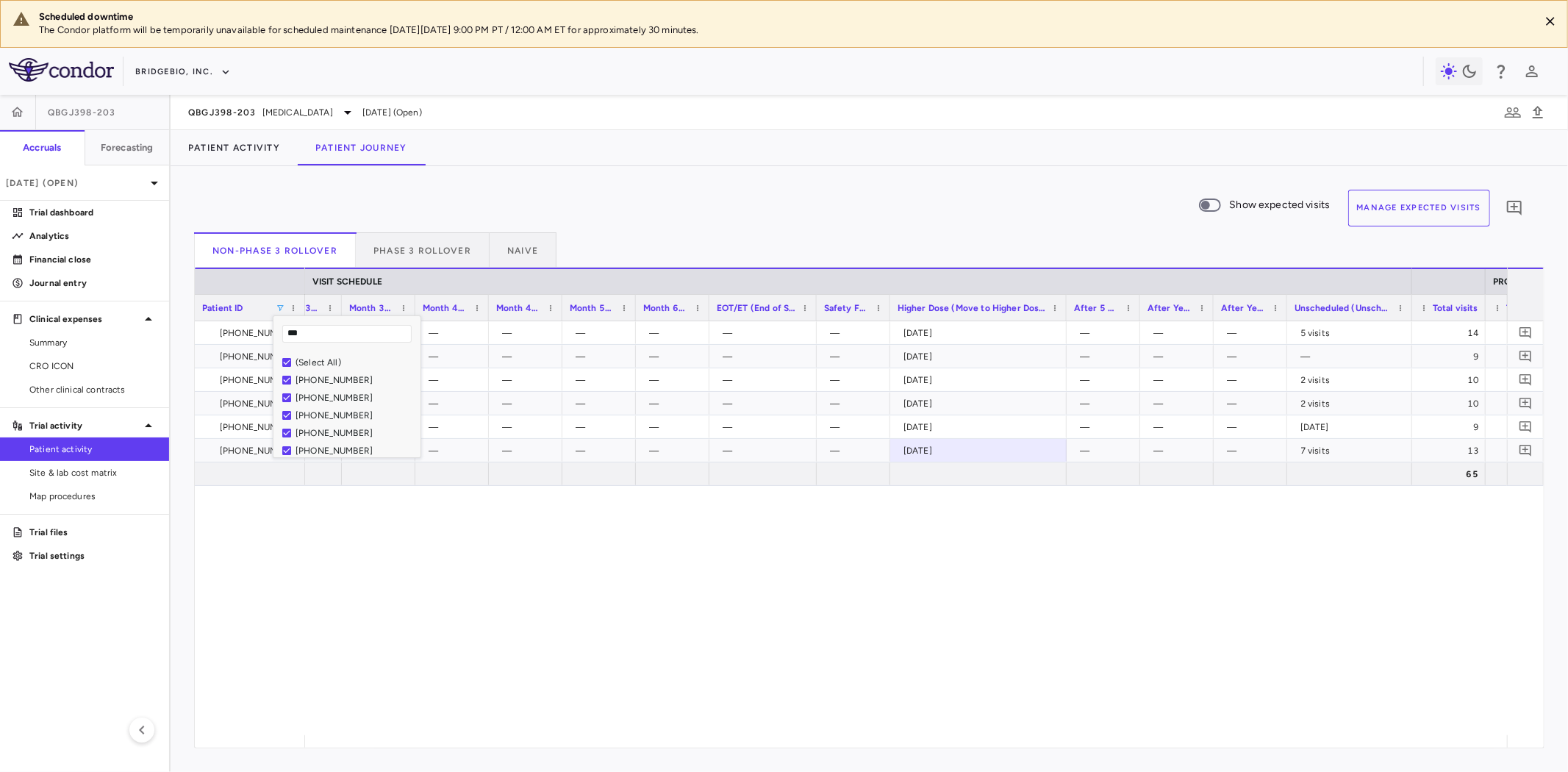
click at [805, 556] on div "[DATE] [DATE] [DATE] — — — — — — — [DATE] — — — 5 visits 14 — [DATE] [DATE] [DA…" at bounding box center [906, 528] width 1202 height 414
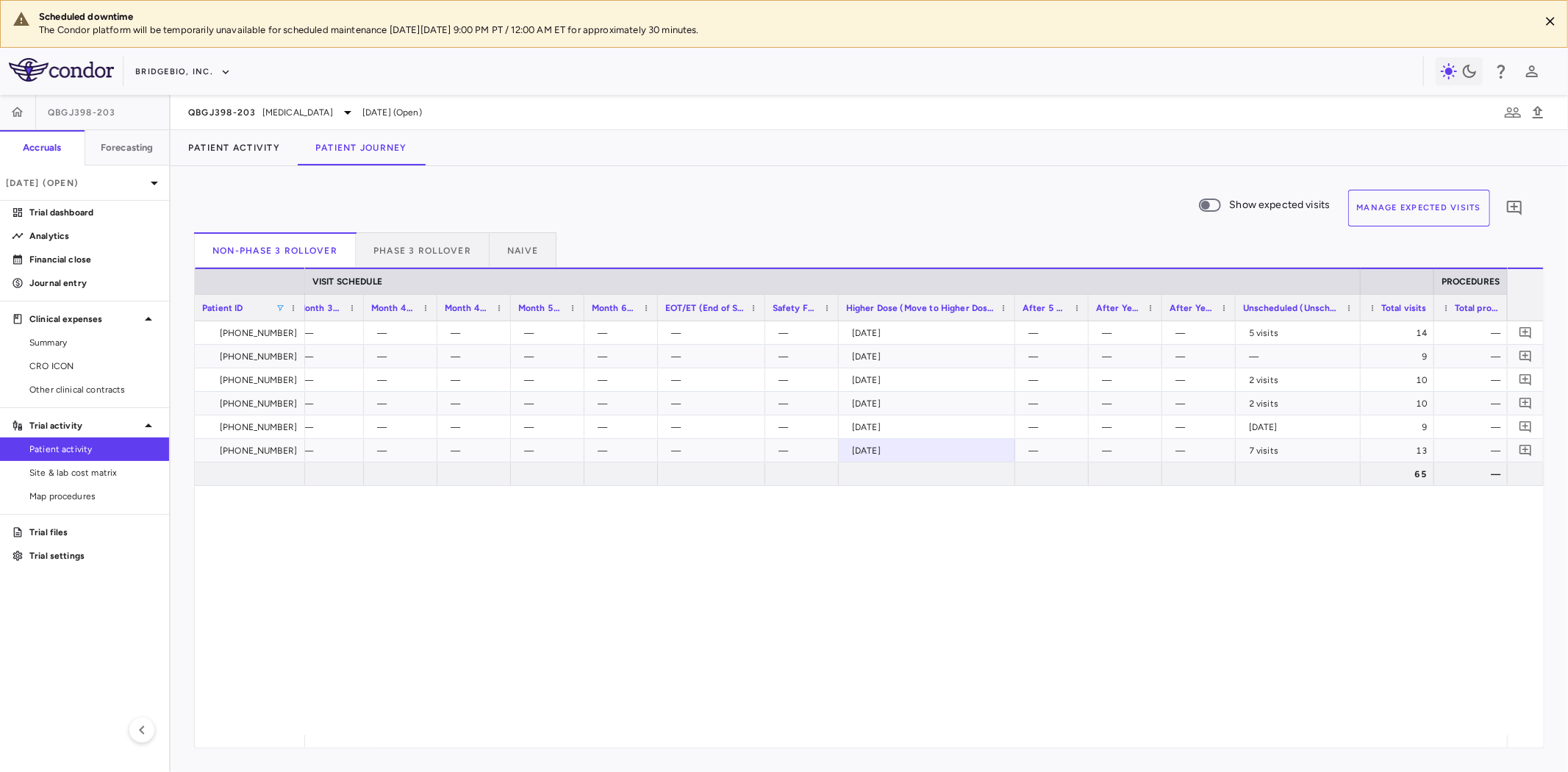
drag, startPoint x: 277, startPoint y: 302, endPoint x: 281, endPoint y: 309, distance: 8.1
click at [277, 302] on div "Patient ID" at bounding box center [250, 307] width 96 height 25
click at [281, 309] on span at bounding box center [280, 308] width 9 height 9
drag, startPoint x: 295, startPoint y: 334, endPoint x: 263, endPoint y: 333, distance: 32.0
click at [263, 333] on div "Drag here to set row groups Drag here to set column labels Patient ID VISIT SCH…" at bounding box center [869, 507] width 1350 height 480
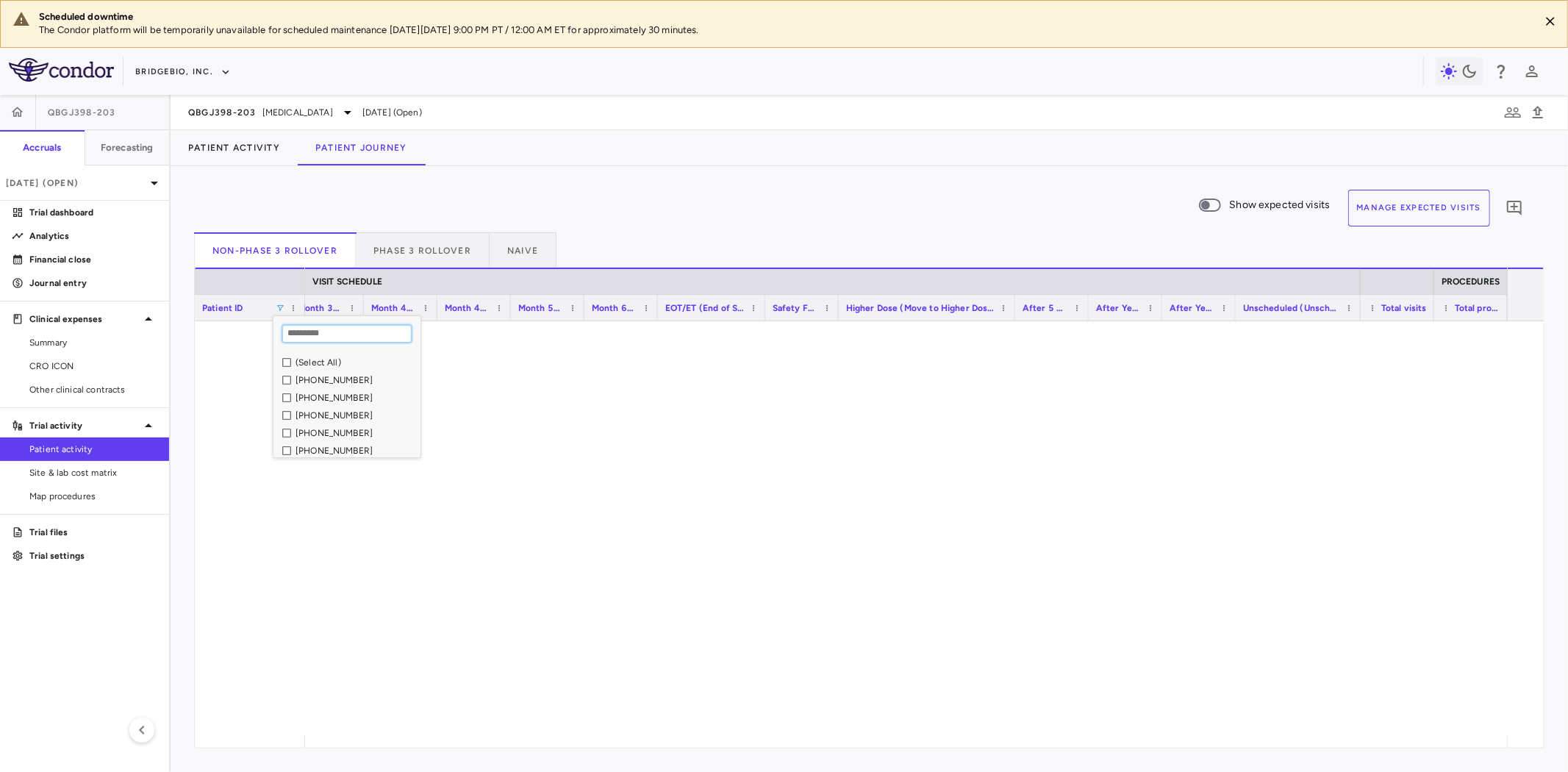
click at [305, 336] on input "Search filter values" at bounding box center [347, 334] width 129 height 18
type input "***"
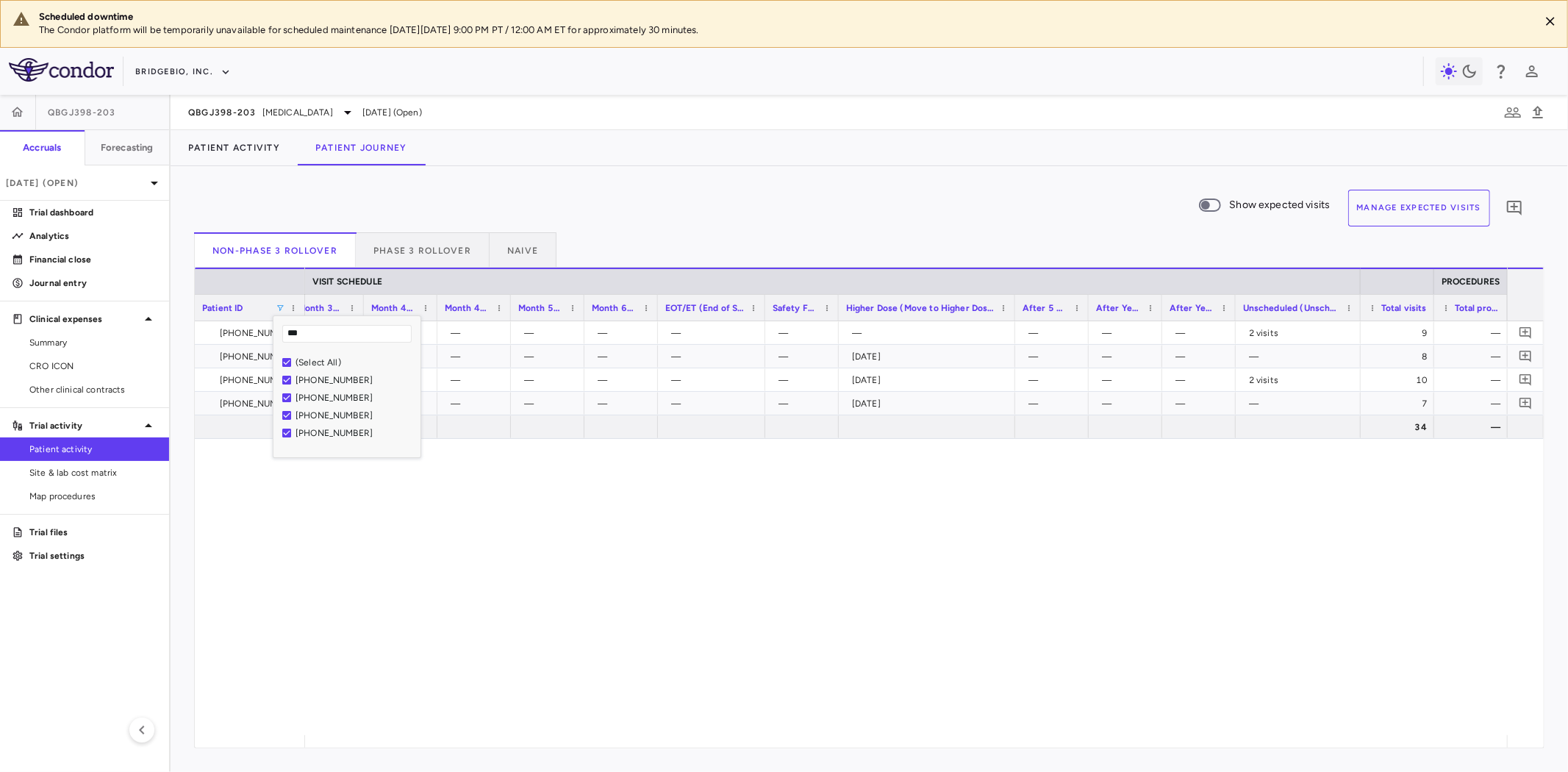
click at [719, 620] on div "[DATE] — — — — — — — — — — — — 2 visits 9 — [DATE] — — — — — — — — [DATE] — — —…" at bounding box center [906, 528] width 1202 height 414
drag, startPoint x: 81, startPoint y: 470, endPoint x: 1425, endPoint y: 186, distance: 1373.7
click at [81, 470] on span "Site & lab cost matrix" at bounding box center [94, 472] width 128 height 14
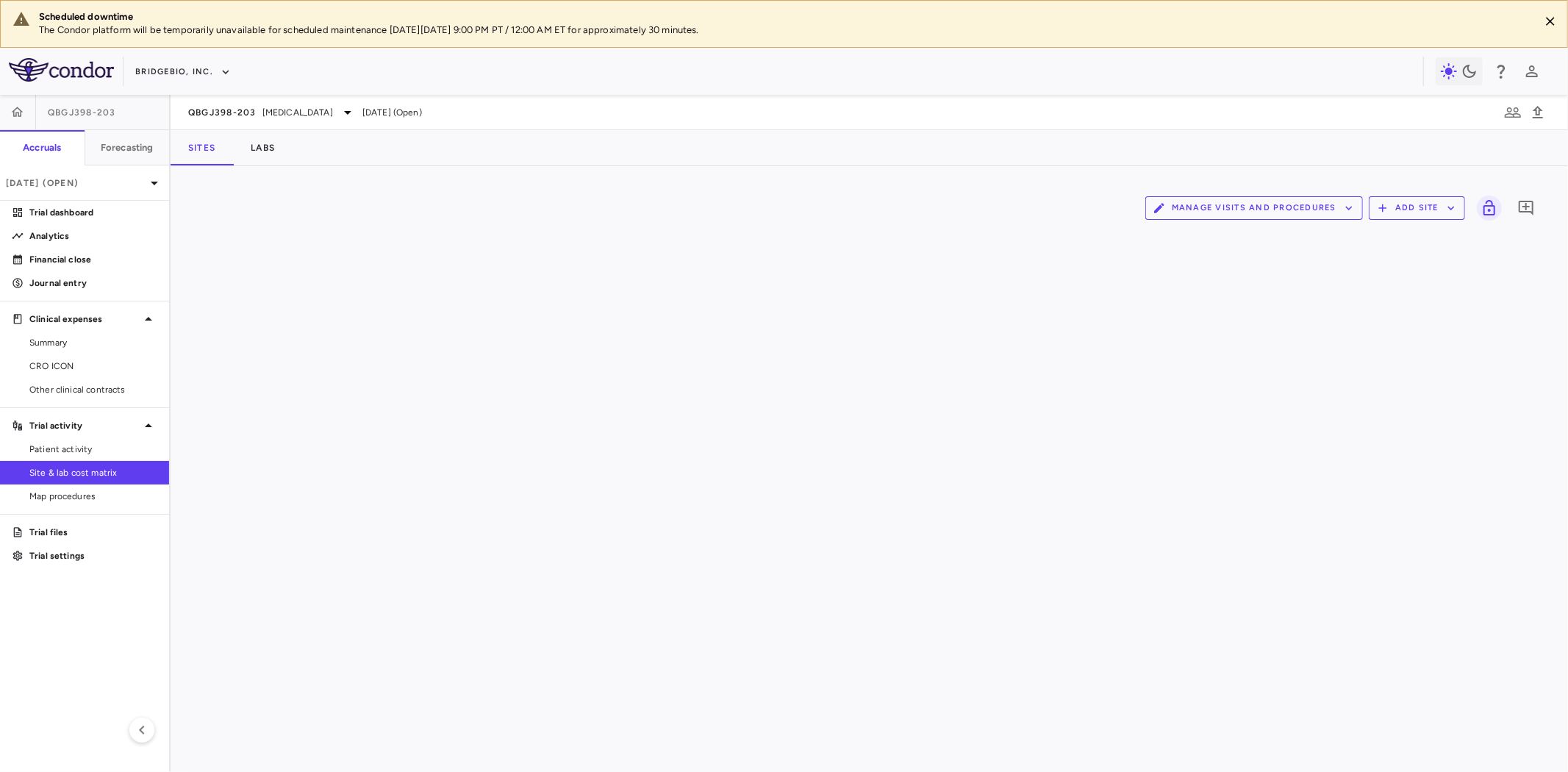
click at [1269, 209] on button "Manage Visits and Procedures" at bounding box center [1254, 208] width 218 height 23
click at [1218, 238] on li "Visit Schedules" at bounding box center [1238, 237] width 156 height 22
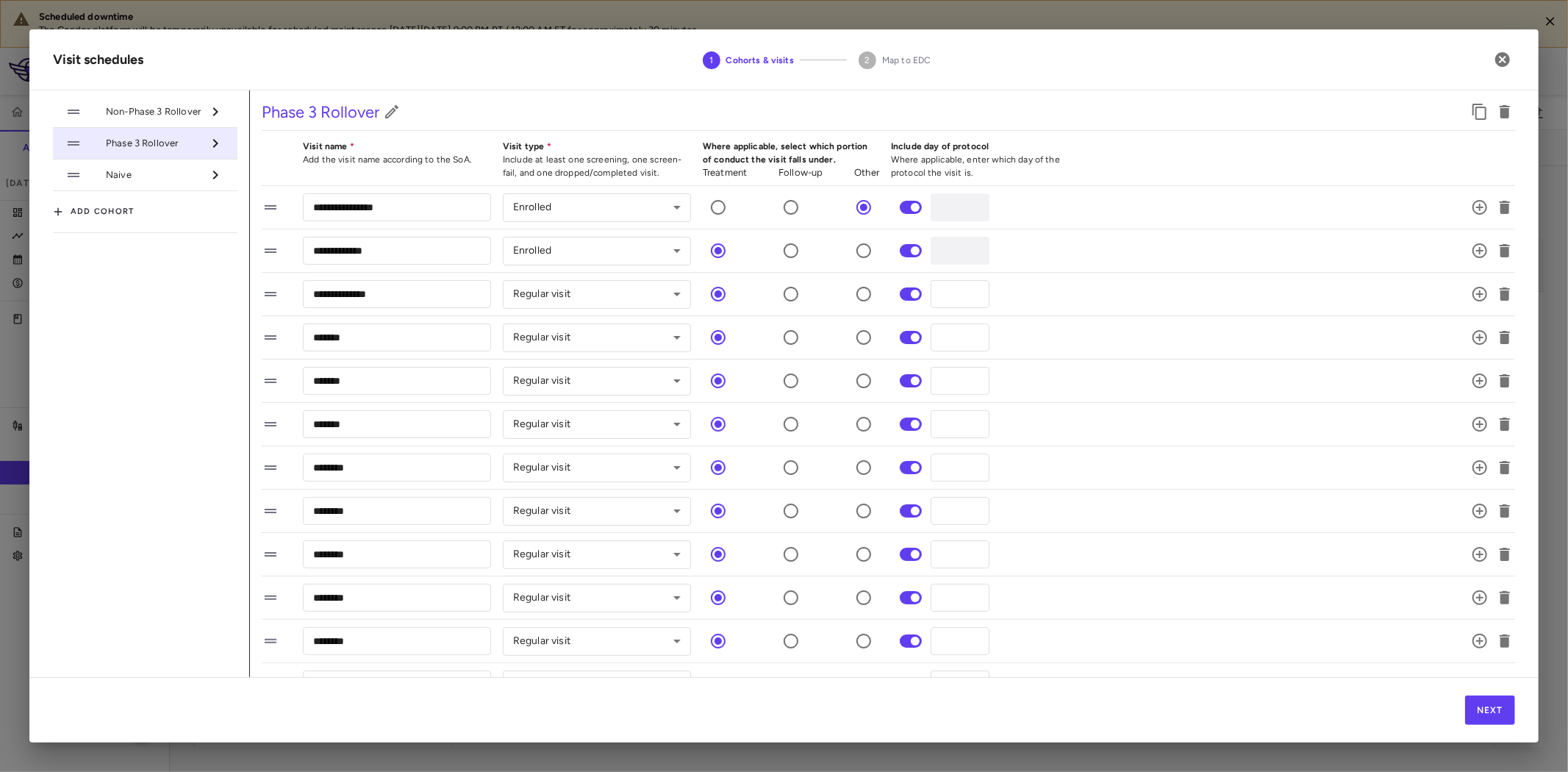
click at [171, 144] on span "Phase 3 Rollover" at bounding box center [154, 143] width 97 height 14
click at [188, 112] on span "Non-Phase 3 Rollover" at bounding box center [154, 111] width 97 height 14
click at [186, 144] on span "Phase 3 Rollover" at bounding box center [154, 143] width 97 height 14
click at [184, 176] on span "Naive" at bounding box center [154, 174] width 97 height 14
click at [188, 144] on span "Phase 3 Rollover" at bounding box center [154, 143] width 97 height 14
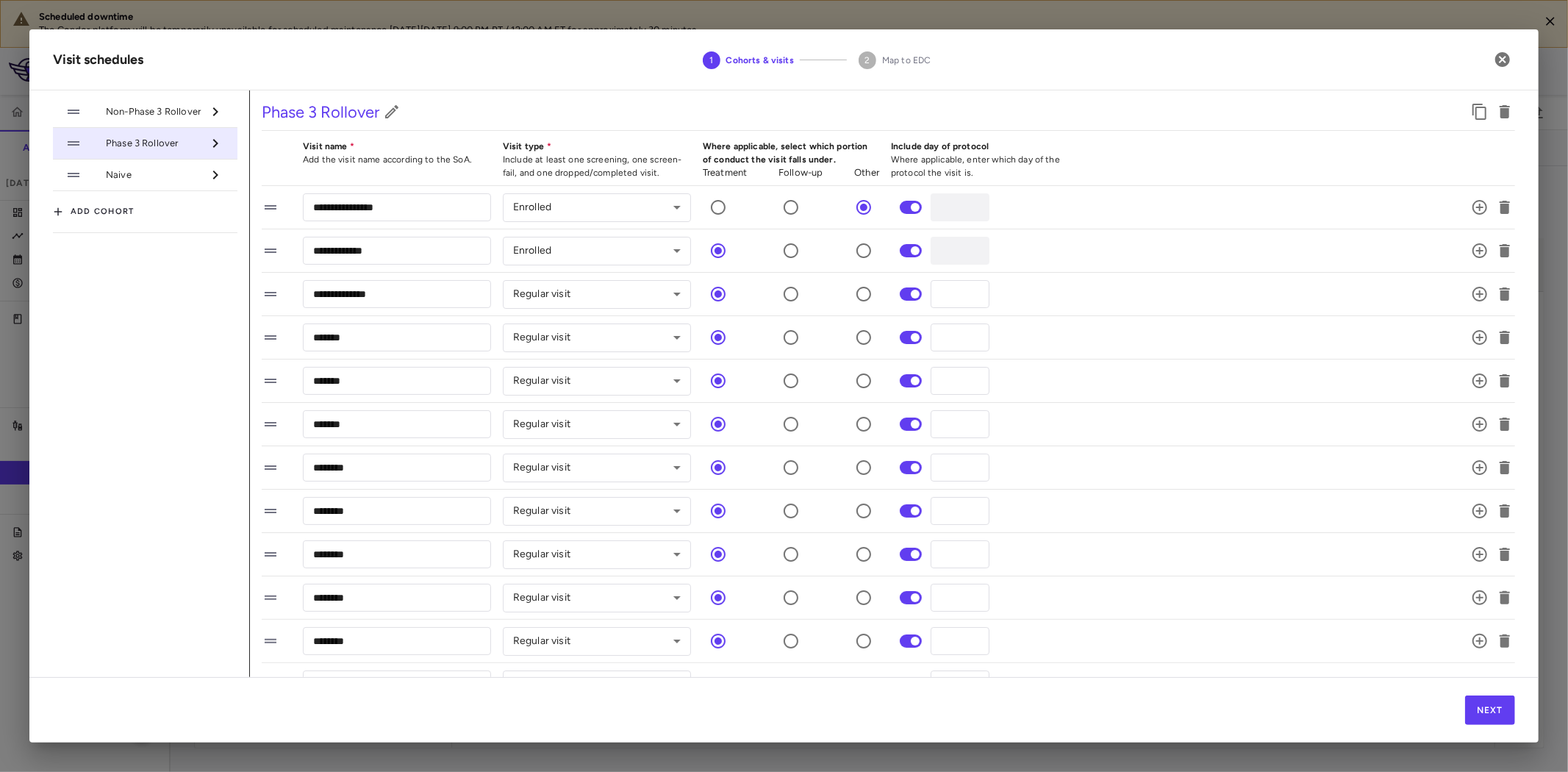
click at [184, 172] on span "Naive" at bounding box center [154, 174] width 97 height 14
click at [186, 149] on span "Phase 3 Rollover" at bounding box center [154, 143] width 97 height 14
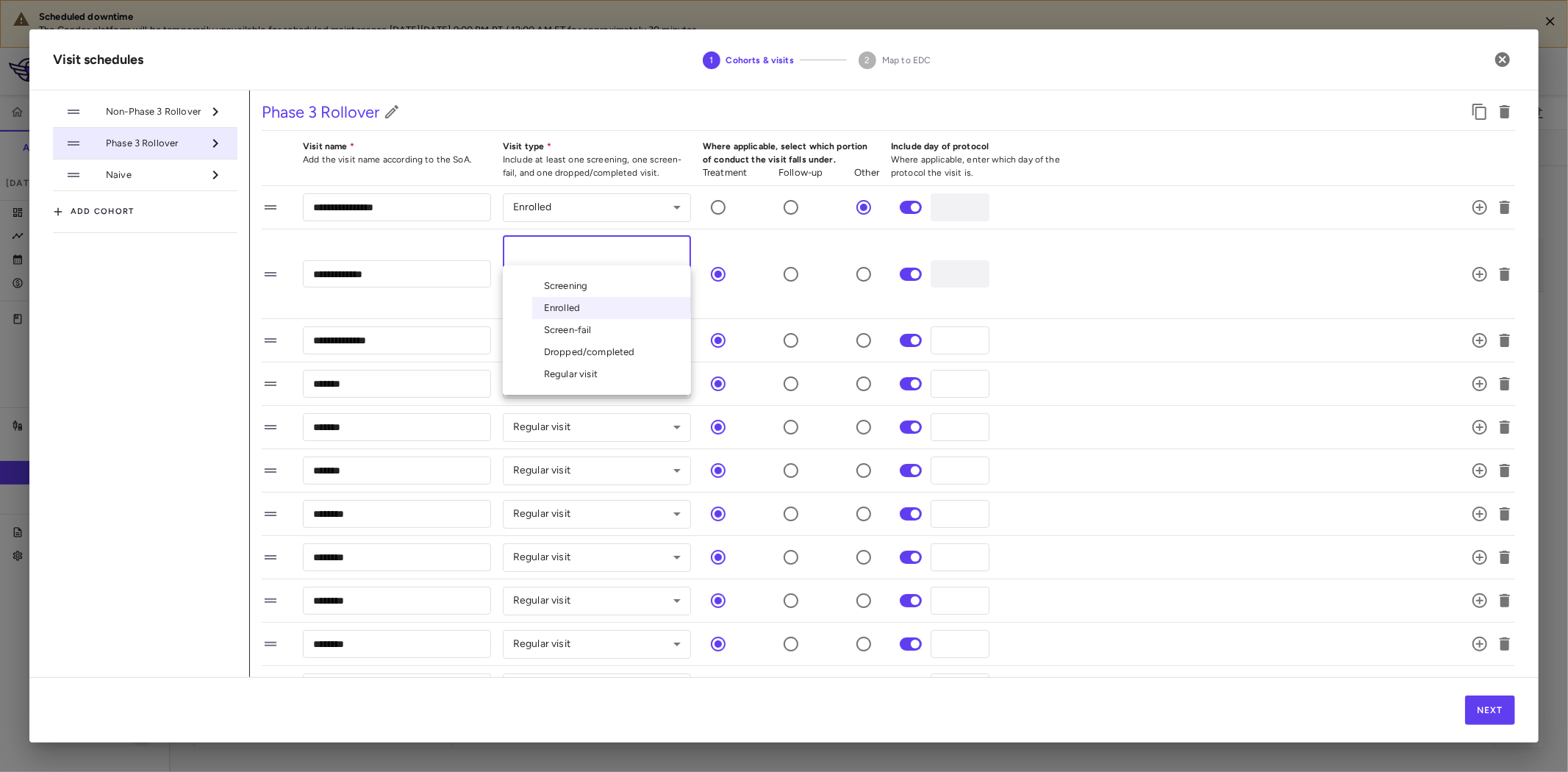
click at [565, 247] on body "Scheduled downtime The Condor platform will be temporarily unavailable for sche…" at bounding box center [784, 386] width 1568 height 772
click at [549, 366] on li "Regular visit" at bounding box center [611, 374] width 159 height 22
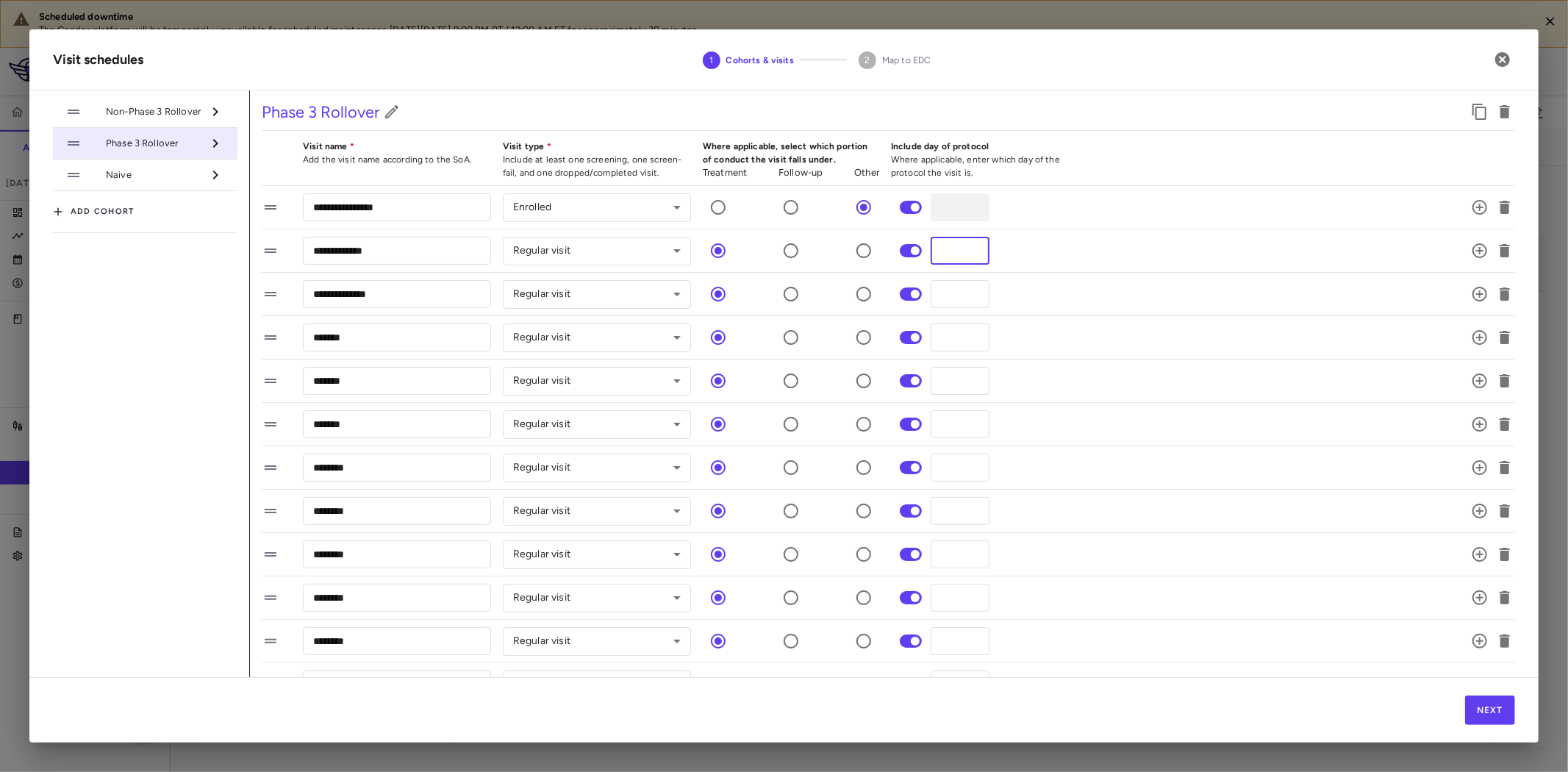
click at [906, 251] on div "**********" at bounding box center [871, 250] width 1218 height 31
type input "*"
click at [1159, 410] on div "******* ​ Regular visit ********* ​ *** ​" at bounding box center [871, 424] width 1218 height 31
click at [119, 171] on span "Naive" at bounding box center [154, 174] width 97 height 14
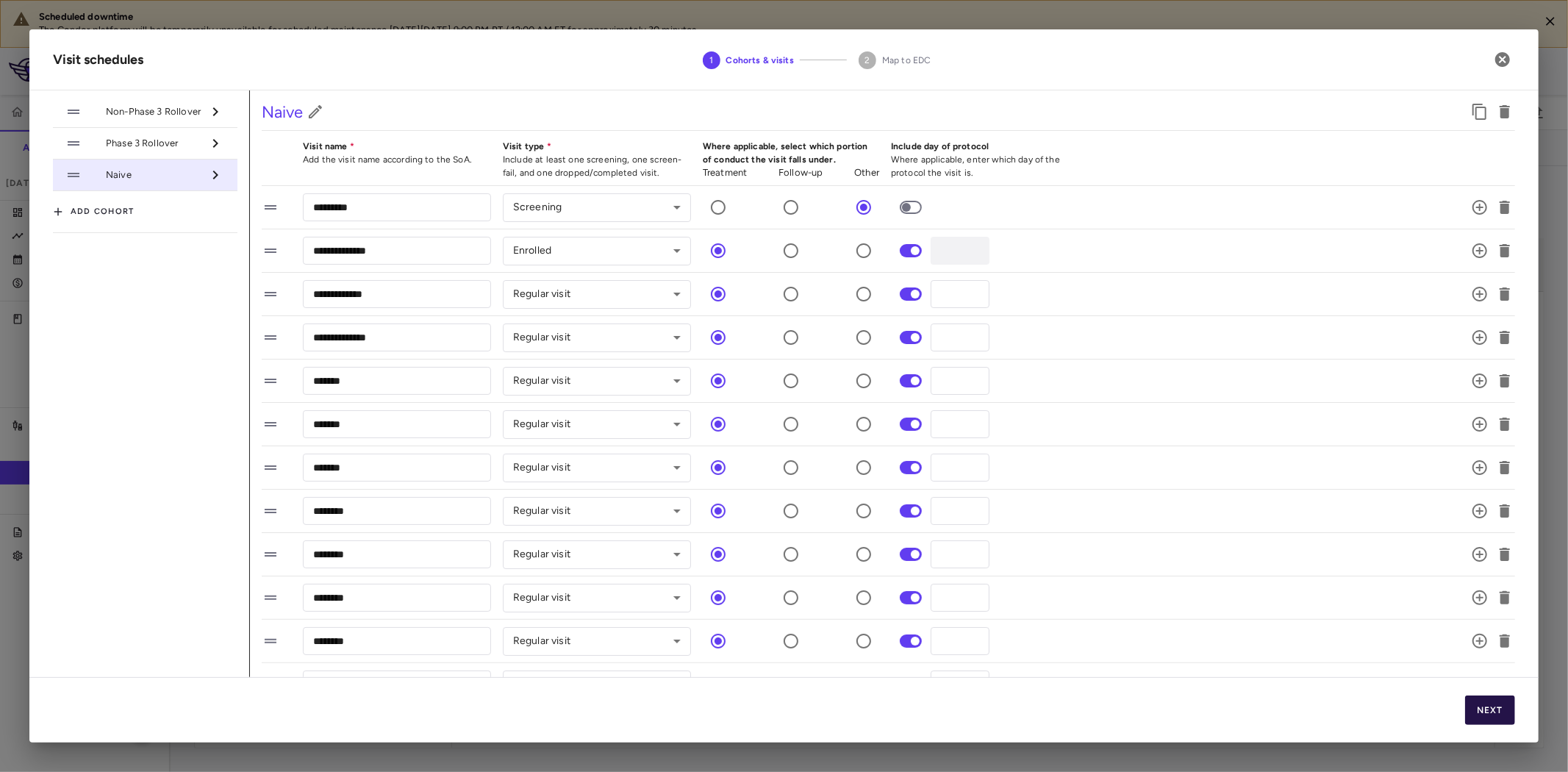
click at [1496, 708] on button "Next" at bounding box center [1489, 710] width 50 height 30
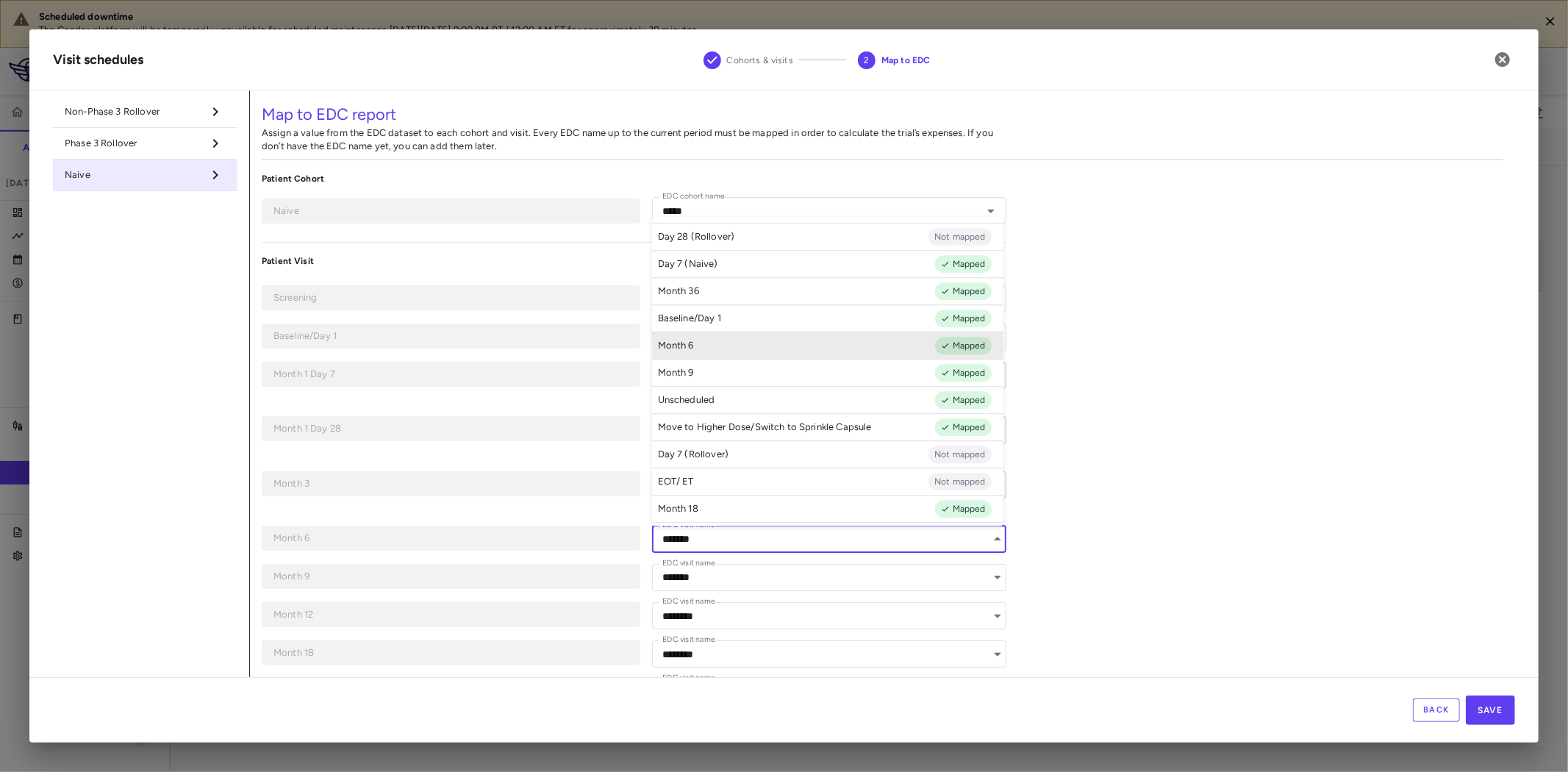
drag, startPoint x: 718, startPoint y: 543, endPoint x: 604, endPoint y: 535, distance: 114.3
click at [604, 535] on div "Month 6 EDC visit name EDC visit name Day 28 (Rollover) Not mapped Day 7 (Naive…" at bounding box center [634, 539] width 745 height 27
type input "*******"
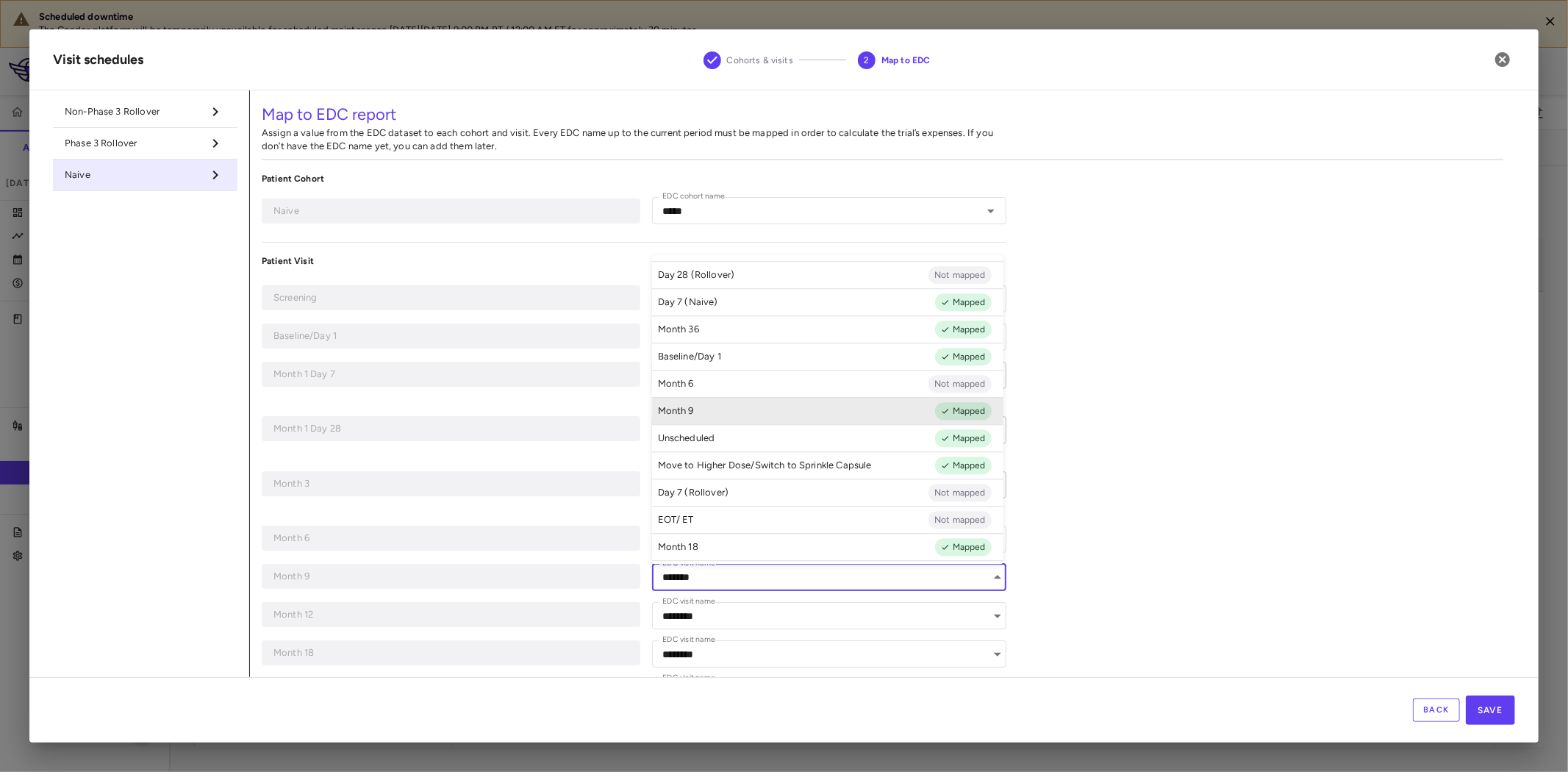
drag, startPoint x: 731, startPoint y: 575, endPoint x: 630, endPoint y: 572, distance: 101.0
click at [630, 572] on div "Month 9 EDC visit name EDC visit name Day 28 (Rollover) Not mapped Day 7 (Naive…" at bounding box center [634, 577] width 745 height 27
type input "*******"
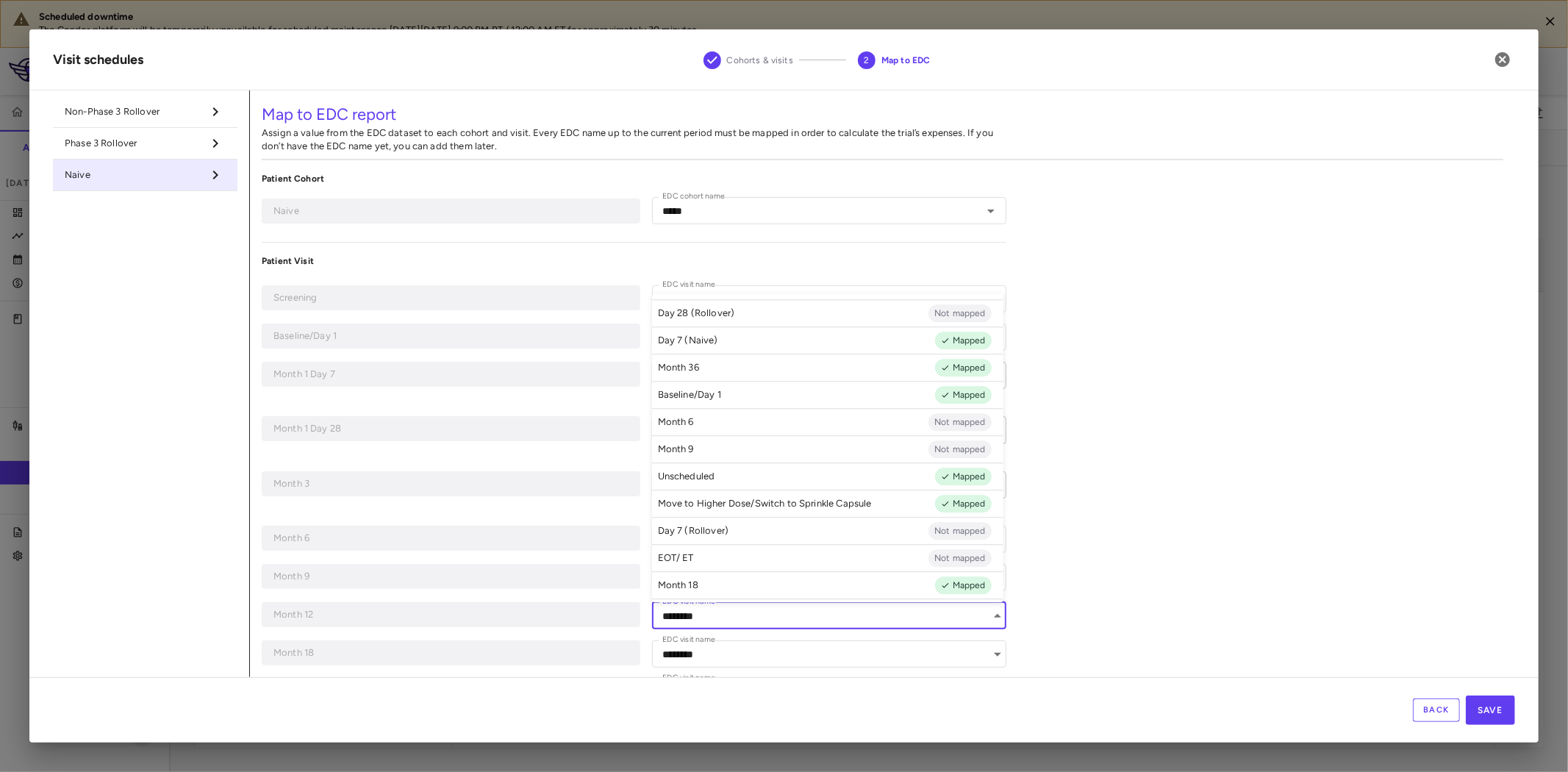
scroll to position [133, 0]
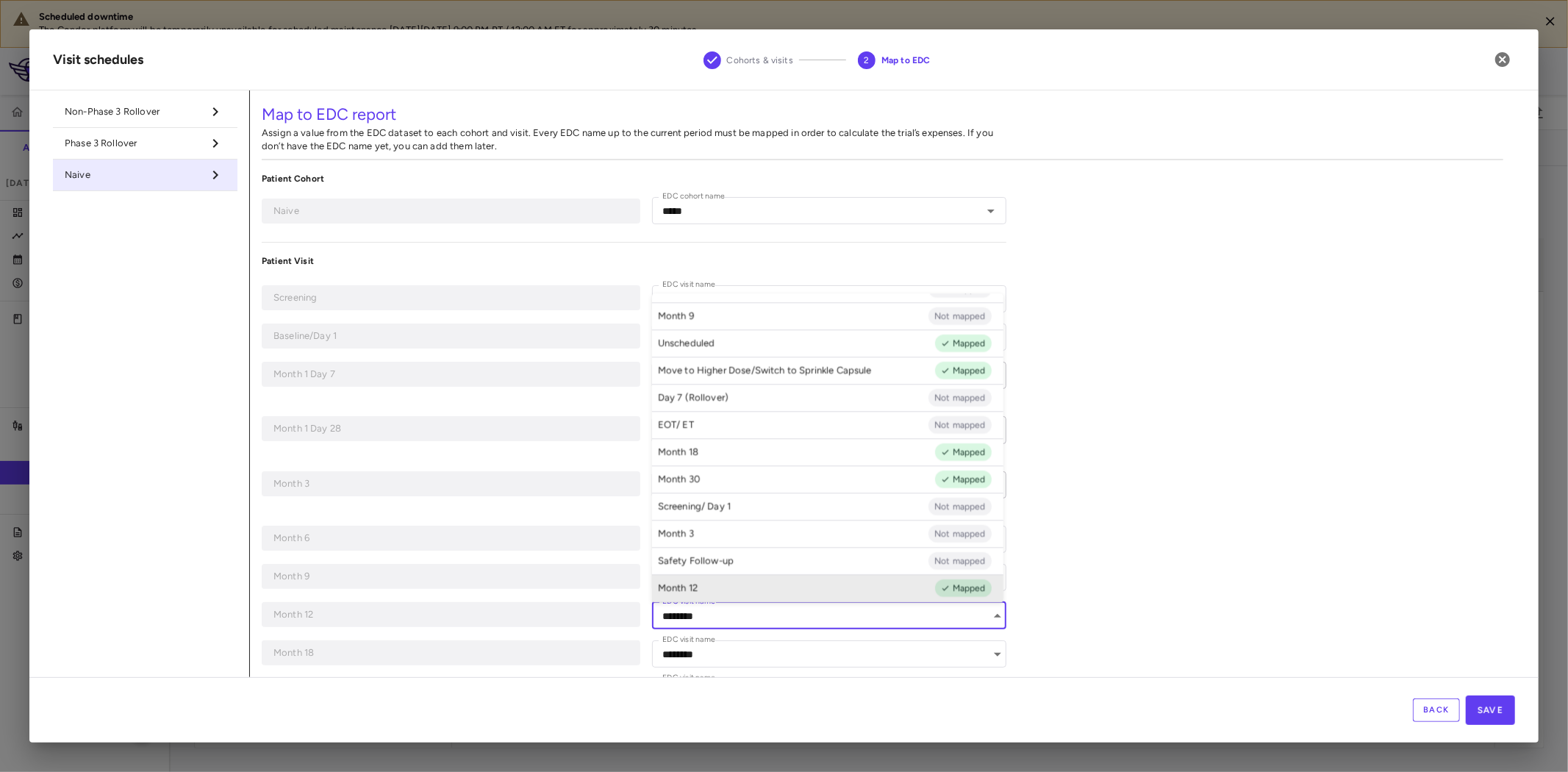
drag, startPoint x: 759, startPoint y: 612, endPoint x: 653, endPoint y: 612, distance: 106.0
click at [653, 612] on input "EDC visit name" at bounding box center [825, 616] width 345 height 27
type input "********"
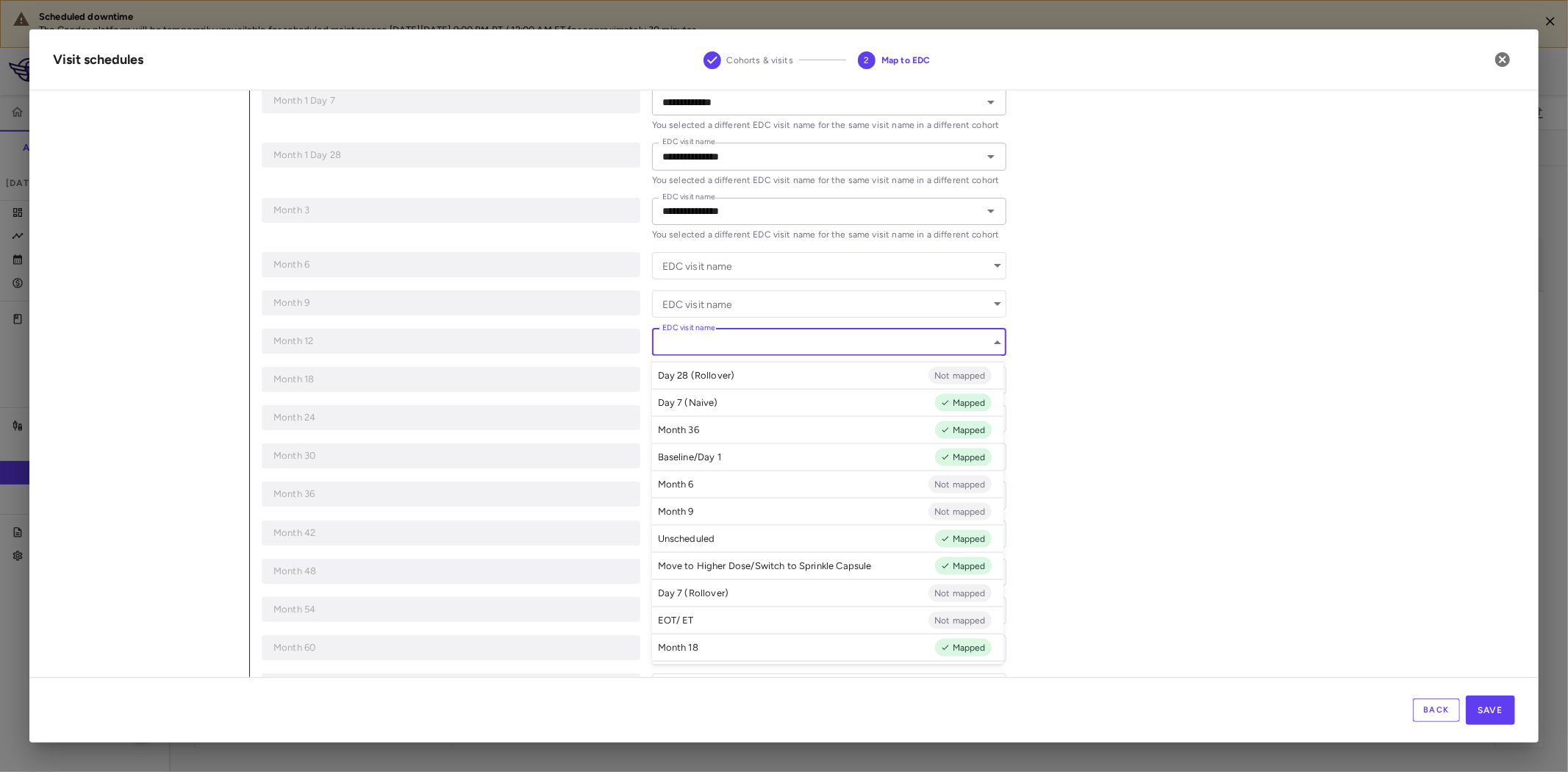
scroll to position [245, 0]
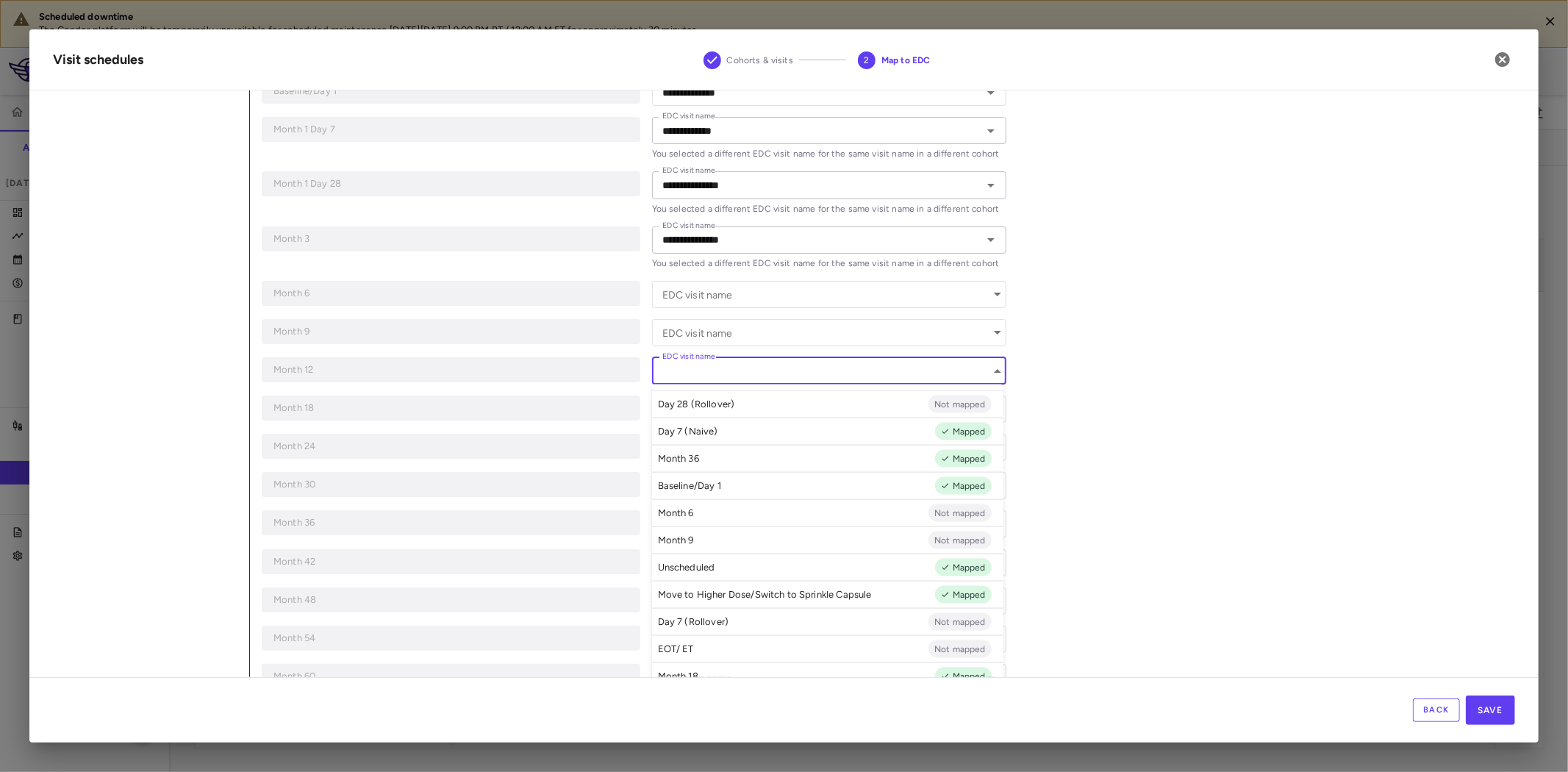
click at [508, 445] on p "Month 24" at bounding box center [451, 446] width 355 height 14
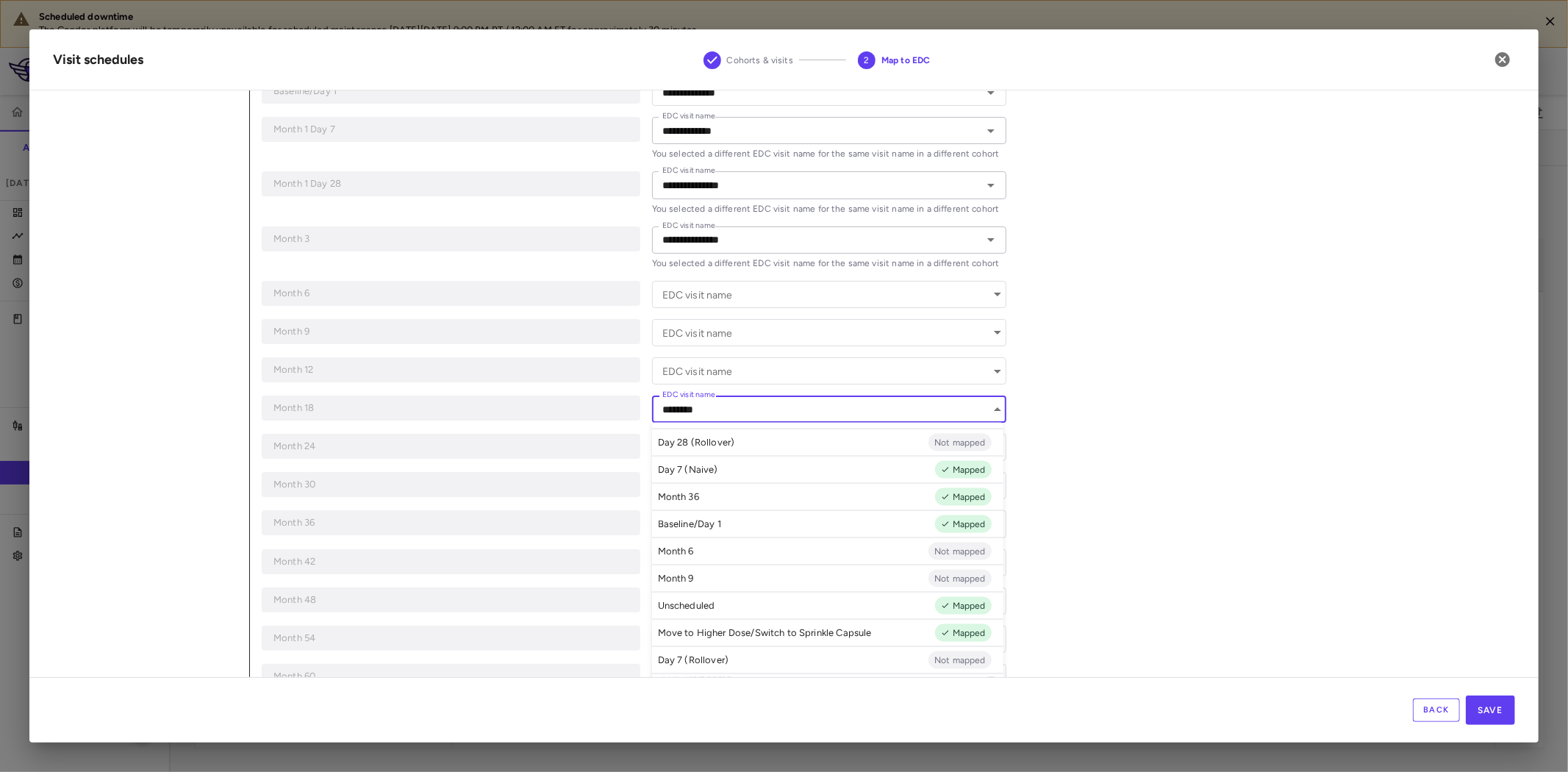
drag, startPoint x: 708, startPoint y: 415, endPoint x: 583, endPoint y: 420, distance: 125.1
click at [583, 420] on div "Month 18 EDC visit name EDC visit name Day 28 (Rollover) Not mapped Day 7 (Naiv…" at bounding box center [634, 409] width 745 height 27
type input "********"
click at [545, 479] on p "Month 30" at bounding box center [451, 484] width 355 height 14
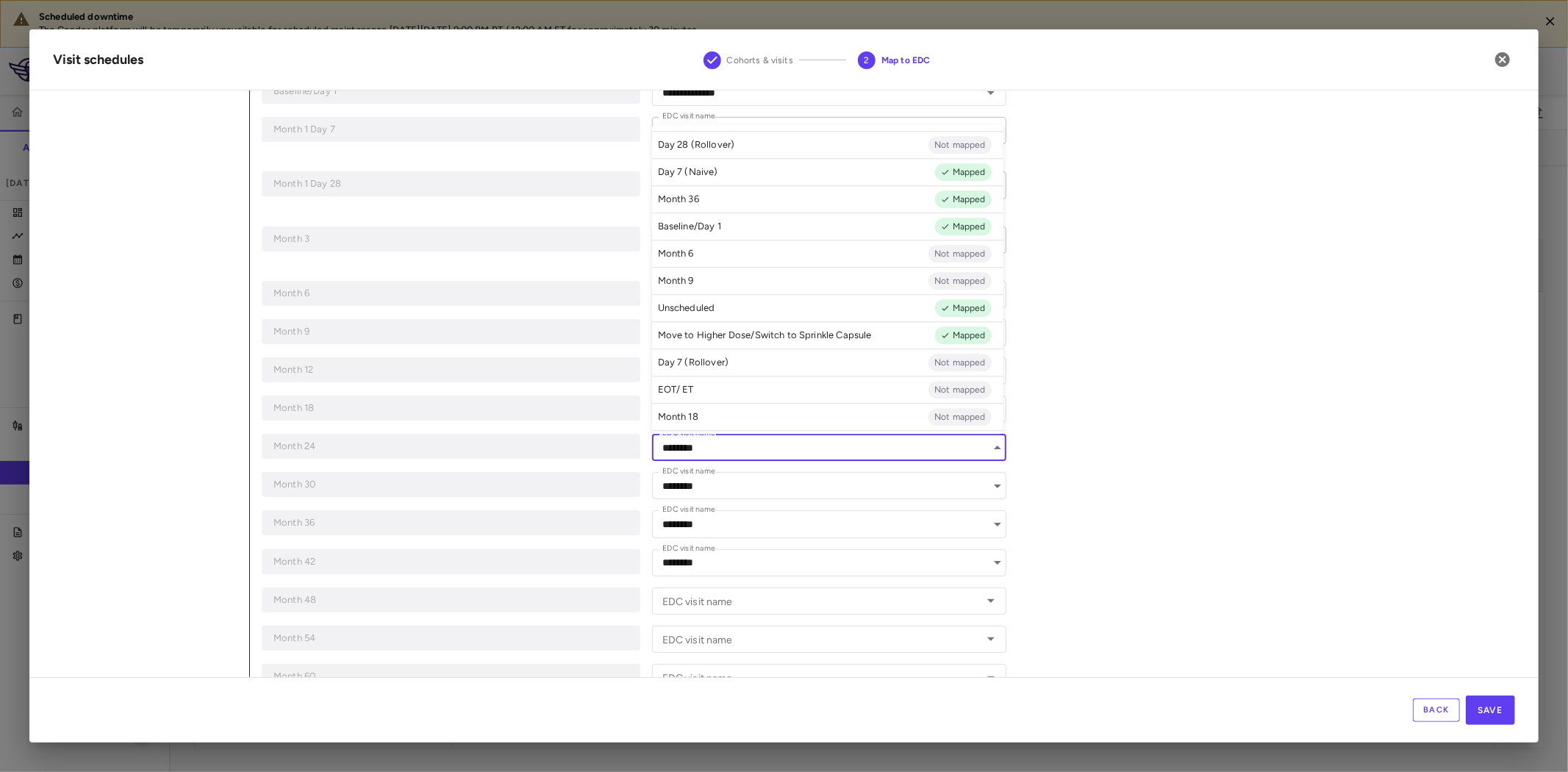
drag, startPoint x: 649, startPoint y: 452, endPoint x: 563, endPoint y: 473, distance: 88.5
click at [561, 452] on div "Month 24 EDC visit name EDC visit name Day 28 (Rollover) Not mapped Day 7 (Naiv…" at bounding box center [634, 447] width 745 height 27
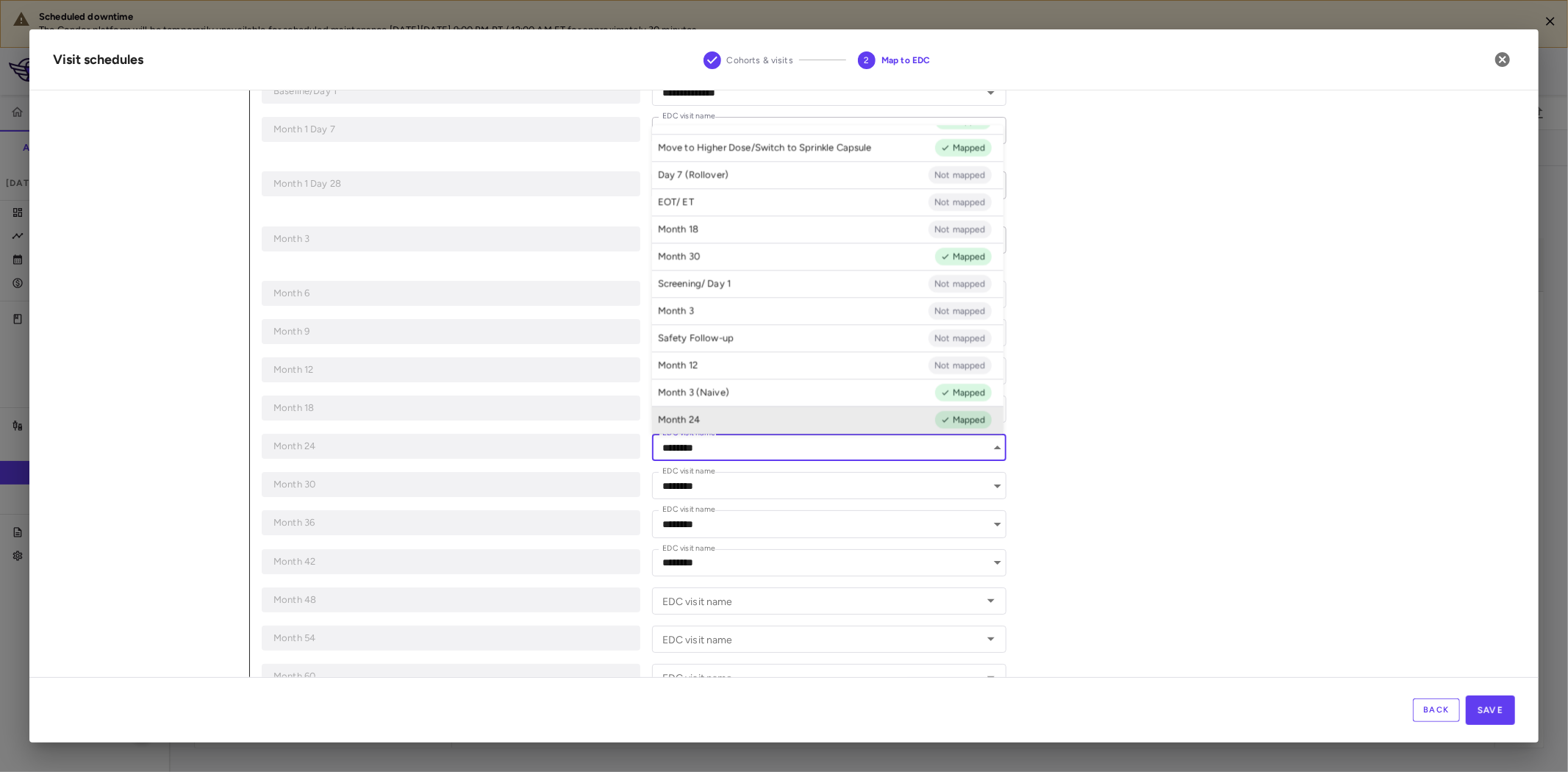
type input "********"
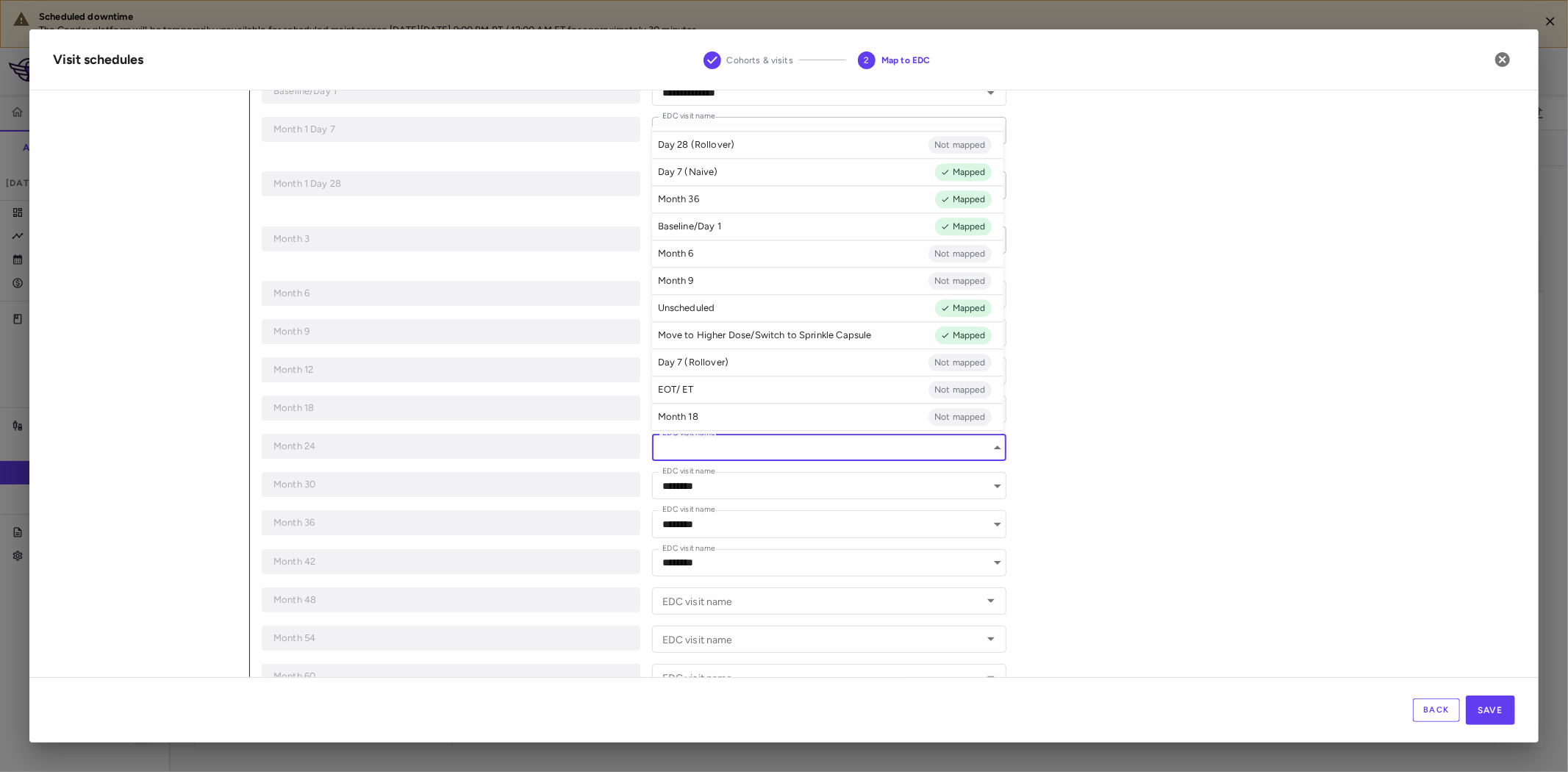
click at [522, 520] on p "Month 36" at bounding box center [451, 522] width 355 height 14
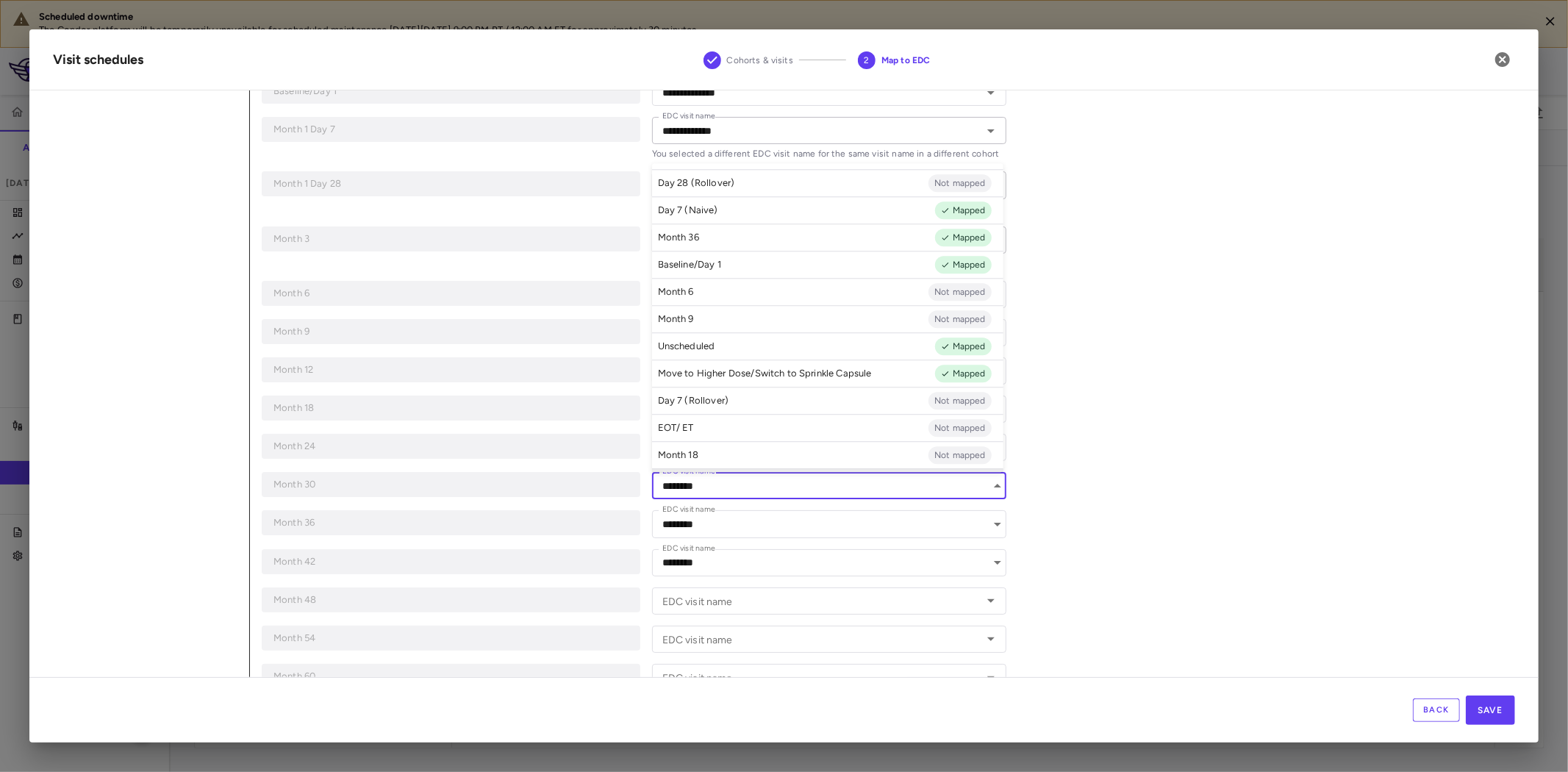
scroll to position [24, 0]
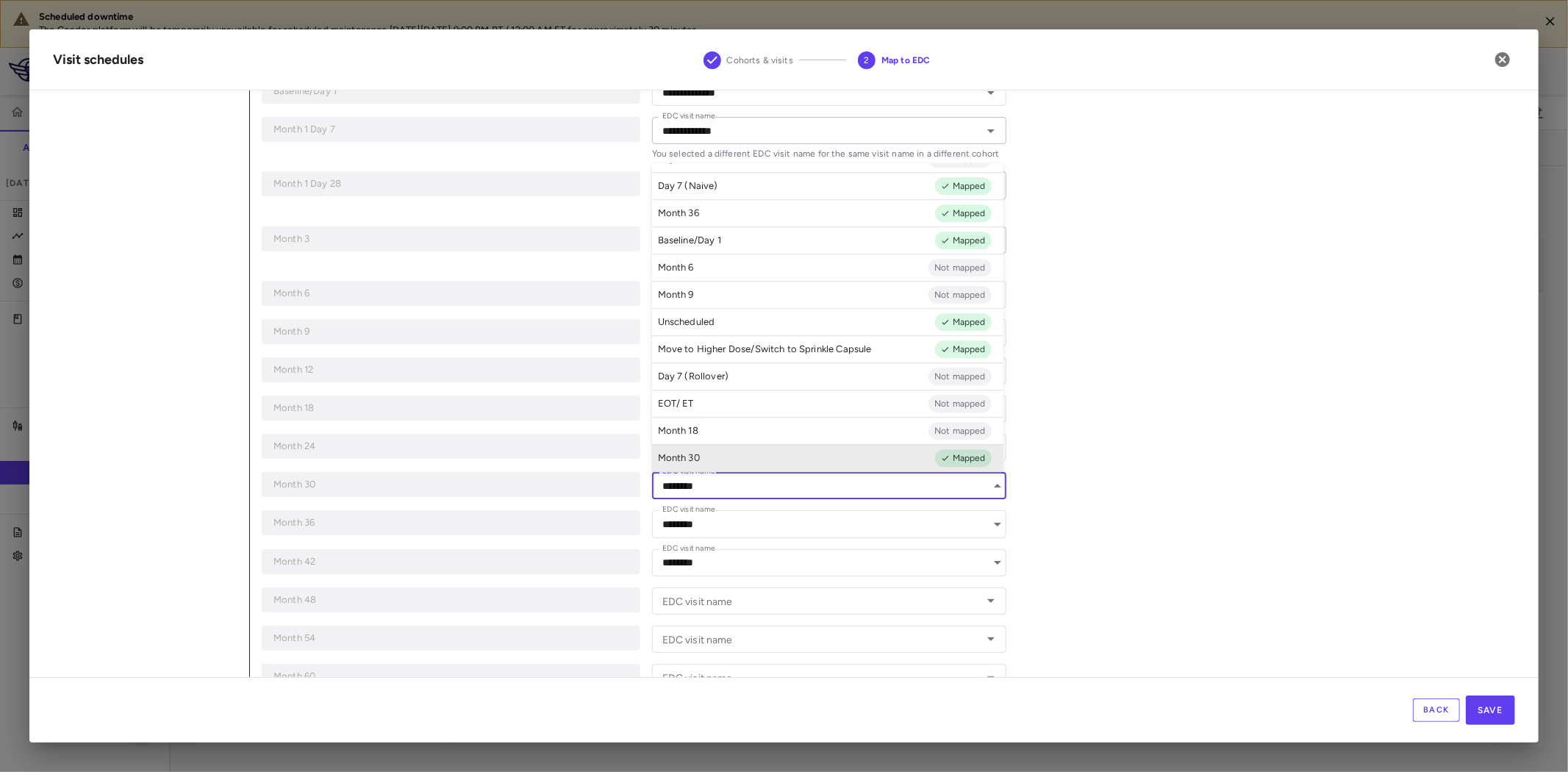
drag, startPoint x: 725, startPoint y: 488, endPoint x: 579, endPoint y: 490, distance: 146.0
click at [579, 490] on div "Month 30 EDC visit name EDC visit name Day 28 (Rollover) Not mapped Day 7 (Naiv…" at bounding box center [634, 486] width 745 height 27
type input "********"
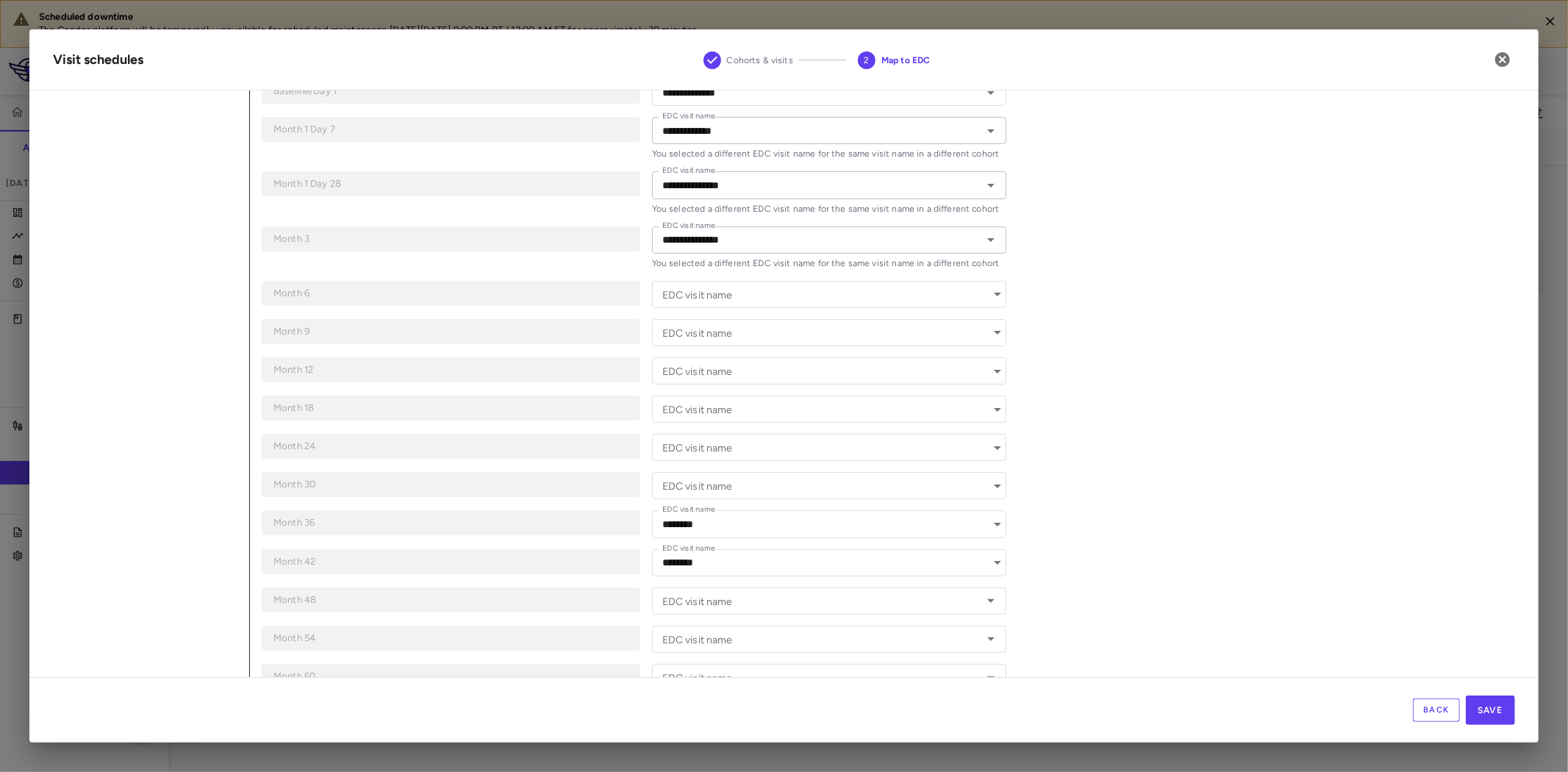
click at [539, 549] on div "Month 42" at bounding box center [451, 562] width 378 height 25
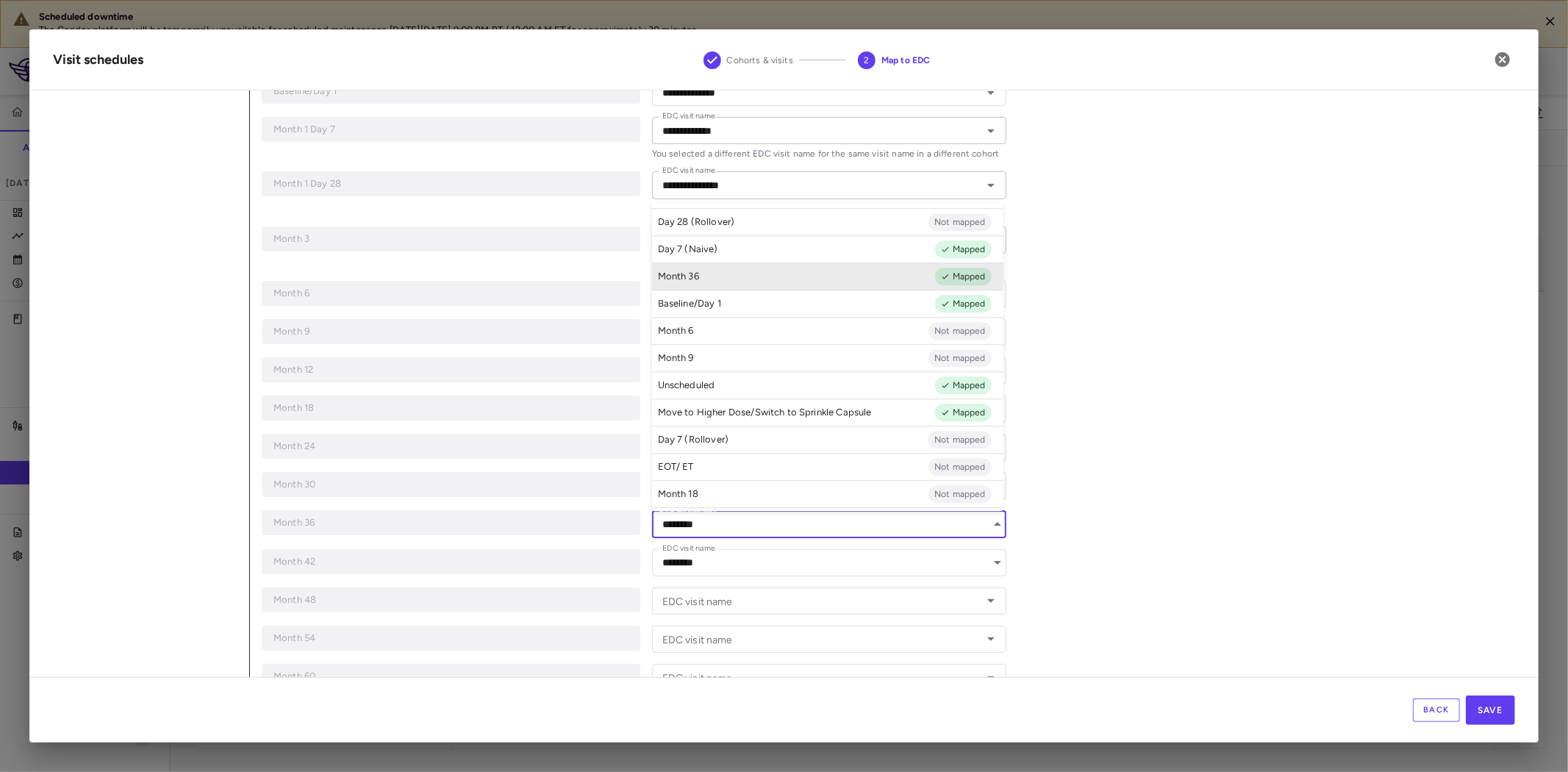
drag, startPoint x: 715, startPoint y: 524, endPoint x: 546, endPoint y: 526, distance: 169.0
click at [546, 526] on div "Month 36 EDC visit name EDC visit name Day 28 (Rollover) Not mapped Day 7 (Naiv…" at bounding box center [634, 524] width 745 height 27
type input "********"
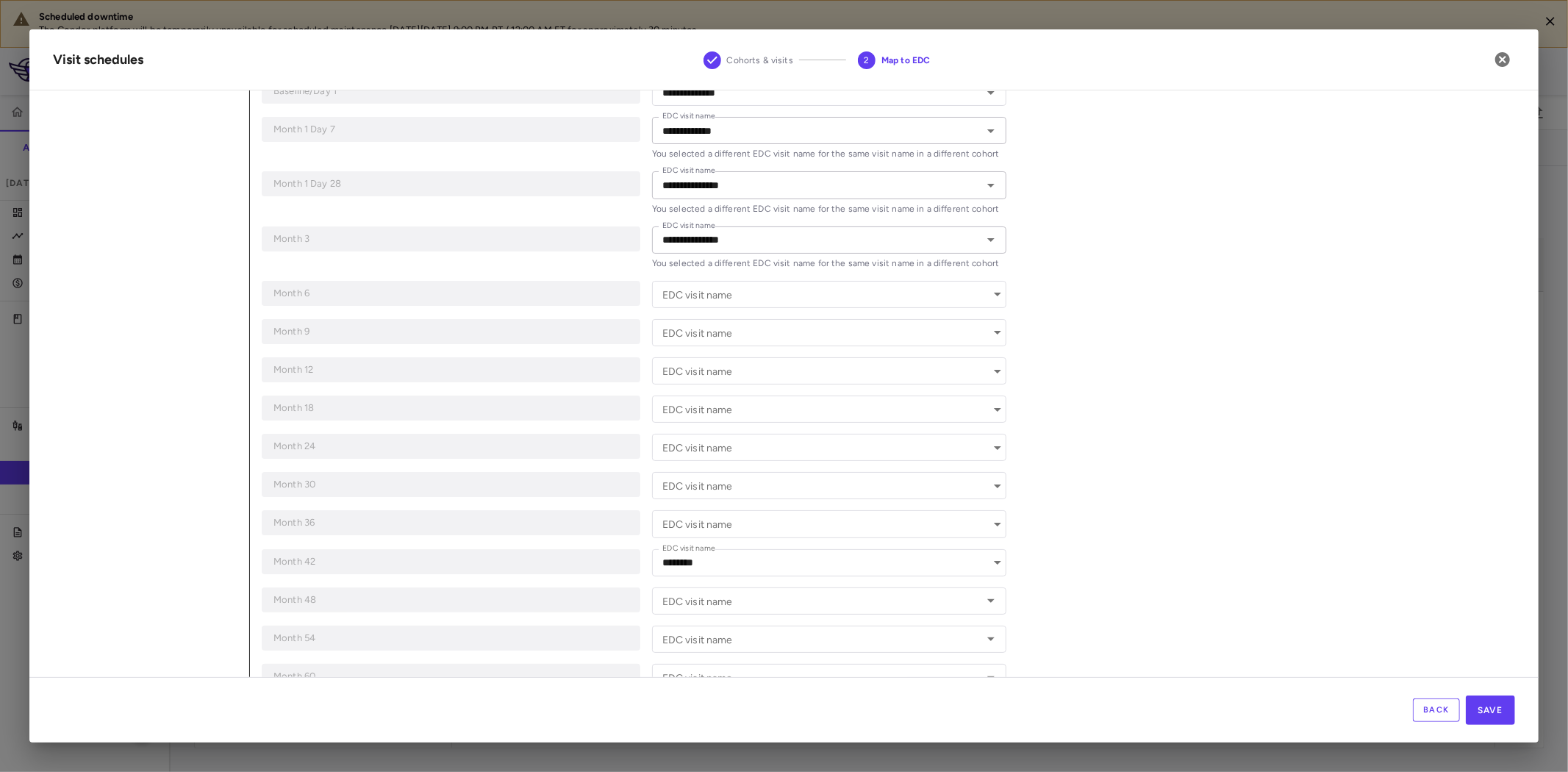
click at [533, 563] on p "Month 42" at bounding box center [451, 562] width 355 height 14
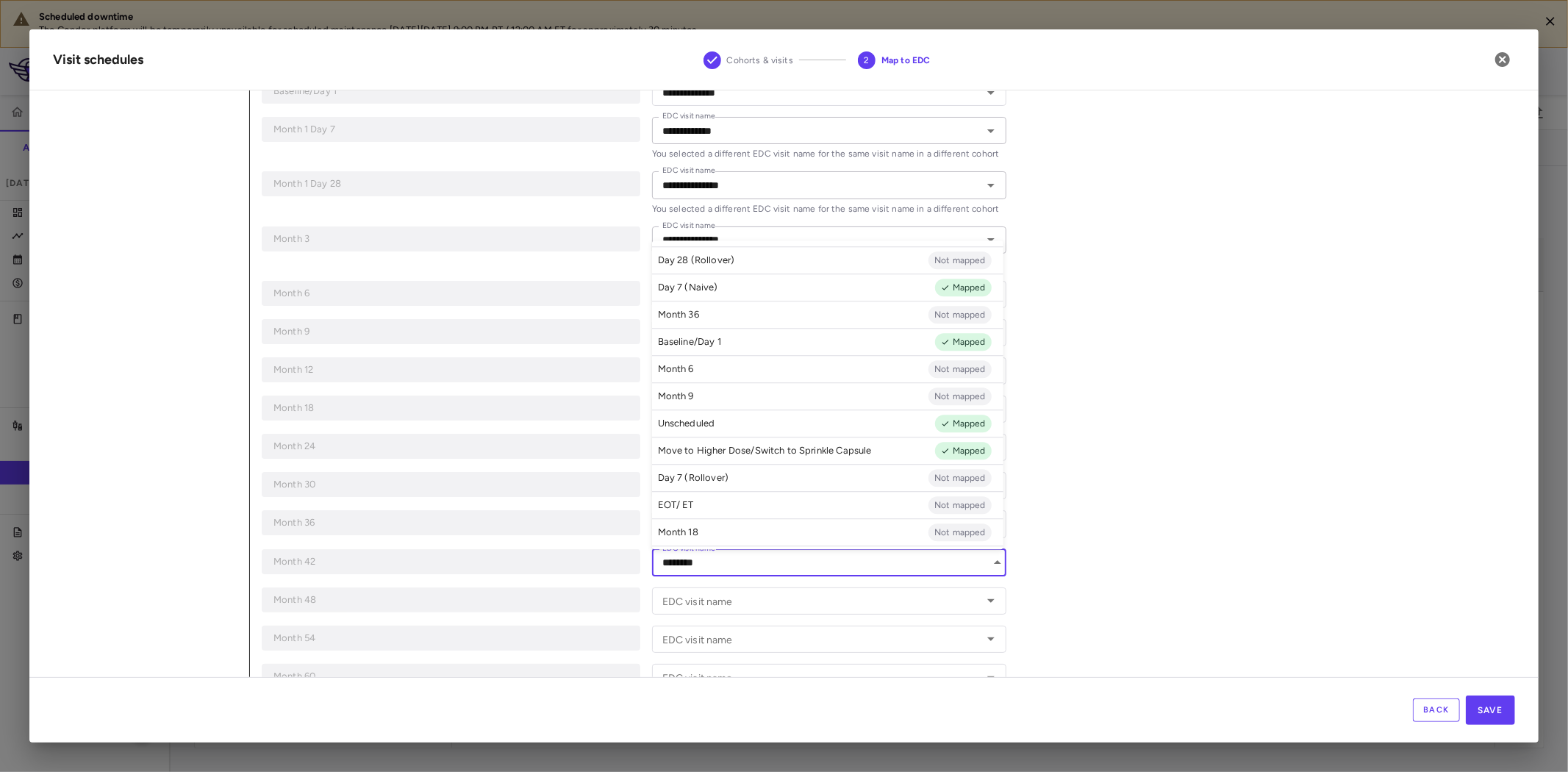
drag, startPoint x: 681, startPoint y: 557, endPoint x: 517, endPoint y: 547, distance: 164.3
click at [517, 547] on div "Patient Cohort Naive EDC cohort name EDC cohort name Patient Visit Screening ED…" at bounding box center [634, 456] width 745 height 1059
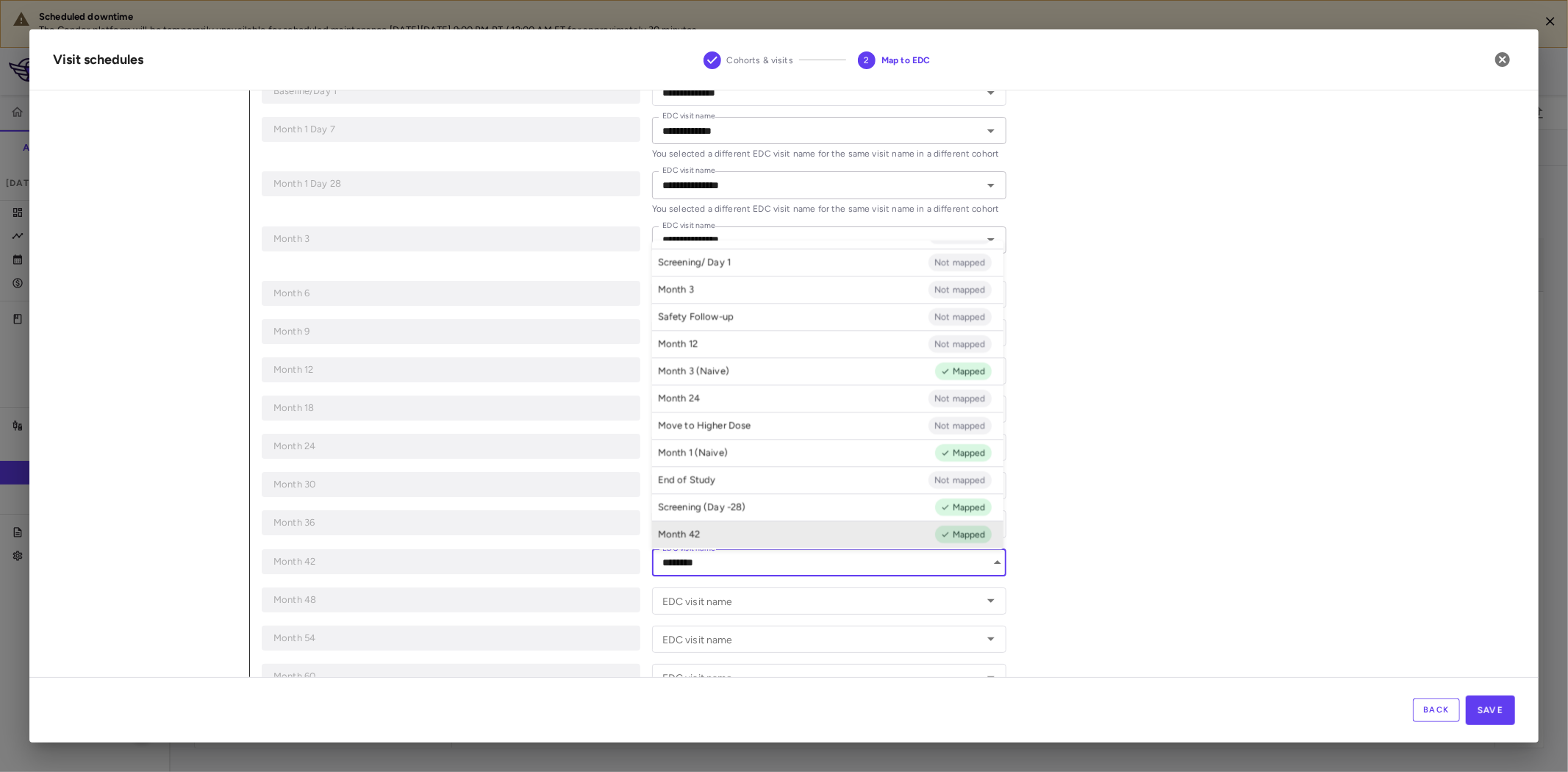
type input "********"
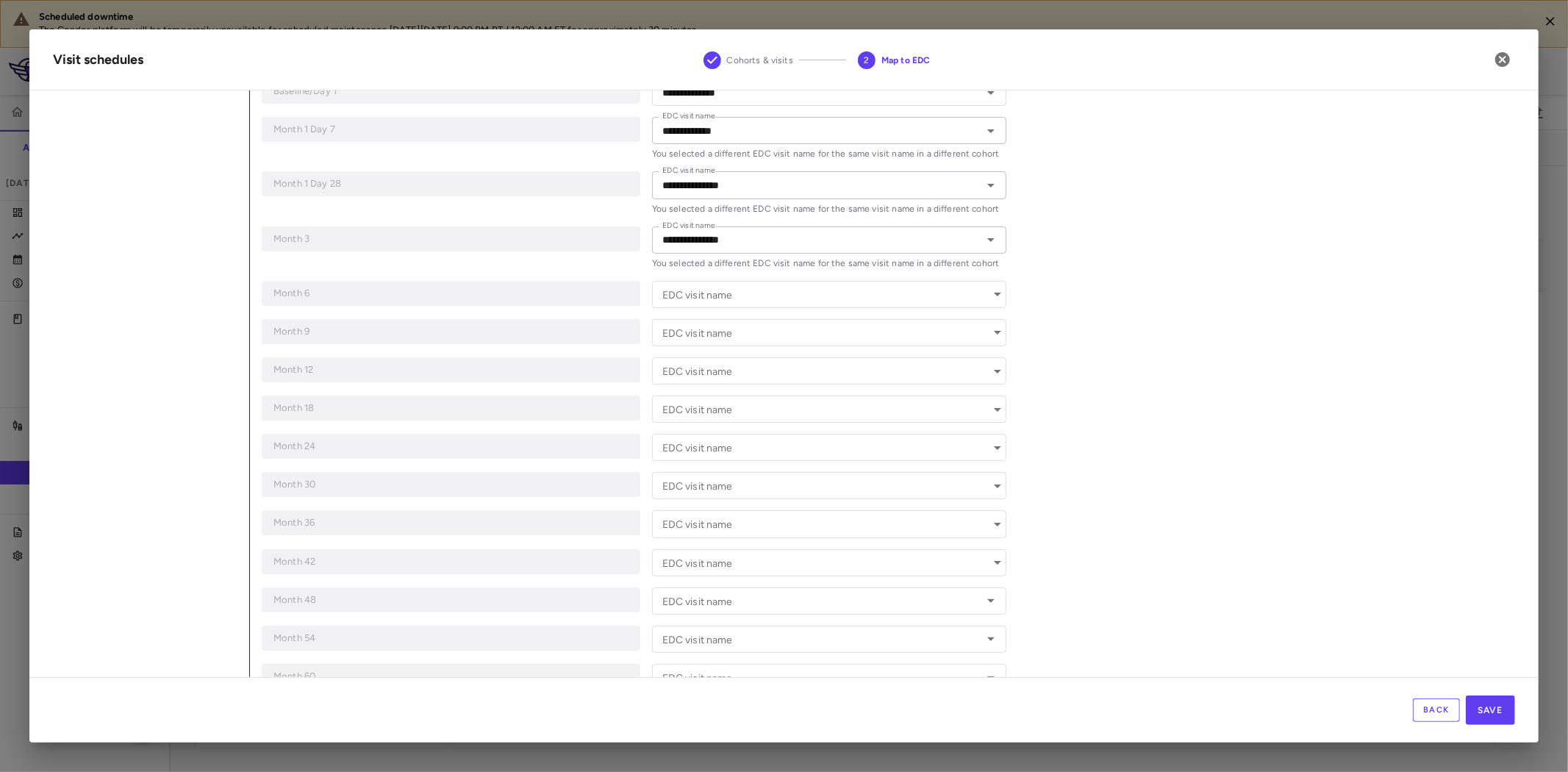
click at [1326, 471] on div "Map to EDC report Assign a value from the EDC dataset to each cohort and visit.…" at bounding box center [882, 422] width 1265 height 1152
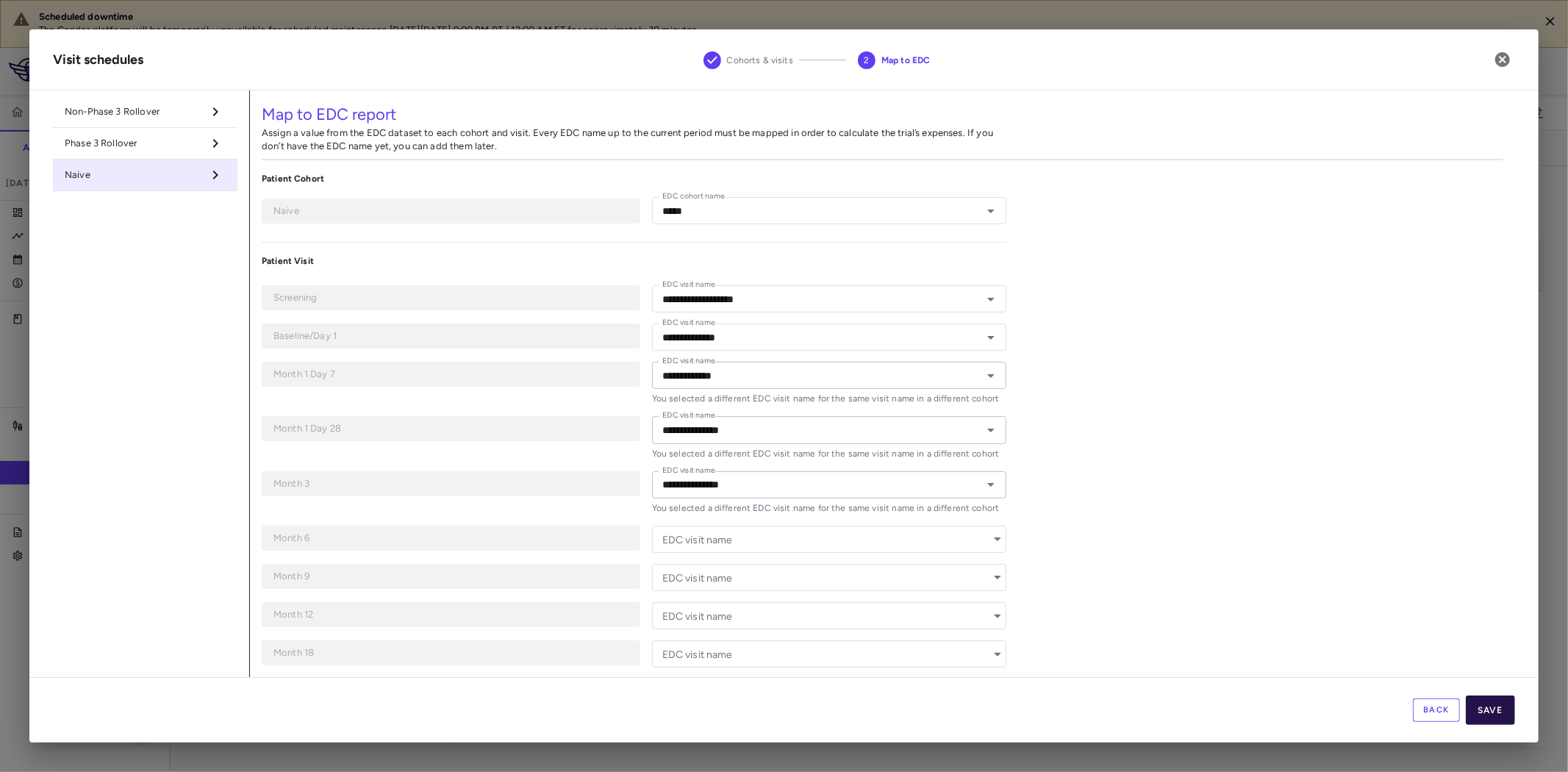
click at [1493, 710] on button "Save" at bounding box center [1490, 710] width 50 height 30
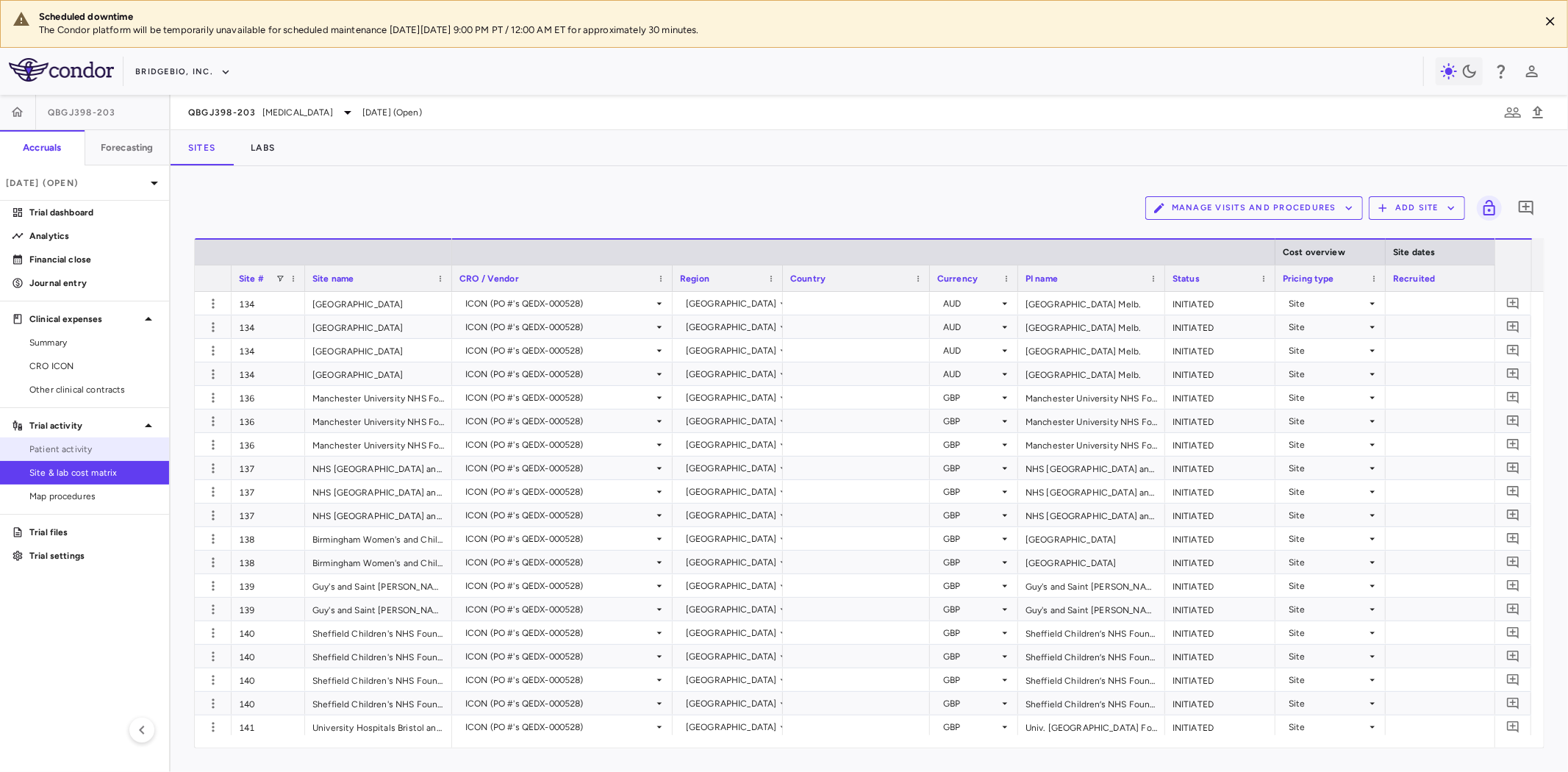
click at [89, 442] on span "Patient activity" at bounding box center [94, 449] width 128 height 14
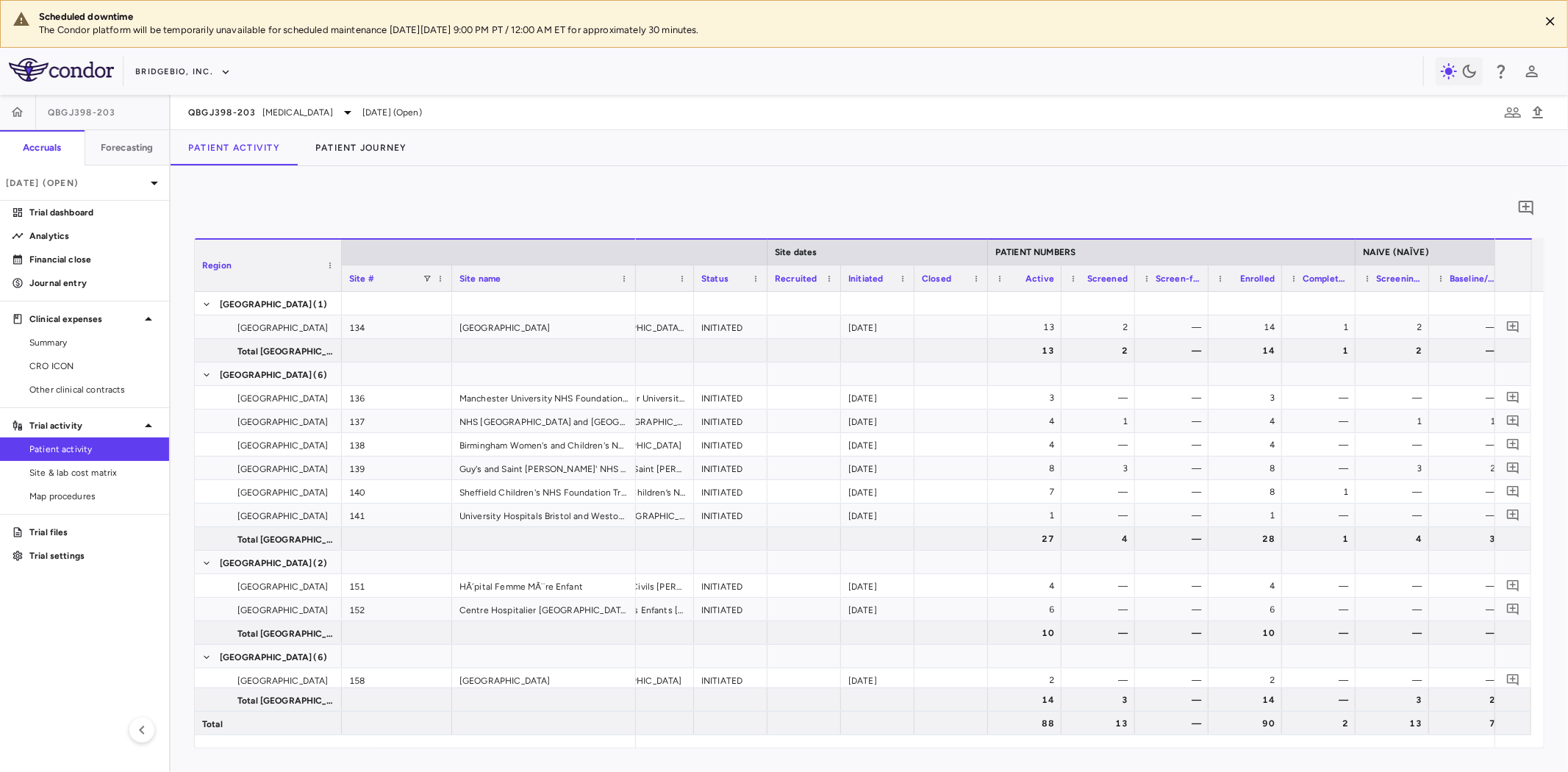
scroll to position [0, 210]
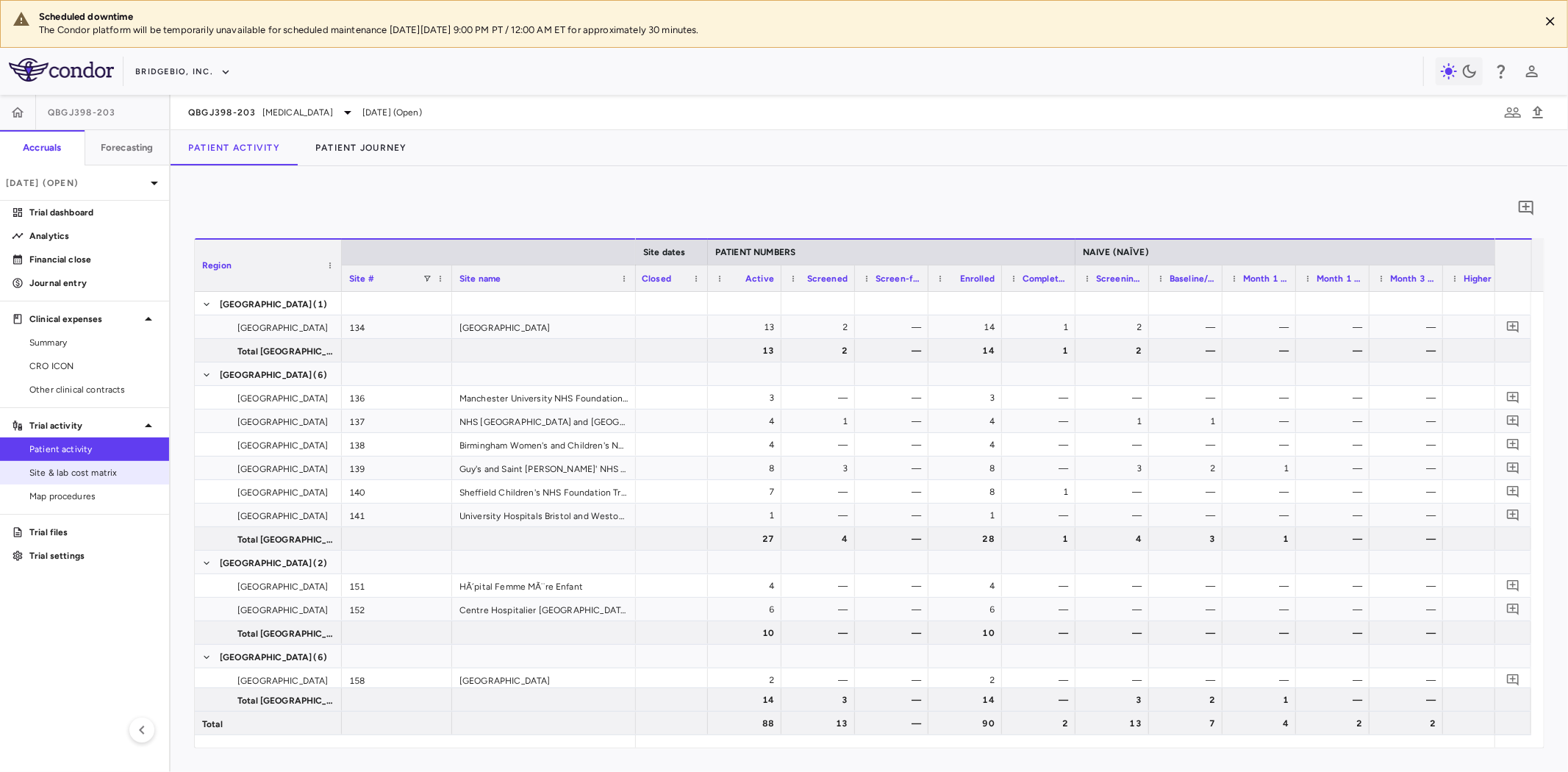
click at [107, 472] on span "Site & lab cost matrix" at bounding box center [94, 472] width 128 height 14
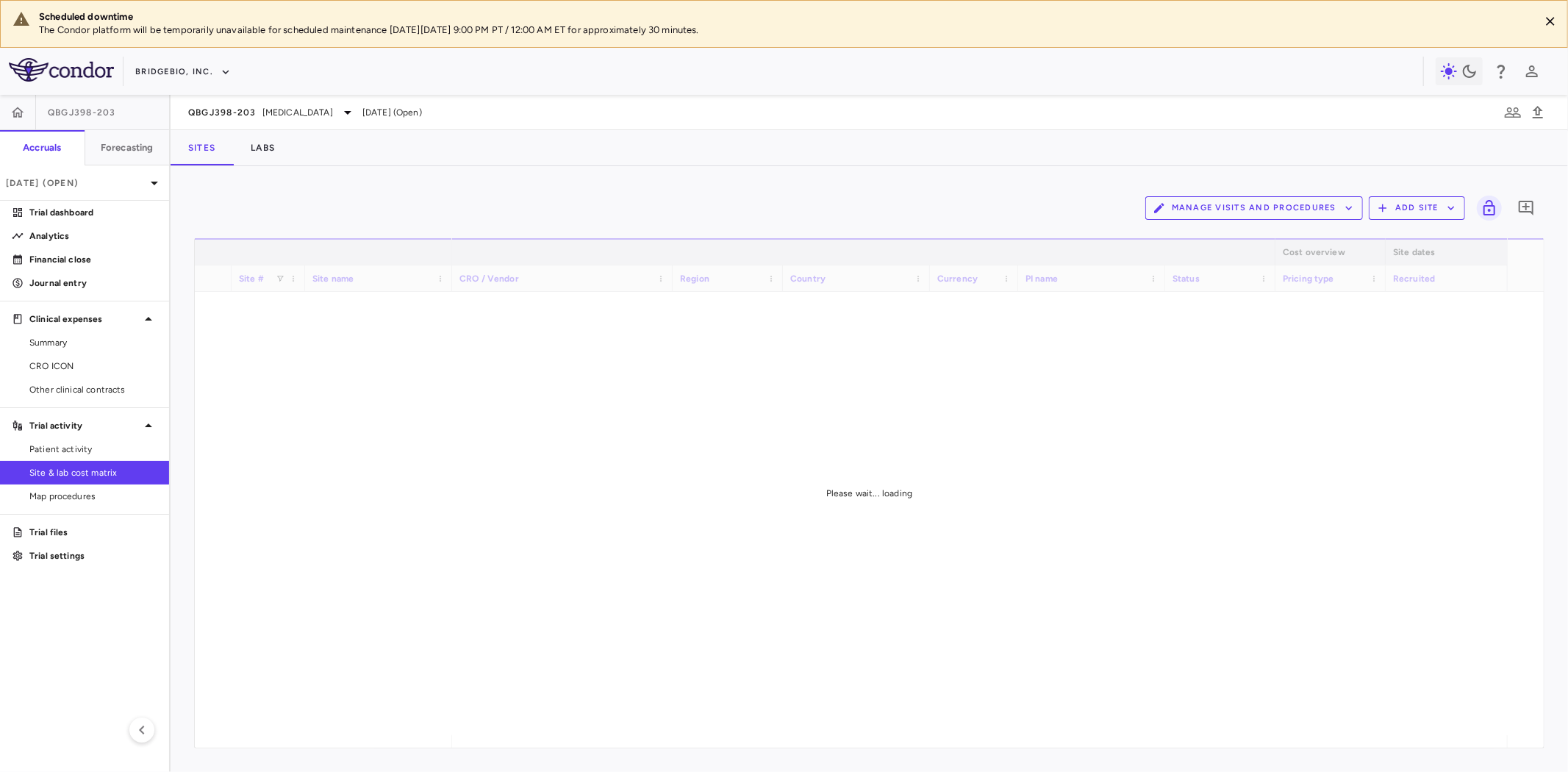
click at [1293, 214] on button "Manage Visits and Procedures" at bounding box center [1254, 208] width 218 height 23
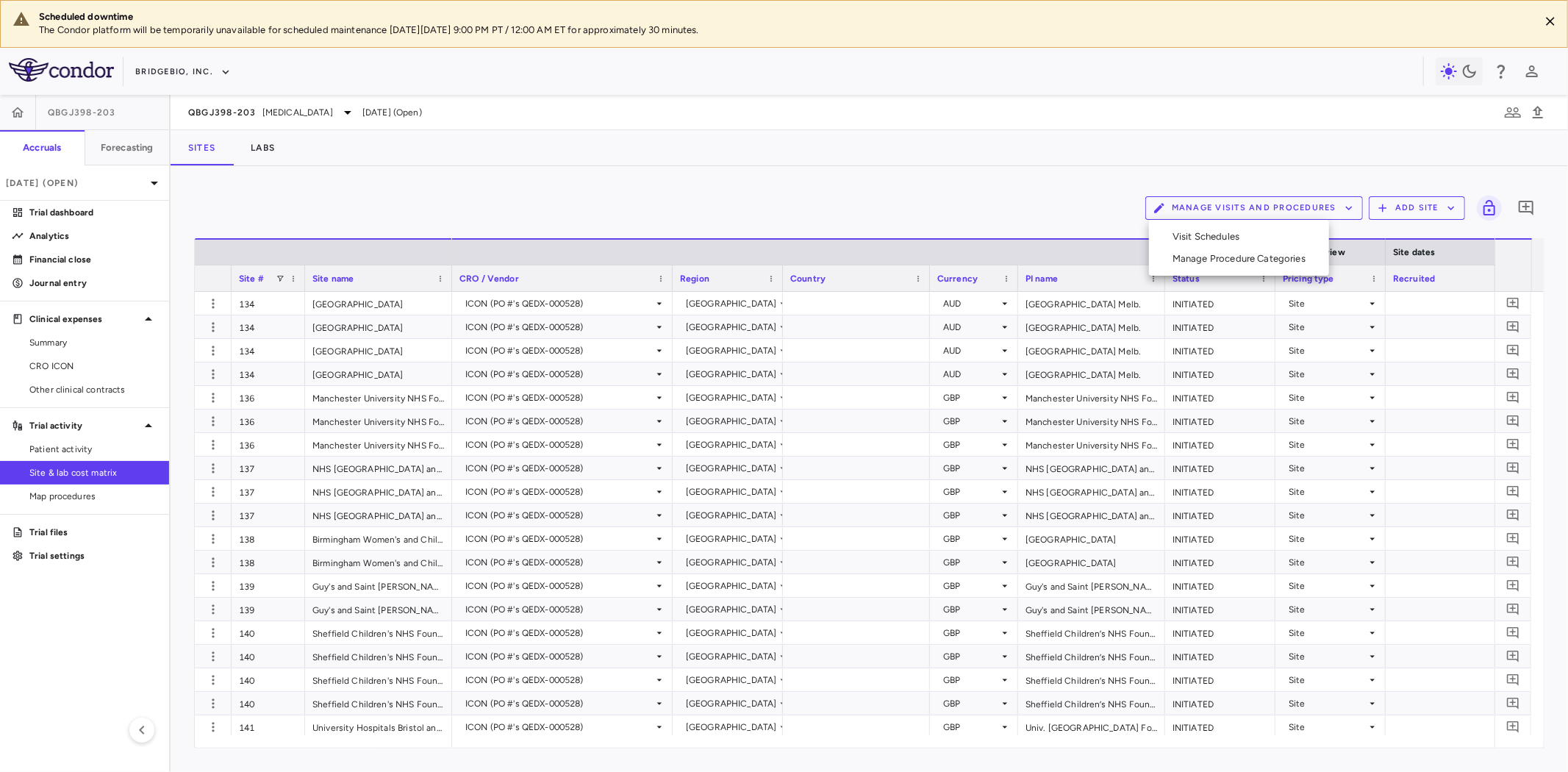
click at [1251, 235] on li "Visit Schedules" at bounding box center [1238, 237] width 156 height 22
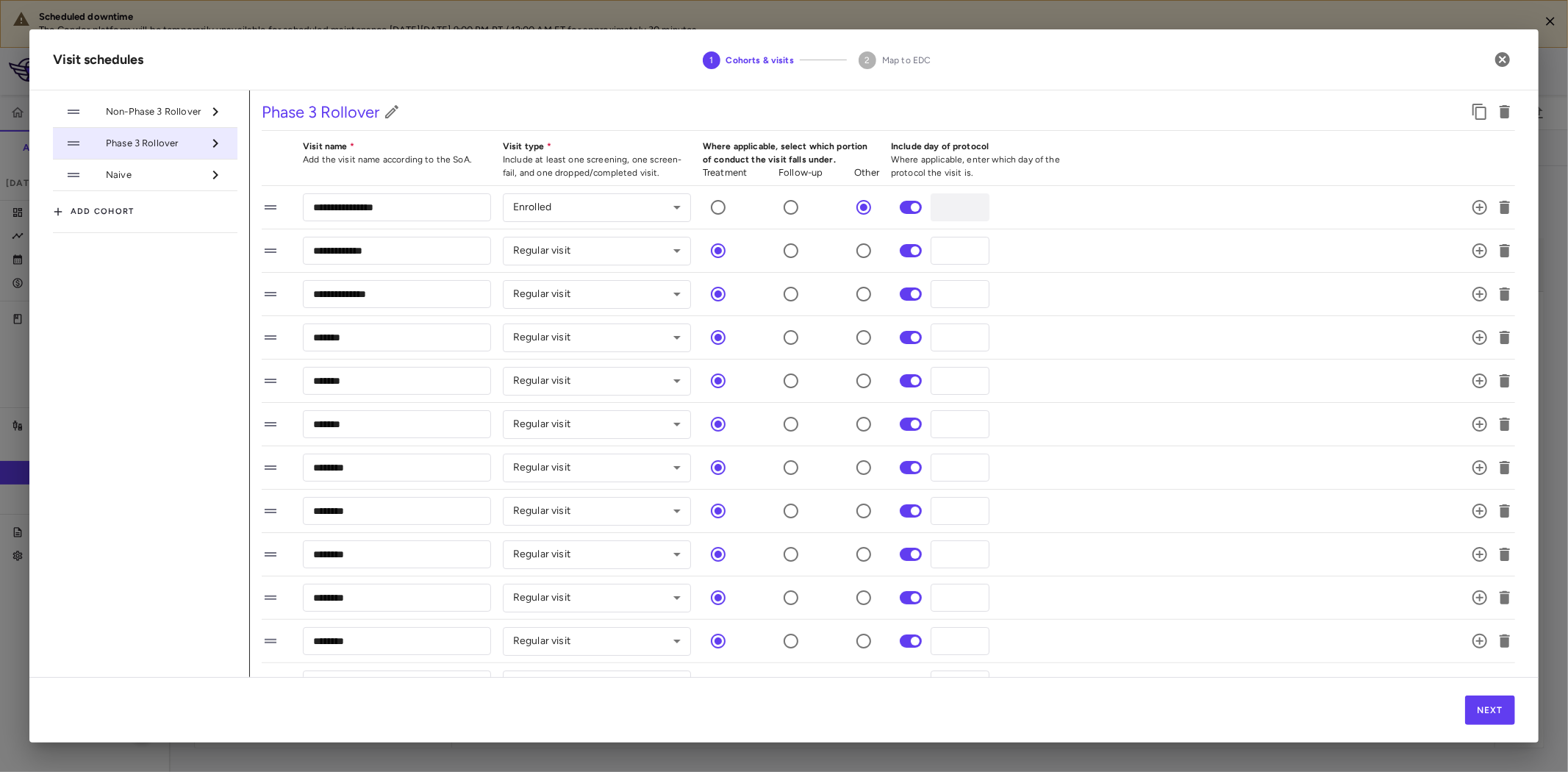
click at [182, 167] on li "Naive" at bounding box center [145, 175] width 184 height 32
click at [572, 203] on body "Scheduled downtime The Condor platform will be temporarily unavailable for sche…" at bounding box center [784, 386] width 1568 height 772
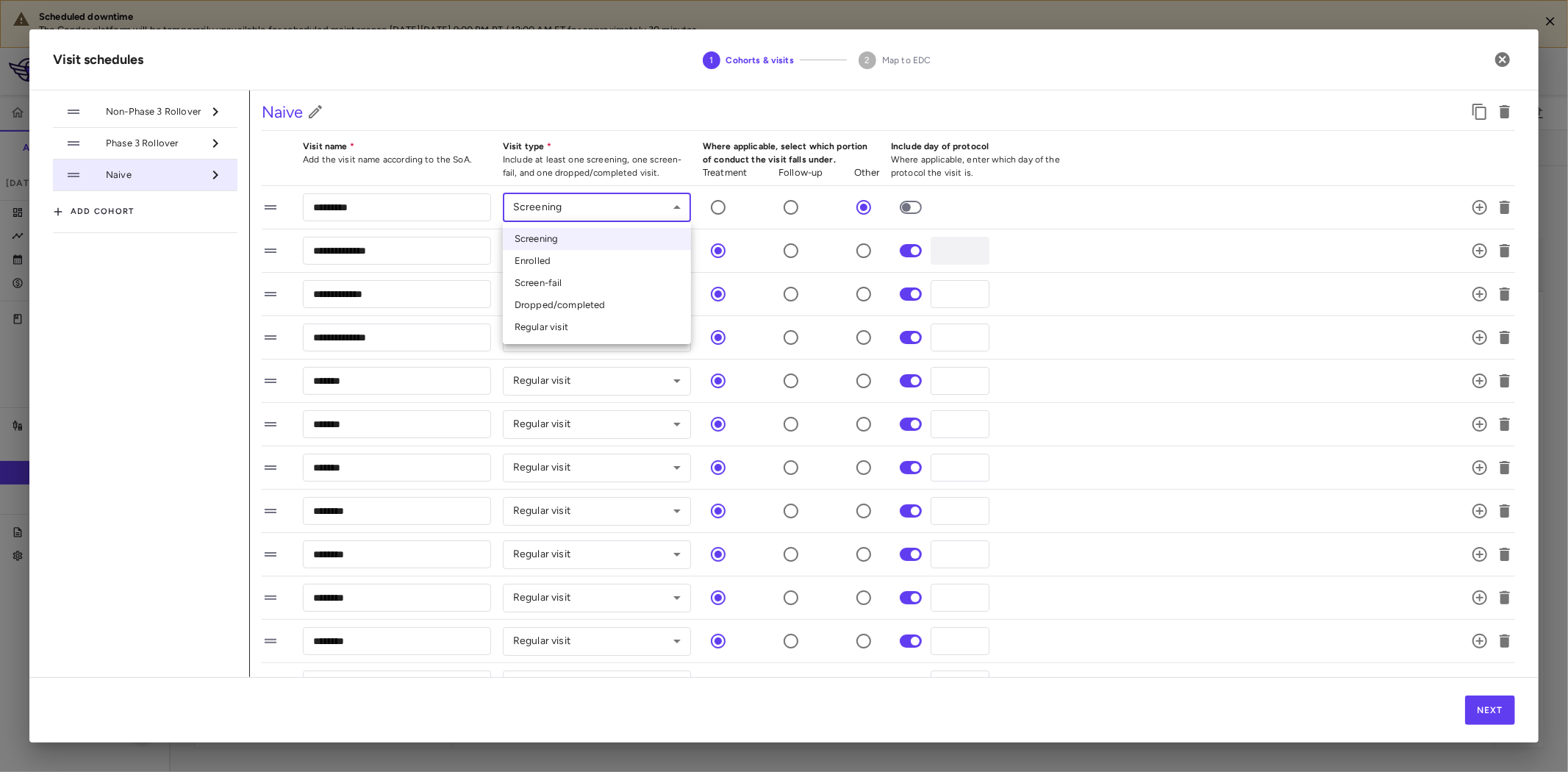
click at [549, 263] on li "Enrolled" at bounding box center [597, 261] width 188 height 22
click at [560, 246] on body "Scheduled downtime The Condor platform will be temporarily unavailable for sche…" at bounding box center [784, 386] width 1568 height 772
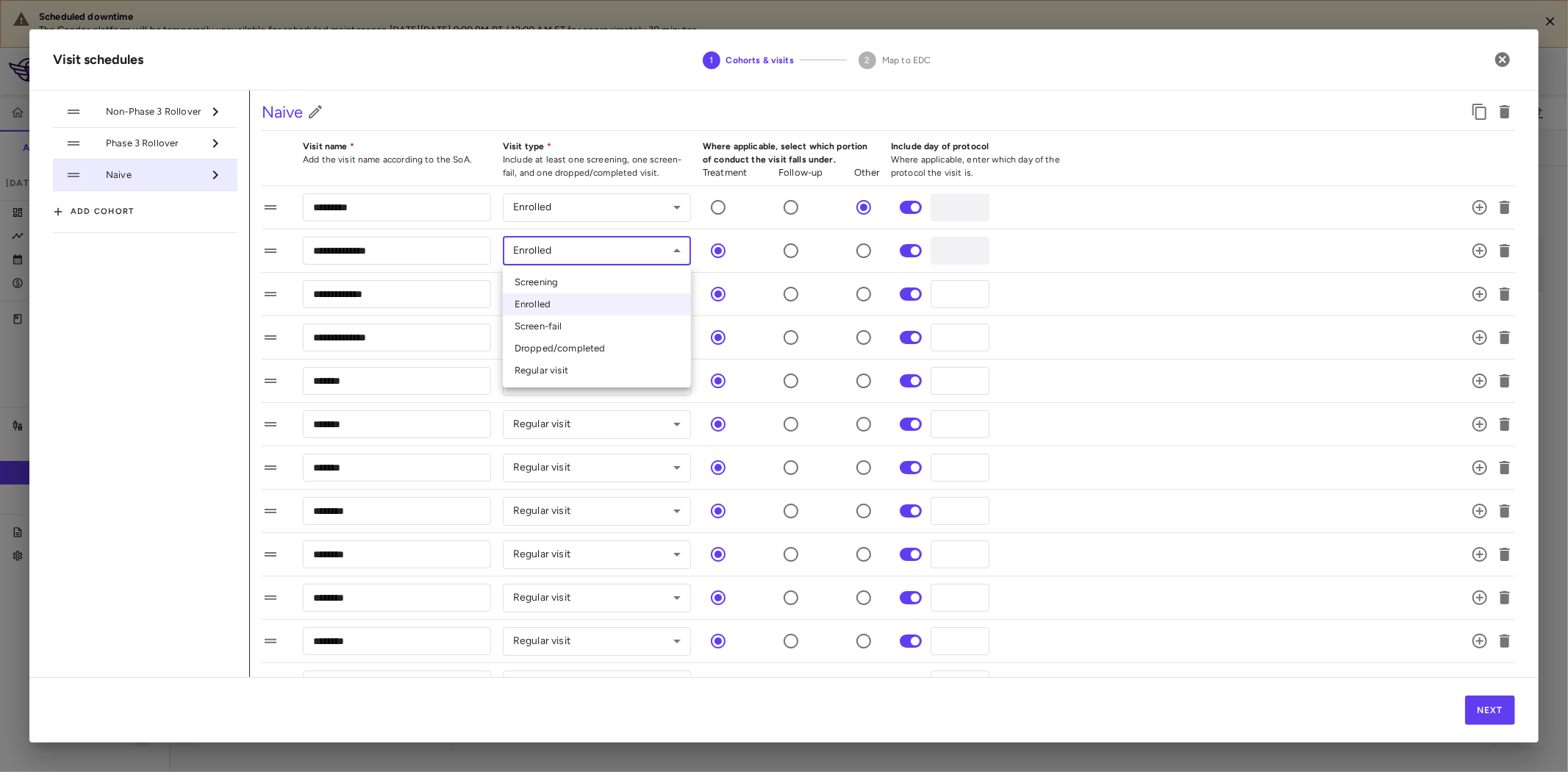
click at [567, 203] on div at bounding box center [784, 386] width 1568 height 772
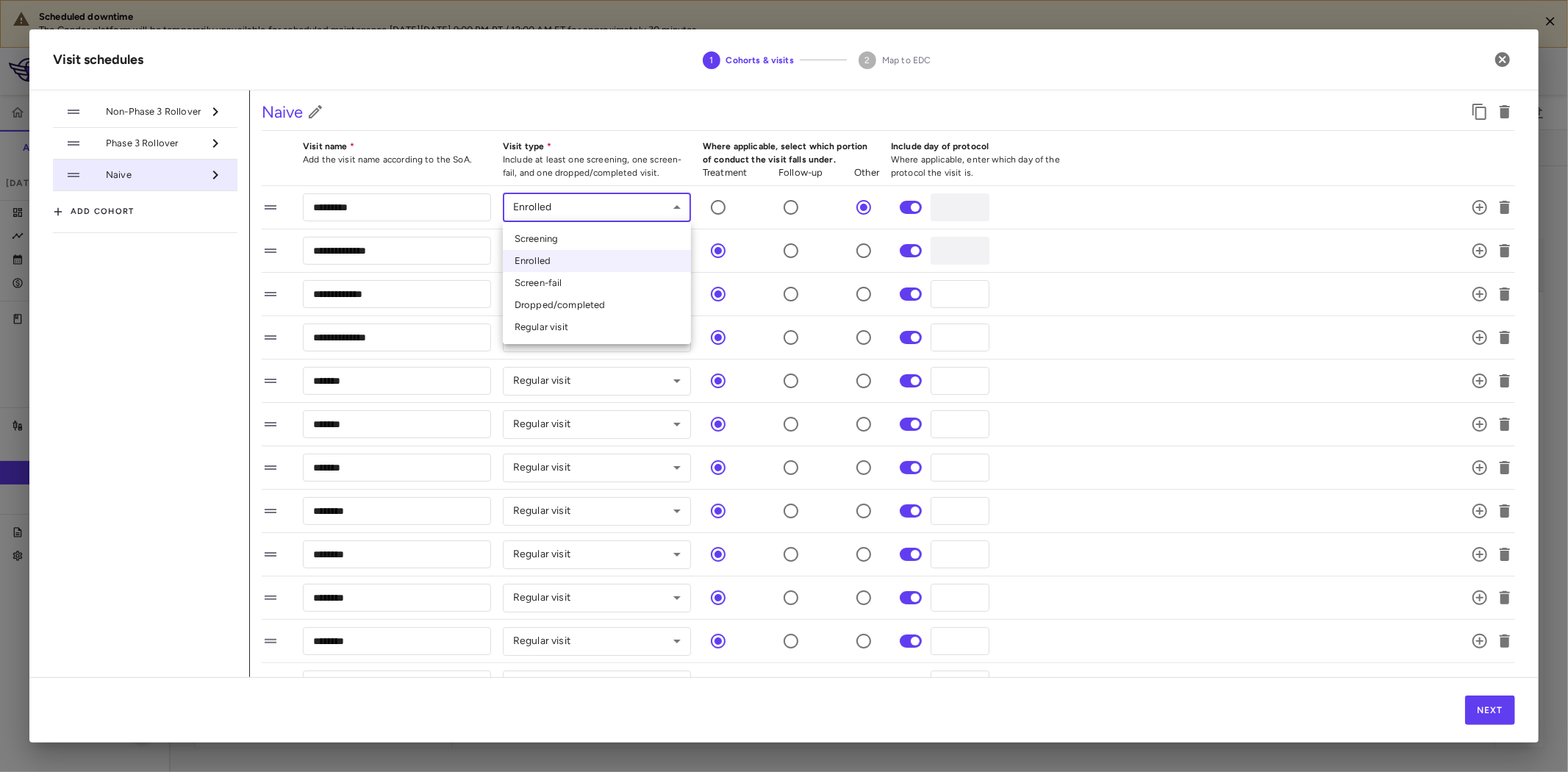
click at [596, 209] on body "Scheduled downtime The Condor platform will be temporarily unavailable for sche…" at bounding box center [784, 386] width 1568 height 772
click at [575, 237] on li "Screening" at bounding box center [597, 238] width 188 height 22
type input "********"
click at [637, 144] on p "Visit type" at bounding box center [597, 146] width 188 height 14
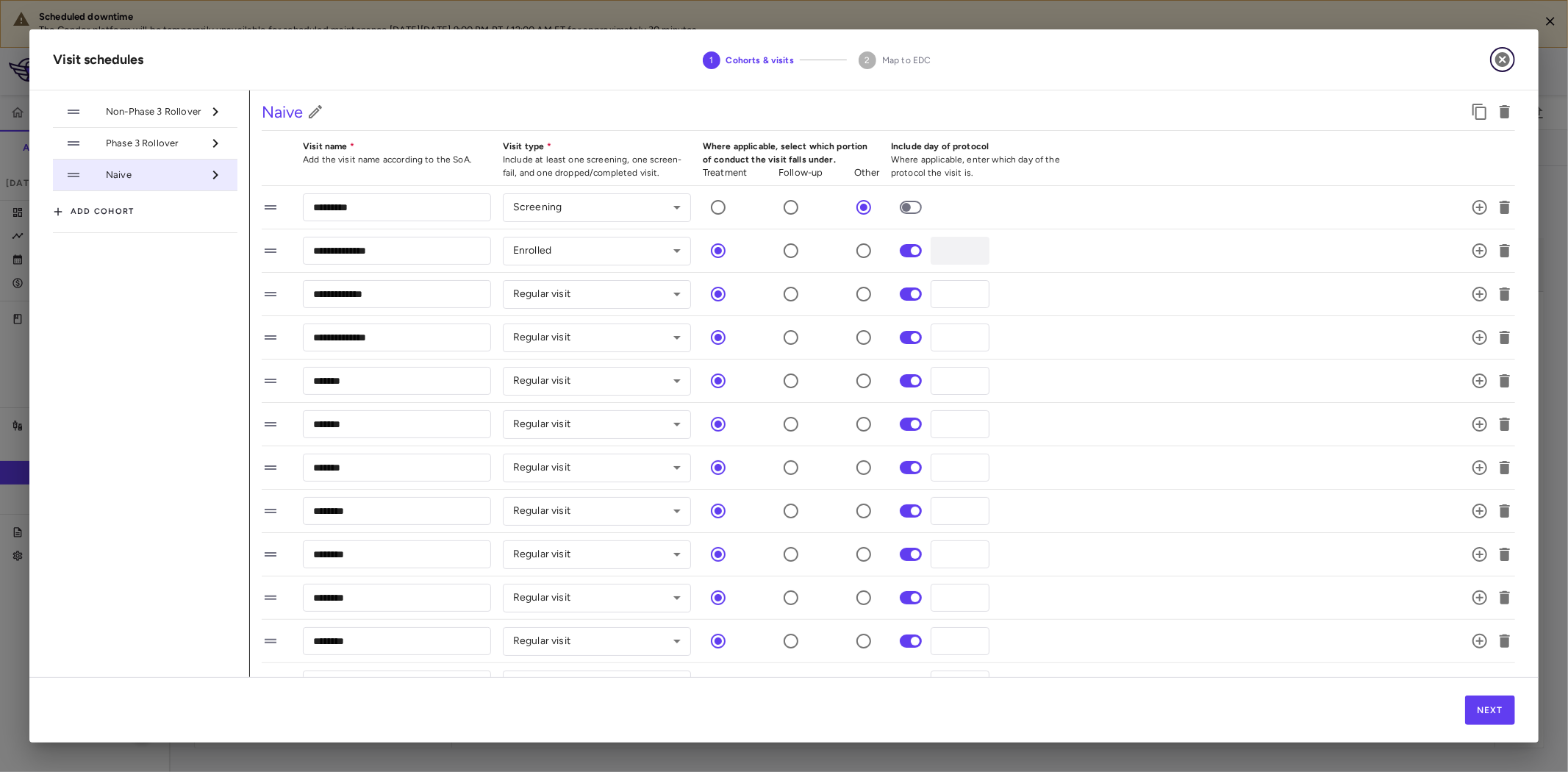
click at [1505, 59] on icon "button" at bounding box center [1503, 60] width 14 height 14
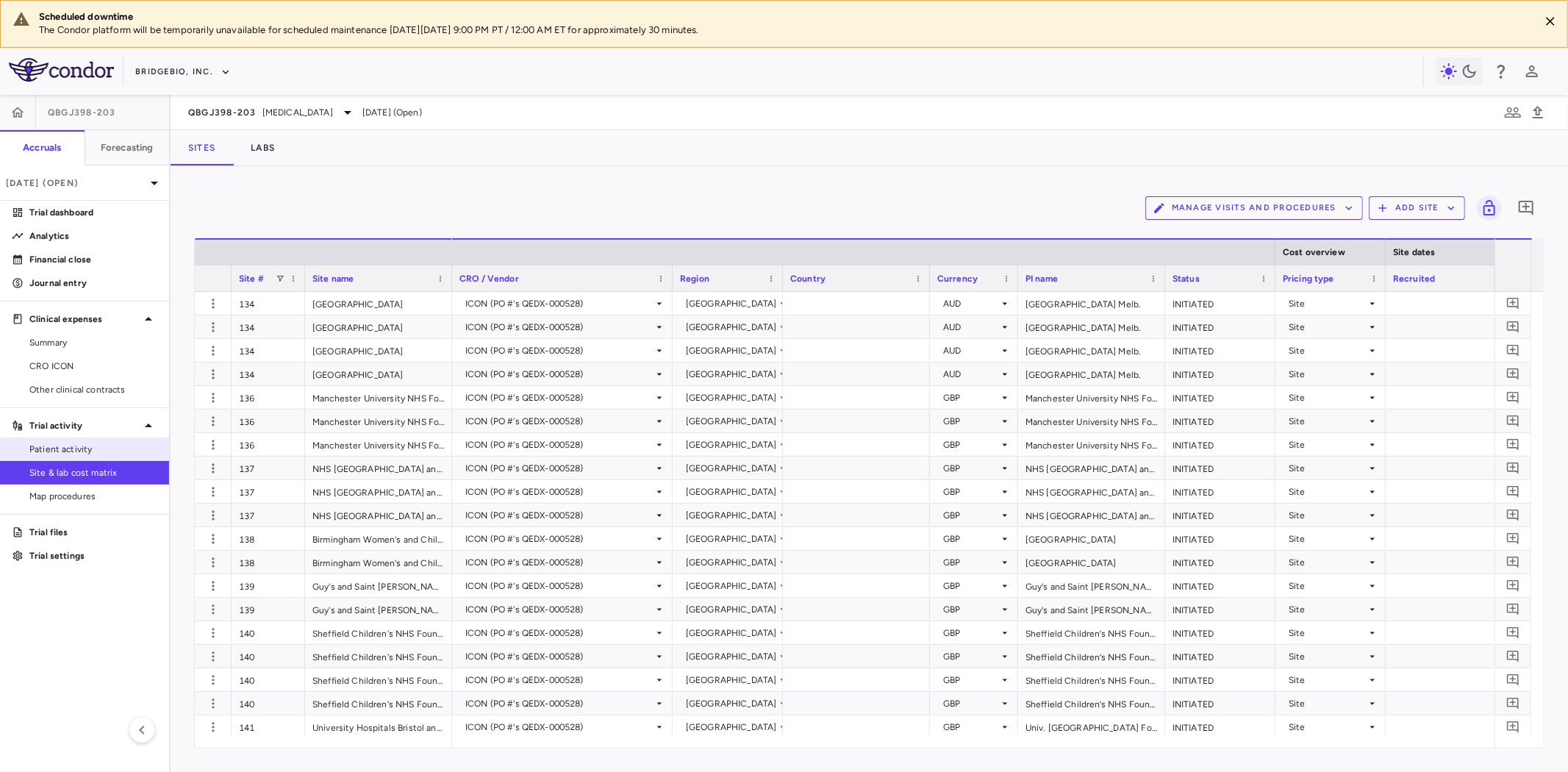
click at [65, 451] on span "Patient activity" at bounding box center [94, 449] width 128 height 14
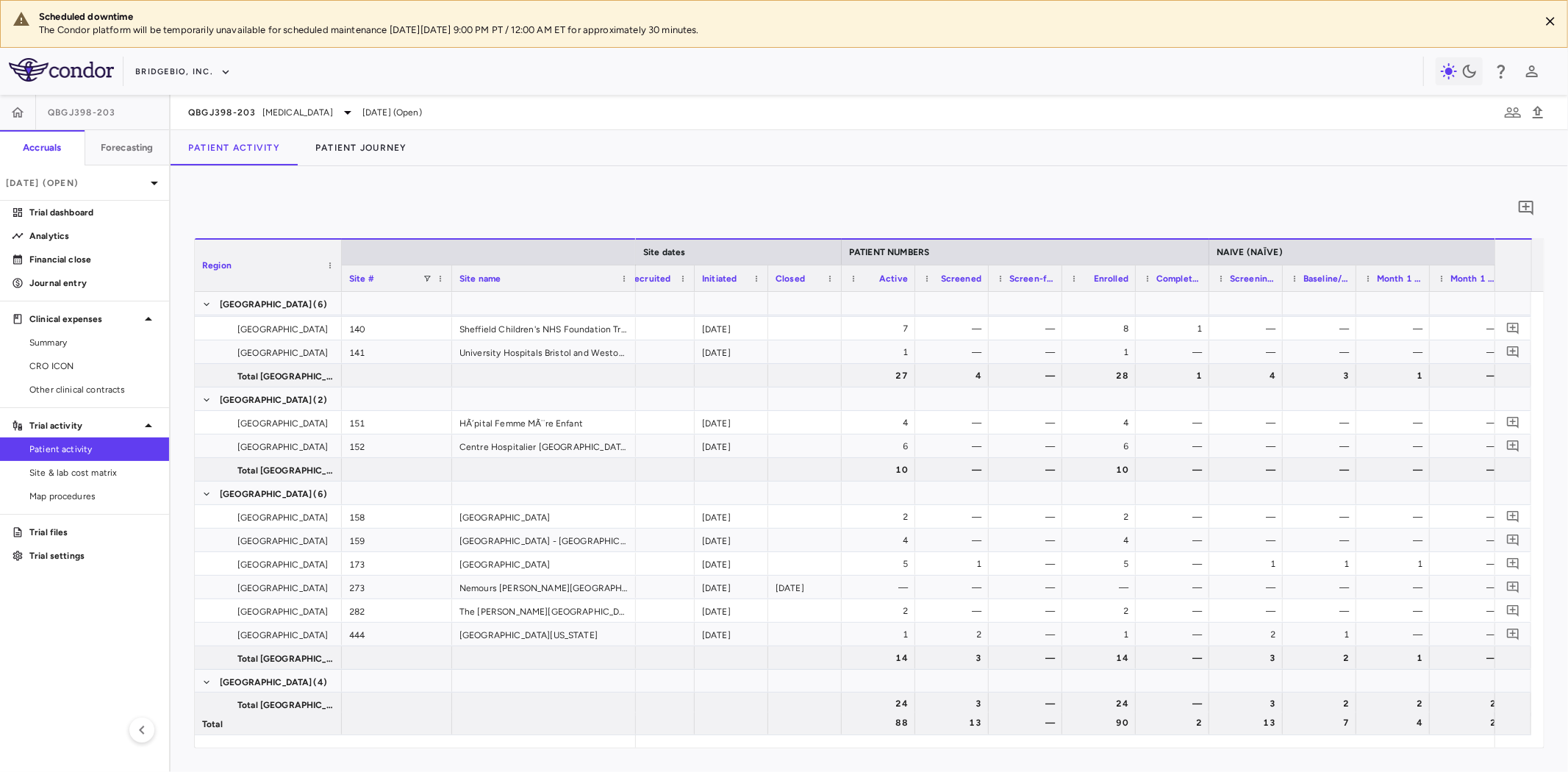
scroll to position [0, 325]
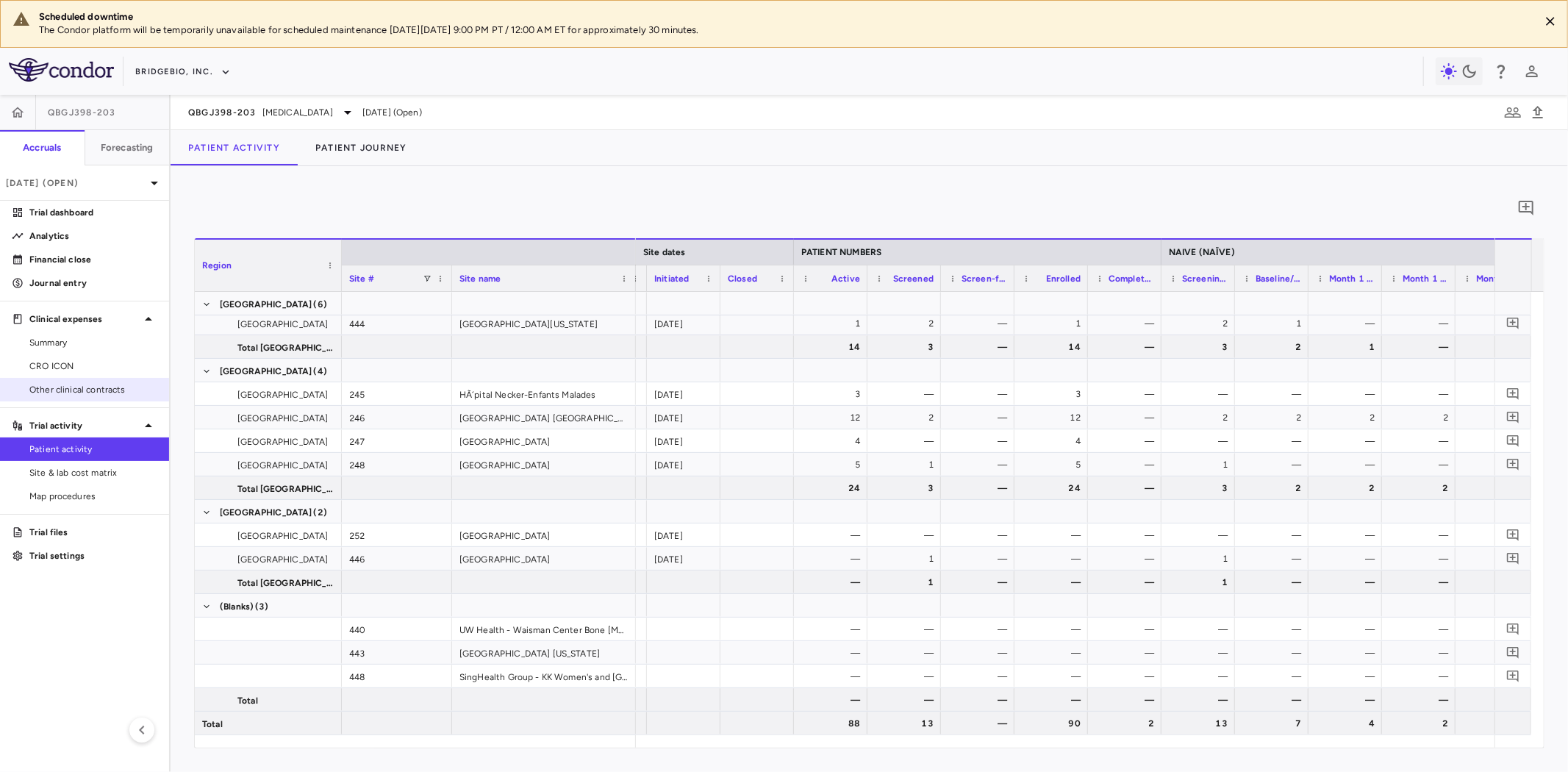
drag, startPoint x: 69, startPoint y: 369, endPoint x: 10, endPoint y: 394, distance: 64.1
click at [69, 368] on span "CRO ICON" at bounding box center [94, 366] width 128 height 14
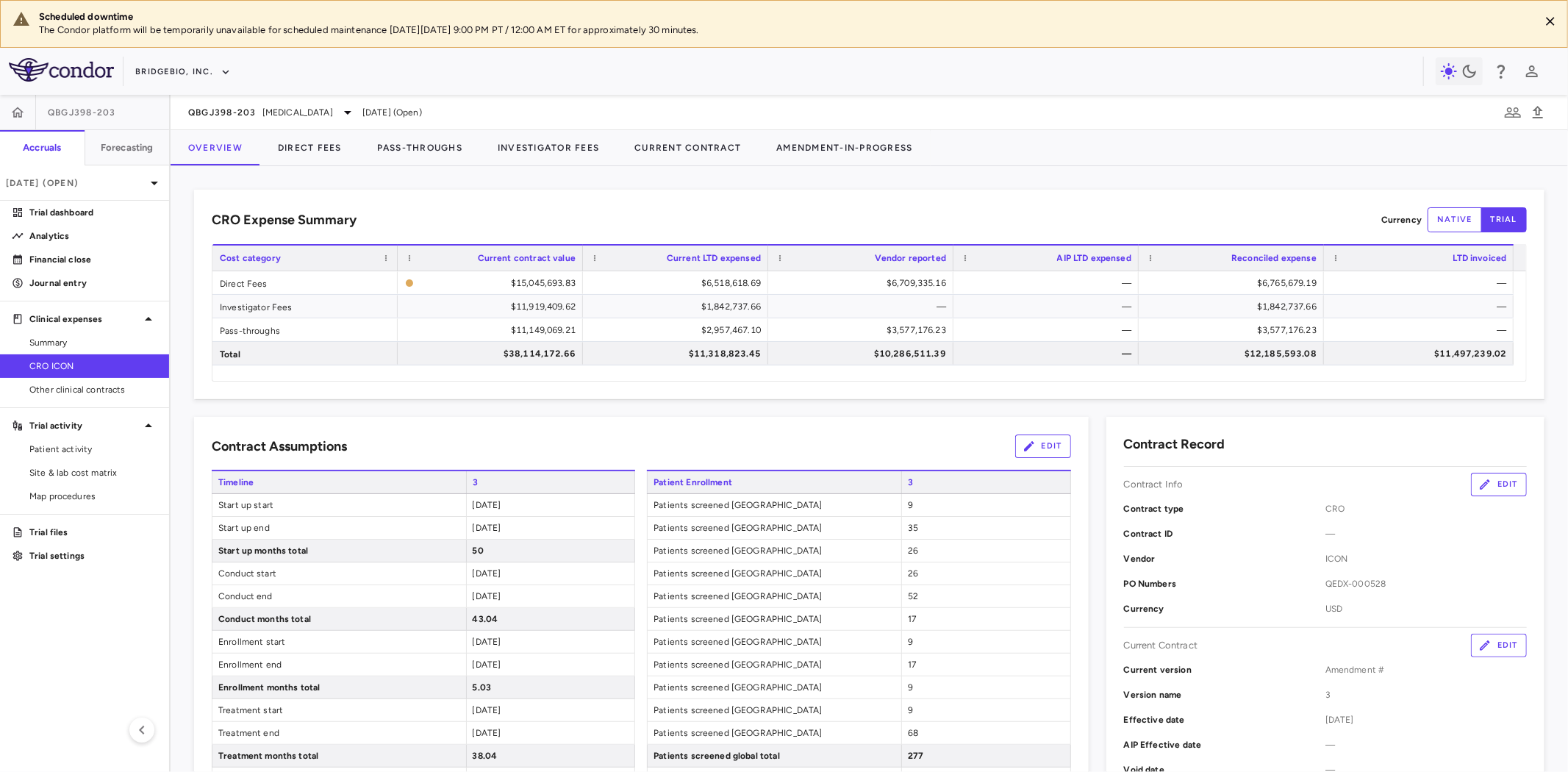
drag, startPoint x: 719, startPoint y: 431, endPoint x: 318, endPoint y: 79, distance: 533.6
click at [325, 138] on button "Direct Fees" at bounding box center [310, 147] width 99 height 35
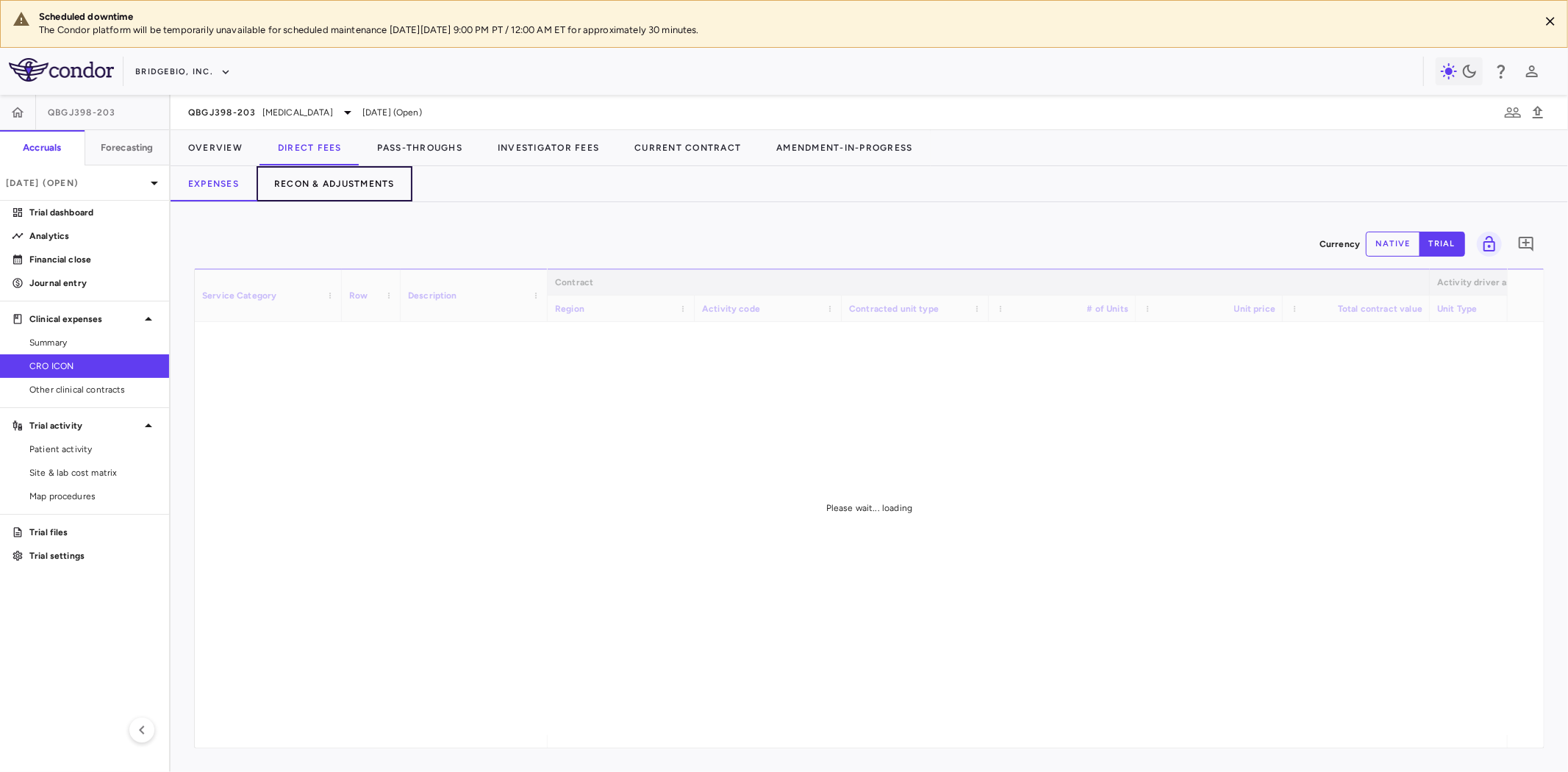
click at [378, 184] on button "Recon & Adjustments" at bounding box center [334, 183] width 156 height 35
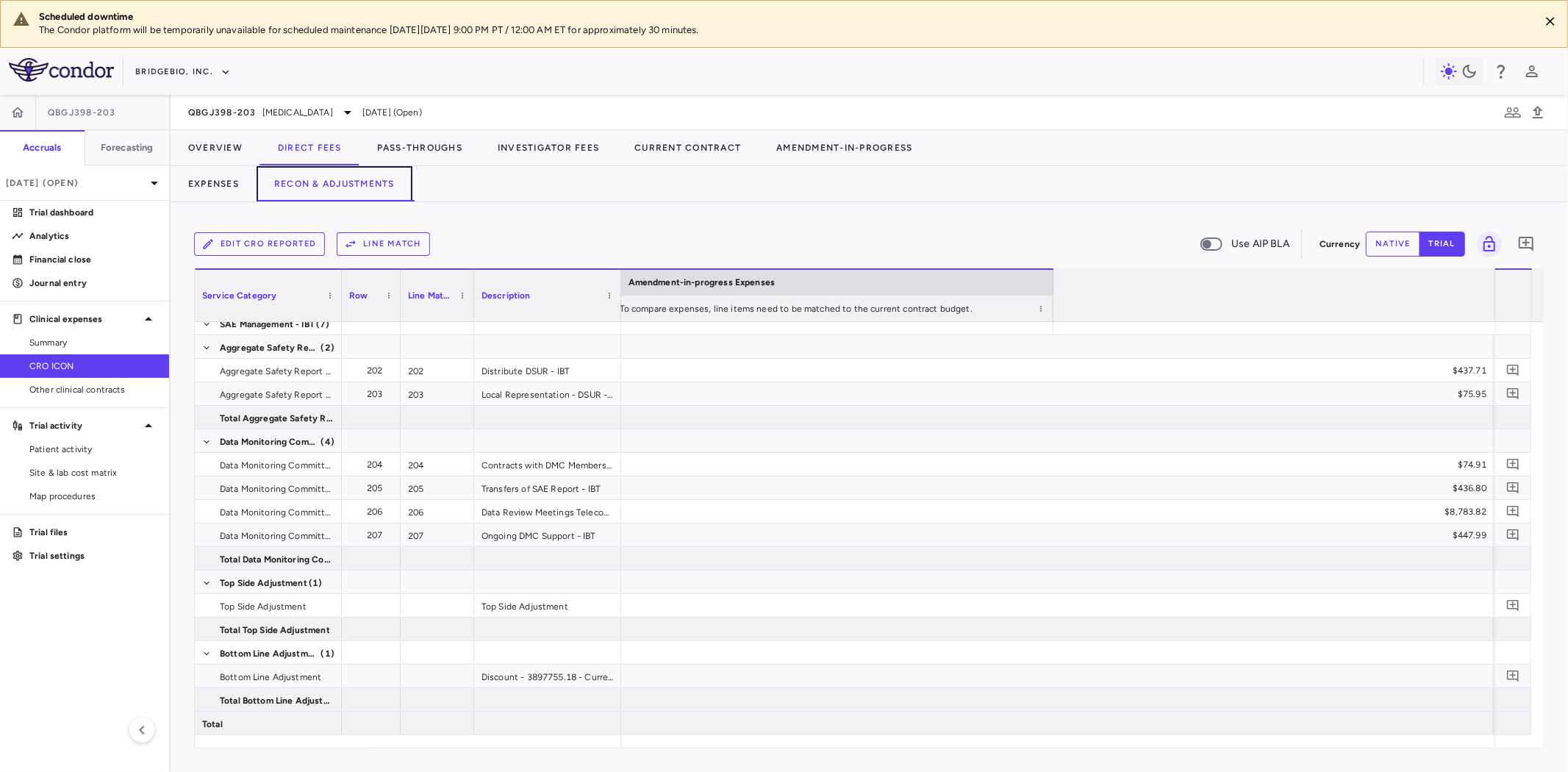
scroll to position [0, 2178]
